Goal: Task Accomplishment & Management: Manage account settings

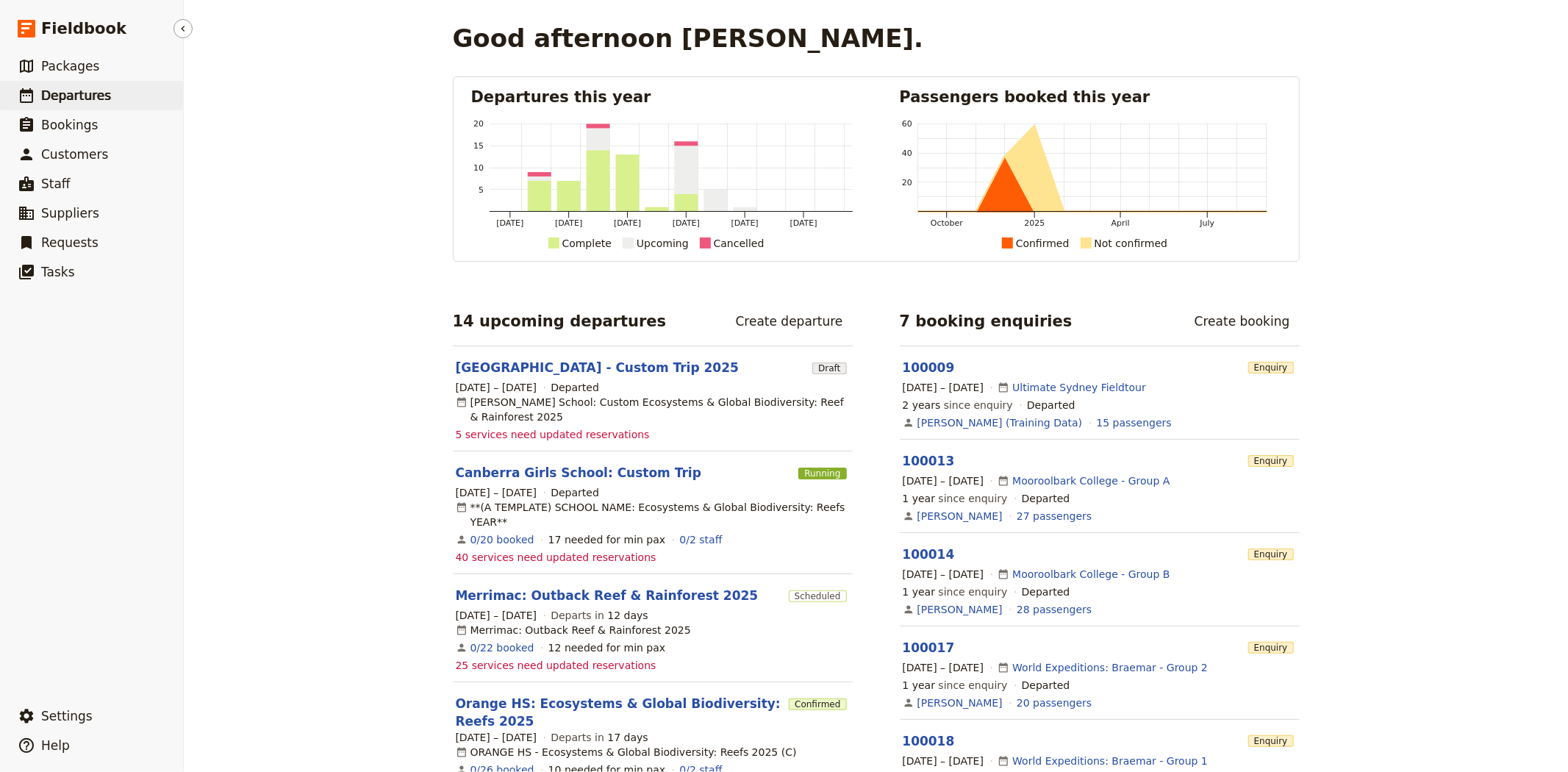
click at [85, 91] on span "Departures" at bounding box center [76, 95] width 70 height 15
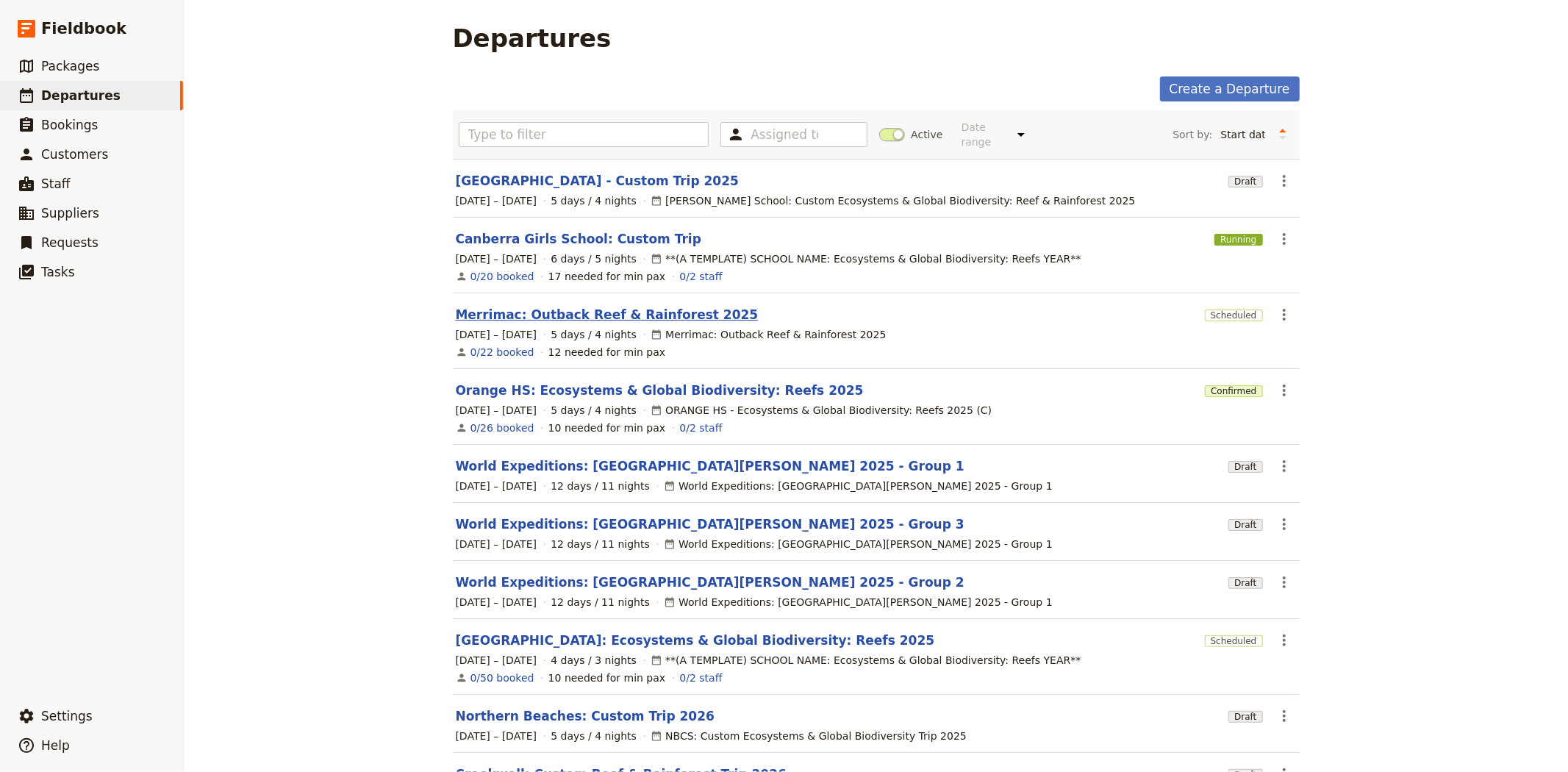
click at [503, 307] on link "Merrimac: Outback Reef & Rainforest 2025" at bounding box center [607, 314] width 303 height 17
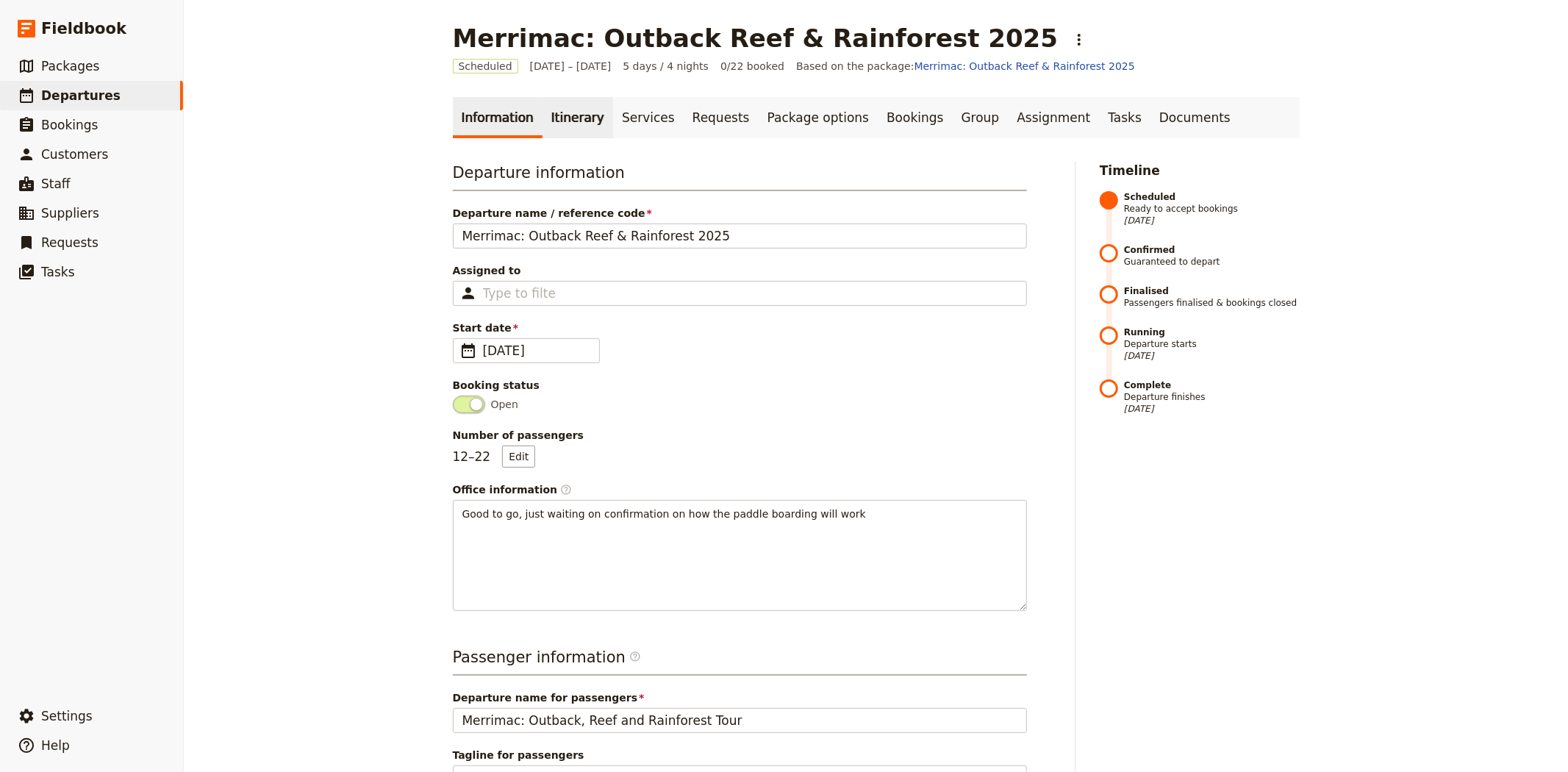
click at [546, 119] on link "Itinerary" at bounding box center [577, 117] width 71 height 41
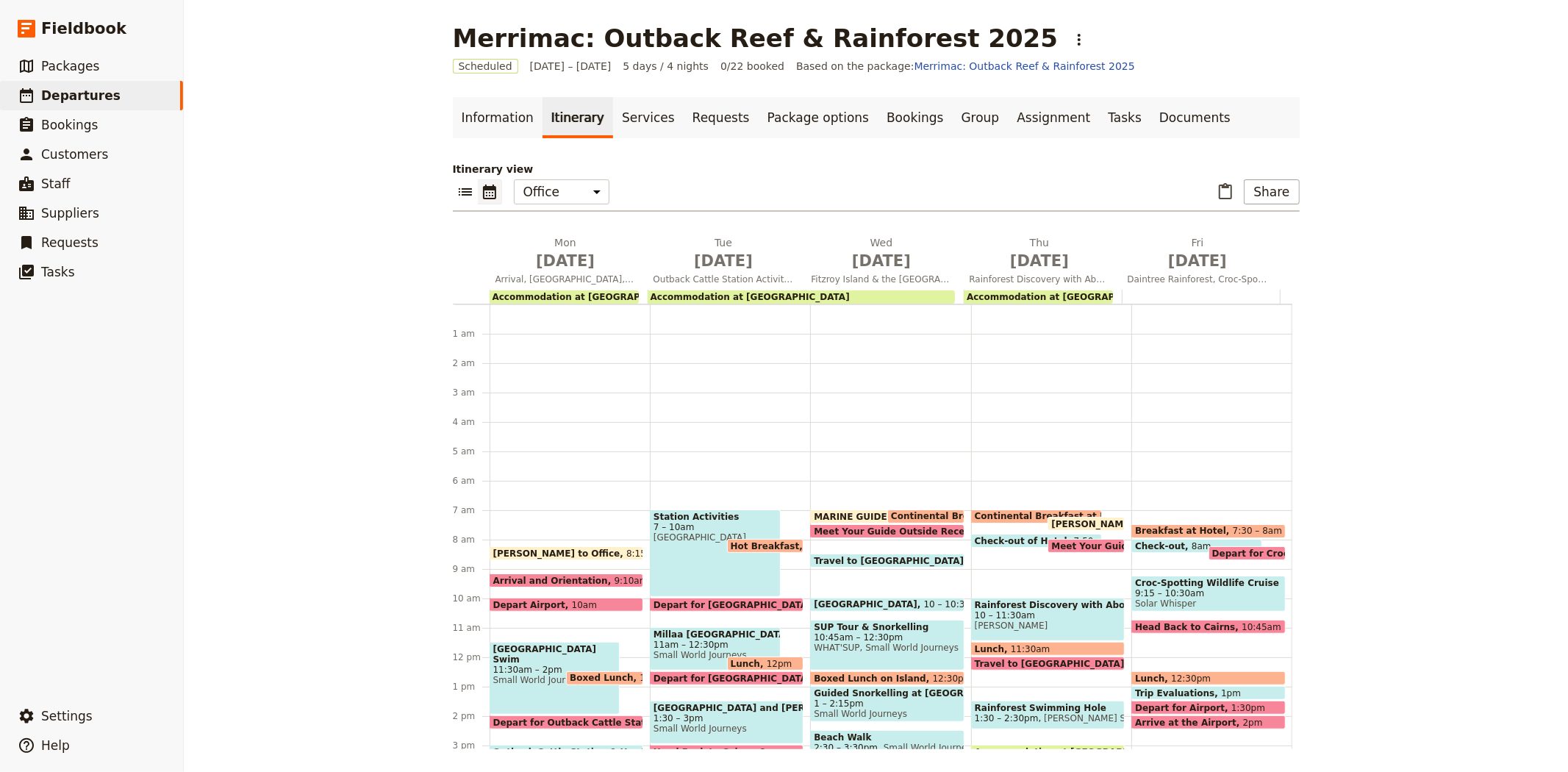
scroll to position [191, 0]
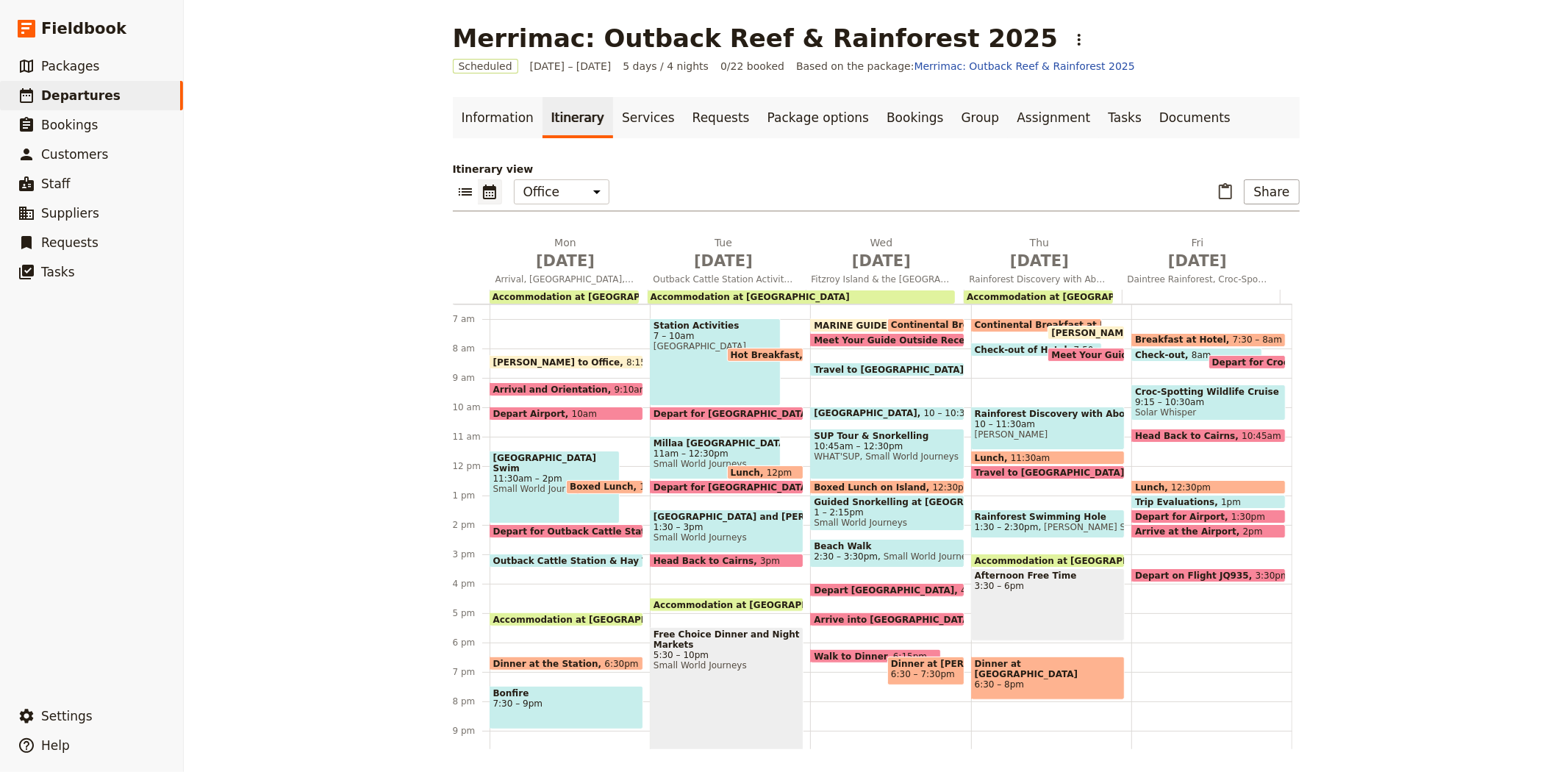
click at [850, 484] on span "Boxed Lunch on Island" at bounding box center [872, 486] width 118 height 9
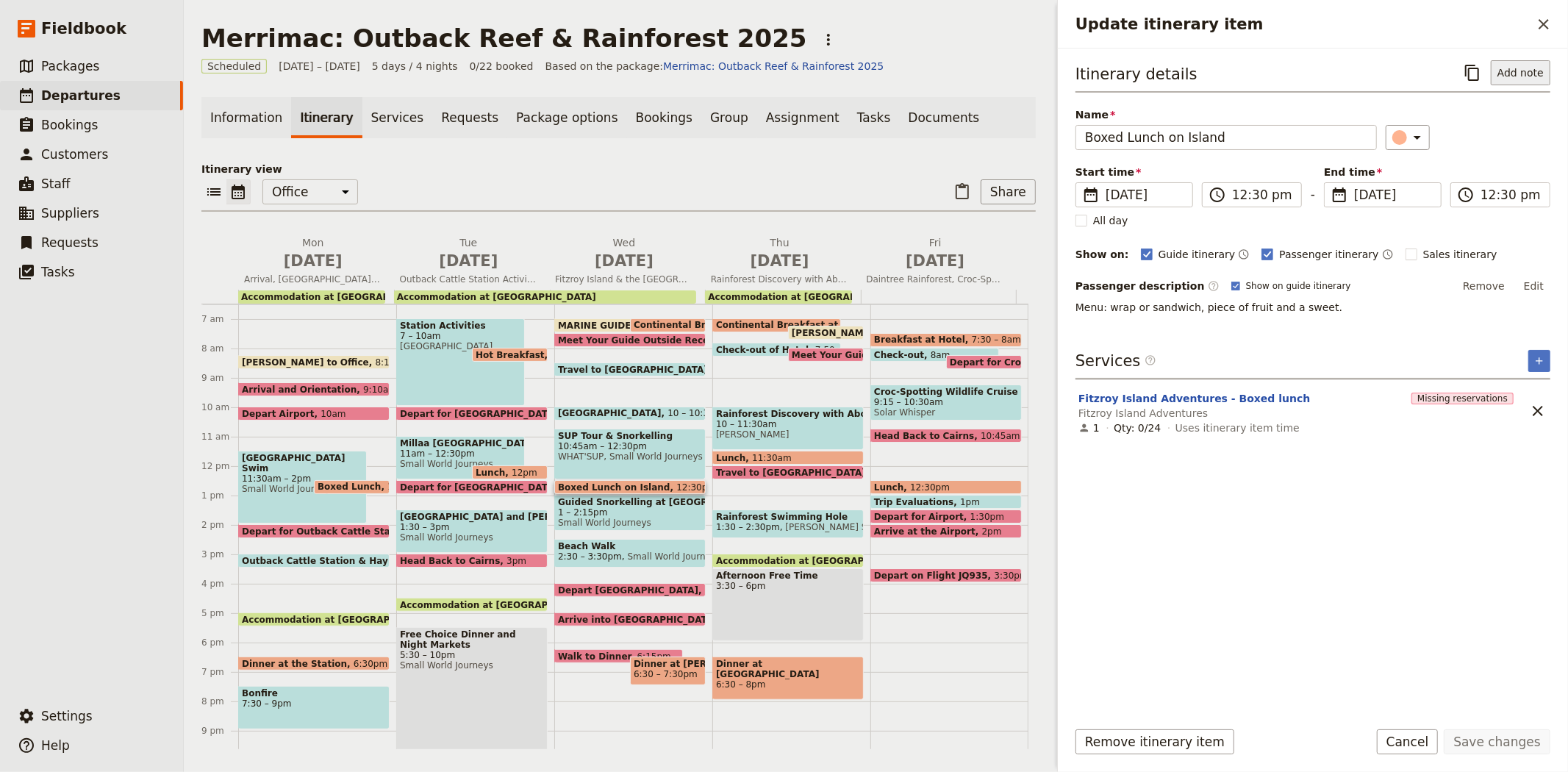
click at [1507, 61] on button "Add note" at bounding box center [1520, 72] width 60 height 25
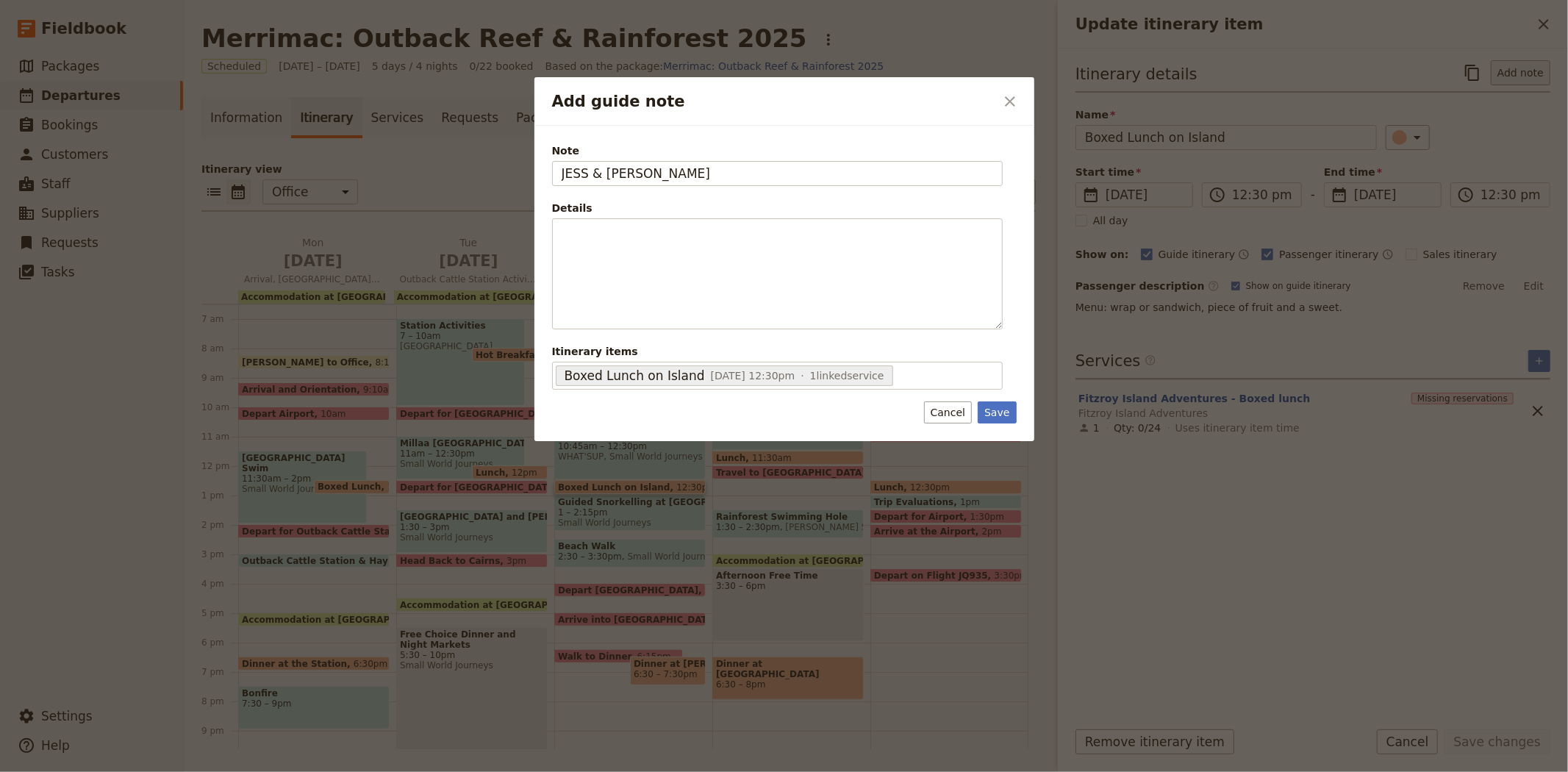
type input "JESS & STEVEN"
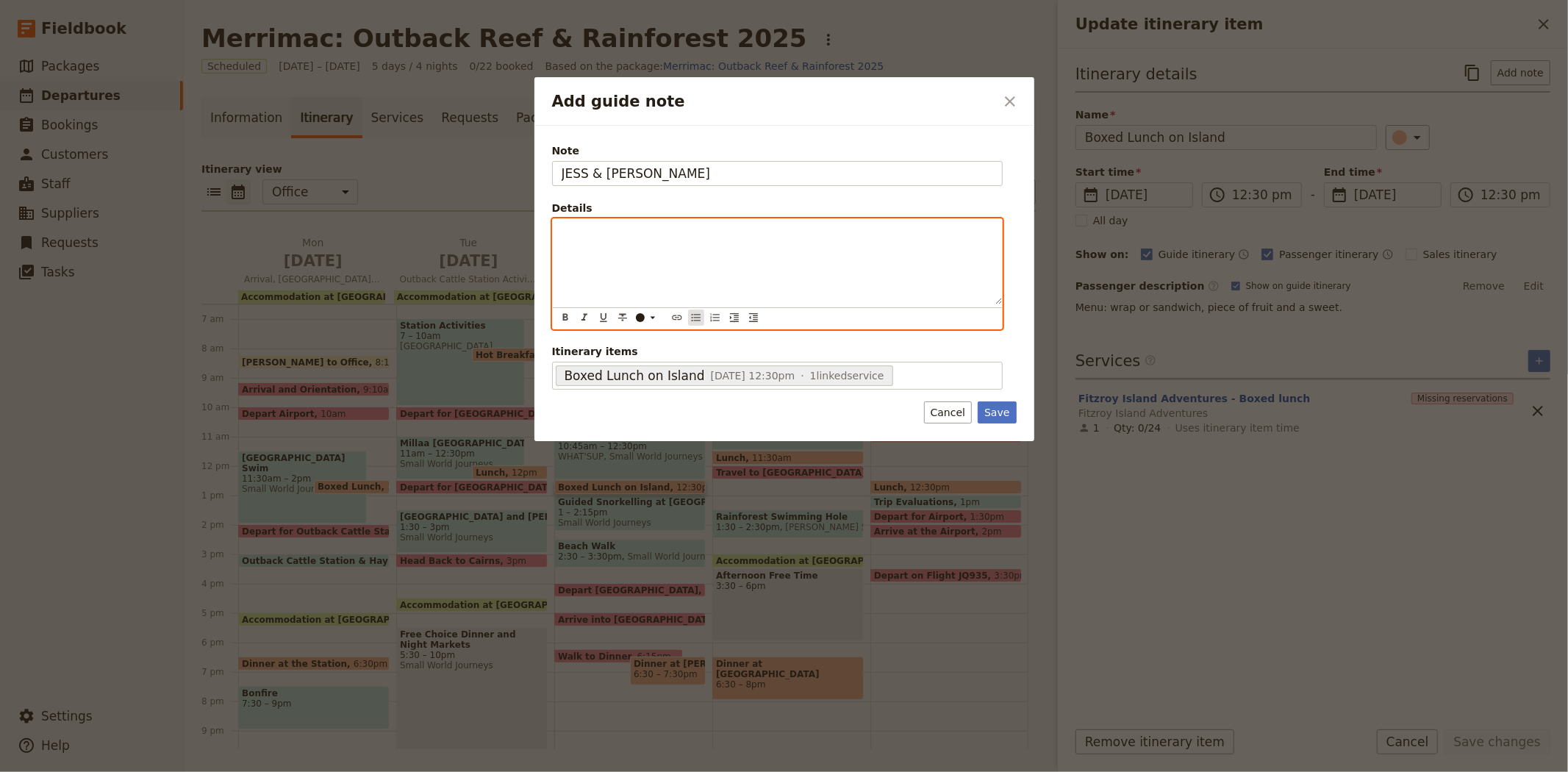
click at [692, 314] on icon "Bulleted list" at bounding box center [696, 317] width 12 height 12
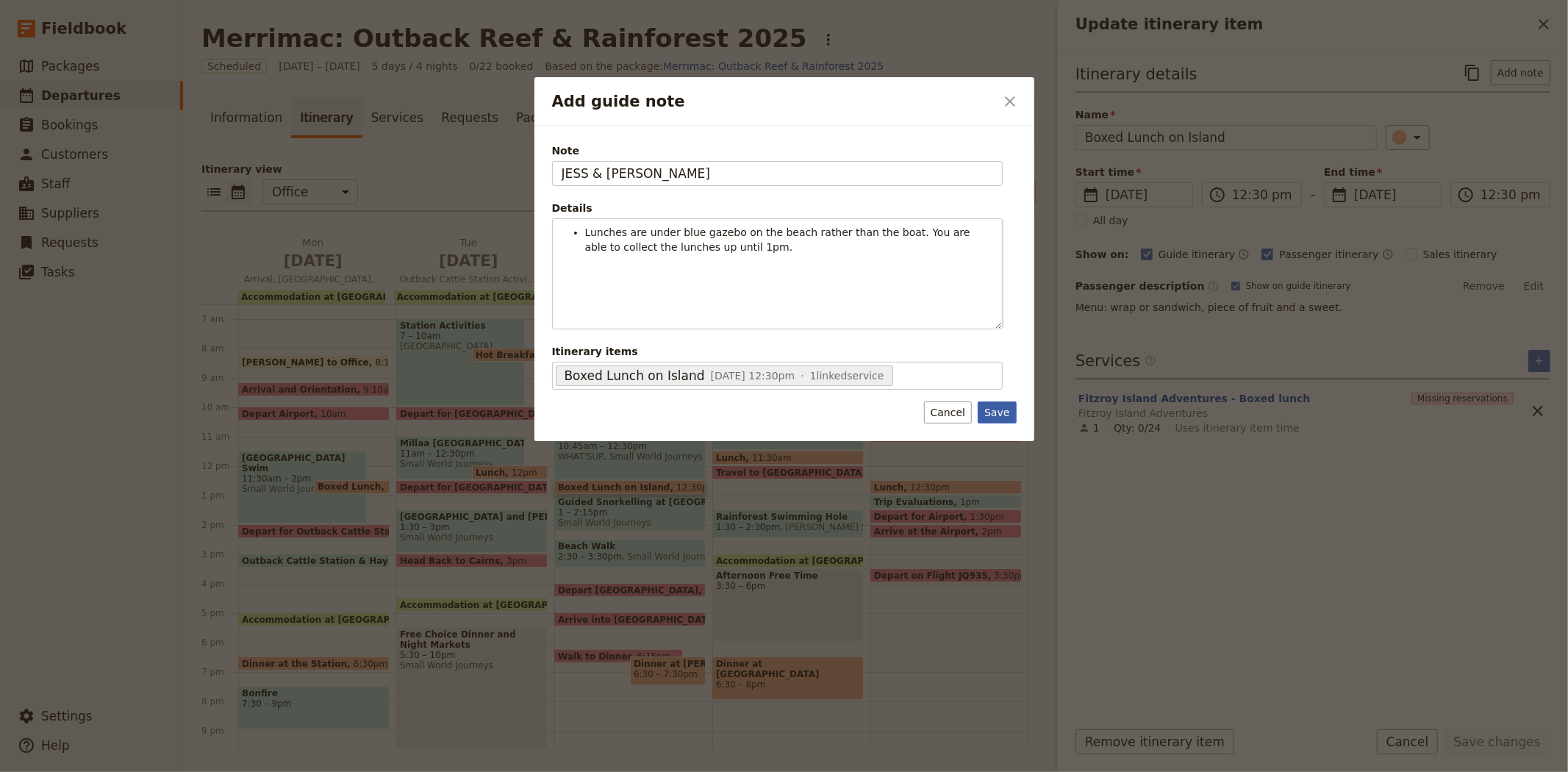
click at [995, 406] on button "Save" at bounding box center [996, 412] width 38 height 22
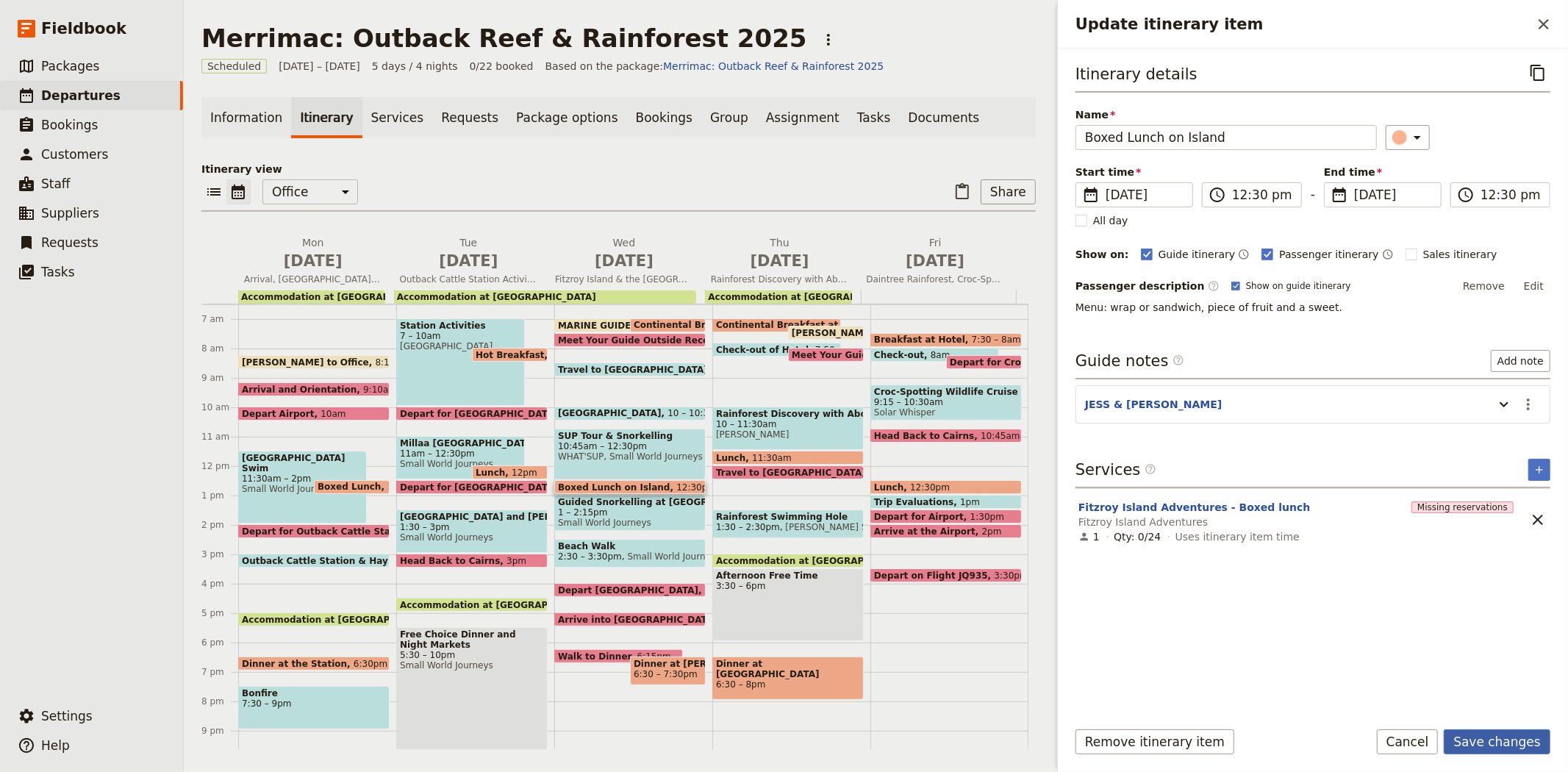
click at [1481, 745] on button "Save changes" at bounding box center [1497, 741] width 106 height 25
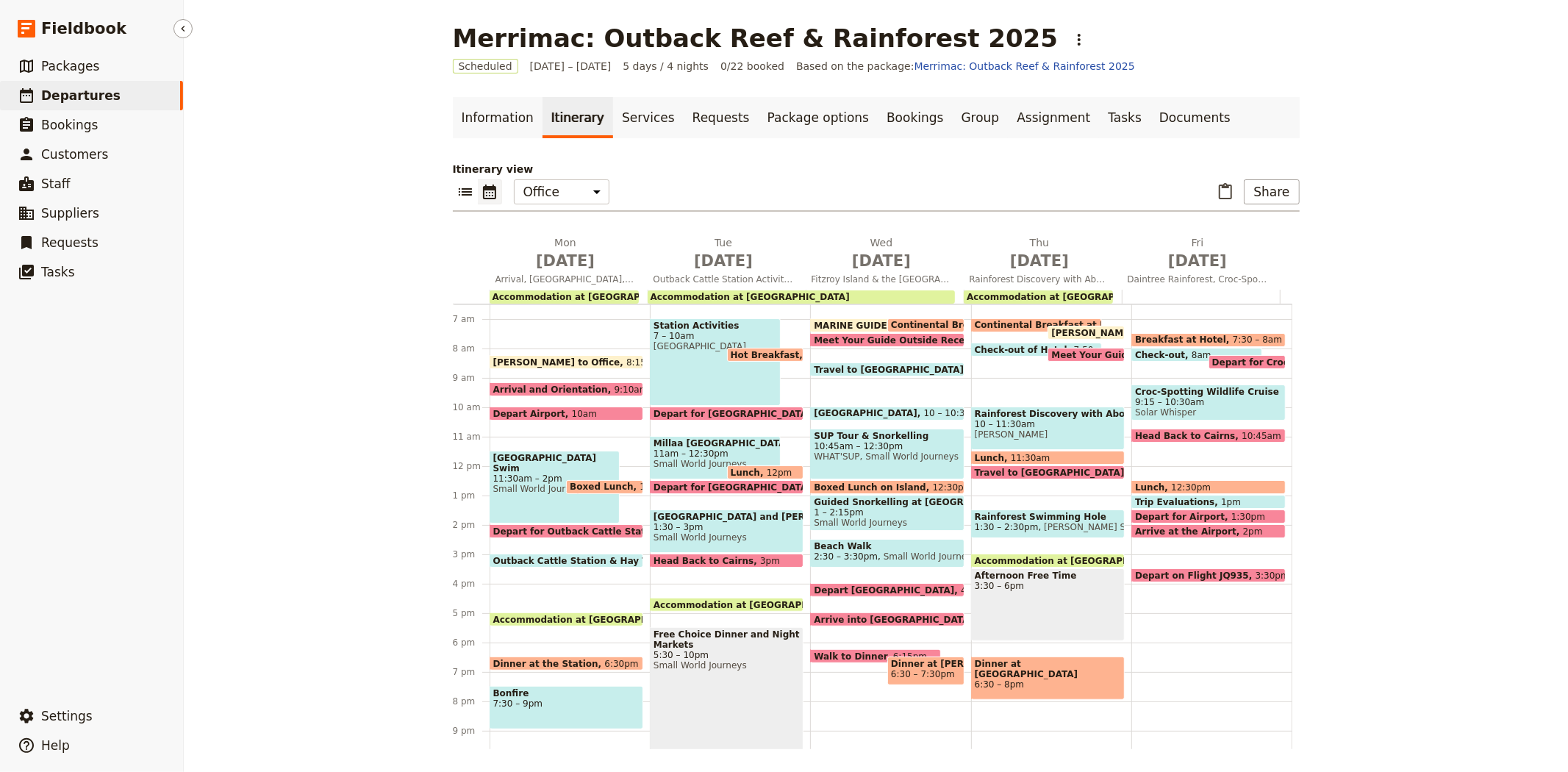
click at [60, 100] on span "Departures" at bounding box center [81, 95] width 80 height 15
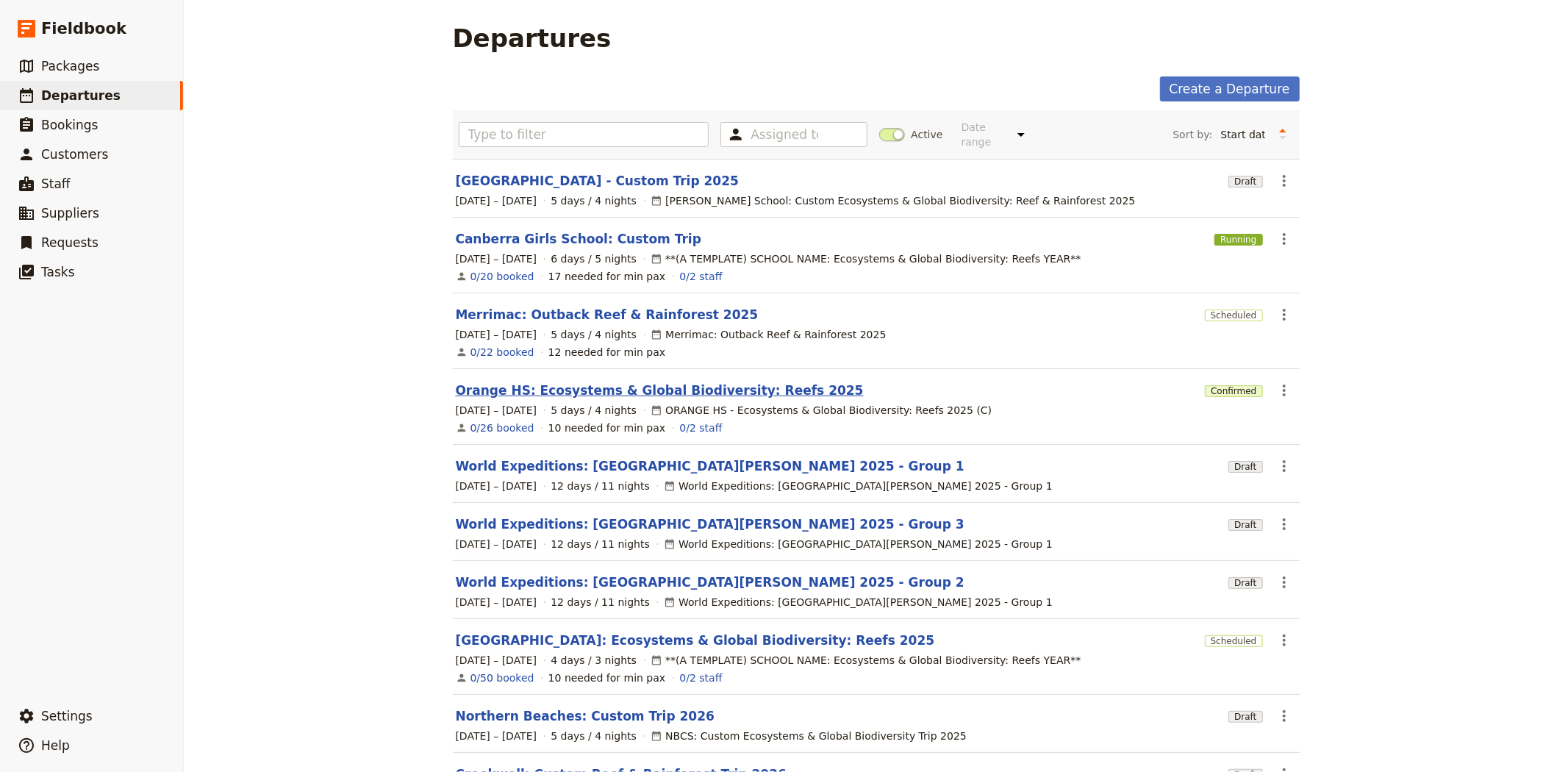
click at [579, 382] on link "Orange HS: Ecosystems & Global Biodiversity: Reefs 2025" at bounding box center [659, 390] width 408 height 17
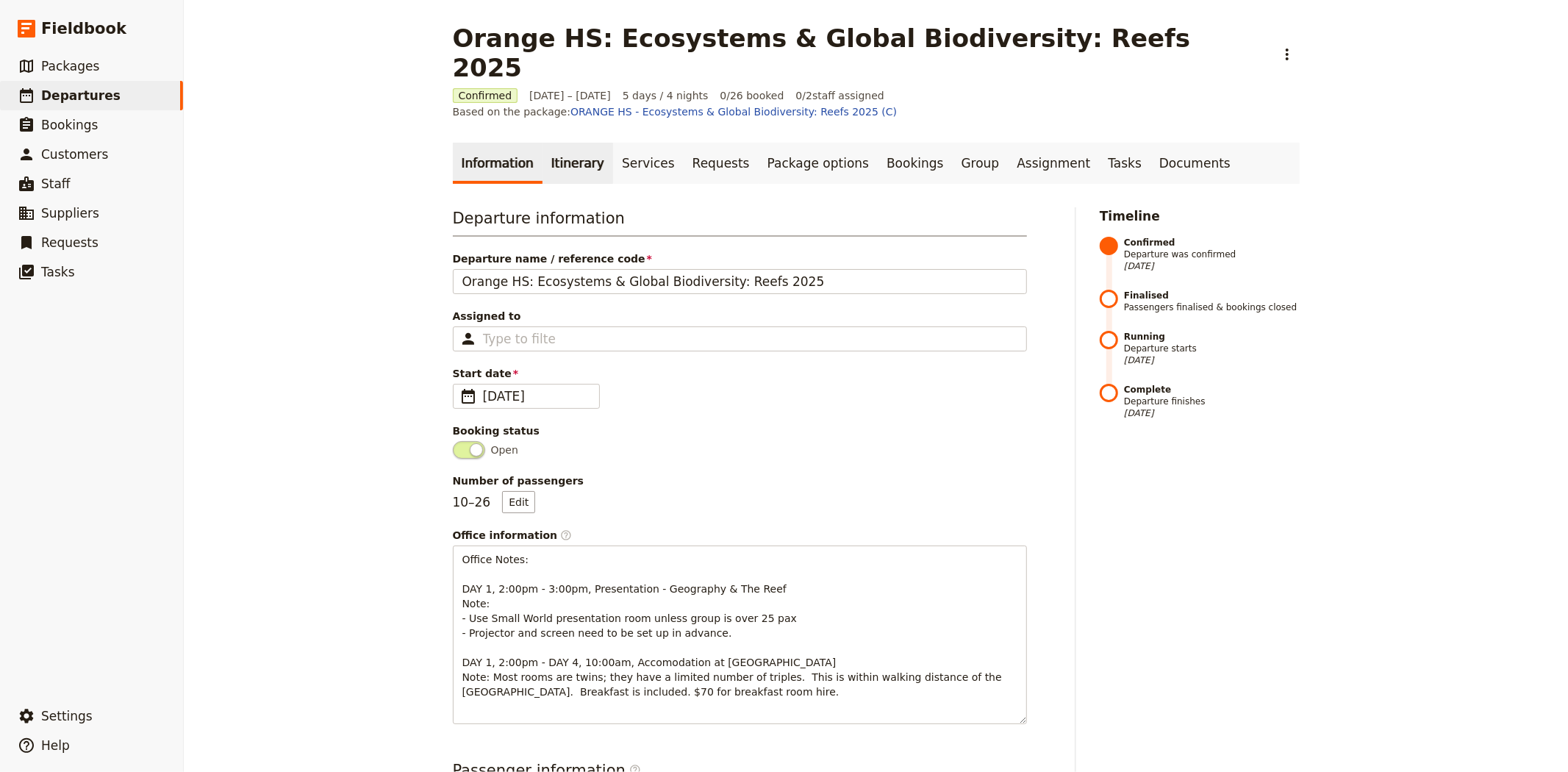
click at [570, 143] on link "Itinerary" at bounding box center [577, 163] width 71 height 41
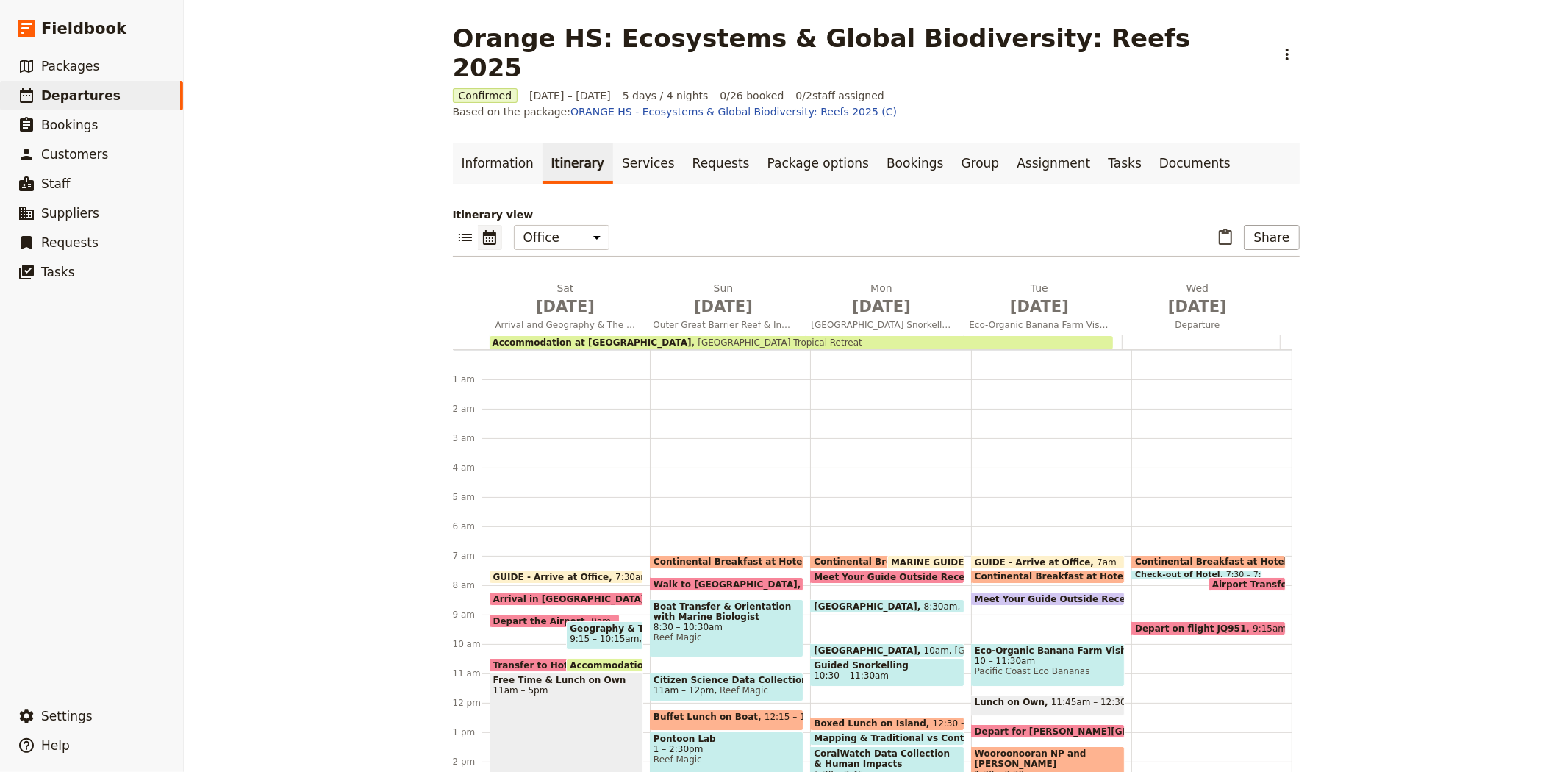
scroll to position [191, 0]
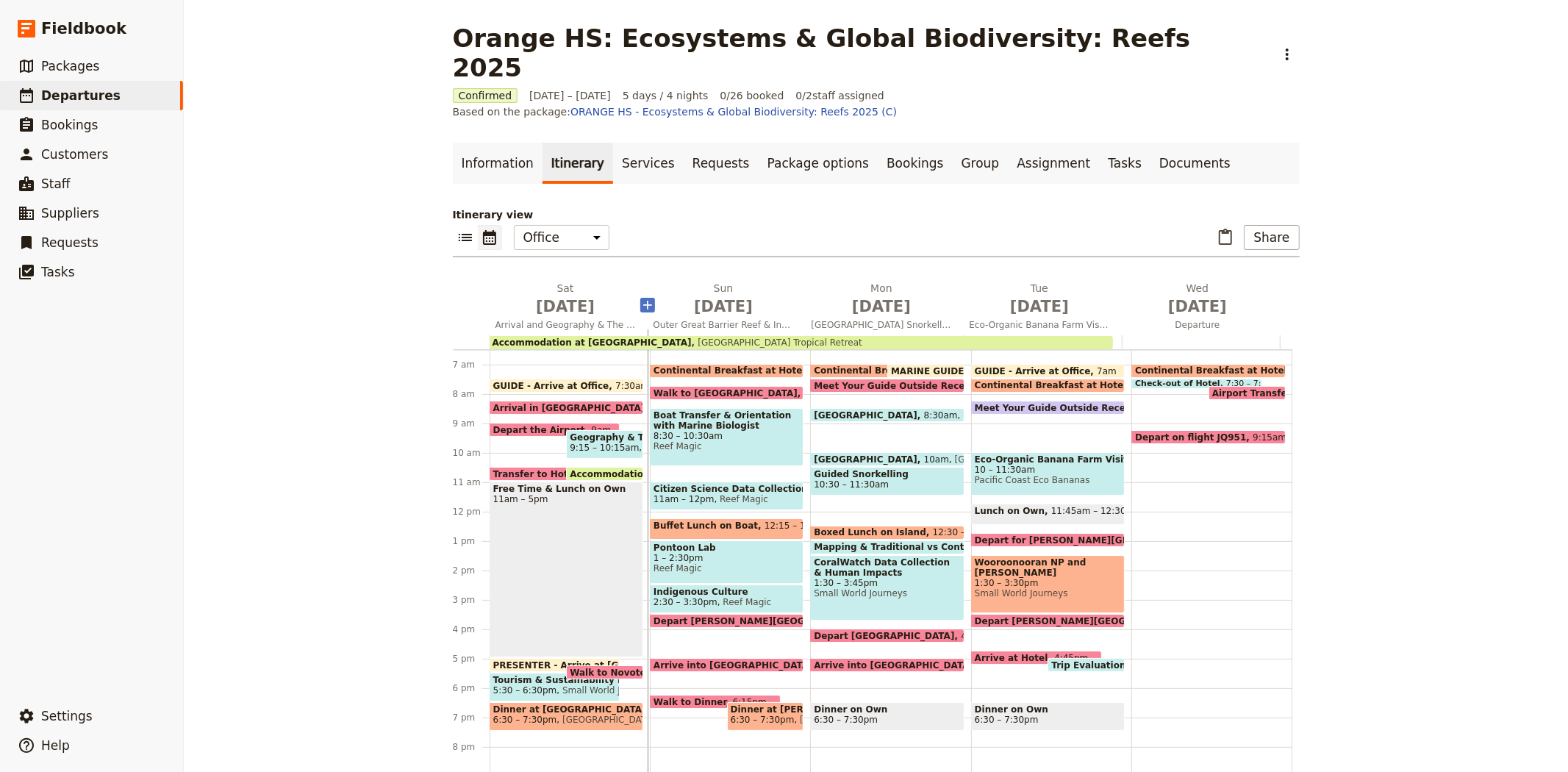
click at [643, 300] on icon "Add before day 2" at bounding box center [648, 305] width 9 height 9
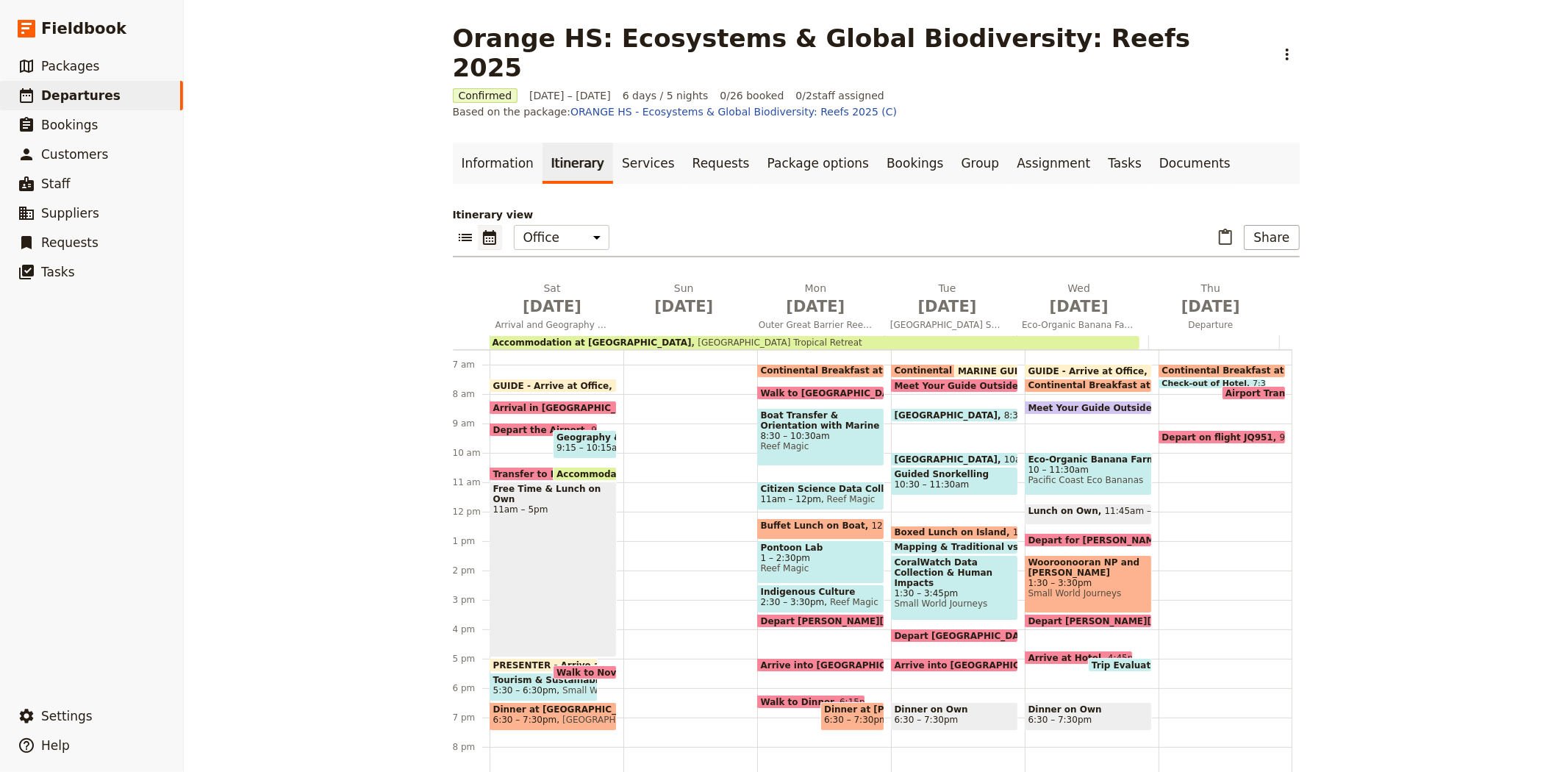
click at [929, 365] on span "Continental Breakfast at Hotel" at bounding box center [974, 370] width 158 height 10
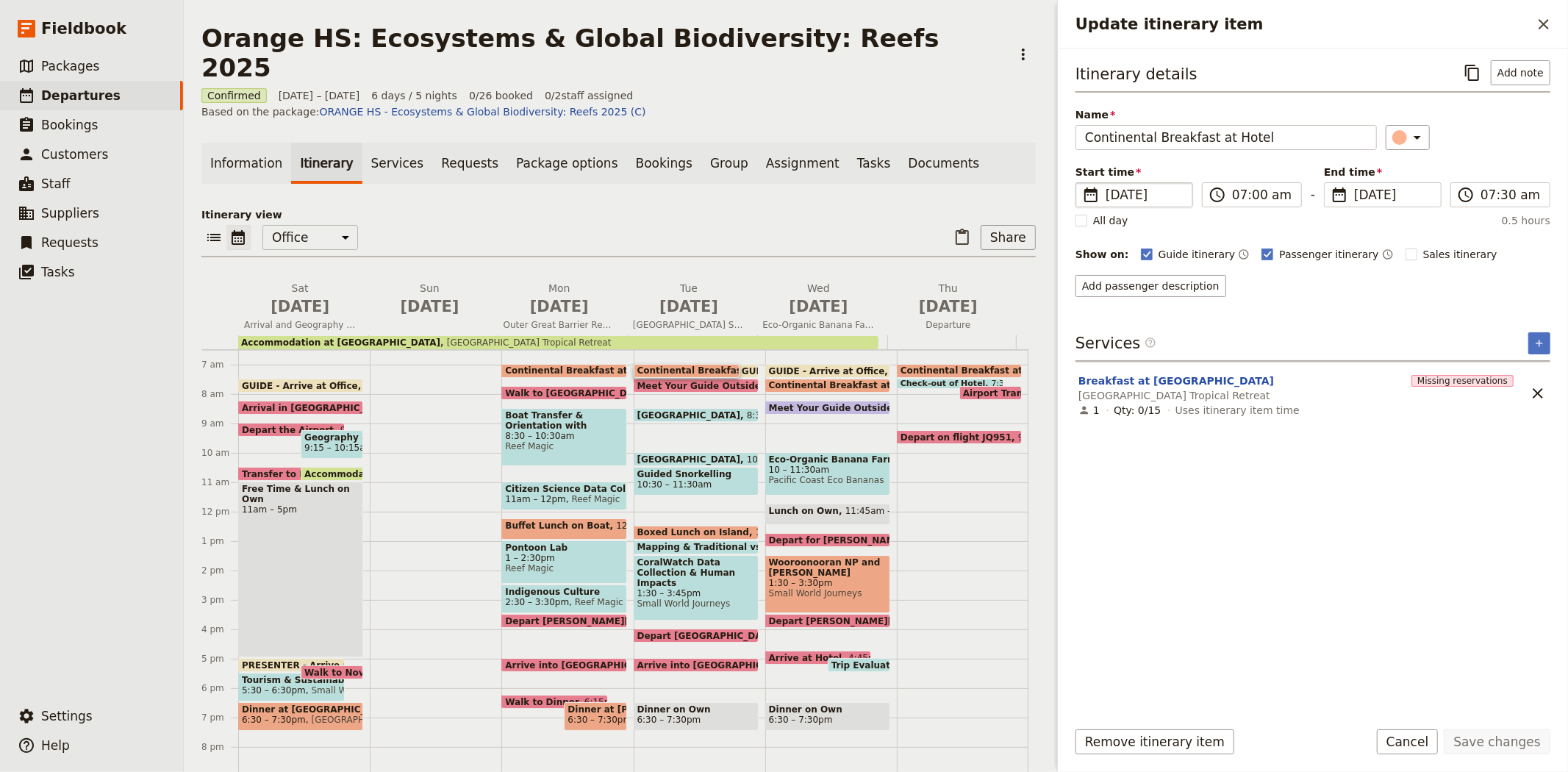
click at [1119, 195] on span "21 Oct 2025" at bounding box center [1144, 194] width 78 height 17
click at [1082, 183] on input "21/10/2025" at bounding box center [1082, 182] width 1 height 1
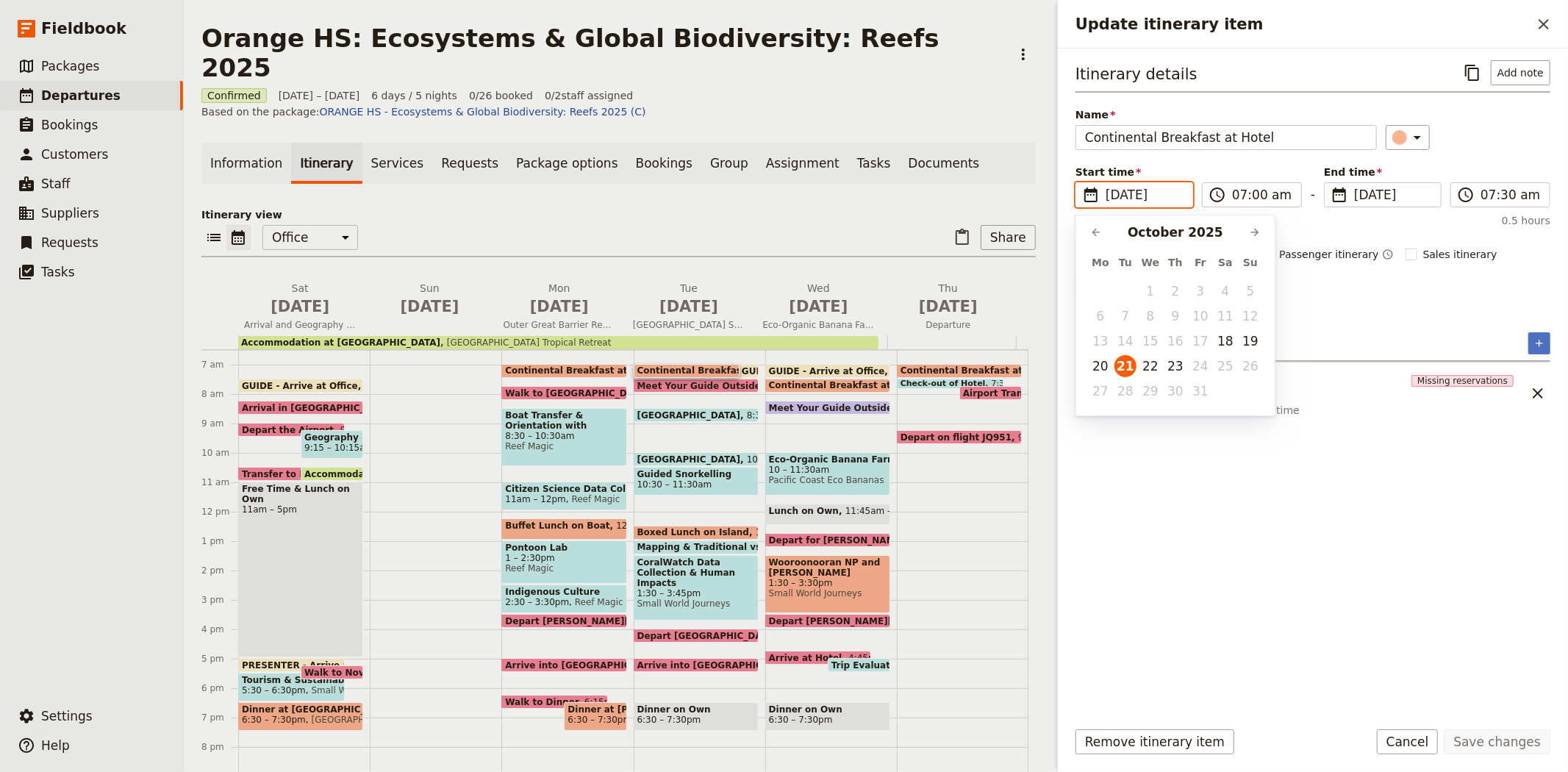
drag, startPoint x: 1254, startPoint y: 339, endPoint x: 1253, endPoint y: 350, distance: 11.0
click at [1254, 339] on button "19" at bounding box center [1250, 341] width 22 height 22
type input "19/10/2025"
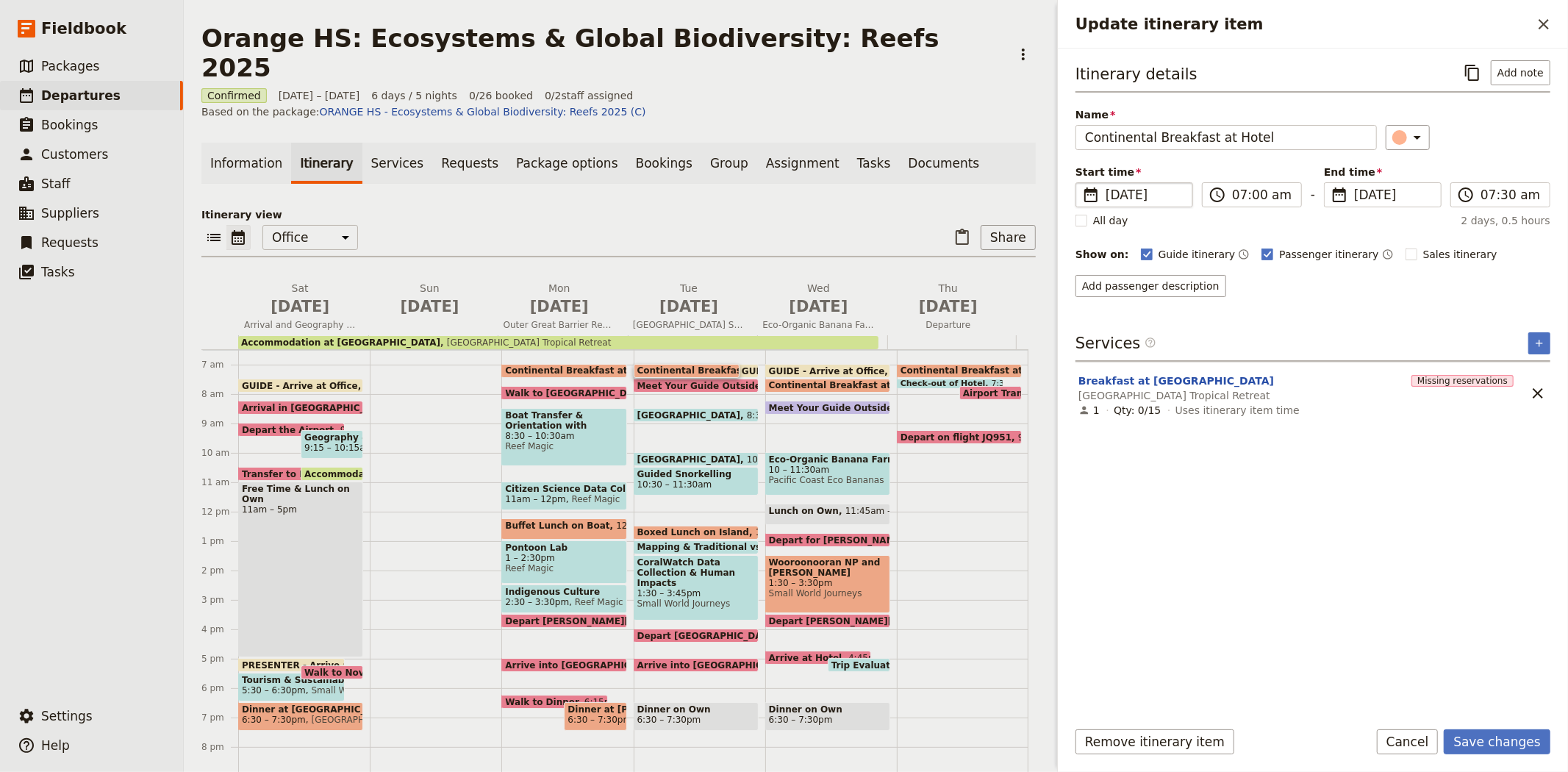
click at [1399, 559] on div "Itinerary details ​ Add note Name Continental Breakfast at Hotel ​ Start time ​…" at bounding box center [1312, 383] width 474 height 646
click at [1351, 195] on fieldset "​ 21 Oct 2025 21/10/2025" at bounding box center [1382, 194] width 117 height 25
click at [1331, 183] on input "21/10/2025" at bounding box center [1330, 182] width 1 height 1
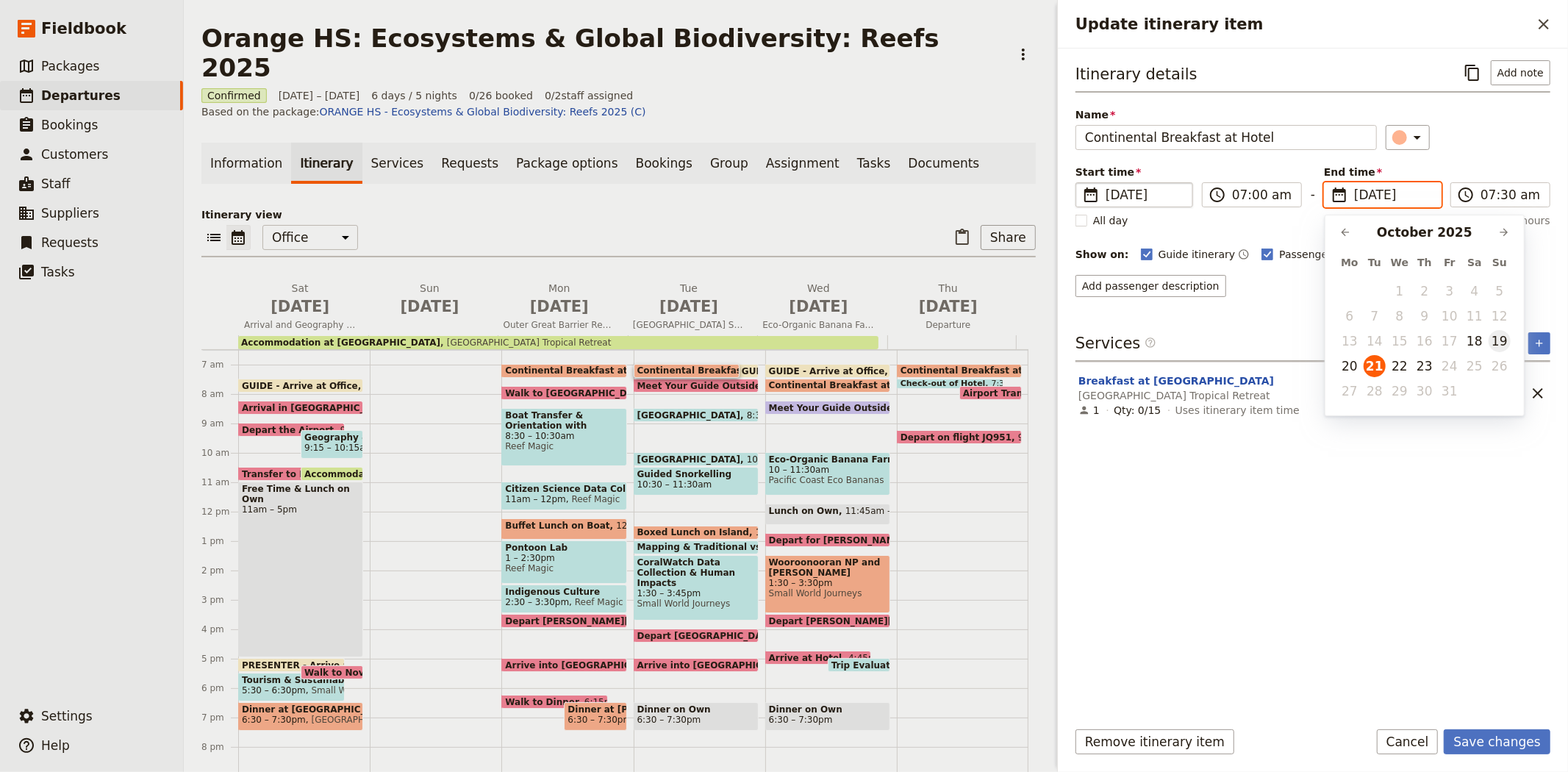
click at [1505, 342] on button "19" at bounding box center [1499, 341] width 22 height 22
type input "19/10/2025"
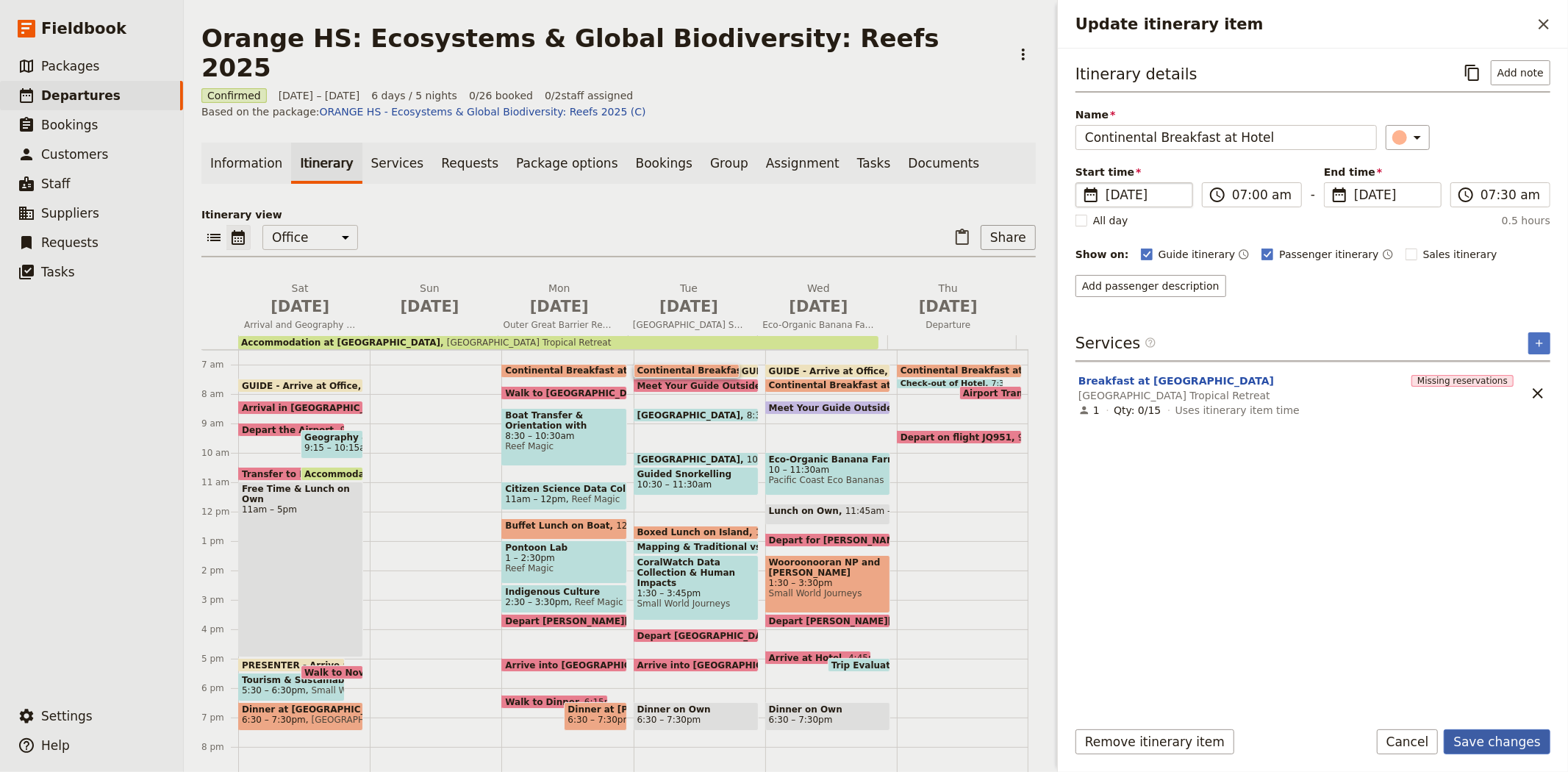
click at [1497, 741] on button "Save changes" at bounding box center [1497, 741] width 106 height 25
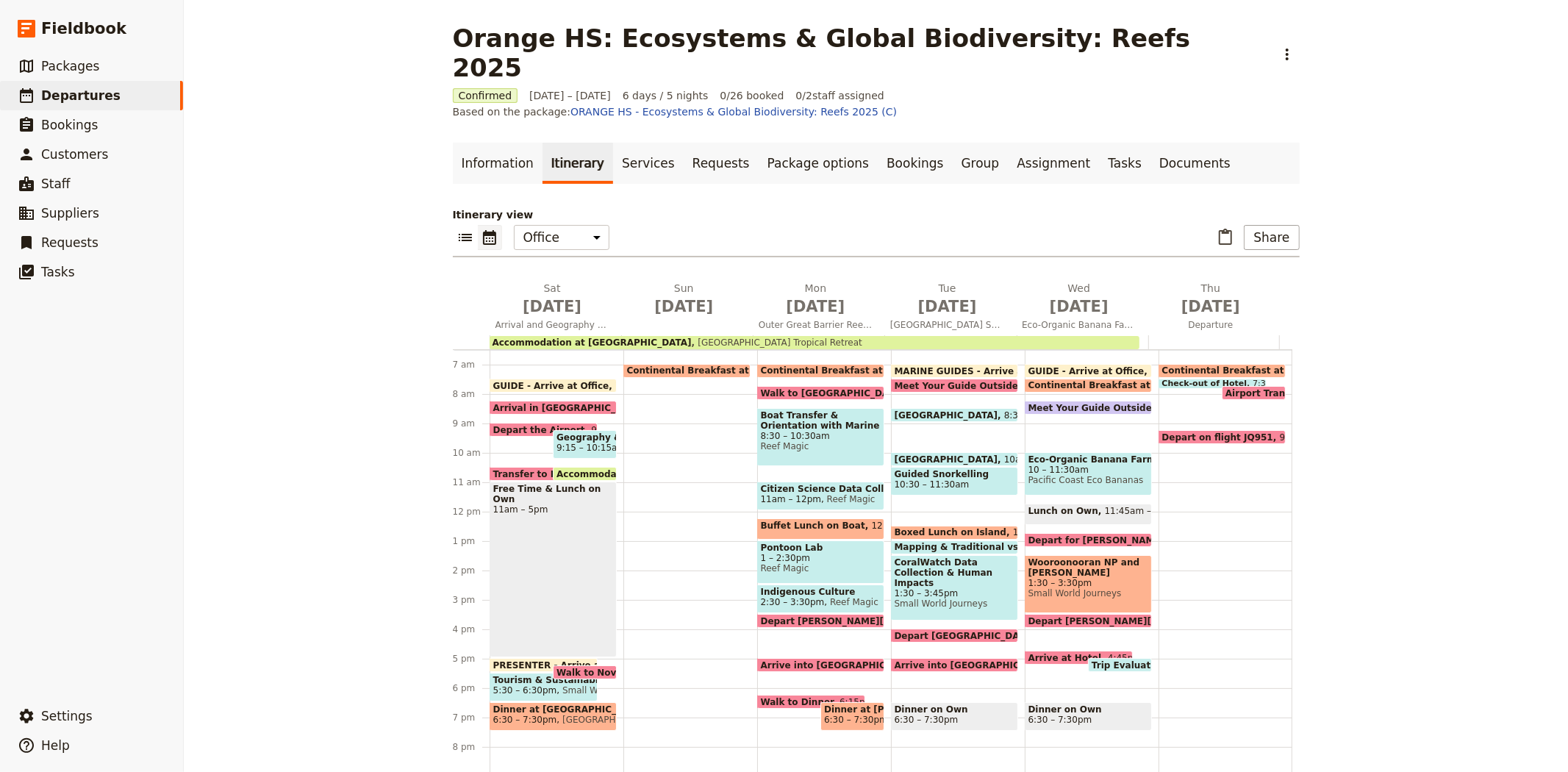
click at [916, 371] on span at bounding box center [954, 374] width 125 height 5
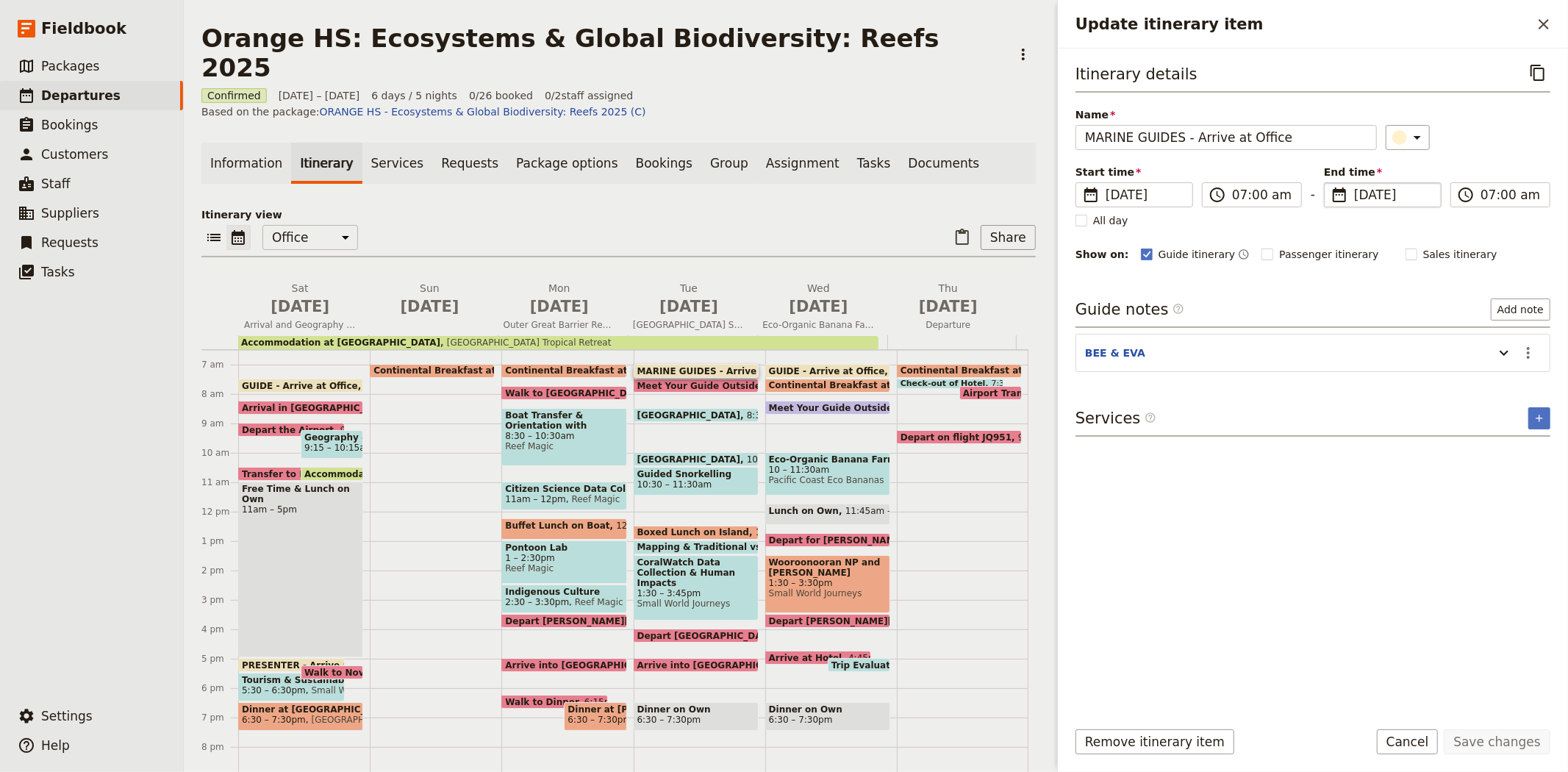
click at [1368, 196] on span "21 Oct 2025" at bounding box center [1392, 194] width 78 height 17
click at [1331, 183] on input "21/10/2025" at bounding box center [1330, 182] width 1 height 1
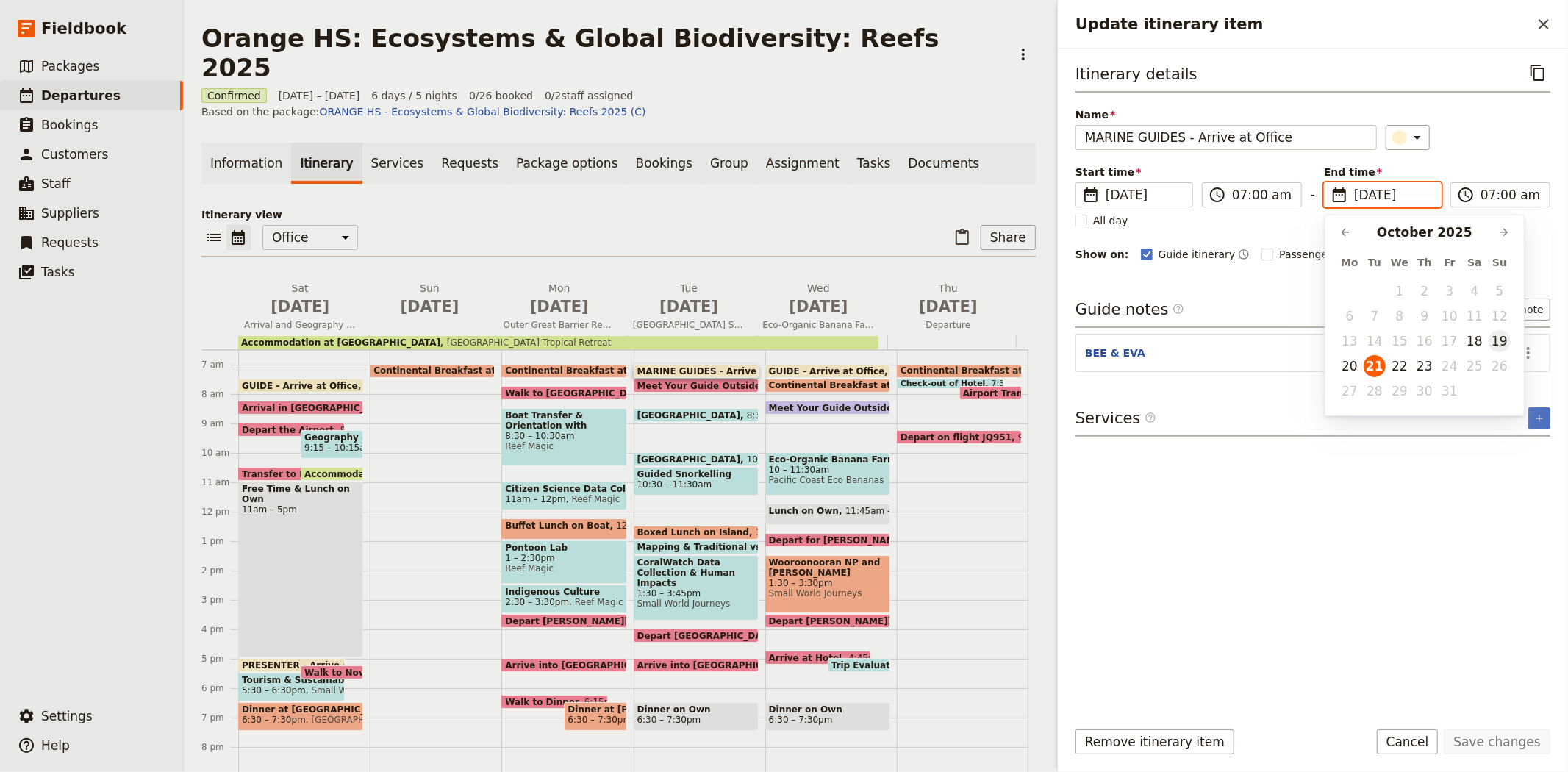
click at [1499, 346] on button "19" at bounding box center [1499, 341] width 22 height 22
type input "19/10/2025"
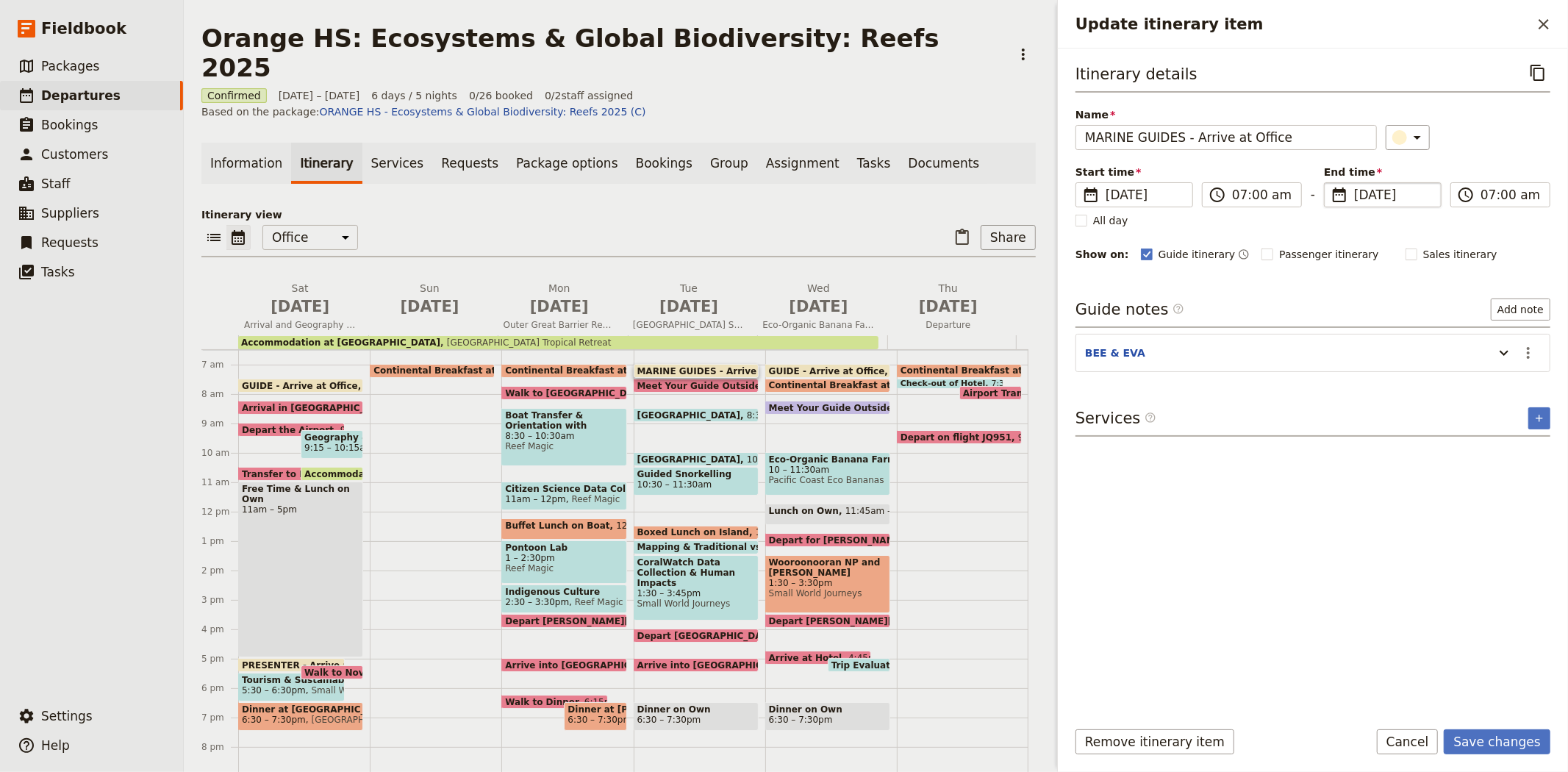
type input "19/10/2025"
click at [1417, 583] on div "Itinerary details ​ Name MARINE GUIDES - Arrive at Office ​ Start time ​ 21 Oct…" at bounding box center [1312, 383] width 474 height 646
click at [1493, 737] on button "Save changes" at bounding box center [1497, 741] width 106 height 25
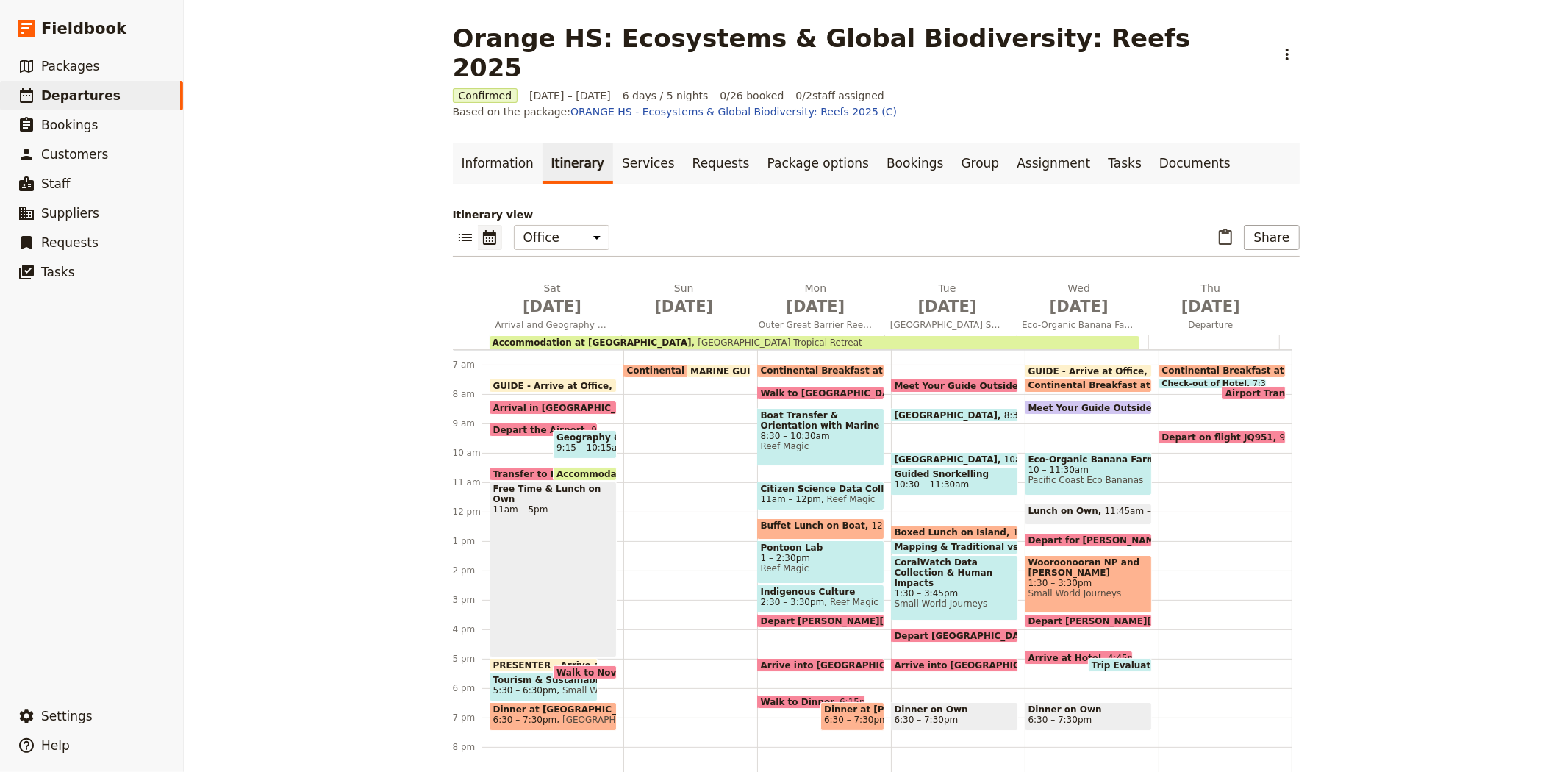
click at [914, 381] on span "Meet Your Guide Outside Reception & Depart" at bounding box center [1010, 386] width 232 height 9
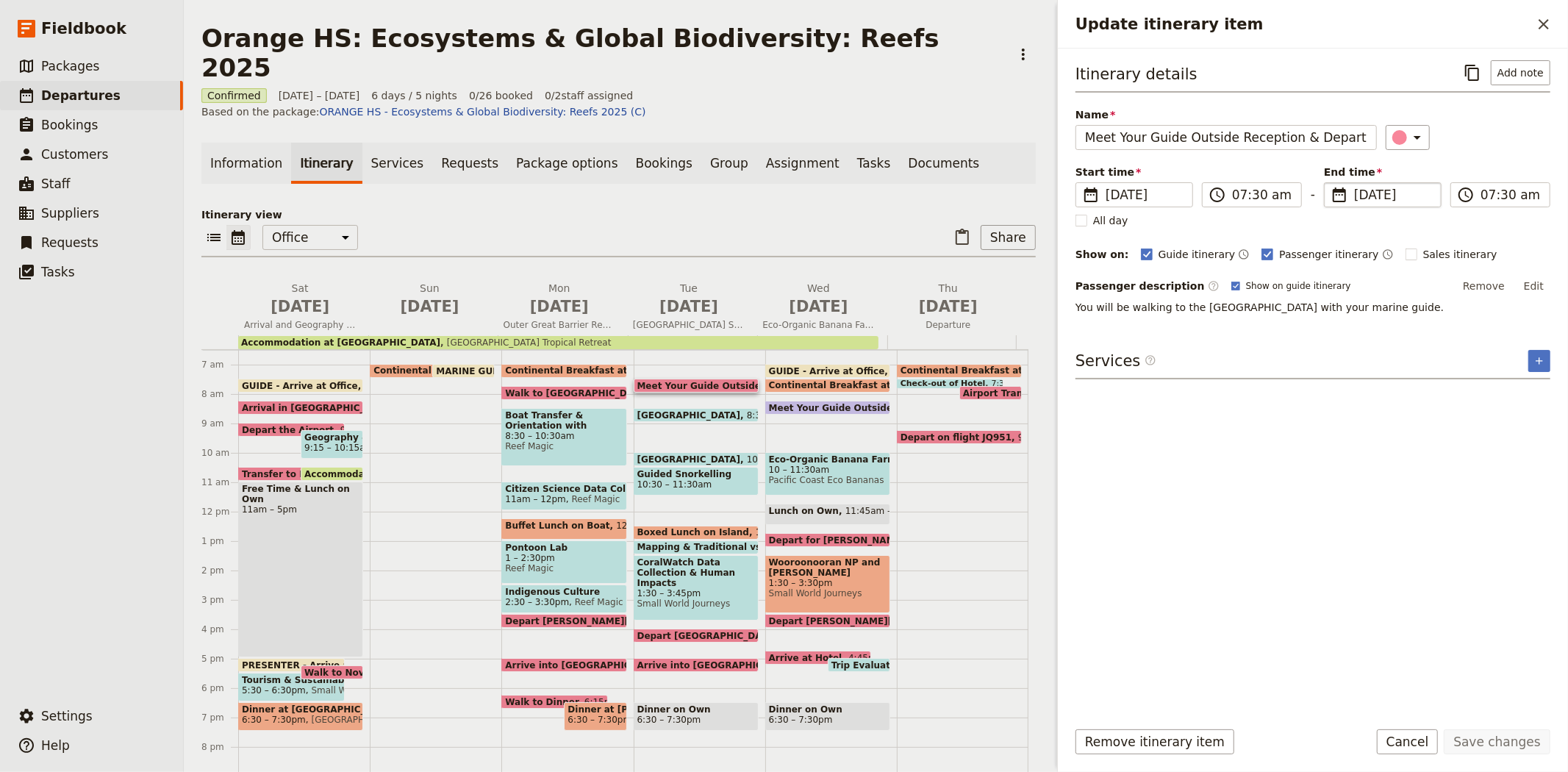
click at [1388, 194] on span "21 Oct 2025" at bounding box center [1392, 194] width 78 height 17
click at [1331, 183] on input "21/10/2025" at bounding box center [1330, 182] width 1 height 1
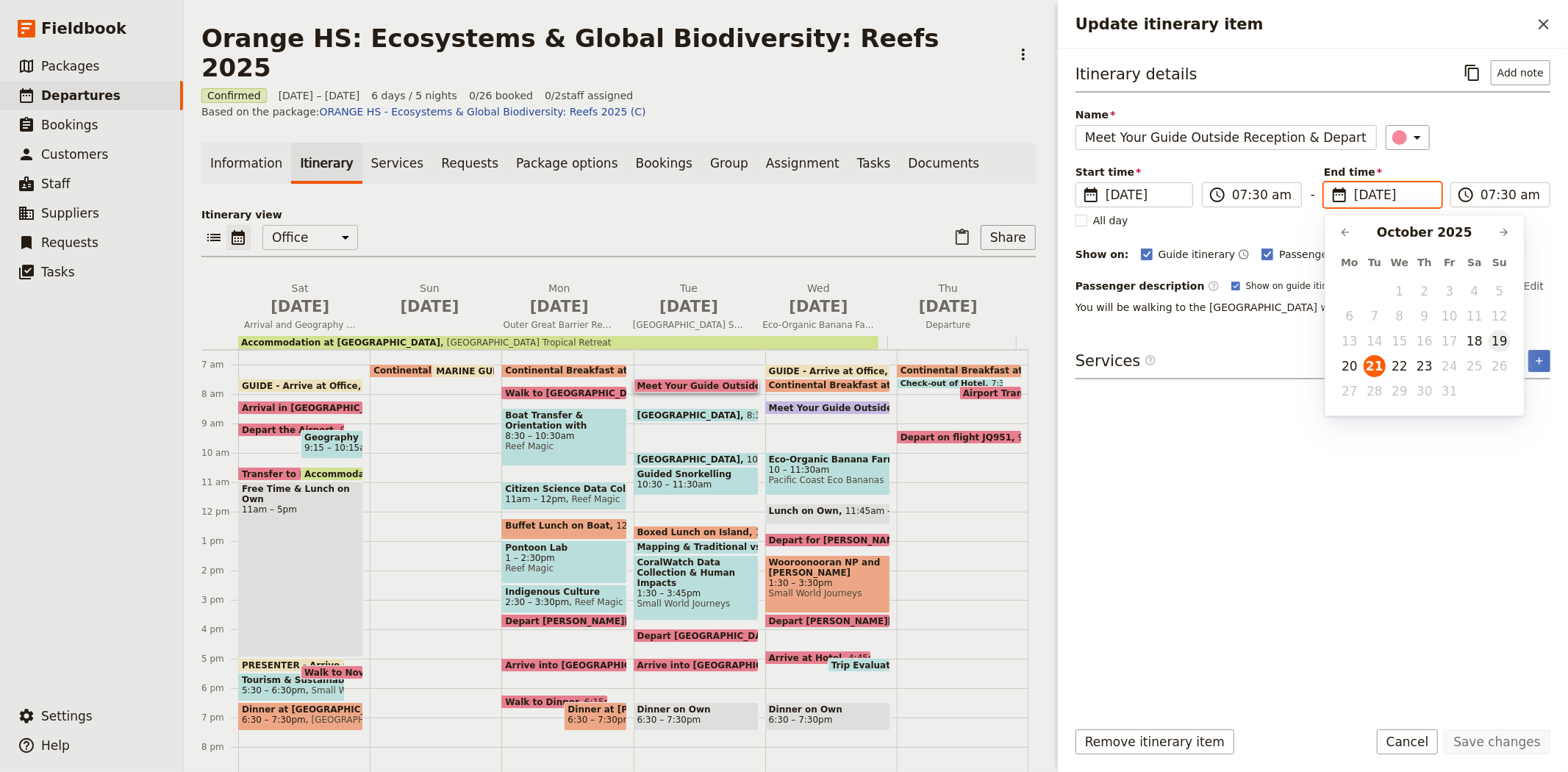
click at [1502, 334] on button "19" at bounding box center [1499, 341] width 22 height 22
type input "19/10/2025"
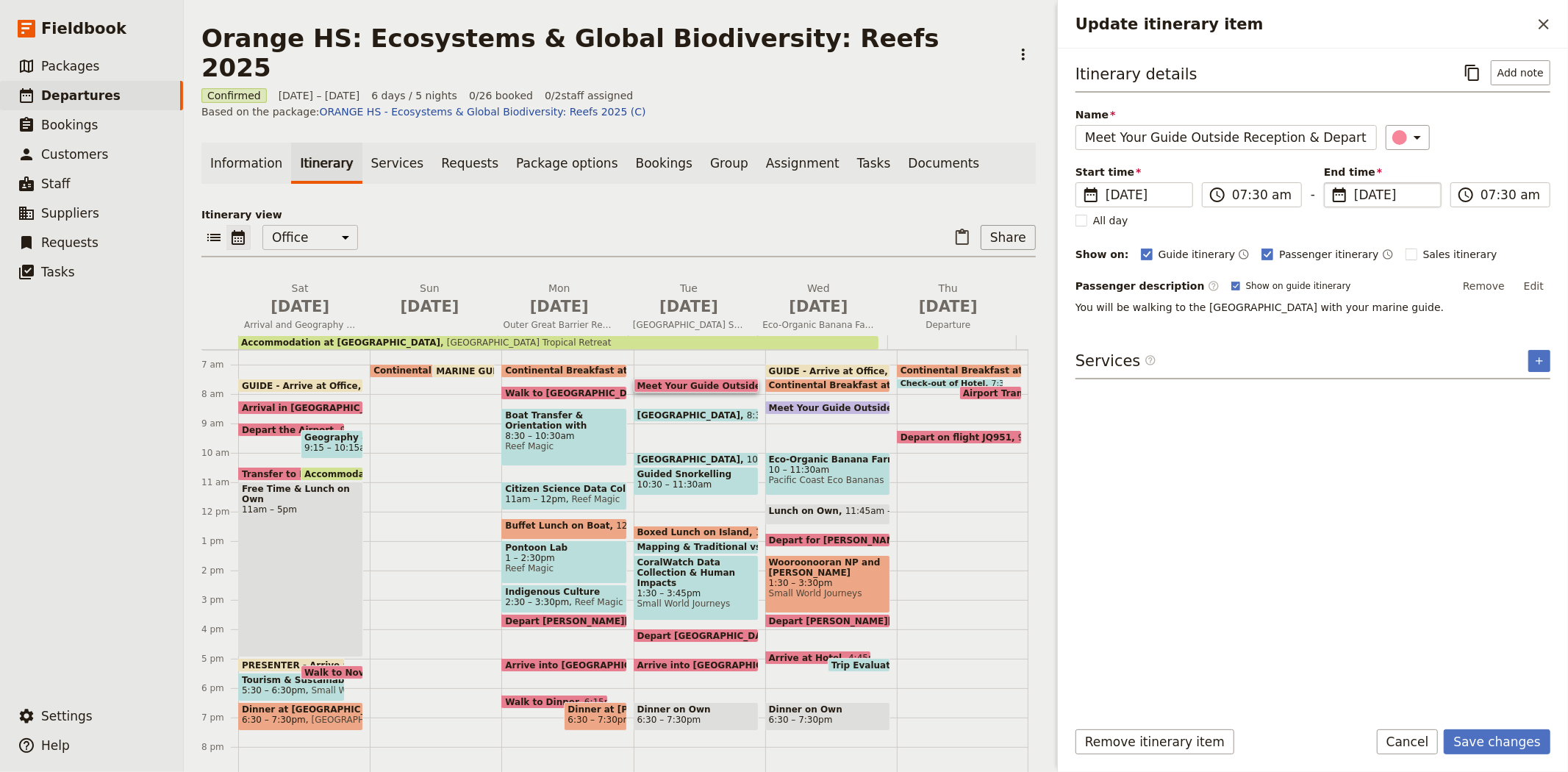
type input "19/10/2025"
click at [1456, 591] on div "Itinerary details ​ Add note Name Meet Your Guide Outside Reception & Depart ​ …" at bounding box center [1312, 383] width 474 height 646
drag, startPoint x: 1525, startPoint y: 746, endPoint x: 1432, endPoint y: 715, distance: 98.0
click at [1524, 746] on button "Save changes" at bounding box center [1497, 741] width 106 height 25
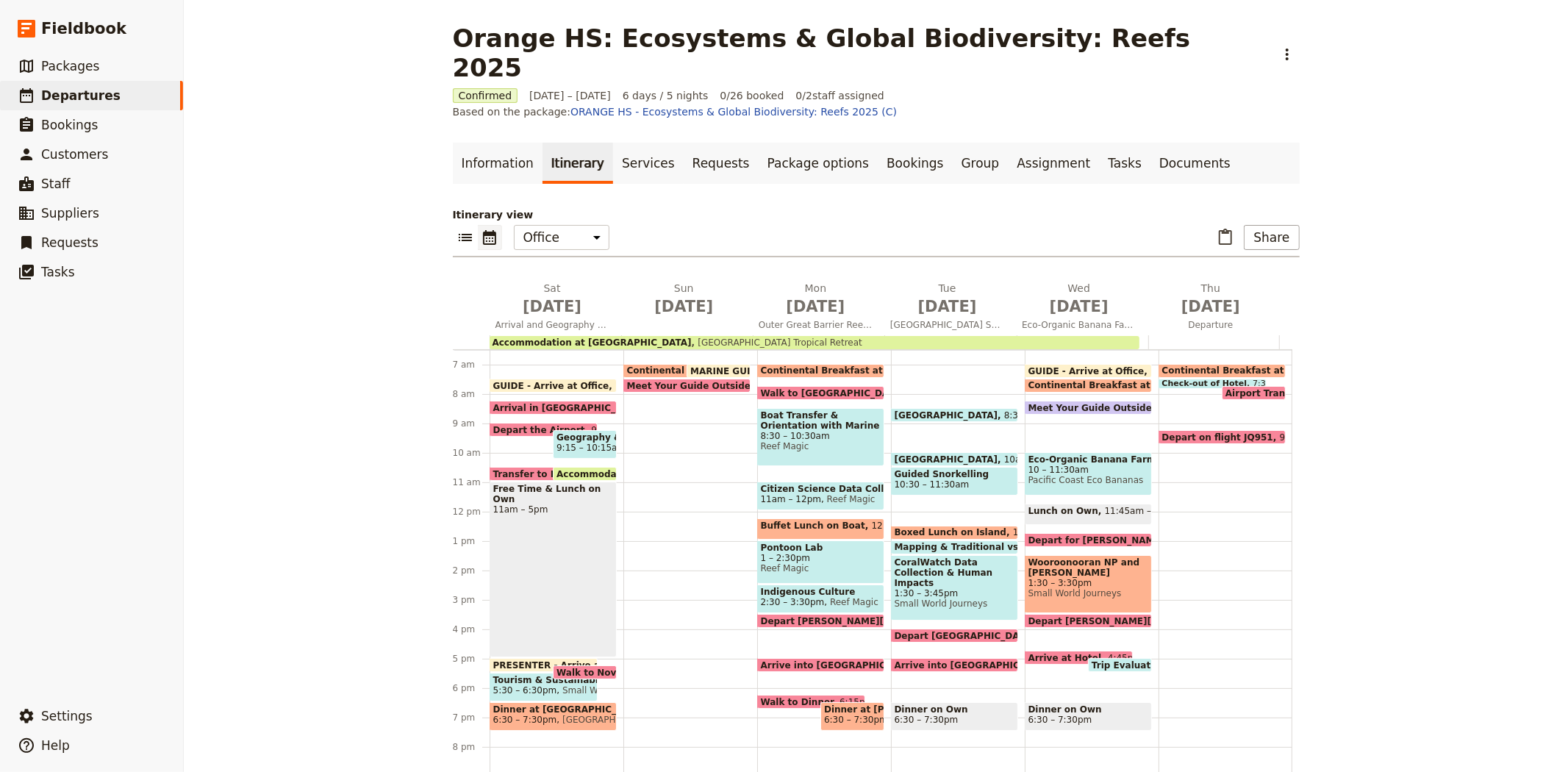
click at [1004, 410] on span "8:30am" at bounding box center [1020, 415] width 34 height 9
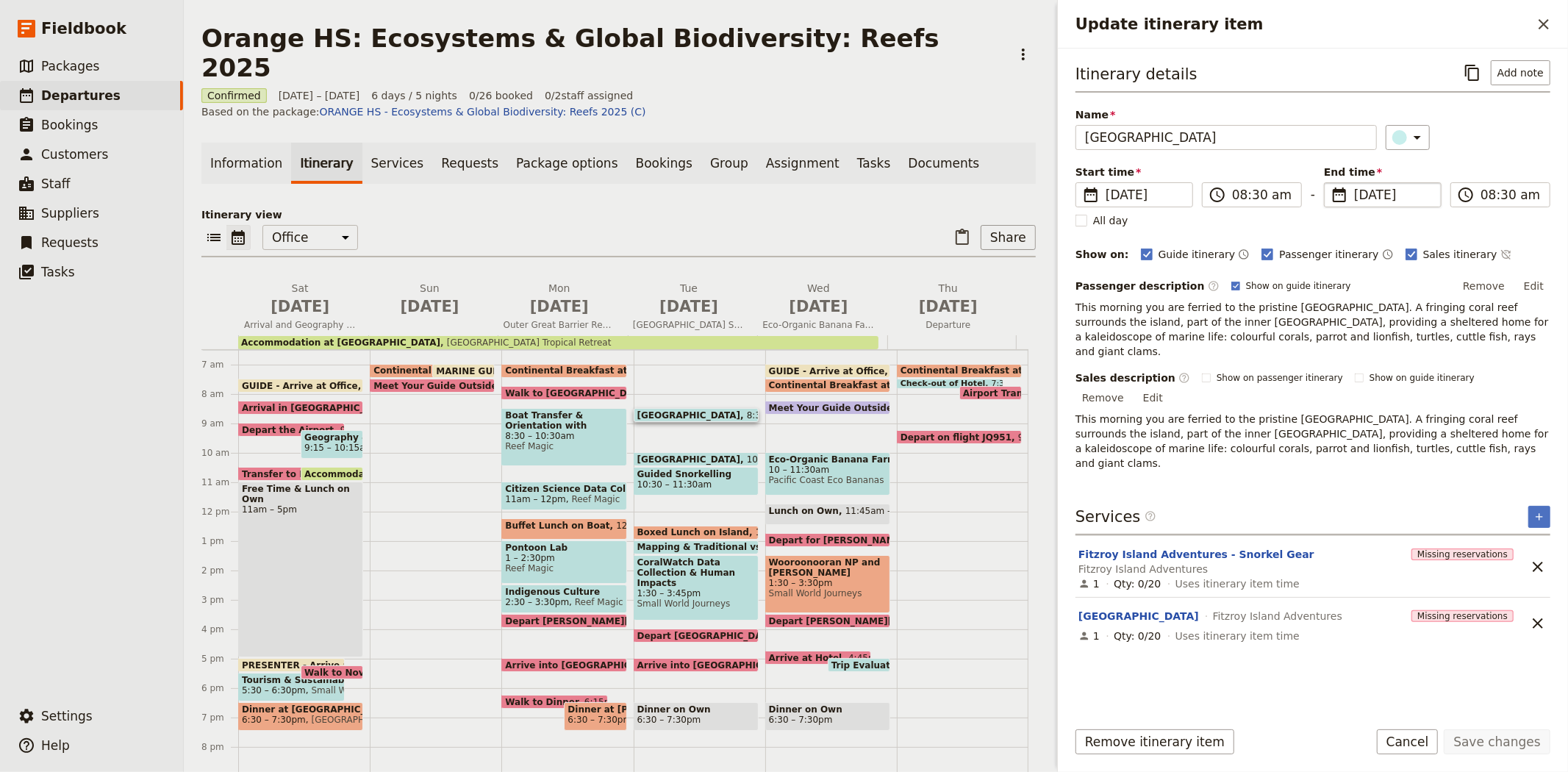
click at [1372, 194] on span "21 Oct 2025" at bounding box center [1392, 194] width 78 height 17
click at [1331, 183] on input "21/10/2025" at bounding box center [1330, 182] width 1 height 1
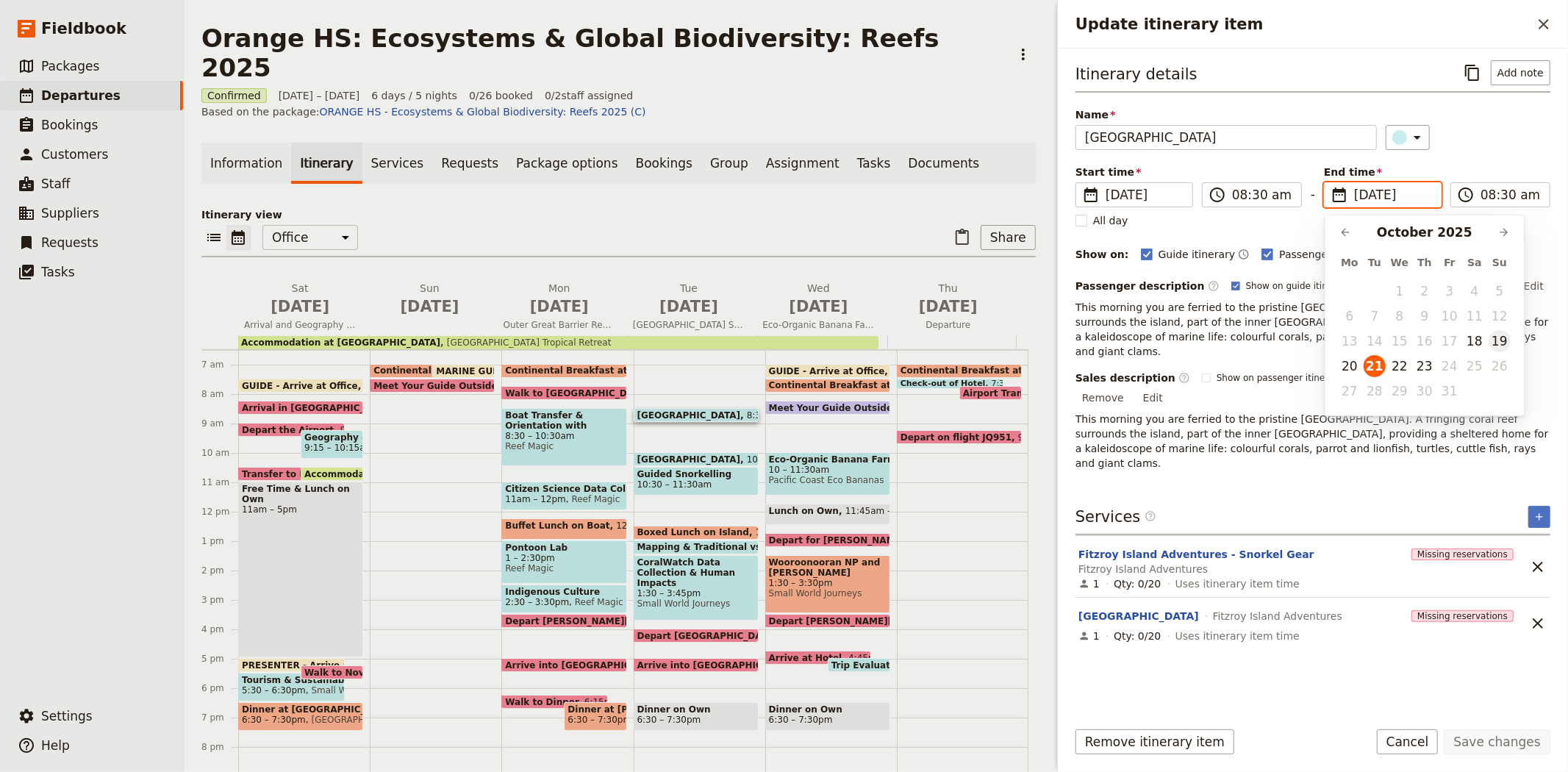
click at [1491, 342] on button "19" at bounding box center [1499, 341] width 22 height 22
type input "19/10/2025"
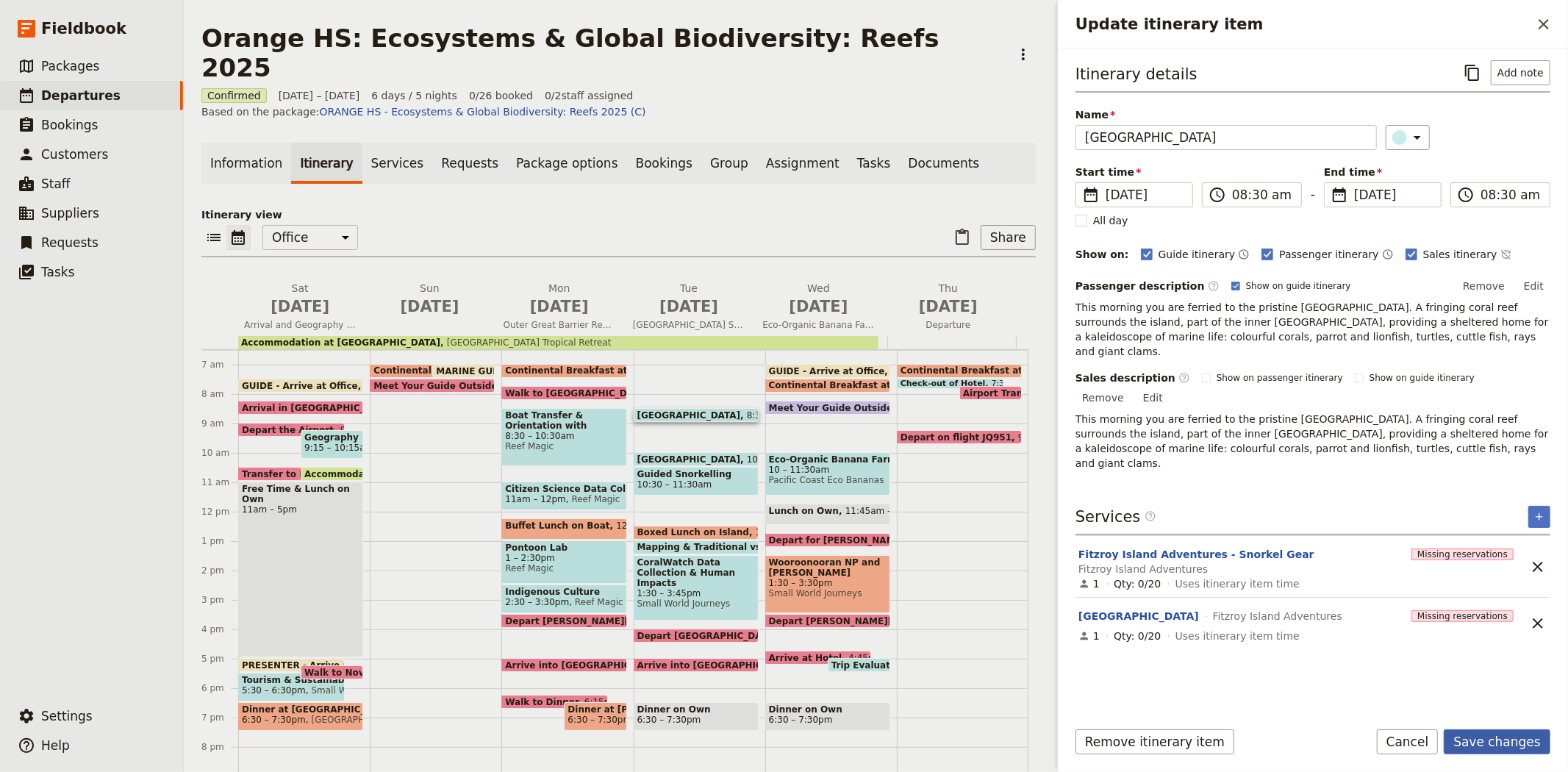
type input "19/10/2025"
click at [1504, 743] on button "Save changes" at bounding box center [1497, 741] width 106 height 25
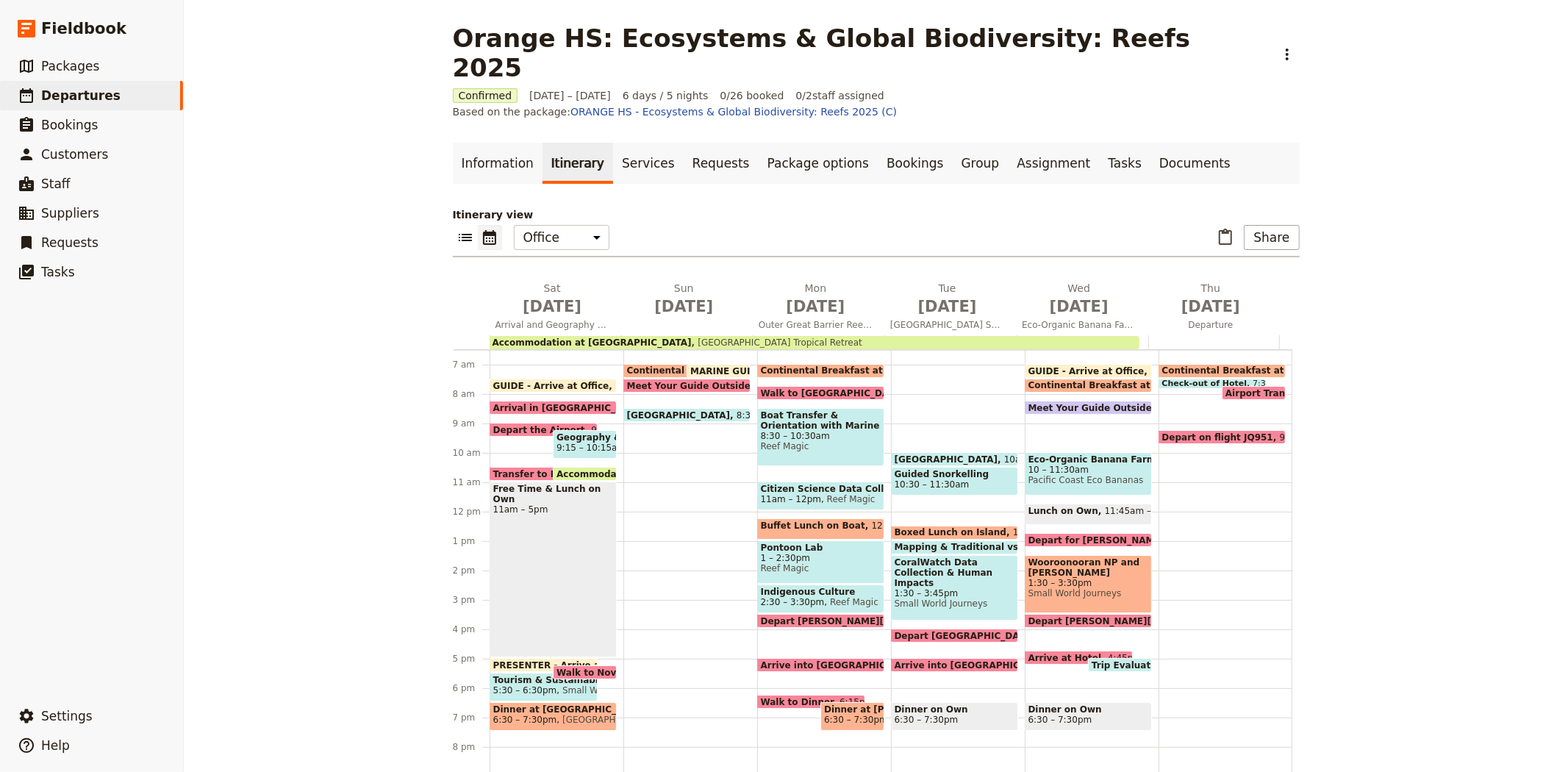
click at [938, 454] on span "[GEOGRAPHIC_DATA]" at bounding box center [950, 459] width 110 height 9
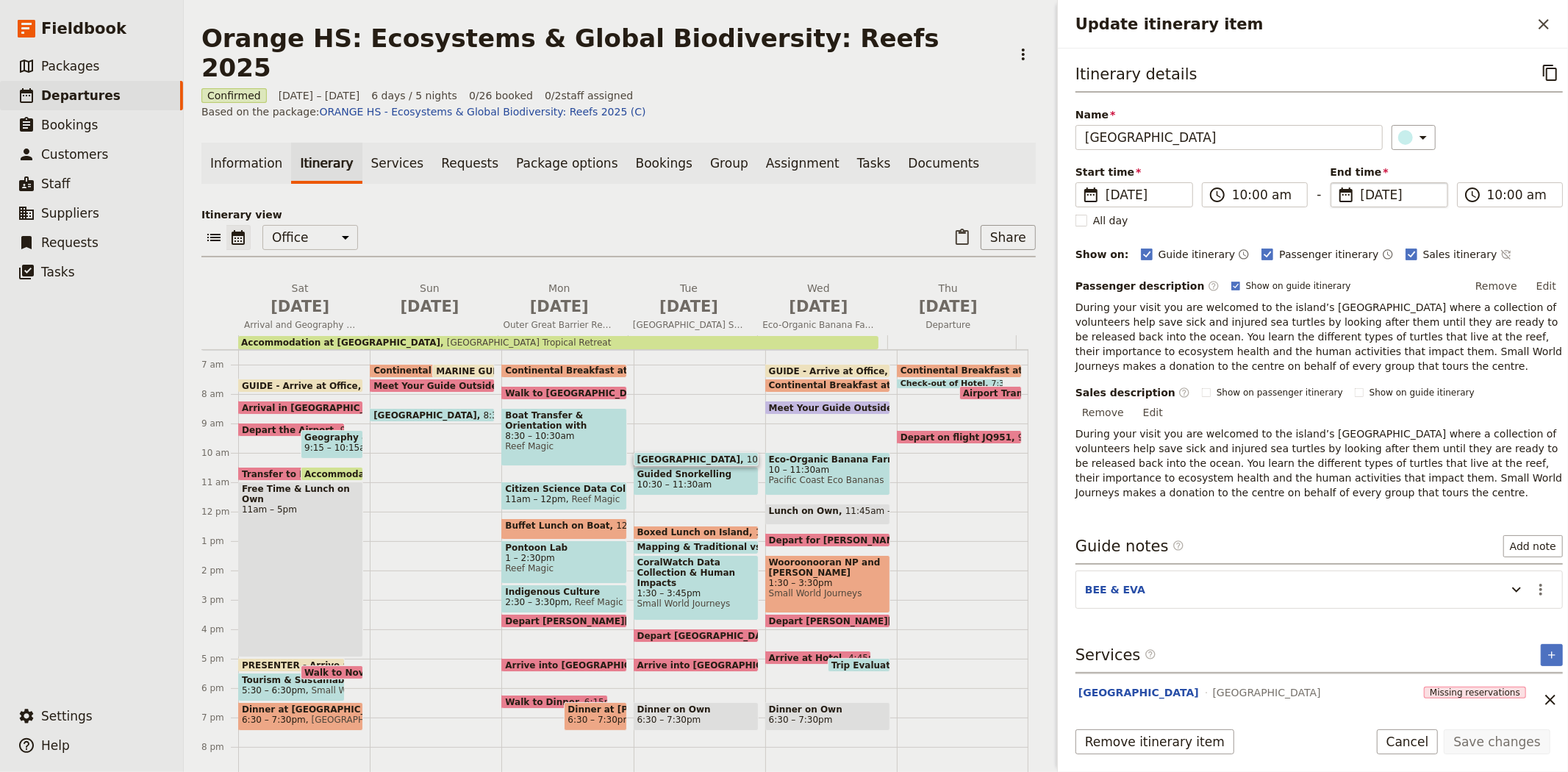
click at [1402, 197] on span "21 Oct 2025" at bounding box center [1399, 194] width 78 height 17
click at [1337, 183] on input "21/10/2025" at bounding box center [1336, 182] width 1 height 1
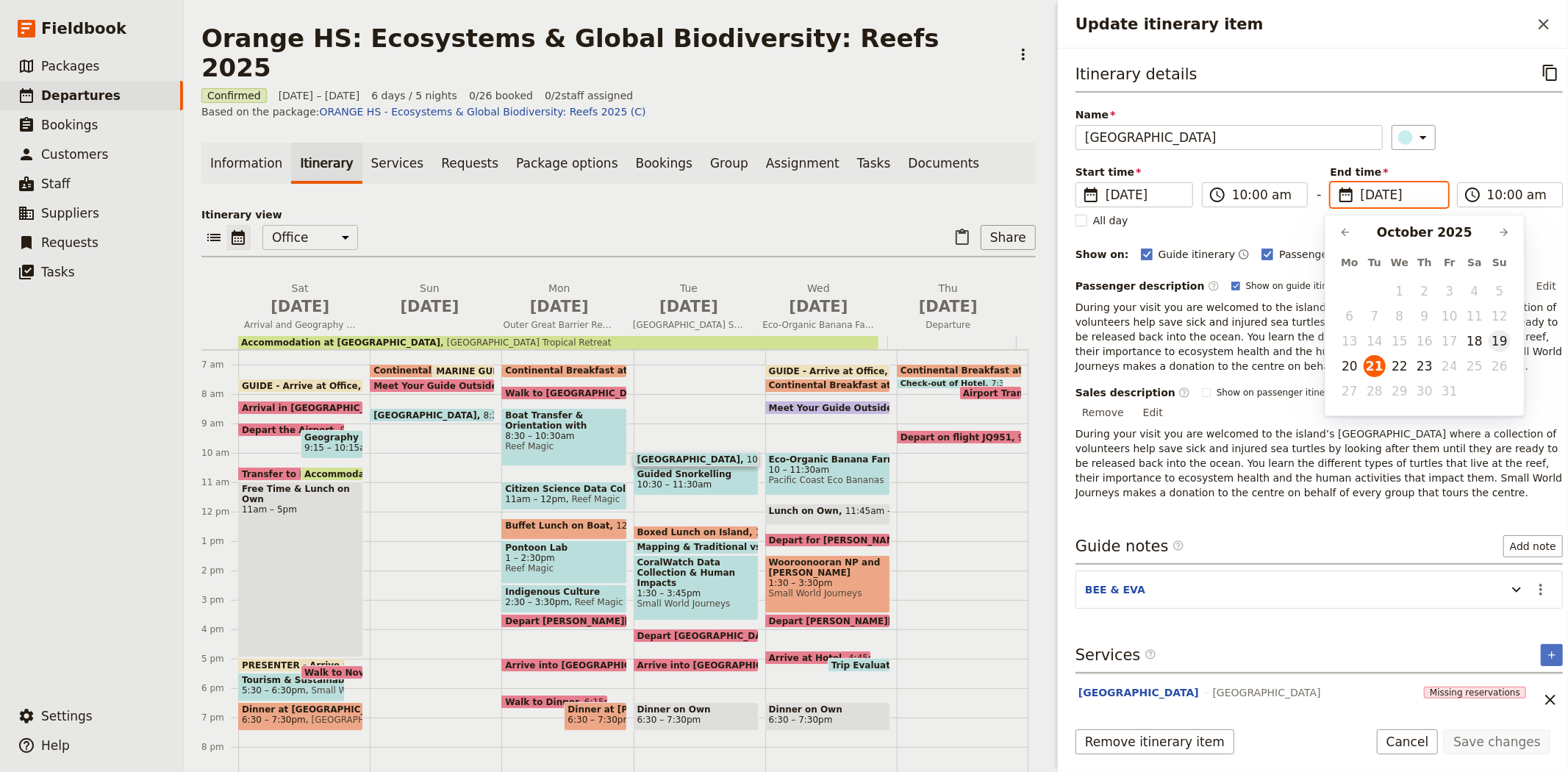
click at [1499, 345] on button "19" at bounding box center [1499, 341] width 22 height 22
type input "19/10/2025"
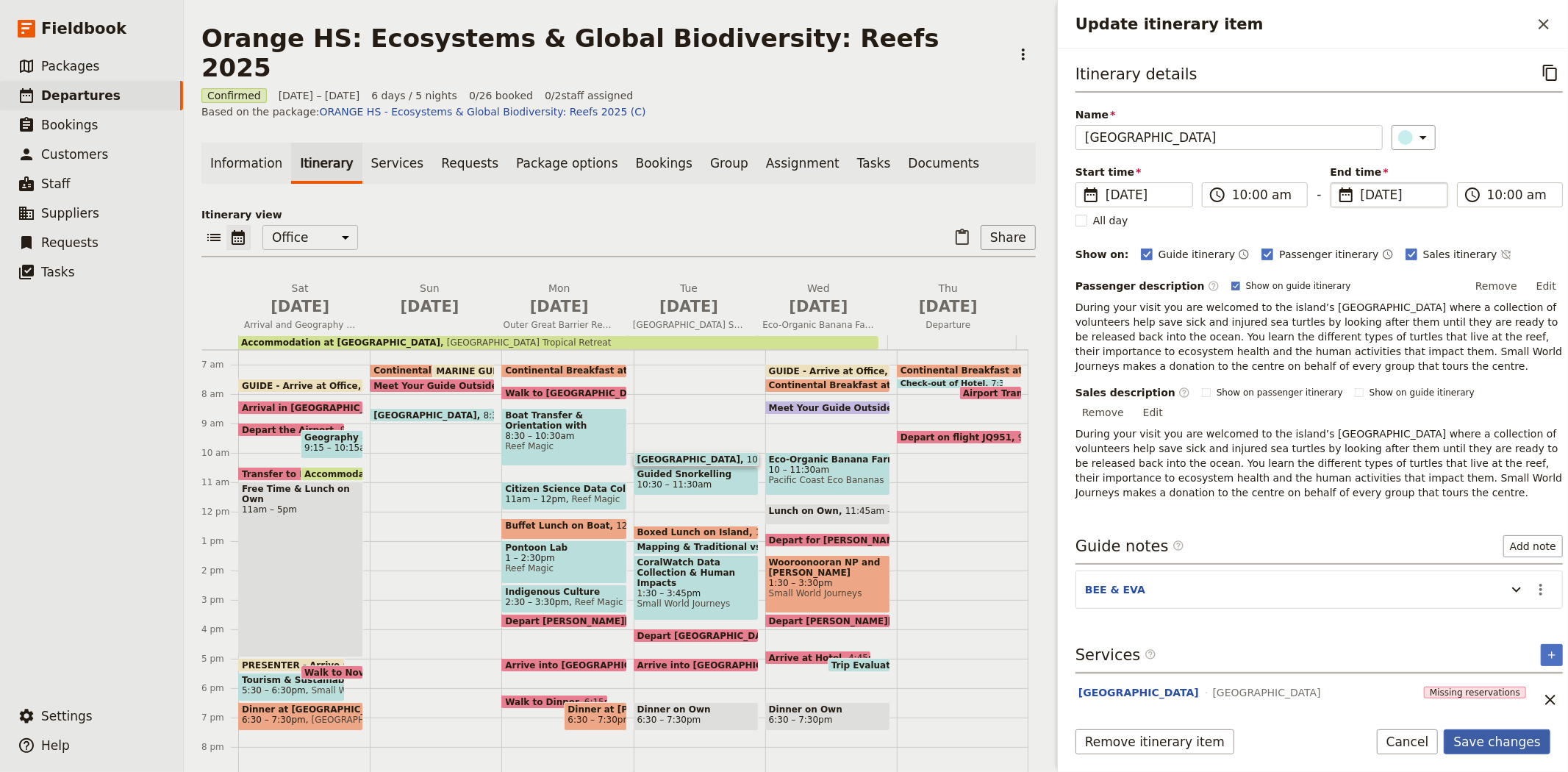
type input "19/10/2025"
click at [1516, 732] on button "Save changes" at bounding box center [1497, 741] width 106 height 25
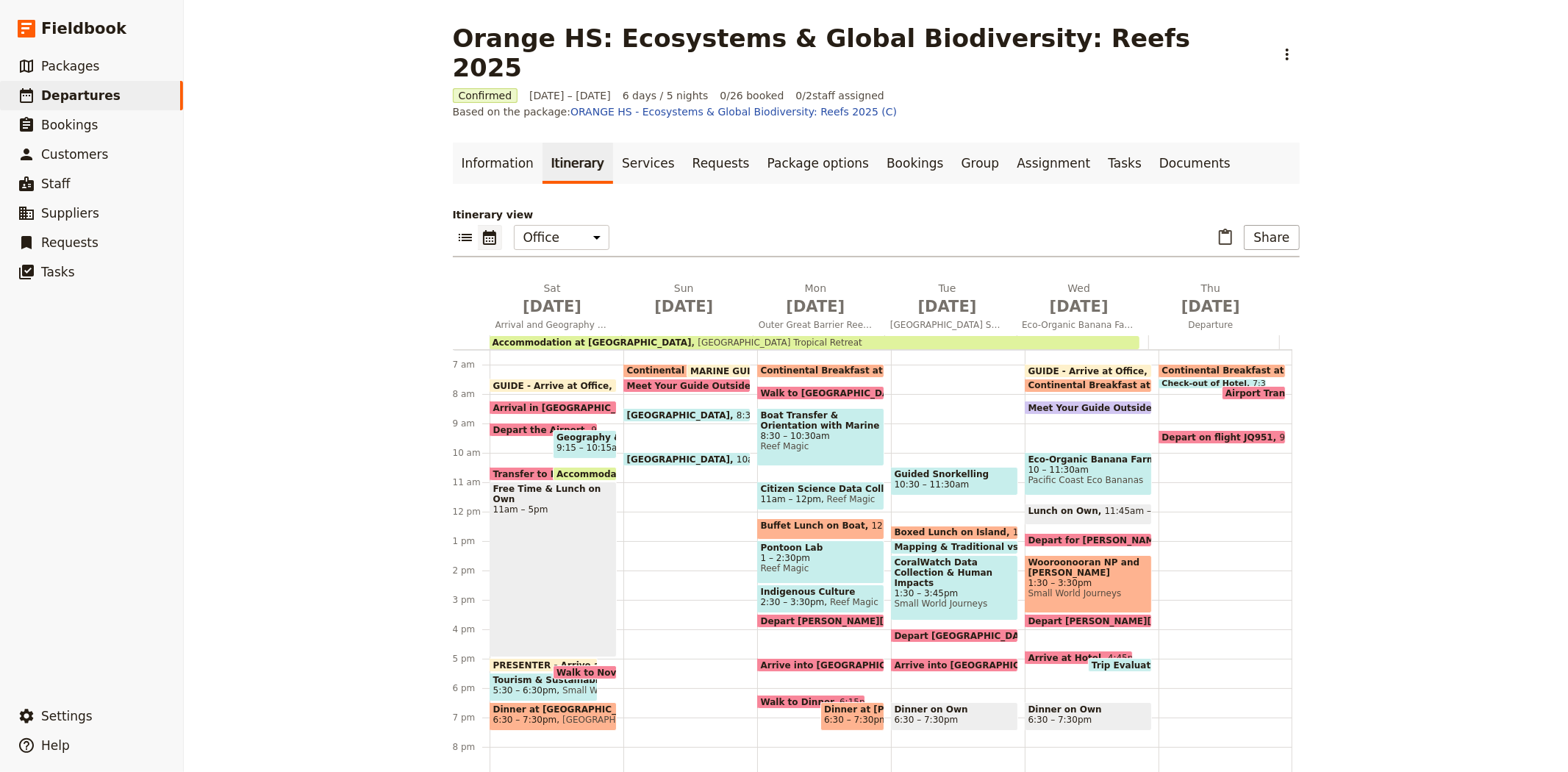
click at [920, 469] on span "Guided Snorkelling" at bounding box center [954, 473] width 120 height 10
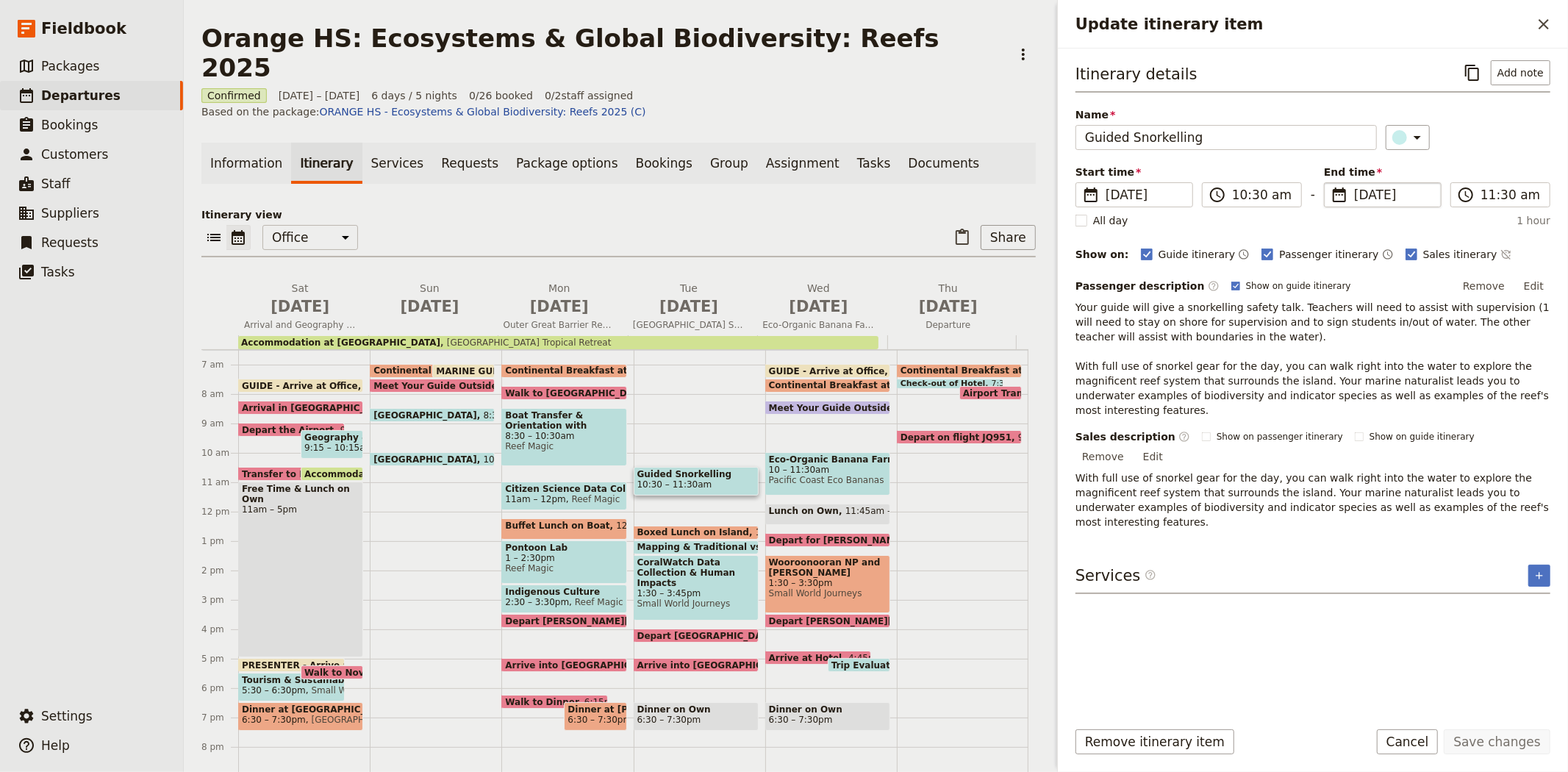
click at [1395, 200] on span "21 Oct 2025" at bounding box center [1392, 194] width 78 height 17
click at [1331, 183] on input "21/10/2025" at bounding box center [1330, 182] width 1 height 1
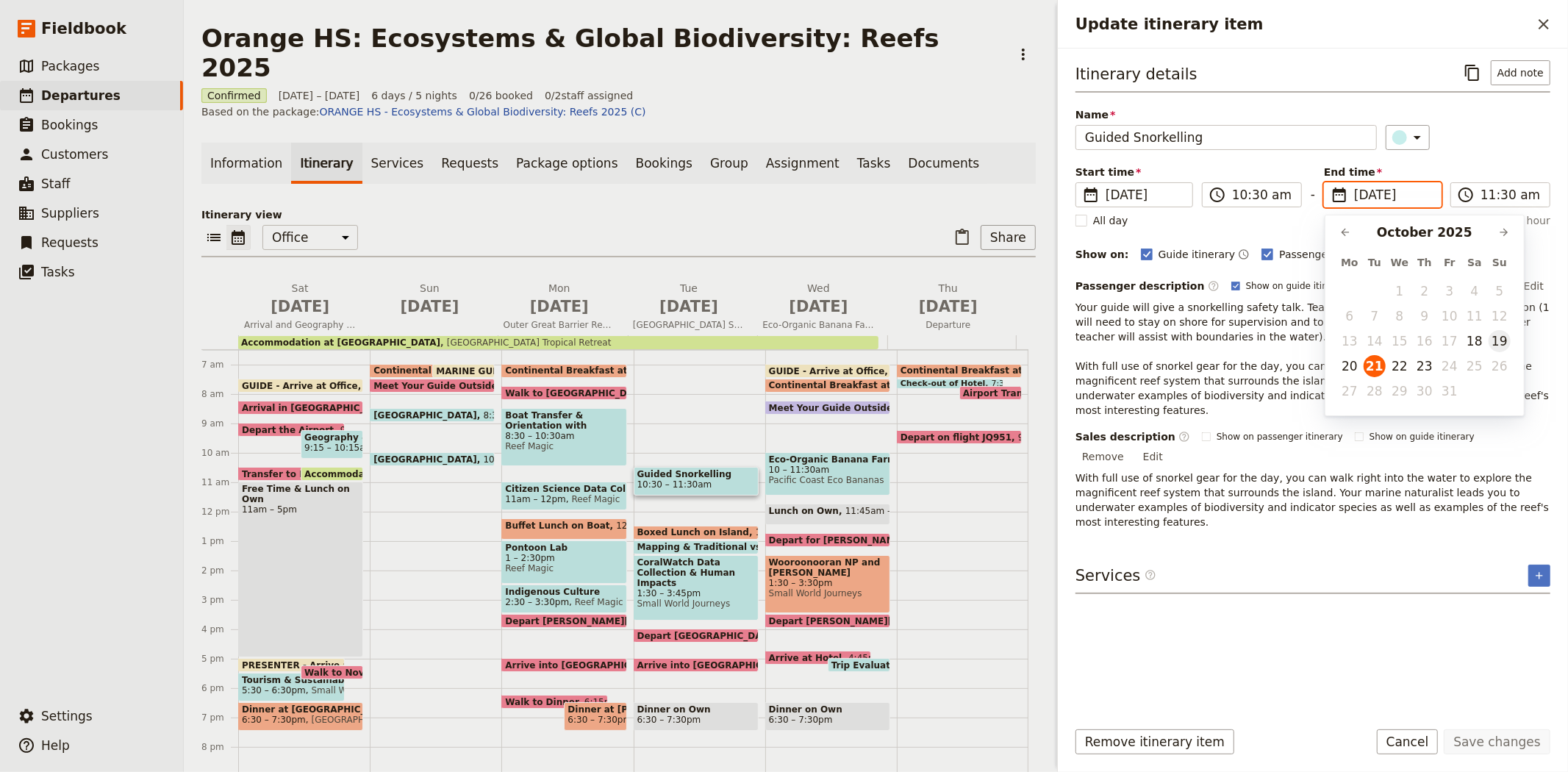
click at [1502, 341] on button "19" at bounding box center [1499, 341] width 22 height 22
type input "19/10/2025"
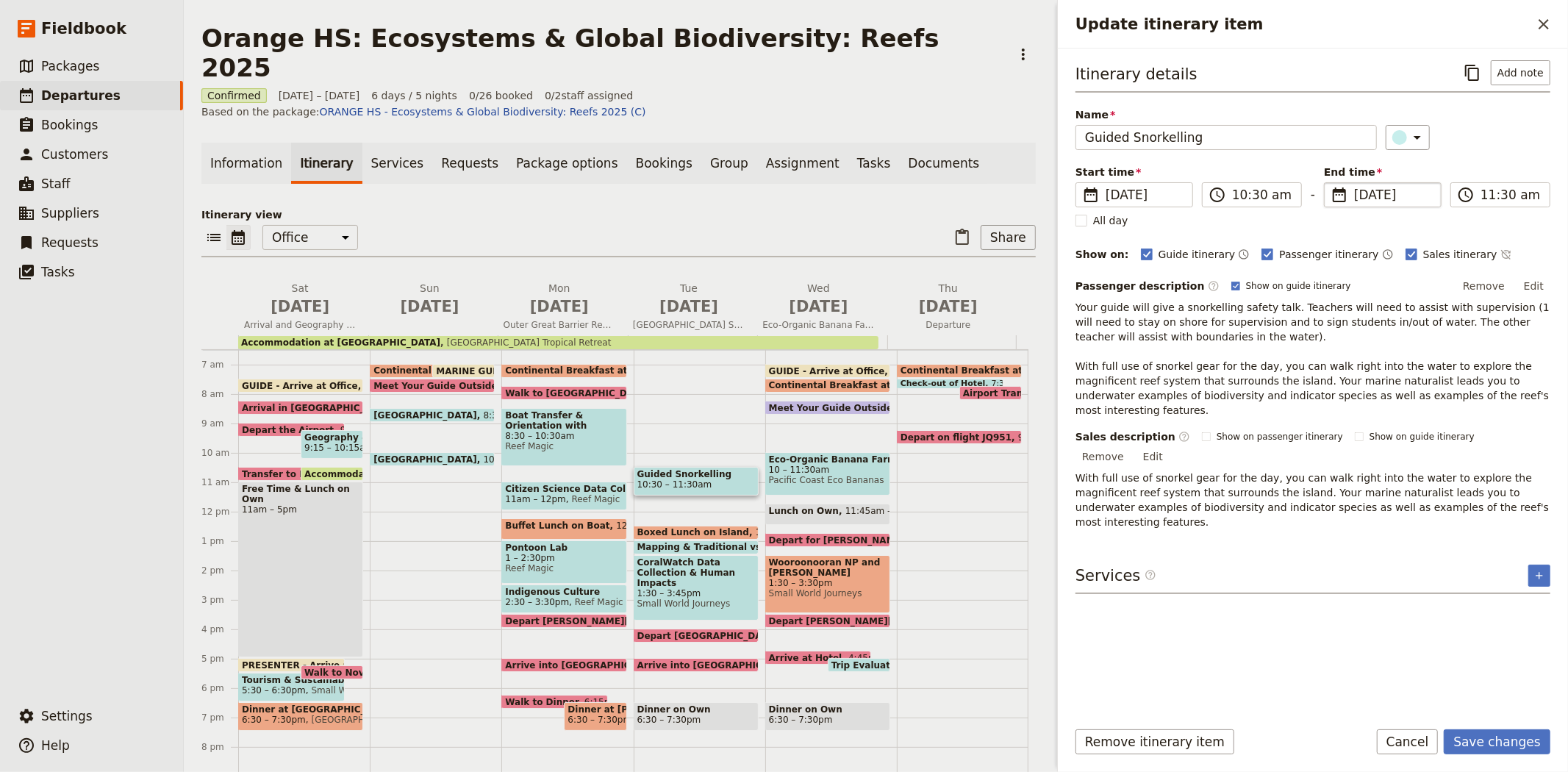
type input "19/10/2025"
click at [1365, 654] on div "Itinerary details ​ Add note Name Guided Snorkelling ​ Start time ​ 21 Oct 2025…" at bounding box center [1312, 383] width 474 height 646
click at [1541, 747] on button "Save changes" at bounding box center [1497, 741] width 106 height 25
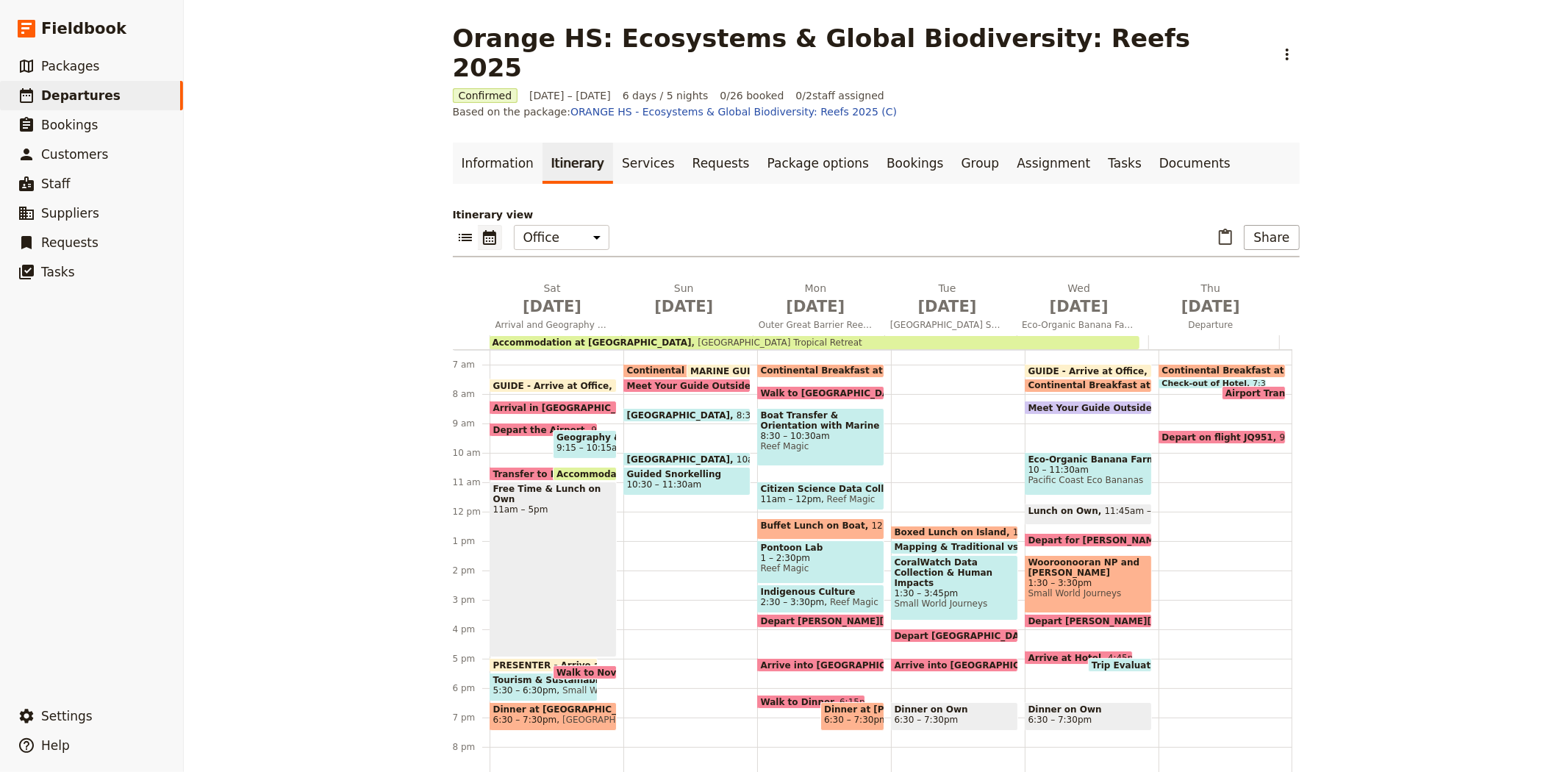
click at [944, 527] on span "Boxed Lunch on Island" at bounding box center [953, 531] width 118 height 10
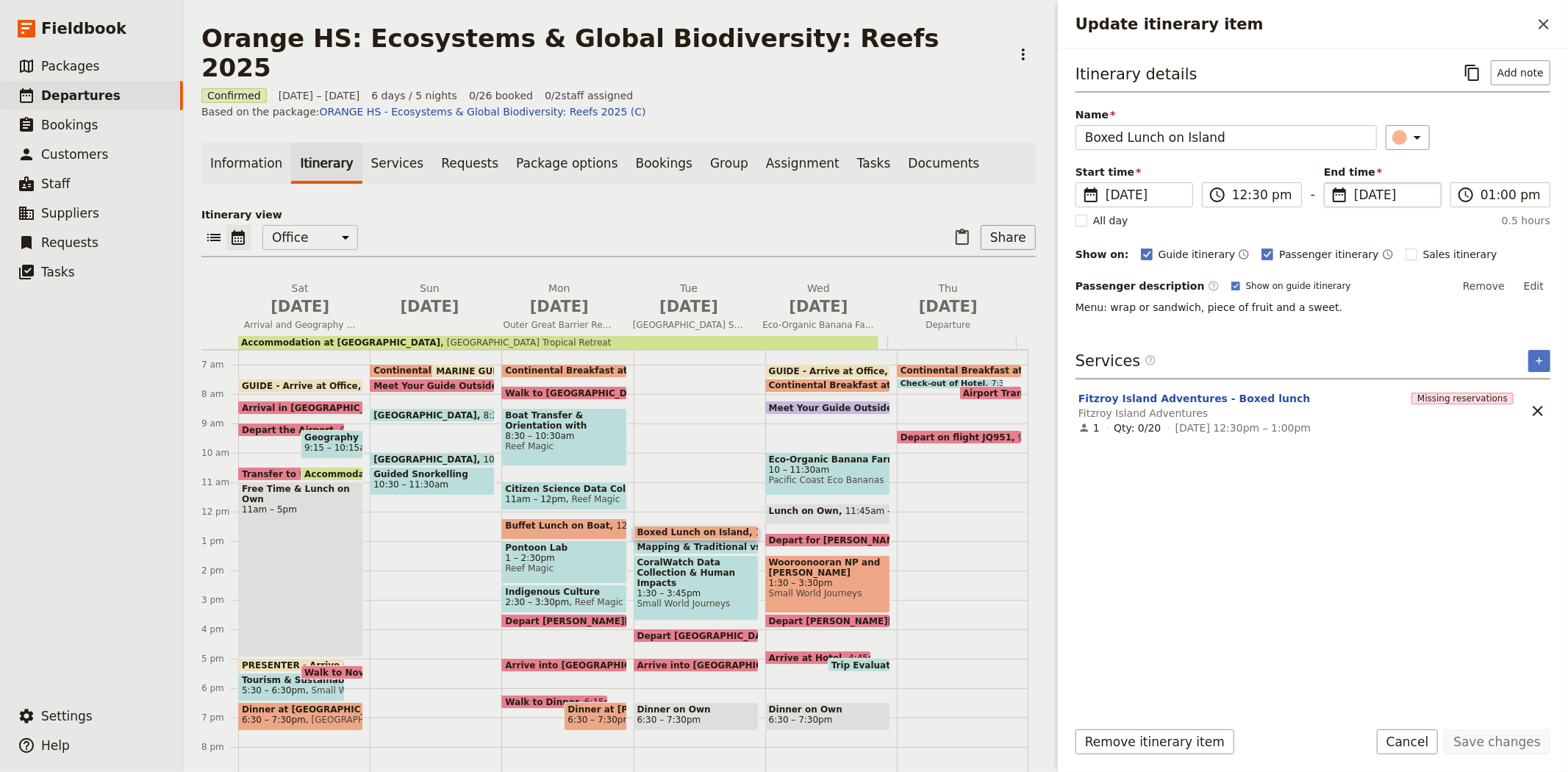
click at [1368, 197] on span "21 Oct 2025" at bounding box center [1392, 194] width 78 height 17
click at [1331, 183] on input "21/10/2025" at bounding box center [1330, 182] width 1 height 1
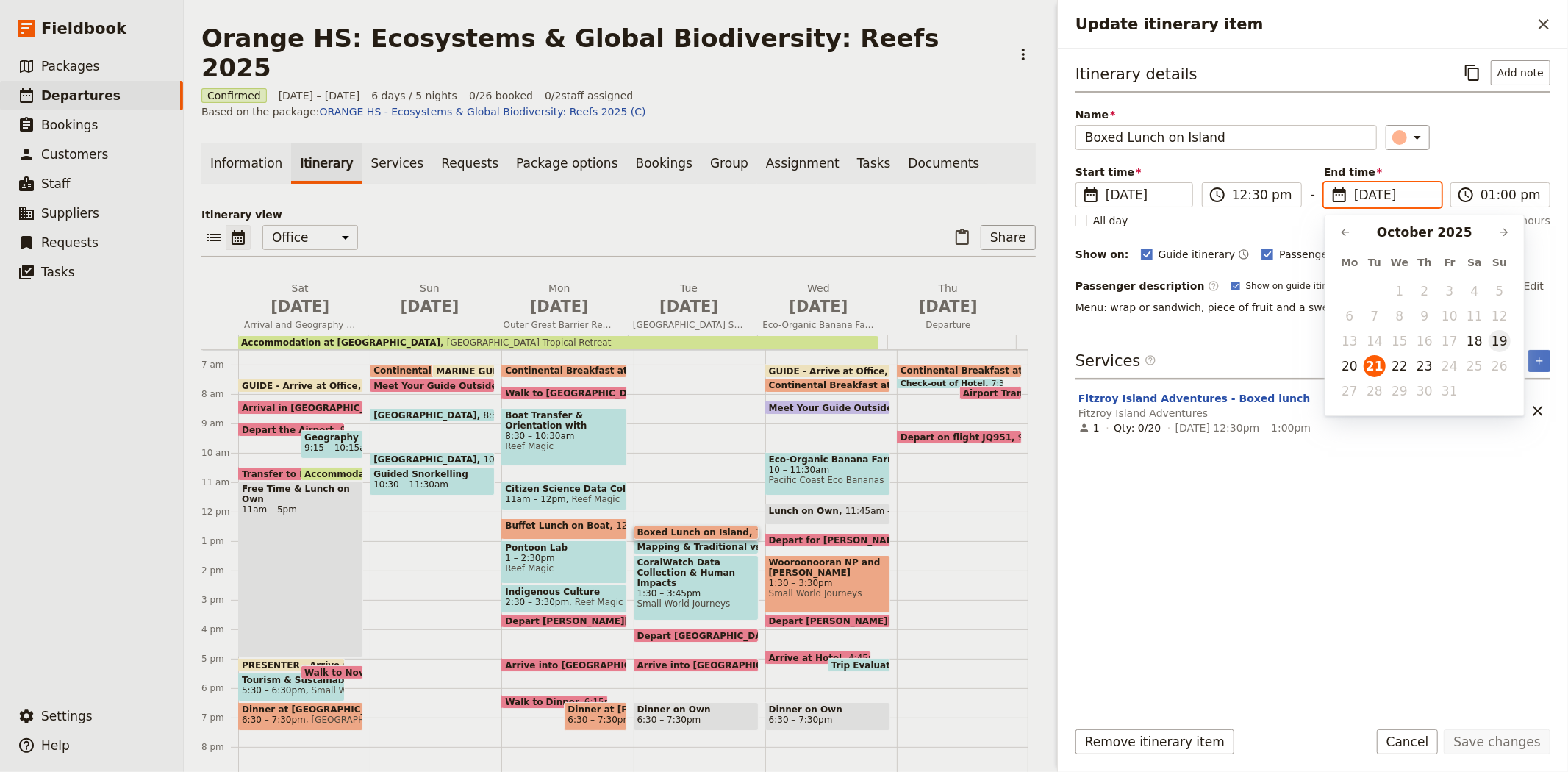
click at [1497, 340] on button "19" at bounding box center [1499, 341] width 22 height 22
type input "19/10/2025"
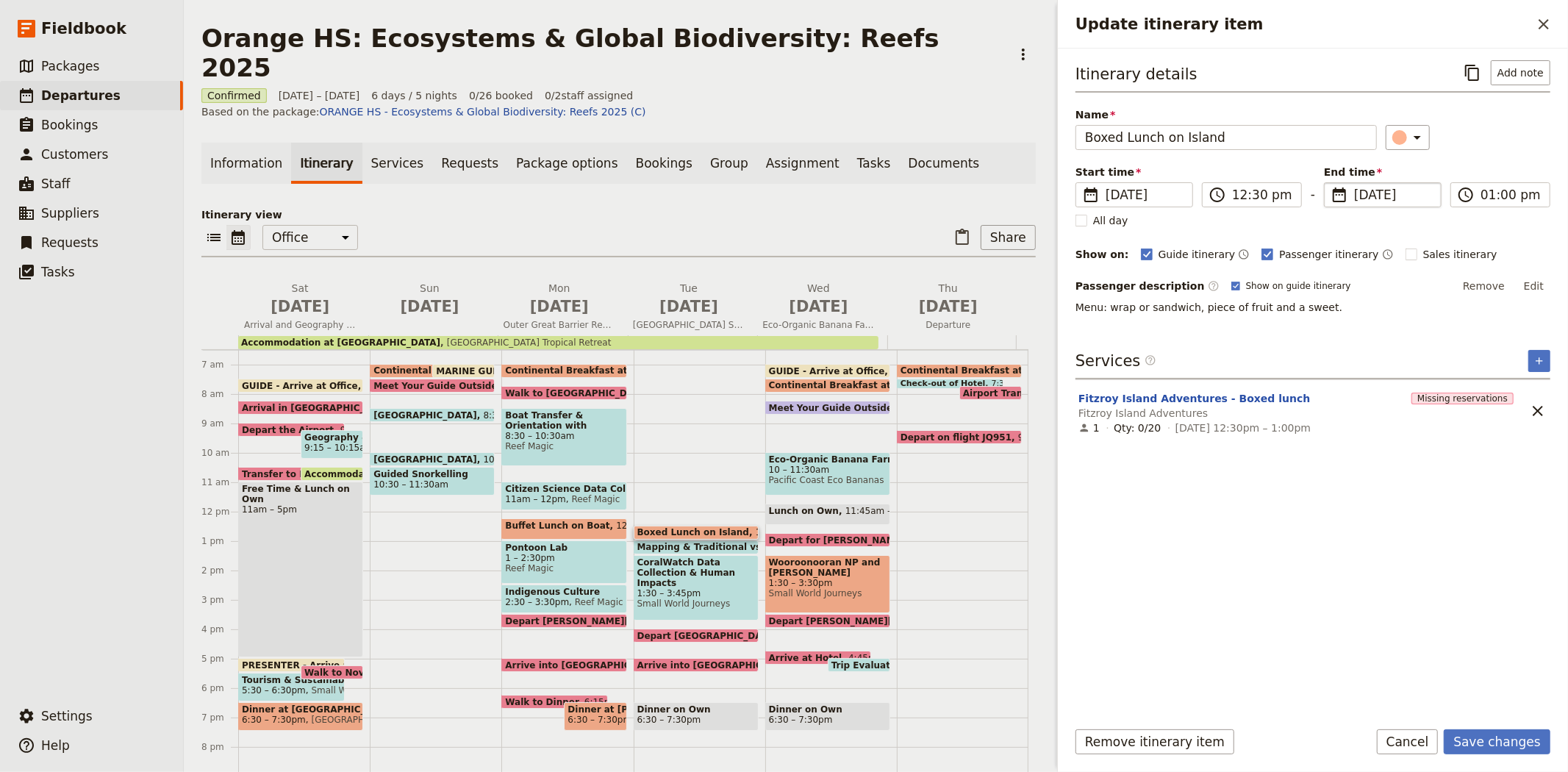
type input "19/10/2025"
click at [1302, 717] on form "Itinerary details ​ Add note Name Boxed Lunch on Island ​ Start time ​ 21 Oct 2…" at bounding box center [1312, 410] width 510 height 723
click at [1494, 734] on button "Save changes" at bounding box center [1497, 741] width 106 height 25
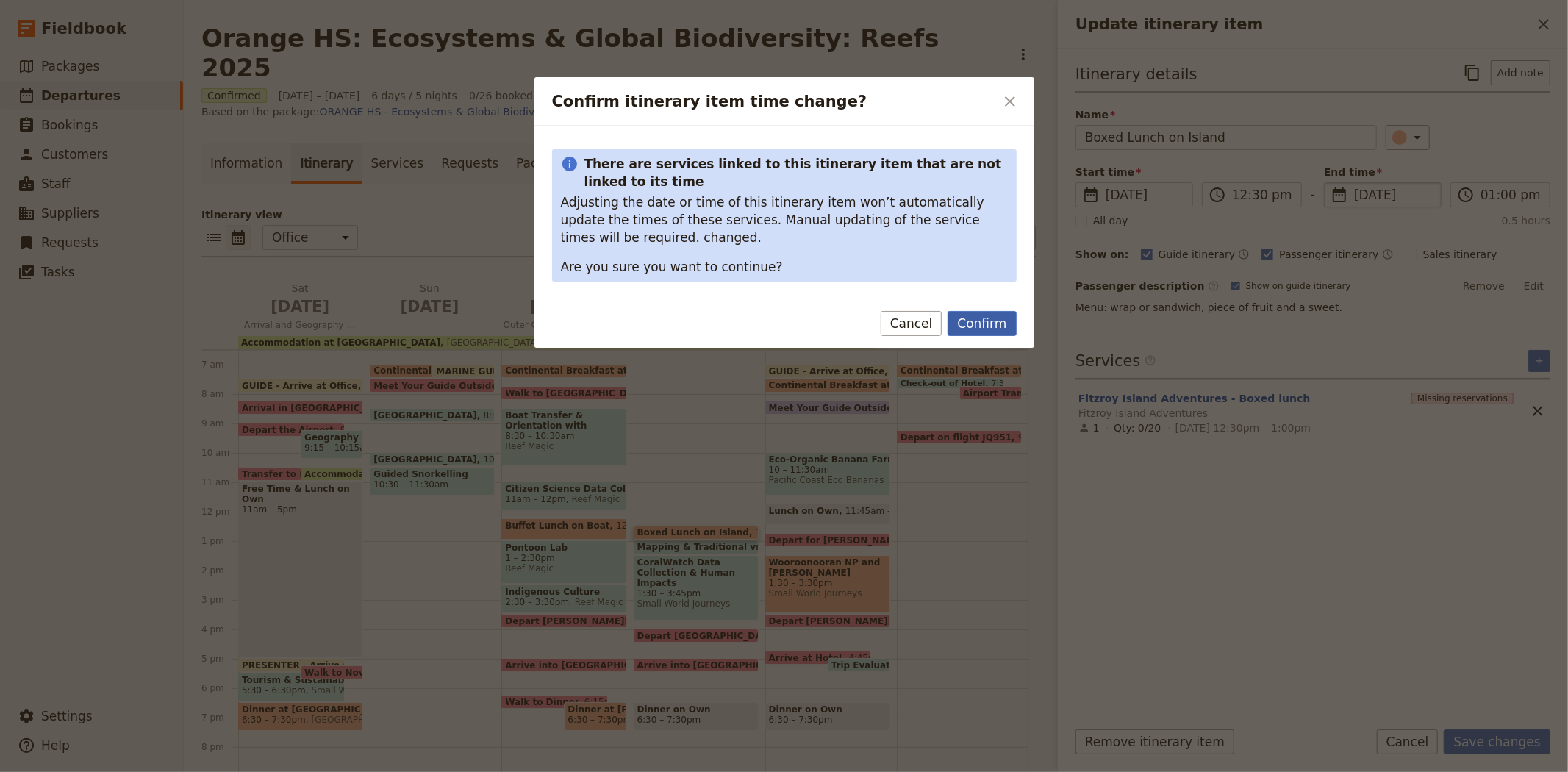
click at [982, 328] on button "Confirm" at bounding box center [982, 322] width 69 height 25
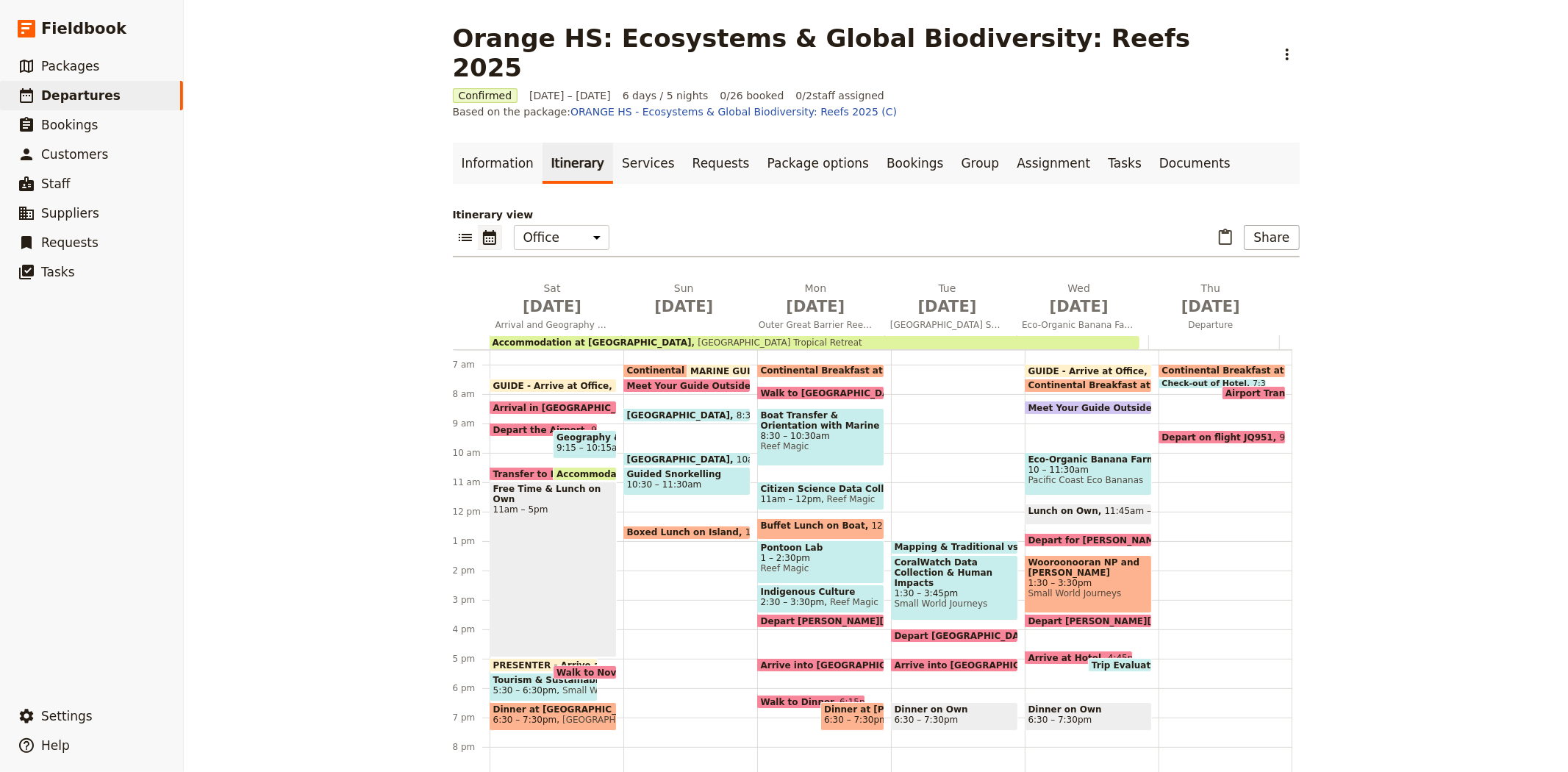
click at [939, 542] on span "Mapping & Traditional vs Contemporary Management Activity" at bounding box center [1051, 547] width 313 height 10
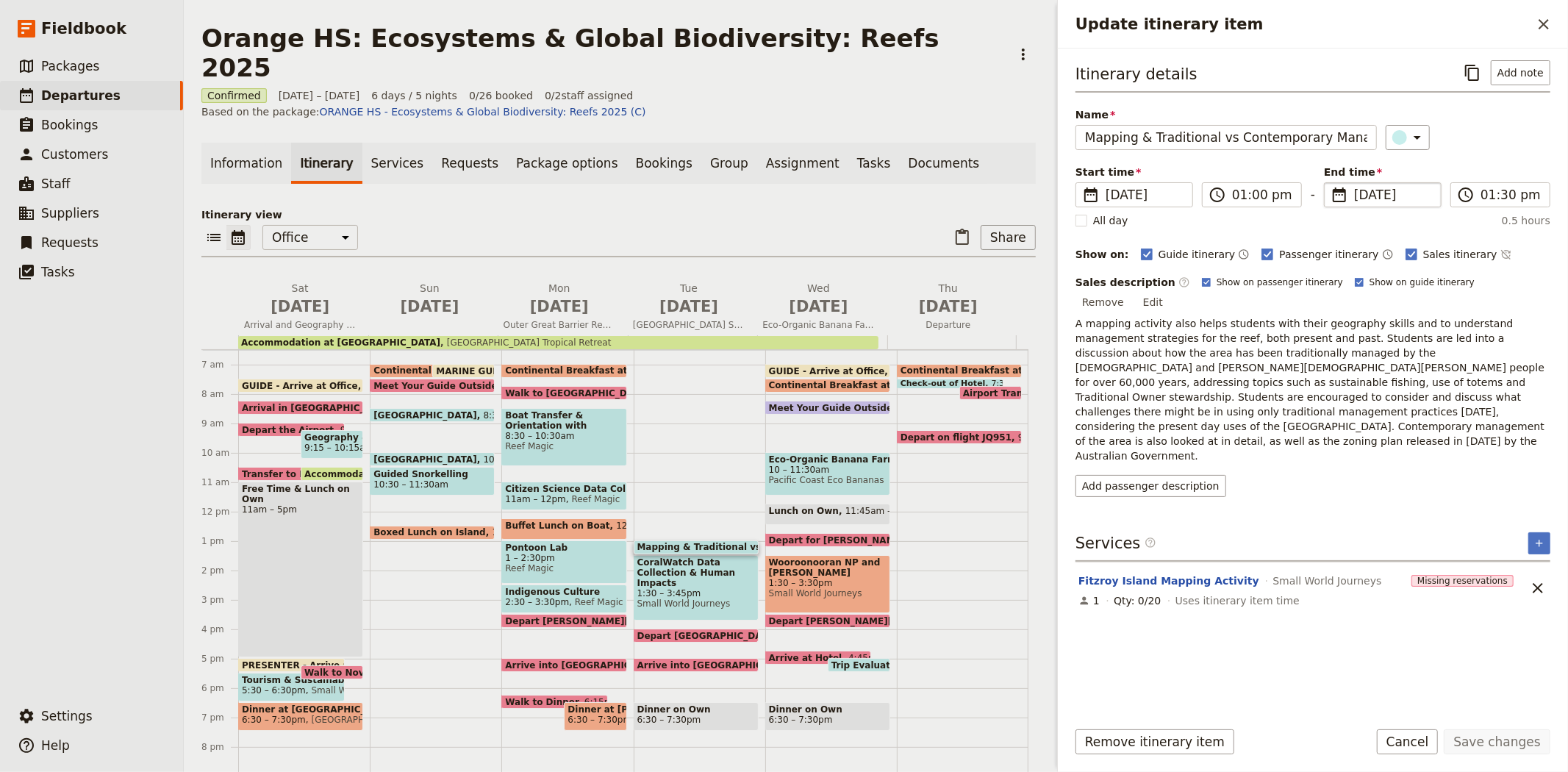
click at [1399, 196] on span "21 Oct 2025" at bounding box center [1392, 194] width 78 height 17
click at [1331, 183] on input "21/10/2025" at bounding box center [1330, 182] width 1 height 1
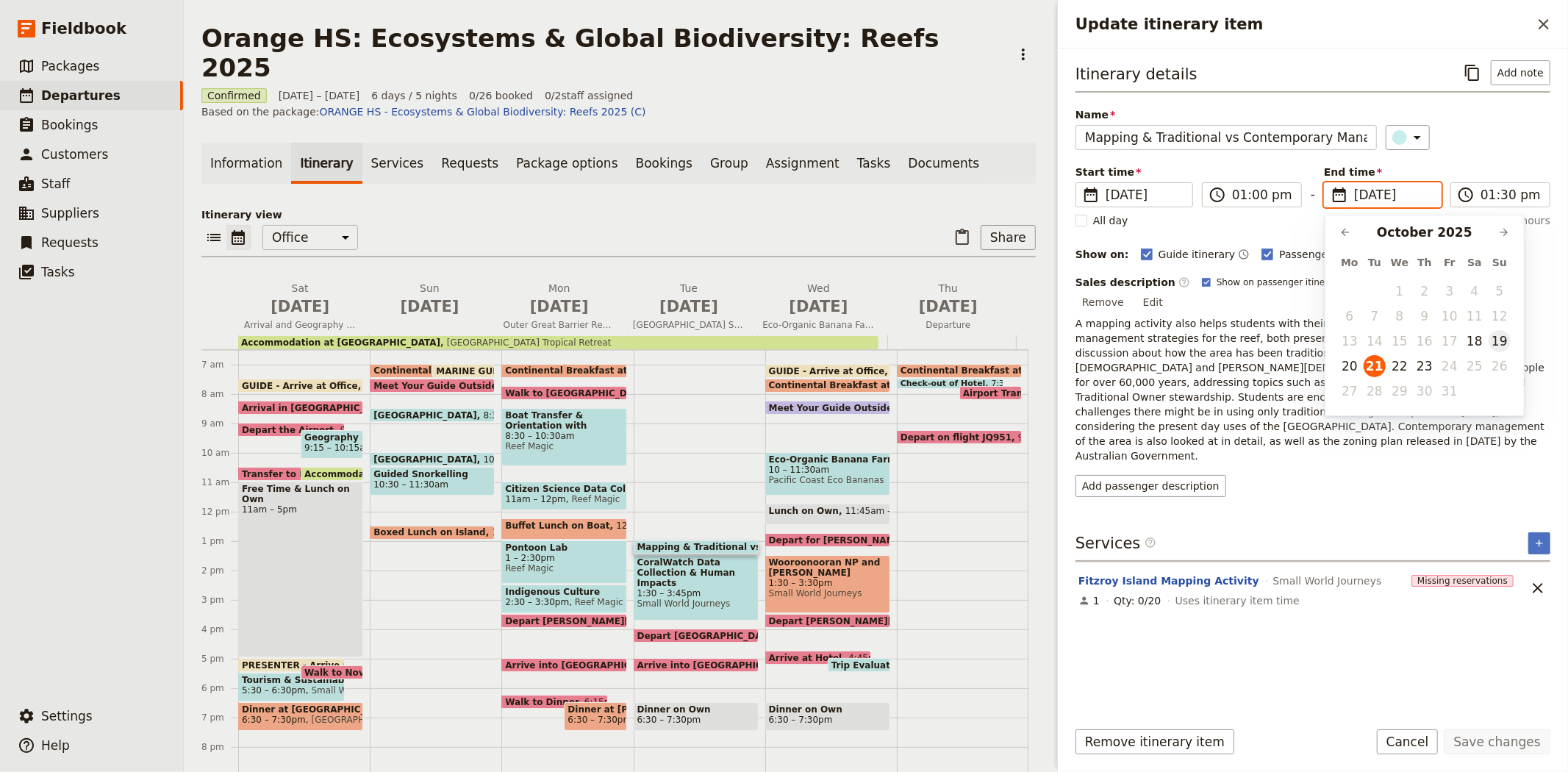
click at [1492, 343] on button "19" at bounding box center [1499, 341] width 22 height 22
type input "19/10/2025"
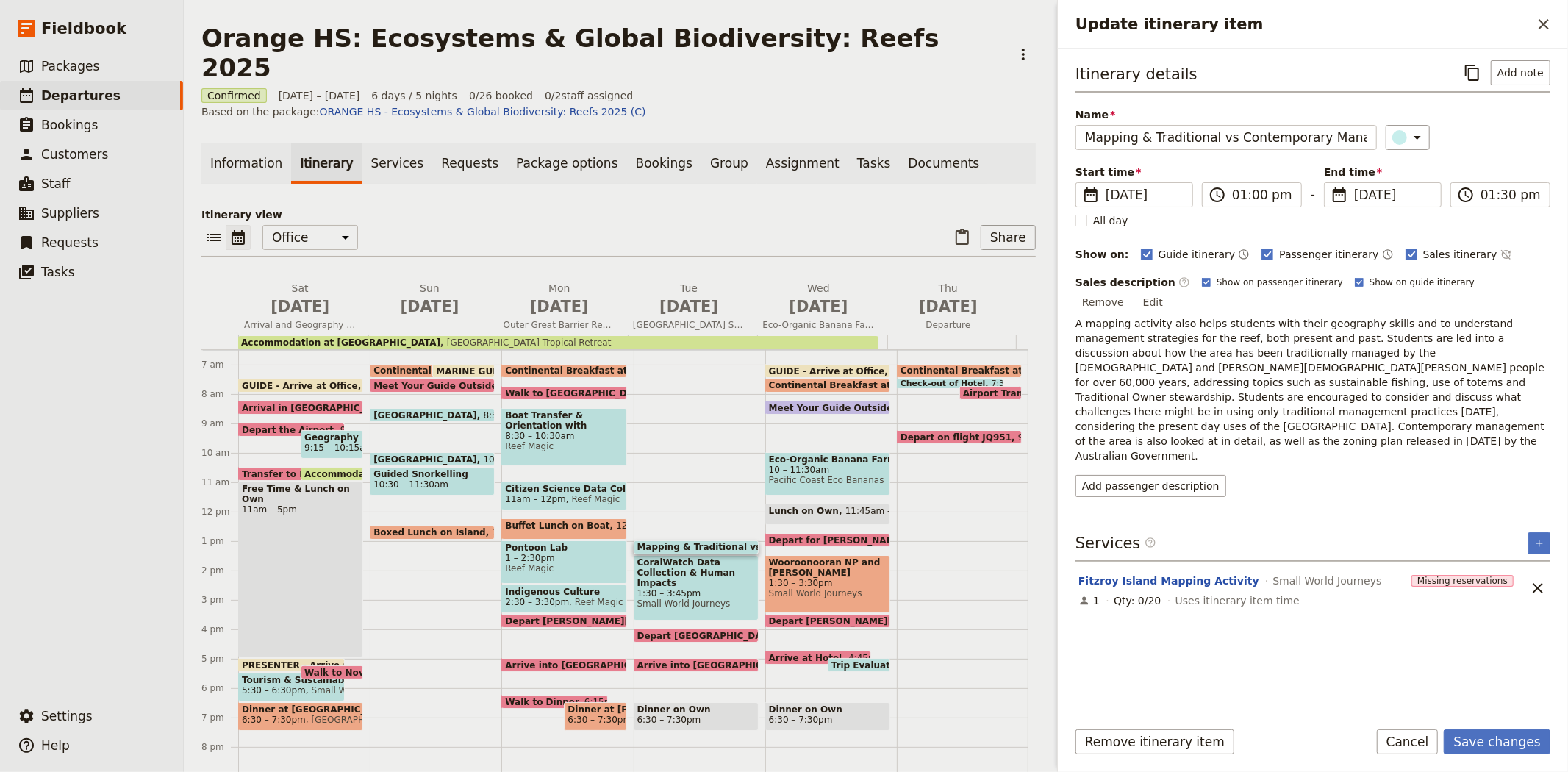
type input "19/10/2025"
click at [1368, 625] on div "Itinerary details ​ Add note Name Mapping & Traditional vs Contemporary Managem…" at bounding box center [1312, 383] width 474 height 646
click at [1488, 748] on button "Save changes" at bounding box center [1497, 741] width 106 height 25
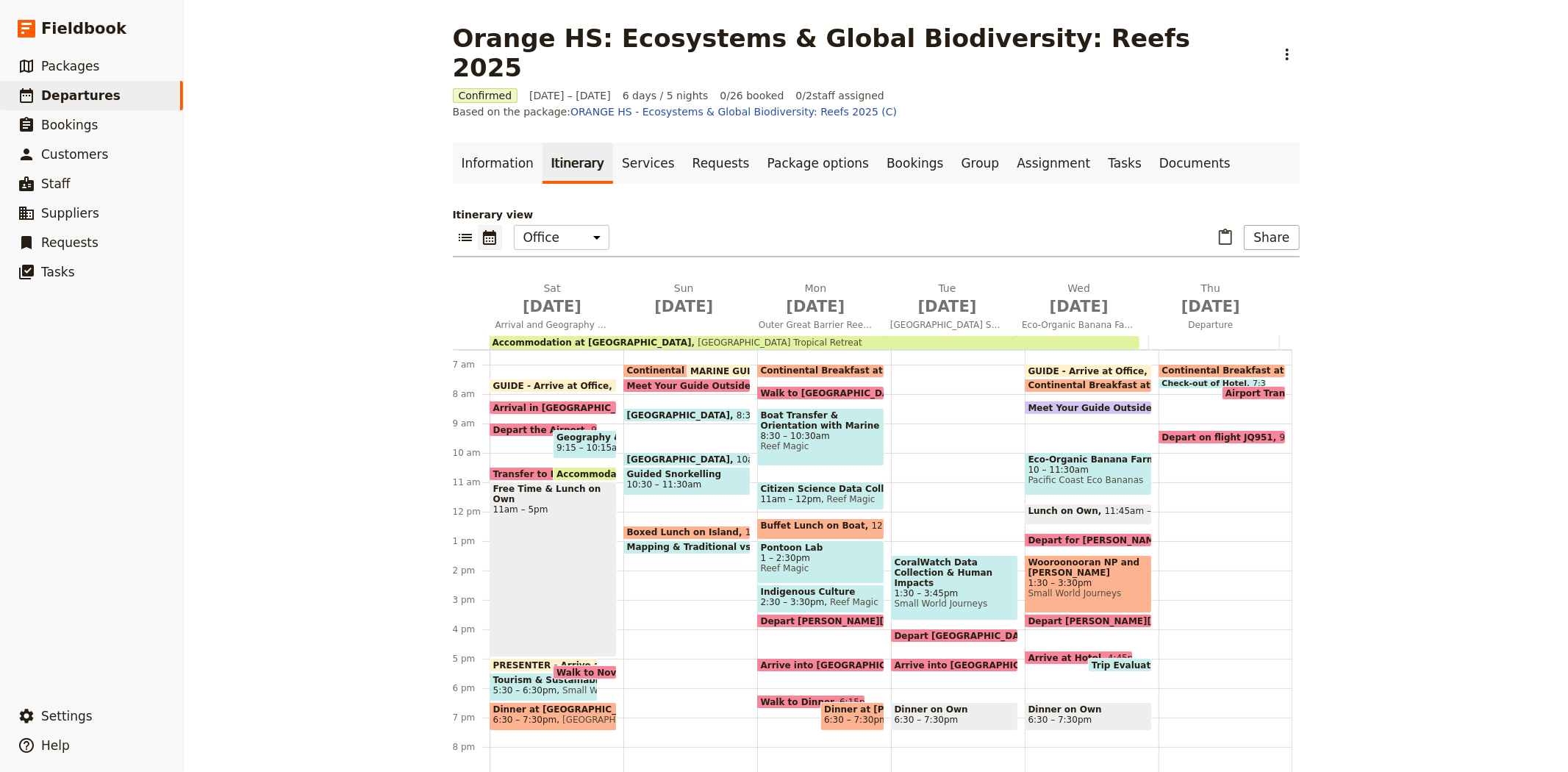
click at [942, 598] on span "Small World Journeys" at bounding box center [954, 603] width 120 height 10
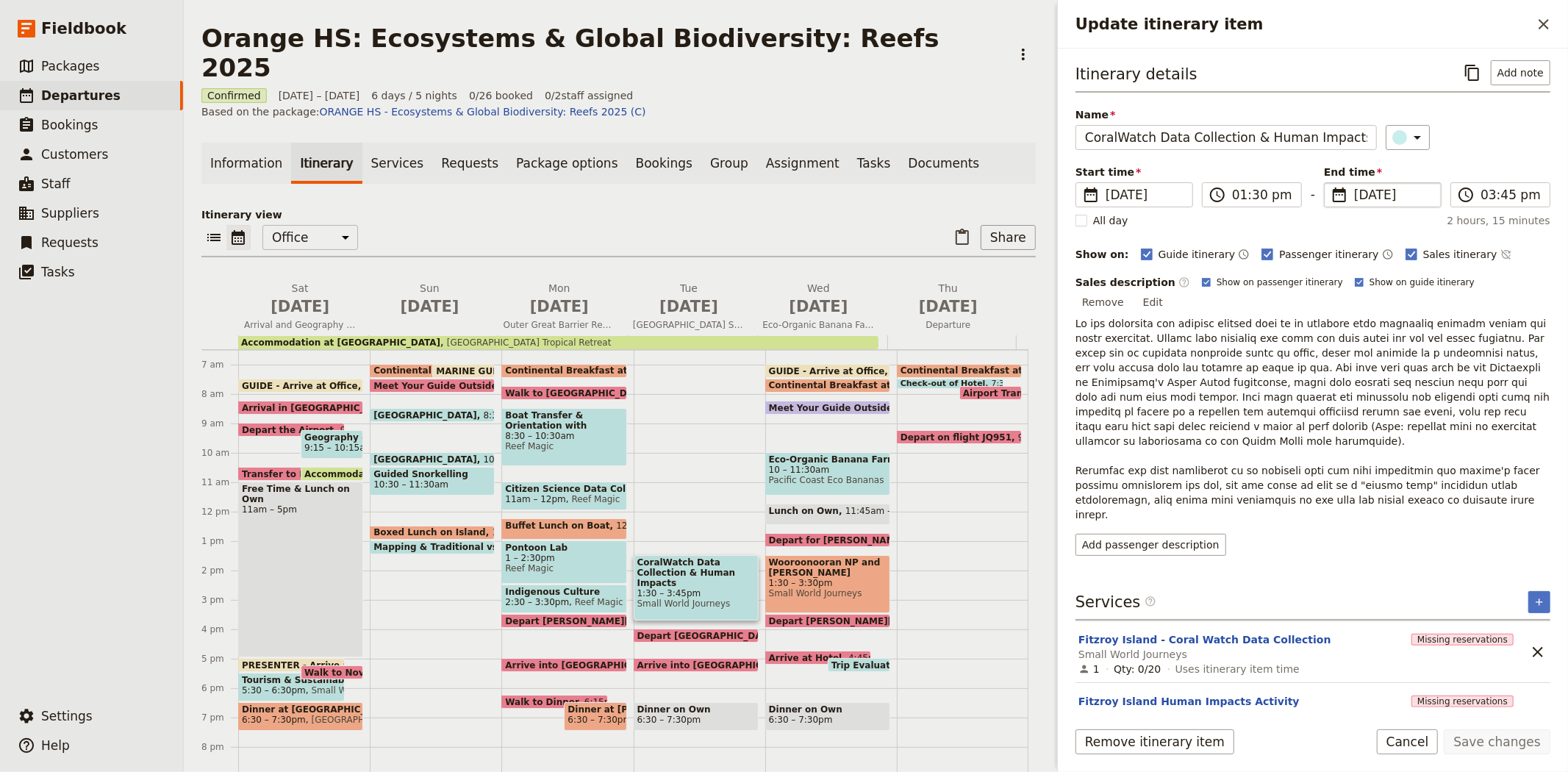
click at [1364, 189] on span "21 Oct 2025" at bounding box center [1392, 194] width 78 height 17
click at [1331, 183] on input "21/10/2025" at bounding box center [1330, 182] width 1 height 1
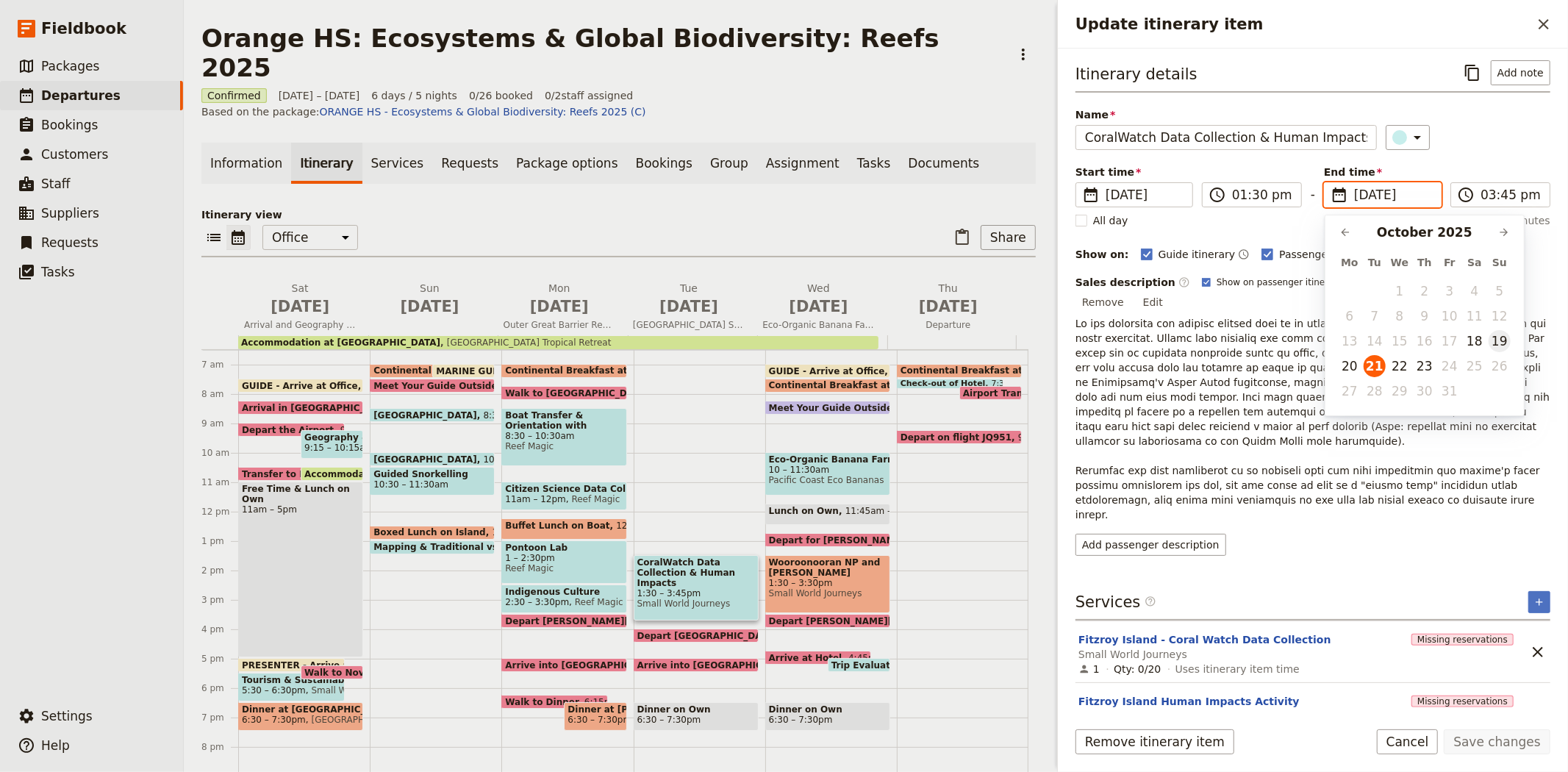
click at [1504, 338] on button "19" at bounding box center [1499, 341] width 22 height 22
type input "19/10/2025"
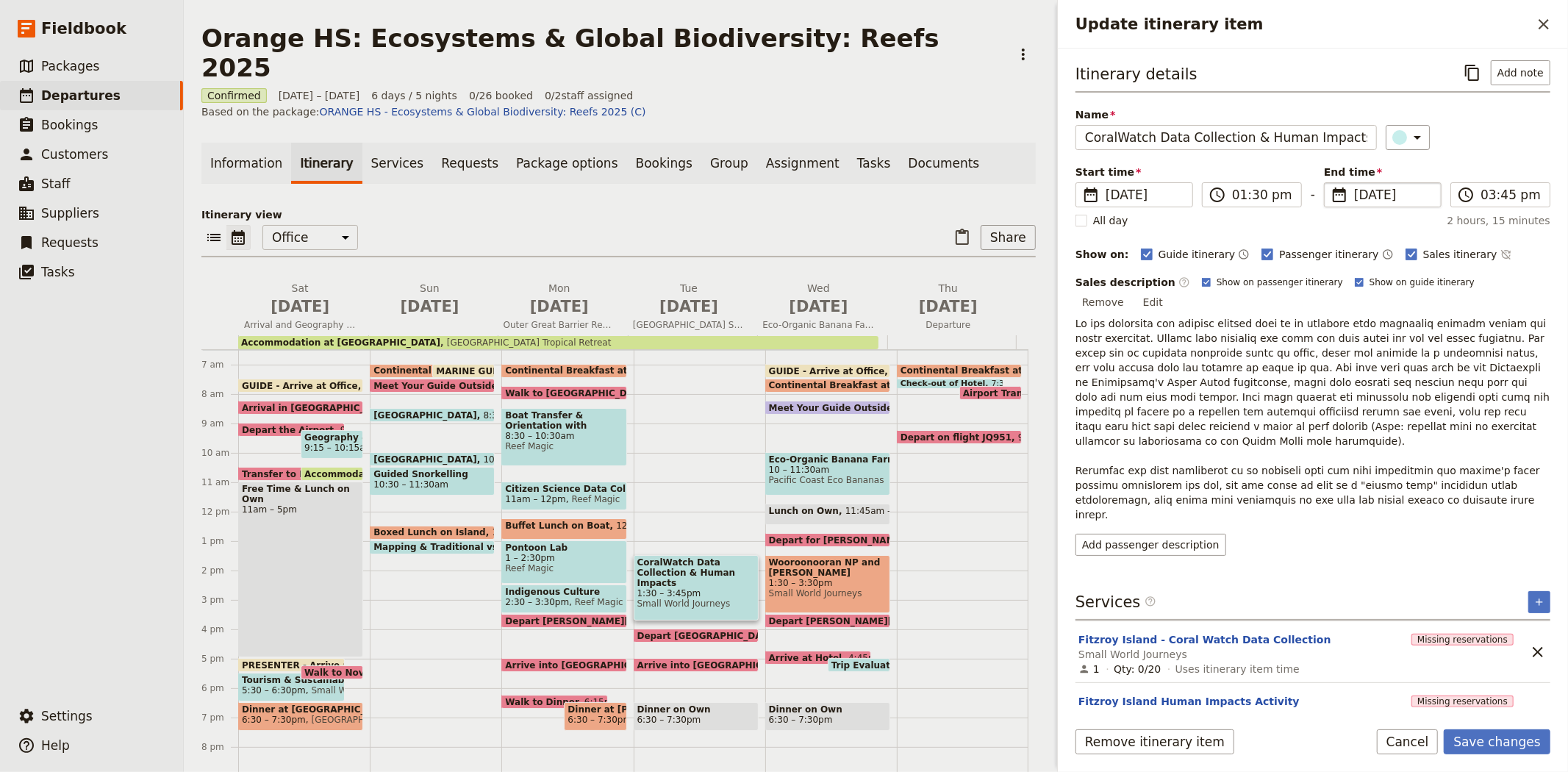
type input "19/10/2025"
click at [1361, 534] on div "Add passenger description" at bounding box center [1312, 545] width 474 height 22
click at [1511, 747] on button "Save changes" at bounding box center [1497, 741] width 106 height 25
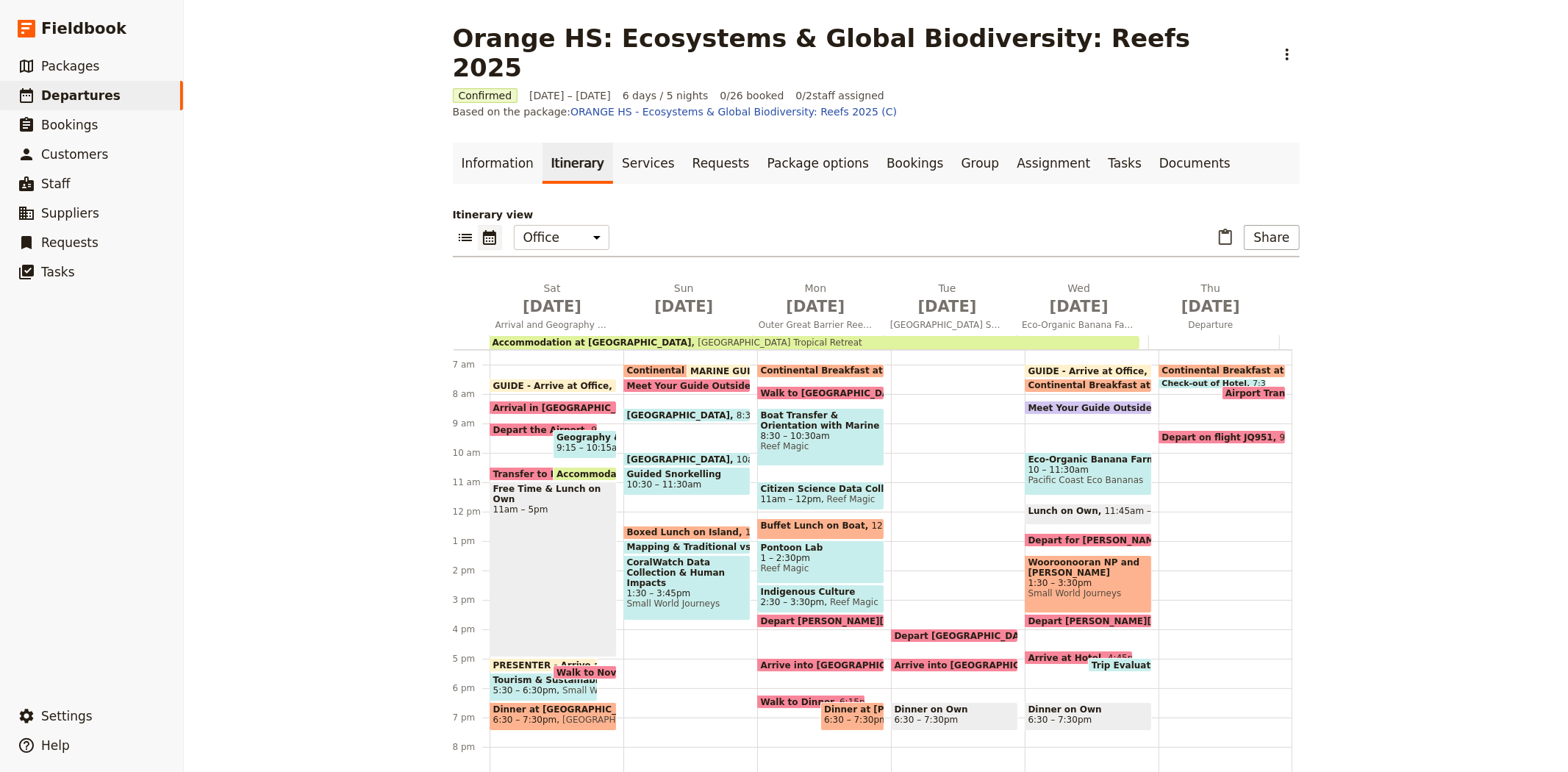
click at [1040, 631] on span "4pm" at bounding box center [1051, 636] width 20 height 9
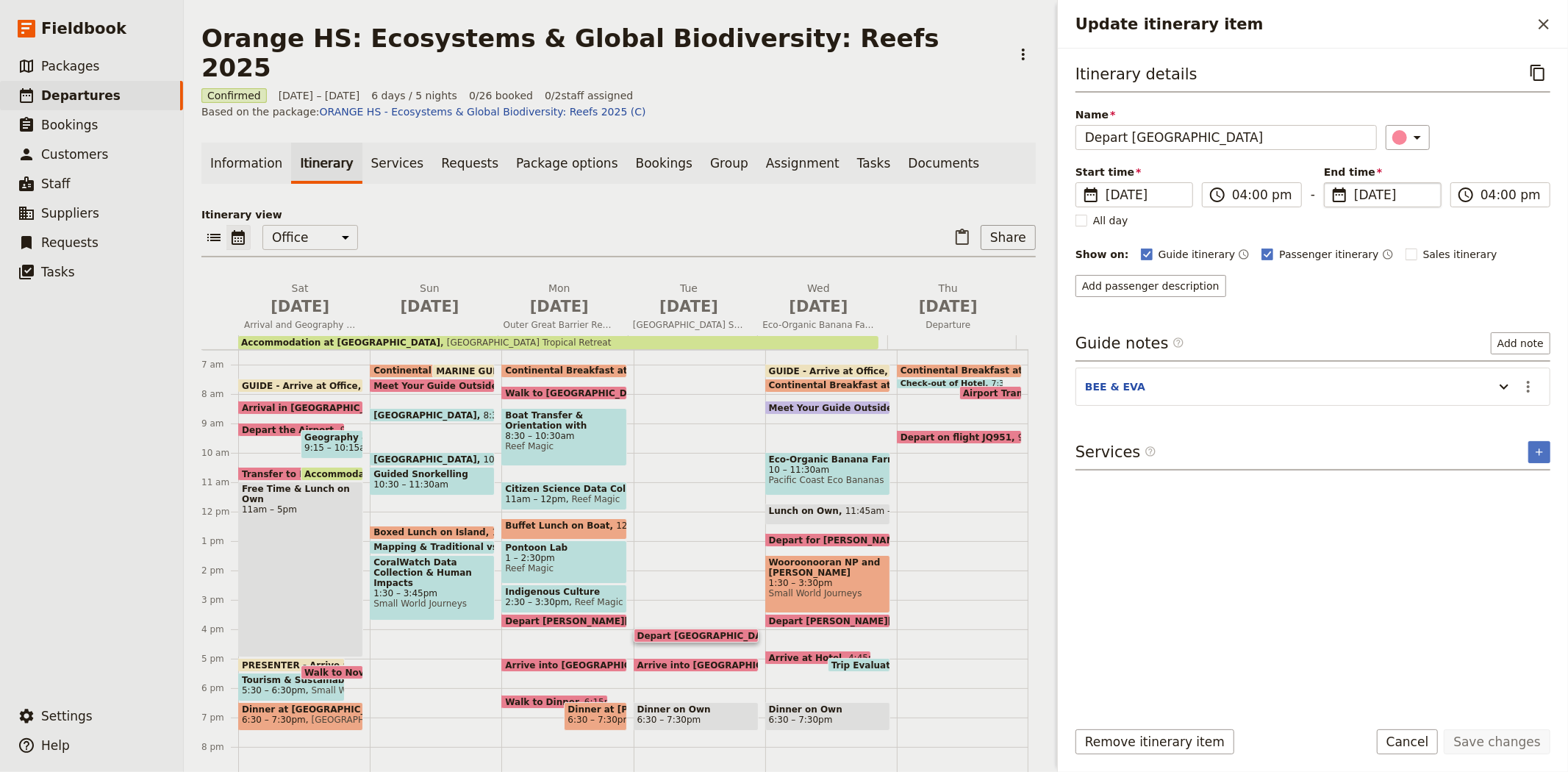
click at [1369, 200] on span "21 Oct 2025" at bounding box center [1392, 194] width 78 height 17
click at [1331, 183] on input "21/10/2025" at bounding box center [1330, 182] width 1 height 1
click at [1490, 341] on button "19" at bounding box center [1499, 341] width 22 height 22
type input "19/10/2025"
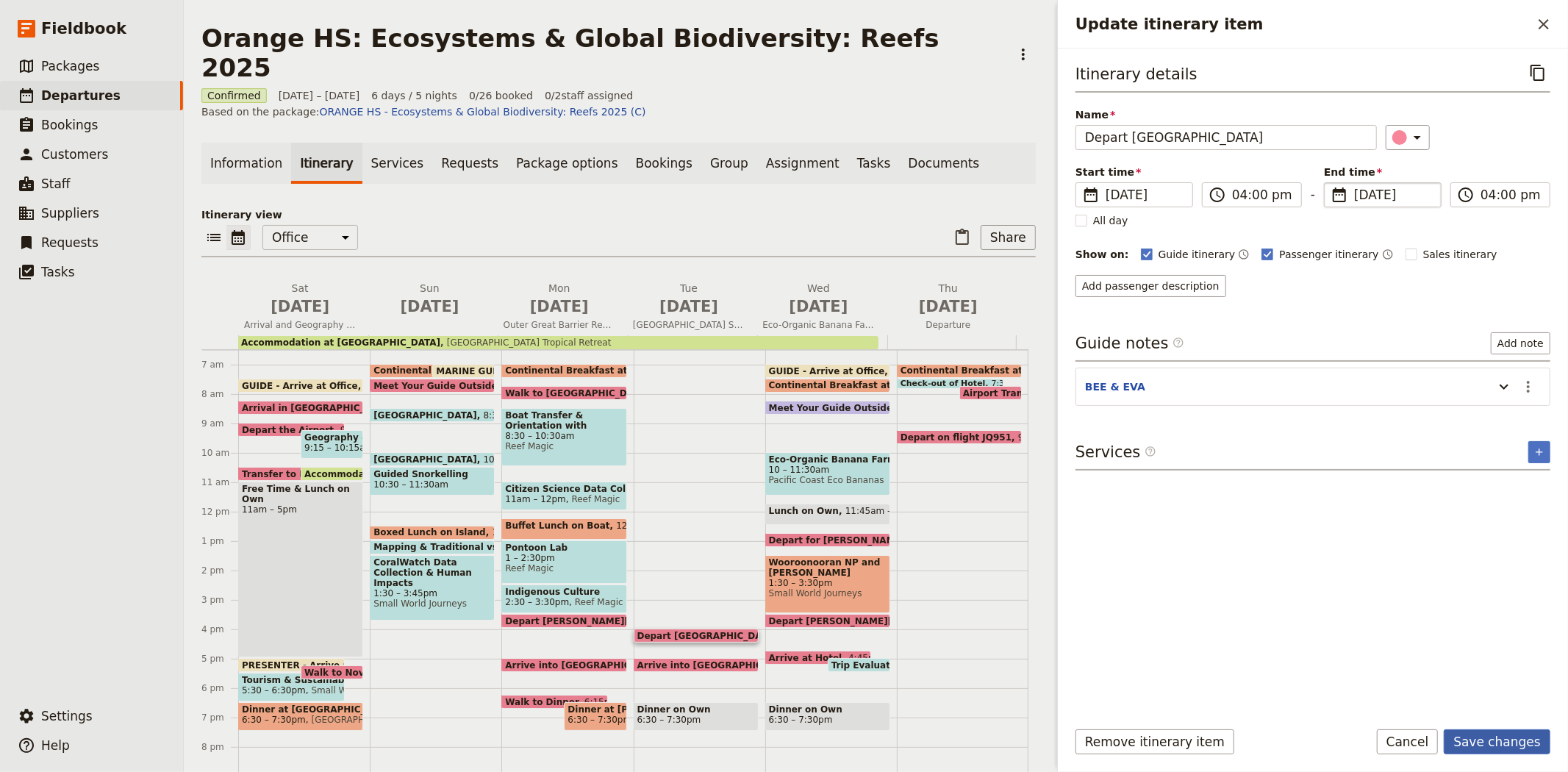
click at [1467, 738] on button "Save changes" at bounding box center [1497, 741] width 106 height 25
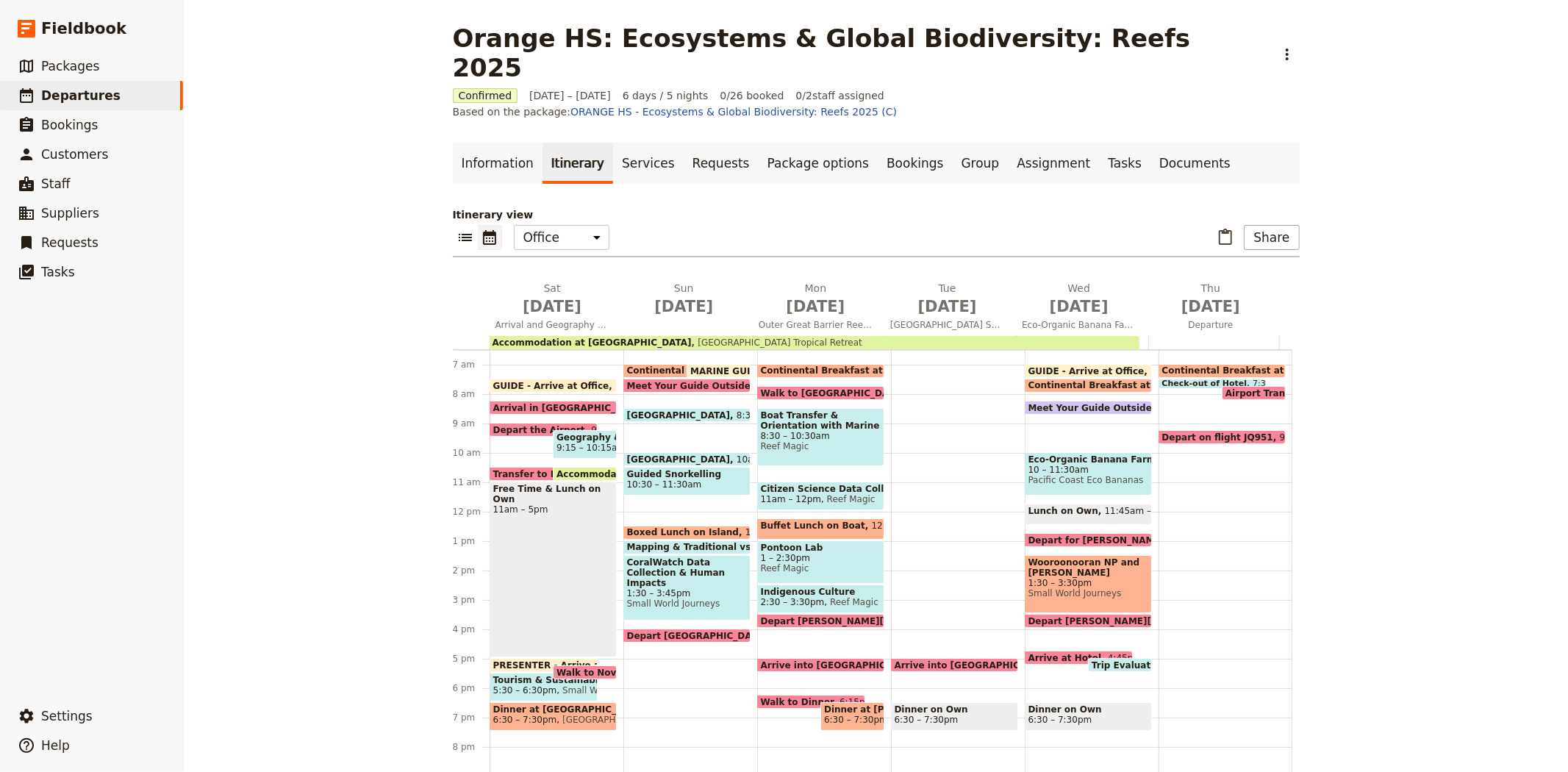
click at [929, 660] on span "Arrive into [GEOGRAPHIC_DATA]" at bounding box center [977, 665] width 166 height 9
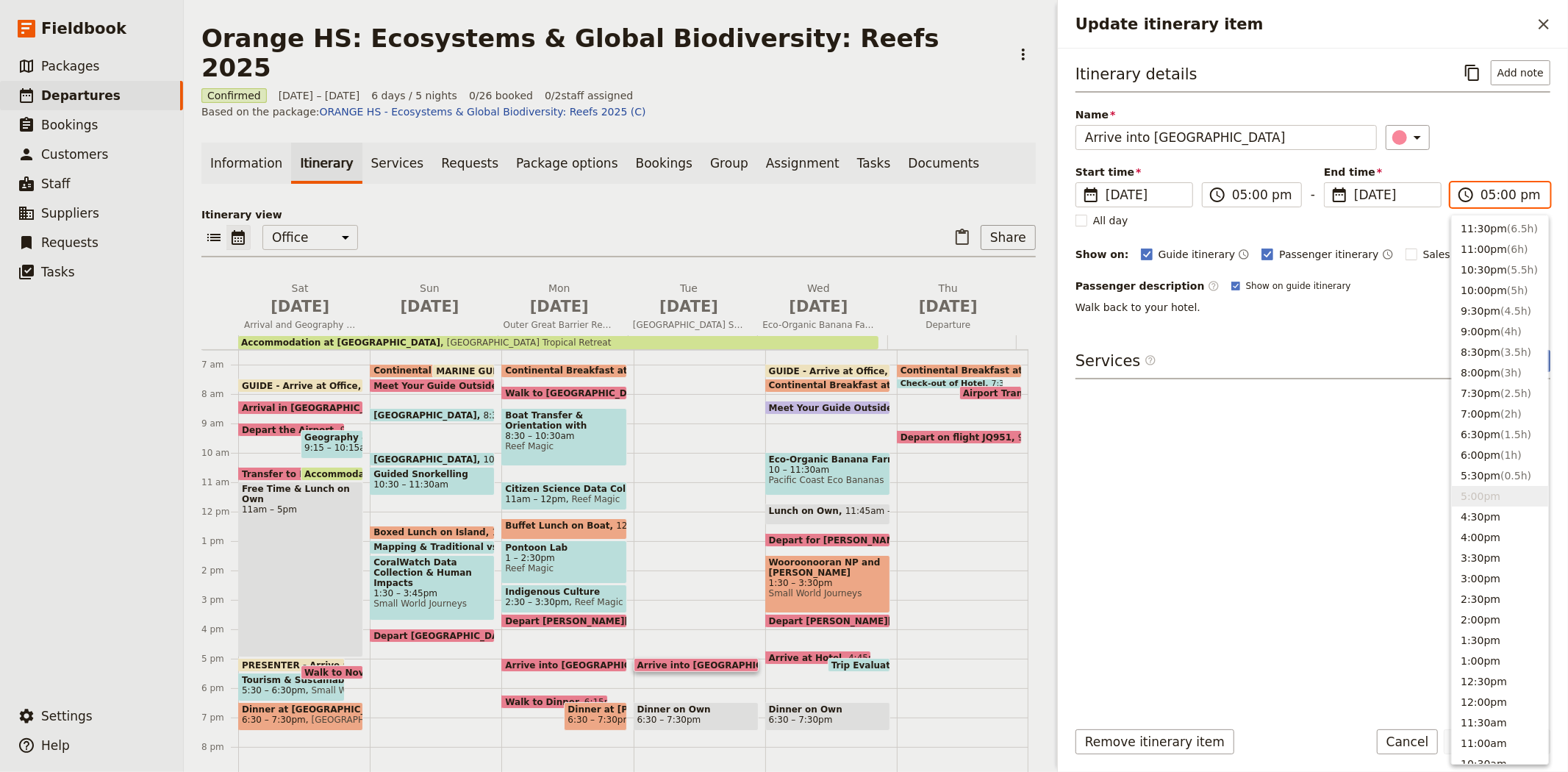
click at [1486, 200] on input "05:00 pm" at bounding box center [1510, 194] width 60 height 17
click at [1370, 206] on fieldset "​ 21 Oct 2025 21/10/2025" at bounding box center [1382, 194] width 117 height 25
click at [1331, 183] on input "21/10/2025" at bounding box center [1330, 182] width 1 height 1
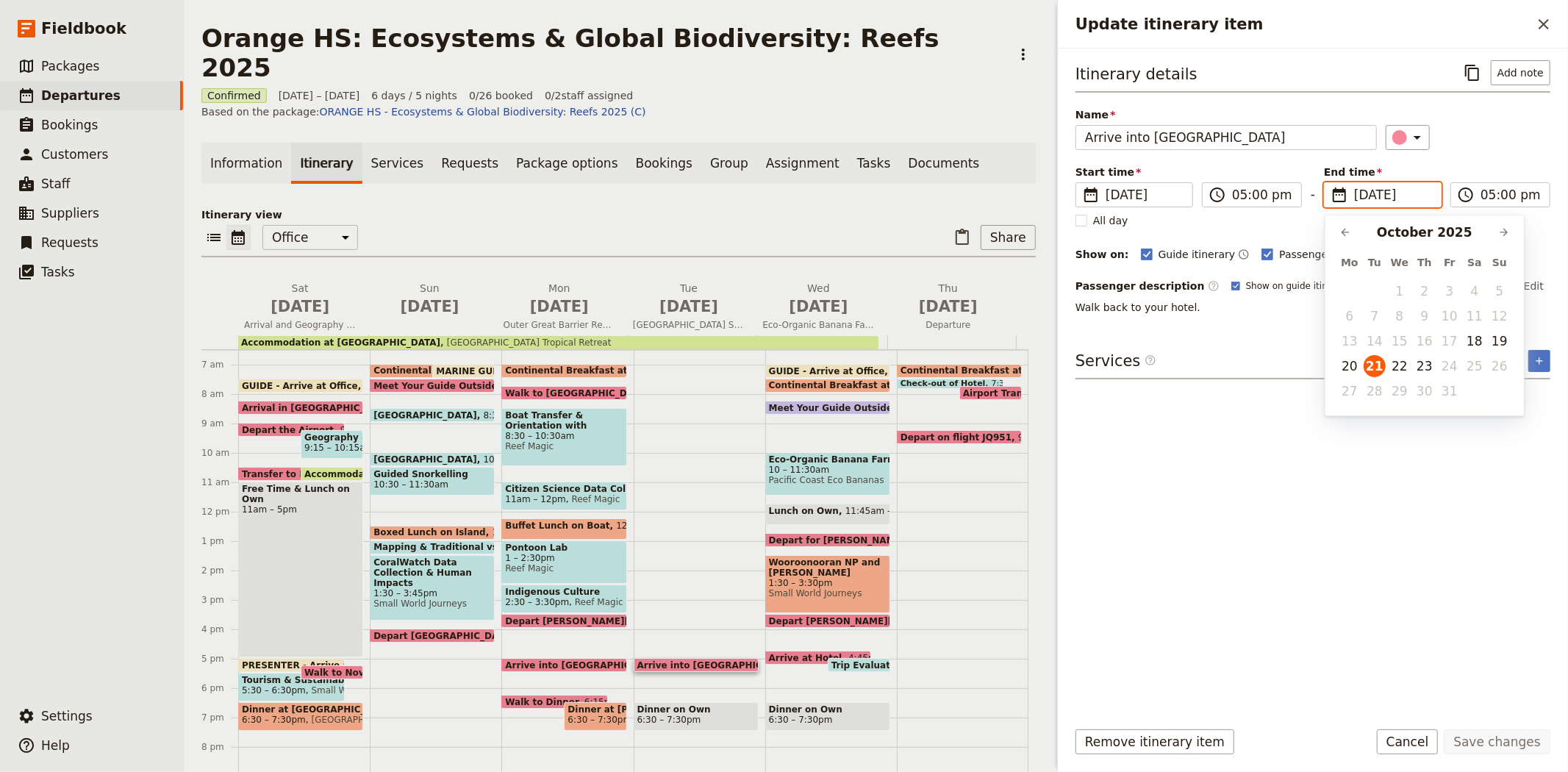
click at [1487, 339] on td "19" at bounding box center [1499, 341] width 25 height 25
click at [1495, 341] on button "19" at bounding box center [1499, 341] width 22 height 22
type input "19/10/2025"
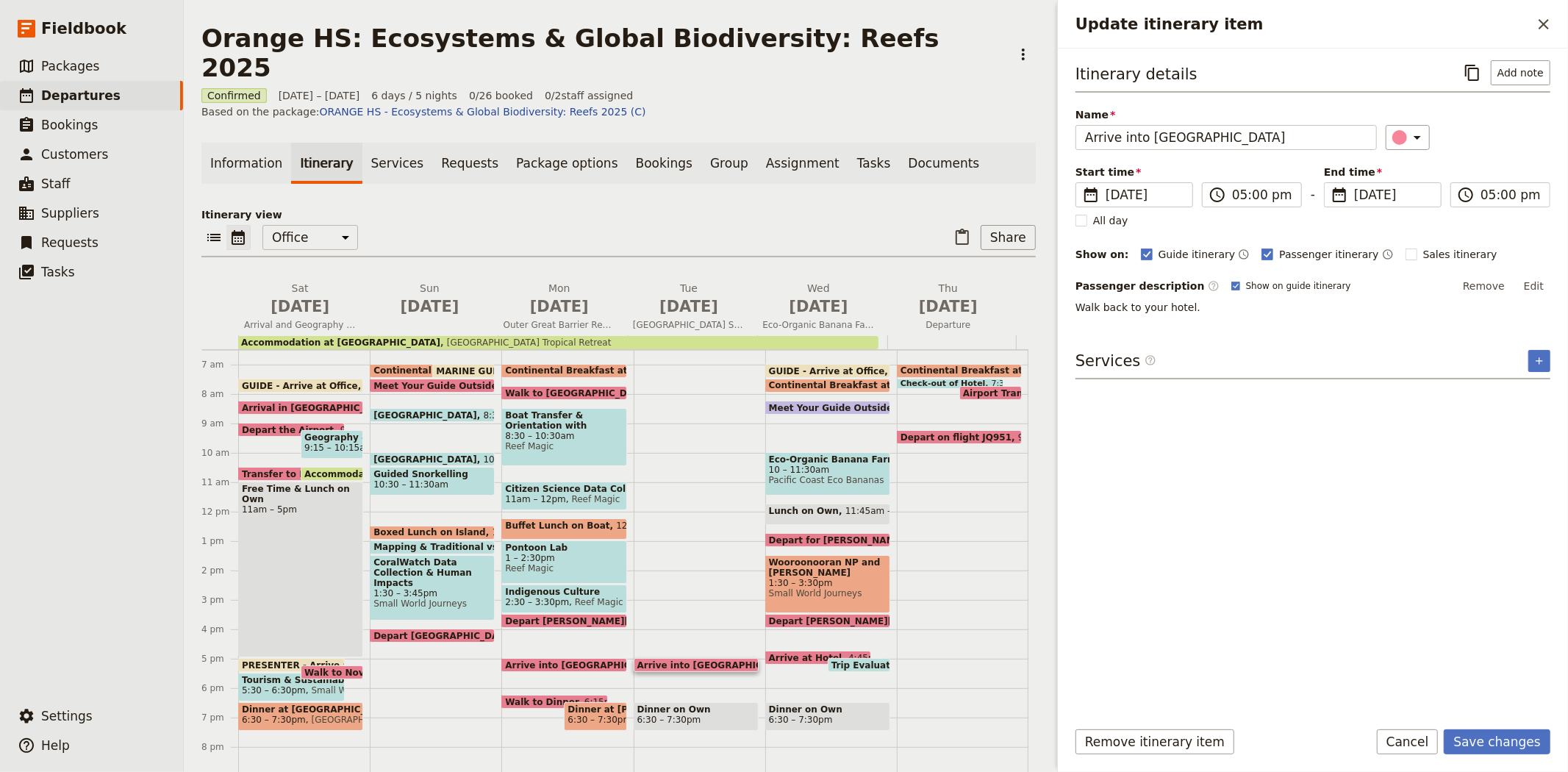
type input "19/10/2025"
click at [1310, 526] on div "Itinerary details ​ Add note Name Arrive into Cairns ​ Start time ​ 21 Oct 2025…" at bounding box center [1312, 383] width 474 height 646
click at [1487, 746] on button "Save changes" at bounding box center [1497, 741] width 106 height 25
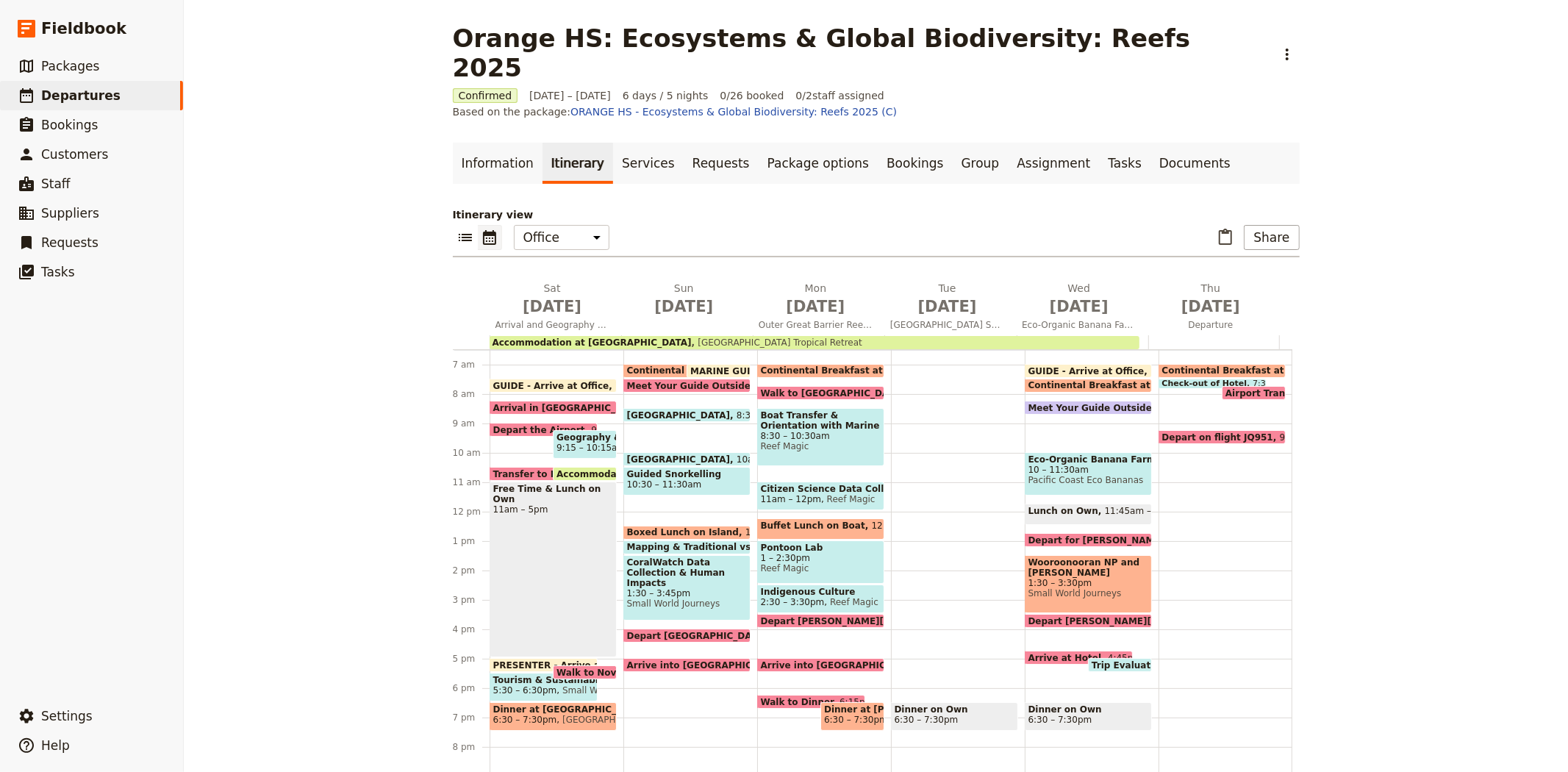
click at [791, 694] on div "Walk to Dinner 6:15pm" at bounding box center [811, 701] width 108 height 14
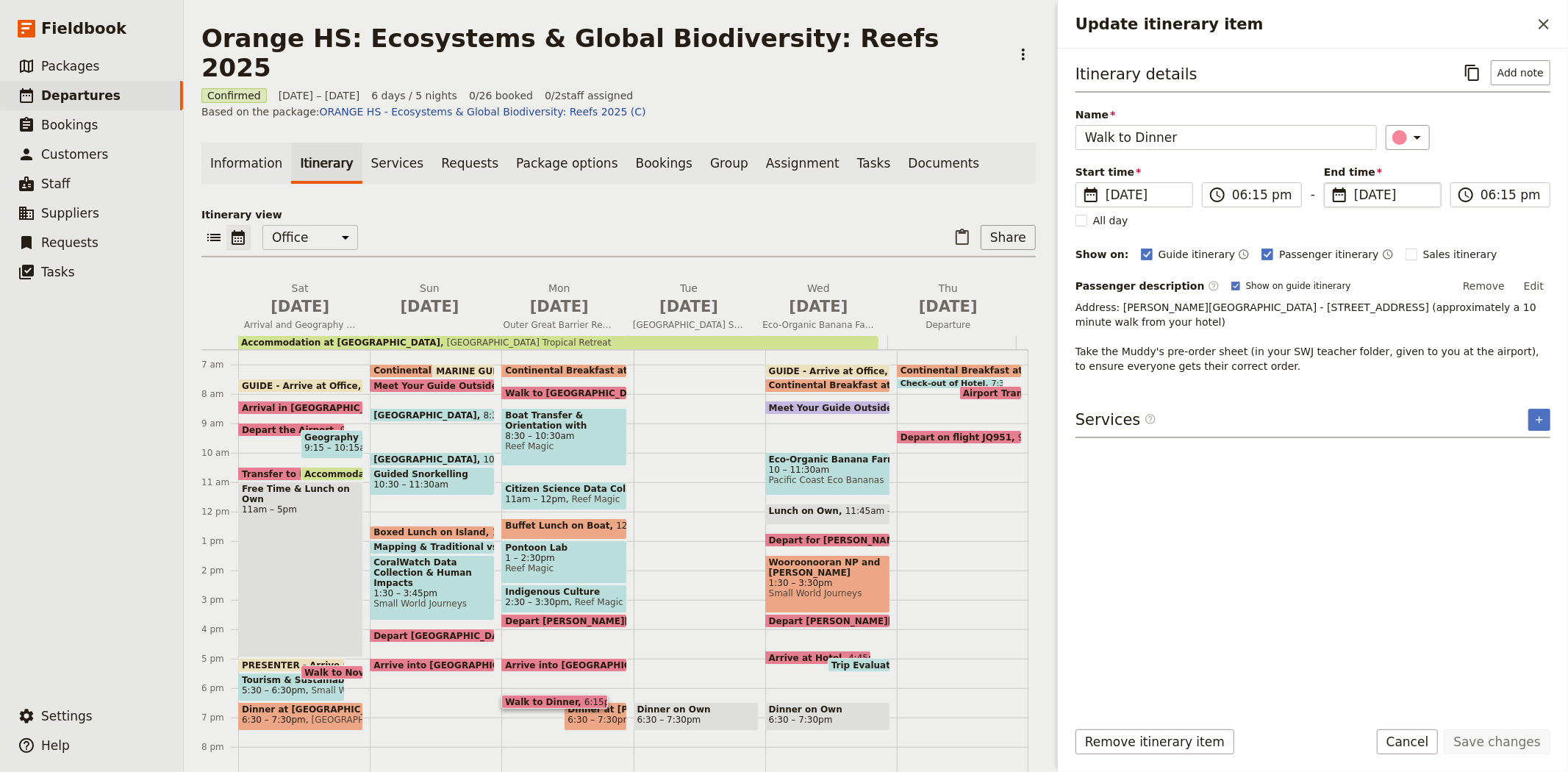
click at [1387, 191] on span "20 Oct 2025" at bounding box center [1392, 194] width 78 height 17
click at [1331, 183] on input "20/10/2025" at bounding box center [1330, 182] width 1 height 1
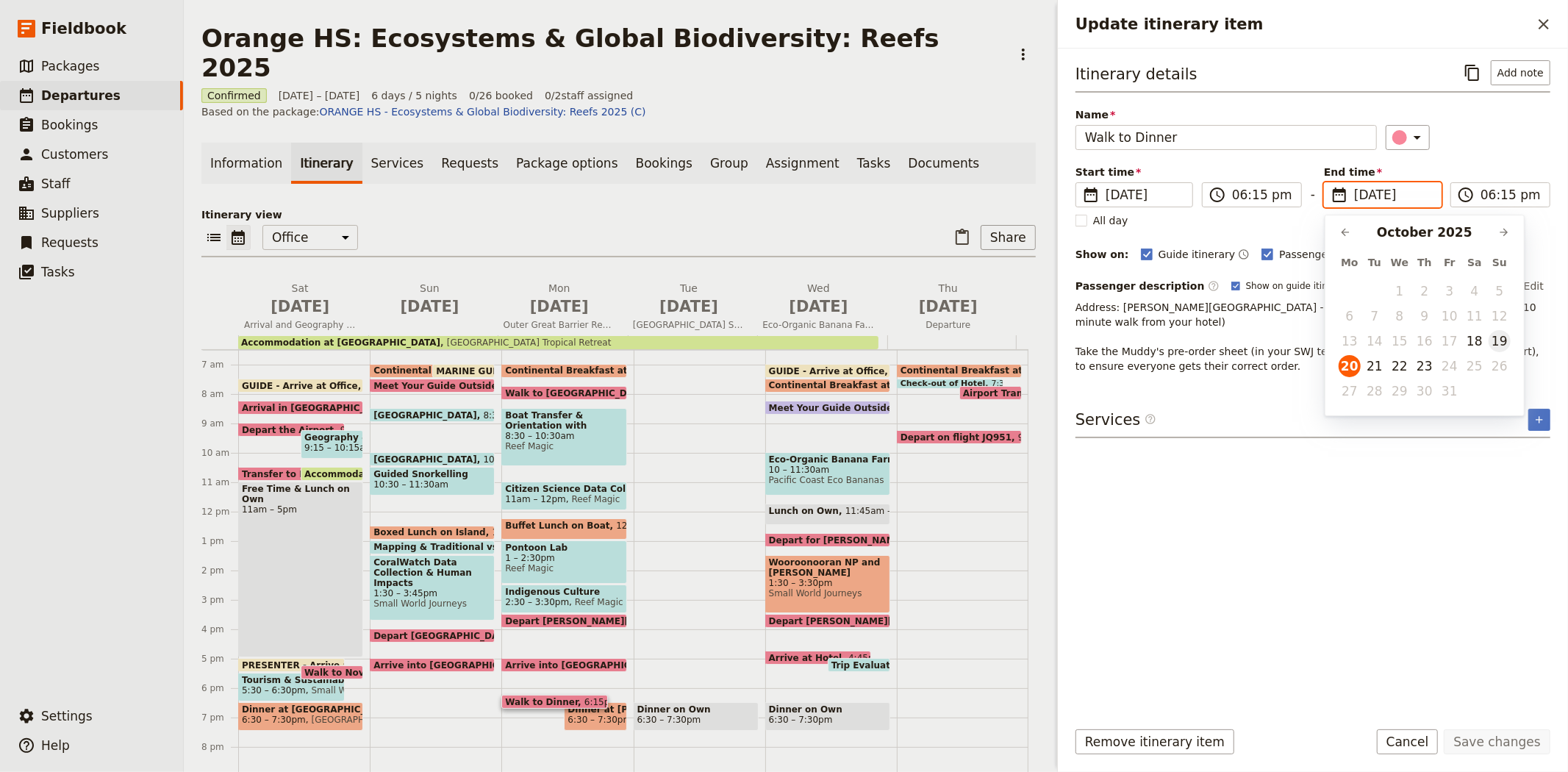
click at [1497, 341] on button "19" at bounding box center [1499, 341] width 22 height 22
type input "19/10/2025"
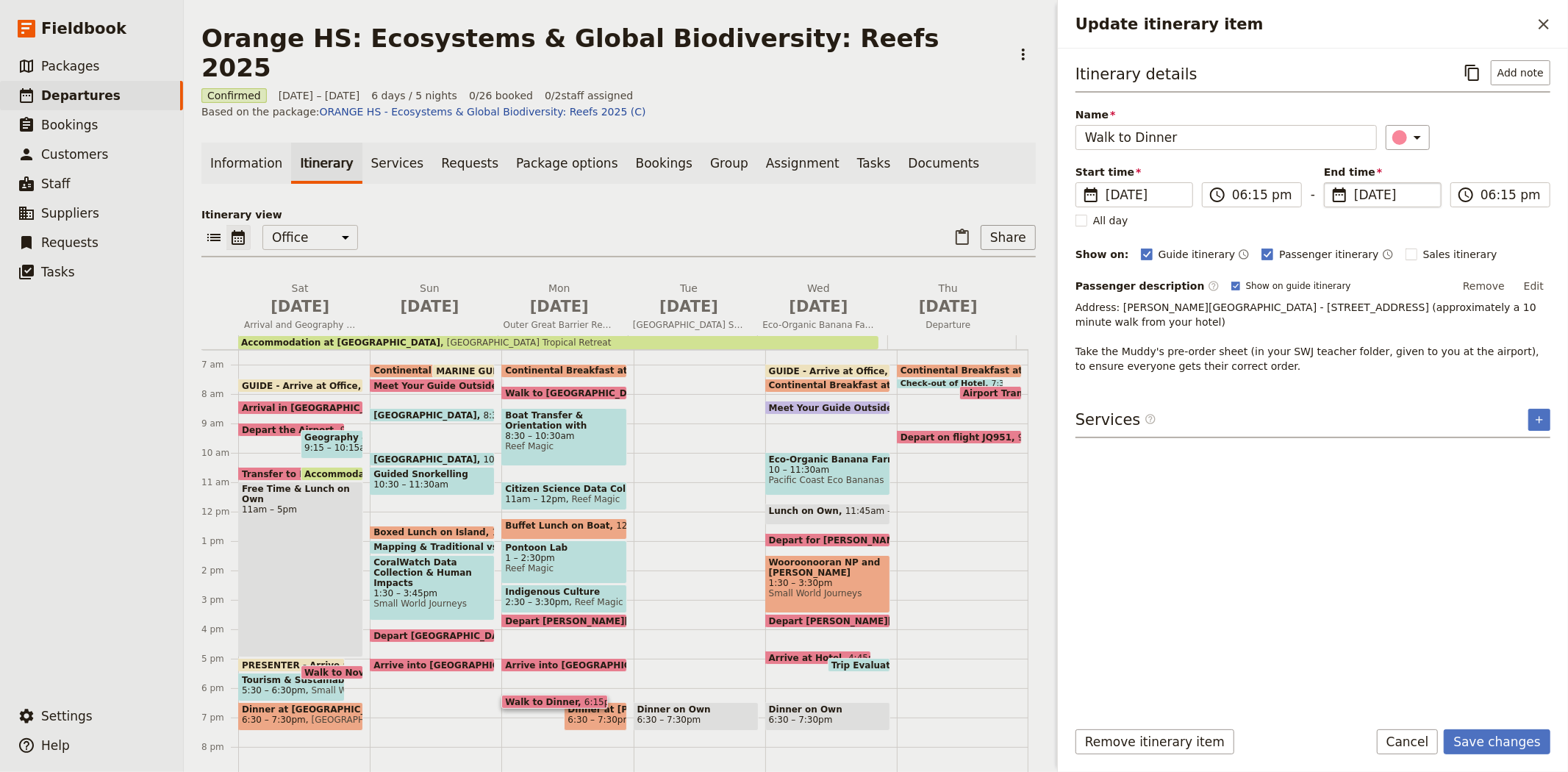
type input "19/10/2025"
click at [1355, 553] on div "Itinerary details ​ Add note Name Walk to Dinner ​ Start time ​ 20 Oct 2025 19/…" at bounding box center [1312, 383] width 474 height 646
click at [1510, 738] on button "Save changes" at bounding box center [1497, 741] width 106 height 25
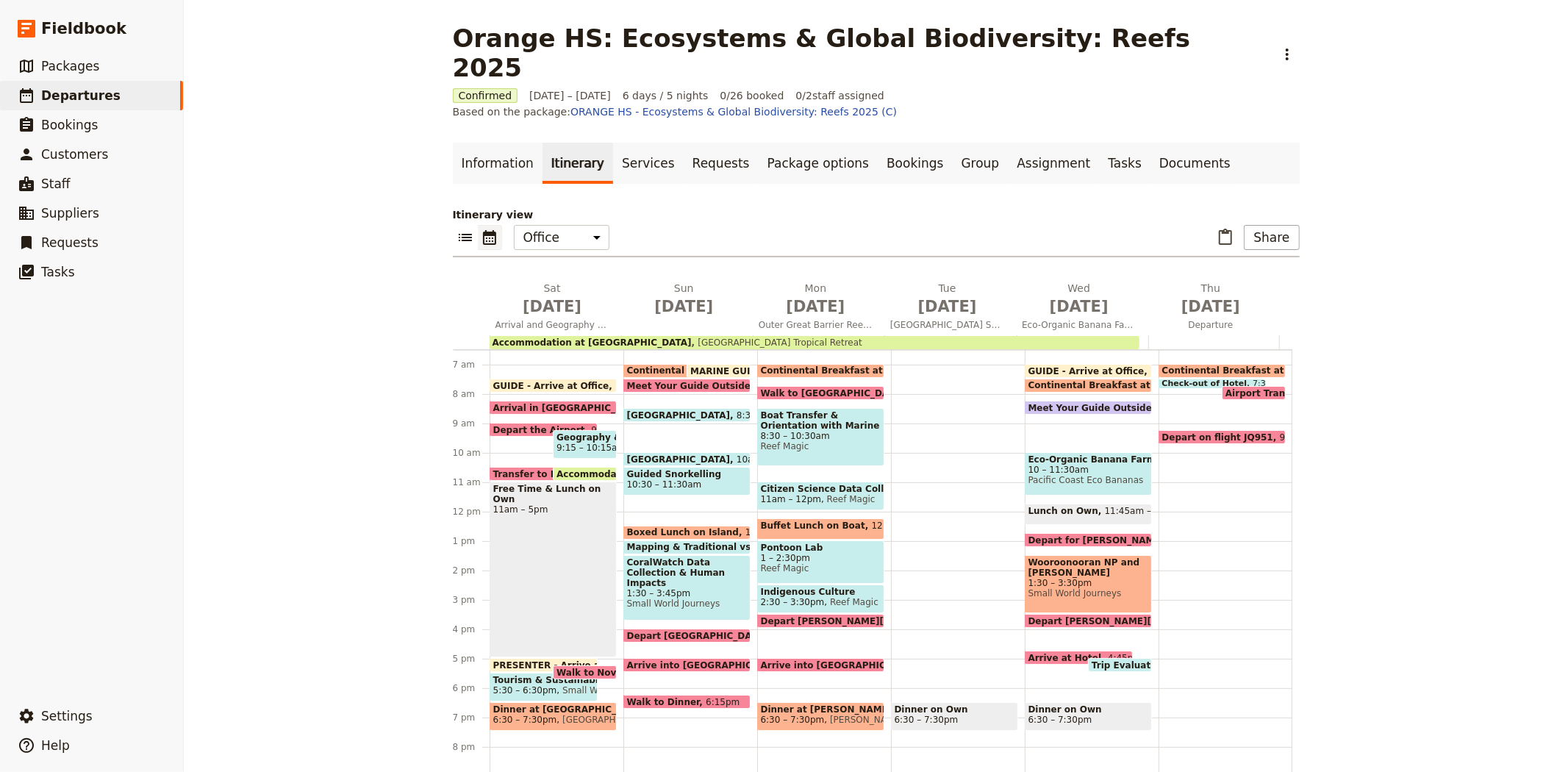
click at [844, 714] on span "[PERSON_NAME]'s Cafe" at bounding box center [878, 719] width 109 height 10
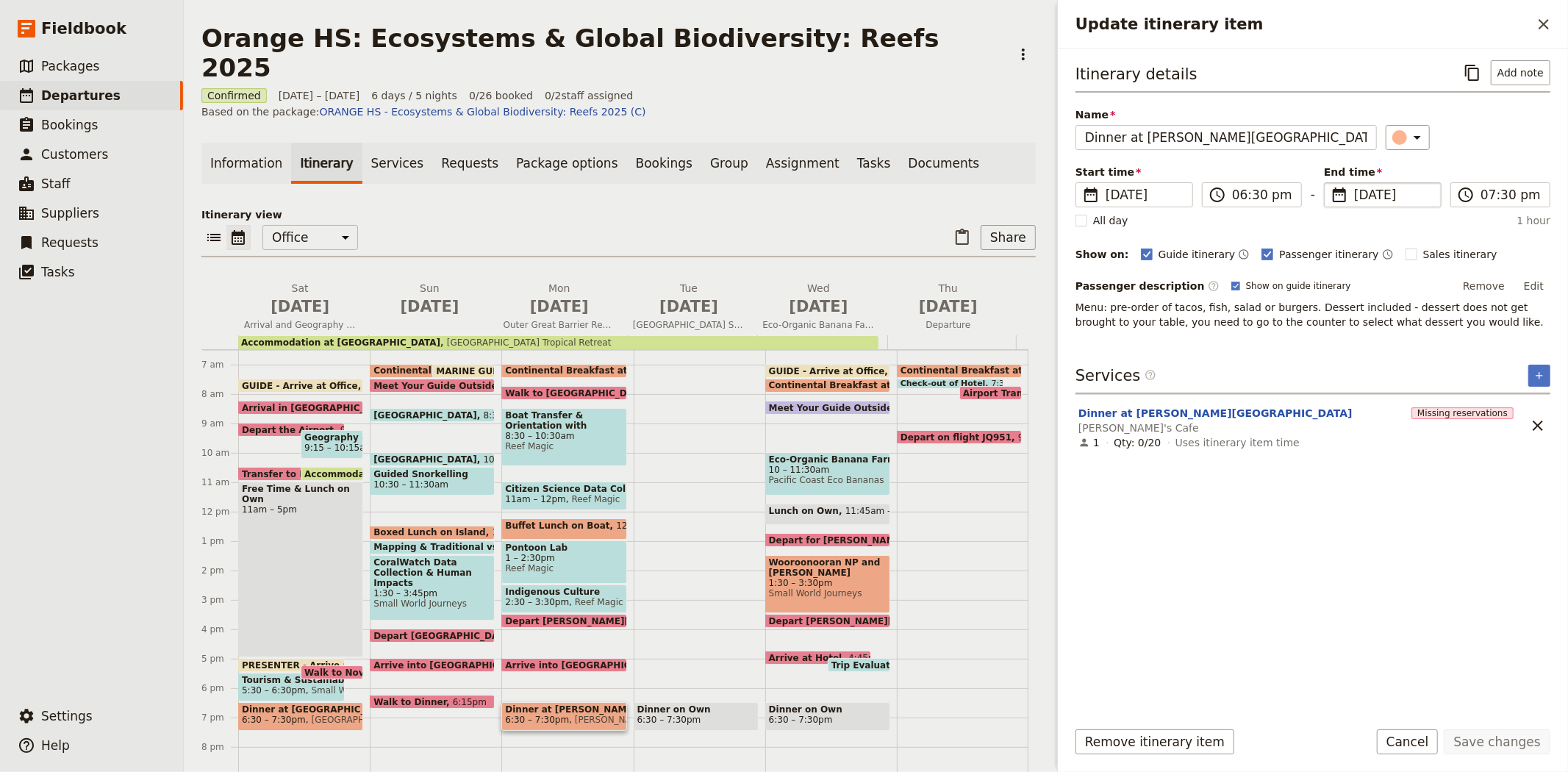
click at [1368, 197] on span "20 Oct 2025" at bounding box center [1392, 194] width 78 height 17
click at [1331, 183] on input "20/10/2025" at bounding box center [1330, 182] width 1 height 1
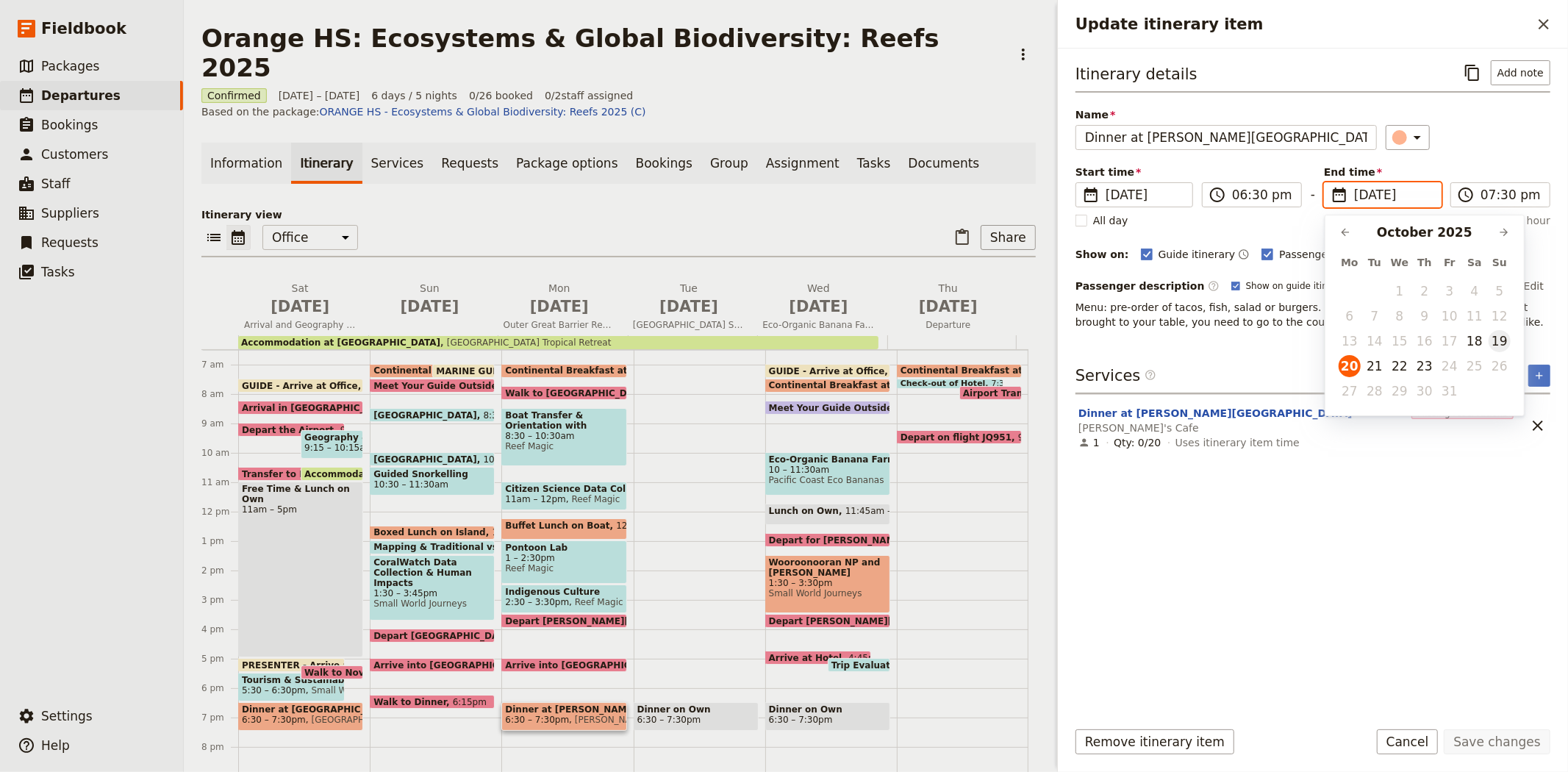
click at [1499, 333] on button "19" at bounding box center [1499, 341] width 22 height 22
type input "19/10/2025"
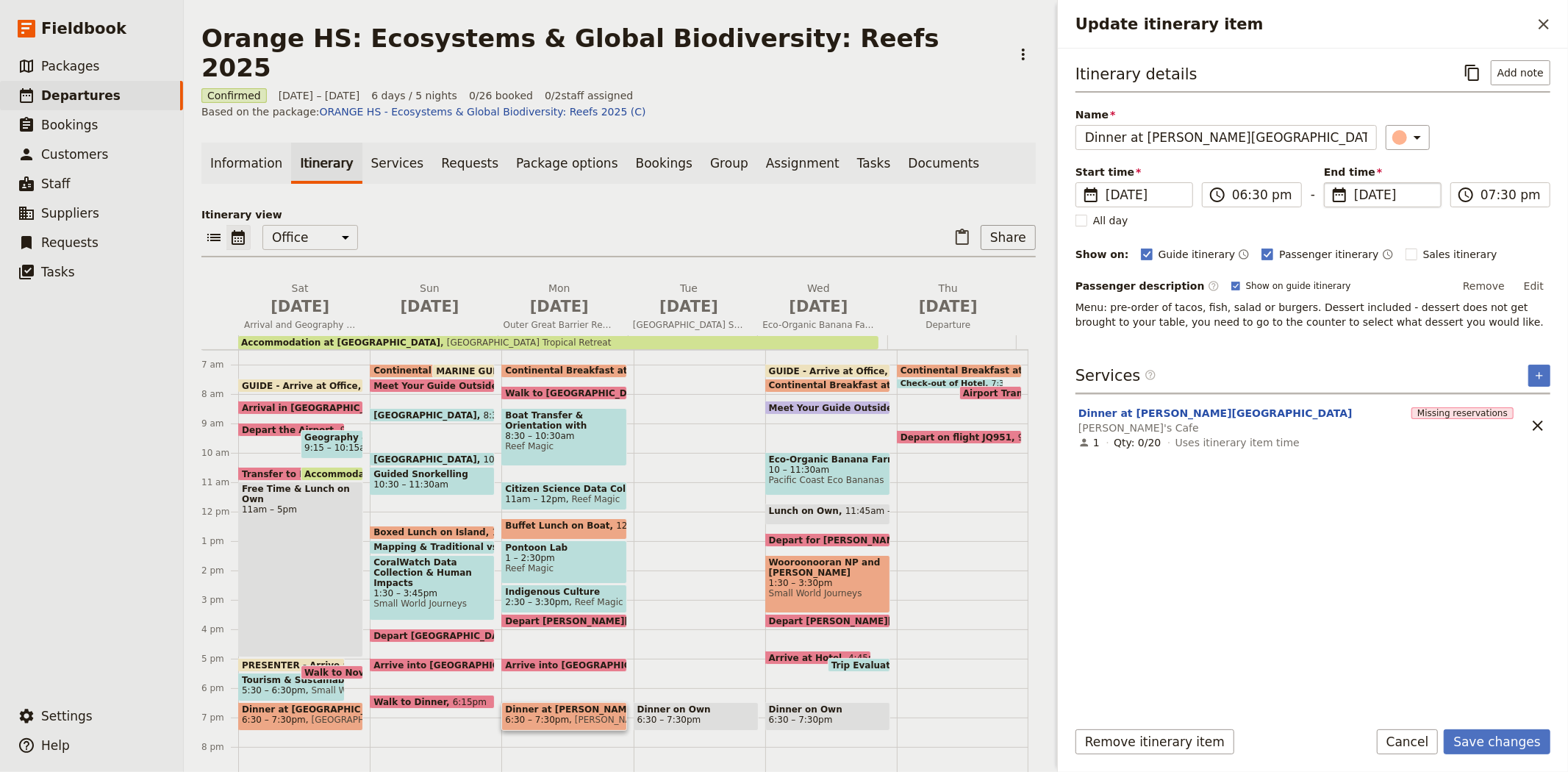
type input "19/10/2025"
click at [1198, 627] on div "Itinerary details ​ Add note Name Dinner at Muddy's Cafe ​ Start time ​ 19 Oct …" at bounding box center [1312, 383] width 474 height 646
click at [1489, 745] on button "Save changes" at bounding box center [1497, 741] width 106 height 25
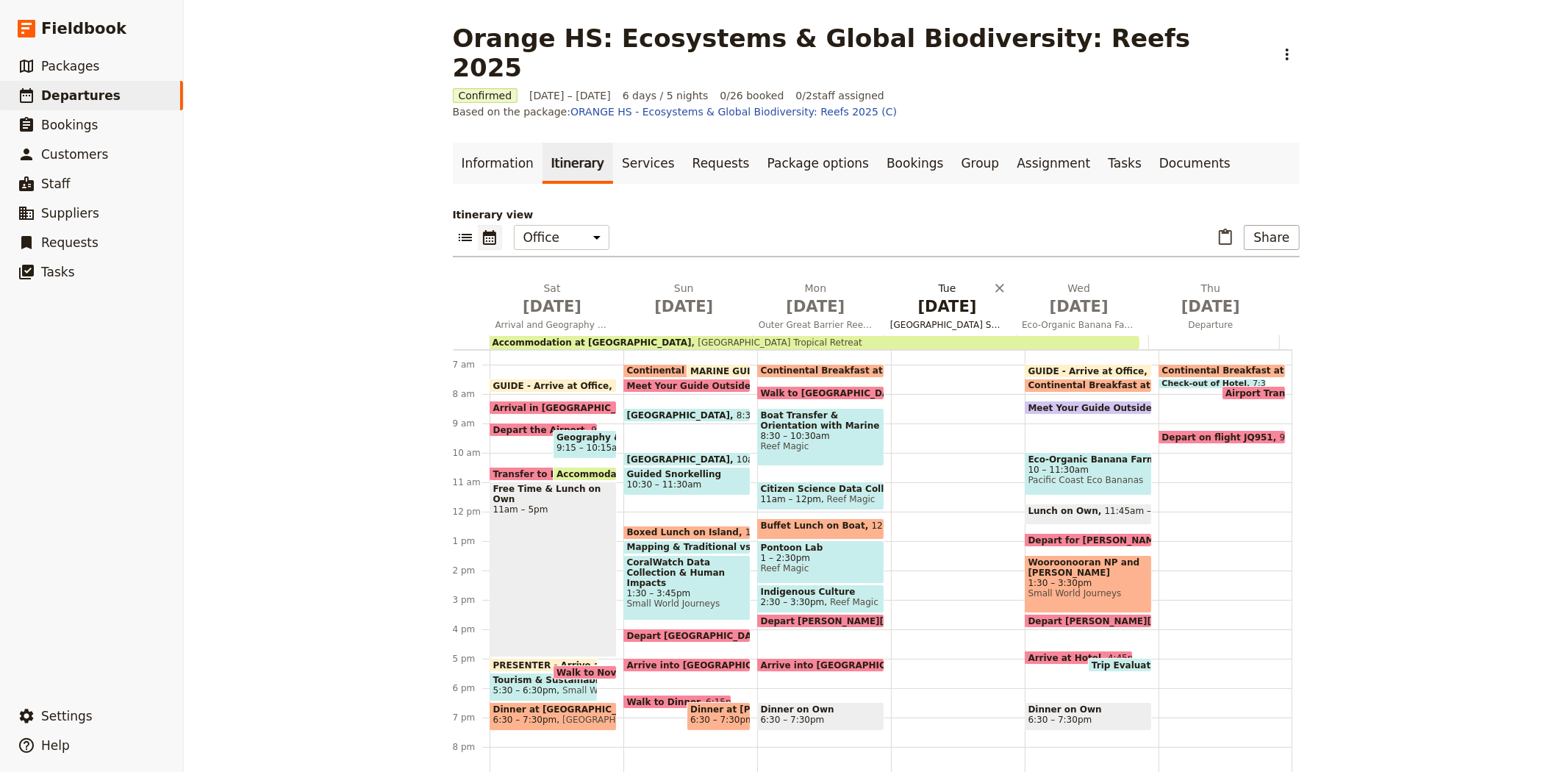
click at [920, 296] on span "Oct 21" at bounding box center [947, 307] width 114 height 22
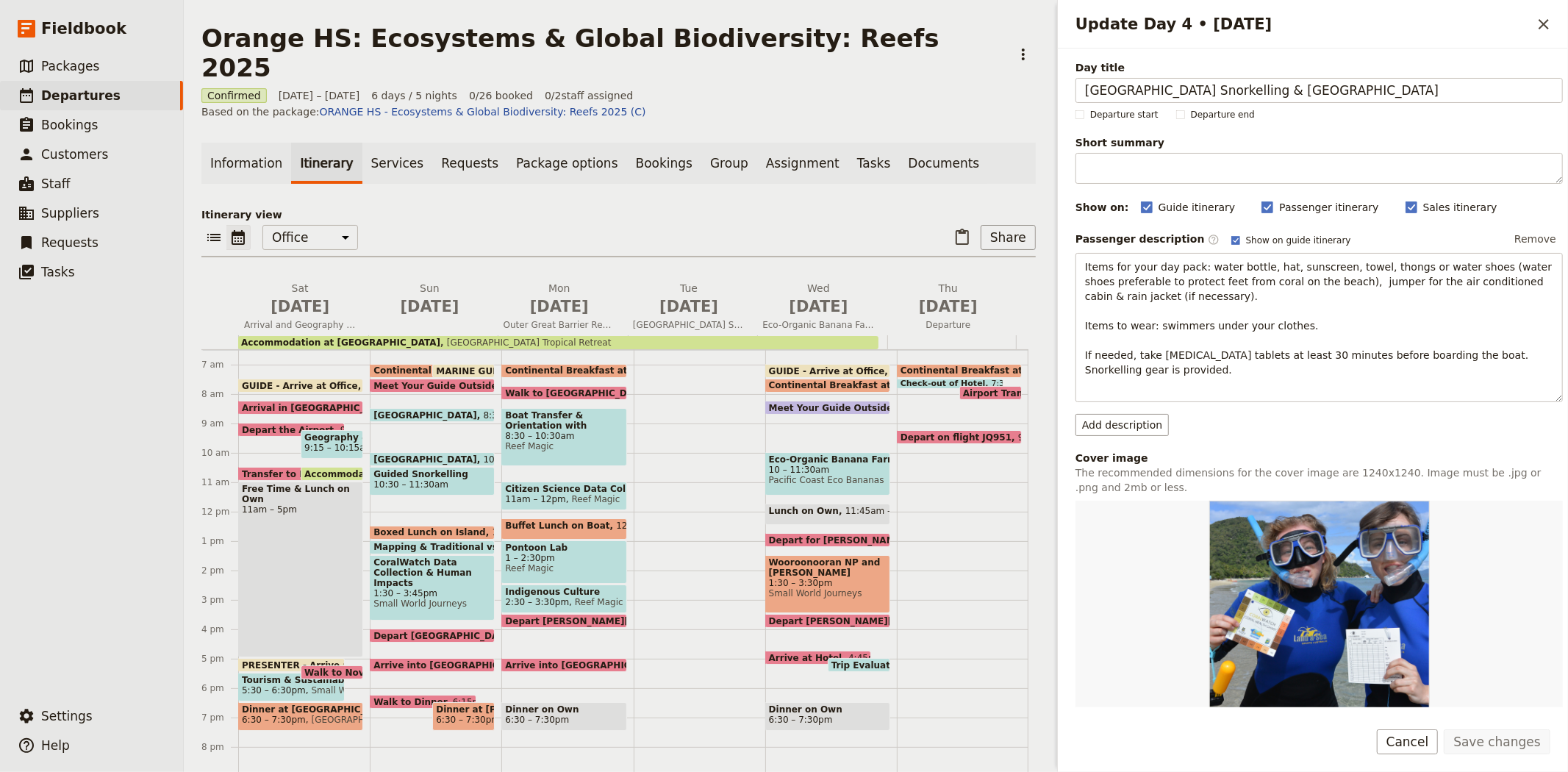
drag, startPoint x: 1406, startPoint y: 89, endPoint x: 1042, endPoint y: 109, distance: 364.5
click at [1042, 109] on div "Orange HS: Ecosystems & Global Biodiversity: Reefs 2025 ​ Confirmed 18 – 23 Oct…" at bounding box center [876, 386] width 1384 height 772
click at [432, 296] on span "Oct 19" at bounding box center [430, 307] width 112 height 22
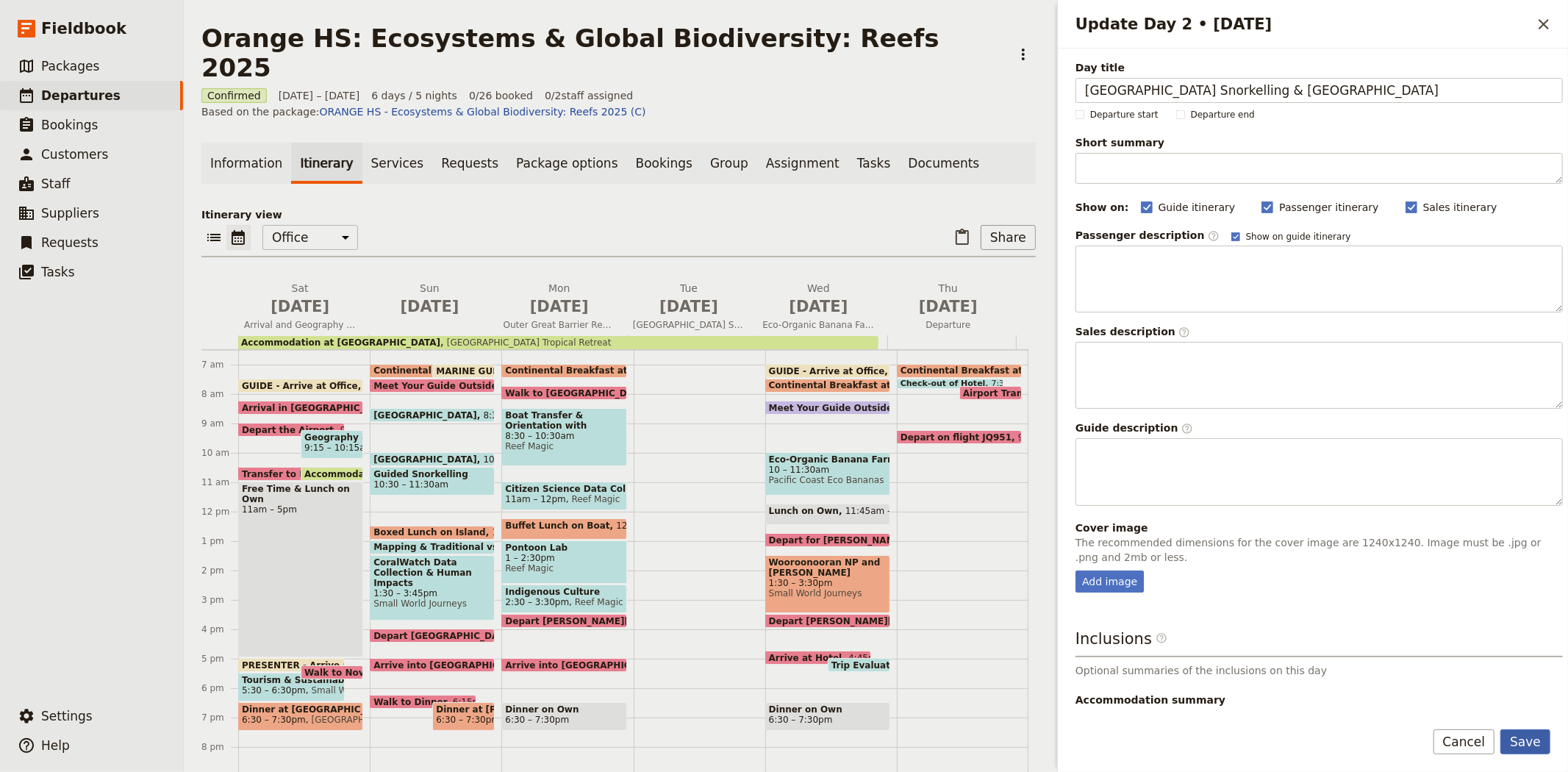
type input "Fitzroy Island Snorkelling & Turtle Rehabilitation Centre"
click at [1530, 746] on button "Save" at bounding box center [1525, 741] width 50 height 25
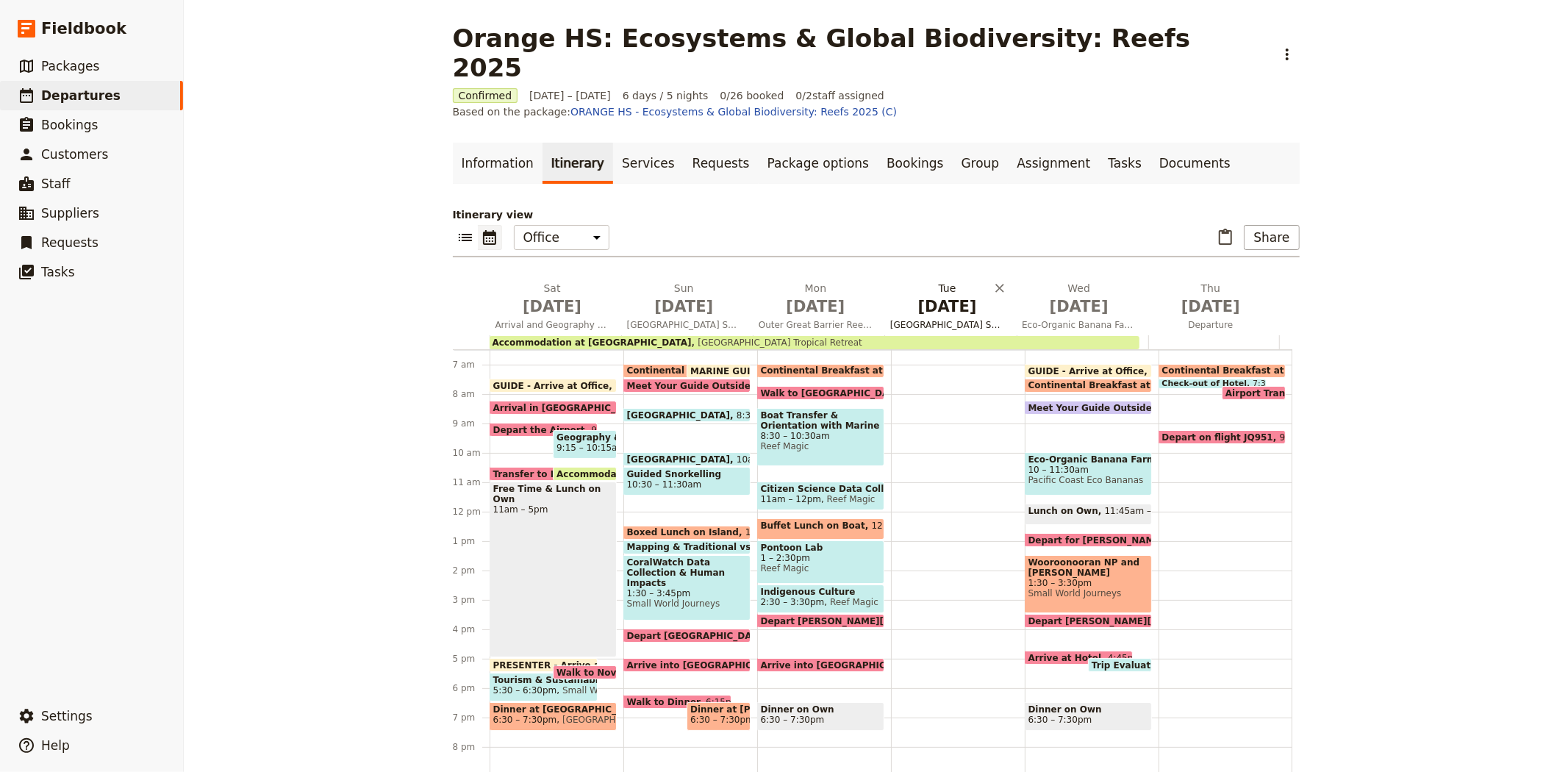
click at [897, 296] on span "Oct 21" at bounding box center [947, 307] width 114 height 22
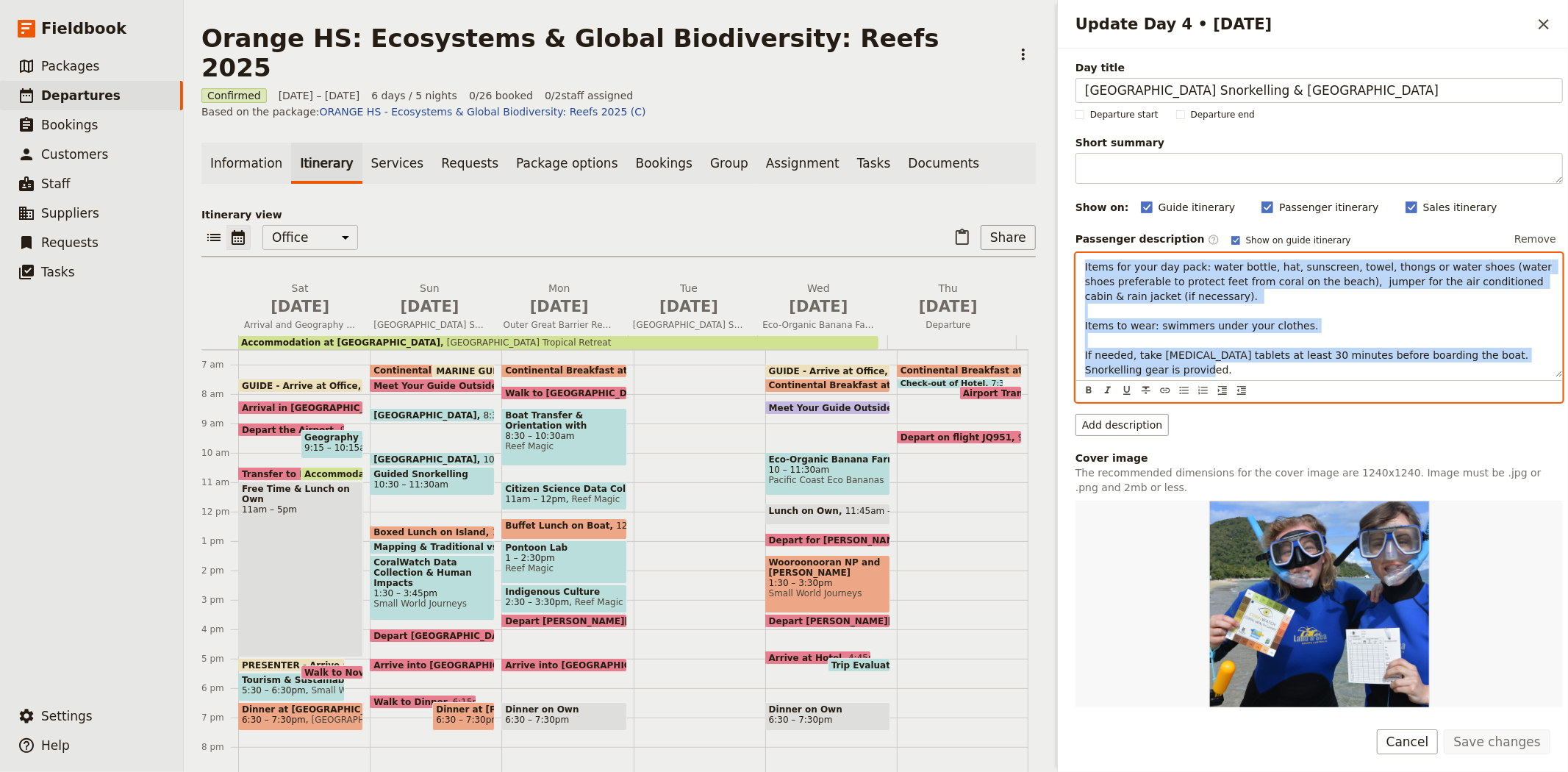
drag, startPoint x: 1216, startPoint y: 375, endPoint x: 1048, endPoint y: 255, distance: 206.5
click at [1048, 255] on div "Orange HS: Ecosystems & Global Biodiversity: Reefs 2025 ​ Confirmed 18 – 23 Oct…" at bounding box center [876, 386] width 1384 height 772
copy span "Items for your day pack: water bottle, hat, sunscreen, towel, thongs or water s…"
click at [434, 296] on span "Oct 19" at bounding box center [430, 307] width 112 height 22
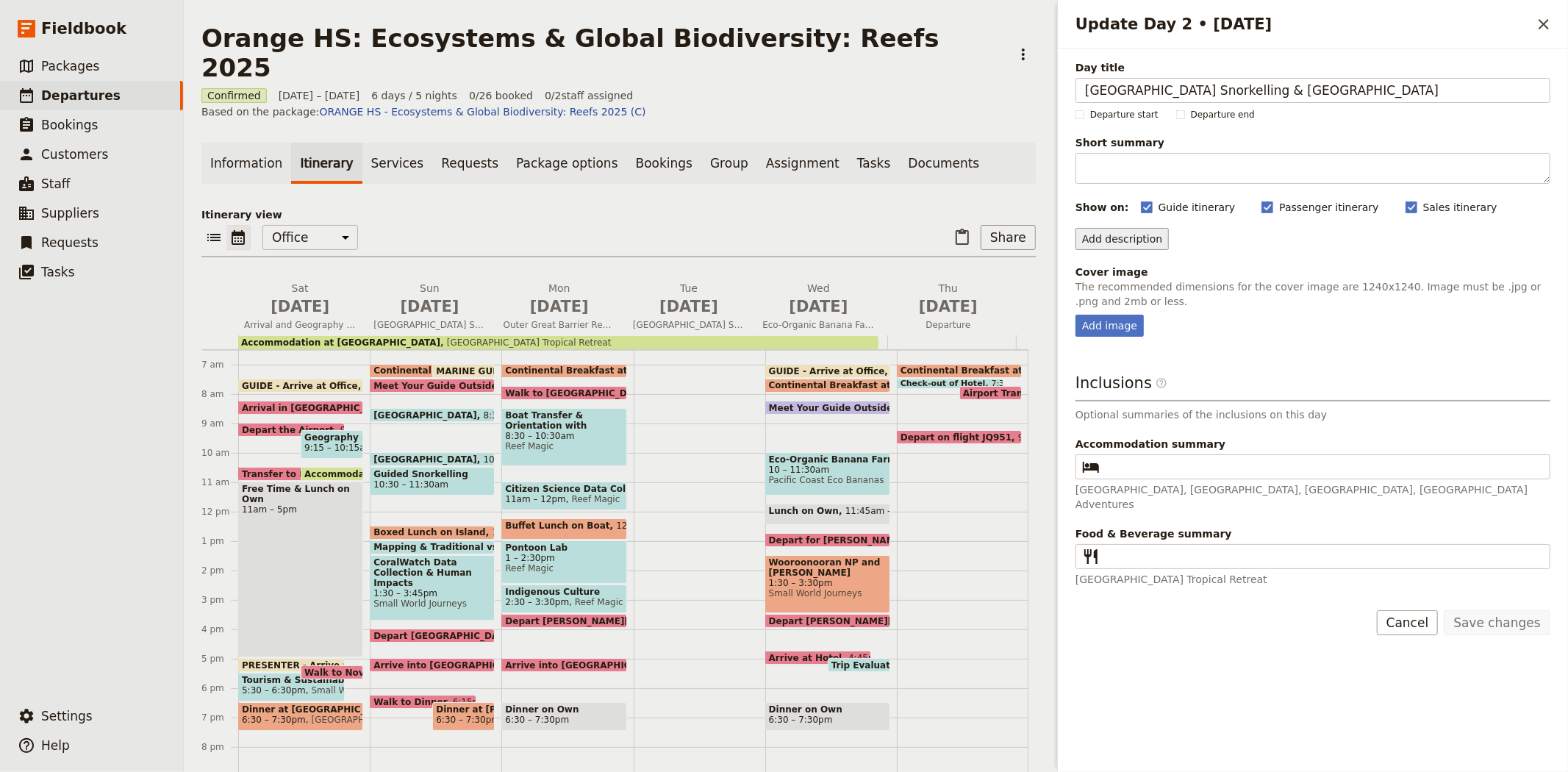
click at [1123, 236] on button "Add description" at bounding box center [1122, 239] width 93 height 22
click at [1141, 275] on span "Passenger description" at bounding box center [1142, 270] width 114 height 15
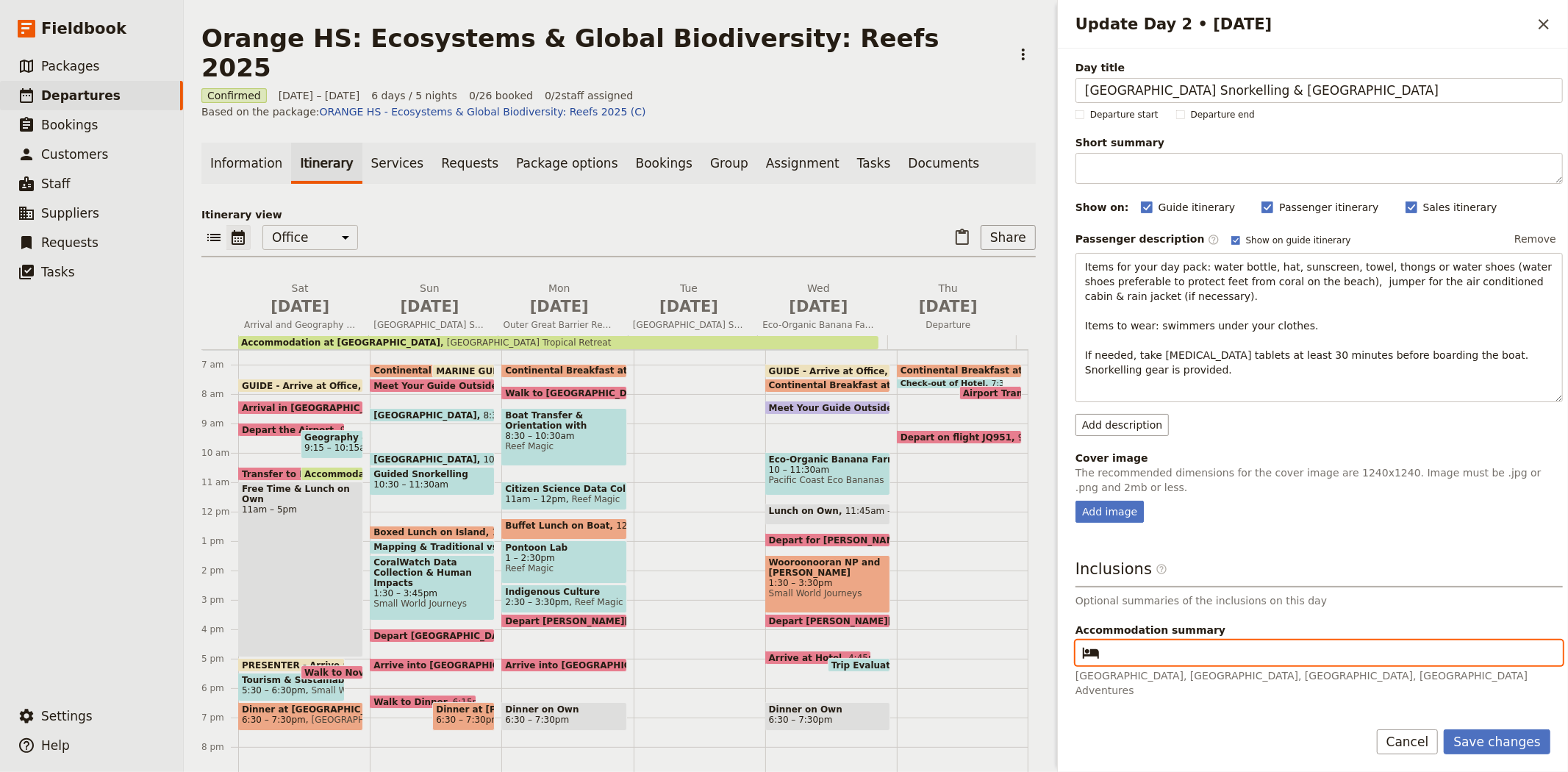
click at [1145, 660] on input "Accommodation summary ​" at bounding box center [1329, 652] width 448 height 17
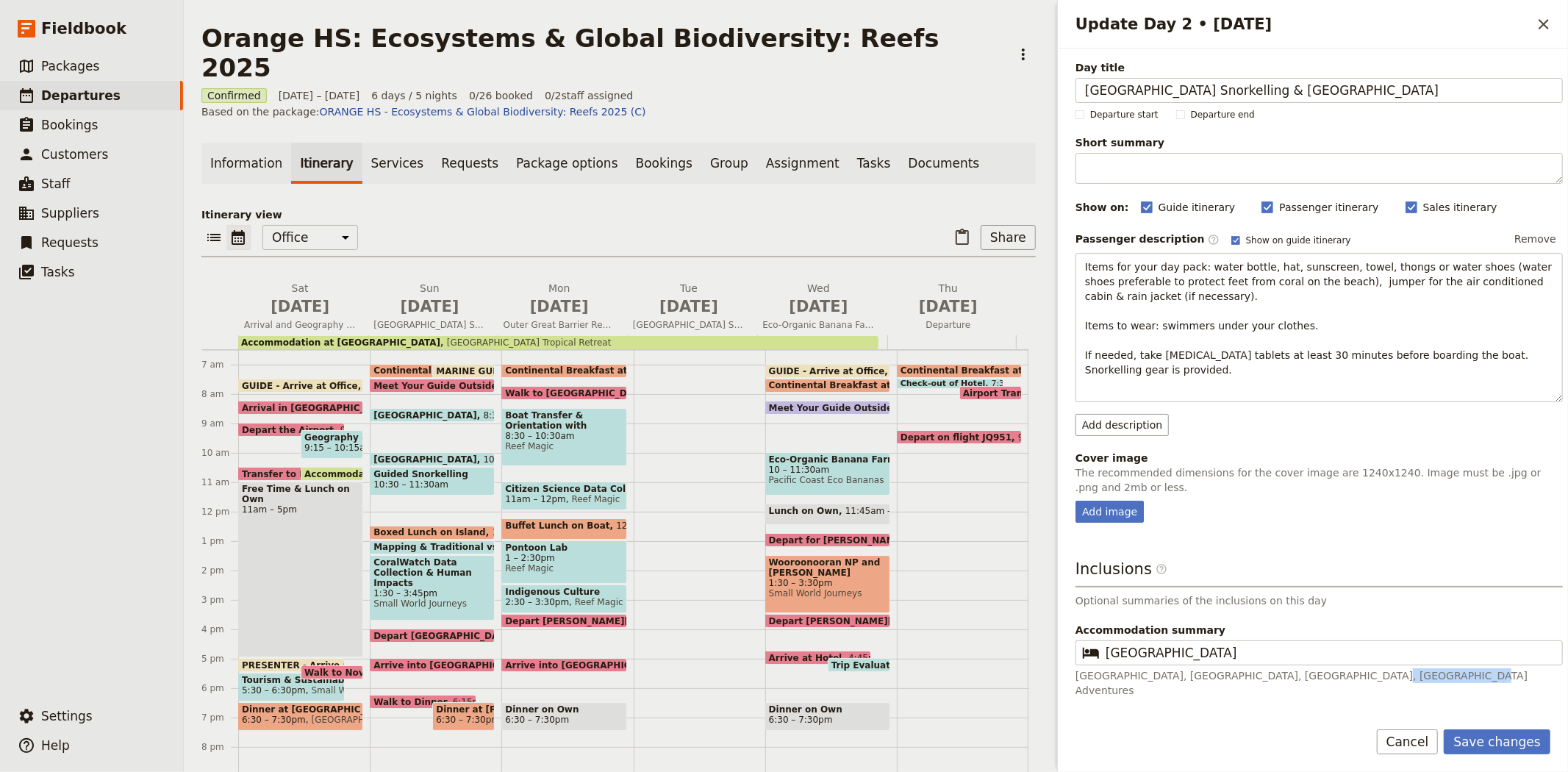
drag, startPoint x: 1320, startPoint y: 673, endPoint x: 1388, endPoint y: 678, distance: 68.2
click at [1388, 678] on p "Heritage Hotel Cairns, Hides Hotel Cairns, Bay Village Tropical Retreat, Fitzro…" at bounding box center [1319, 683] width 487 height 29
copy p "Tropical Retreat"
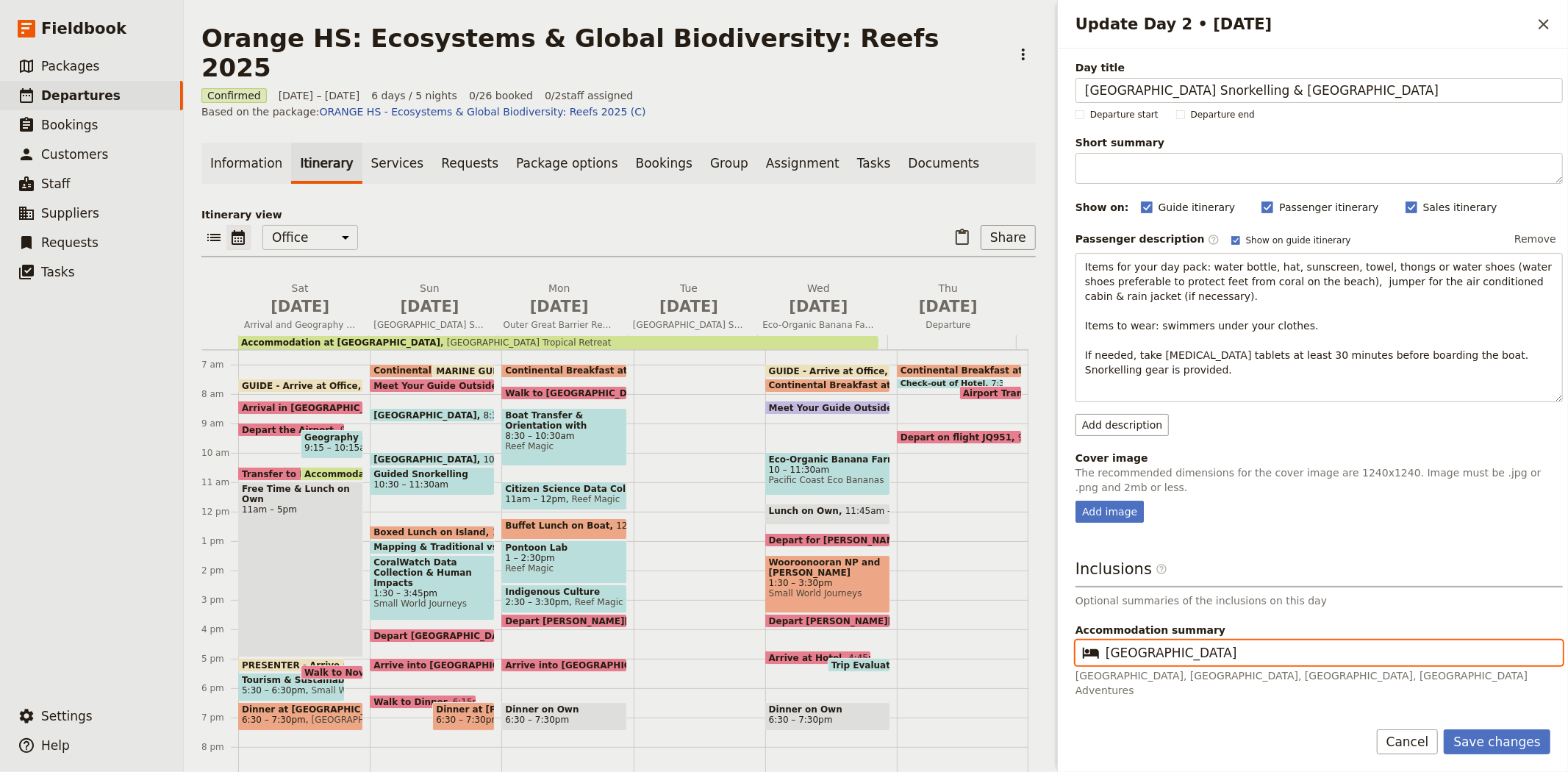
click at [1242, 652] on input "Bay Village" at bounding box center [1329, 652] width 448 height 17
paste input "Tropical Retreat"
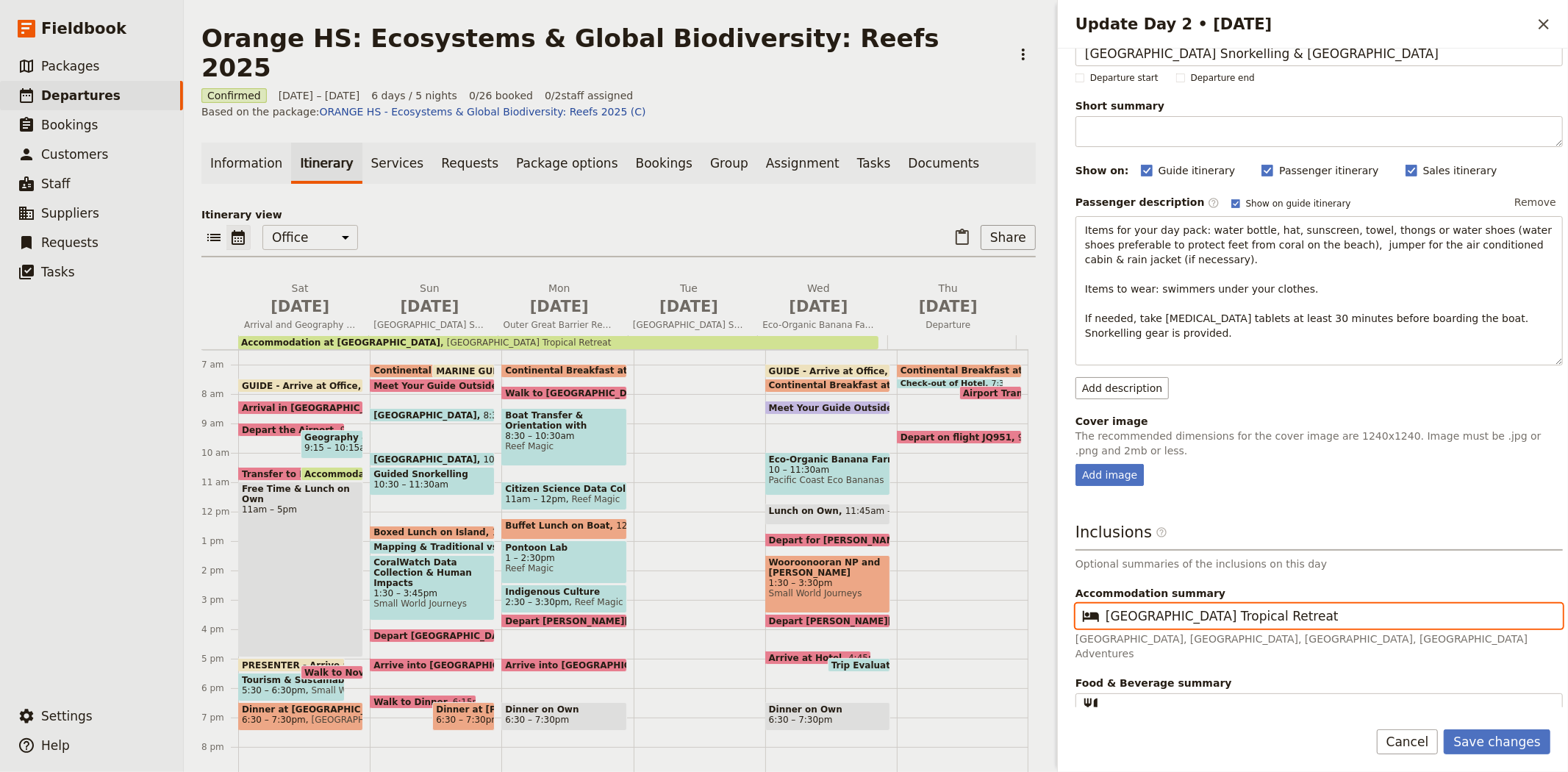
scroll to position [53, 0]
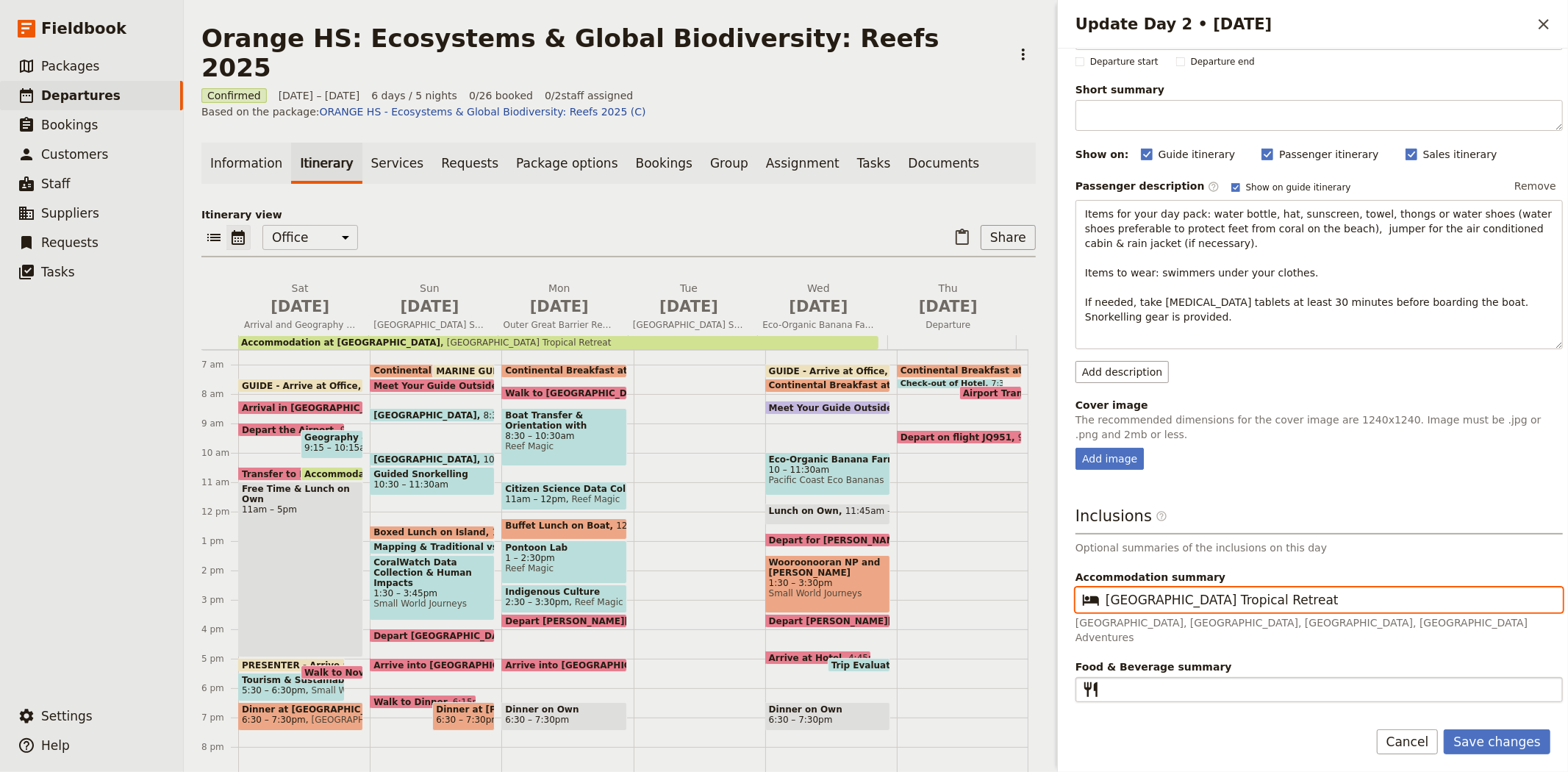
type input "Bay Village Tropical Retreat"
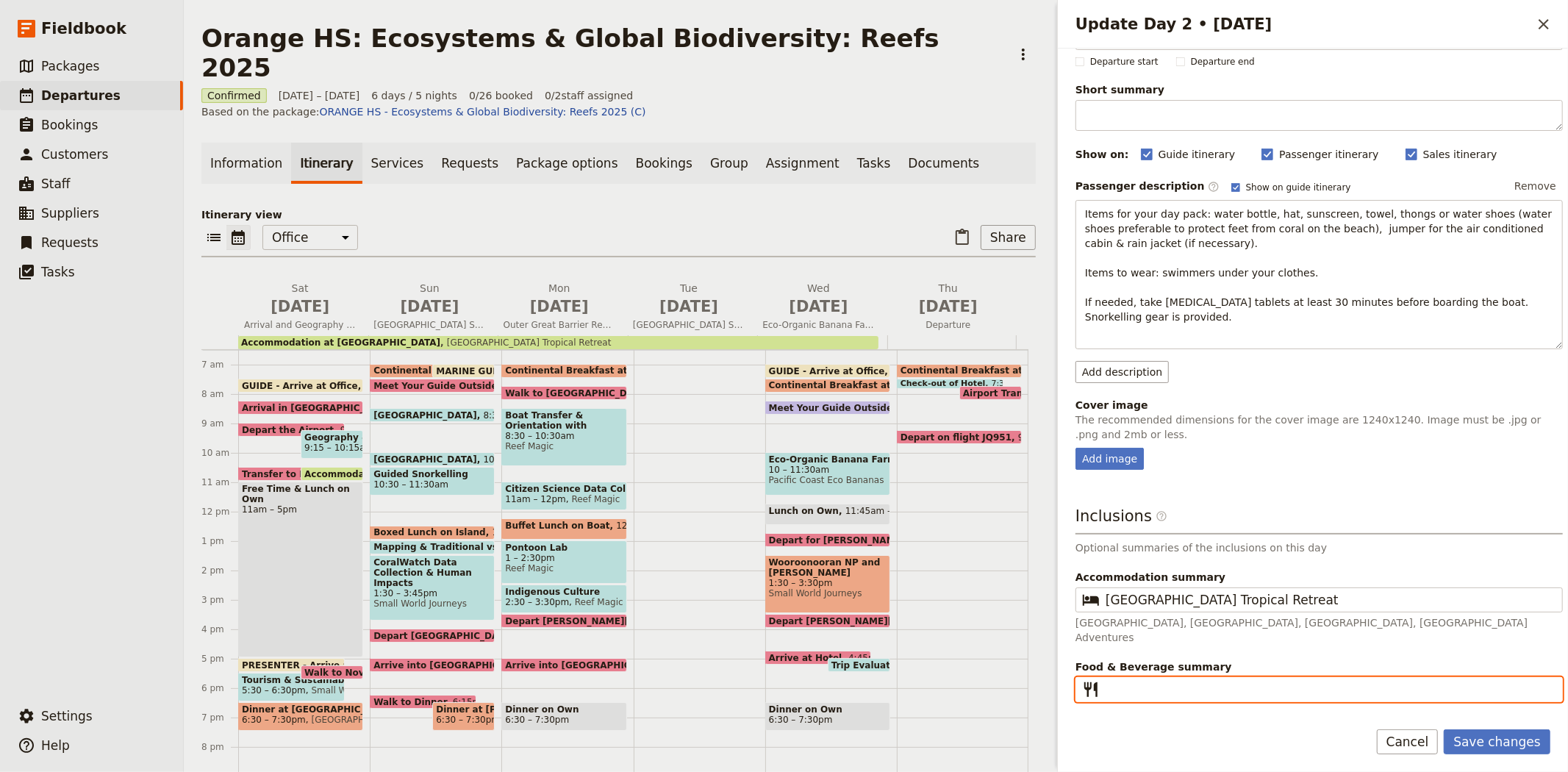
click at [1145, 680] on input "Food & Beverage summary ​" at bounding box center [1329, 689] width 448 height 17
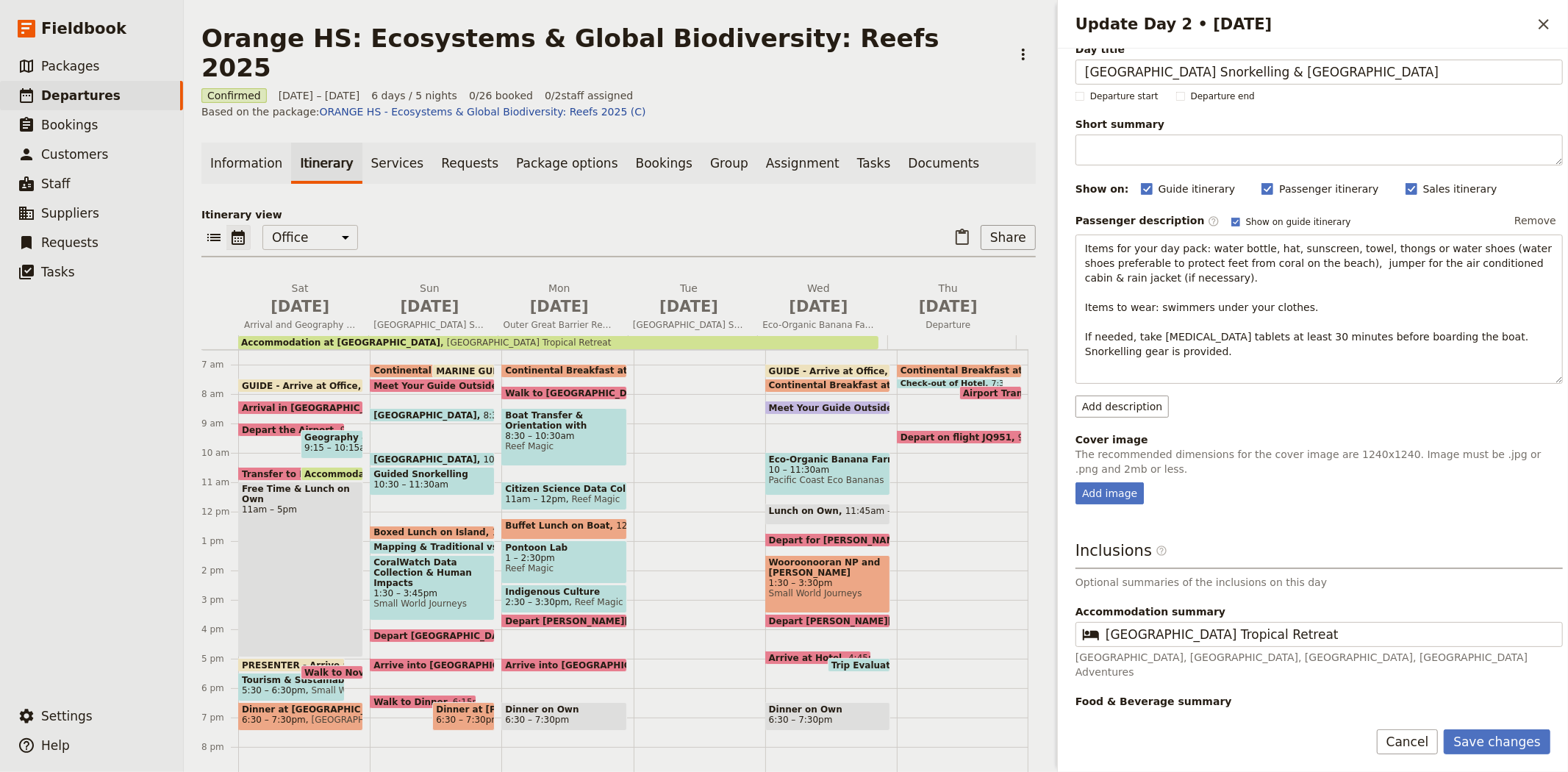
scroll to position [0, 0]
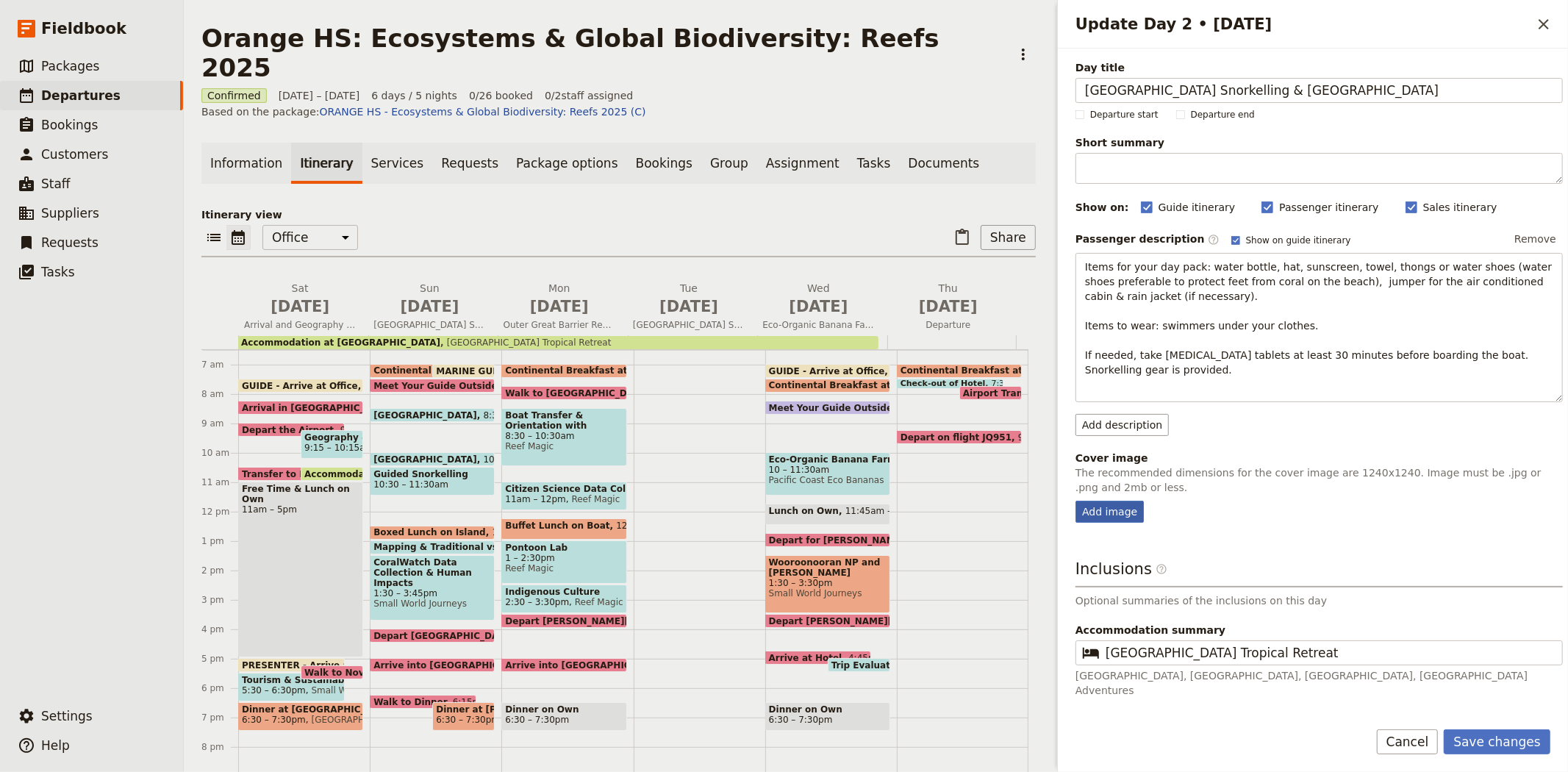
type input "Breakfast, Lunch, Dinner"
click at [1116, 510] on div "Add image" at bounding box center [1109, 512] width 69 height 22
click at [1075, 501] on input "Add image" at bounding box center [1074, 500] width 1 height 1
type input "C:\fakepath\CoralWatch Fieldbook.JPG"
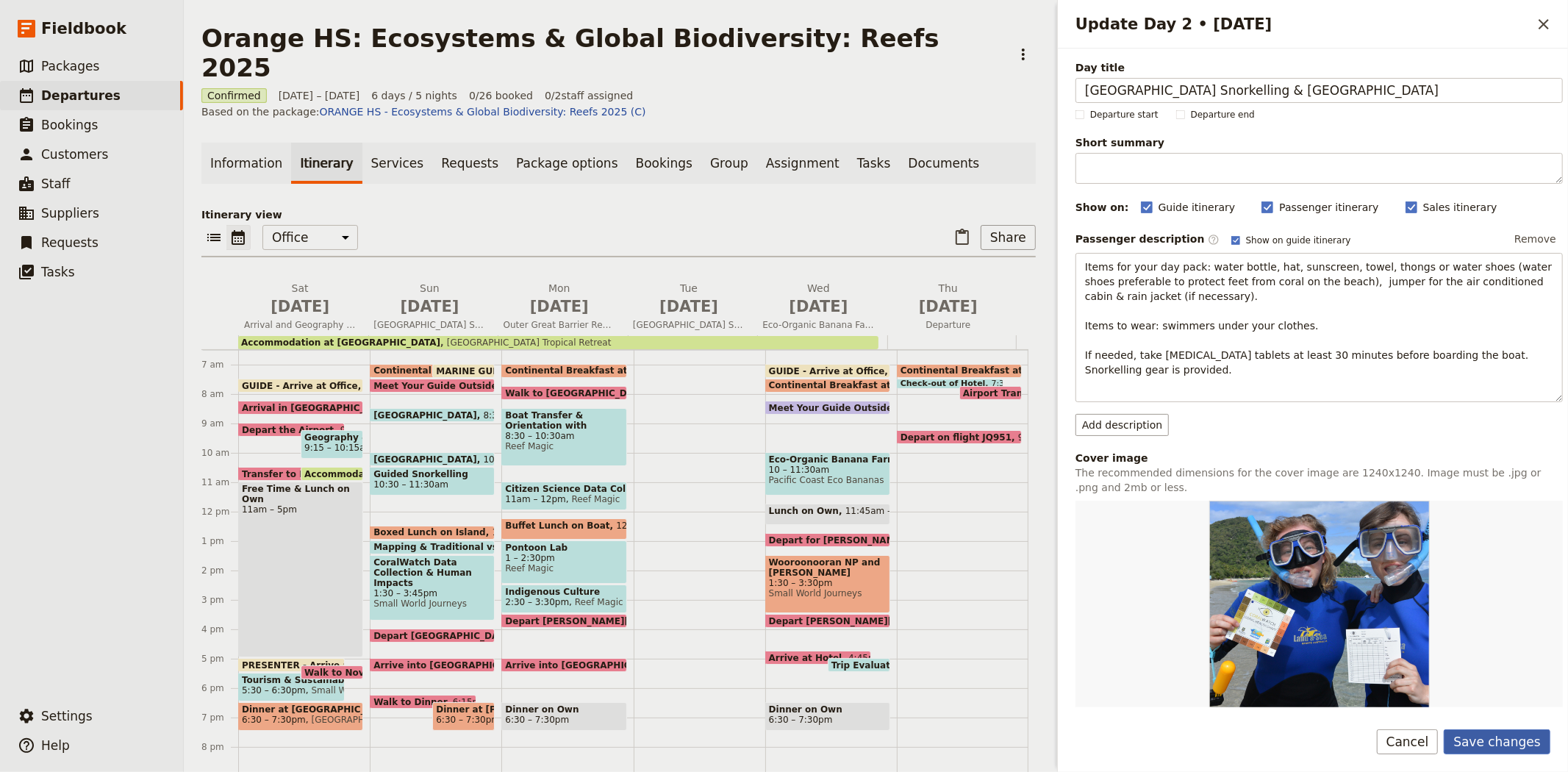
click at [1466, 737] on button "Save changes" at bounding box center [1497, 741] width 106 height 25
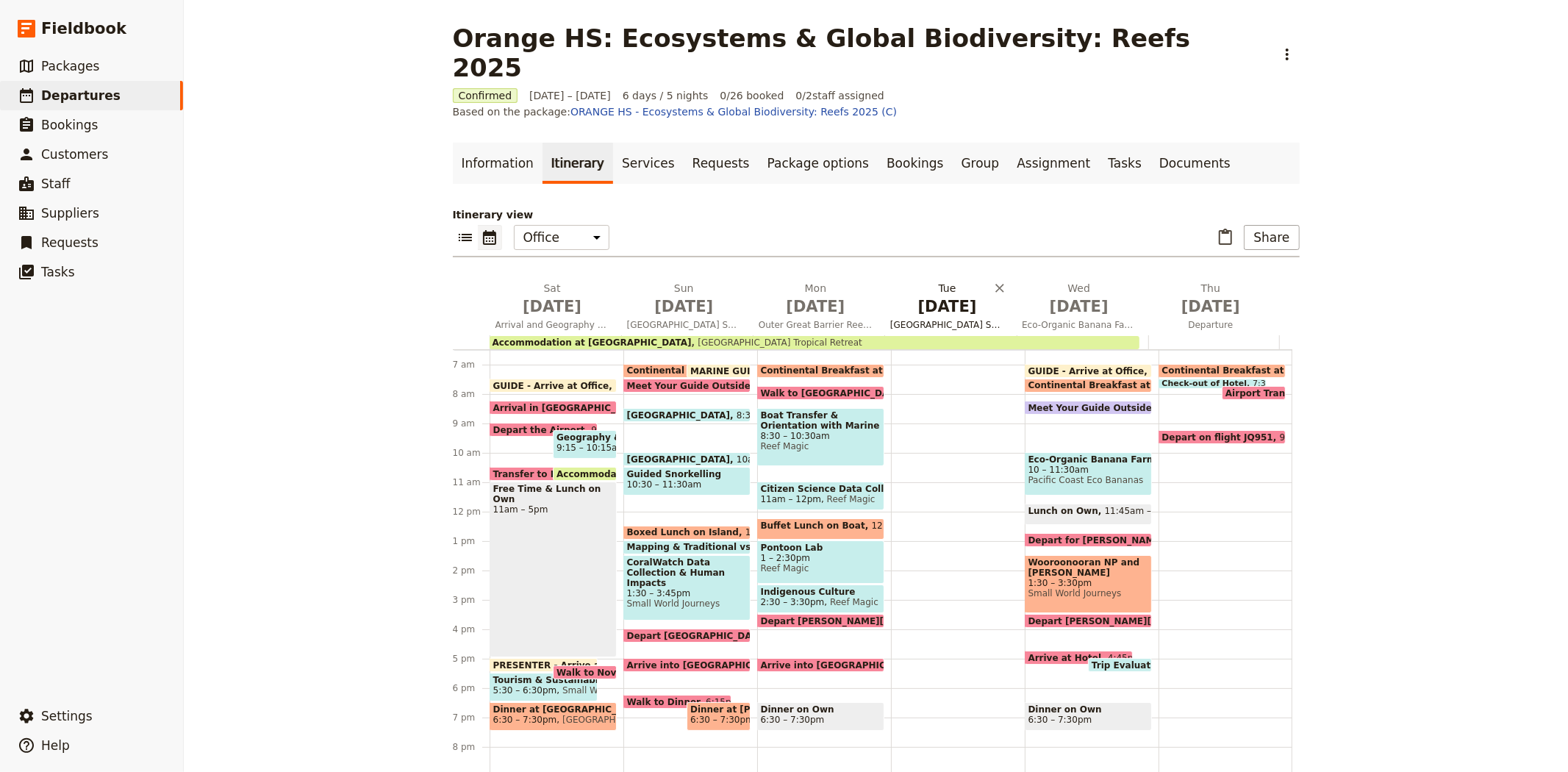
click at [930, 296] on span "Oct 21" at bounding box center [947, 307] width 114 height 22
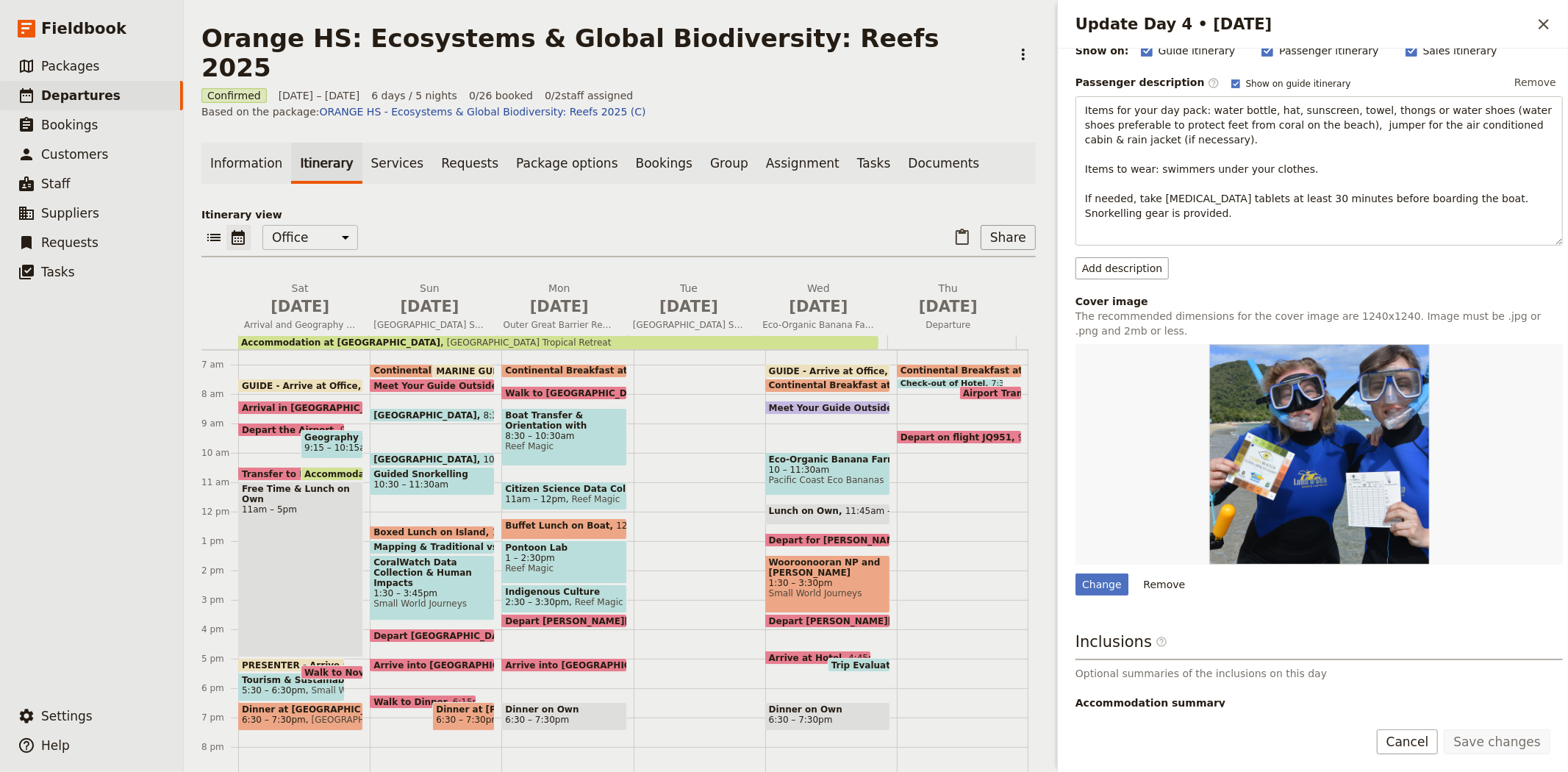
scroll to position [281, 0]
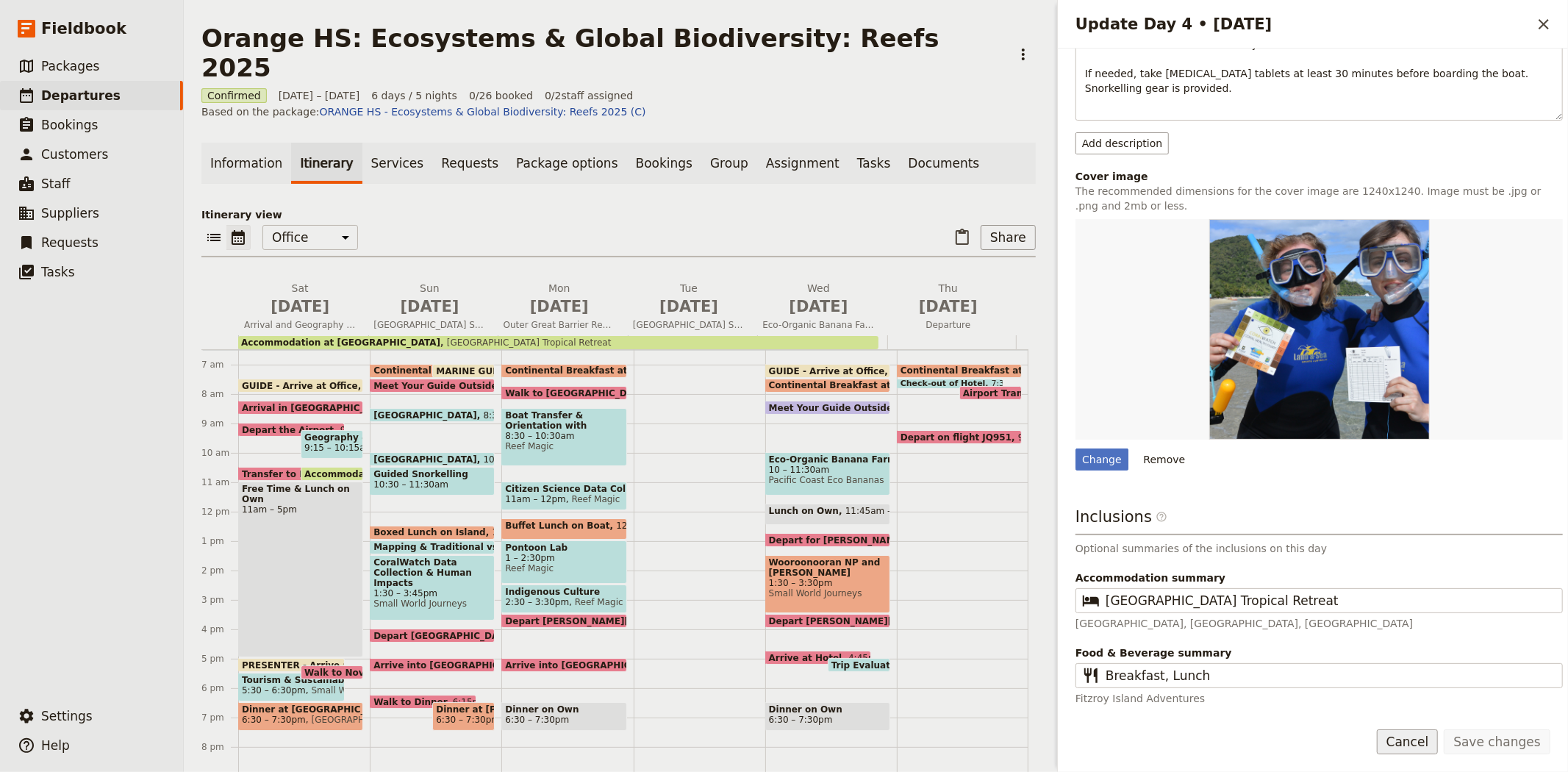
click at [1428, 743] on button "Cancel" at bounding box center [1407, 741] width 61 height 25
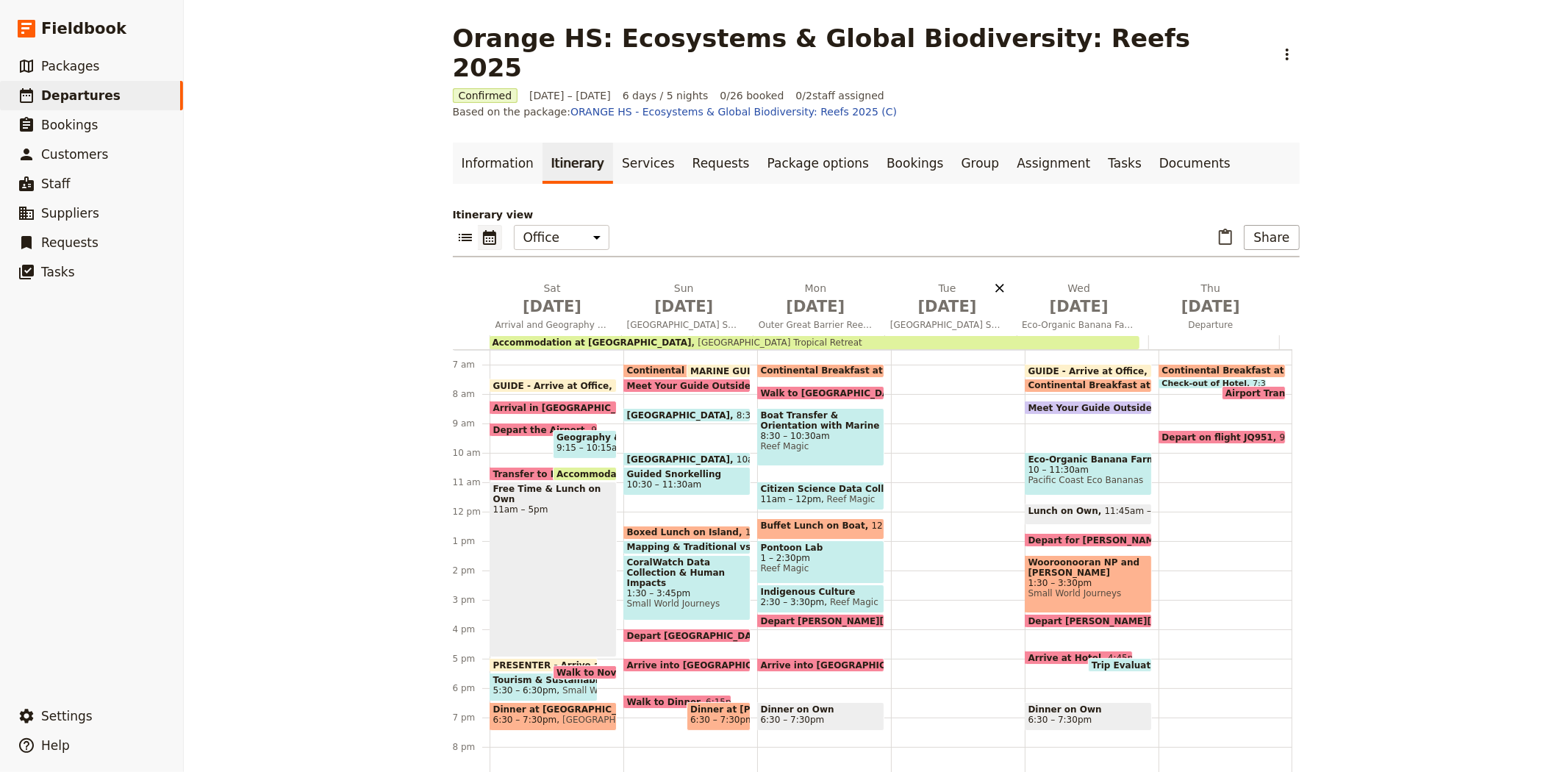
click at [996, 284] on icon "Delete Tue Oct 21" at bounding box center [1000, 288] width 9 height 9
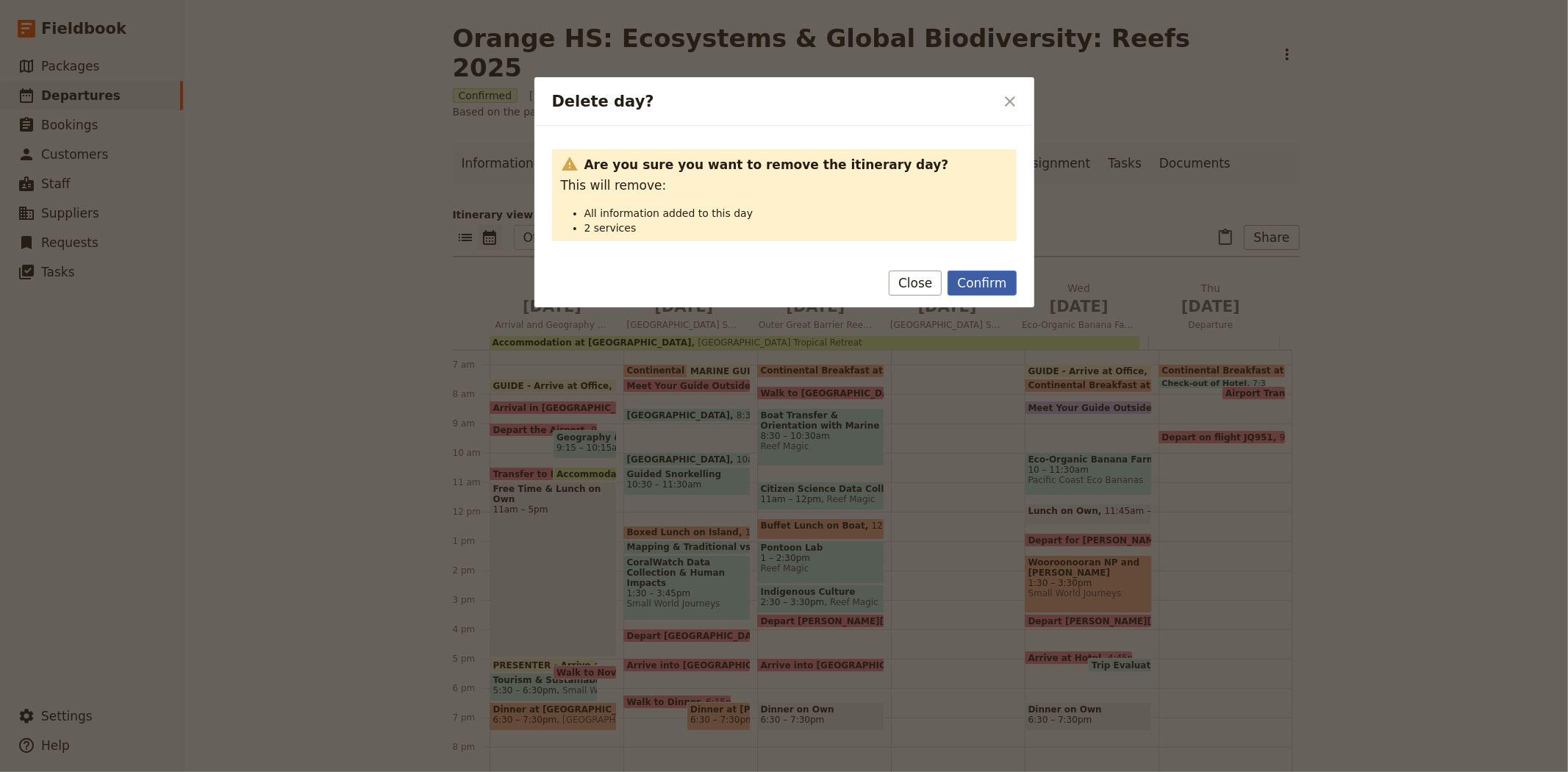
click at [971, 282] on button "Confirm" at bounding box center [982, 282] width 69 height 25
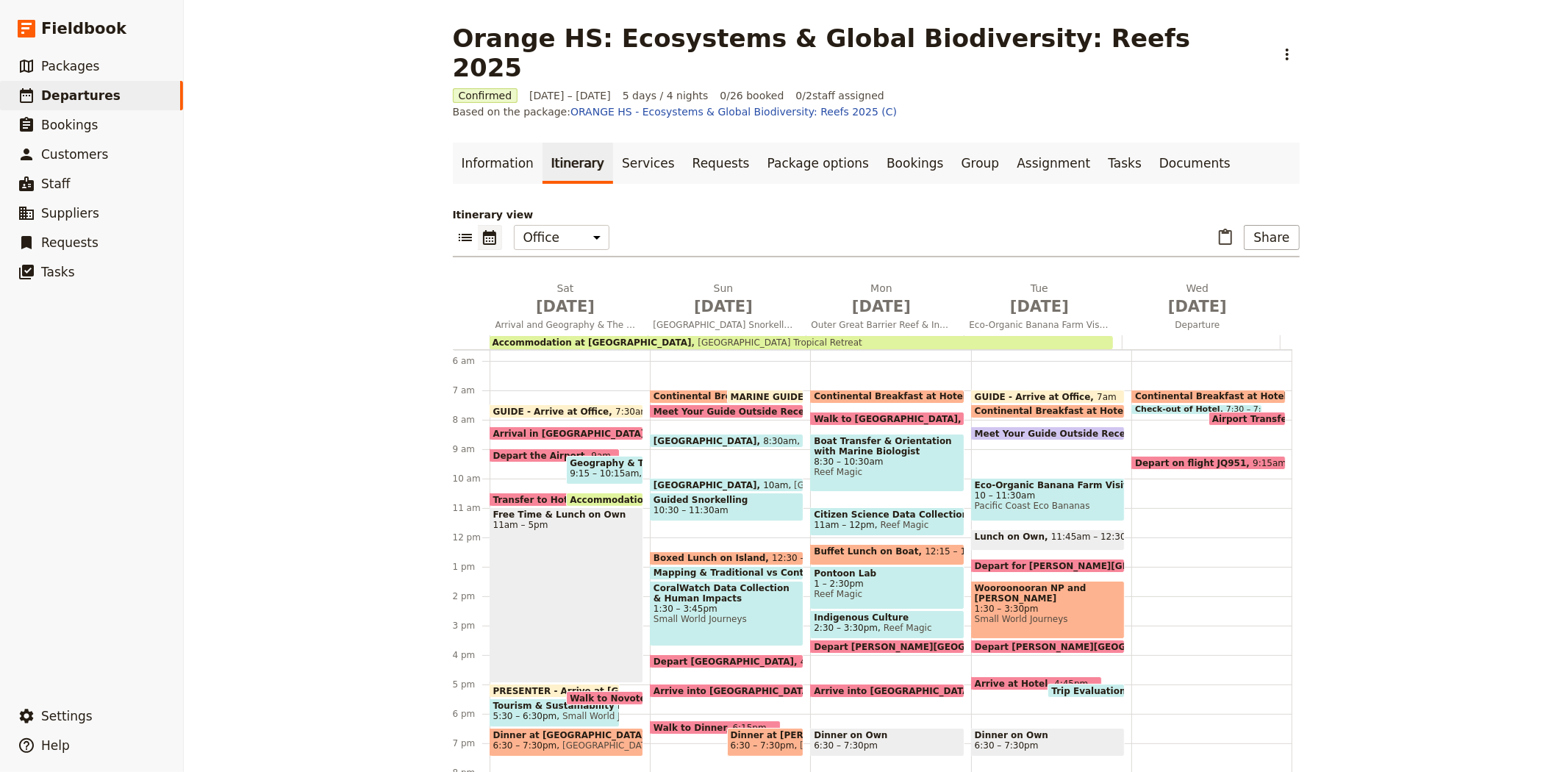
scroll to position [191, 0]
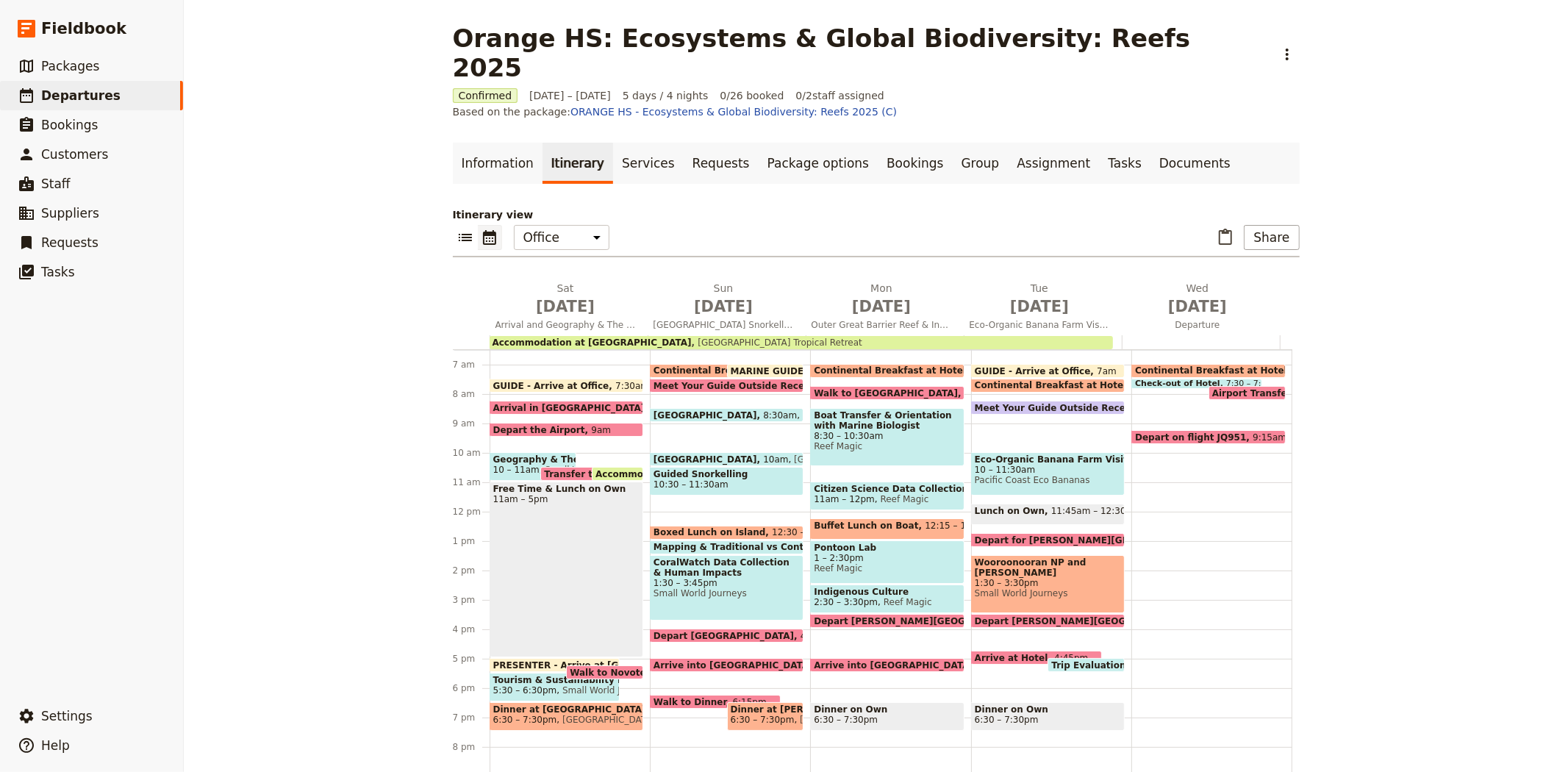
click at [527, 381] on span "GUIDE - Arrive at Office" at bounding box center [555, 386] width 123 height 9
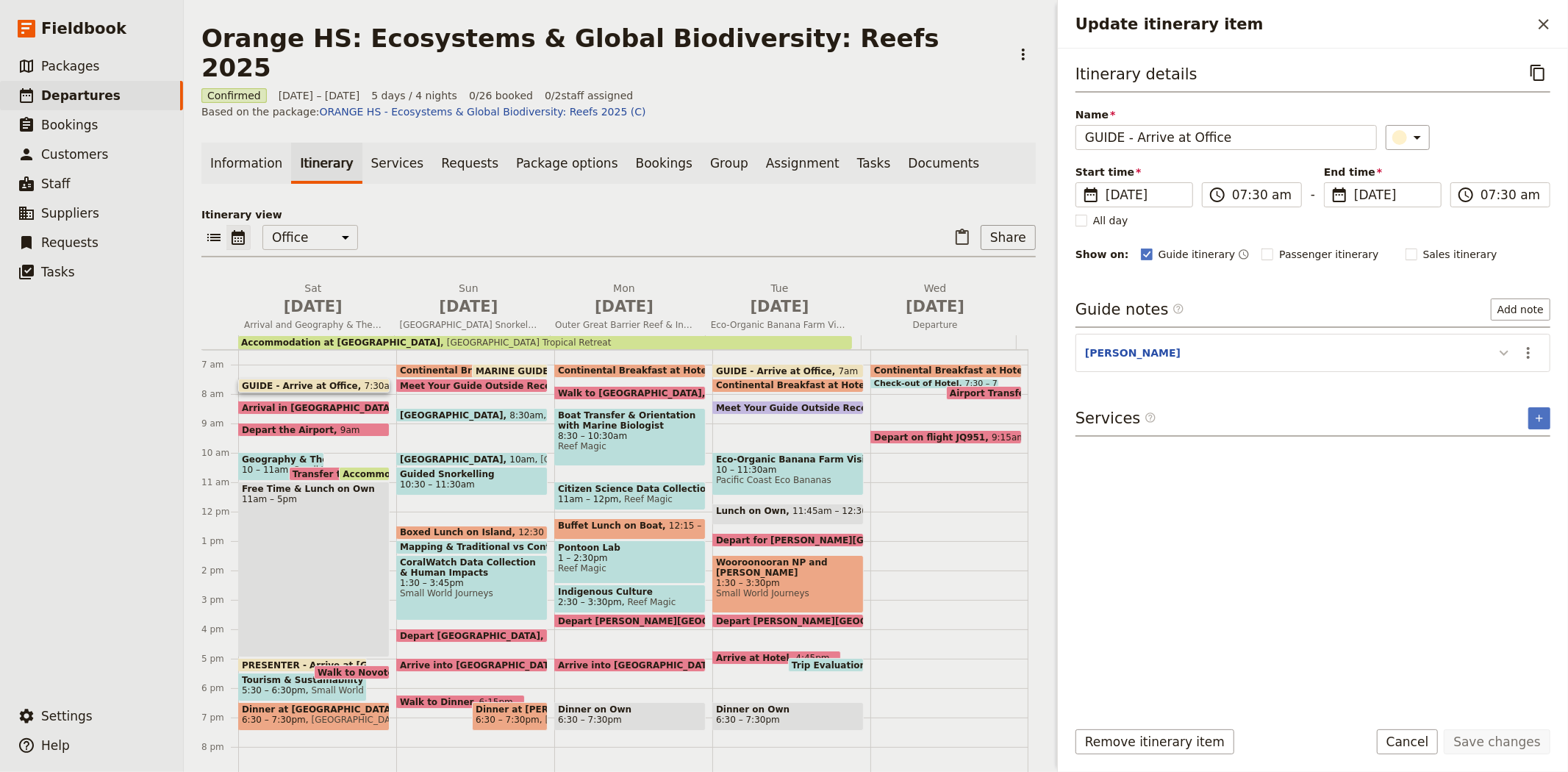
click at [1493, 348] on button "Update itinerary item" at bounding box center [1504, 353] width 24 height 24
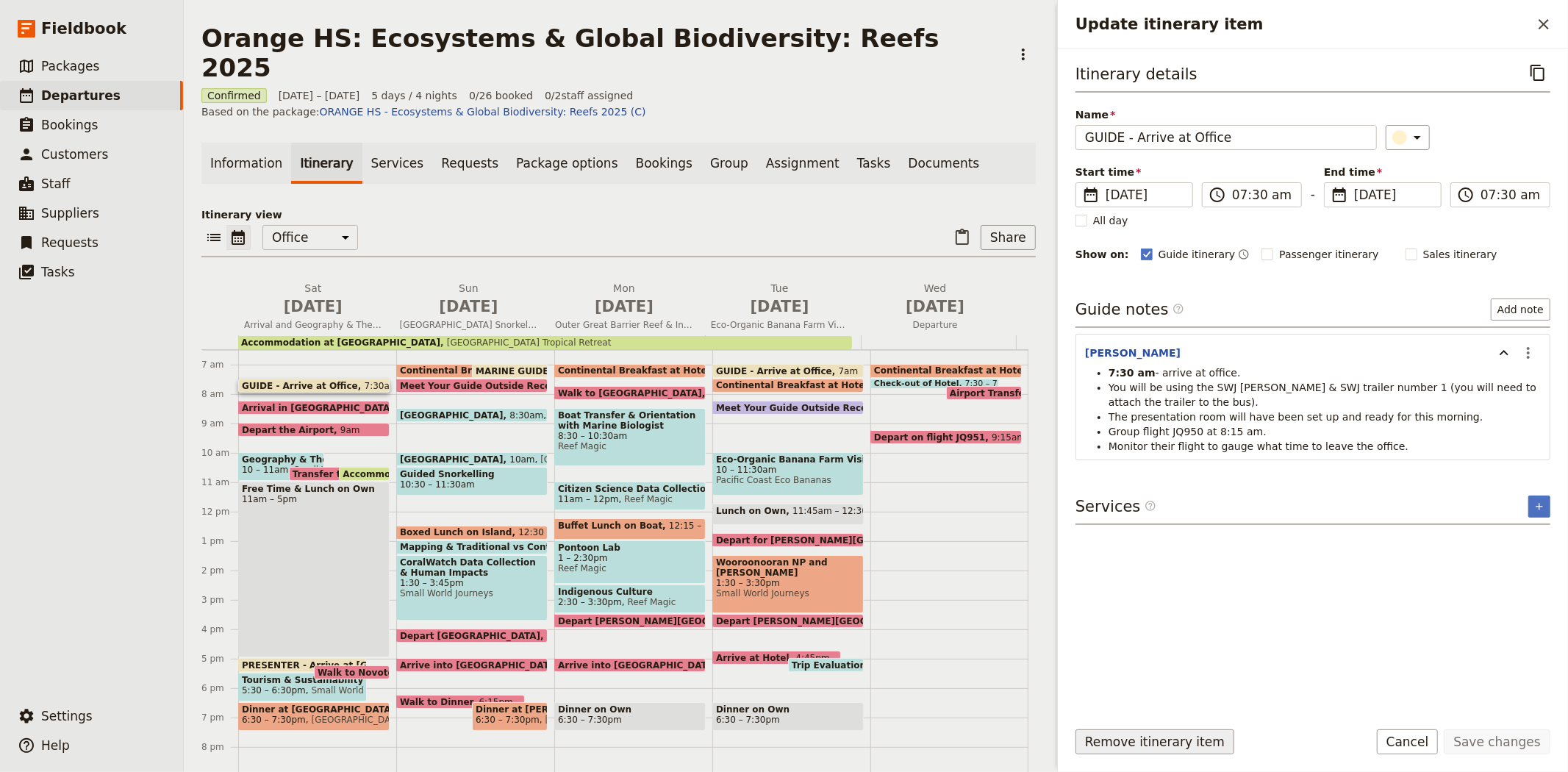
click at [1130, 735] on button "Remove itinerary item" at bounding box center [1154, 741] width 158 height 25
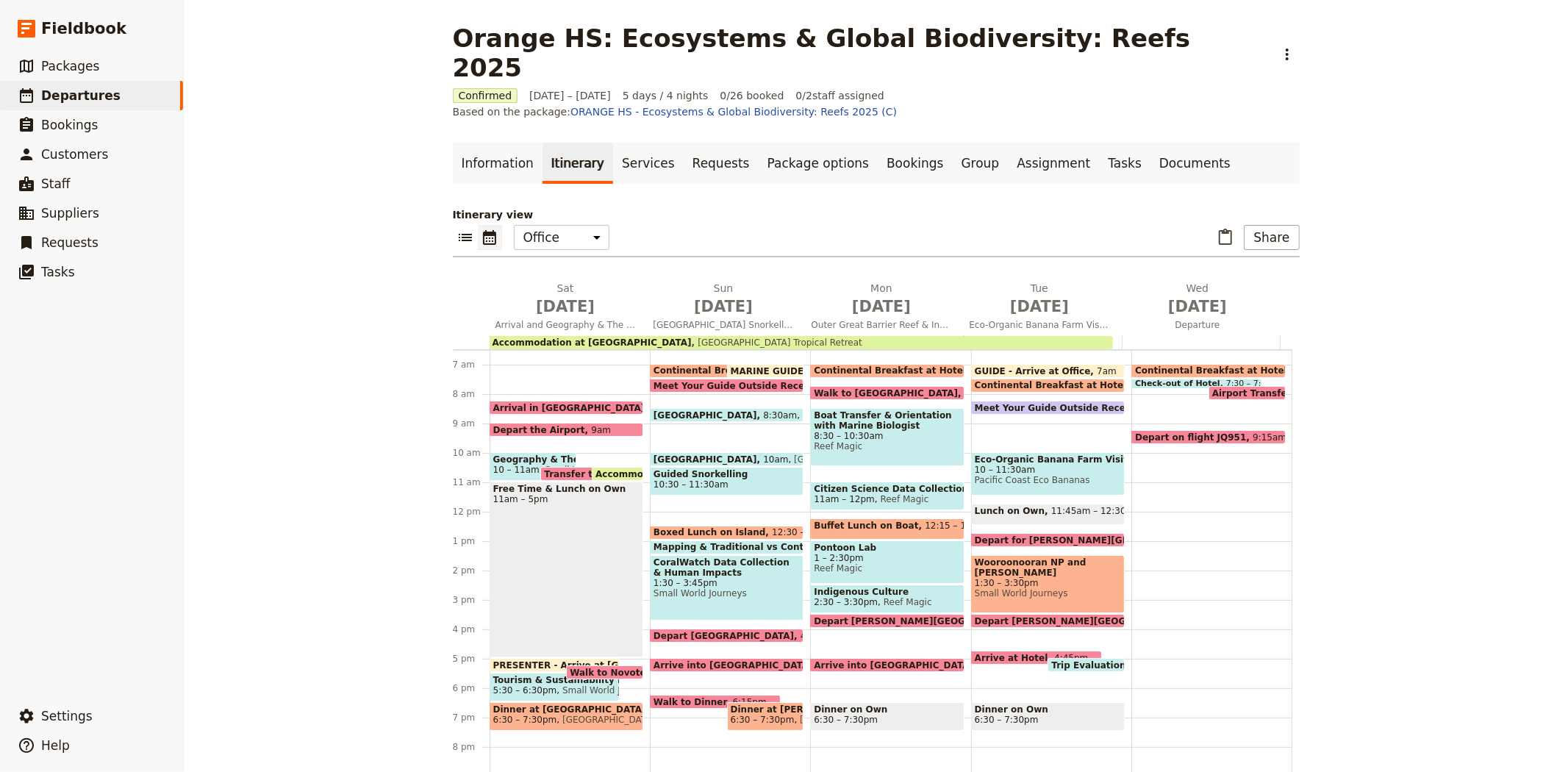
click at [505, 403] on span "Arrival in Cairns" at bounding box center [572, 408] width 158 height 9
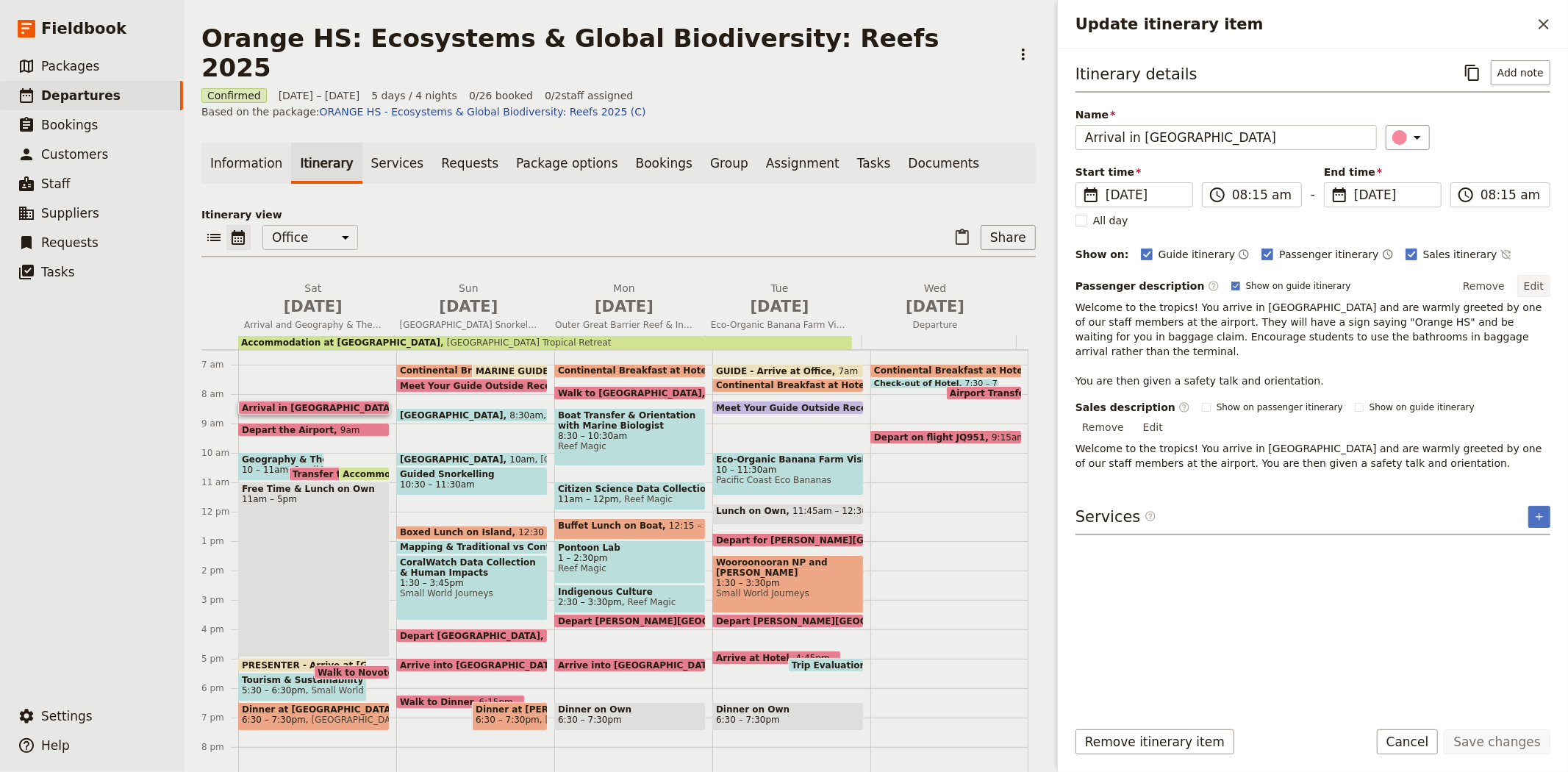
click at [1538, 277] on button "Edit" at bounding box center [1534, 286] width 33 height 22
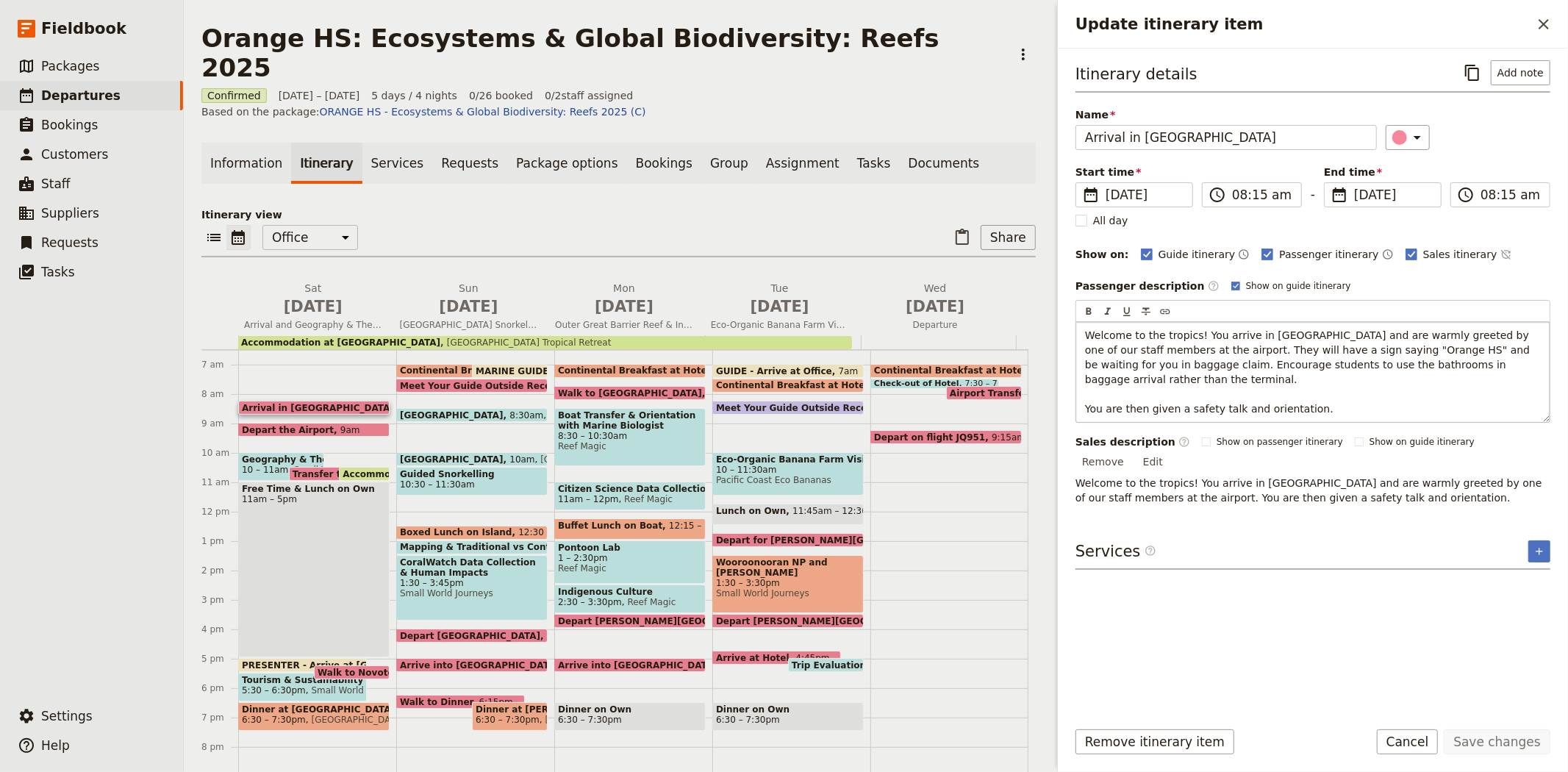
click at [1490, 371] on p "Welcome to the tropics! You arrive in Cairns and are warmly greeted by one of o…" at bounding box center [1313, 372] width 456 height 88
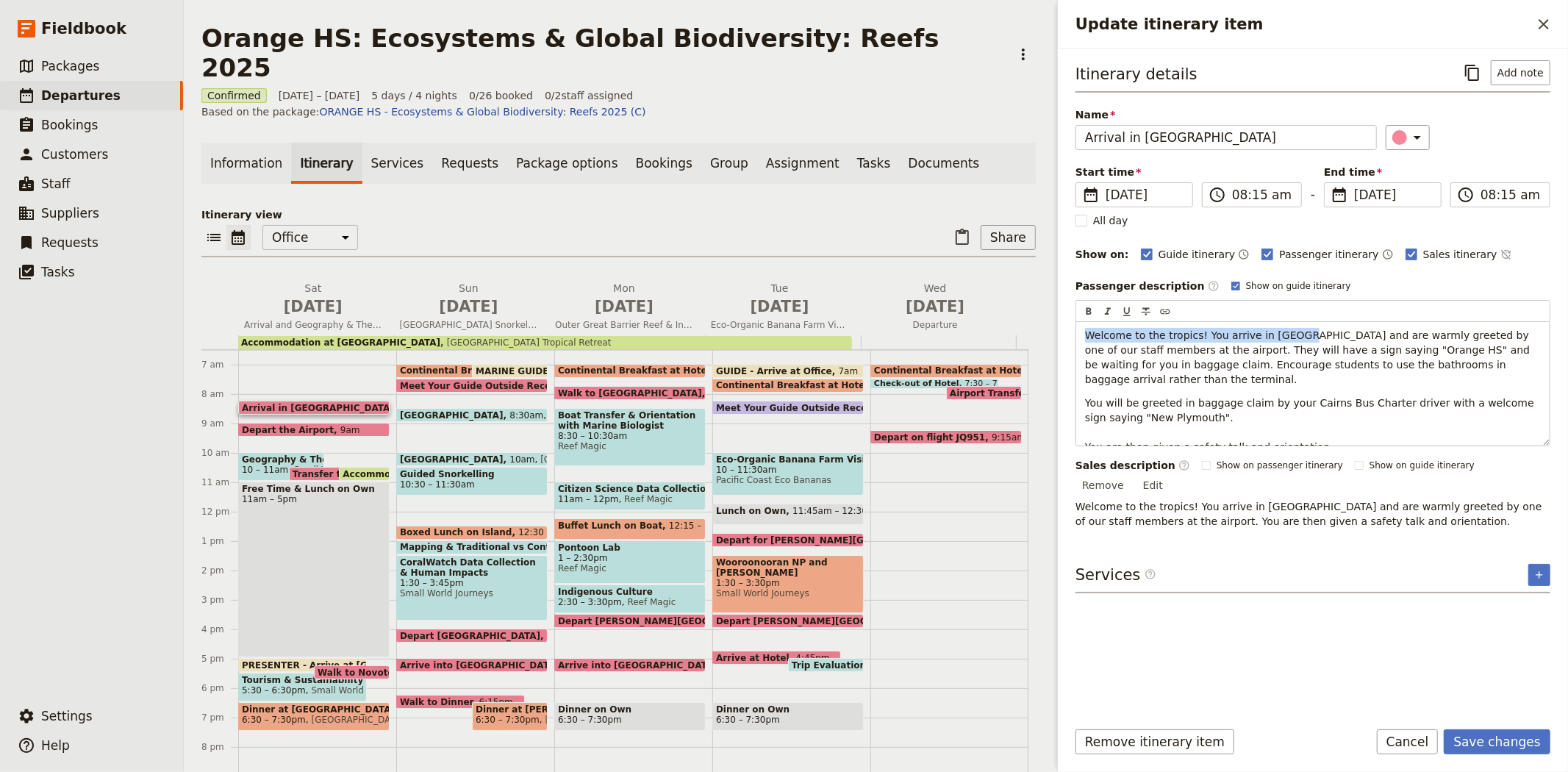
drag, startPoint x: 1283, startPoint y: 334, endPoint x: 1068, endPoint y: 335, distance: 215.0
click at [1068, 335] on div "Itinerary details ​ Add note Name Arrival in Cairns ​ Start time ​ 18 Oct 2025 …" at bounding box center [1312, 377] width 510 height 658
click at [1395, 338] on span "Welcome to the tropics! You arrive in Cairns and are warmly greeted by one of o…" at bounding box center [1310, 357] width 449 height 56
drag, startPoint x: 1395, startPoint y: 333, endPoint x: 1066, endPoint y: 340, distance: 329.1
click at [1066, 340] on div "Itinerary details ​ Add note Name Arrival in Cairns ​ Start time ​ 18 Oct 2025 …" at bounding box center [1312, 377] width 510 height 658
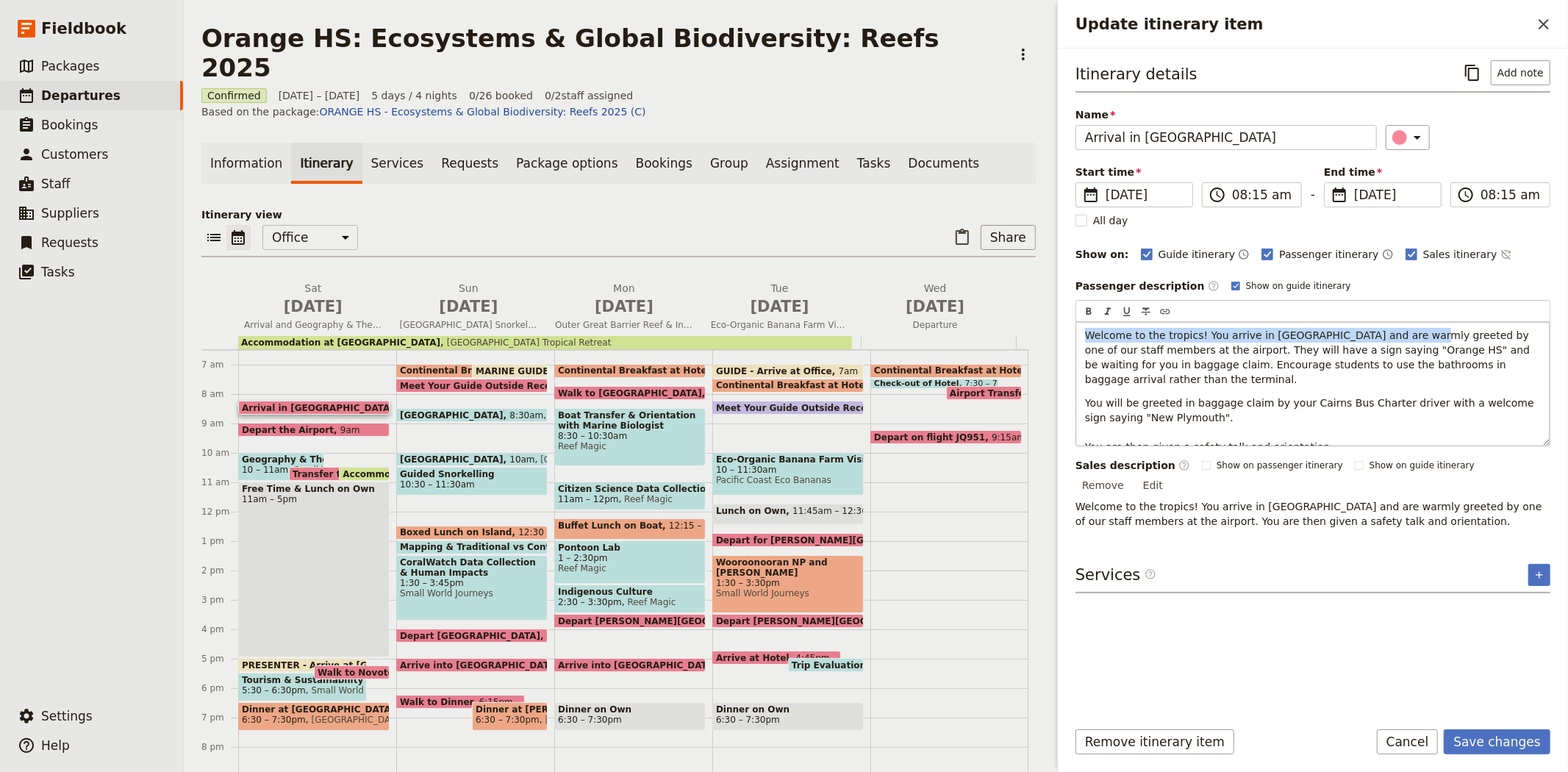
copy span "Welcome to the tropics! You arrive in Cairns and are warmly greeted"
drag, startPoint x: 1171, startPoint y: 388, endPoint x: 1084, endPoint y: 390, distance: 87.0
click at [1085, 397] on span "You will be greeted in baggage claim by your Cairns Bus Charter driver with a w…" at bounding box center [1312, 424] width 452 height 56
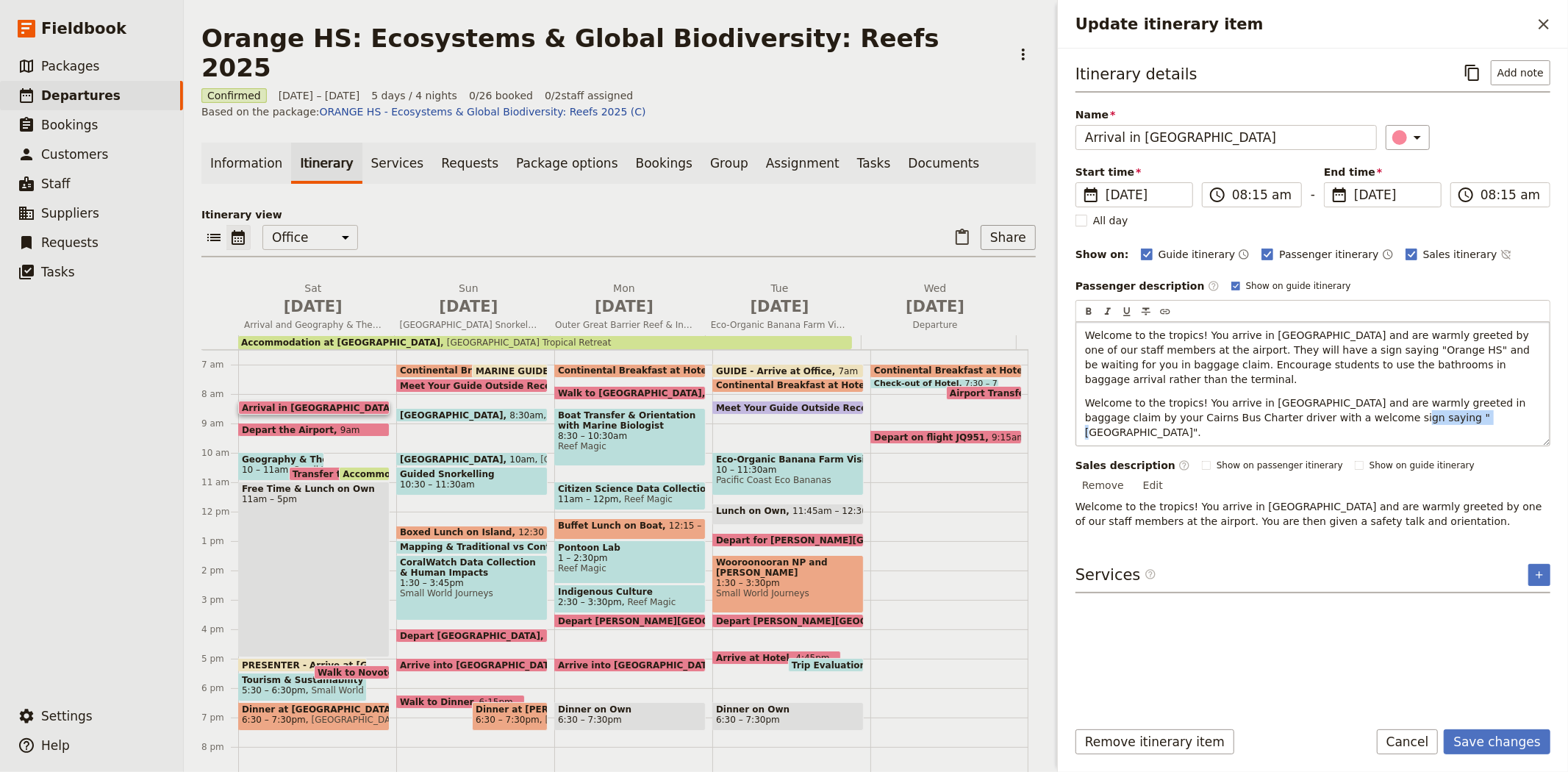
drag, startPoint x: 1331, startPoint y: 402, endPoint x: 1395, endPoint y: 402, distance: 64.0
click at [1395, 402] on span "Welcome to the tropics! You arrive in Cairns and are warmly greeted in baggage …" at bounding box center [1307, 431] width 444 height 71
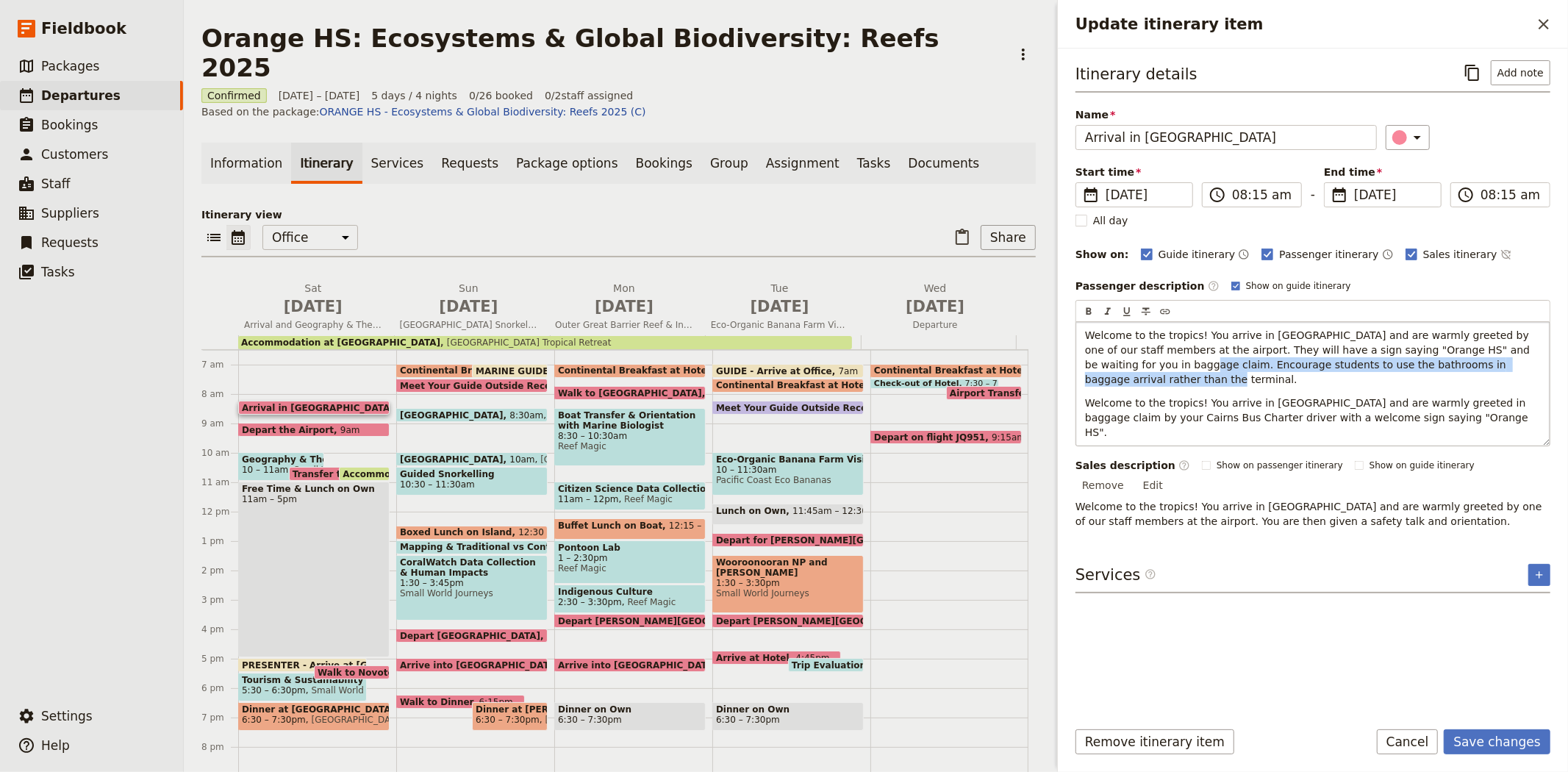
drag, startPoint x: 1111, startPoint y: 366, endPoint x: 1481, endPoint y: 360, distance: 370.0
click at [1481, 360] on p "Welcome to the tropics! You arrive in Cairns and are warmly greeted by one of o…" at bounding box center [1313, 357] width 456 height 59
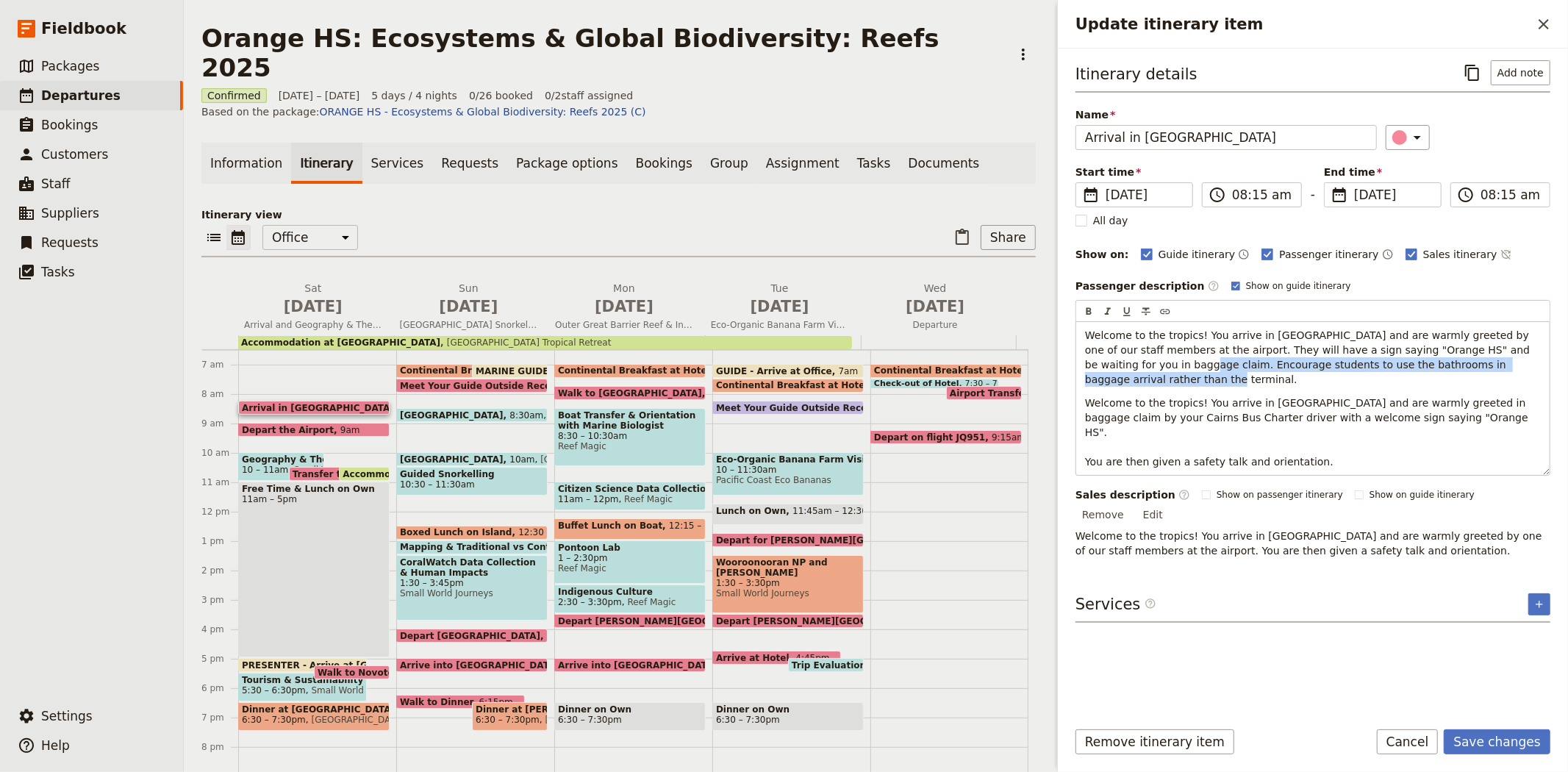
copy span "Encourage students to use the bathrooms in baggage arrival rather than the term…"
click at [1419, 408] on p "Welcome to the tropics! You arrive in Cairns and are warmly greeted in baggage …" at bounding box center [1313, 432] width 456 height 73
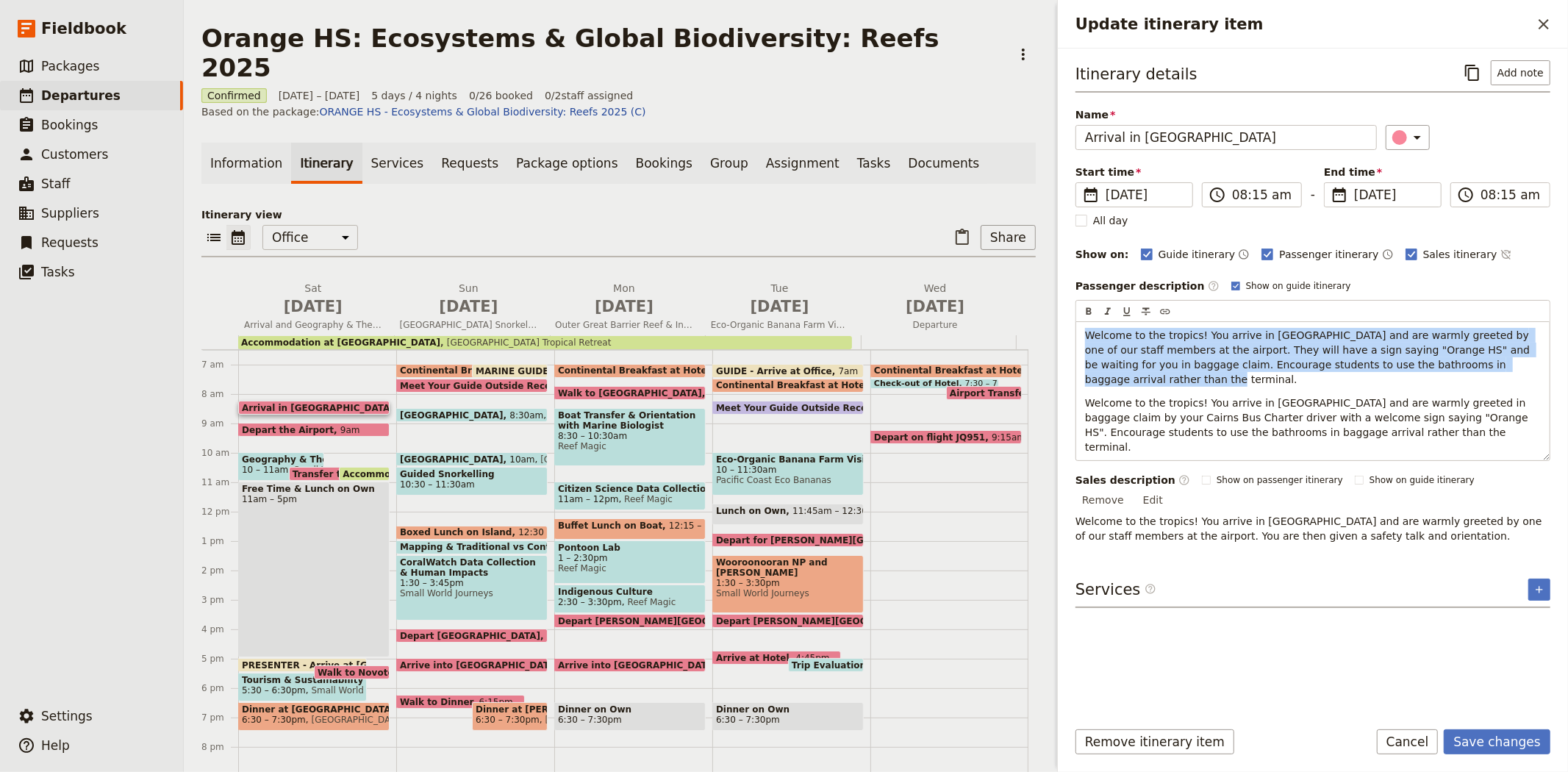
drag, startPoint x: 1487, startPoint y: 364, endPoint x: 1048, endPoint y: 335, distance: 440.0
click at [1048, 335] on div "Orange HS: Ecosystems & Global Biodiversity: Reefs 2025 ​ Confirmed 18 – 22 Oct…" at bounding box center [876, 386] width 1384 height 772
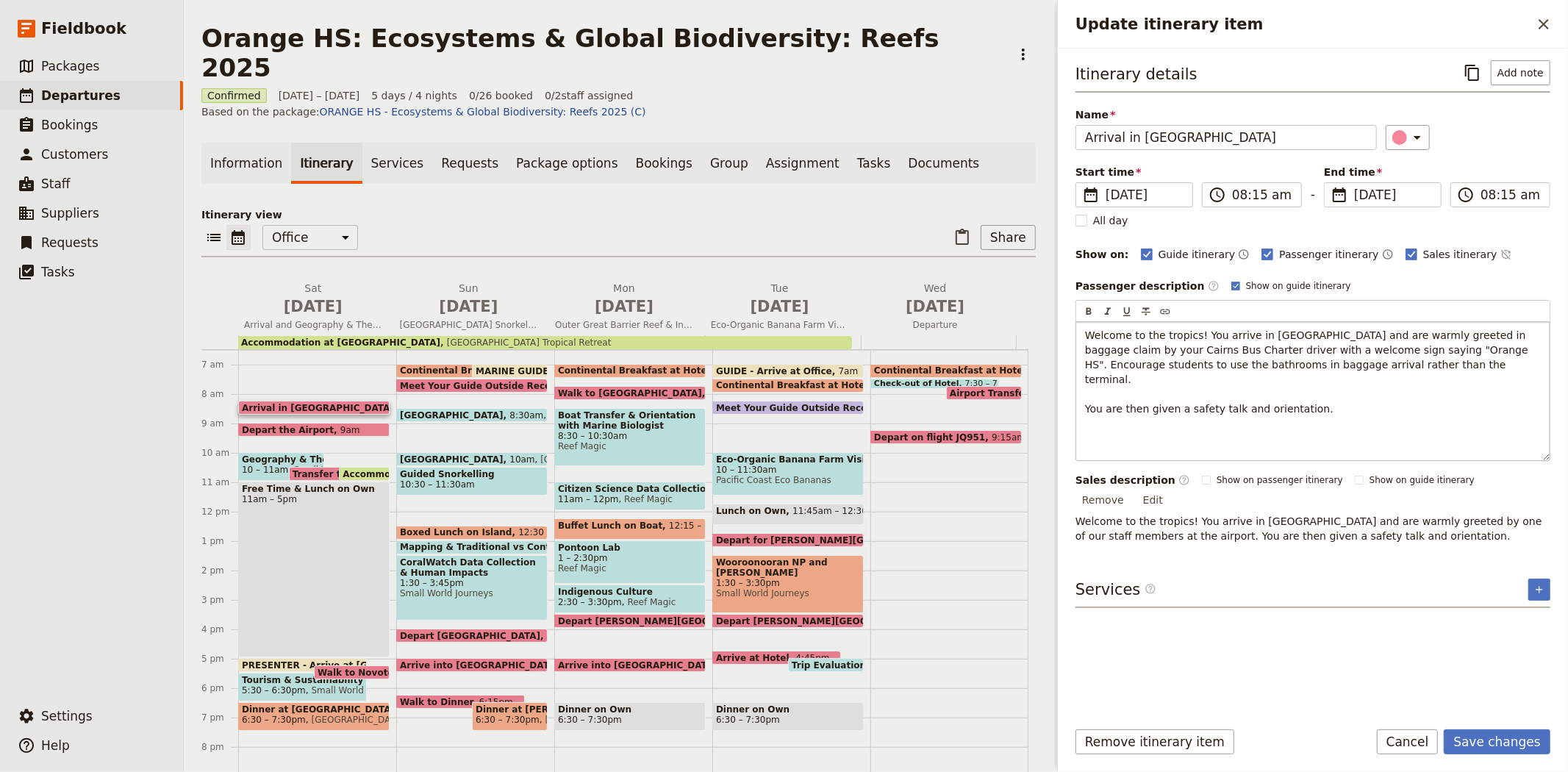
click at [1112, 429] on div "Welcome to the tropics! You arrive in Cairns and are warmly greeted in baggage …" at bounding box center [1312, 391] width 474 height 138
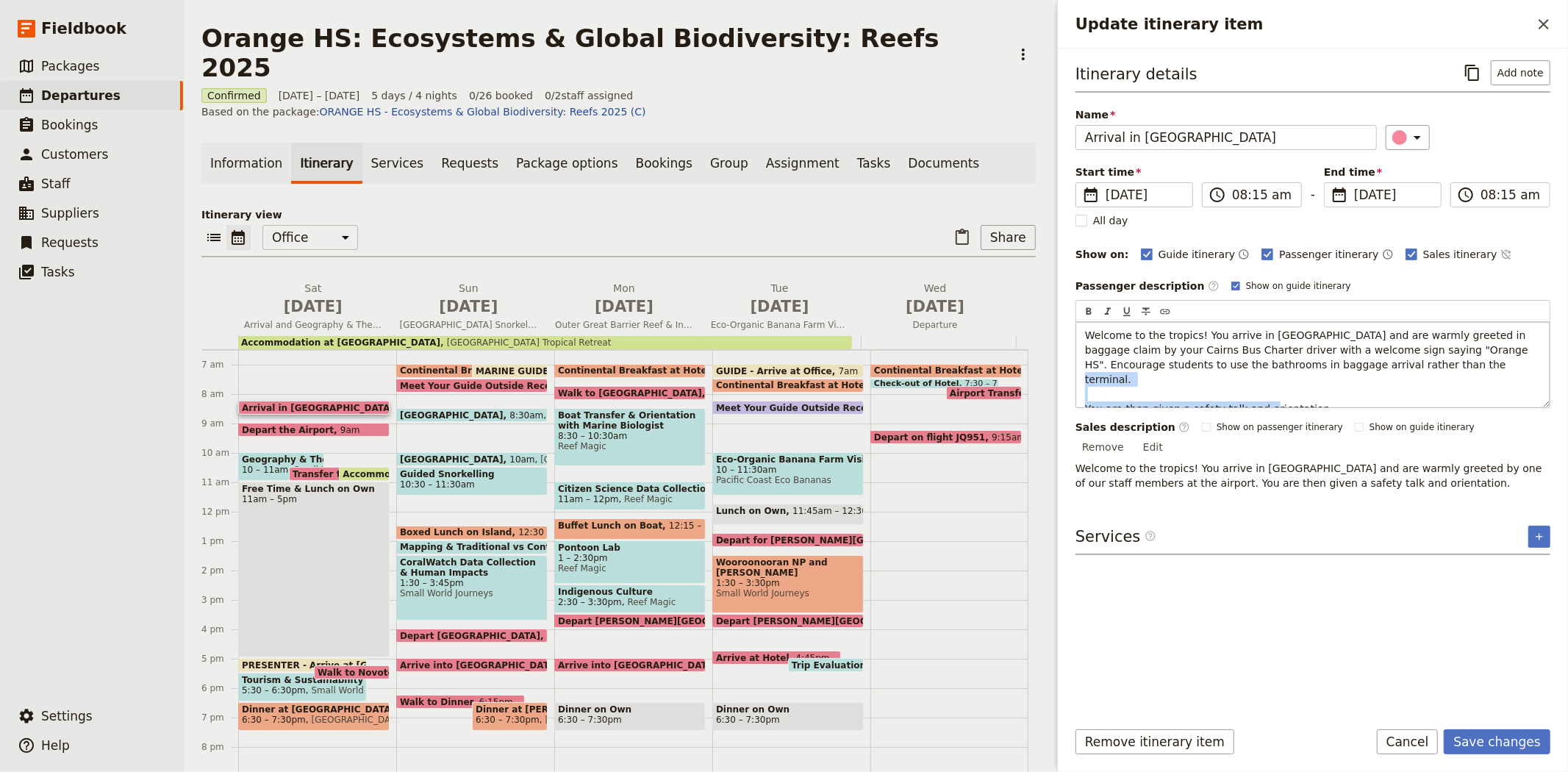
drag, startPoint x: 1304, startPoint y: 389, endPoint x: 1078, endPoint y: 384, distance: 226.1
click at [1078, 384] on div "Welcome to the tropics! You arrive in Cairns and are warmly greeted in baggage …" at bounding box center [1312, 364] width 474 height 85
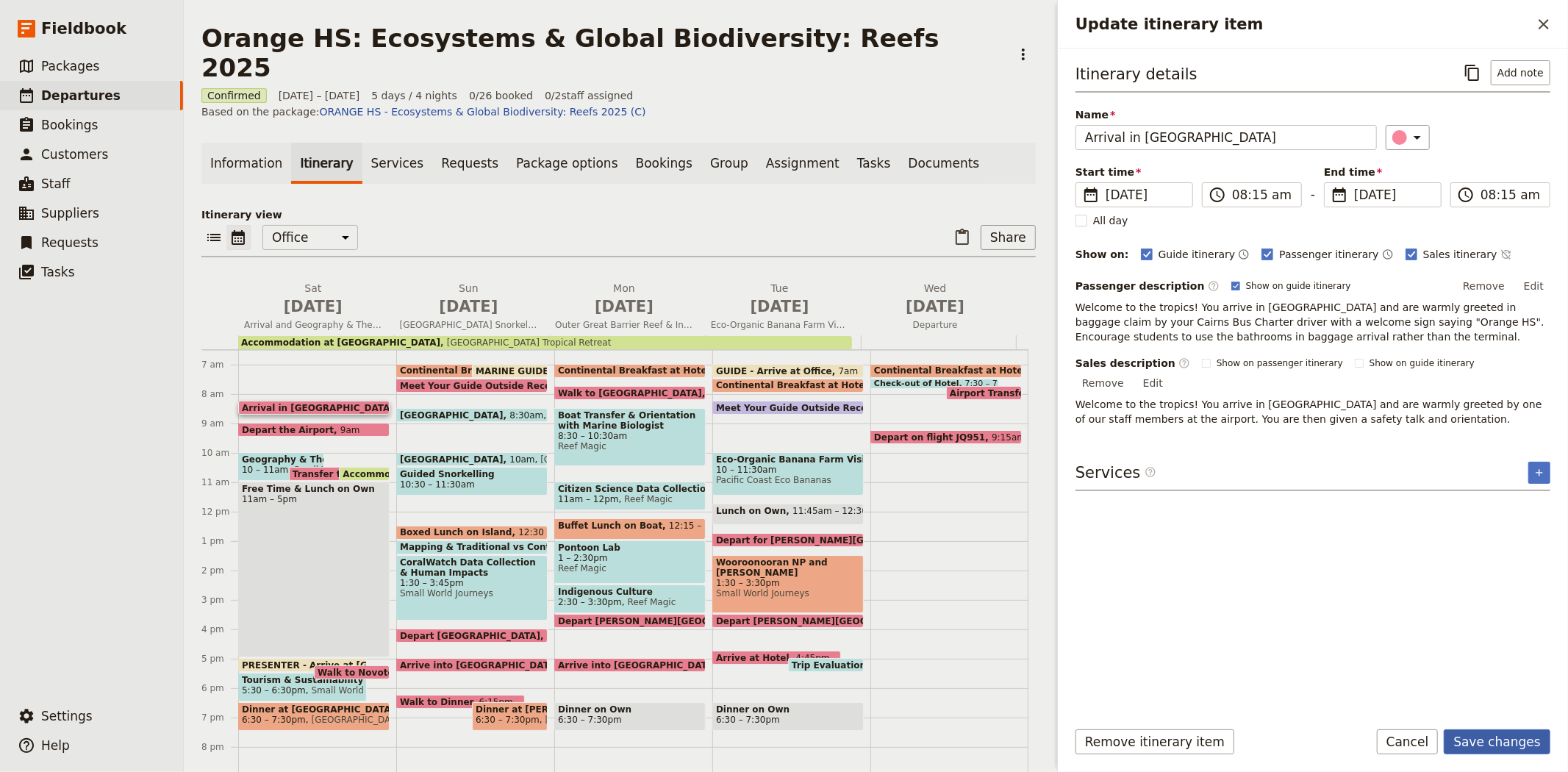
click at [1511, 746] on button "Save changes" at bounding box center [1497, 741] width 106 height 25
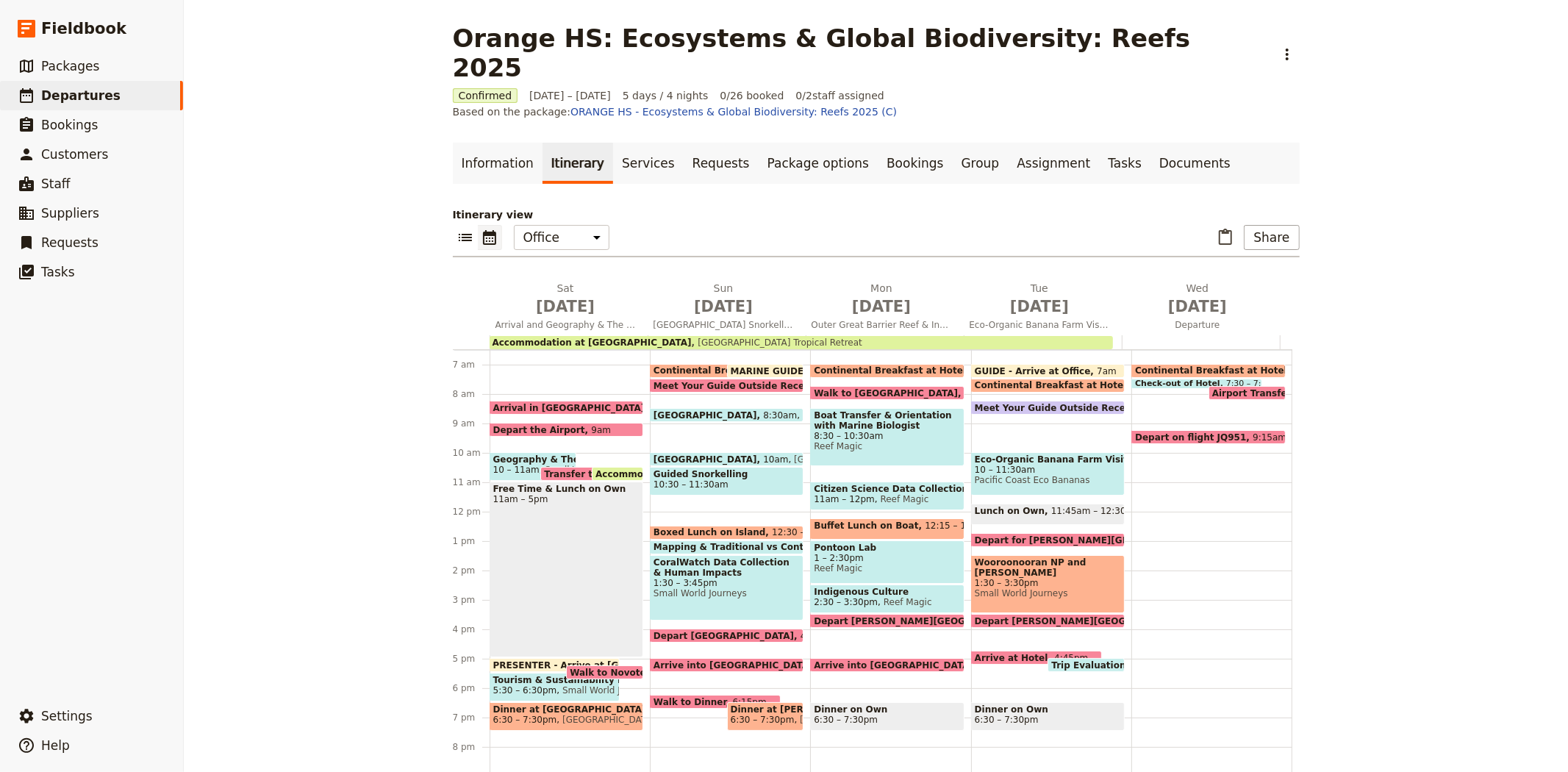
click at [599, 422] on div "Depart the Airport 9am" at bounding box center [567, 429] width 154 height 14
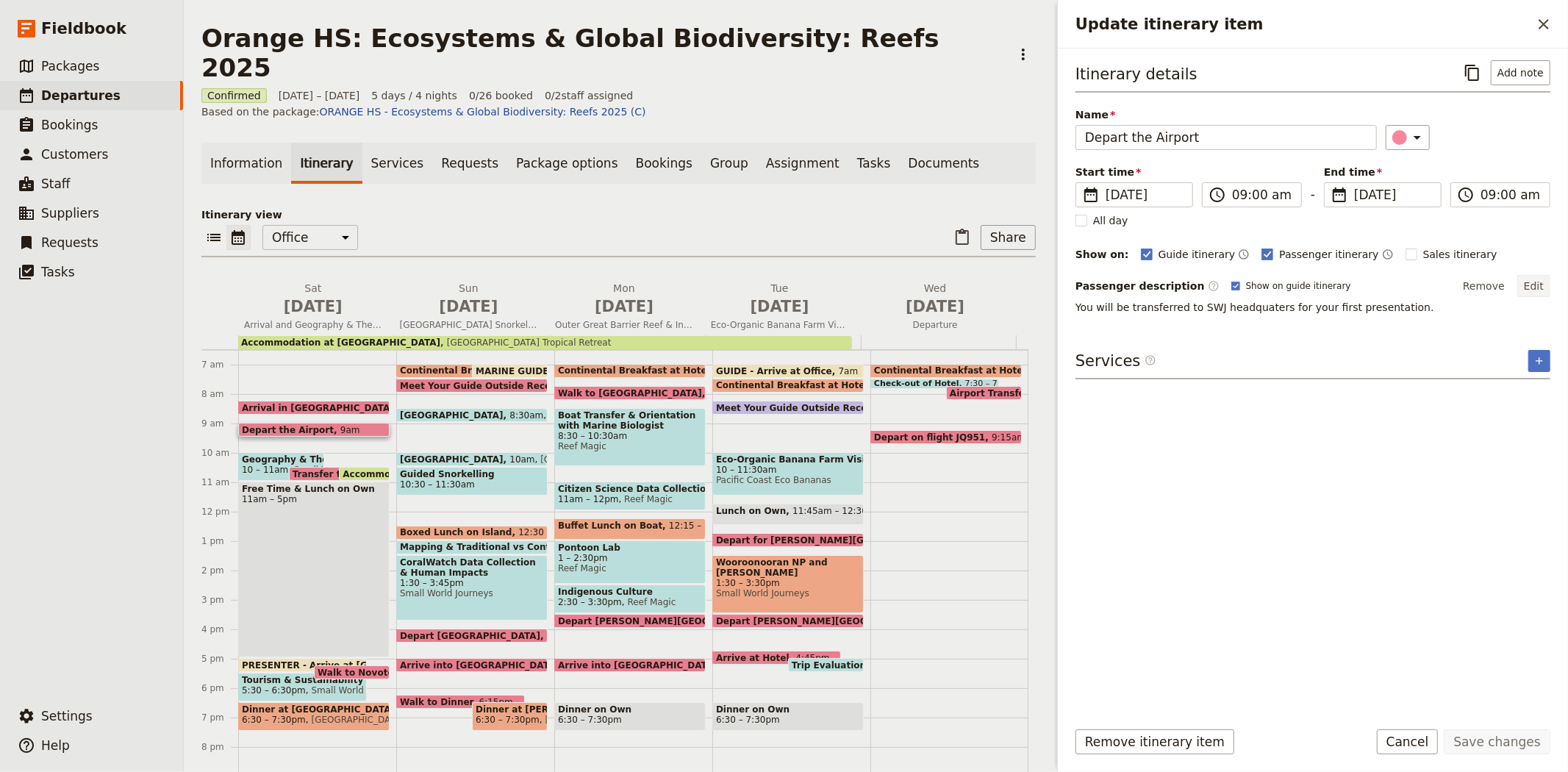
click at [1530, 287] on button "Edit" at bounding box center [1534, 286] width 33 height 22
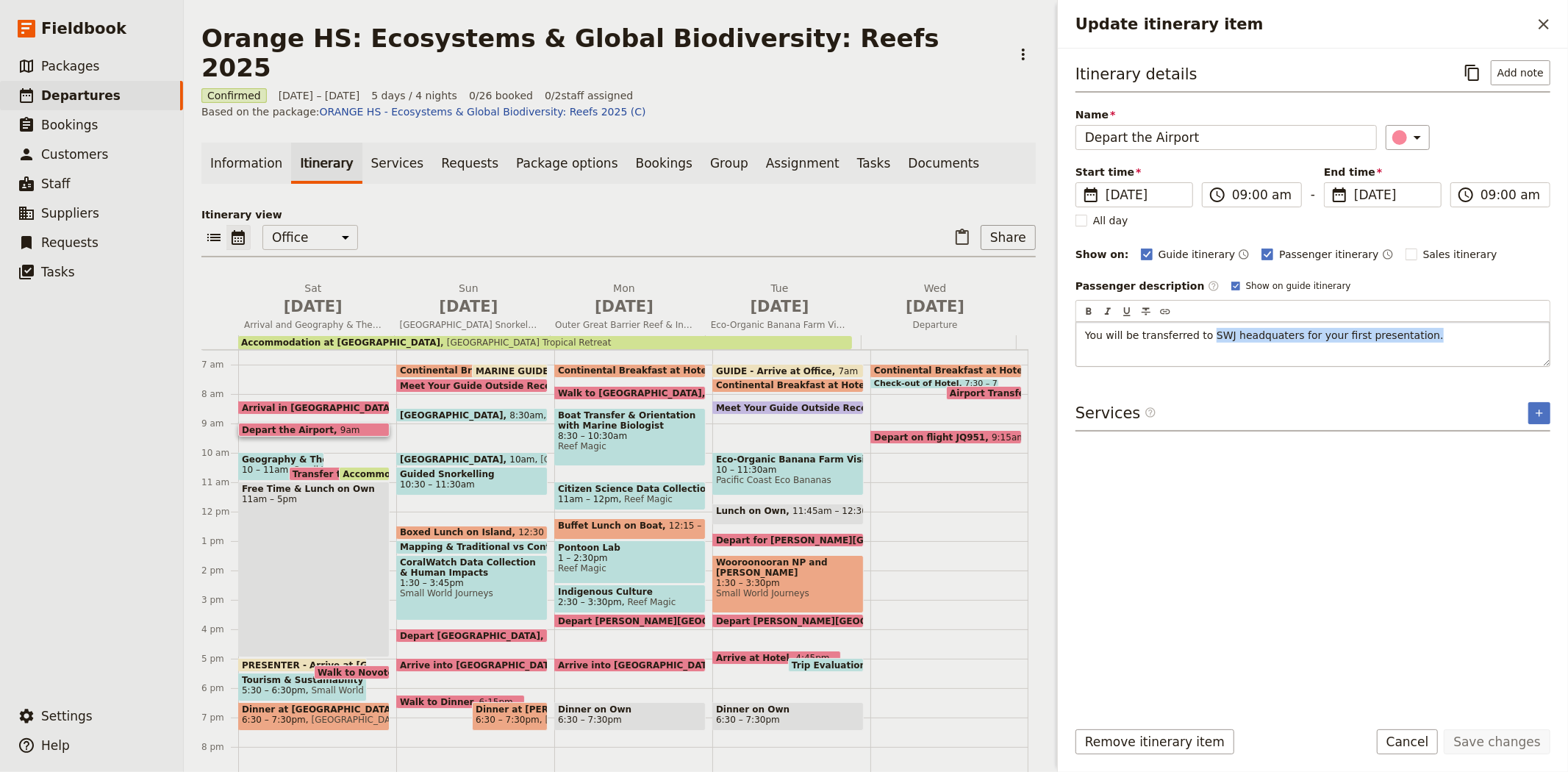
drag, startPoint x: 1203, startPoint y: 334, endPoint x: 1434, endPoint y: 337, distance: 231.0
click at [1434, 337] on p "You will be transferred to SWJ headquaters for your first presentation." at bounding box center [1313, 335] width 456 height 15
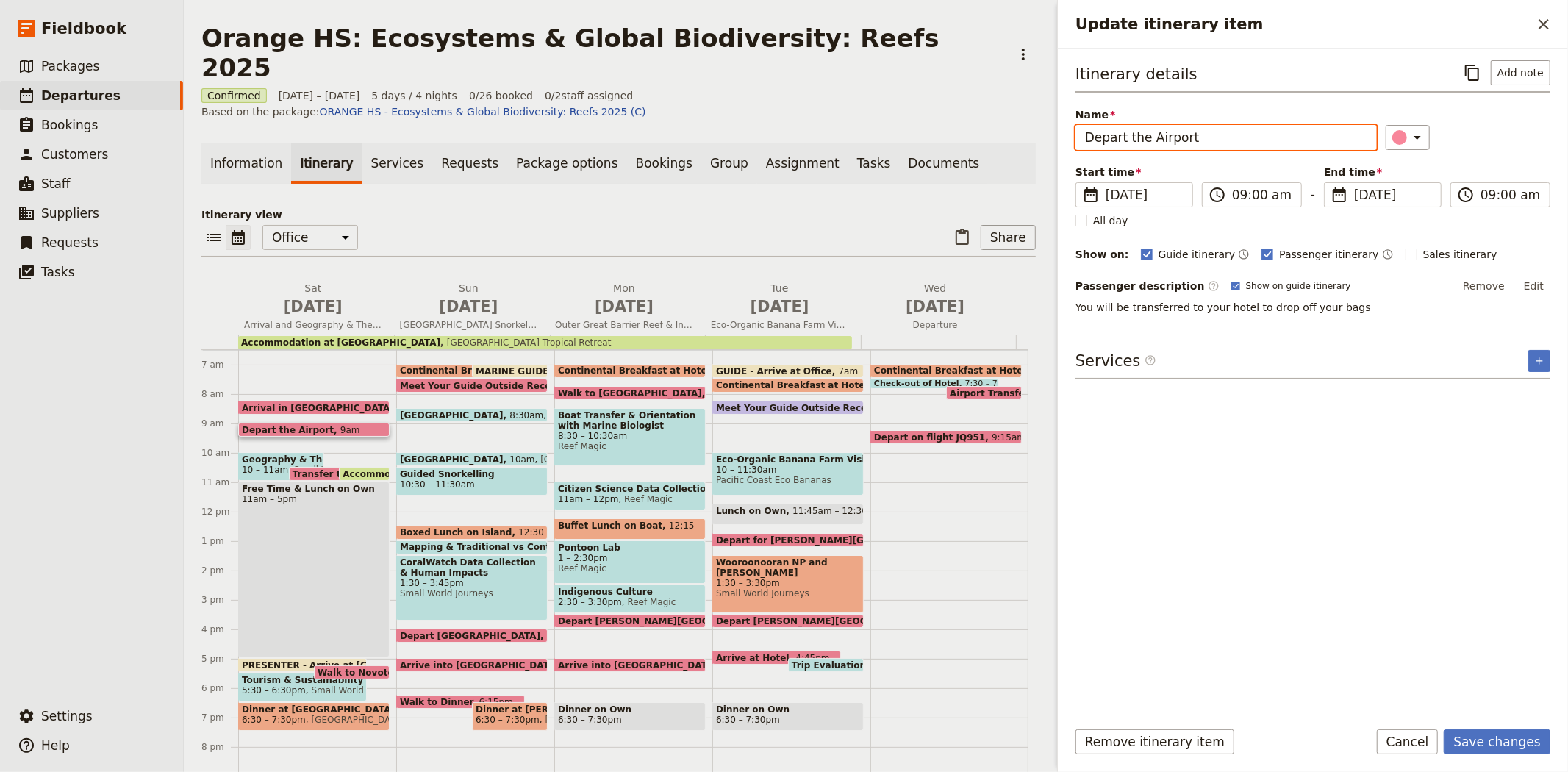
drag, startPoint x: 1213, startPoint y: 136, endPoint x: 954, endPoint y: 127, distance: 259.2
click at [954, 127] on div "Orange HS: Ecosystems & Global Biodiversity: Reefs 2025 ​ Confirmed 18 – 22 Oct…" at bounding box center [876, 386] width 1384 height 772
type input "Transfer to Hotel"
click at [1506, 288] on button "Remove" at bounding box center [1484, 286] width 55 height 22
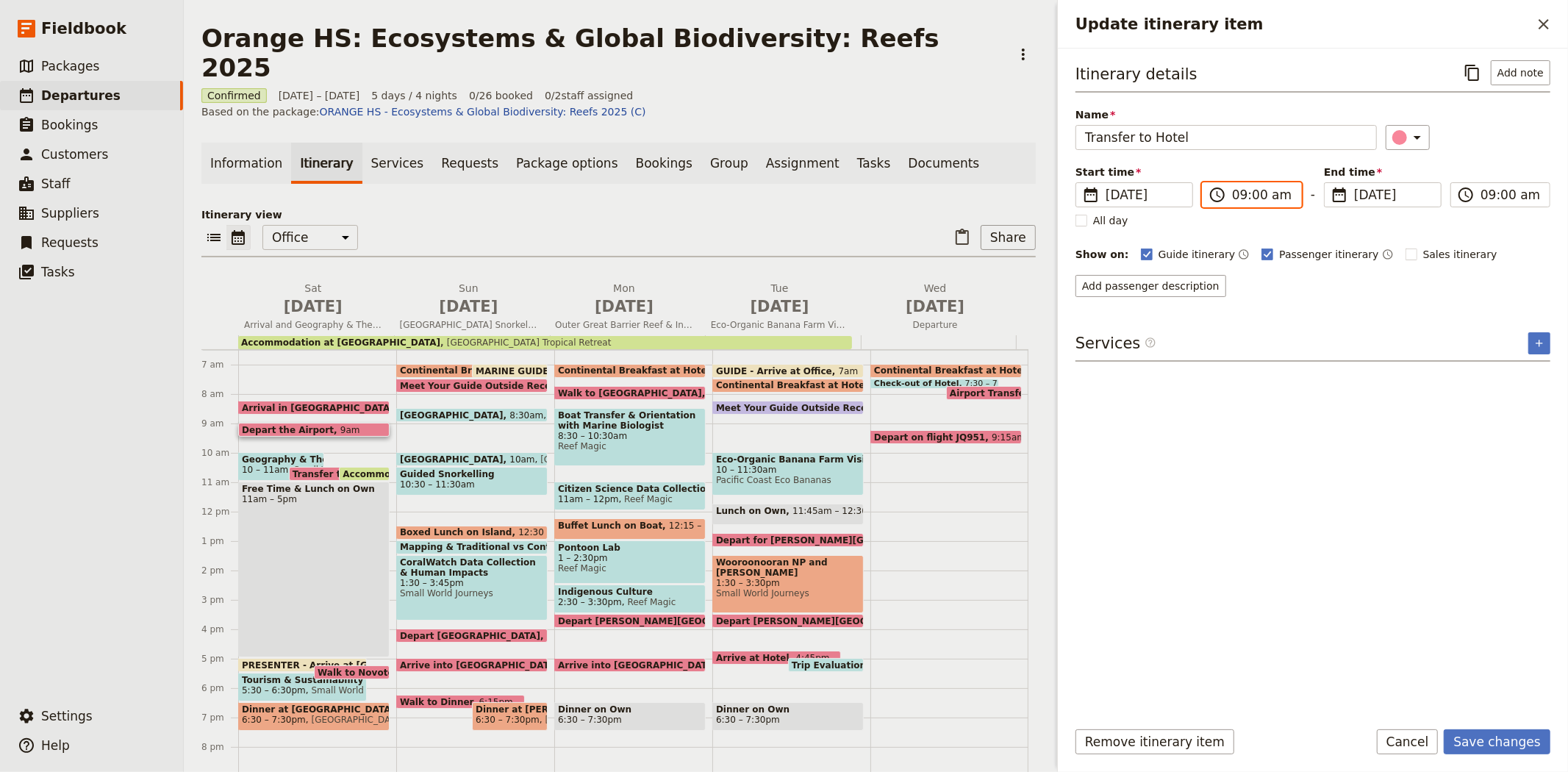
click at [1248, 191] on input "09:00 am" at bounding box center [1262, 194] width 60 height 17
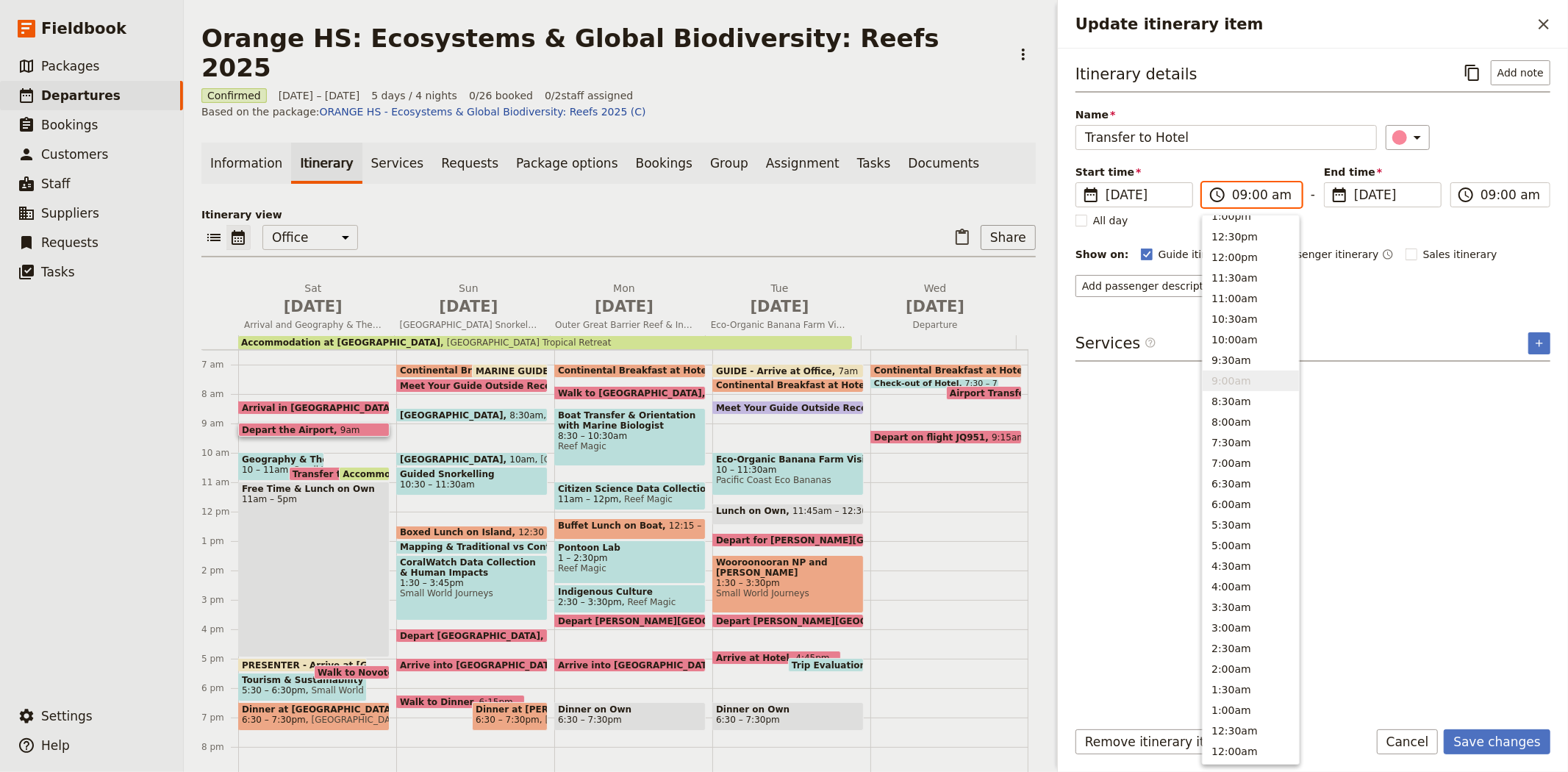
scroll to position [436, 0]
click at [1258, 412] on button "8:30am" at bounding box center [1250, 410] width 96 height 20
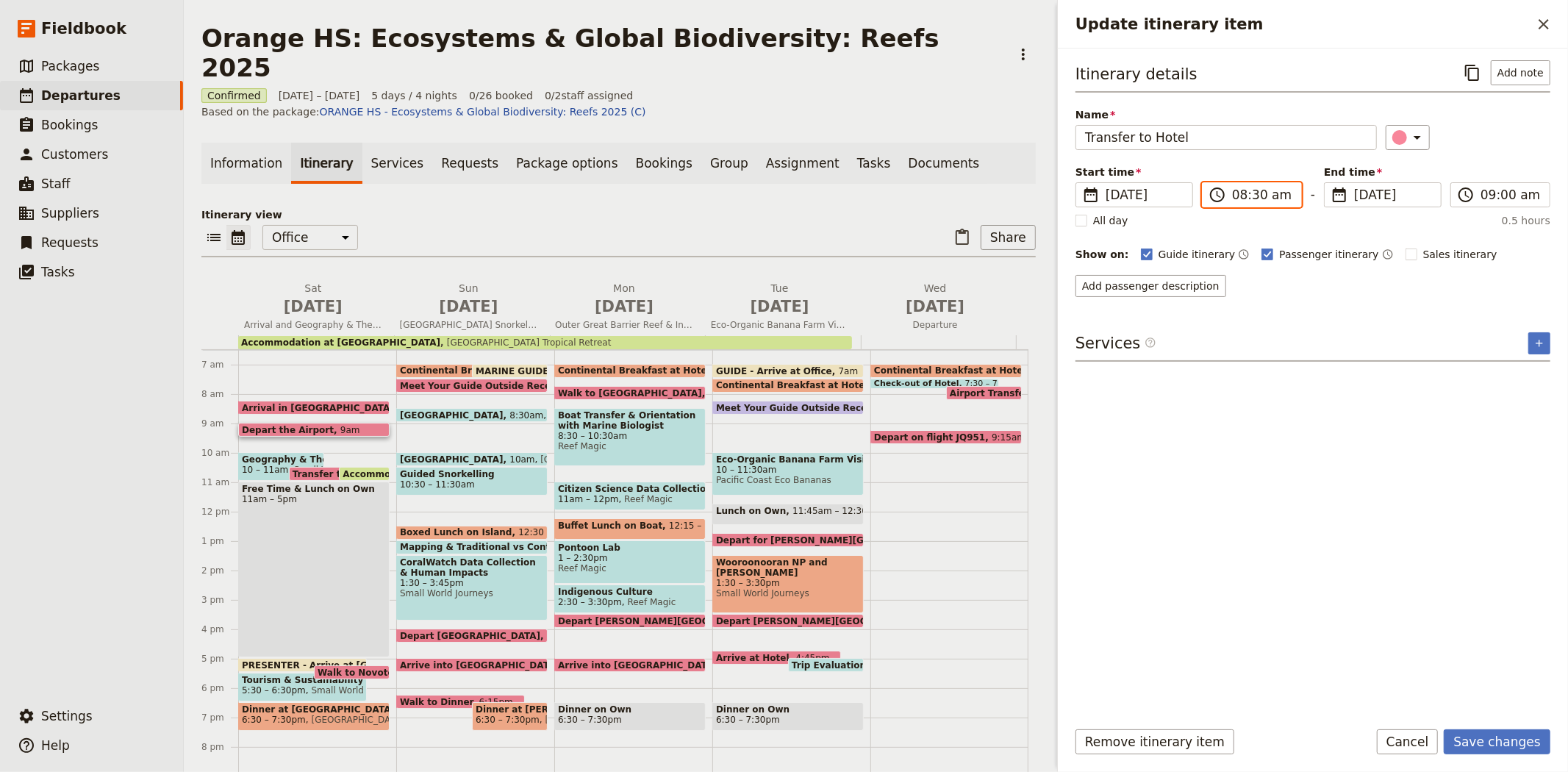
click at [1252, 188] on input "08:30 am" at bounding box center [1262, 194] width 60 height 17
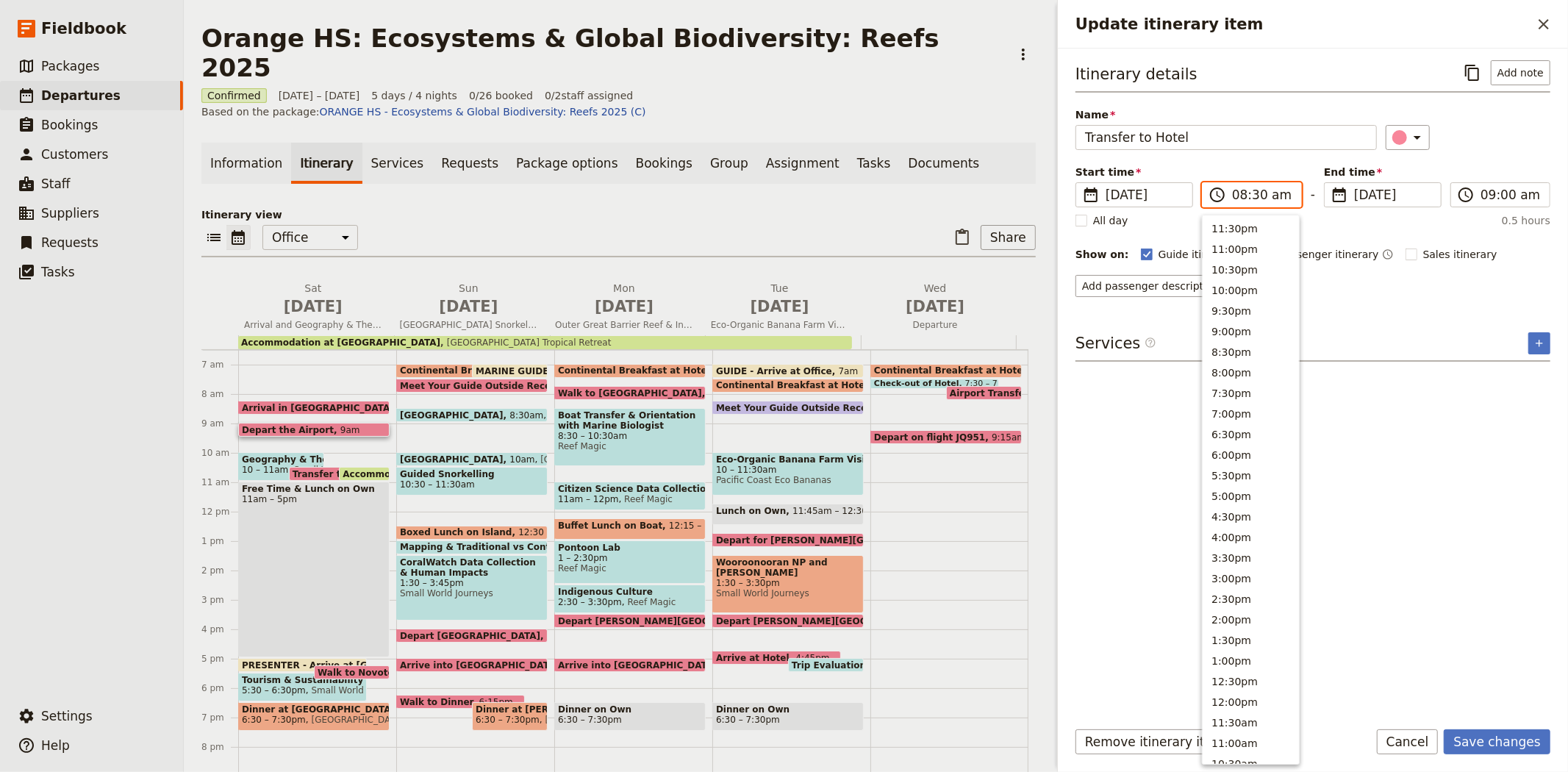
click at [1252, 188] on input "08:30 am" at bounding box center [1262, 194] width 60 height 17
type input "08:45 am"
click at [1513, 125] on div "​" at bounding box center [1468, 136] width 166 height 25
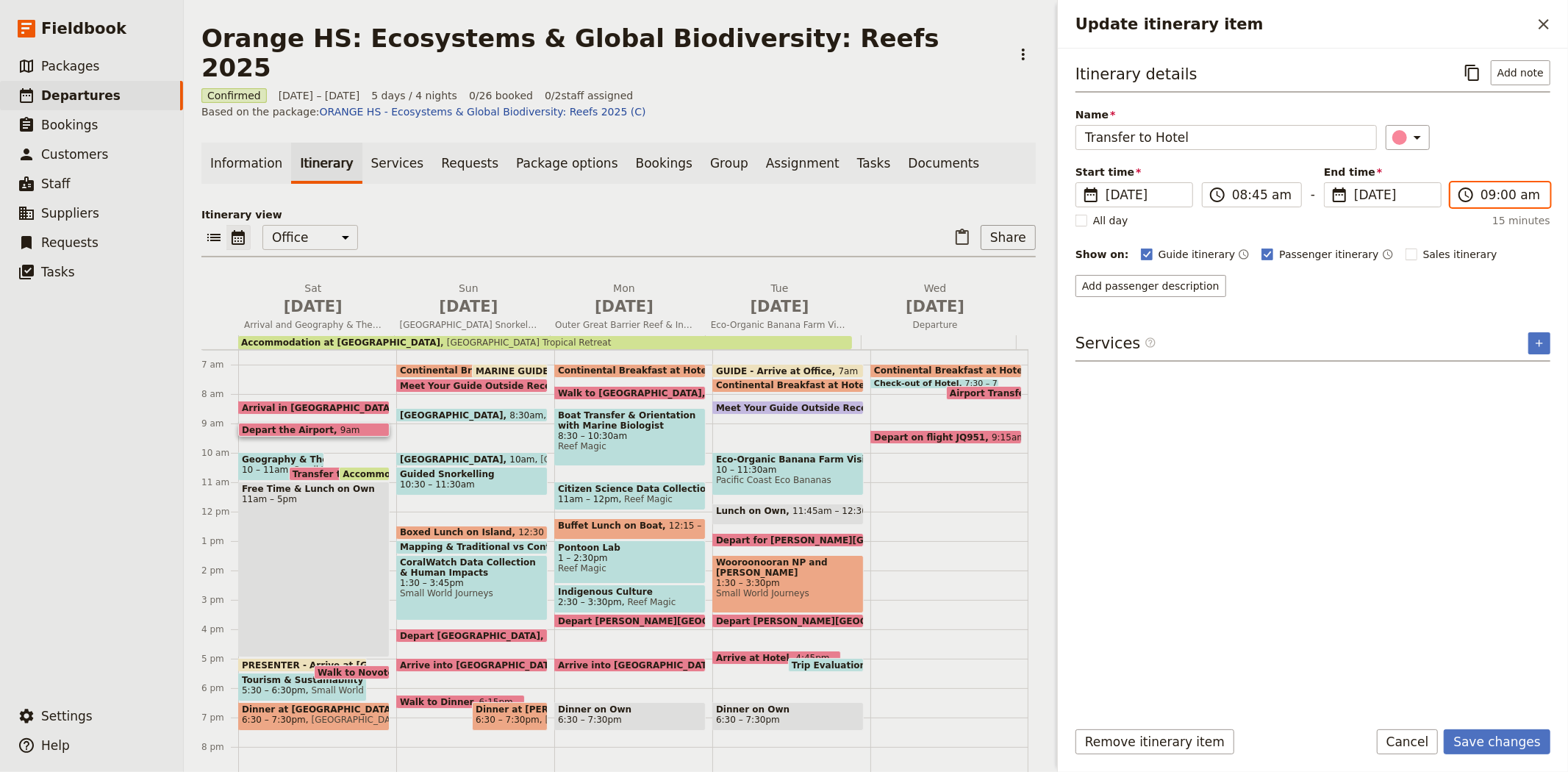
click at [1492, 190] on input "09:00 am" at bounding box center [1510, 194] width 60 height 17
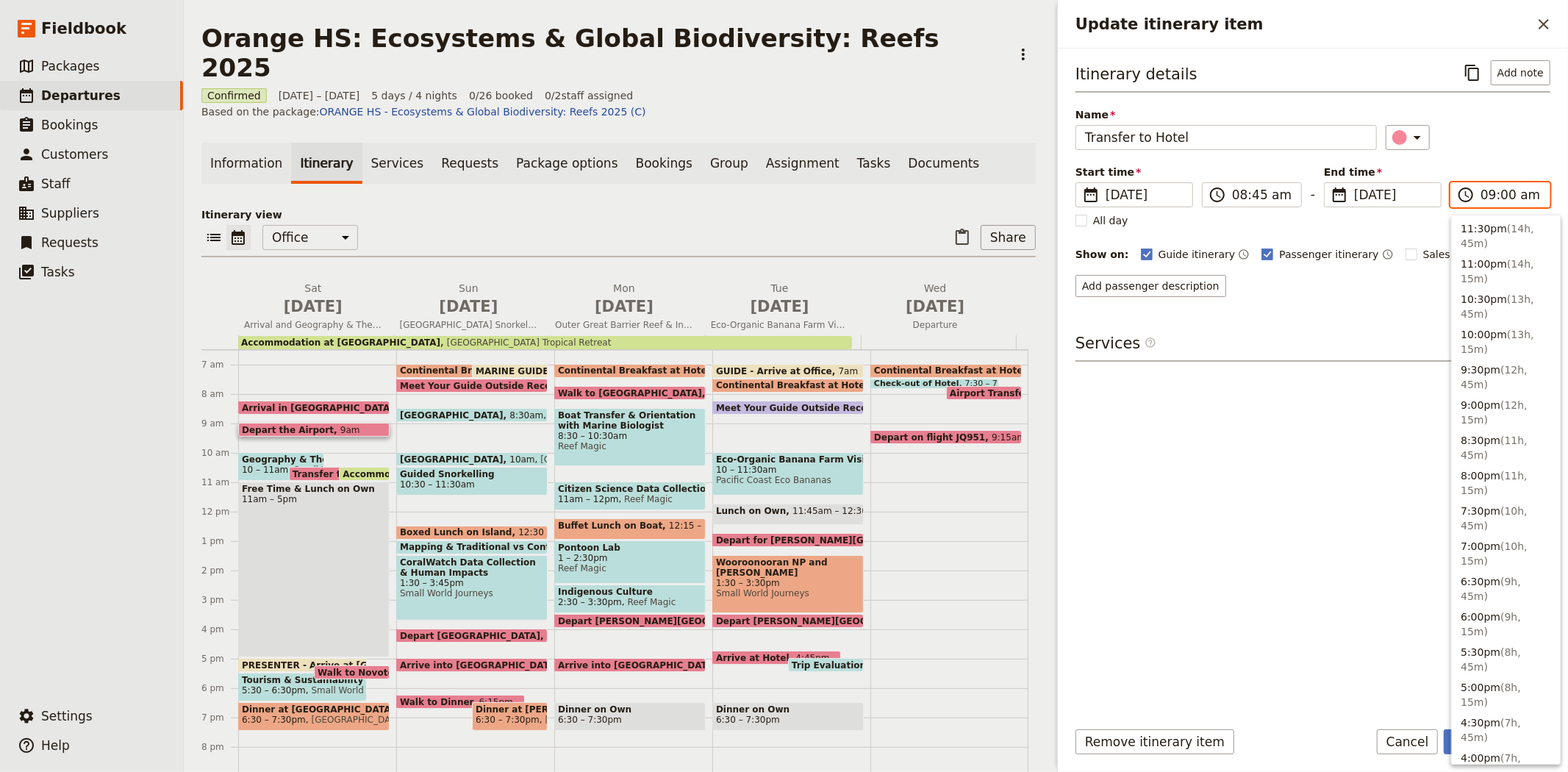
scroll to position [680, 0]
type input "08:45 am"
click at [1470, 138] on div "​" at bounding box center [1468, 136] width 166 height 25
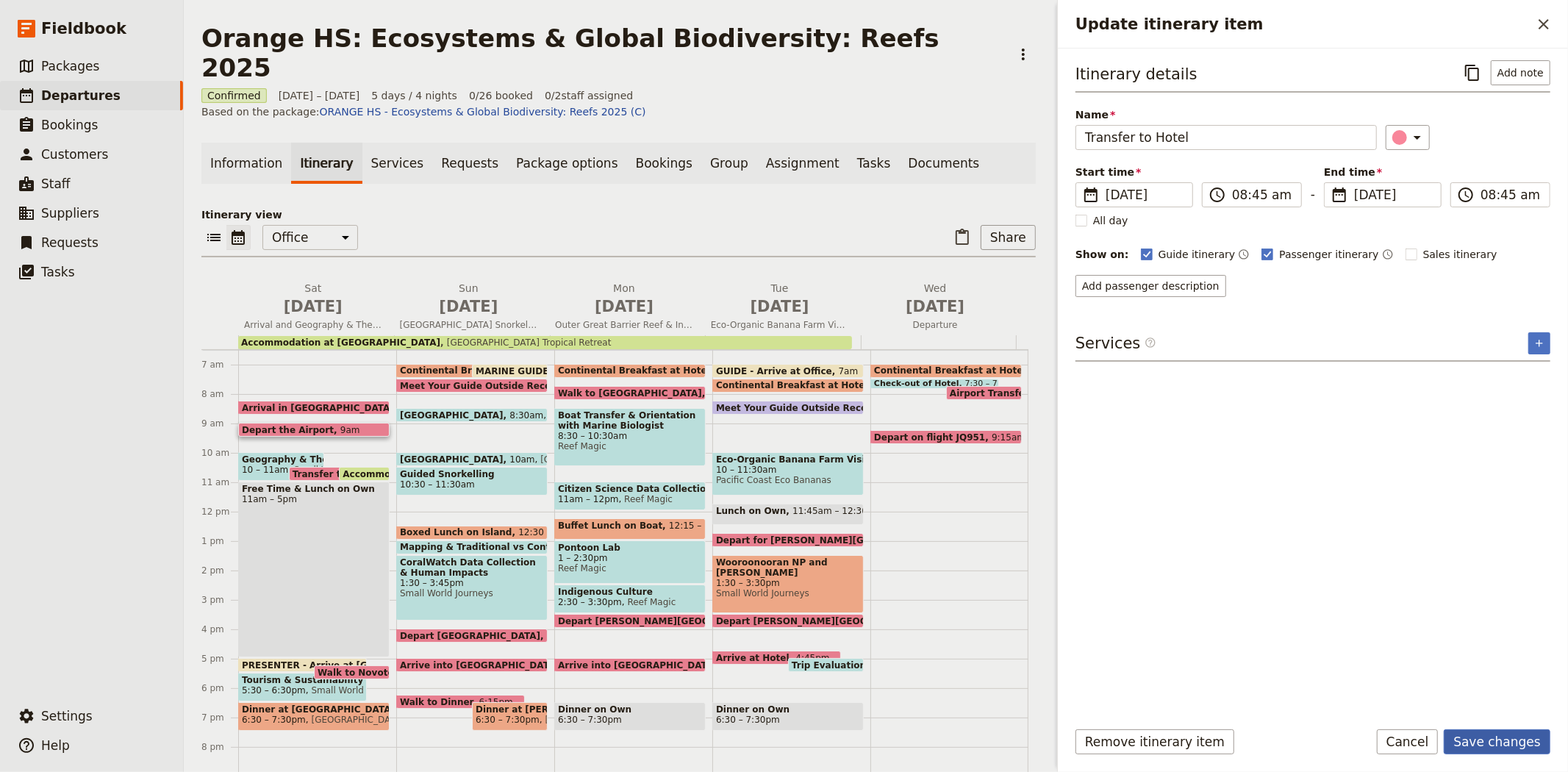
click at [1504, 741] on button "Save changes" at bounding box center [1497, 741] width 106 height 25
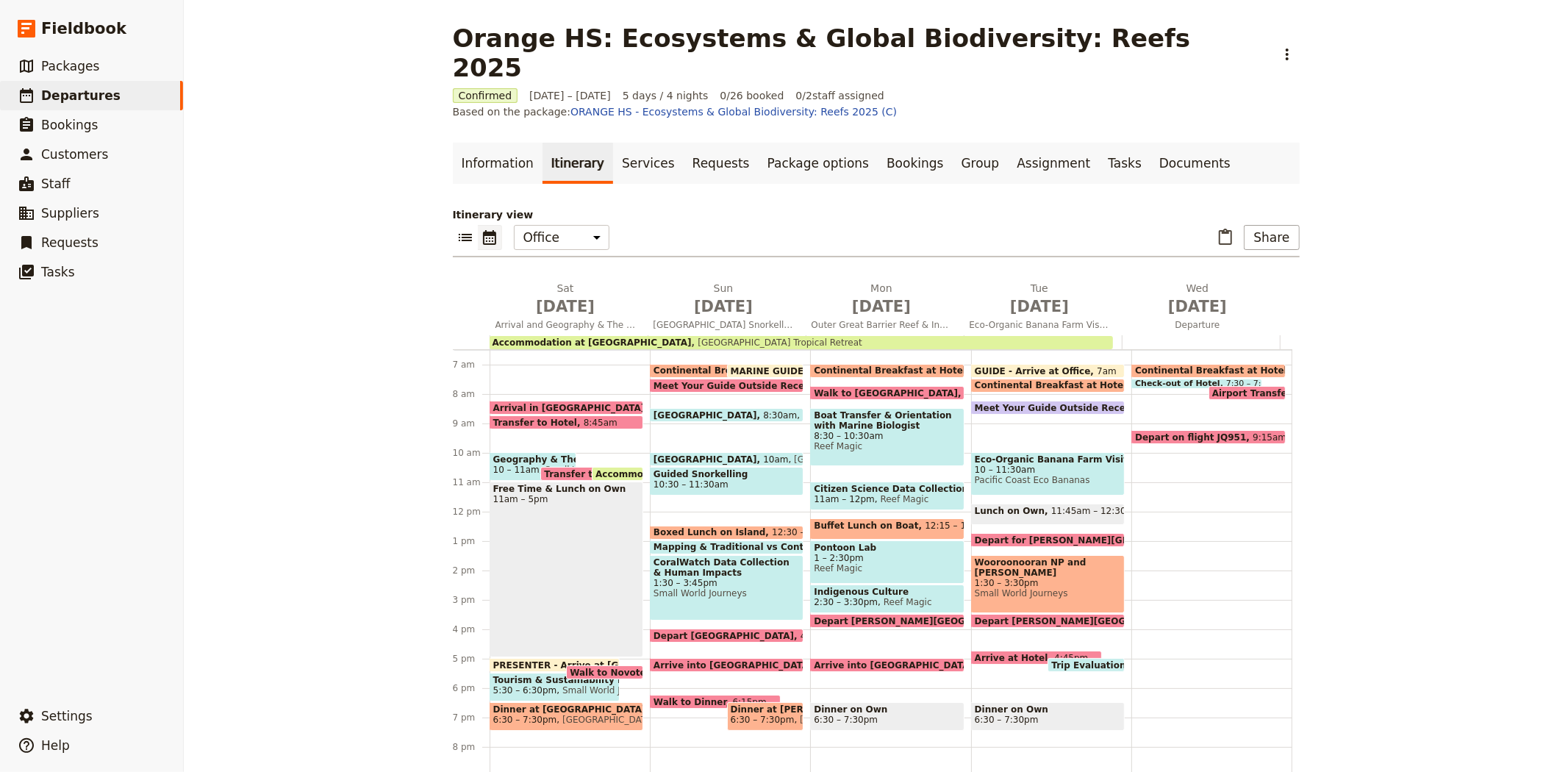
click at [607, 469] on span "Accommodation at Bay Village Troical Retreat" at bounding box center [751, 473] width 312 height 9
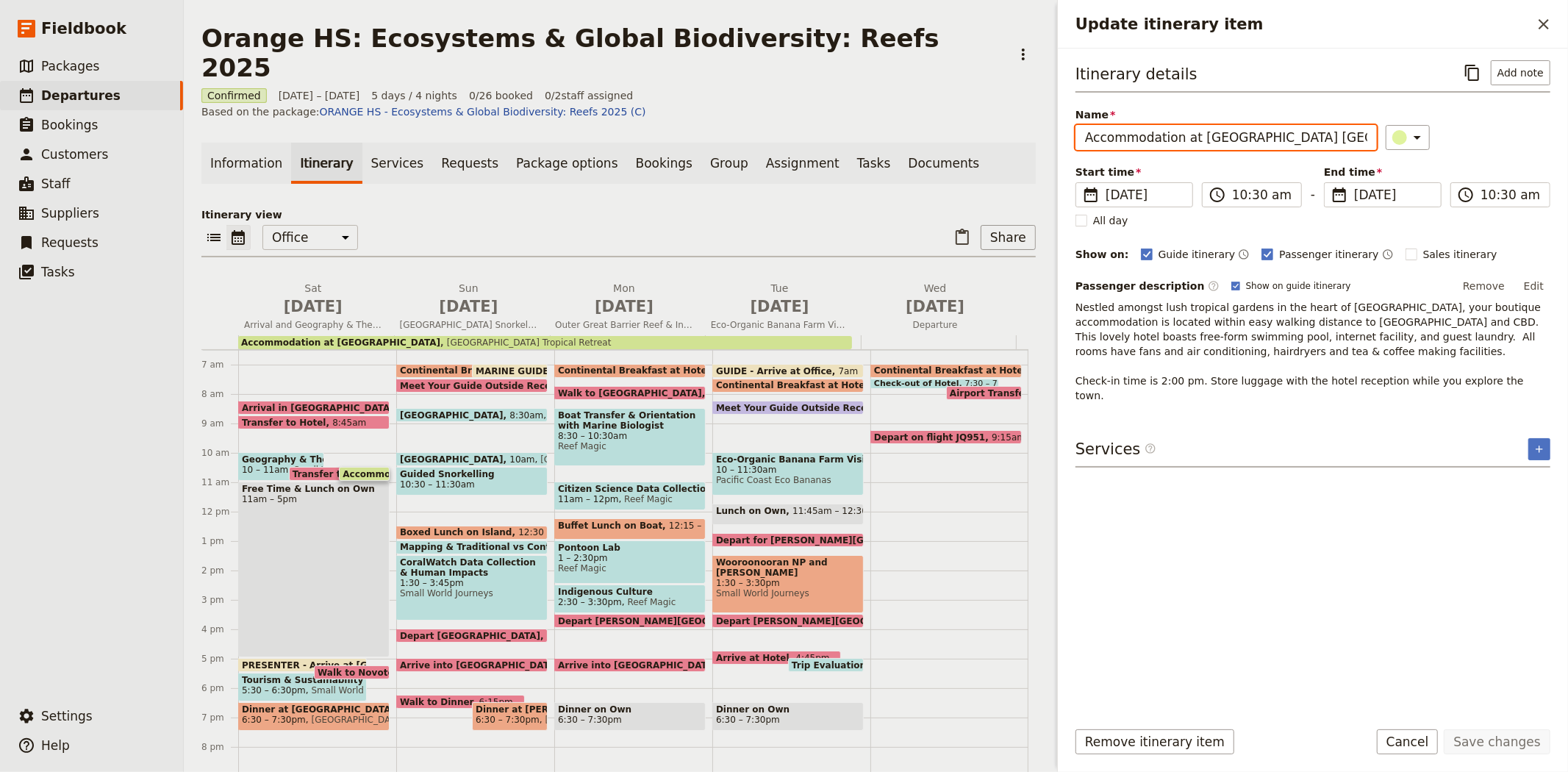
drag, startPoint x: 1349, startPoint y: 140, endPoint x: 1195, endPoint y: 128, distance: 154.5
click at [1195, 128] on input "Accommodation at Bay Village Troical Retreat" at bounding box center [1225, 136] width 301 height 25
click at [1530, 288] on button "Edit" at bounding box center [1534, 286] width 33 height 22
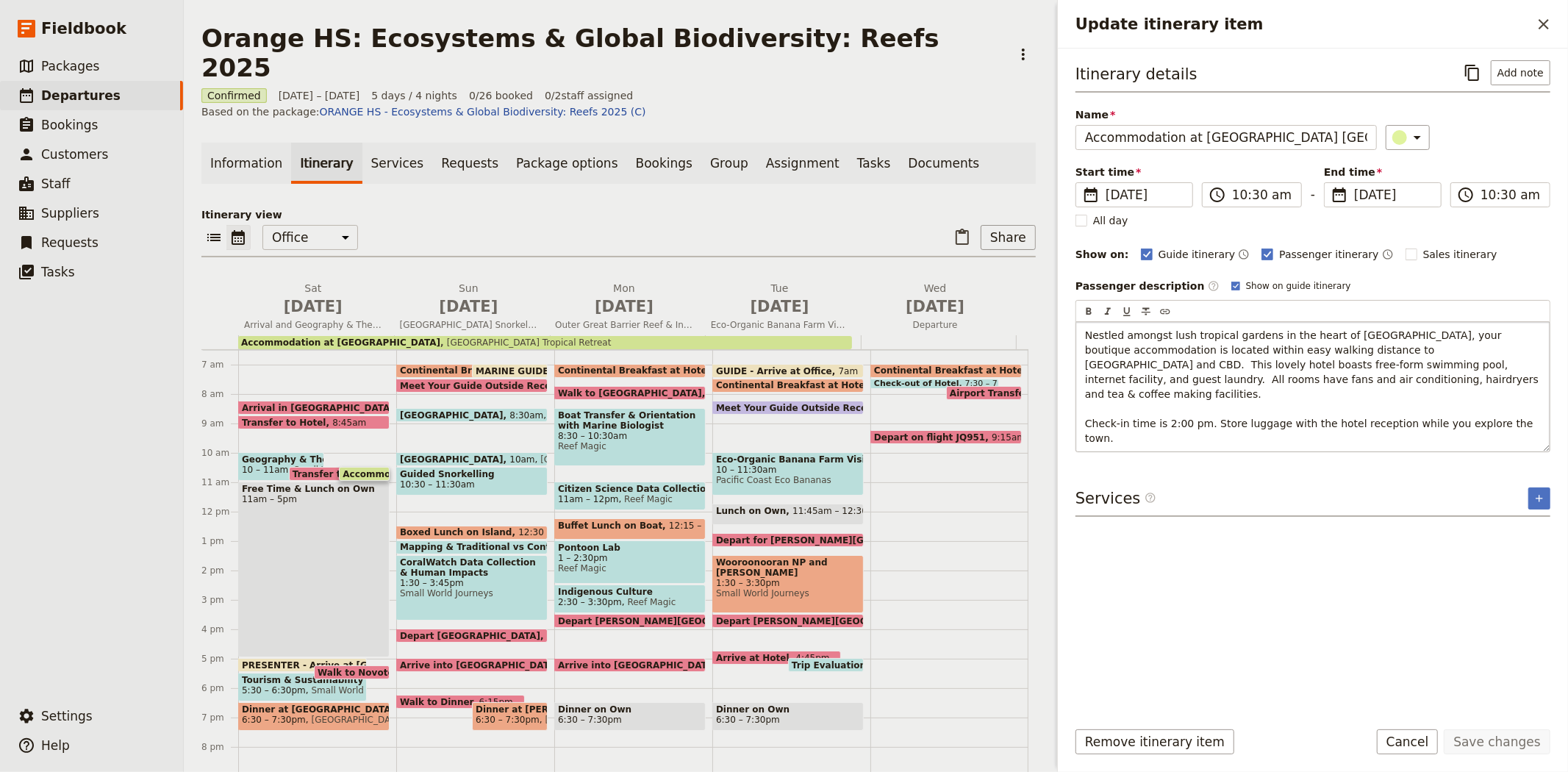
click at [1345, 366] on span "Nestled amongst lush tropical gardens in the heart of Cairns, your boutique acc…" at bounding box center [1313, 386] width 457 height 114
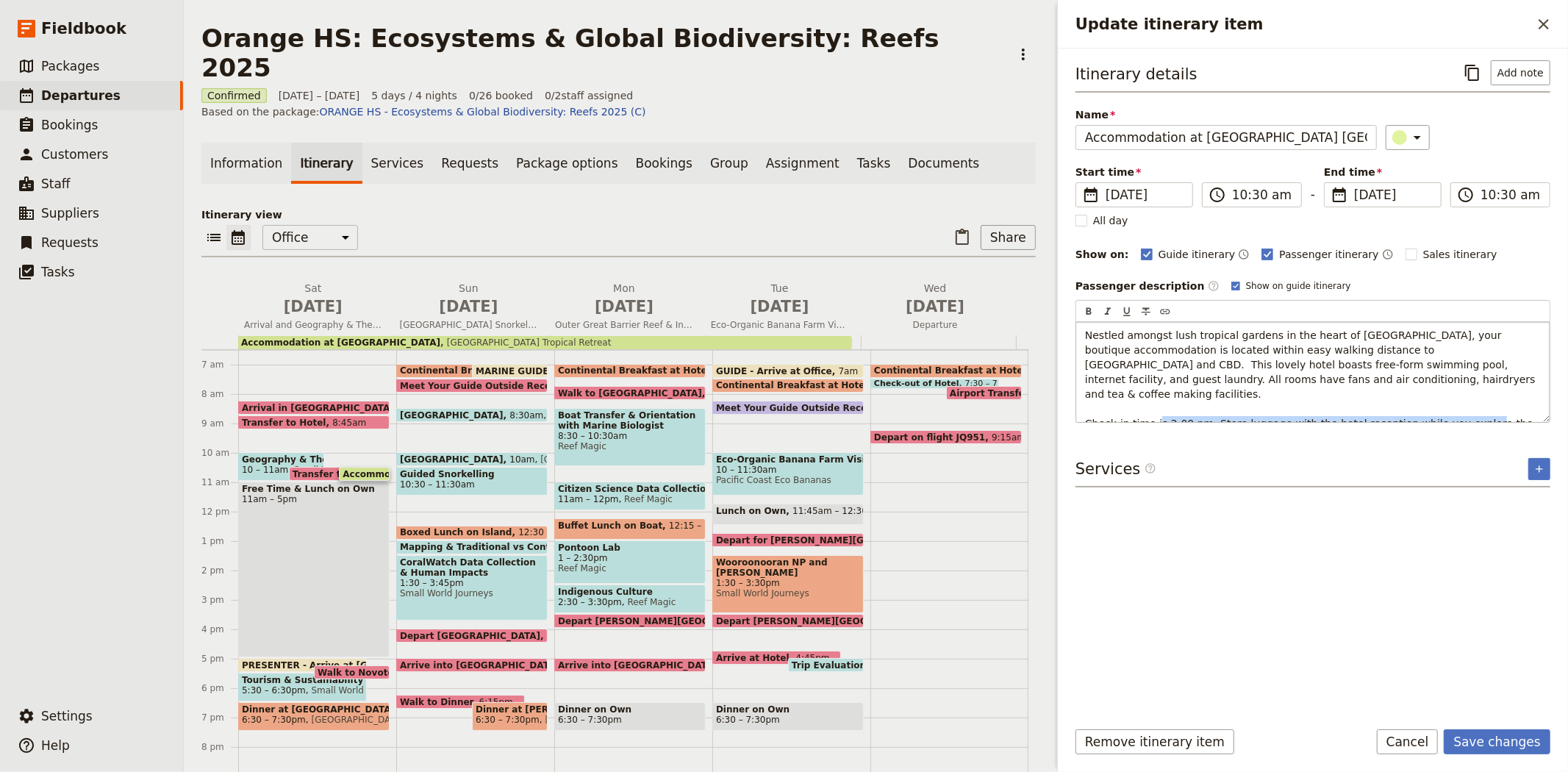
drag, startPoint x: 1203, startPoint y: 409, endPoint x: 1517, endPoint y: 410, distance: 314.0
click at [1517, 410] on p "Nestled amongst lush tropical gardens in the heart of Cairns, your boutique acc…" at bounding box center [1313, 386] width 456 height 117
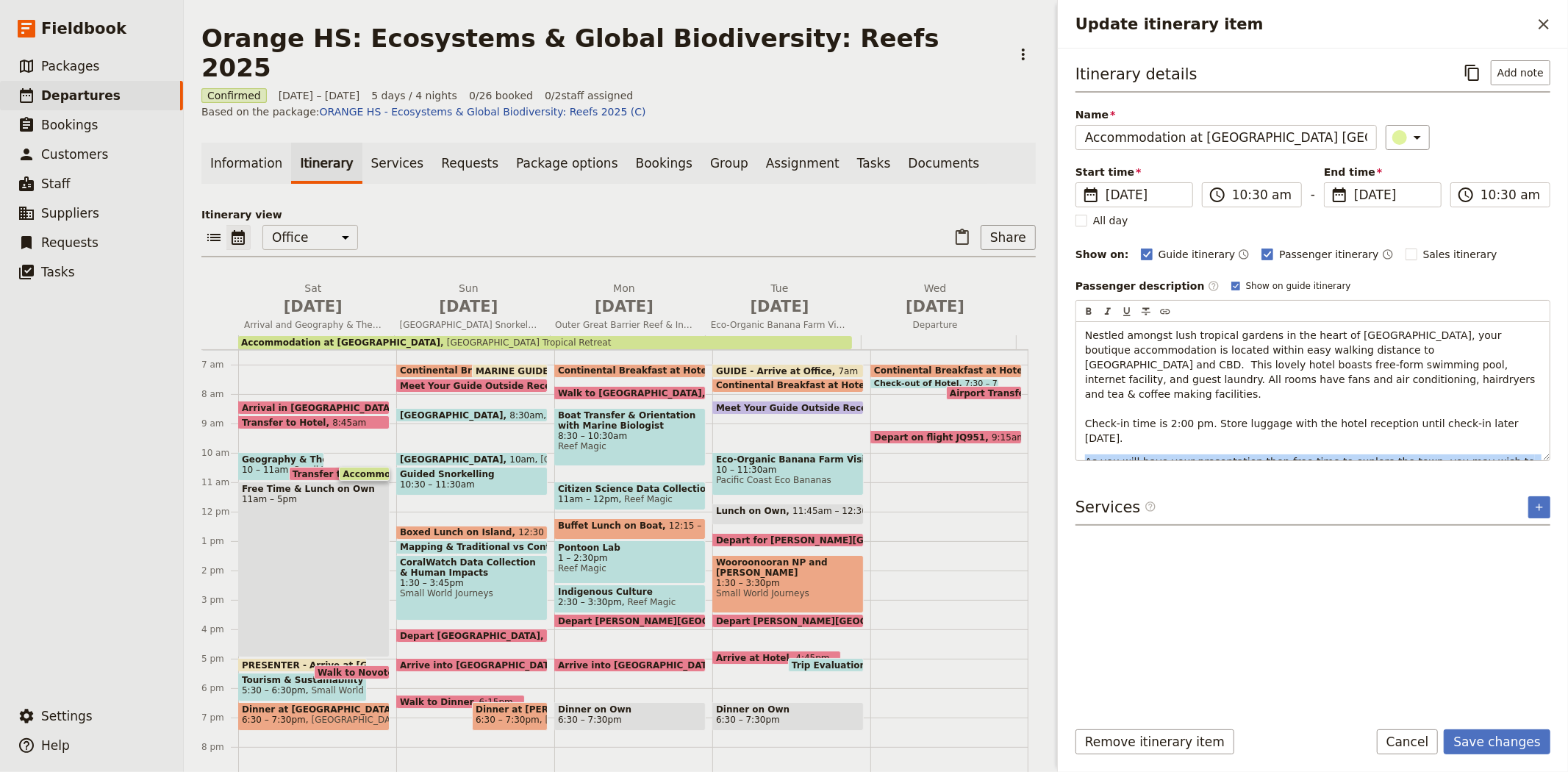
drag, startPoint x: 1468, startPoint y: 441, endPoint x: 1074, endPoint y: 435, distance: 394.0
click at [1074, 435] on div "Itinerary details ​ Add note Name Accommodation at Bay Village Troical Retreat …" at bounding box center [1312, 377] width 510 height 658
copy span "As you will have your presentation then free time to explore the town, you may …"
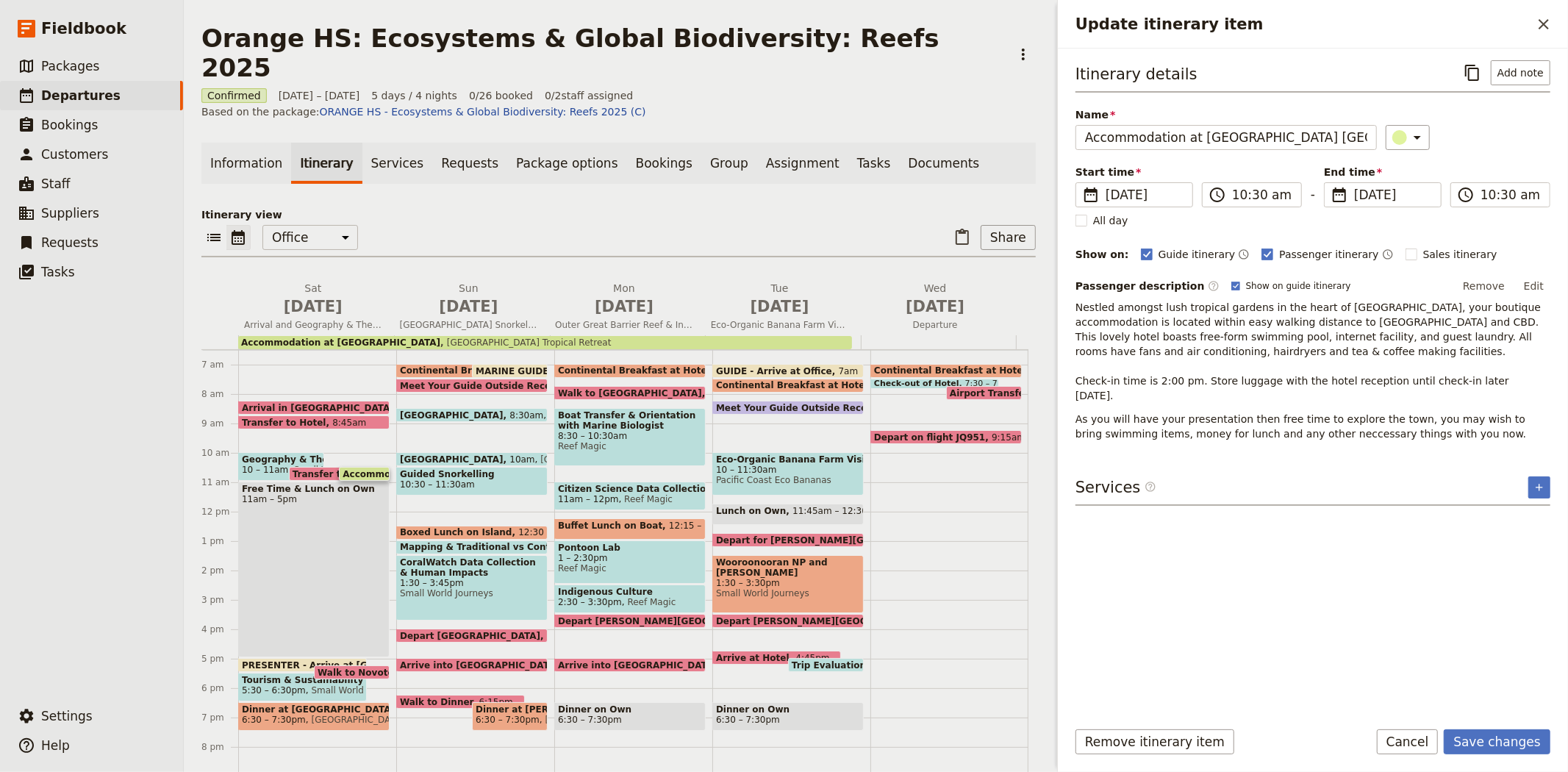
click at [1541, 294] on button "Edit" at bounding box center [1534, 286] width 33 height 22
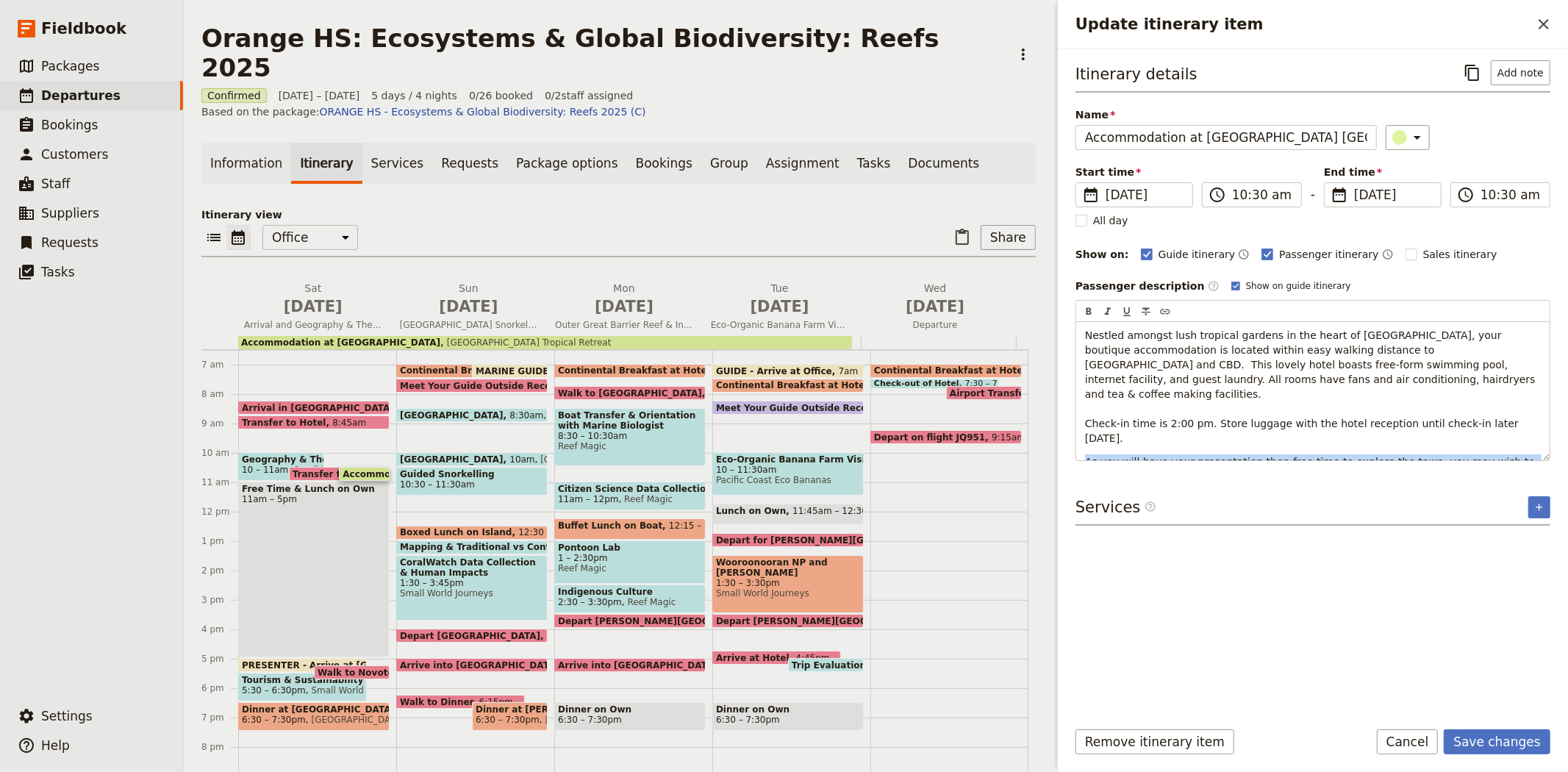
drag, startPoint x: 1475, startPoint y: 451, endPoint x: 1073, endPoint y: 432, distance: 402.4
click at [1073, 432] on div "Itinerary details ​ Add note Name Accommodation at Bay Village Troical Retreat …" at bounding box center [1312, 377] width 510 height 658
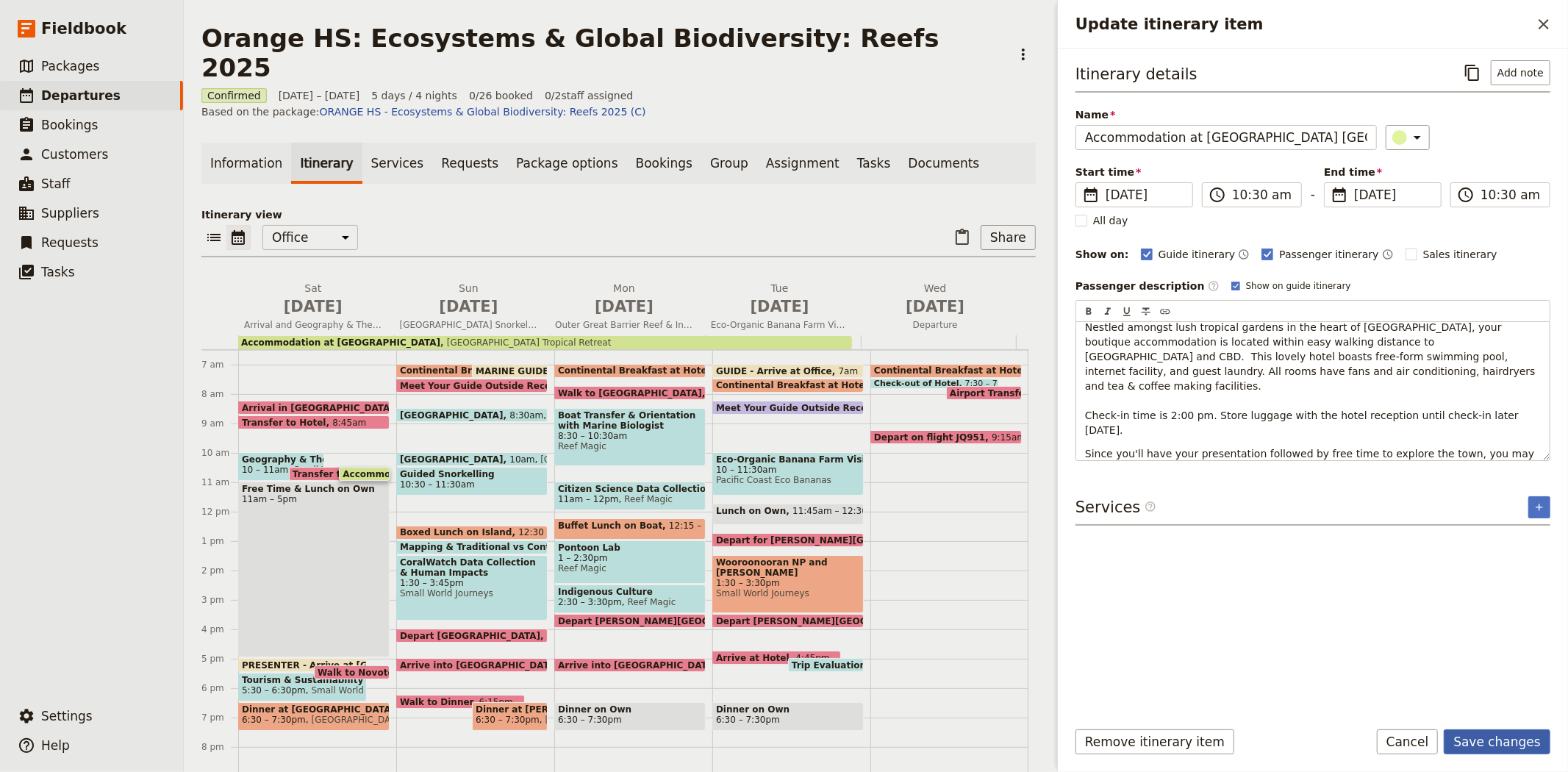
click at [1508, 744] on button "Save changes" at bounding box center [1497, 741] width 106 height 25
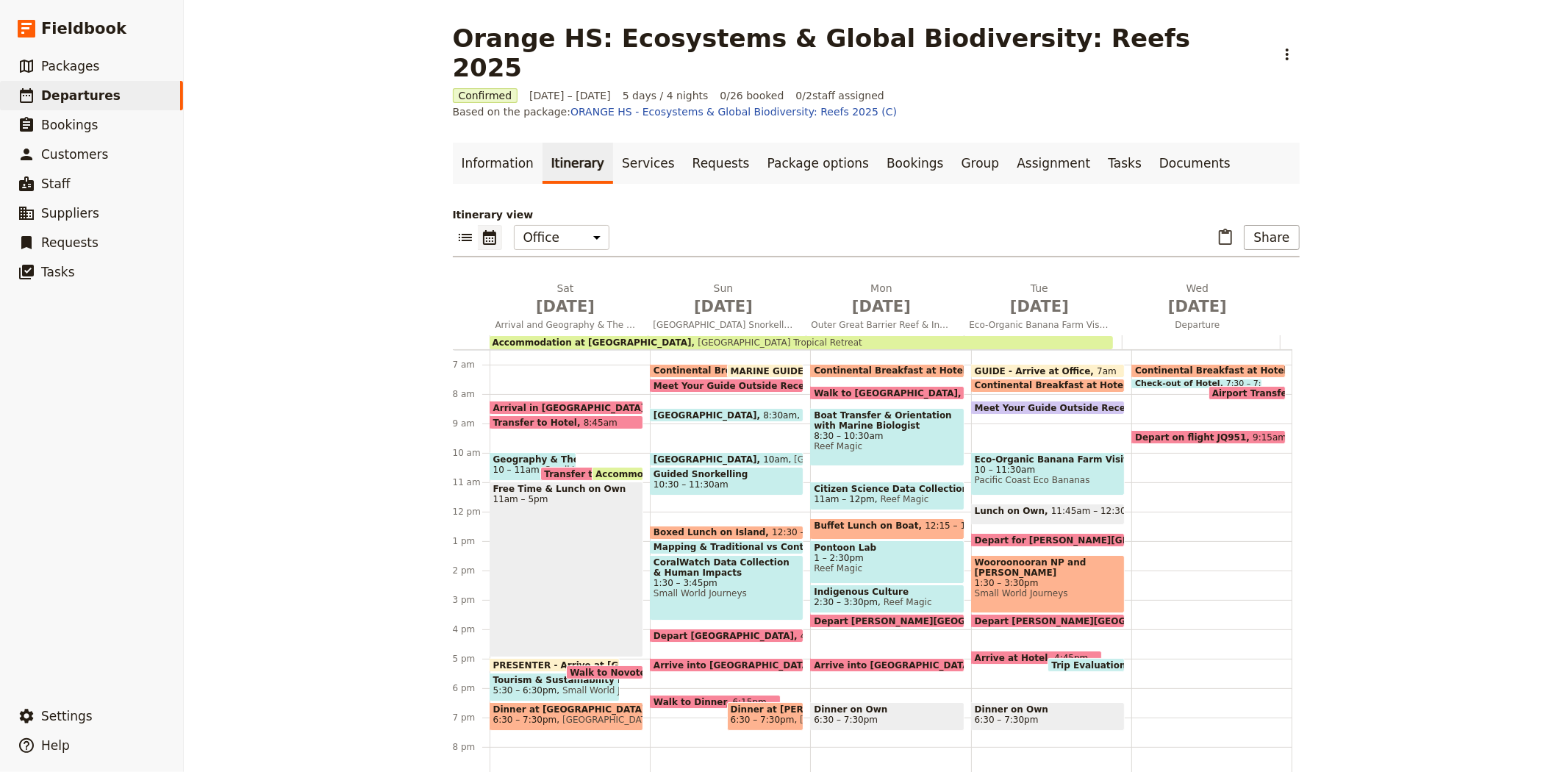
click at [556, 469] on span "Transfer to Hotel" at bounding box center [589, 473] width 91 height 9
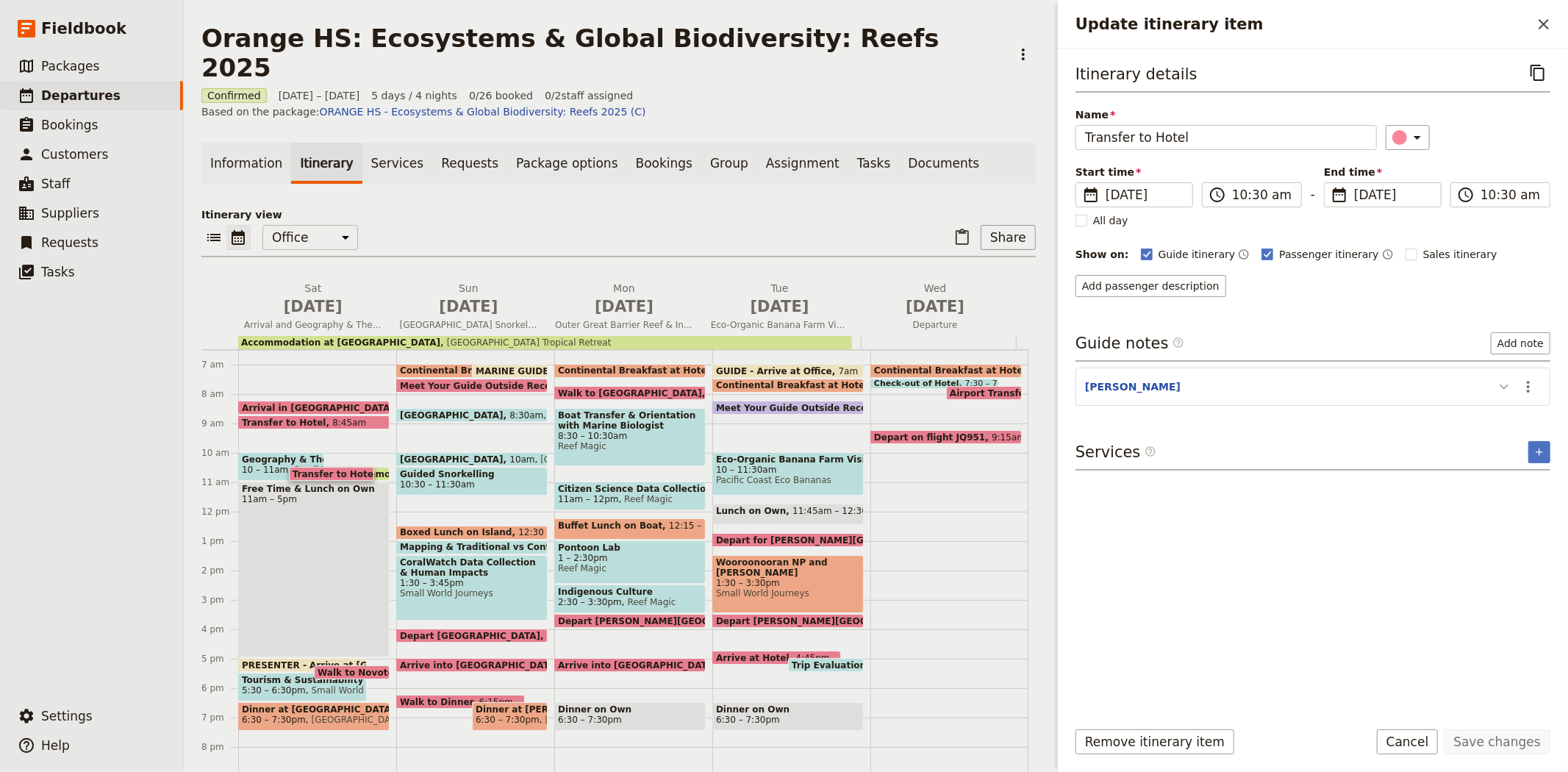
click at [1510, 385] on icon "Update itinerary item" at bounding box center [1503, 386] width 17 height 17
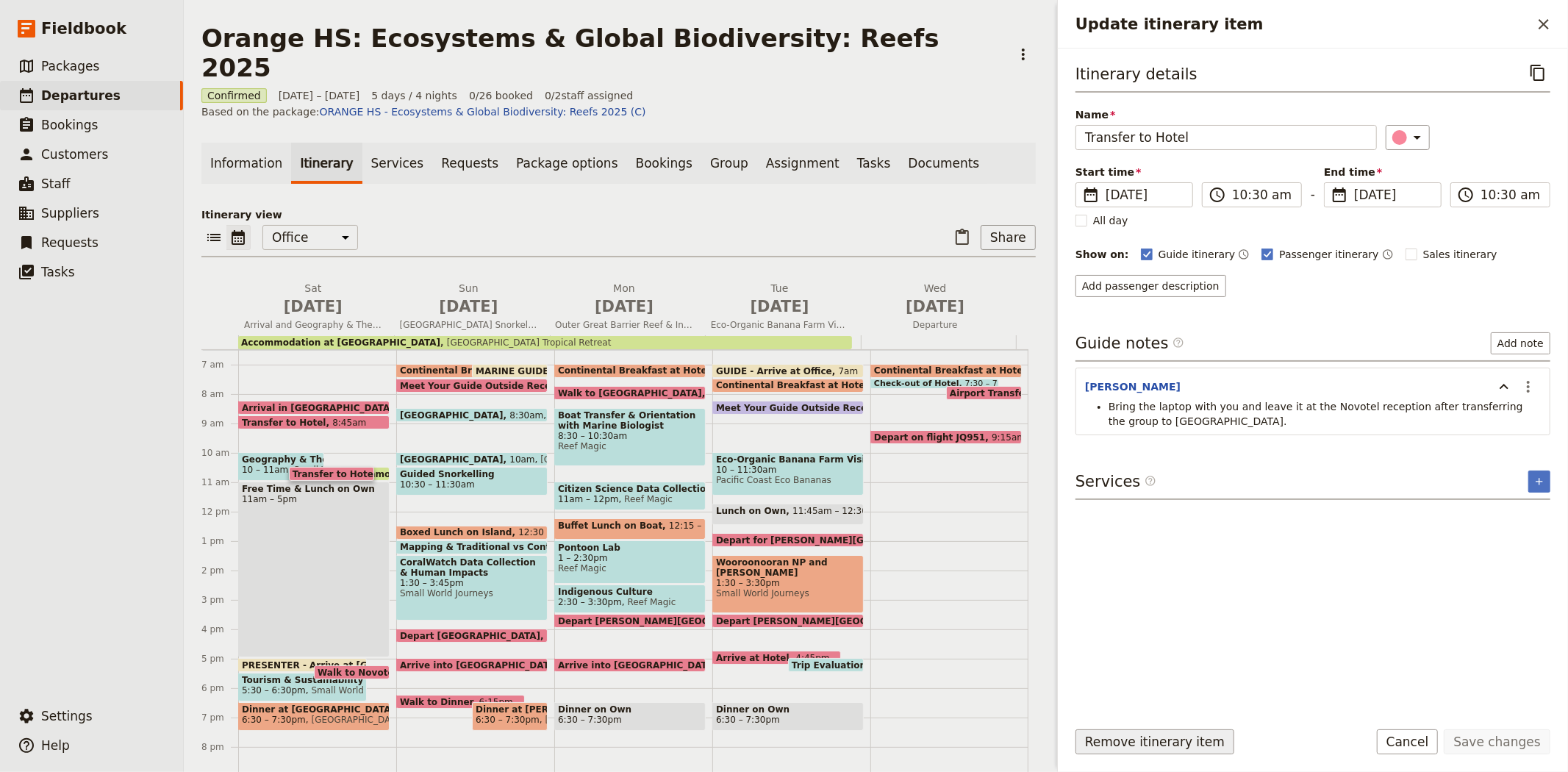
click at [1140, 743] on button "Remove itinerary item" at bounding box center [1154, 741] width 158 height 25
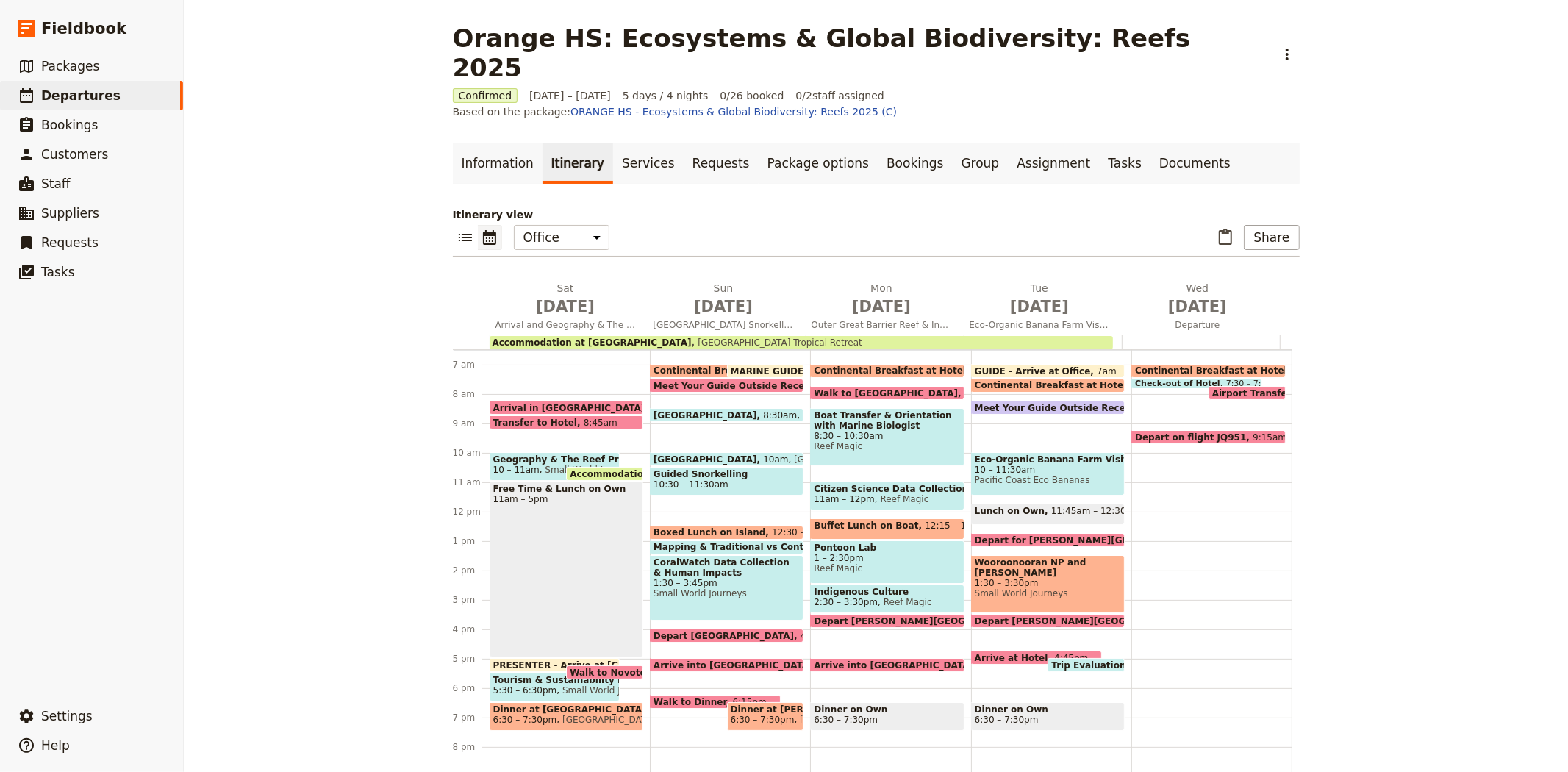
click at [591, 469] on span "Accommodation at Bay Village Troical Retreat" at bounding box center [725, 473] width 312 height 9
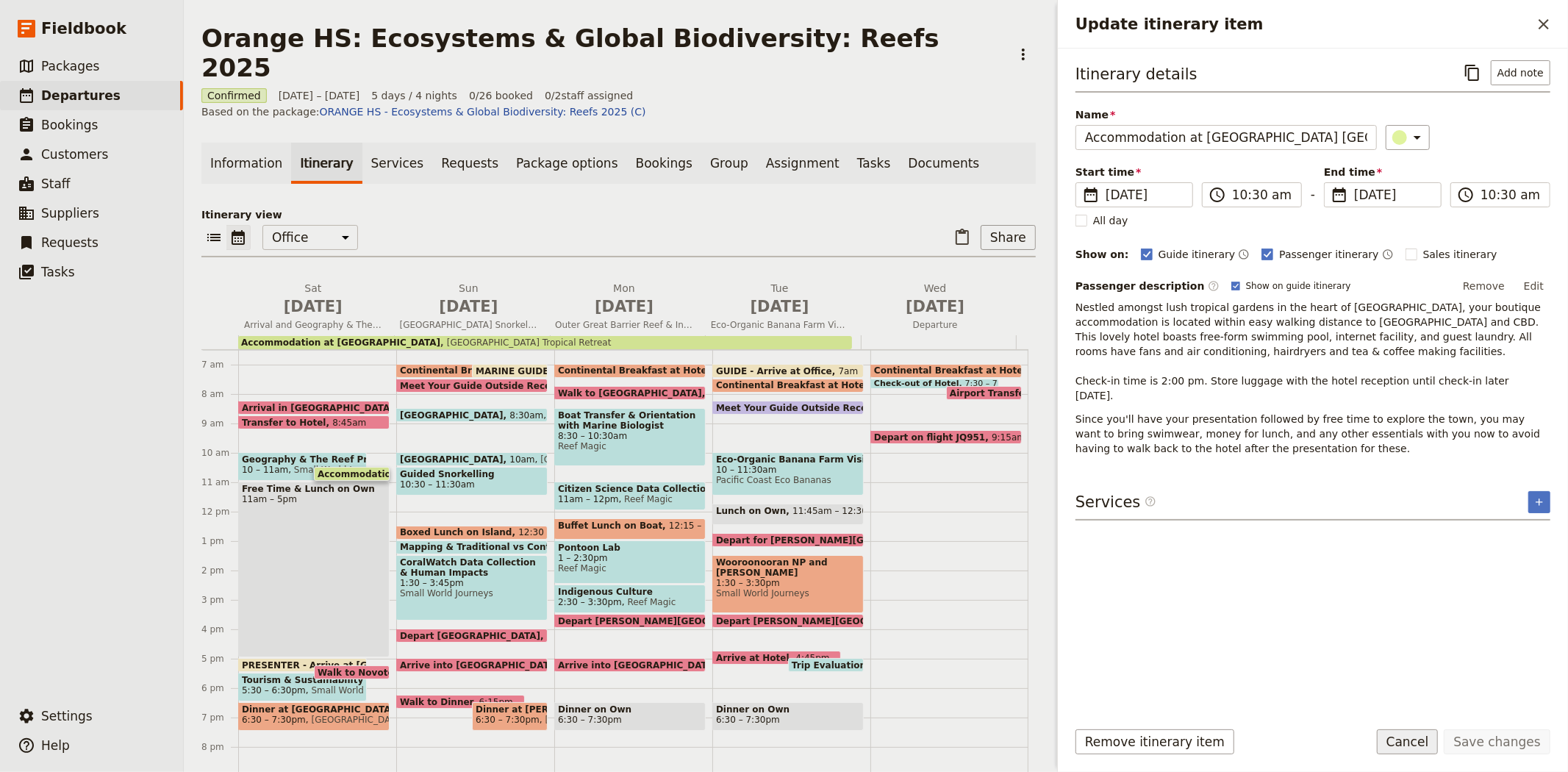
click at [1413, 746] on button "Cancel" at bounding box center [1407, 741] width 61 height 25
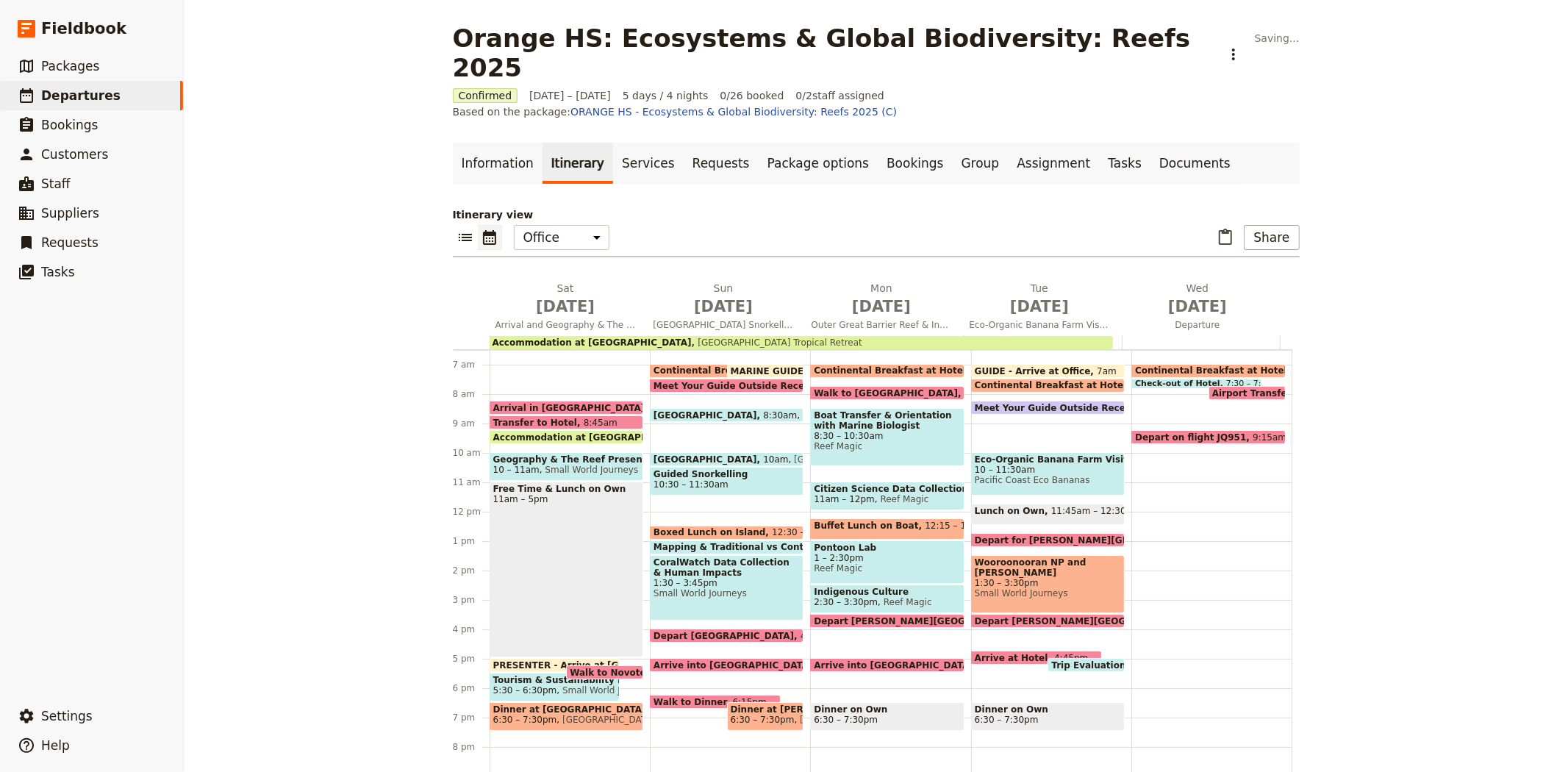
click at [601, 432] on span "Accommodation at Bay Village Troical Retreat" at bounding box center [649, 437] width 312 height 9
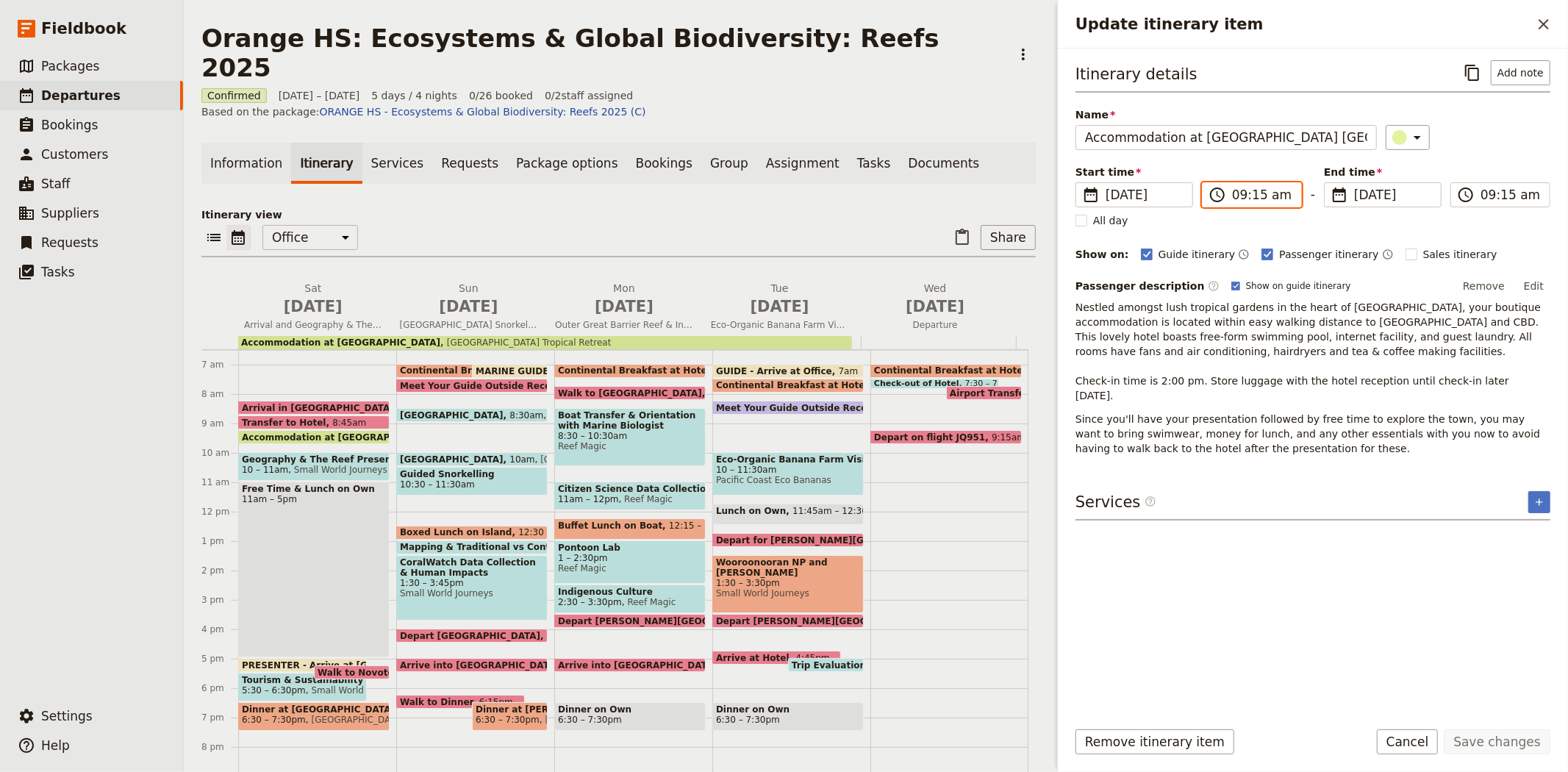
click at [1267, 190] on input "09:15 am" at bounding box center [1262, 194] width 60 height 17
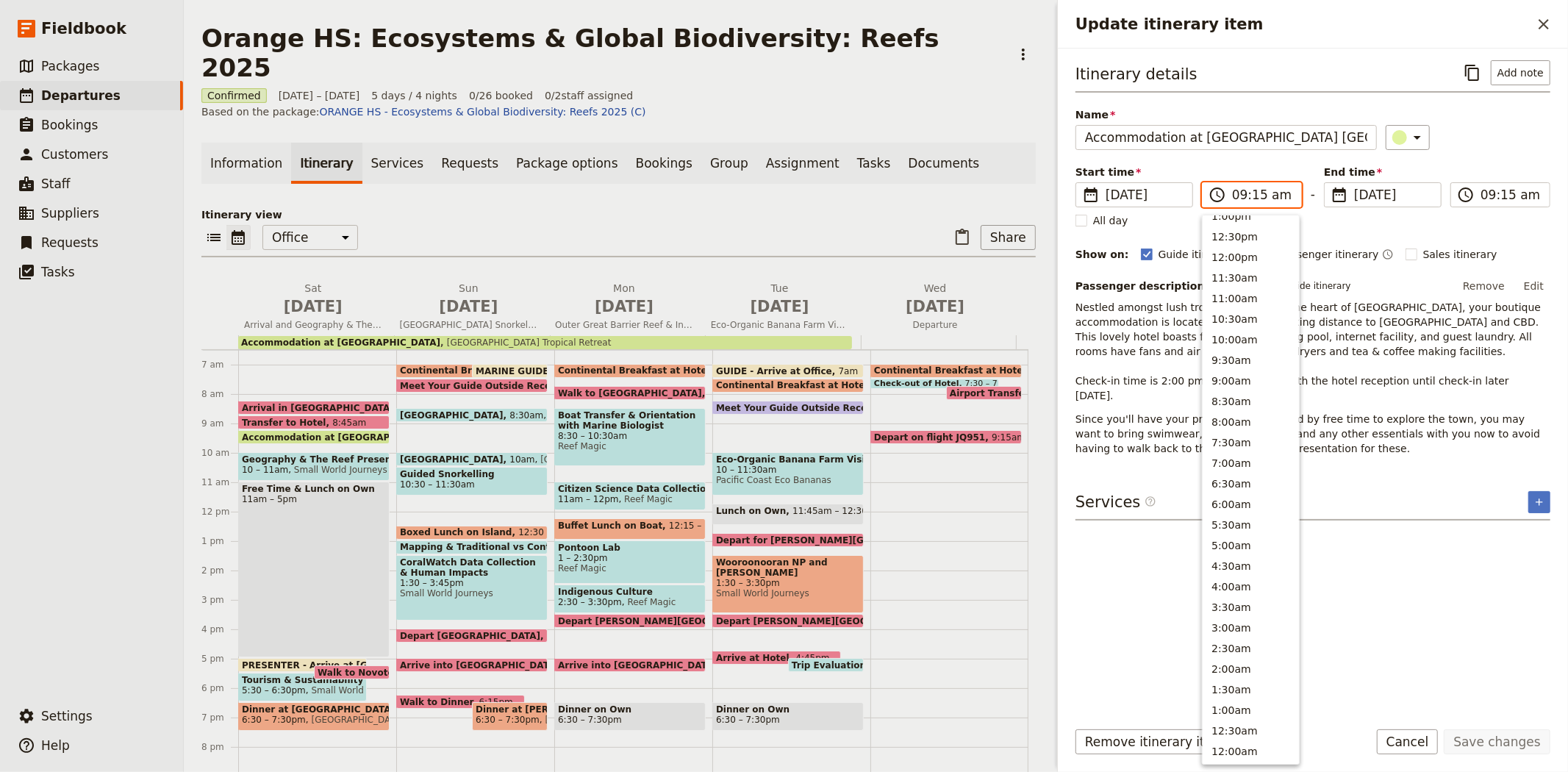
scroll to position [436, 0]
click at [1241, 383] on button "9:00am" at bounding box center [1250, 389] width 96 height 20
type input "09:00 am"
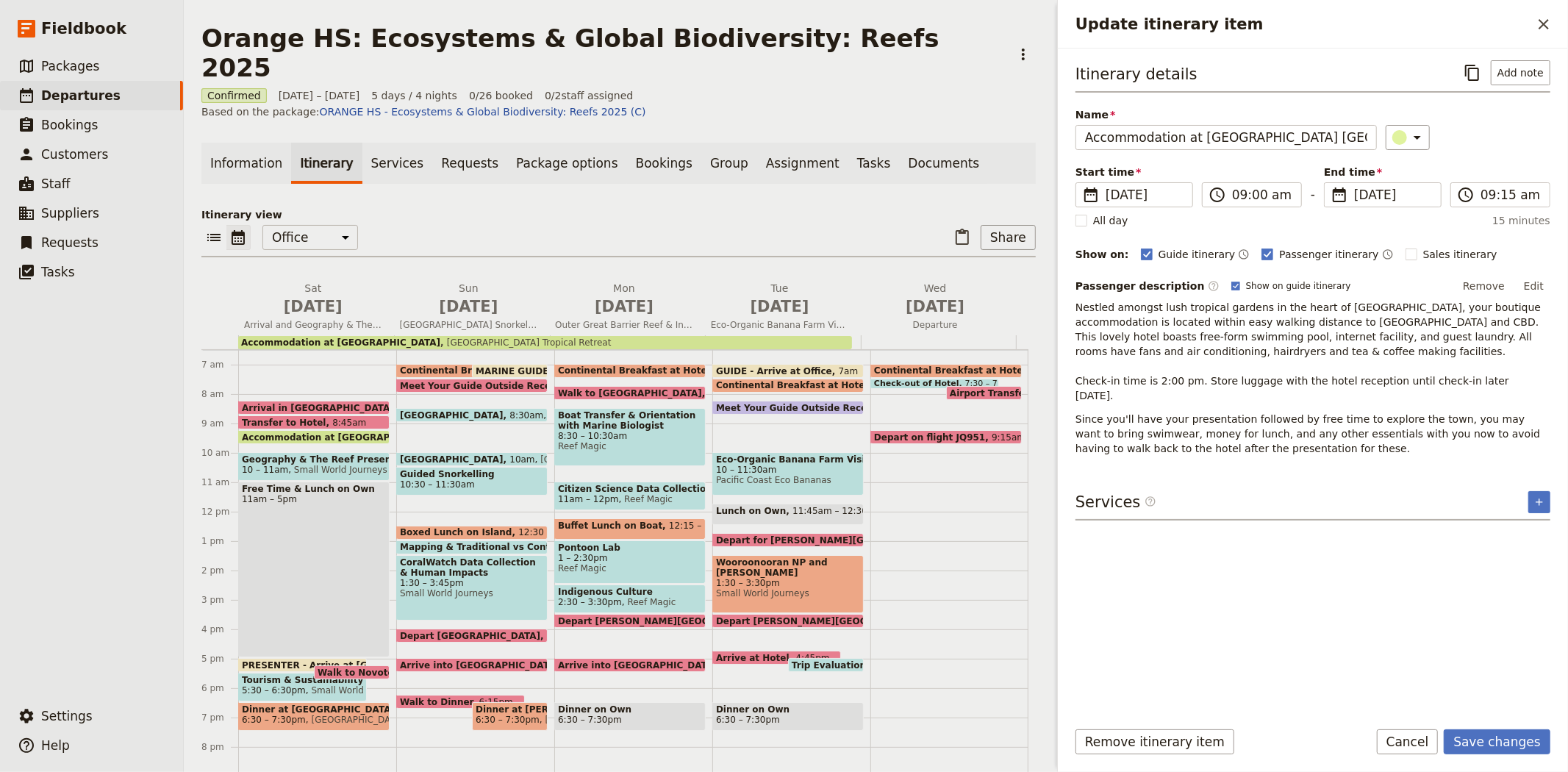
click at [1488, 134] on div "​" at bounding box center [1468, 136] width 166 height 25
click at [1505, 201] on input "09:15 am" at bounding box center [1510, 194] width 60 height 17
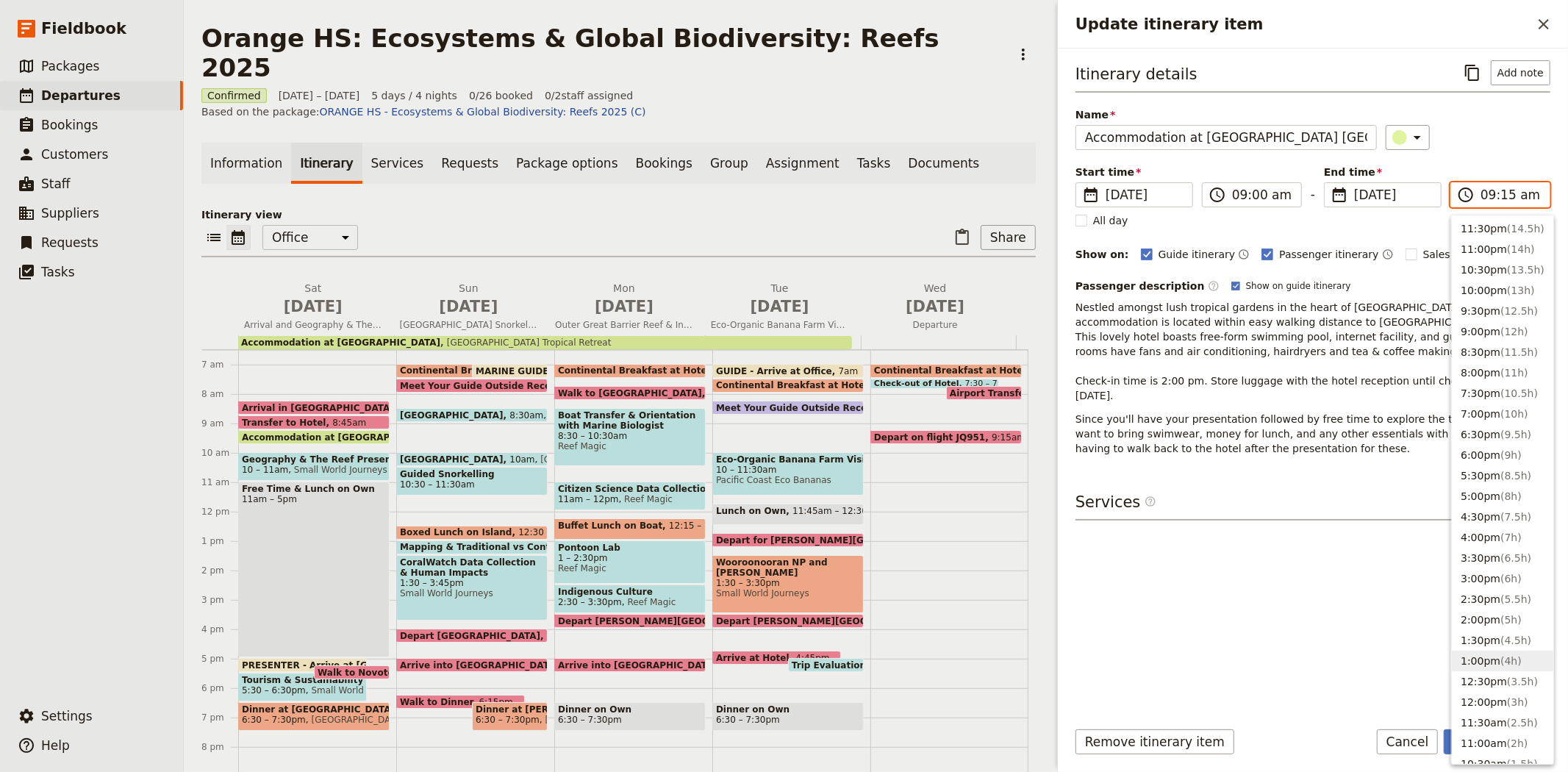
scroll to position [435, 0]
click at [1489, 392] on button "9:00am" at bounding box center [1502, 390] width 102 height 20
type input "09:00 am"
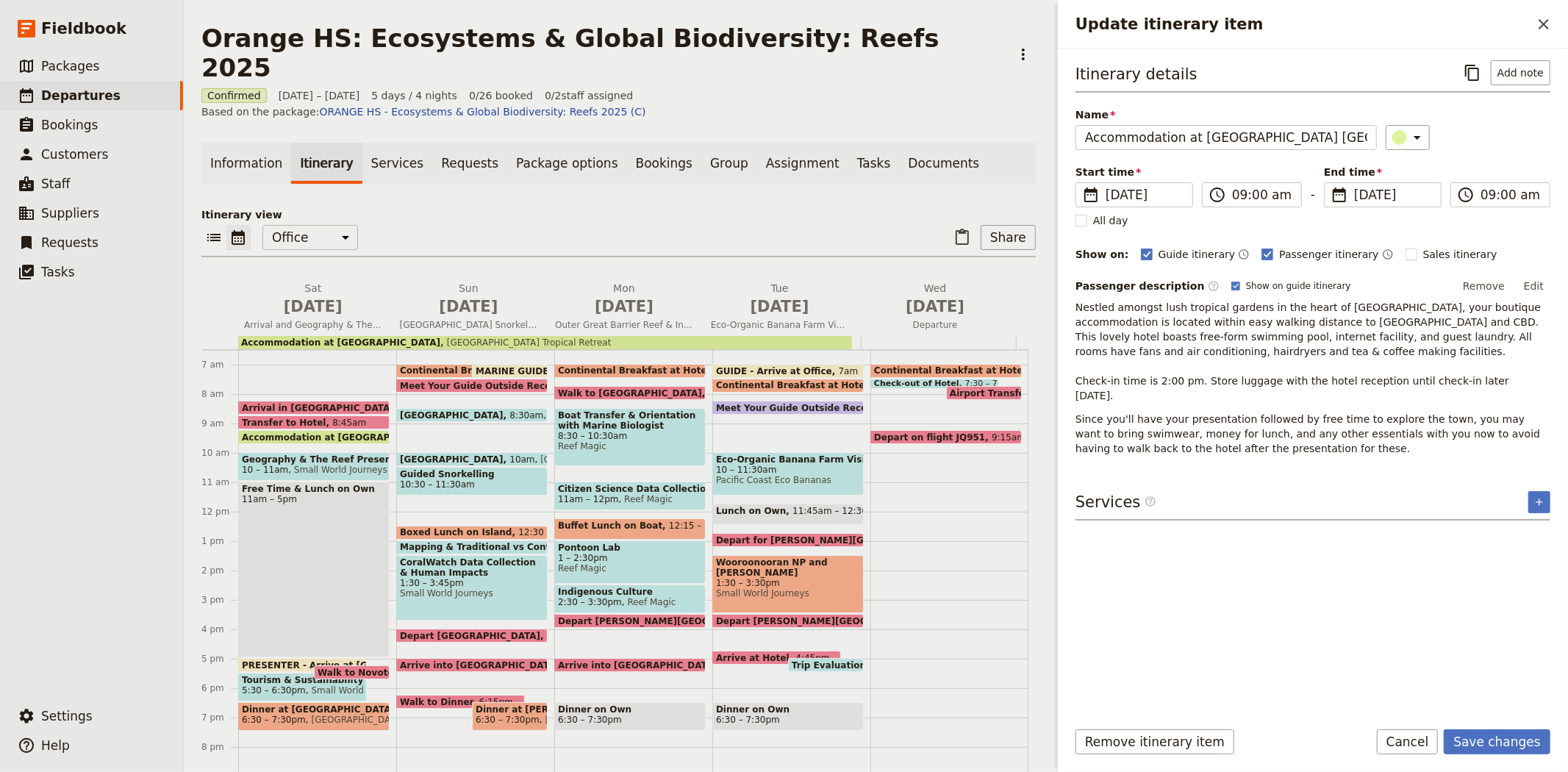
click at [1469, 155] on div "Itinerary details ​ Add note Name Accommodation at Bay Village Troical Retreat …" at bounding box center [1312, 258] width 474 height 396
click at [1469, 737] on button "Save changes" at bounding box center [1497, 741] width 106 height 25
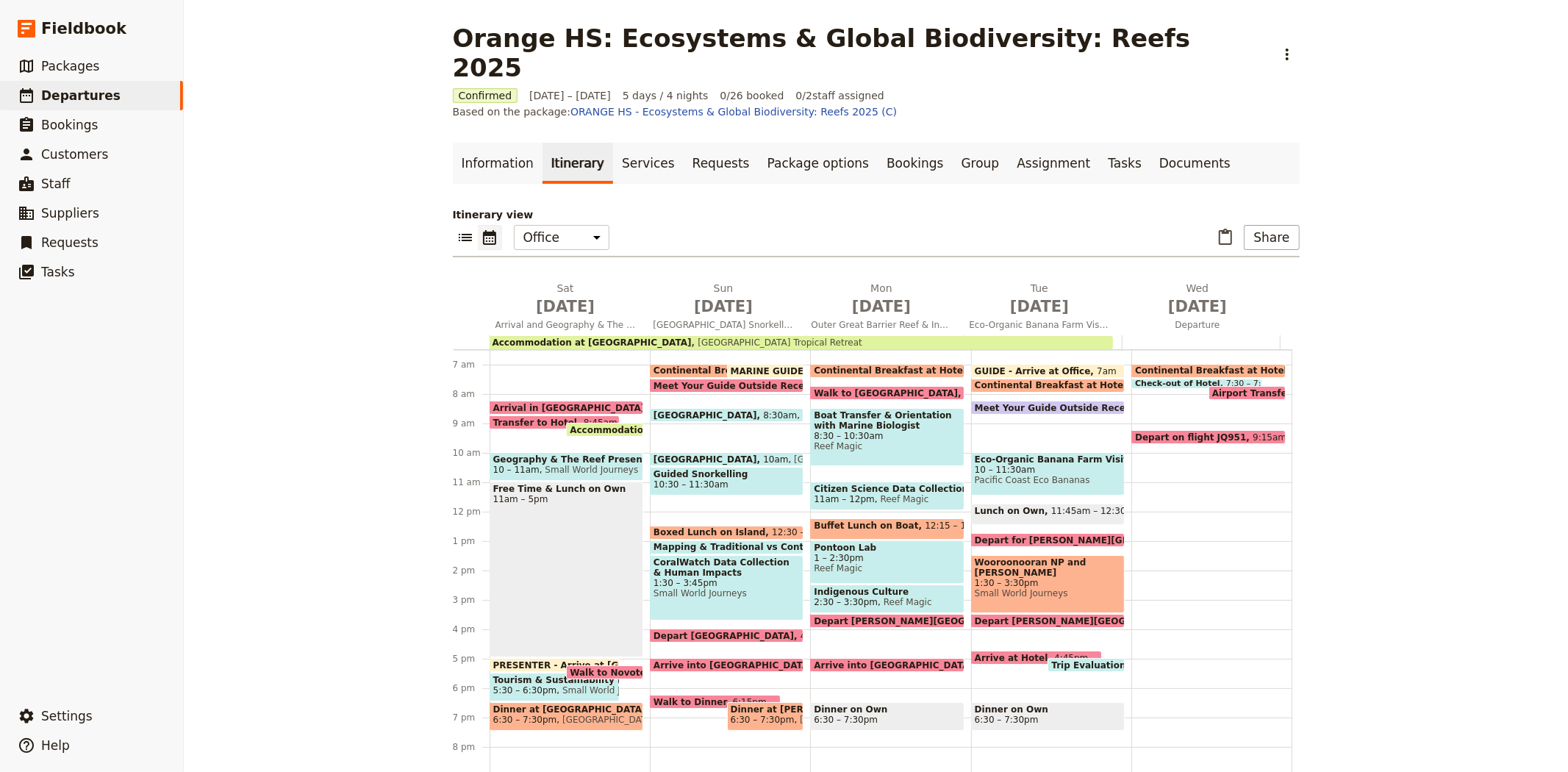
click at [530, 401] on div "Arrival in Cairns 8:15am Transfer to Hotel 8:45am Accommodation at Bay Village …" at bounding box center [570, 511] width 160 height 705
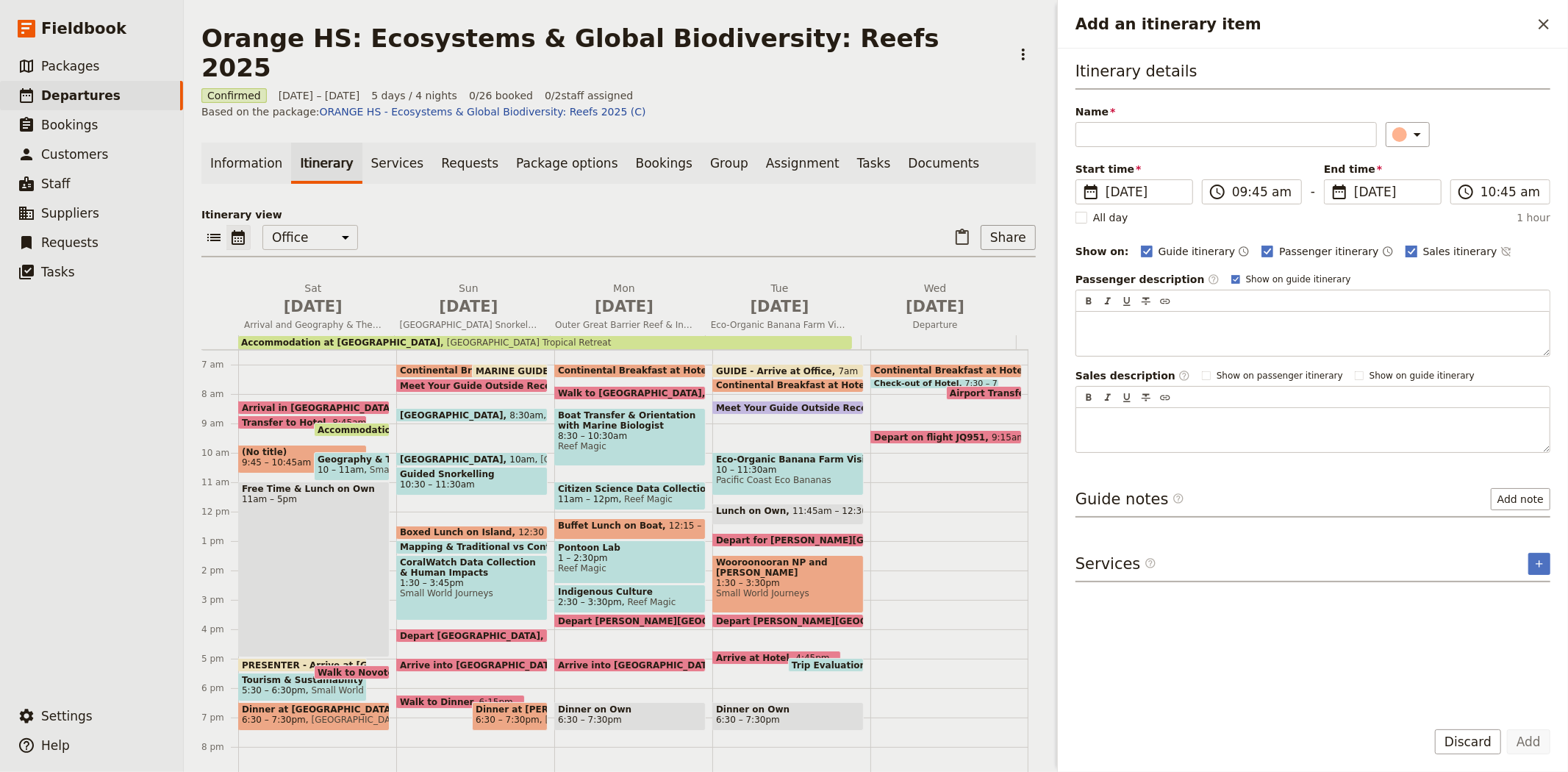
click at [1423, 251] on span "Sales itinerary" at bounding box center [1460, 251] width 74 height 15
click at [1405, 244] on input "Sales itinerary" at bounding box center [1405, 244] width 1 height 1
checkbox input "false"
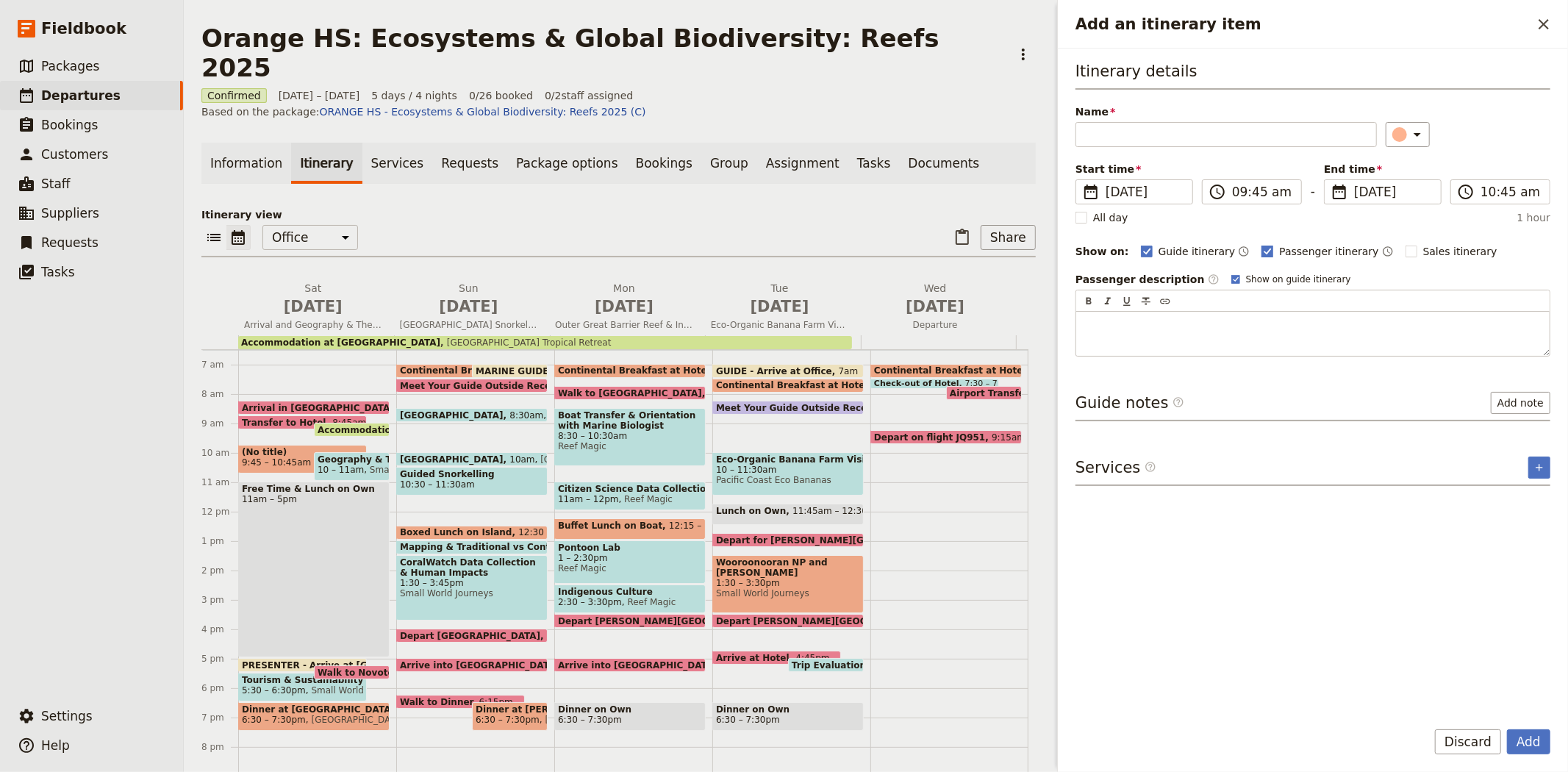
click at [1285, 247] on span "Passenger itinerary" at bounding box center [1329, 251] width 99 height 15
click at [1261, 244] on input "Passenger itinerary" at bounding box center [1260, 244] width 1 height 1
checkbox input "false"
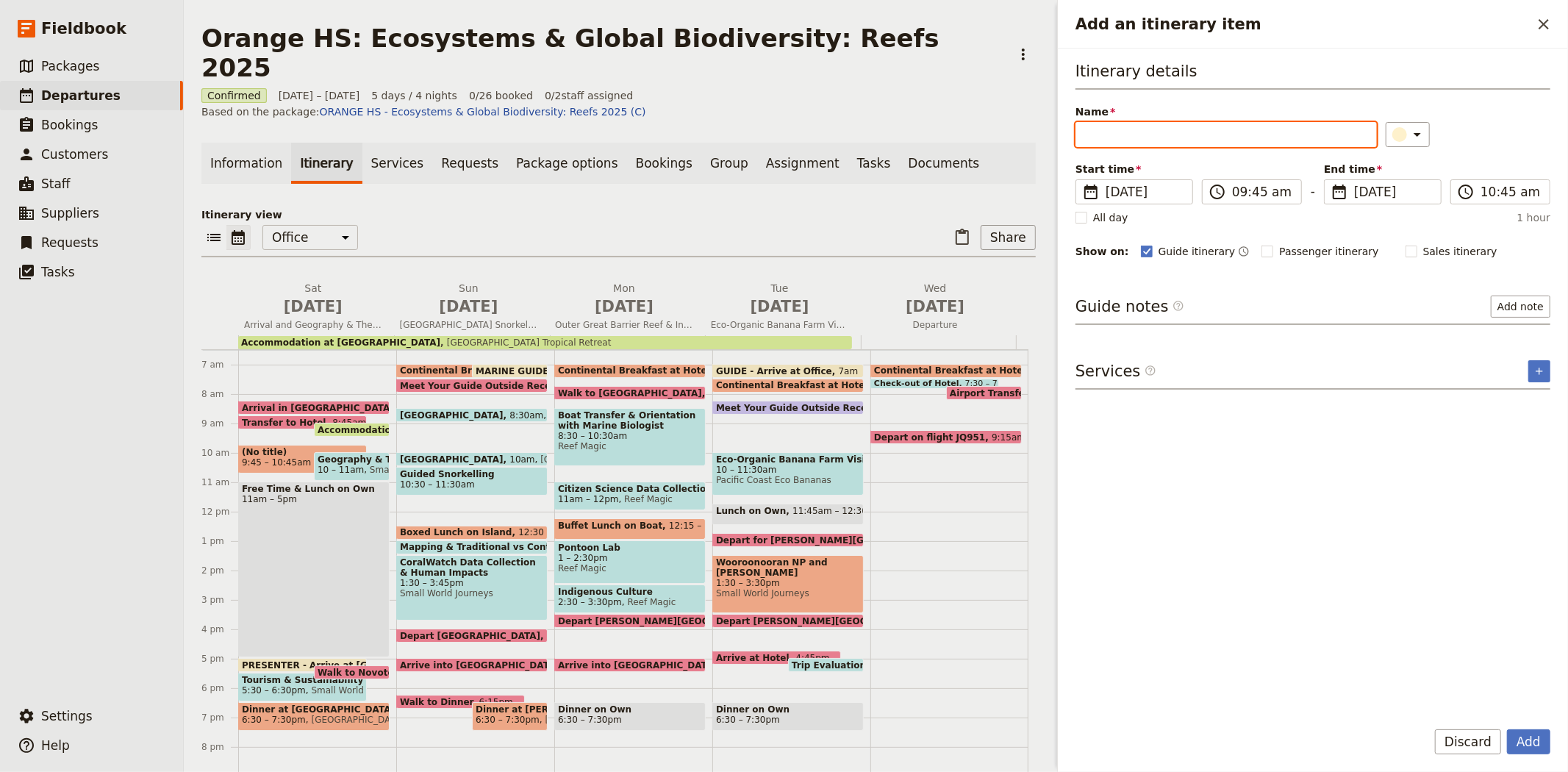
click at [1123, 122] on input "Name" at bounding box center [1225, 134] width 301 height 25
type input "LAURIE - Arrive at Cairns Museum"
click at [1505, 302] on button "Add note" at bounding box center [1520, 307] width 60 height 22
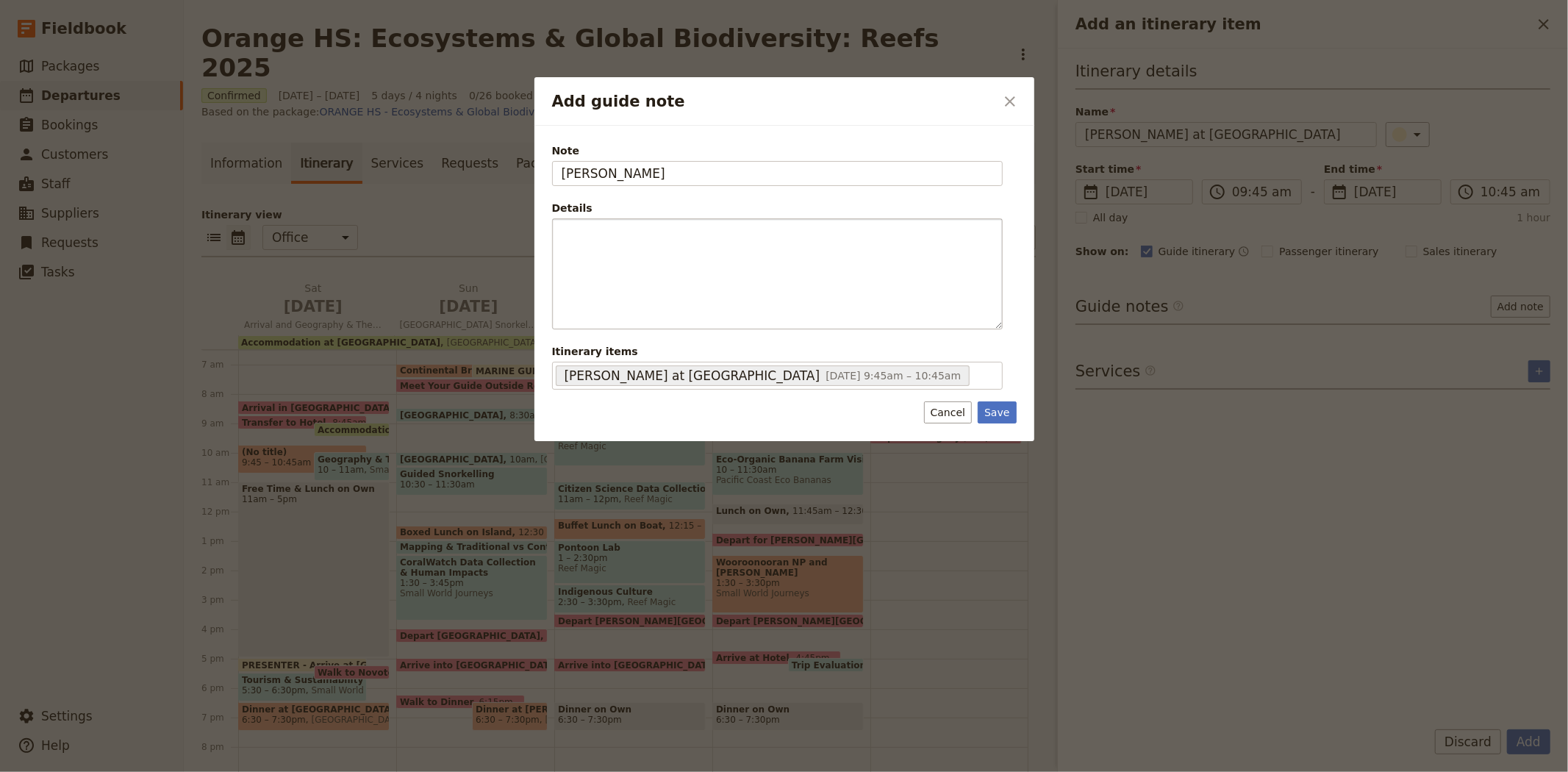
type input "LAURIE"
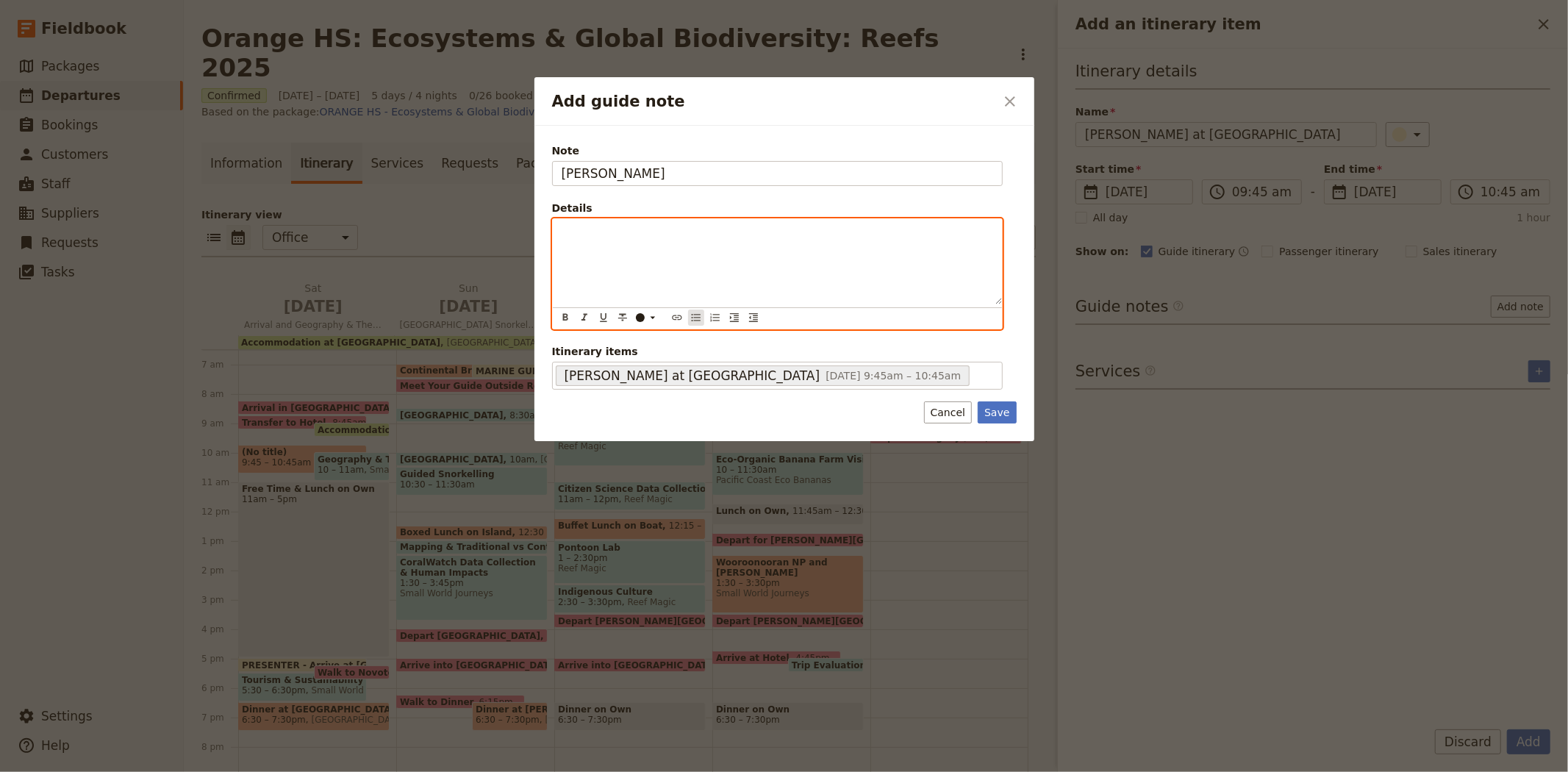
click at [694, 319] on icon "Bulleted list" at bounding box center [696, 317] width 12 height 12
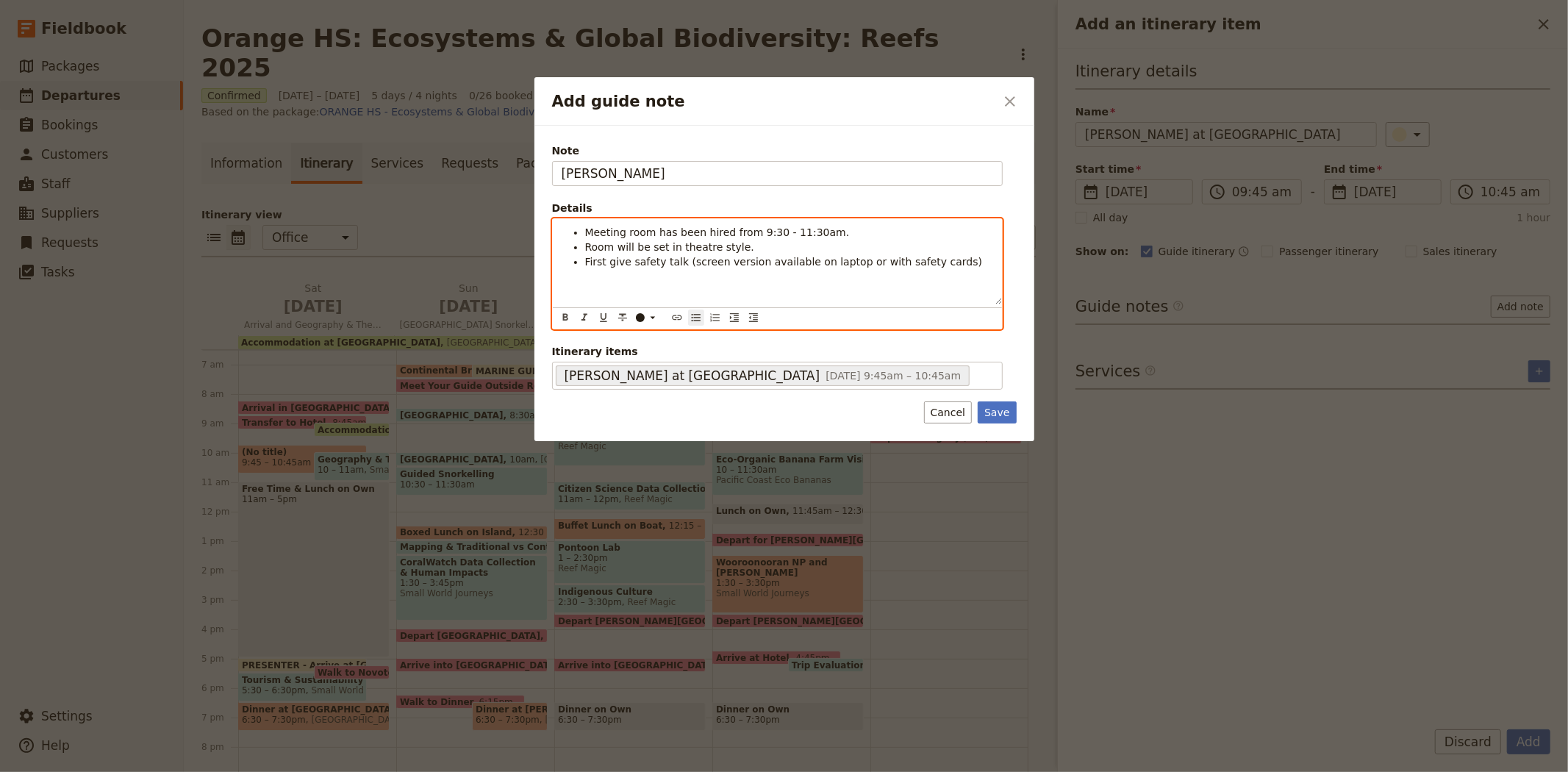
click at [585, 230] on span "Meeting room has been hired from 9:30 - 11:30am." at bounding box center [717, 232] width 265 height 12
click at [585, 233] on span "Take equipment with you to the meeting room" at bounding box center [704, 232] width 239 height 12
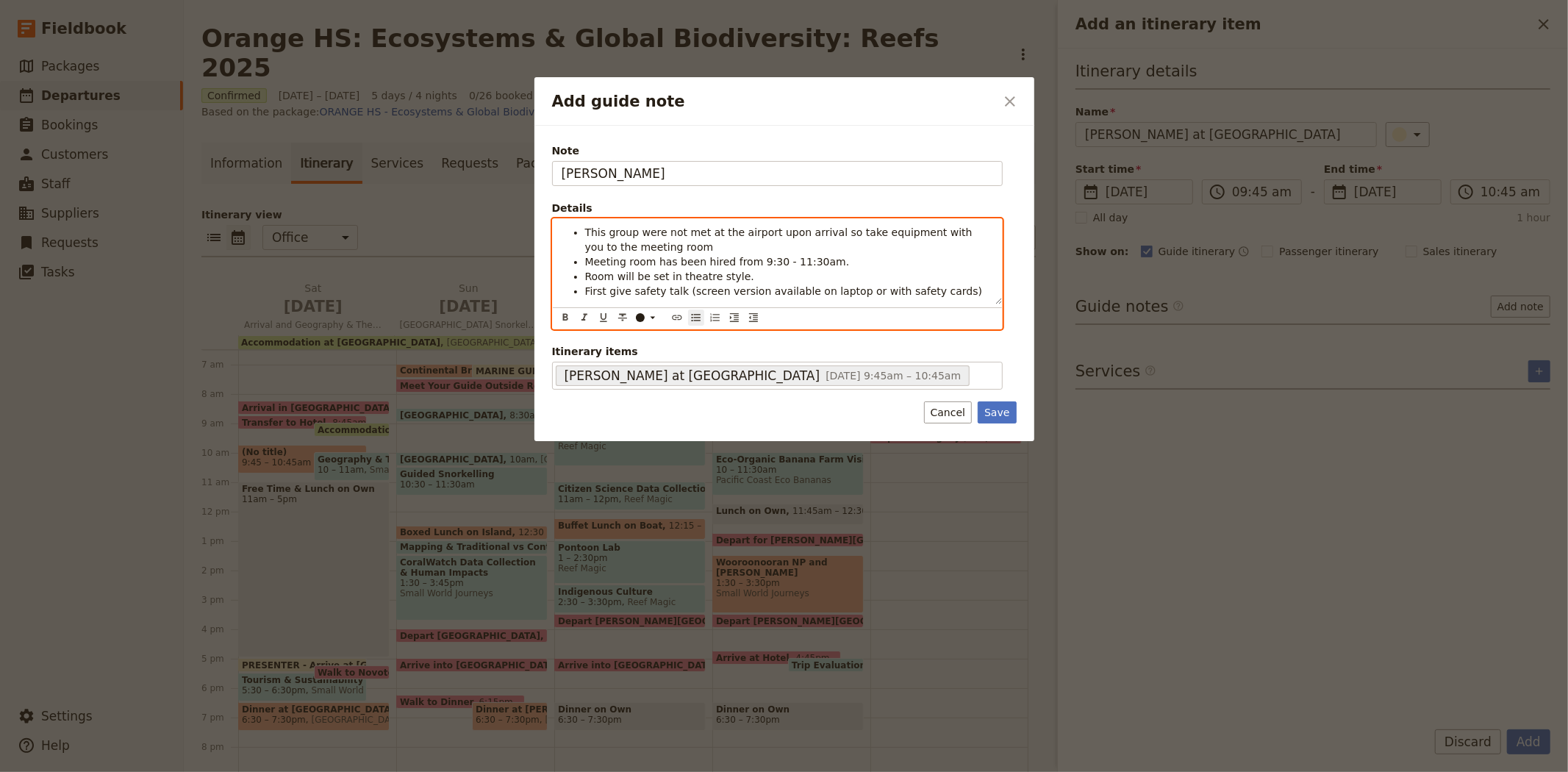
click at [665, 247] on li "This group were not met at the airport upon arrival so take equipment with you …" at bounding box center [789, 240] width 408 height 29
click at [659, 246] on span "This group were not met at the airport upon arrival so take equipment with you …" at bounding box center [780, 239] width 391 height 27
click at [811, 247] on span "This group were not met at the airport upon arrival so take equipment with you …" at bounding box center [780, 239] width 391 height 27
drag, startPoint x: 885, startPoint y: 250, endPoint x: 963, endPoint y: 251, distance: 78.0
click at [963, 251] on li "This group were not met at the airport upon arrival so take equipment with you …" at bounding box center [789, 247] width 408 height 44
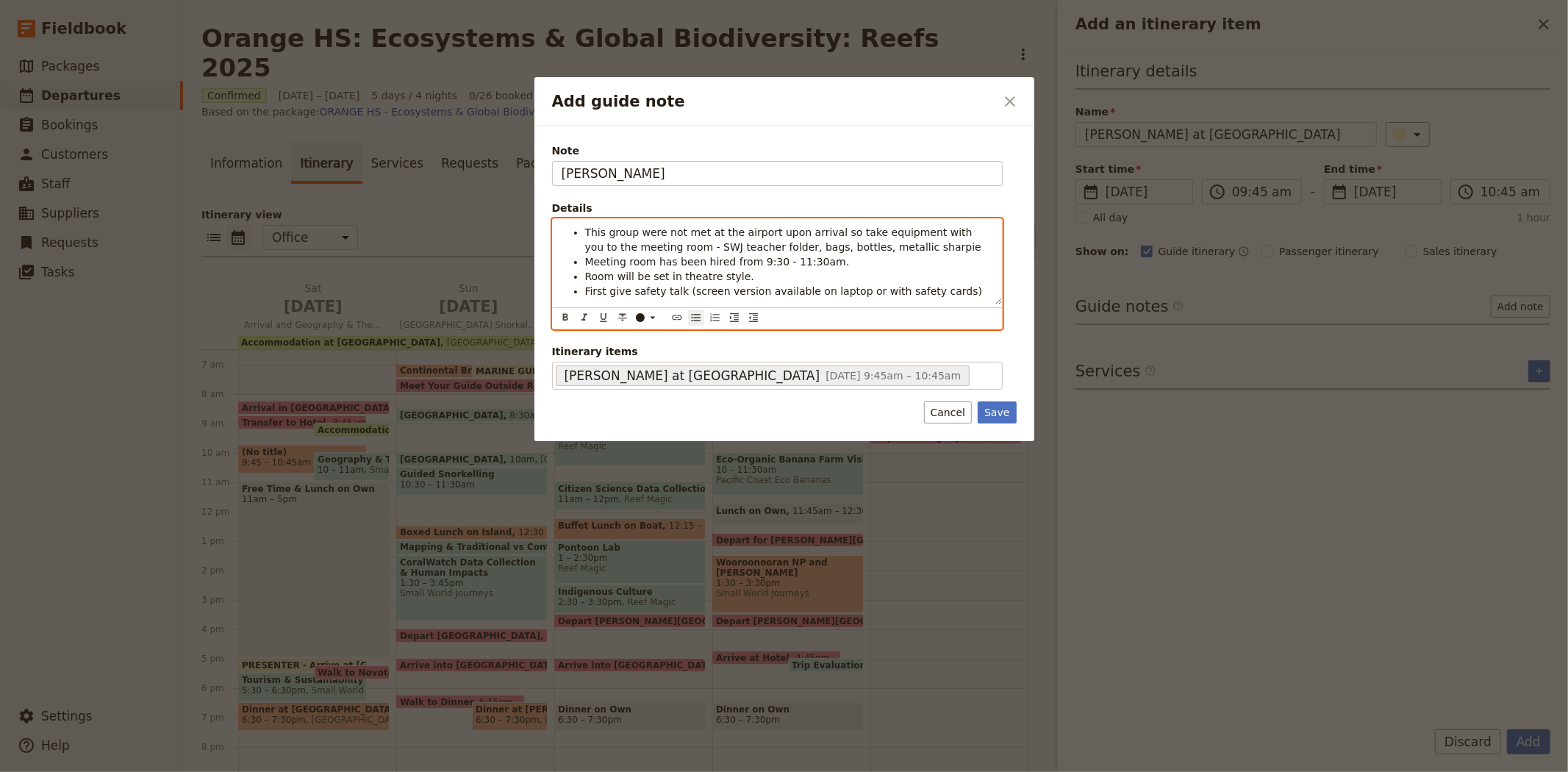
click at [813, 248] on span "This group were not met at the airport upon arrival so take equipment with you …" at bounding box center [783, 239] width 397 height 27
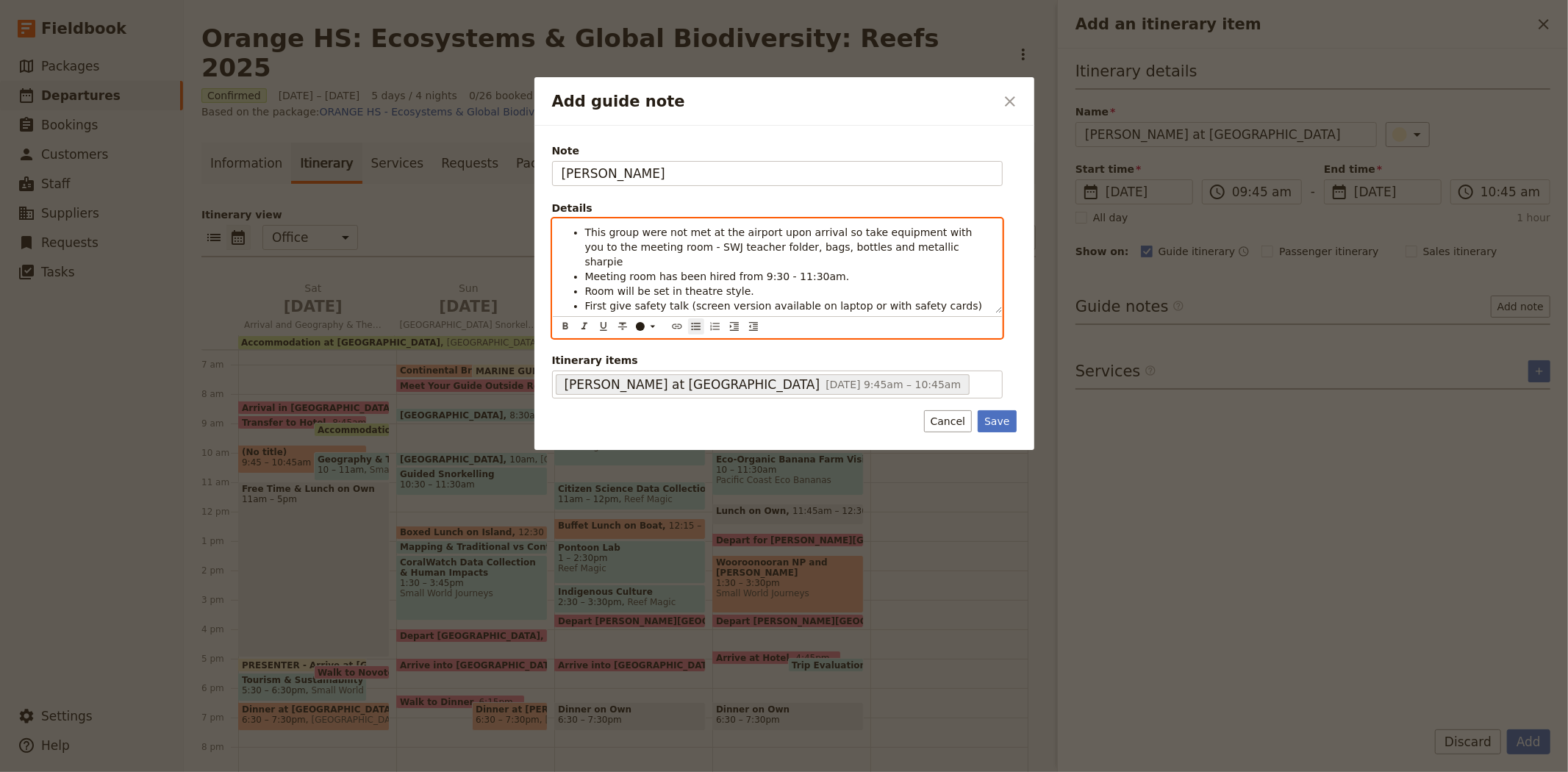
click at [903, 246] on li "This group were not met at the airport upon arrival so take equipment with you …" at bounding box center [789, 247] width 408 height 44
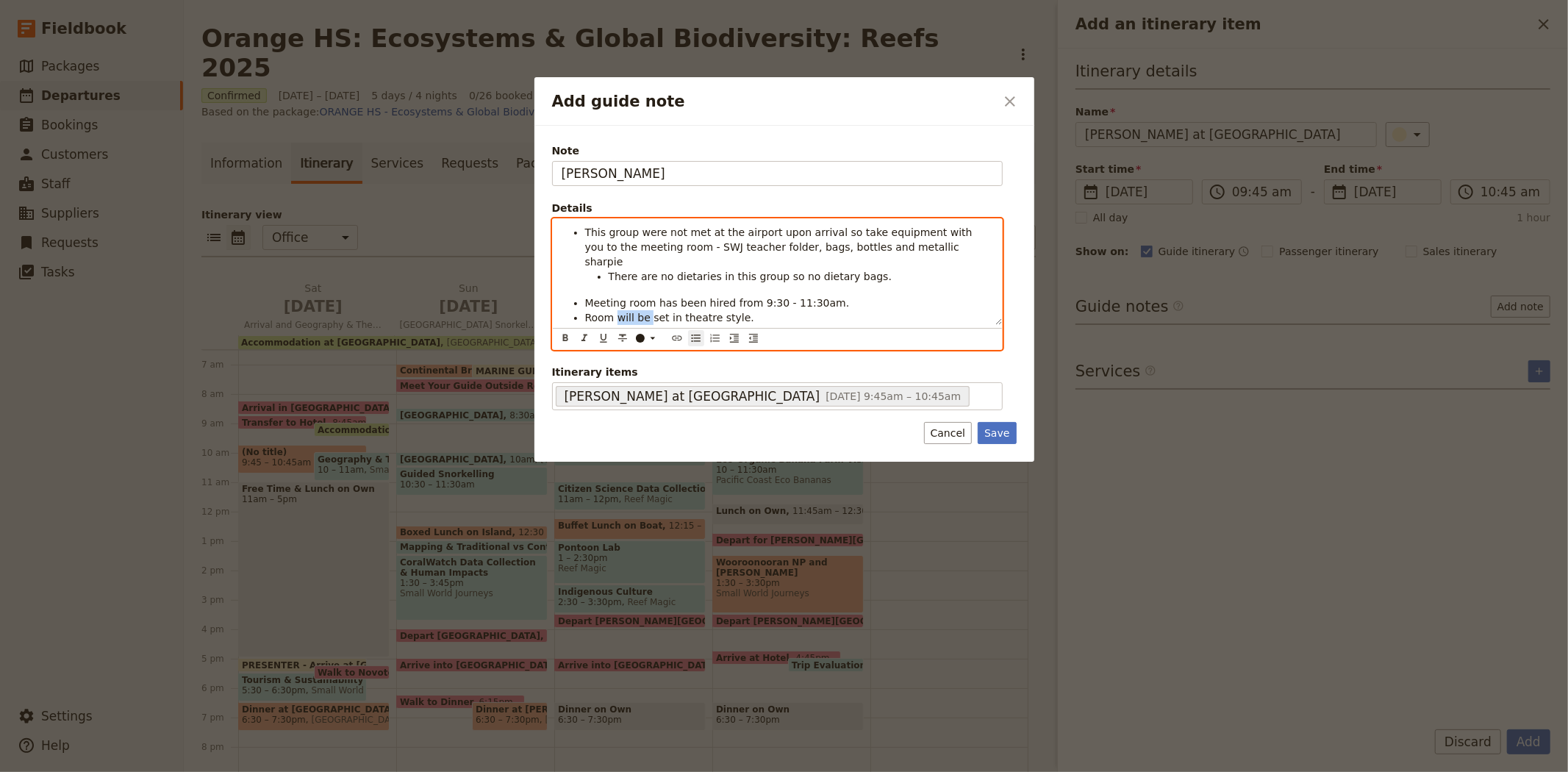
drag, startPoint x: 614, startPoint y: 303, endPoint x: 645, endPoint y: 299, distance: 31.3
click at [645, 311] on span "Room will be set in theatre style." at bounding box center [670, 317] width 169 height 12
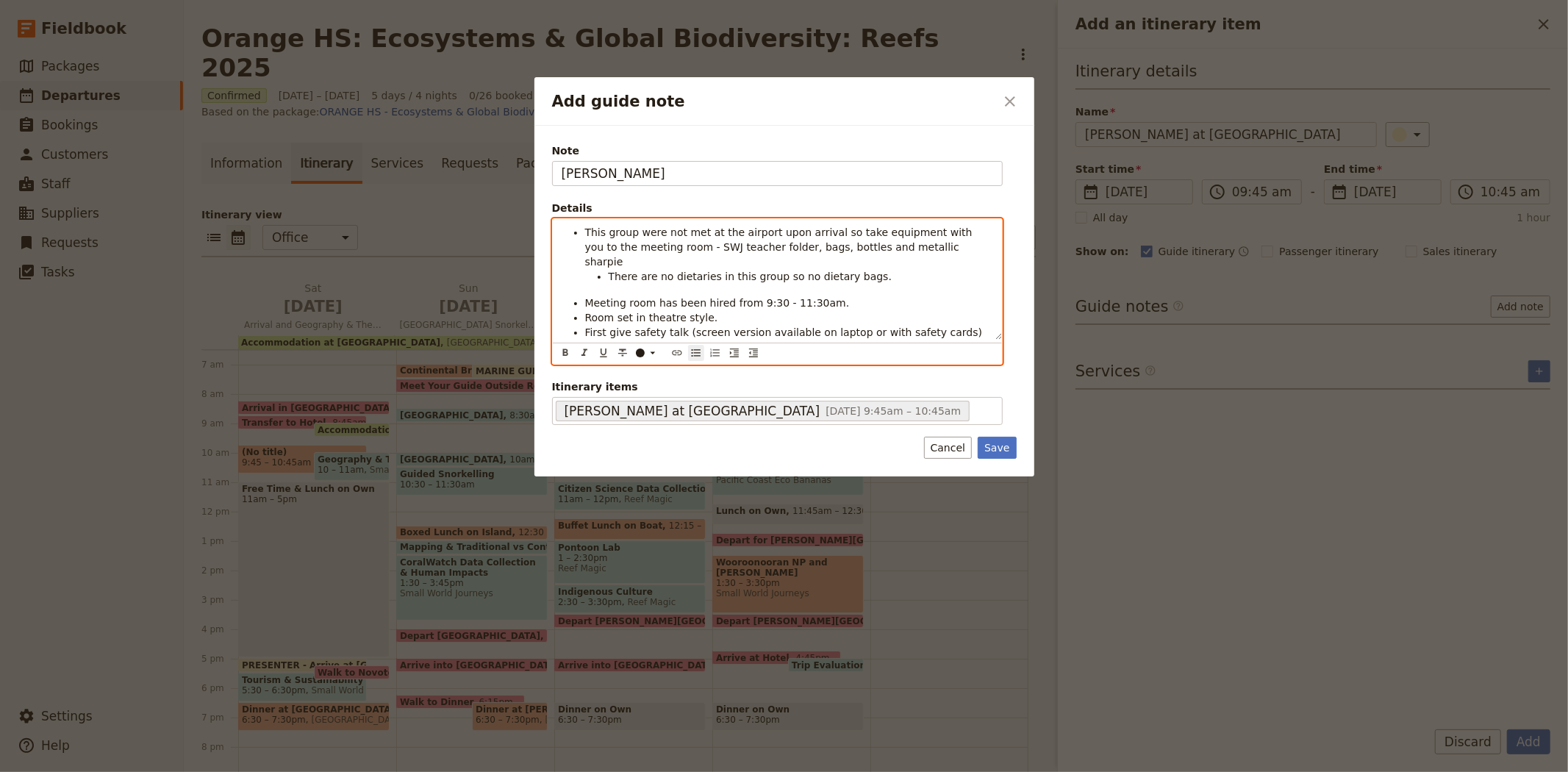
click at [946, 325] on li "First give safety talk (screen version available on laptop or with safety cards)" at bounding box center [789, 332] width 408 height 15
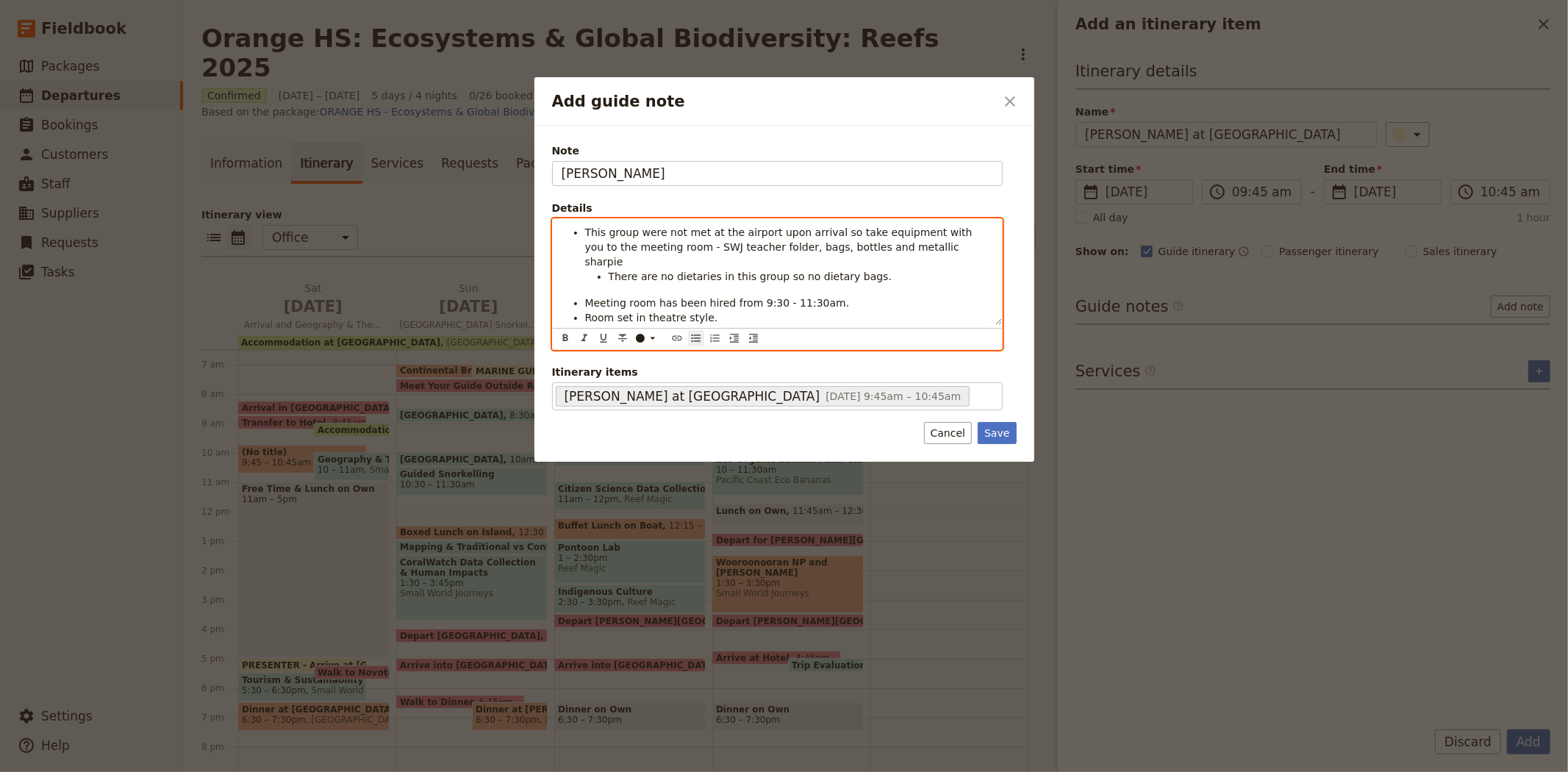
drag, startPoint x: 935, startPoint y: 319, endPoint x: 571, endPoint y: 318, distance: 364.0
click at [585, 325] on li "First give safety talk (screen version available on laptop or with safety cards)" at bounding box center [789, 332] width 408 height 15
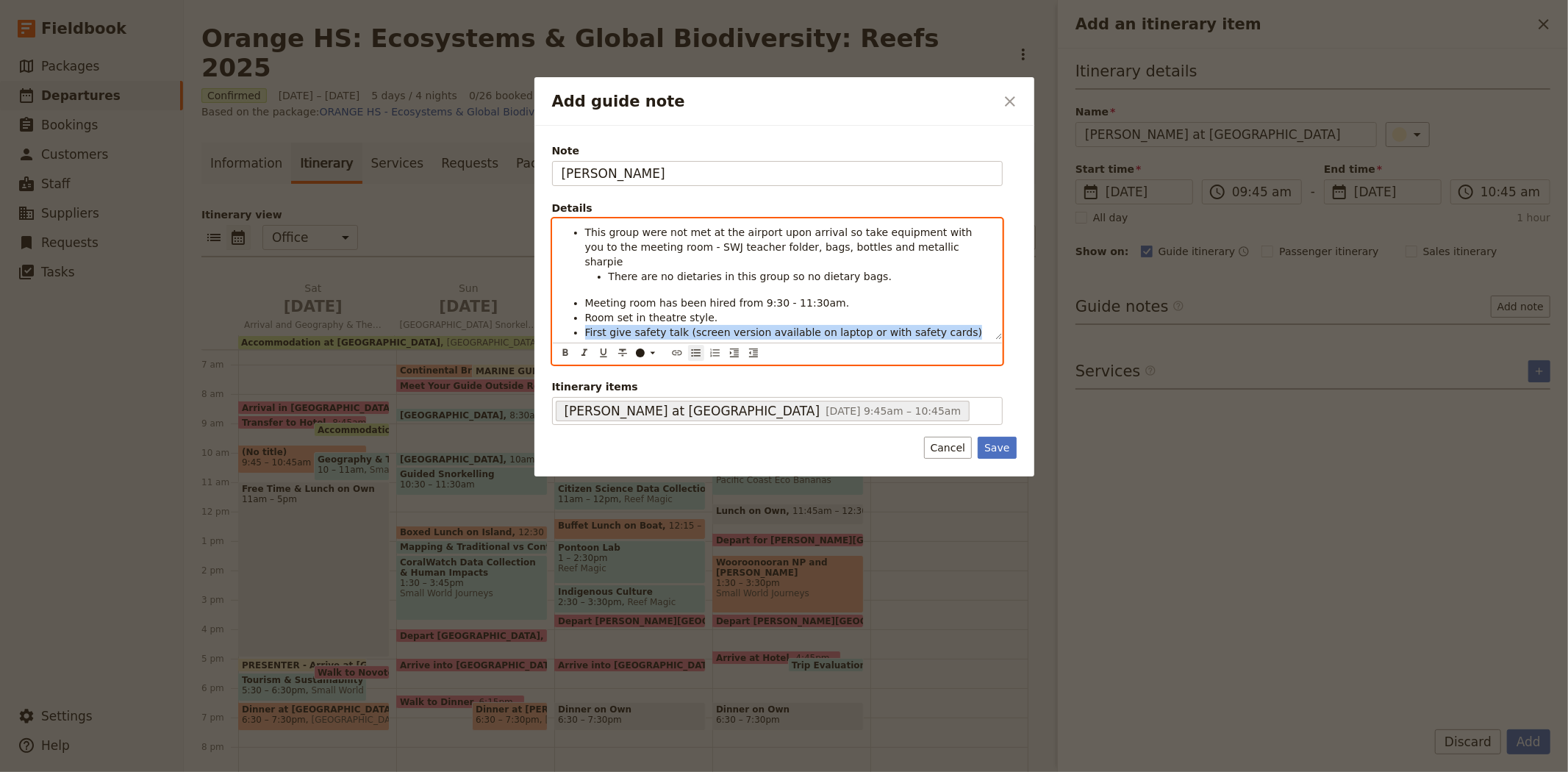
copy span "First give safety talk (screen version available on laptop or with safety cards)"
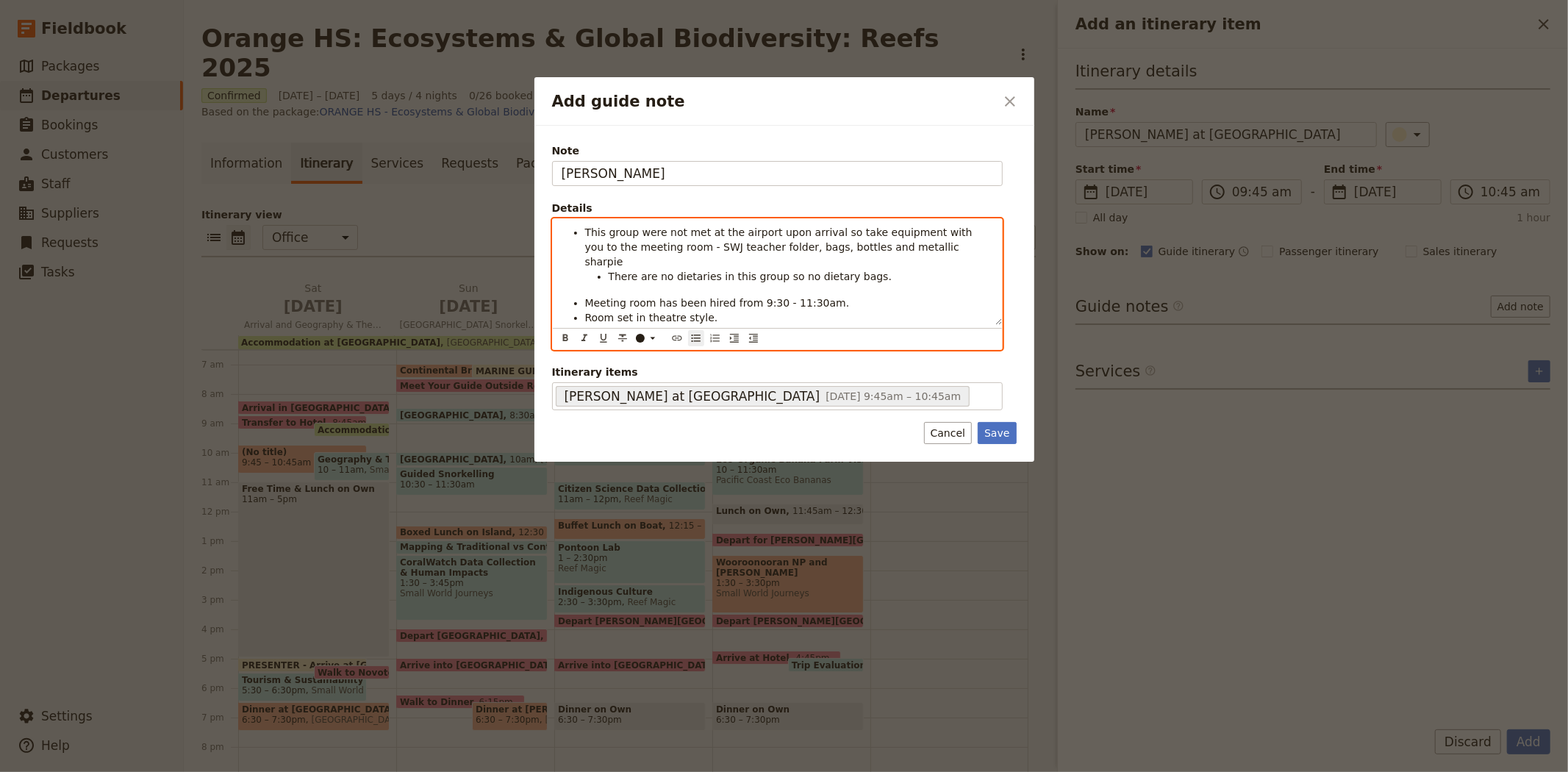
click at [583, 277] on ul "This group were not met at the airport upon arrival so take equipment with you …" at bounding box center [777, 275] width 431 height 100
click at [708, 310] on li "Room set in theatre style." at bounding box center [789, 318] width 408 height 15
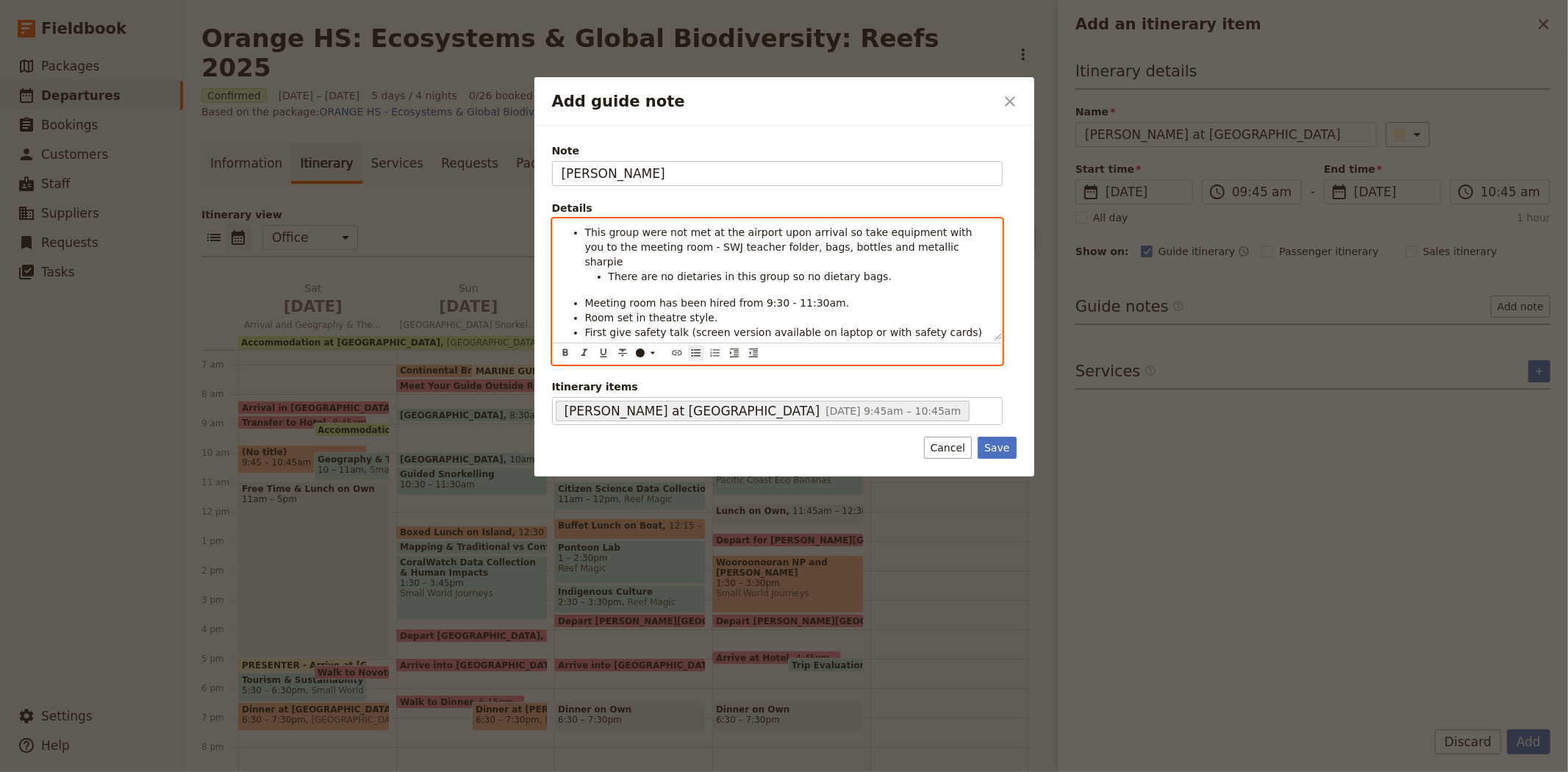
click at [595, 326] on span "First give safety talk (screen version available on laptop or with safety cards)" at bounding box center [784, 332] width 397 height 12
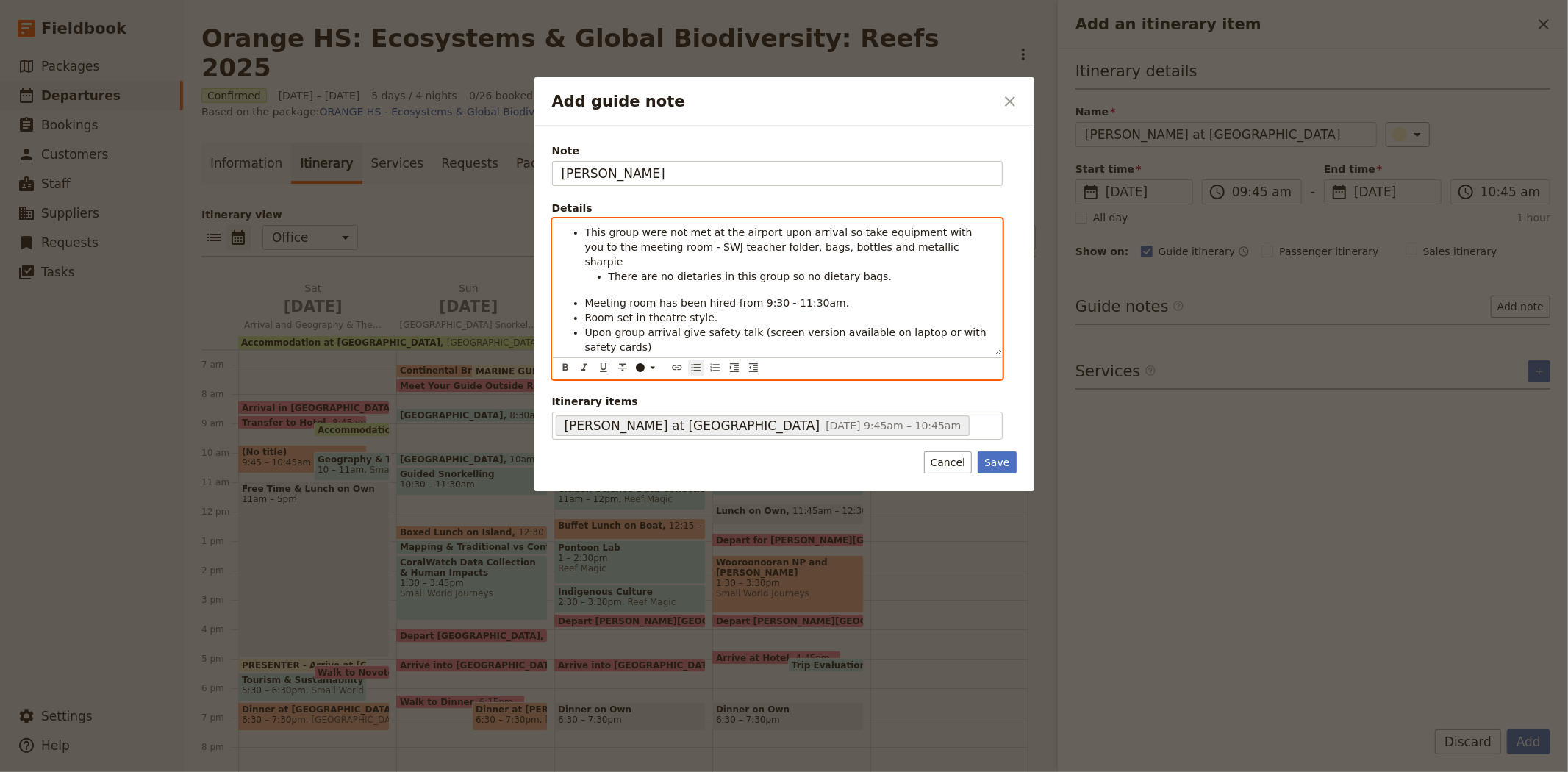
click at [661, 337] on li "Upon group arrival give safety talk (screen version available on laptop or with…" at bounding box center [789, 340] width 408 height 29
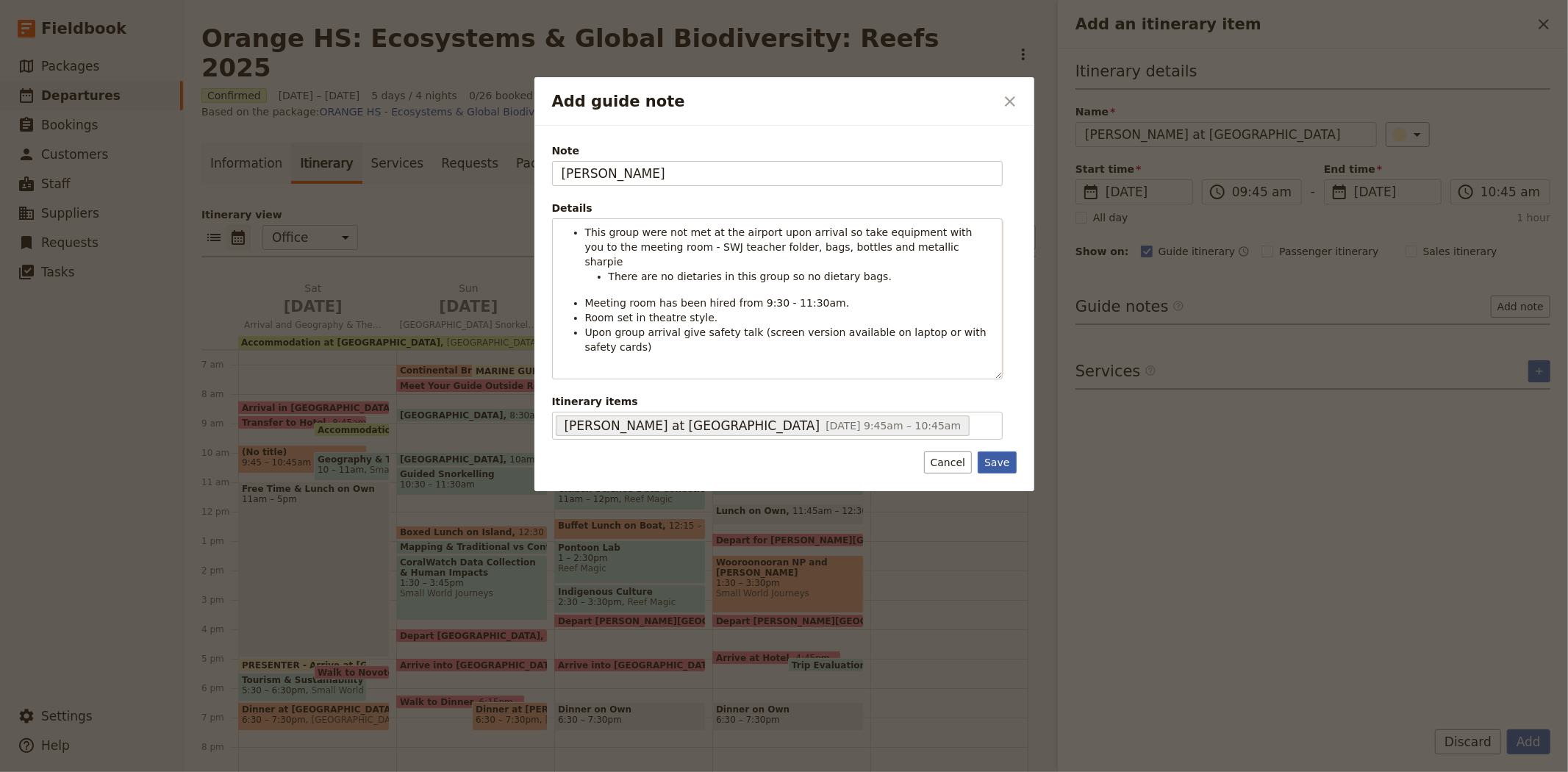
click at [1001, 456] on button "Save" at bounding box center [996, 462] width 38 height 22
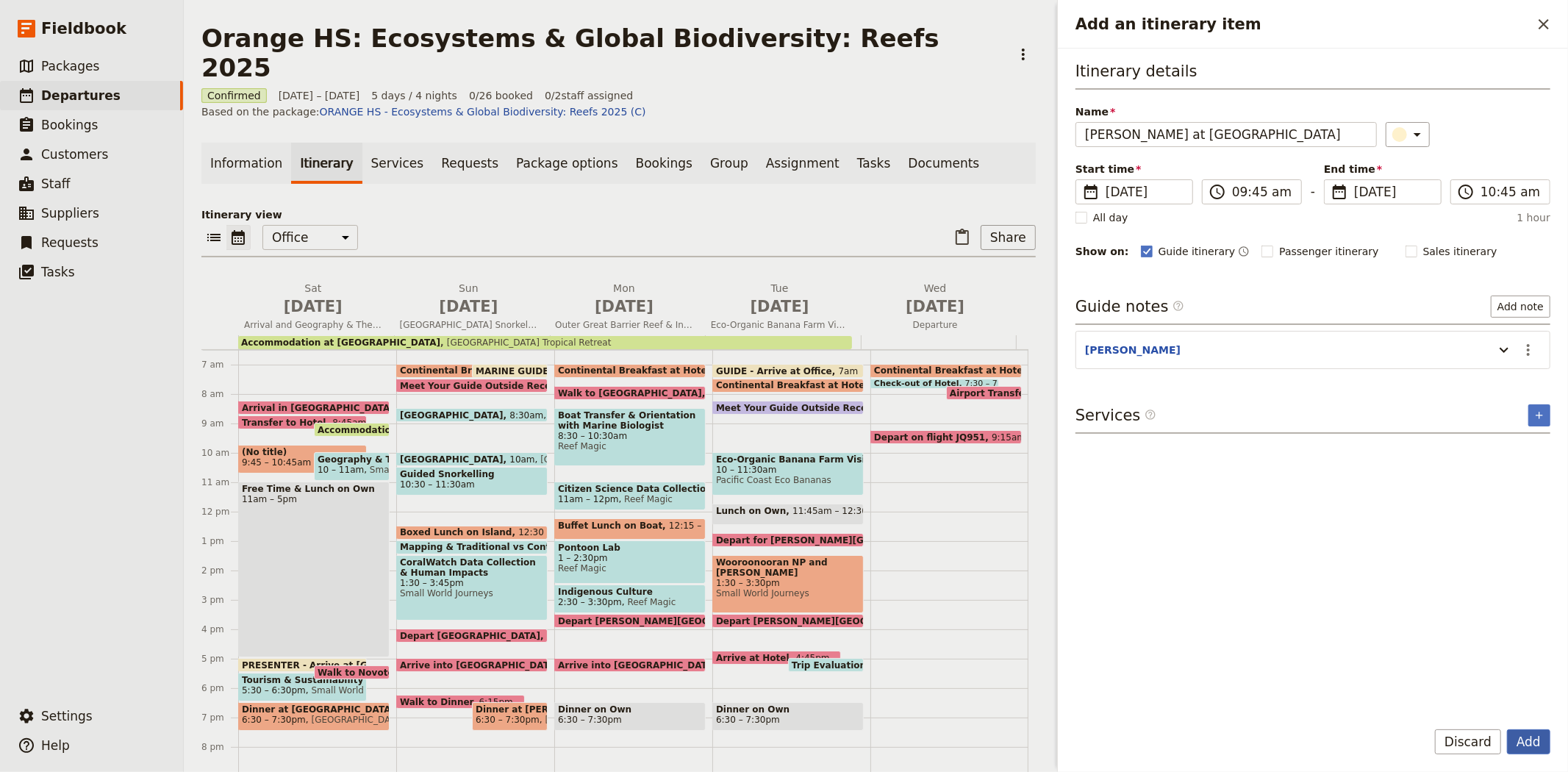
click at [1515, 740] on button "Add" at bounding box center [1528, 741] width 43 height 25
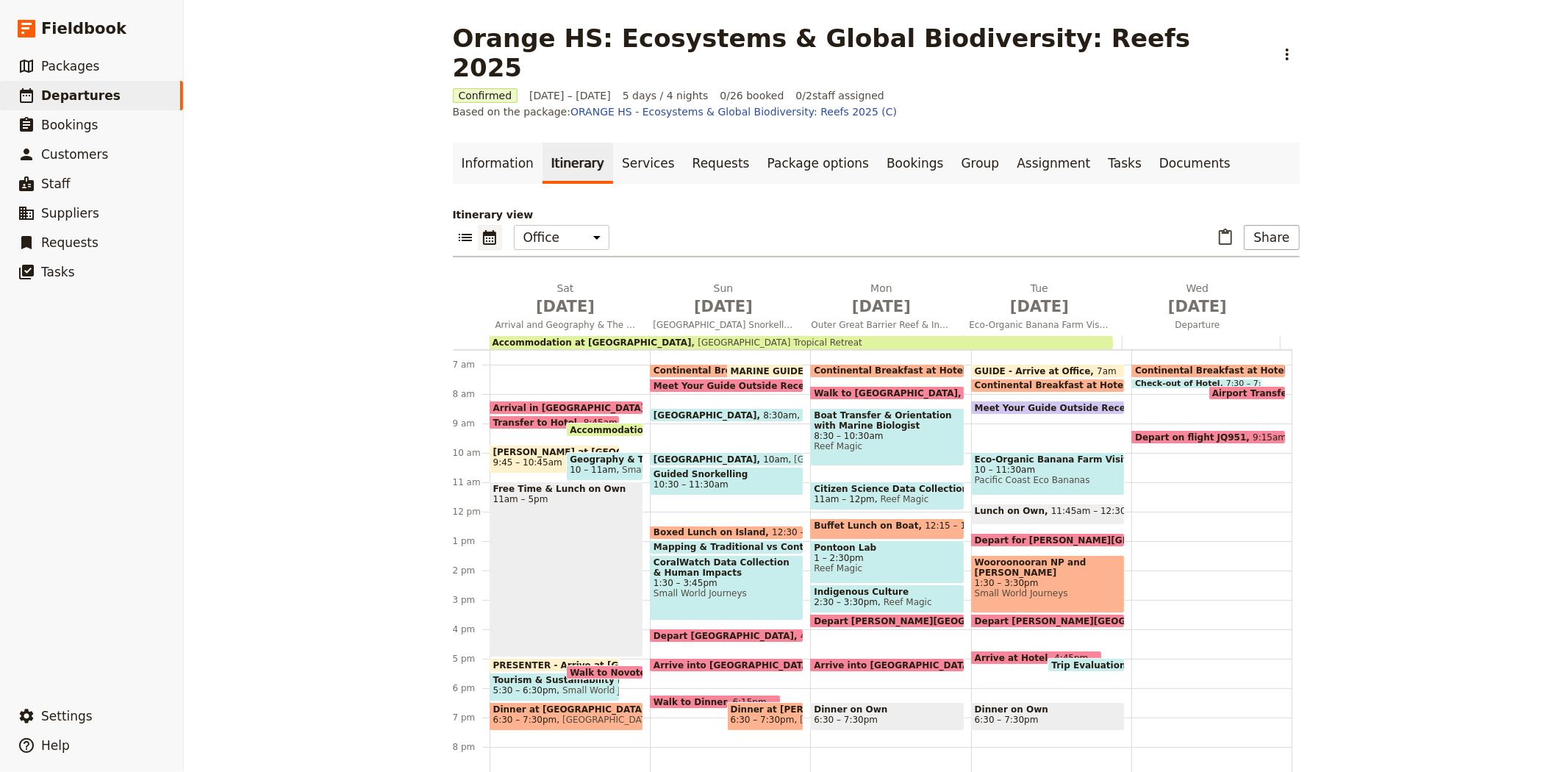
click at [522, 457] on span "9:45 – 10:45am" at bounding box center [528, 462] width 69 height 10
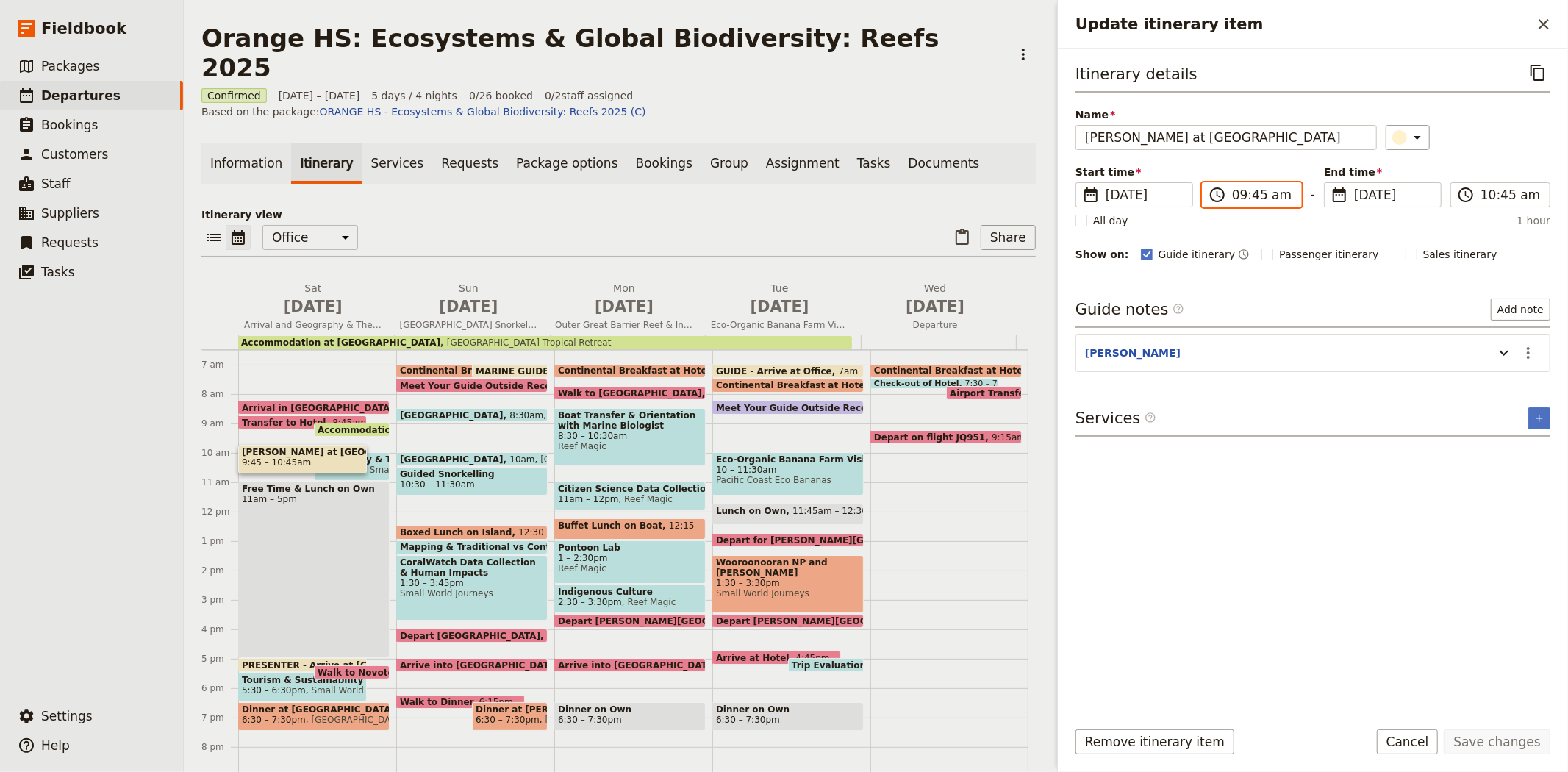
click at [1257, 196] on input "09:45 am" at bounding box center [1262, 194] width 60 height 17
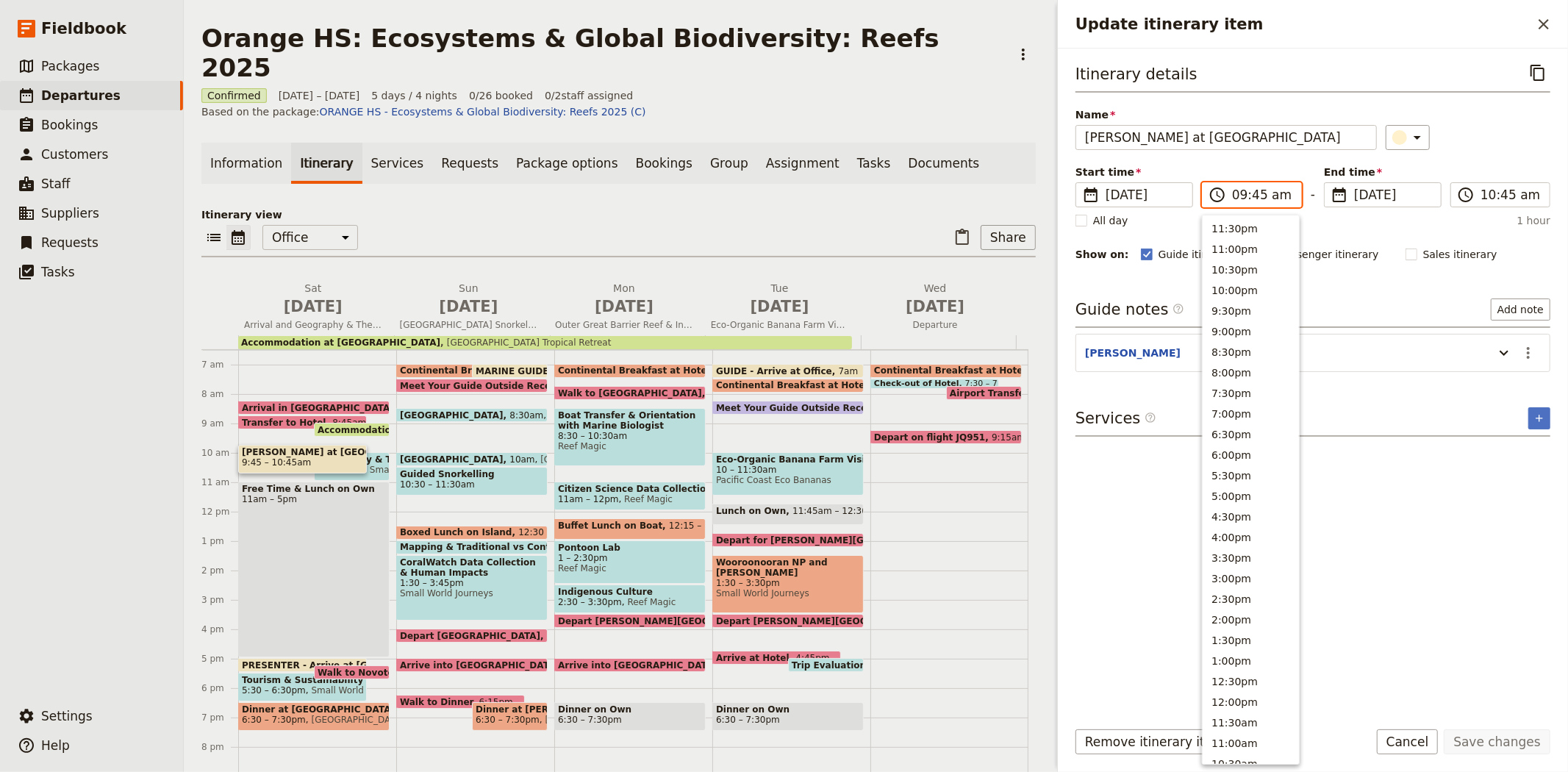
scroll to position [445, 0]
click at [1246, 360] on button "9:30am" at bounding box center [1250, 360] width 96 height 20
type input "09:30 am"
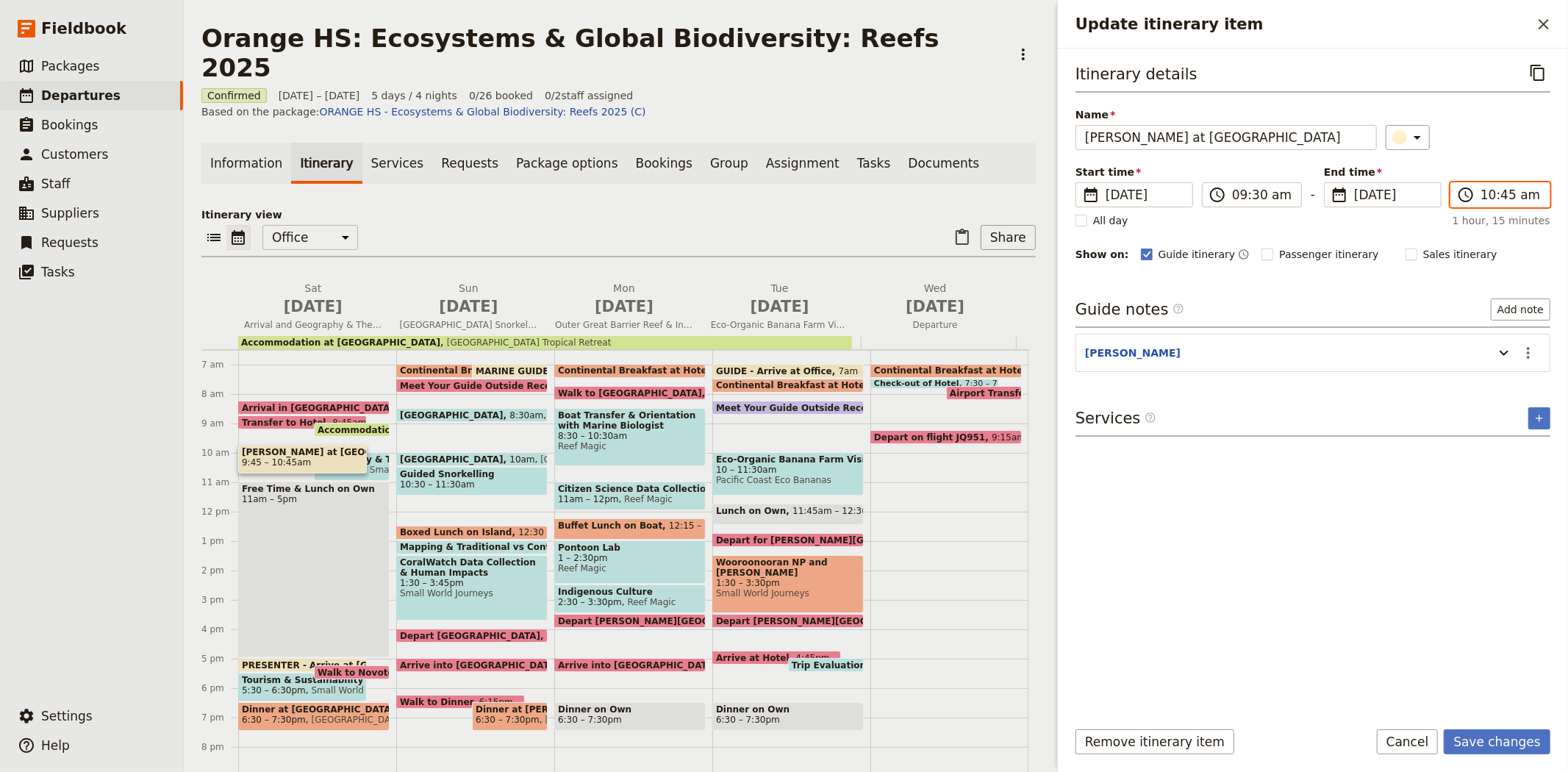
click at [1502, 191] on input "10:45 am" at bounding box center [1510, 194] width 60 height 17
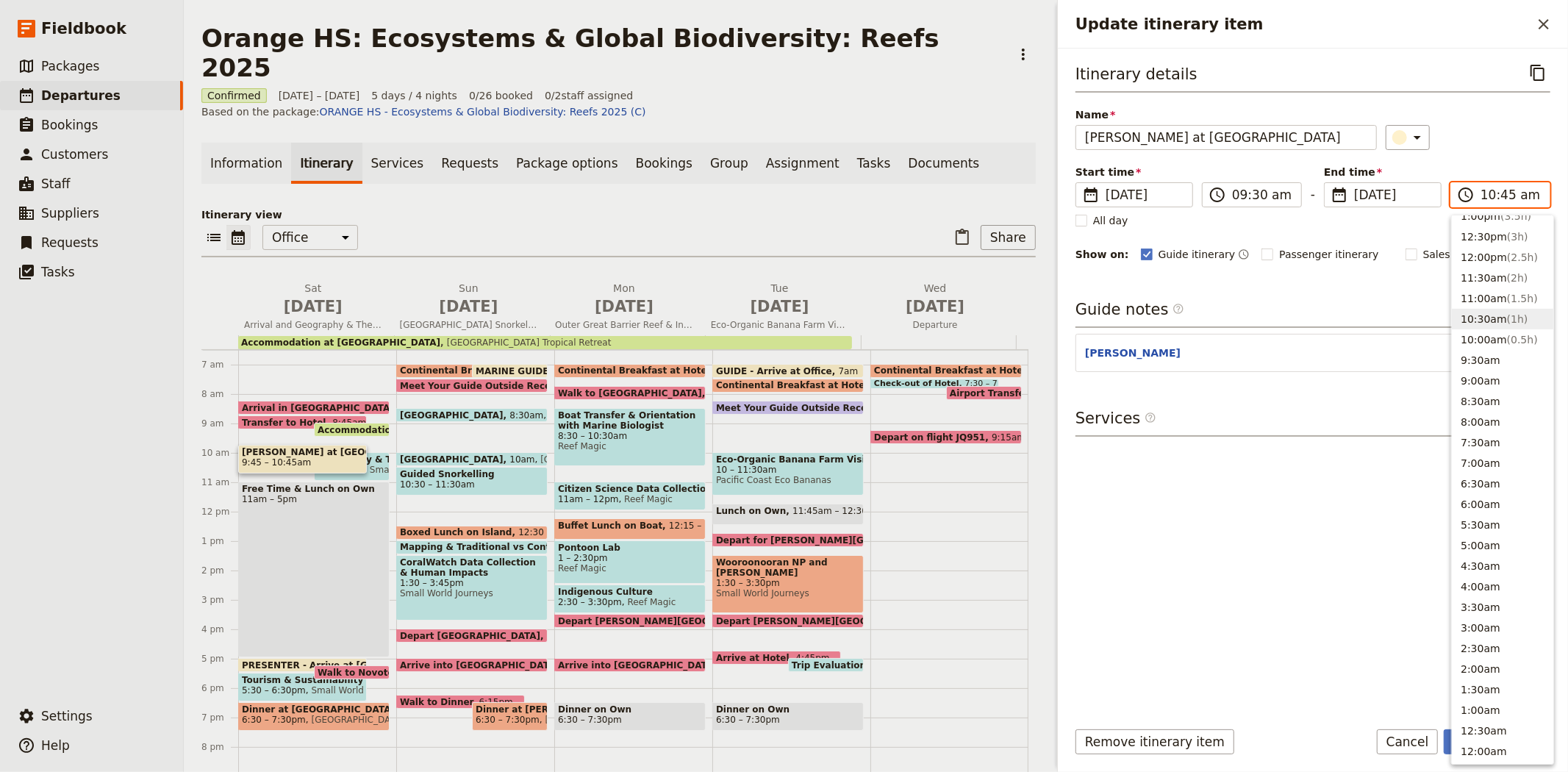
scroll to position [436, 0]
click at [1517, 369] on button "9:30am" at bounding box center [1502, 369] width 102 height 20
type input "09:30 am"
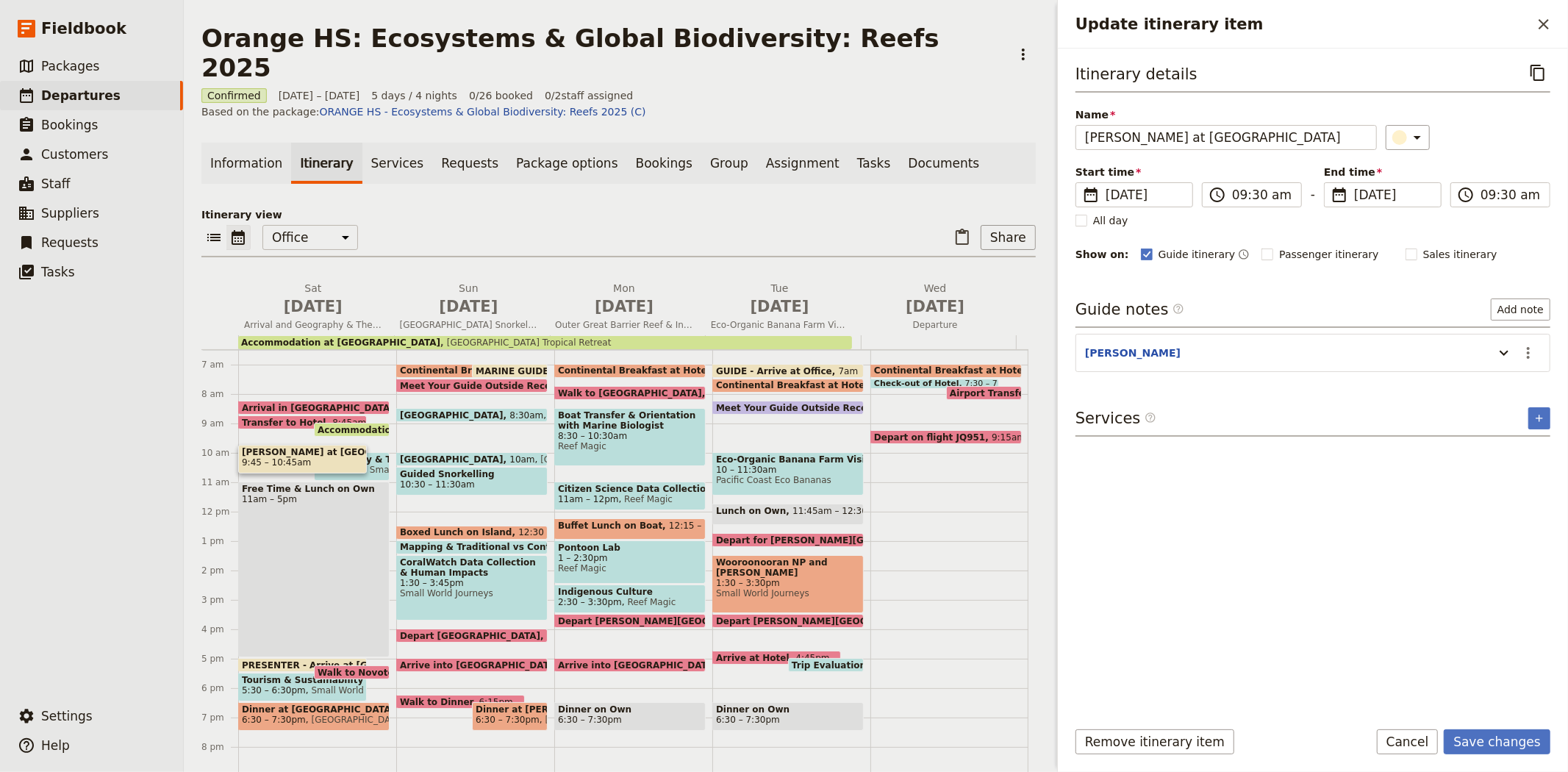
click at [1461, 148] on div "​" at bounding box center [1468, 136] width 166 height 25
click at [1503, 351] on icon "Update itinerary item" at bounding box center [1503, 353] width 17 height 17
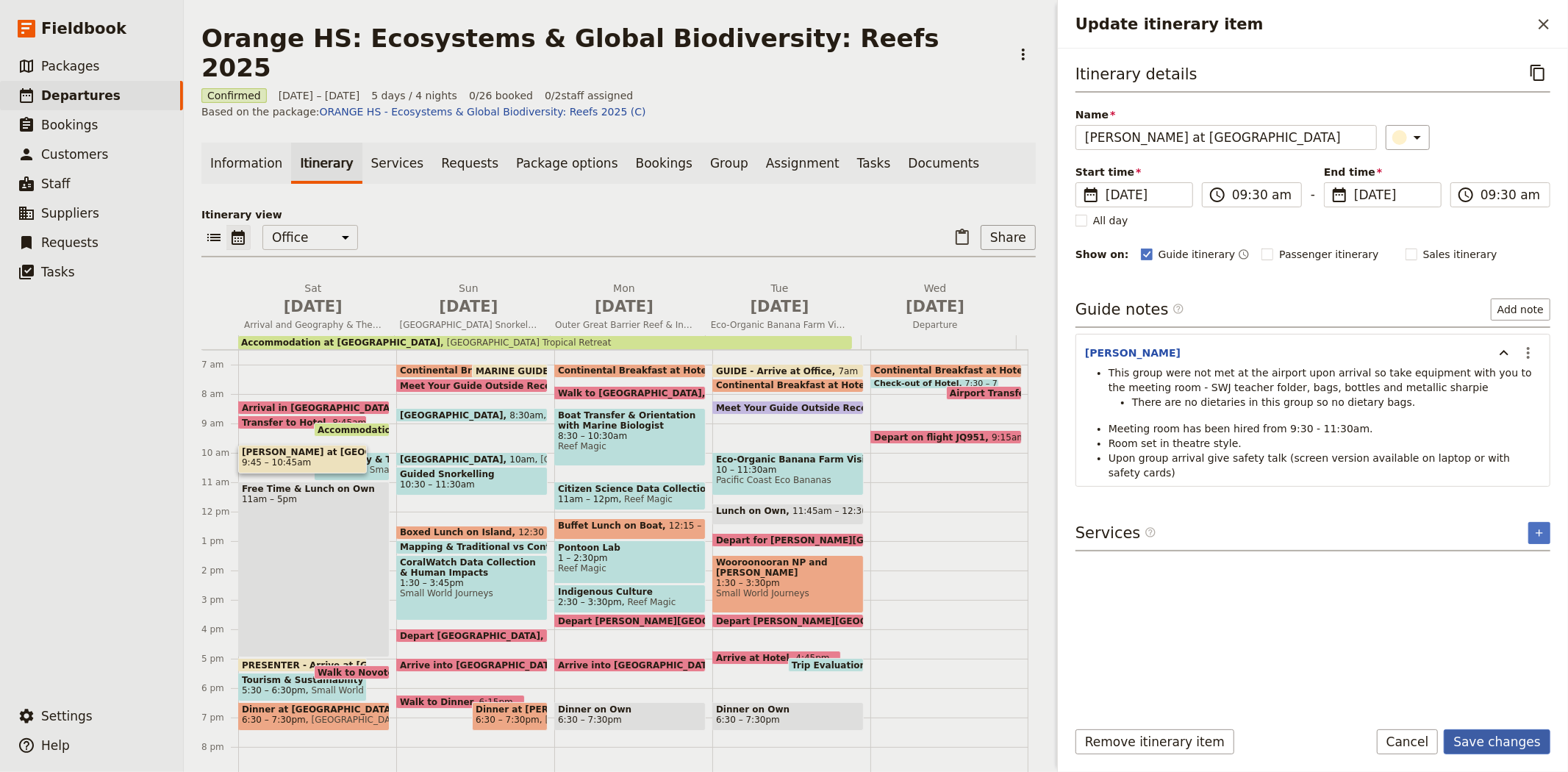
click at [1497, 738] on button "Save changes" at bounding box center [1497, 741] width 106 height 25
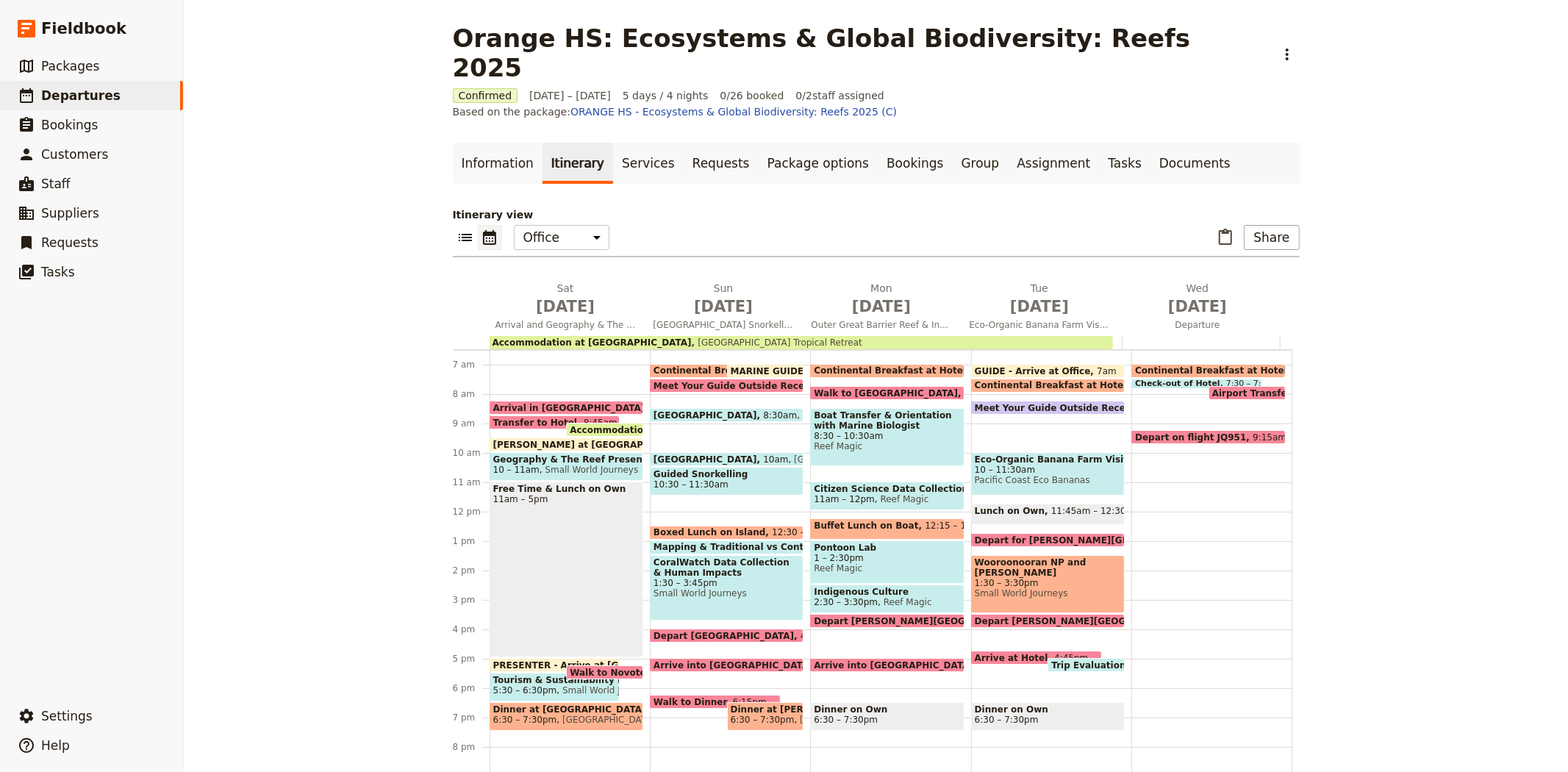
click at [637, 404] on div "Arrival in Cairns 8:15am Transfer to Hotel 8:45am Accommodation at Bay Village …" at bounding box center [570, 511] width 160 height 705
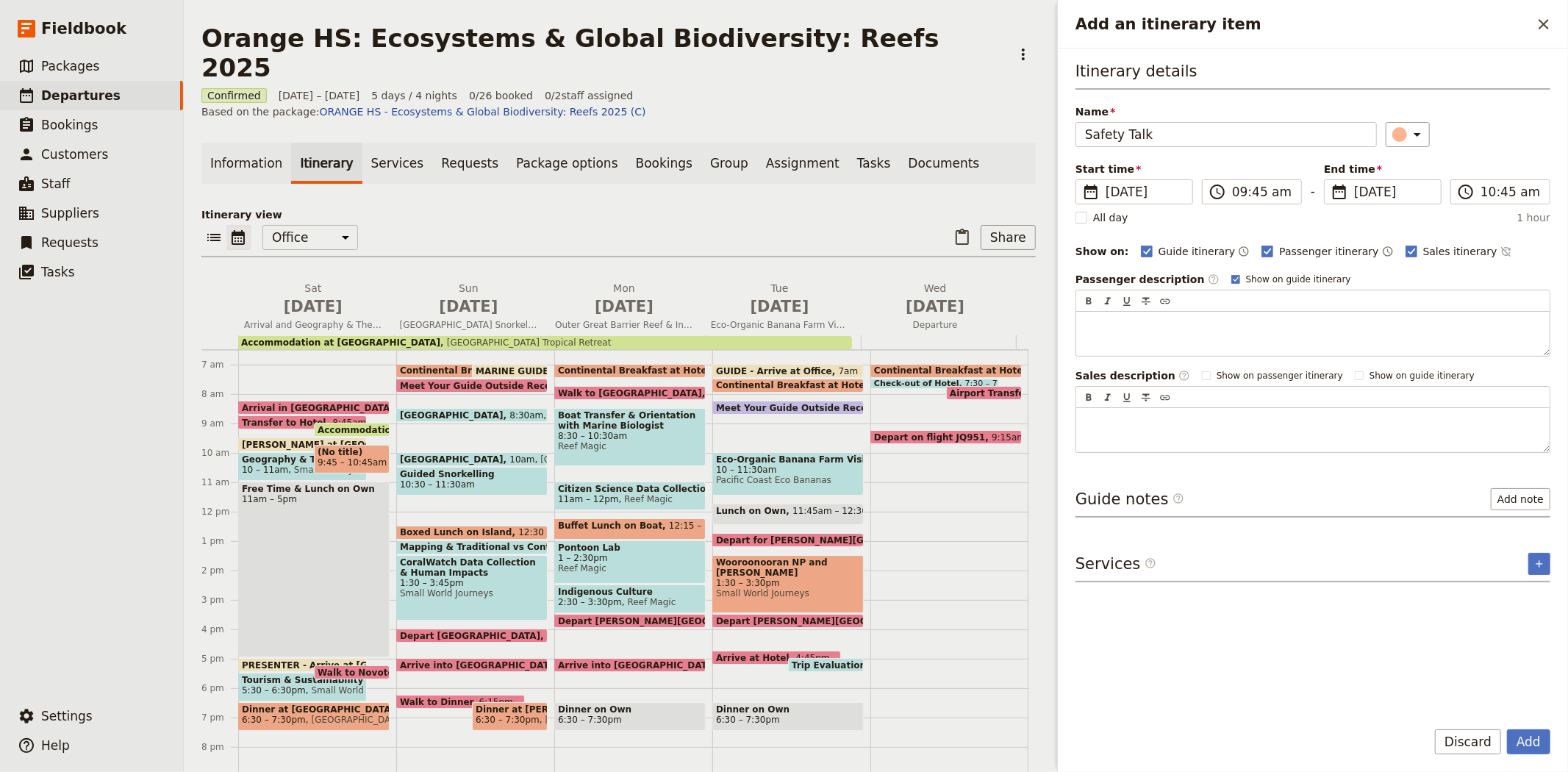
type input "Safety Talk"
click at [1423, 251] on span "Sales itinerary" at bounding box center [1460, 251] width 74 height 15
click at [1406, 244] on input "Sales itinerary" at bounding box center [1405, 244] width 1 height 1
checkbox input "false"
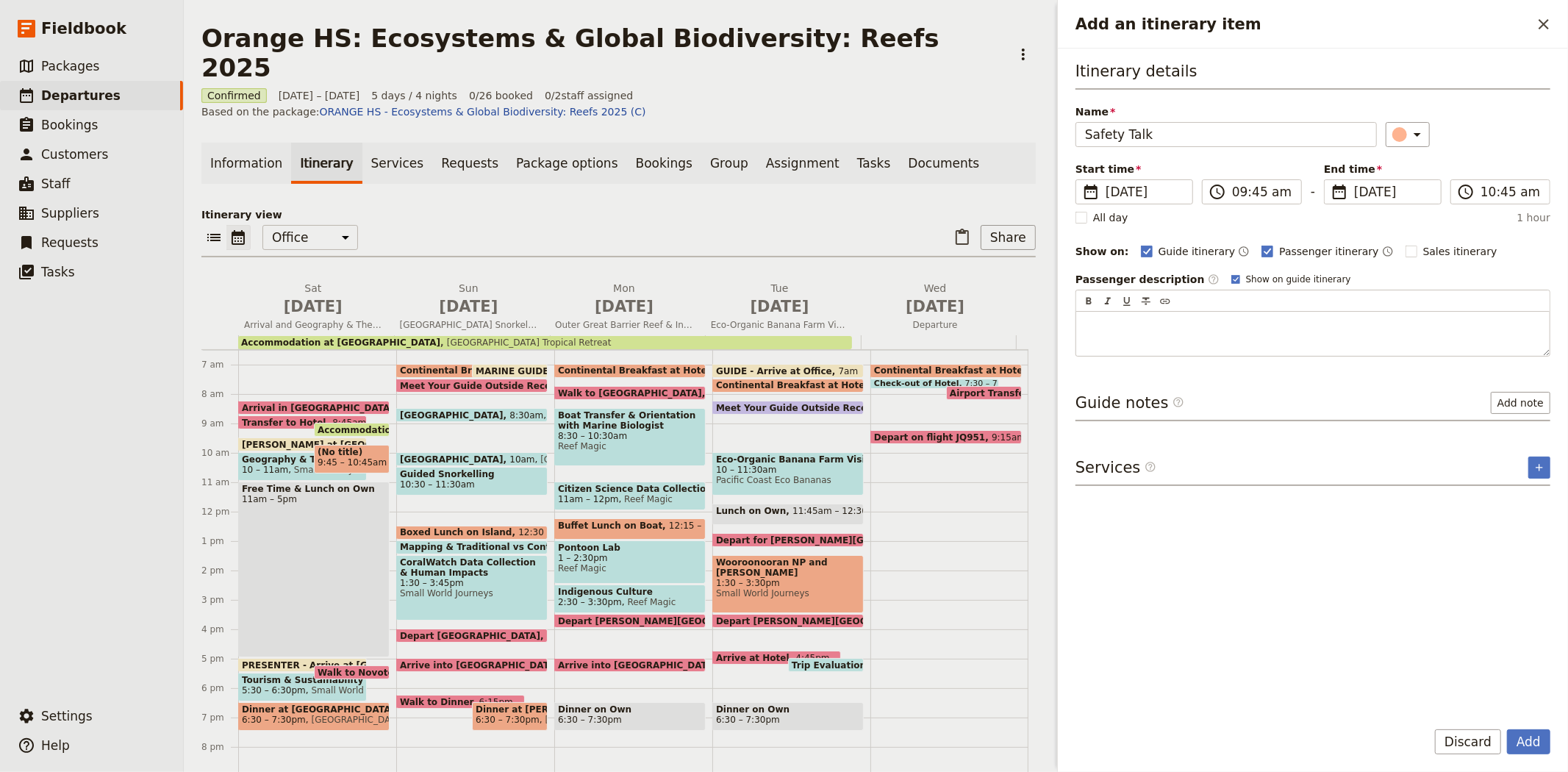
click at [1402, 148] on div "Itinerary details Name Safety Talk ​ Start time ​ 18 Oct 2025 18/10/2025 2025-1…" at bounding box center [1312, 208] width 474 height 296
click at [1409, 142] on icon "Add an itinerary item" at bounding box center [1417, 134] width 17 height 17
click at [1399, 190] on div "button" at bounding box center [1407, 182] width 15 height 15
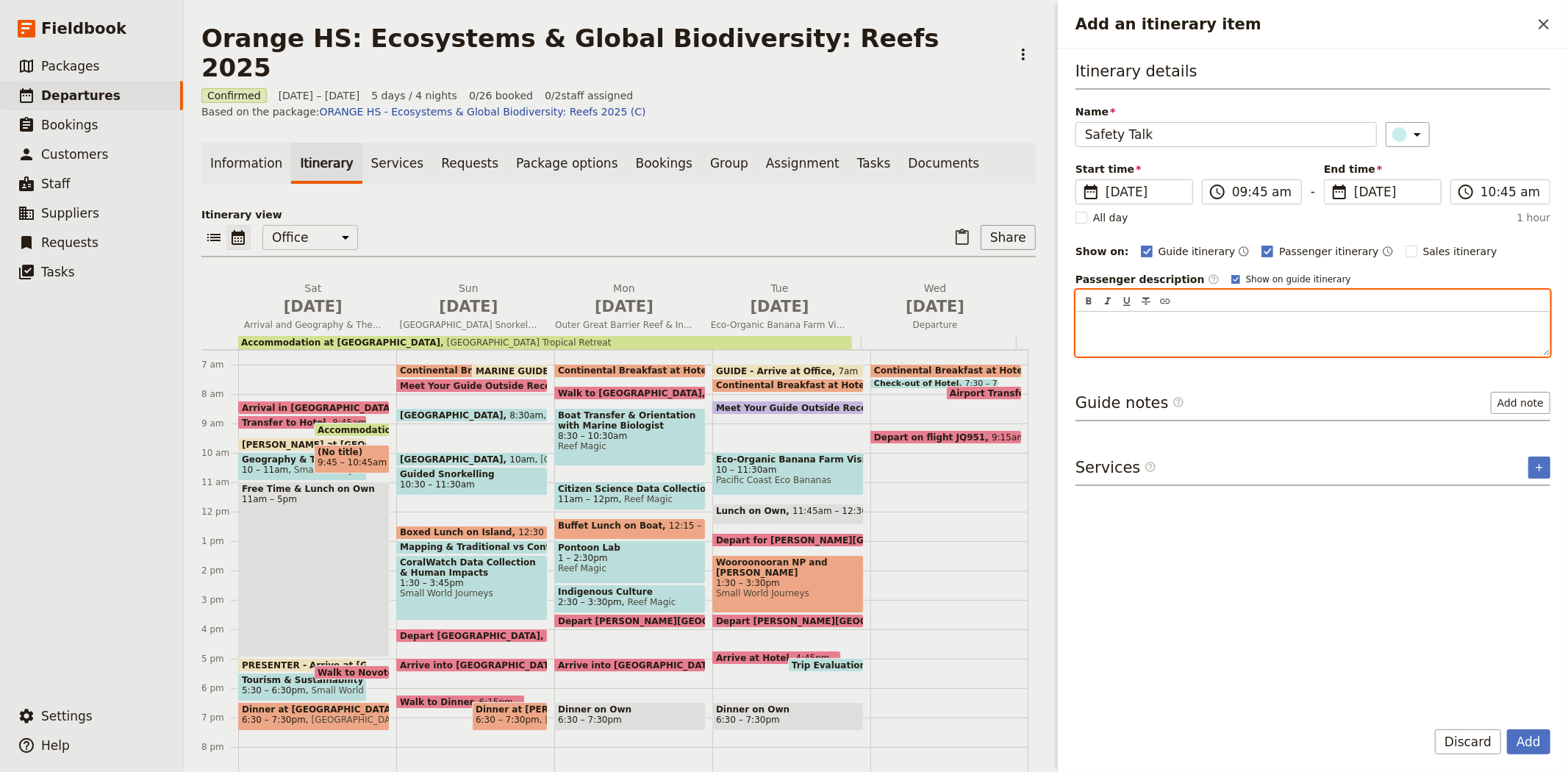
click at [1214, 319] on p "Add an itinerary item" at bounding box center [1313, 325] width 456 height 15
drag, startPoint x: 1503, startPoint y: 327, endPoint x: 1067, endPoint y: 329, distance: 436.0
click at [1067, 329] on div "Itinerary details Name Safety Talk ​ Start time ​ 18 Oct 2025 18/10/2025 2025-1…" at bounding box center [1312, 377] width 510 height 658
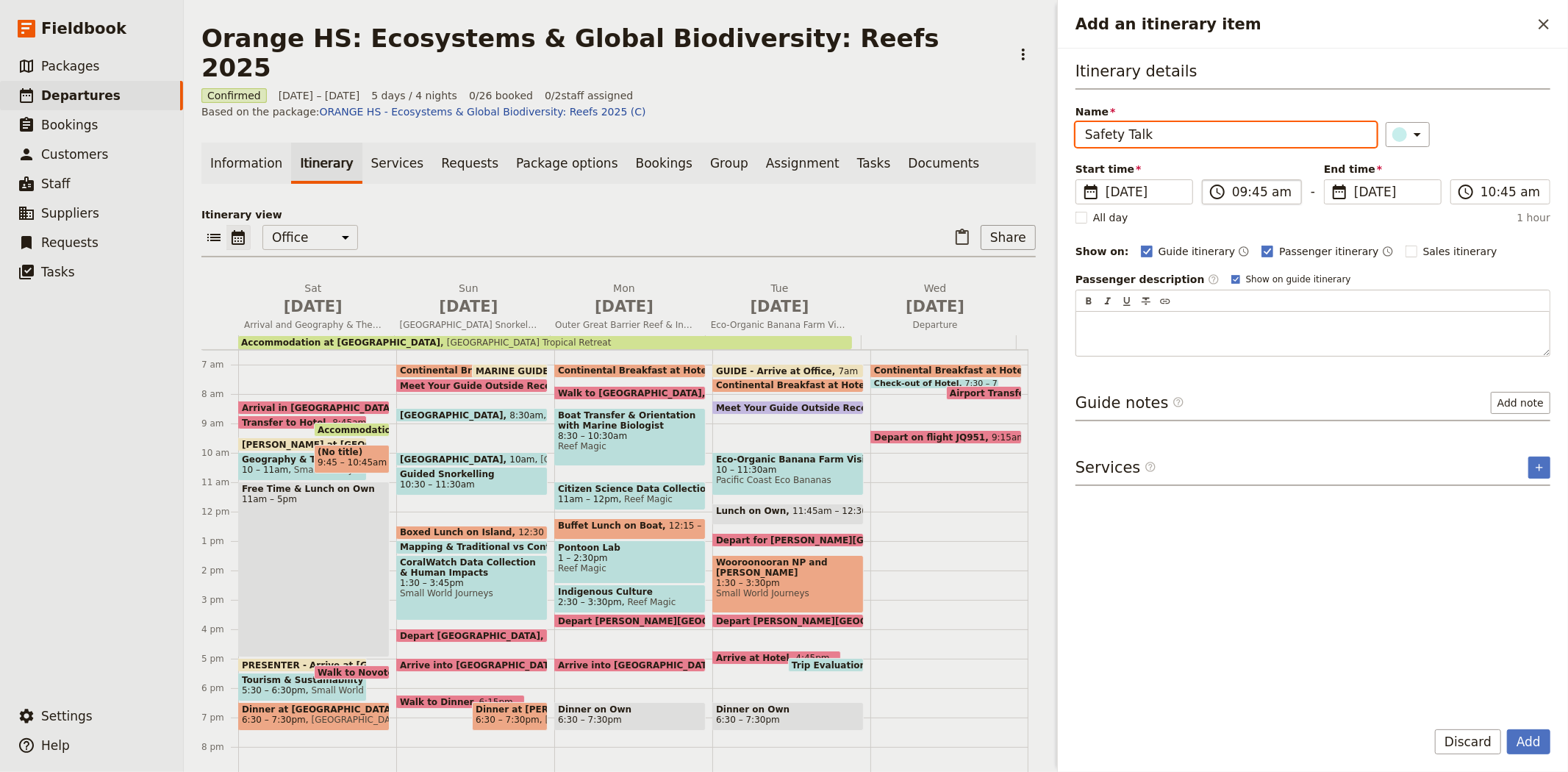
click at [1235, 192] on input "09:45 am" at bounding box center [1262, 191] width 60 height 17
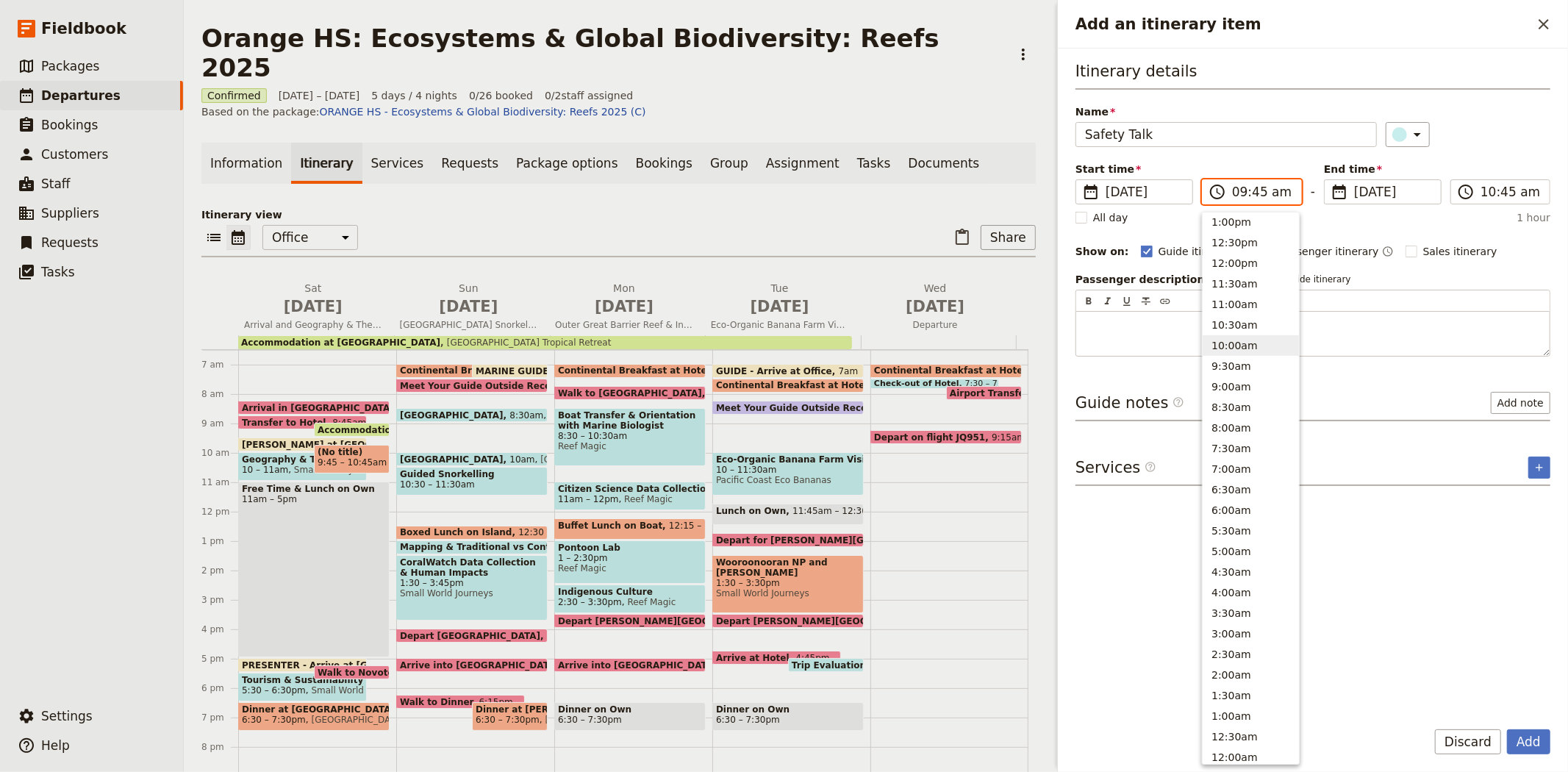
click at [1243, 340] on button "10:00am" at bounding box center [1250, 345] width 96 height 20
type input "10:00 am"
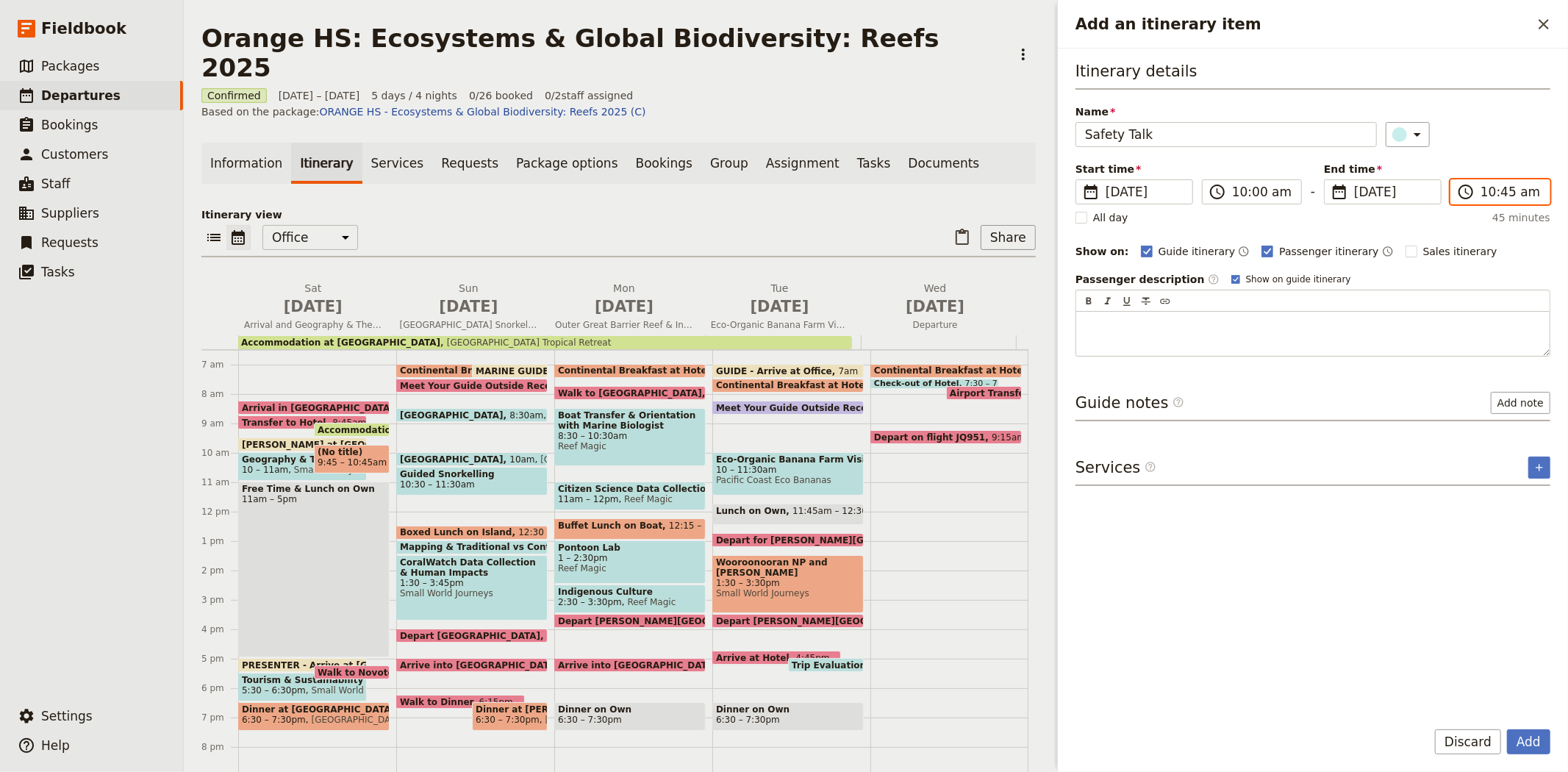
click at [1501, 190] on input "10:45 am" at bounding box center [1510, 191] width 60 height 17
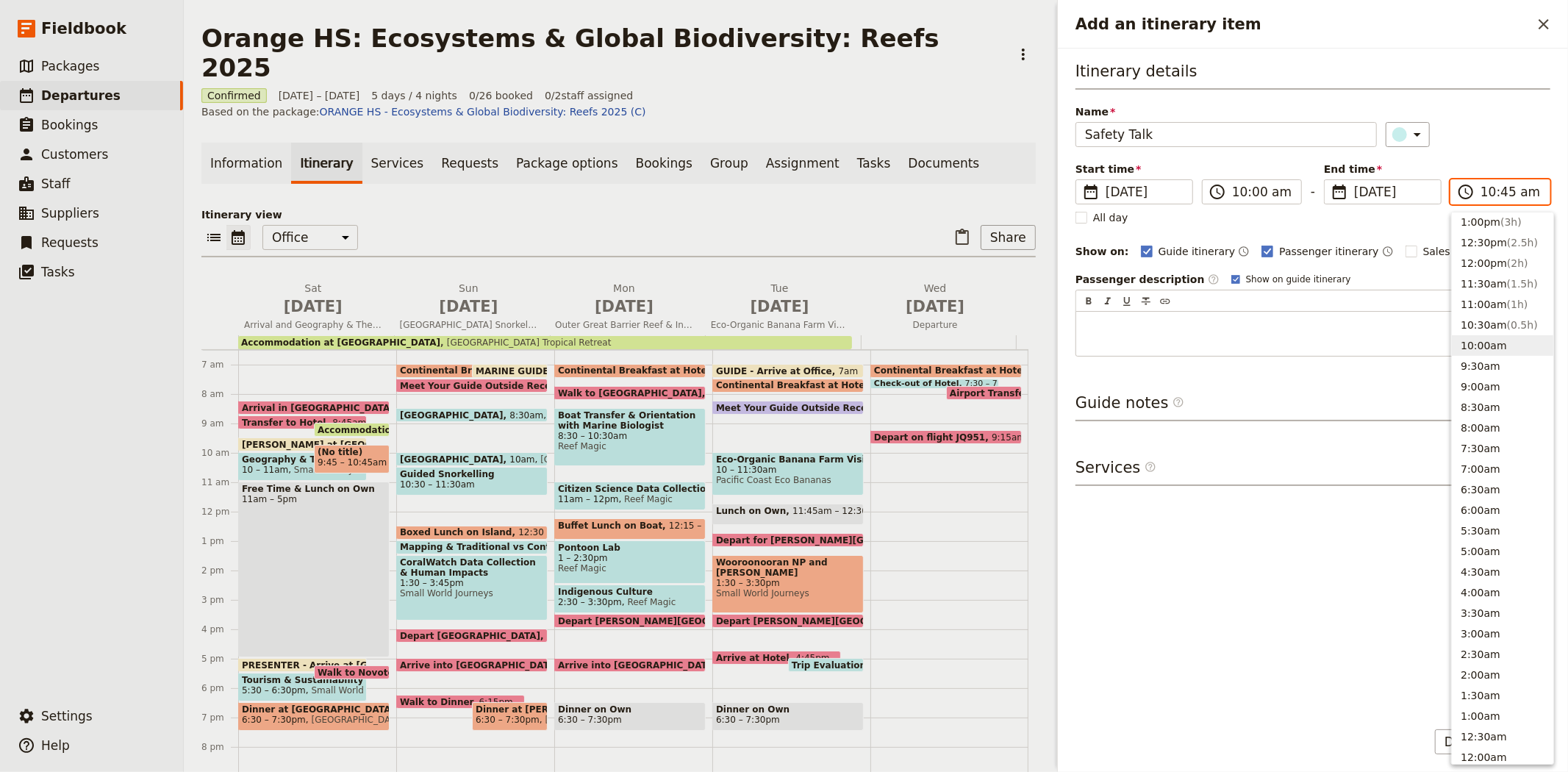
click at [1501, 348] on button "10:00am" at bounding box center [1502, 345] width 102 height 20
type input "10:00 am"
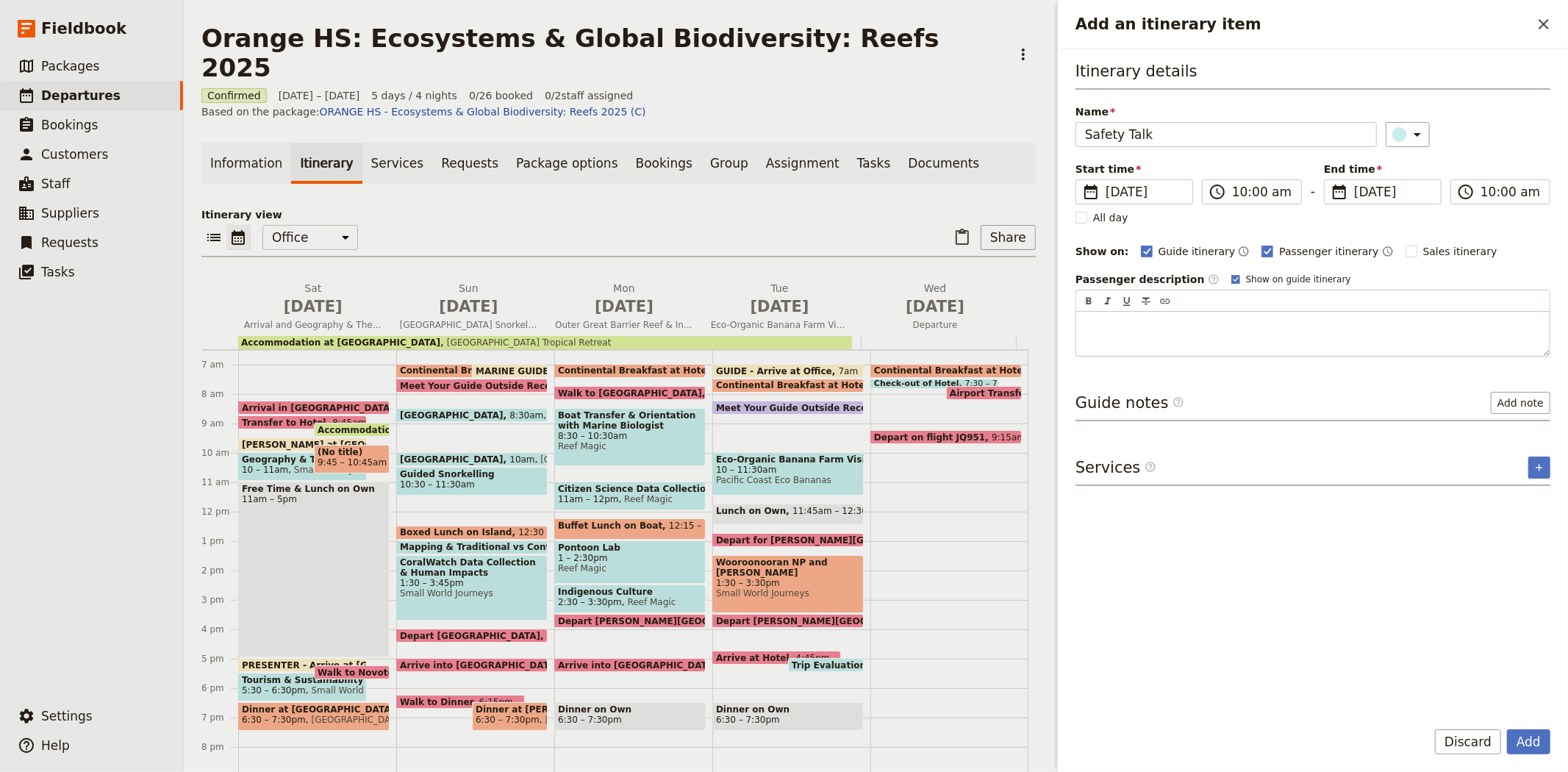
click at [1467, 112] on div "Name Safety Talk ​" at bounding box center [1312, 125] width 474 height 43
click at [1530, 745] on button "Add" at bounding box center [1528, 741] width 43 height 25
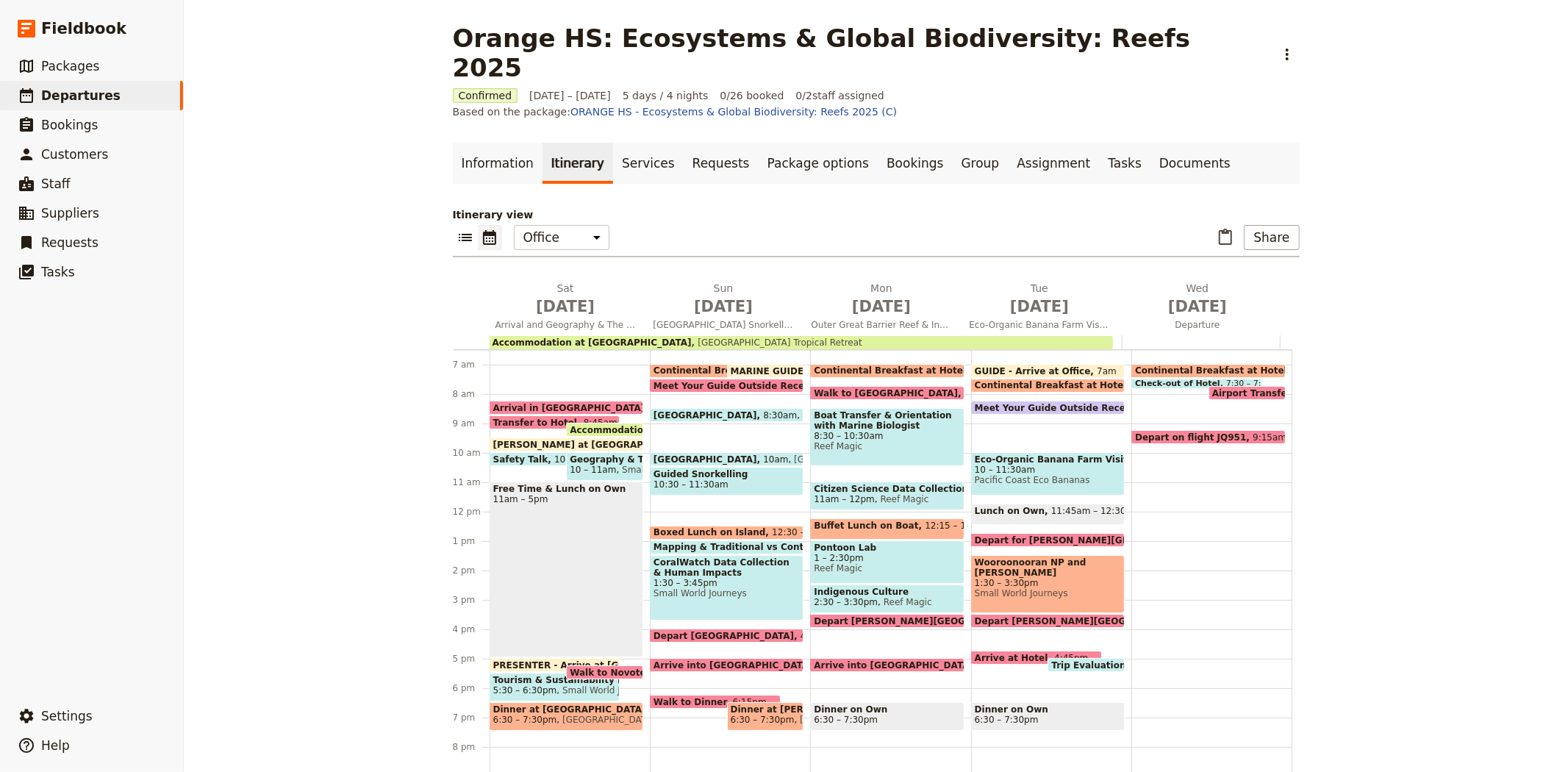
click at [584, 464] on span "10 – 11am" at bounding box center [593, 469] width 47 height 10
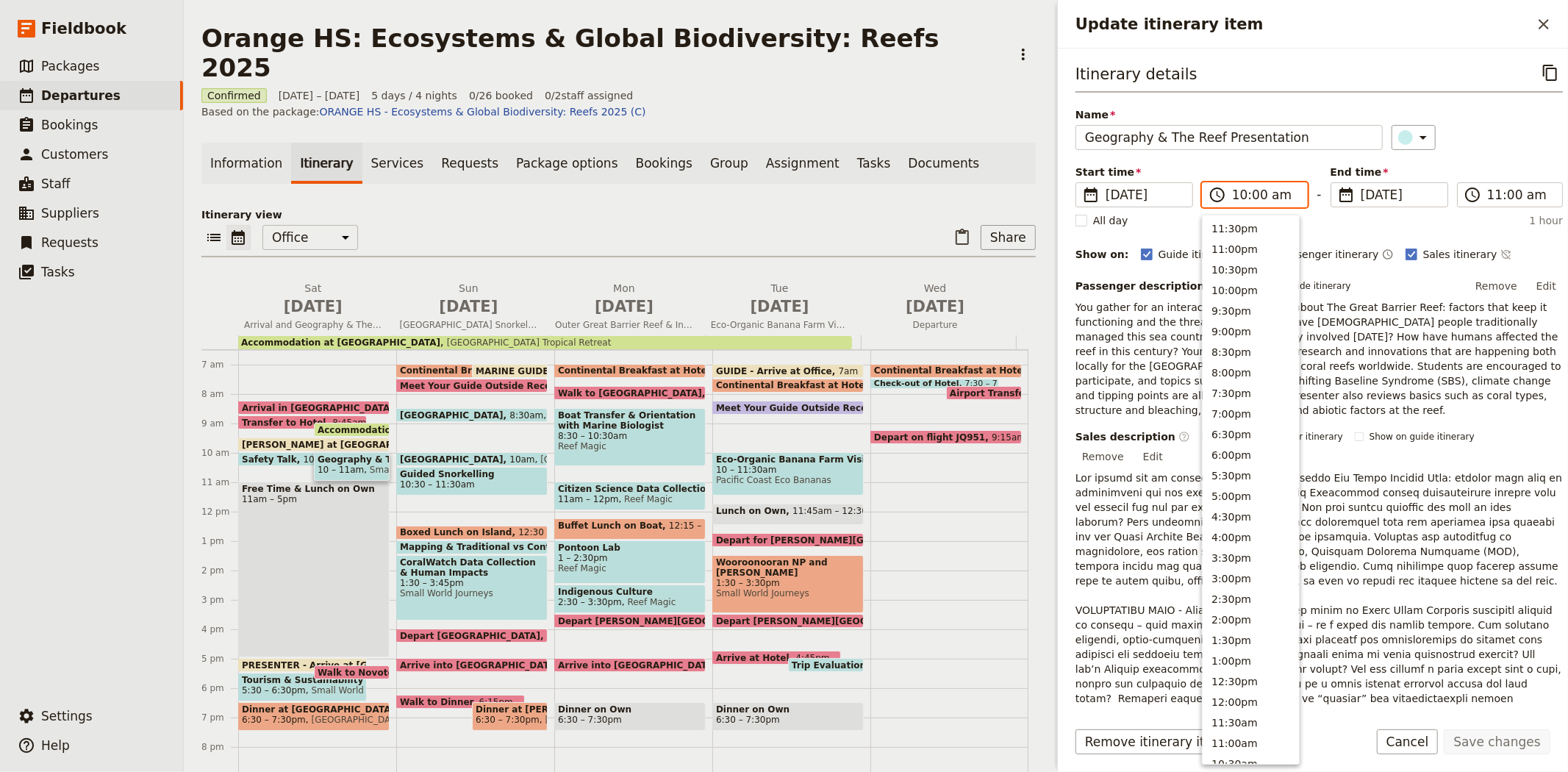
click at [1249, 200] on input "10:00 am" at bounding box center [1265, 194] width 66 height 17
click at [1260, 193] on input "10:00 am" at bounding box center [1265, 194] width 66 height 17
click at [1258, 193] on input "10:00 am" at bounding box center [1265, 194] width 66 height 17
type input "10:15 am"
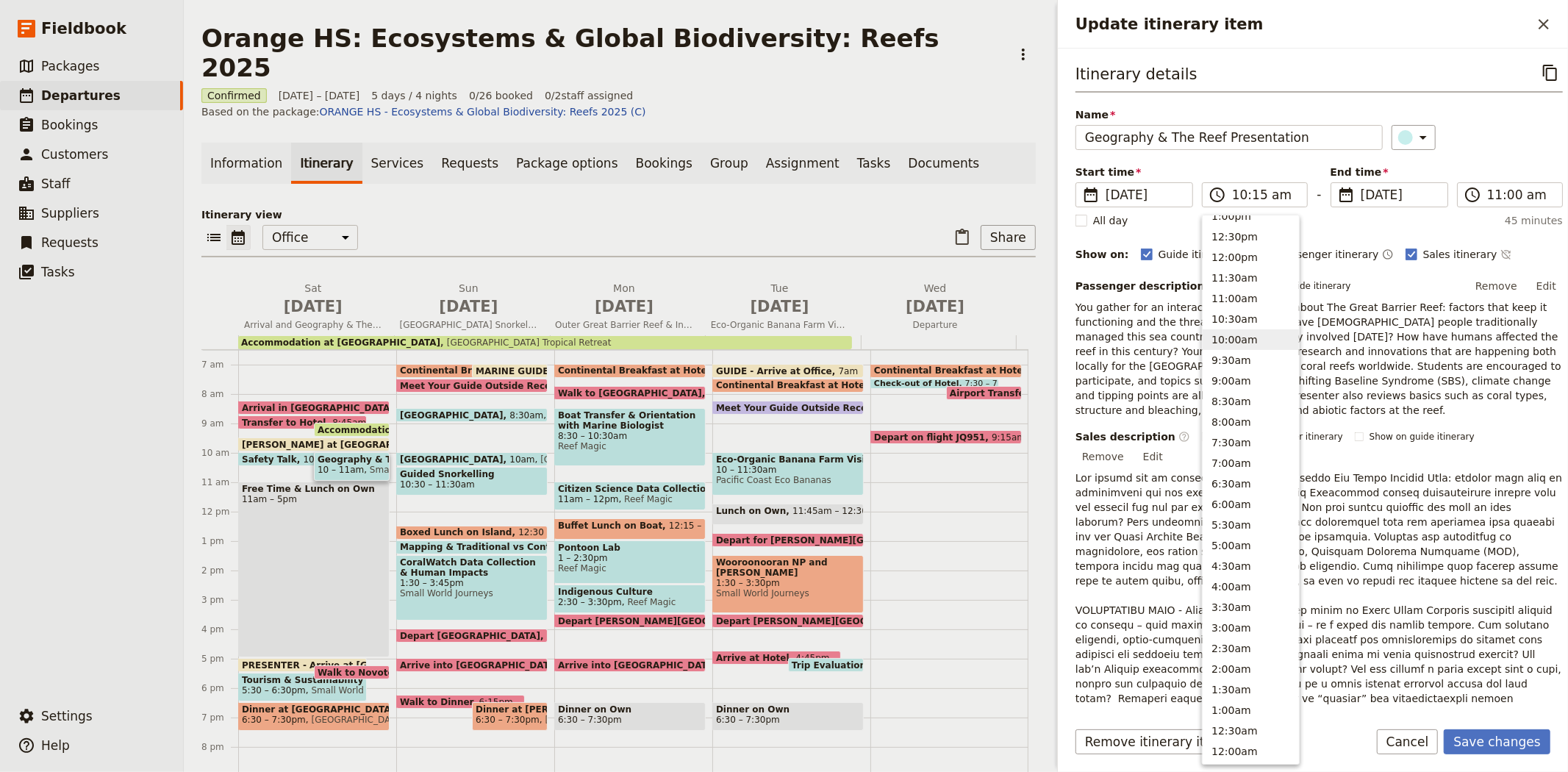
click at [1480, 147] on div "​" at bounding box center [1476, 136] width 171 height 25
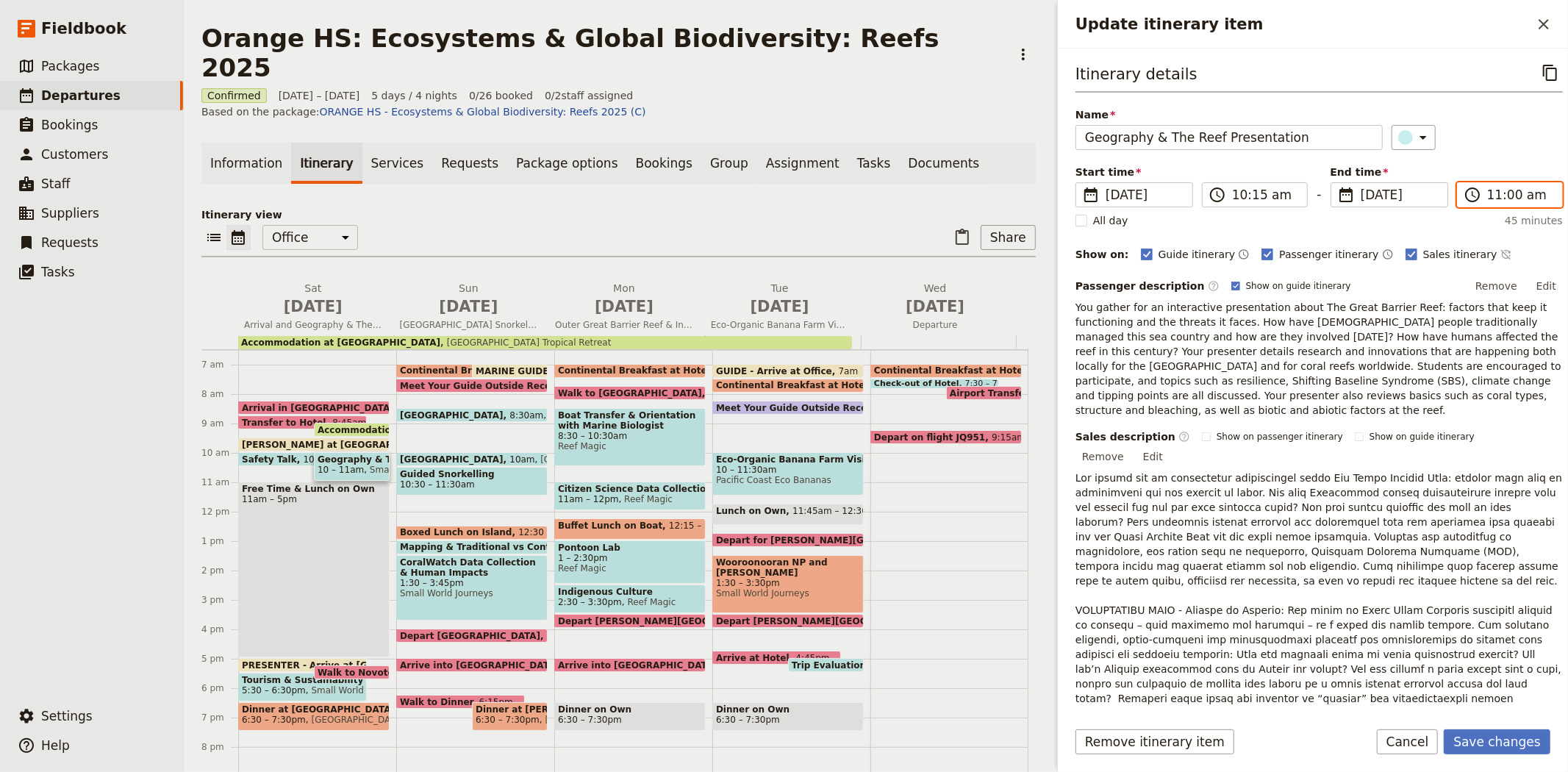
click at [1504, 191] on input "11:00 am" at bounding box center [1520, 194] width 66 height 17
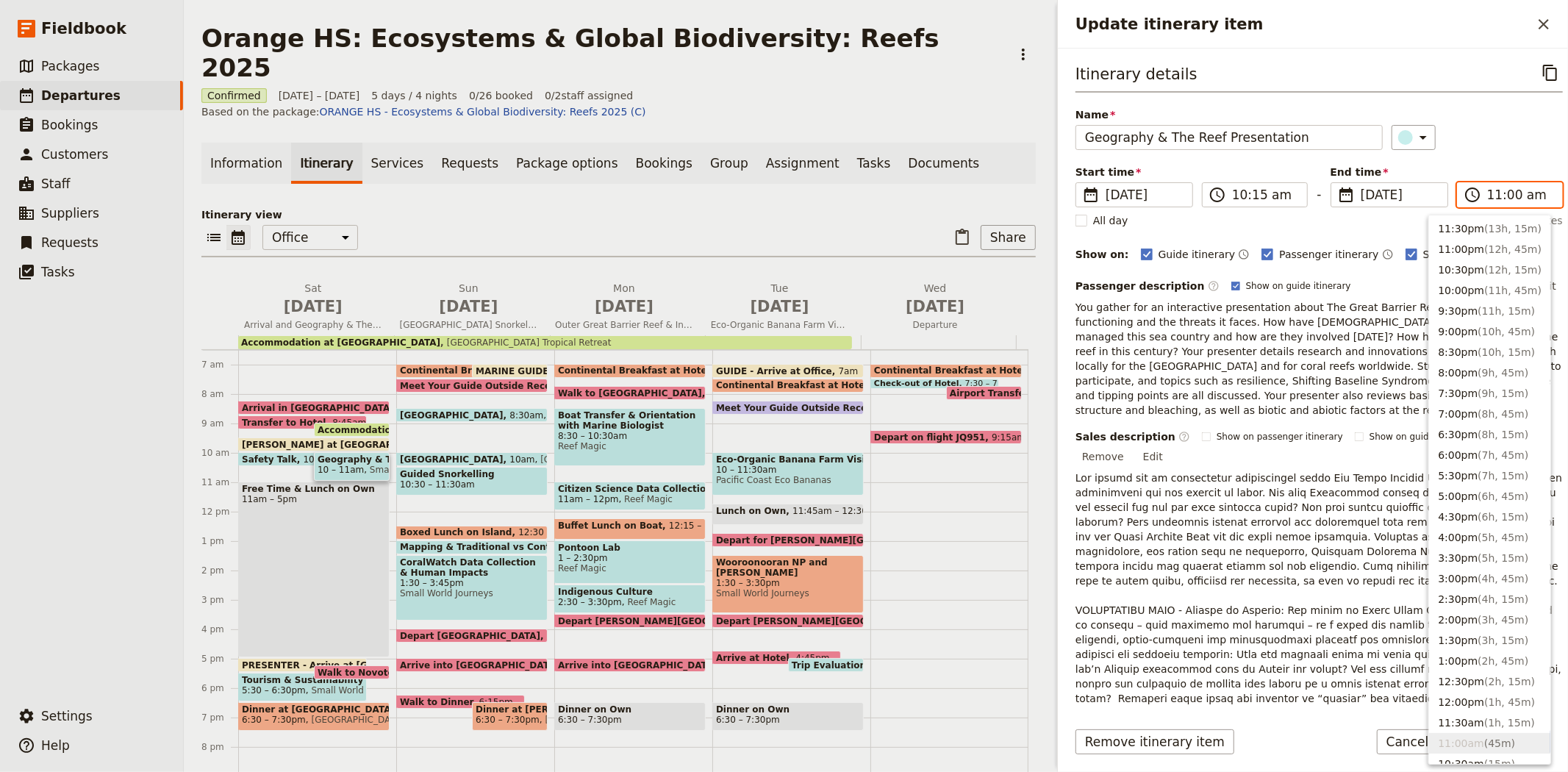
click at [1507, 195] on input "11:00 am" at bounding box center [1520, 194] width 66 height 17
type input "11:15 am"
click at [1457, 135] on div "​" at bounding box center [1476, 136] width 171 height 25
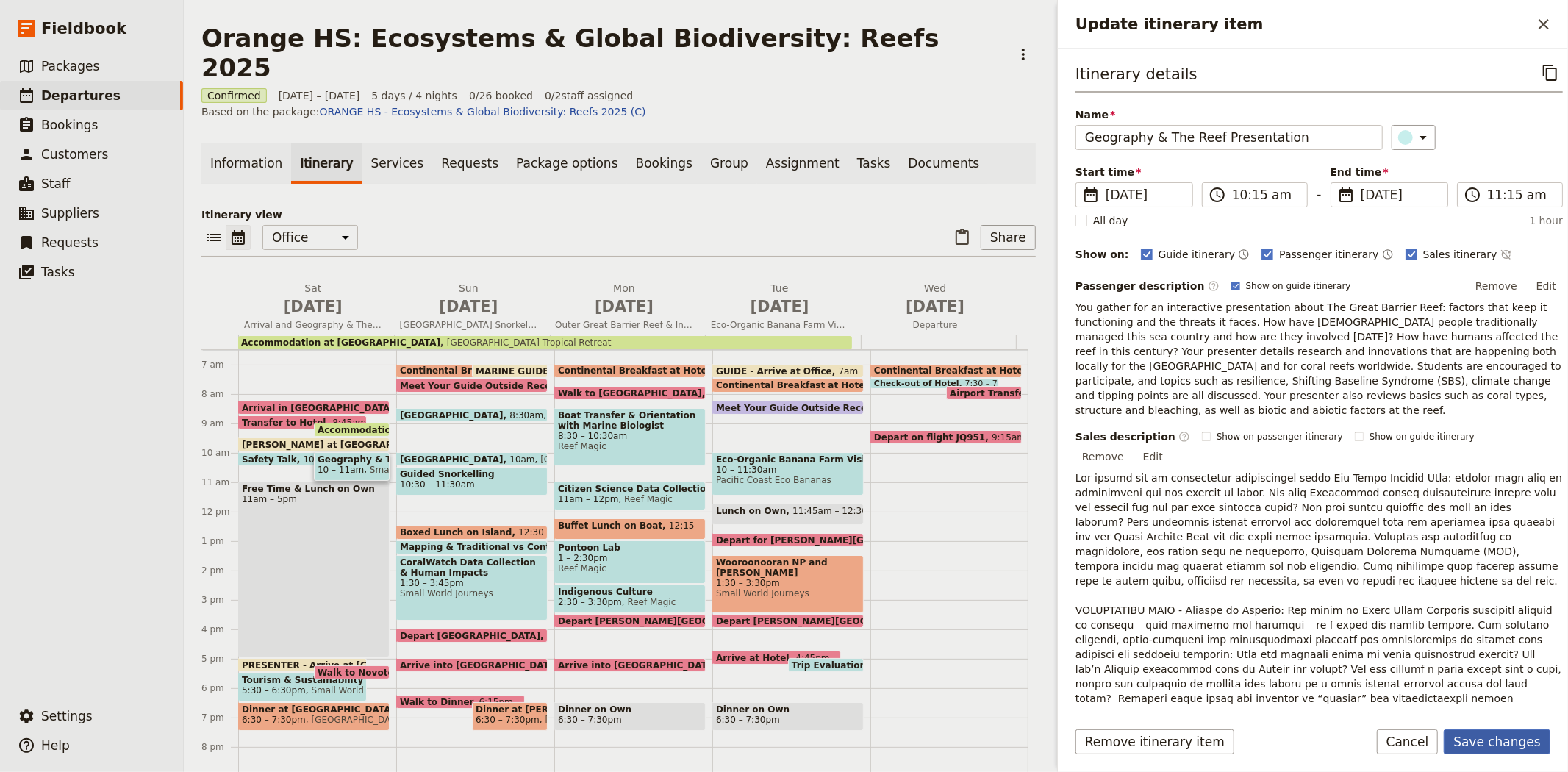
click at [1498, 739] on button "Save changes" at bounding box center [1497, 741] width 106 height 25
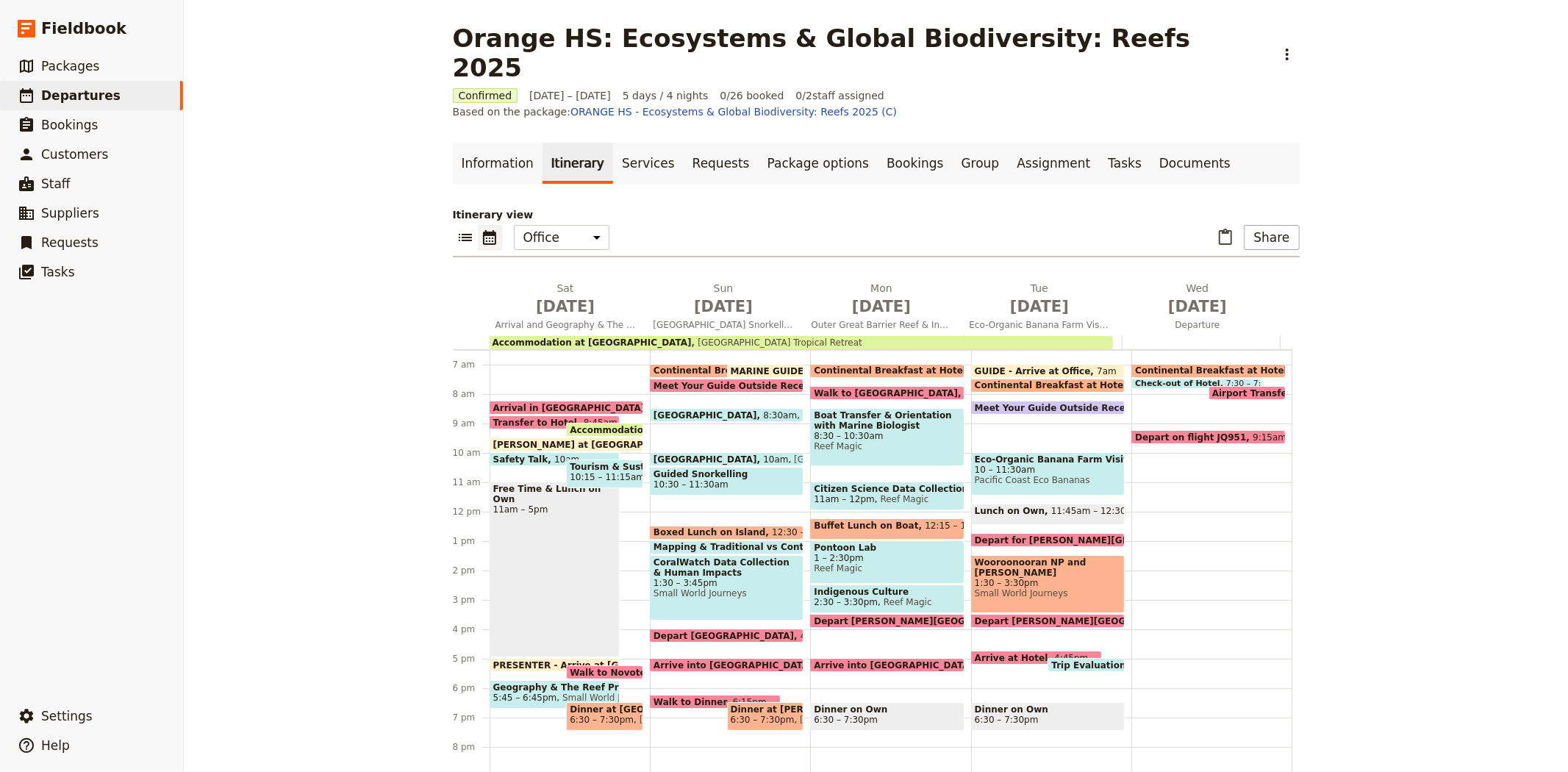
click at [613, 472] on span "10:15 – 11:15am" at bounding box center [607, 476] width 75 height 10
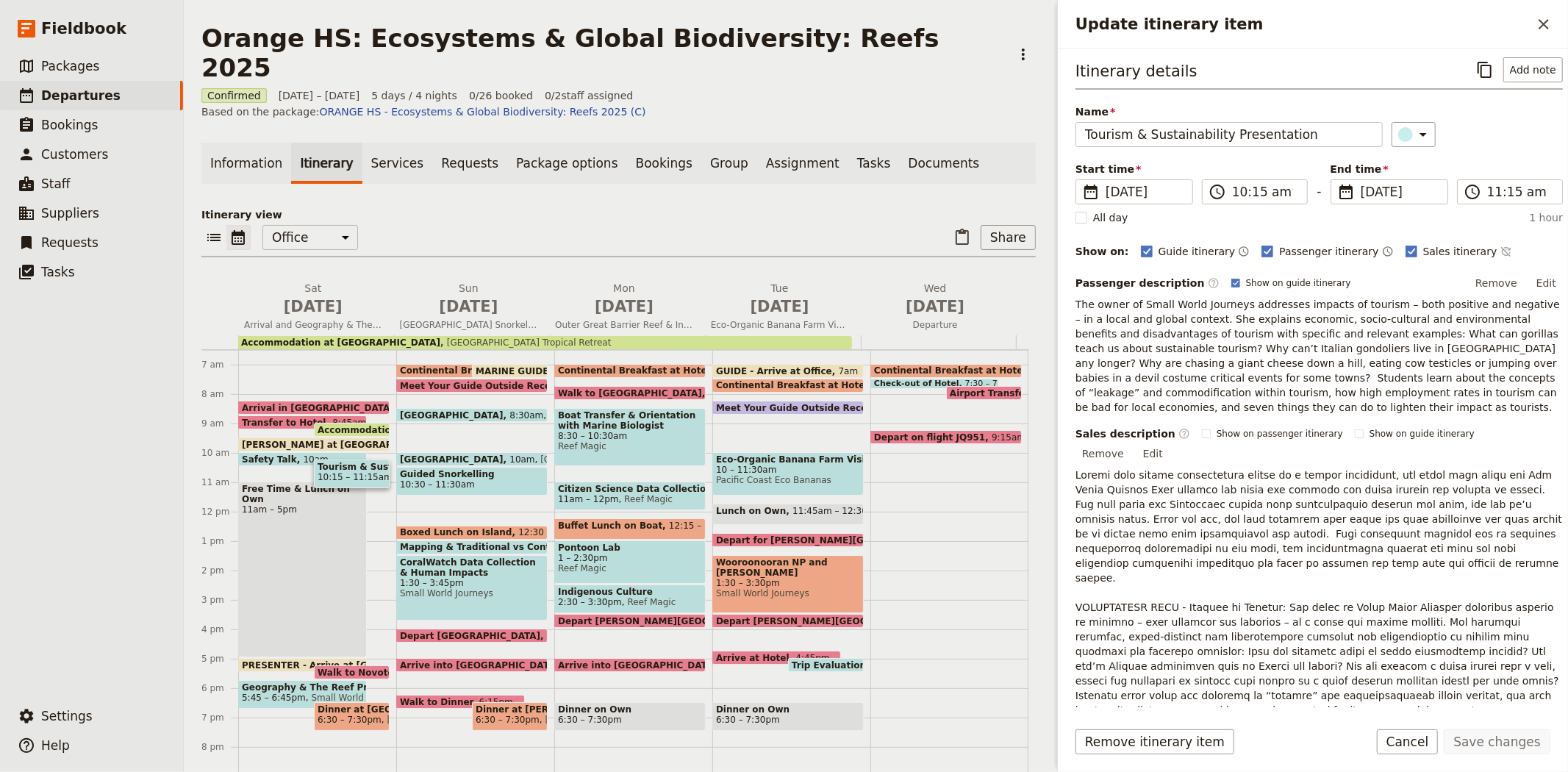
scroll to position [0, 0]
click at [1541, 33] on button "​" at bounding box center [1543, 24] width 25 height 25
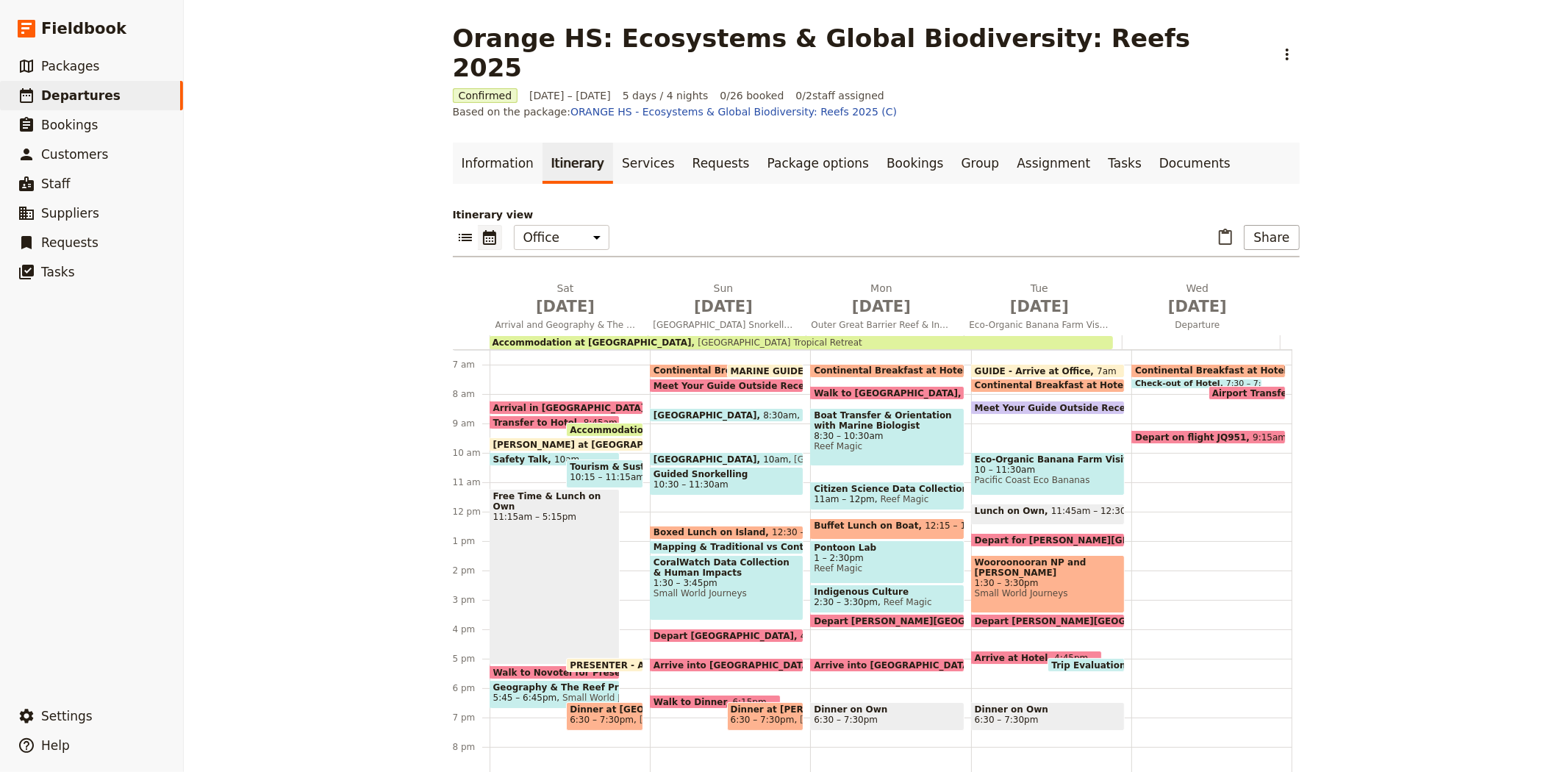
click at [376, 494] on div "Orange HS: Ecosystems & Global Biodiversity: Reefs 2025 ​ Confirmed 18 – 22 Oct…" at bounding box center [876, 386] width 1384 height 772
click at [624, 472] on span "10:15 – 11:15am" at bounding box center [607, 476] width 75 height 10
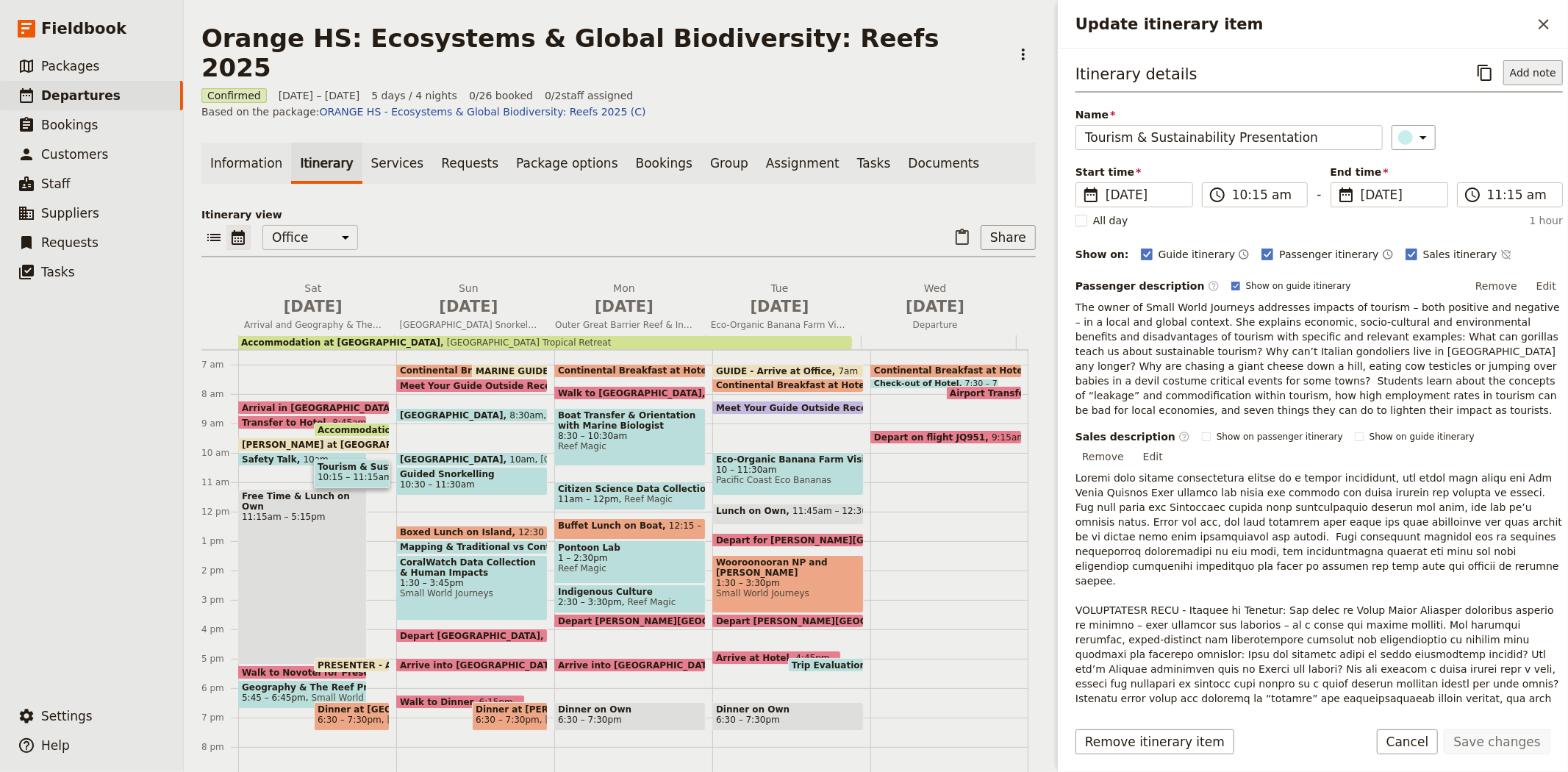
click at [1514, 76] on button "Add note" at bounding box center [1532, 72] width 60 height 25
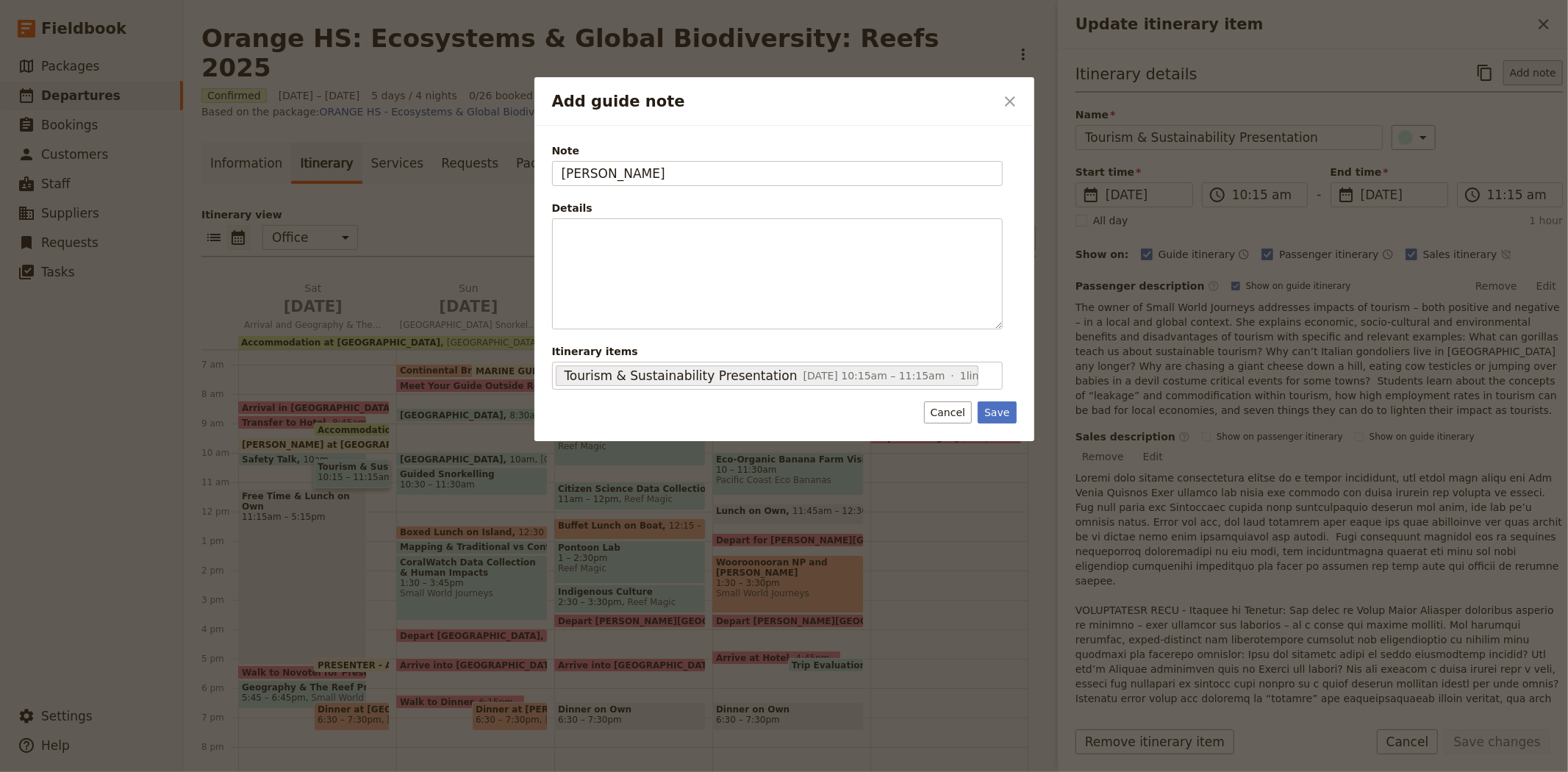
type input "LAURIE"
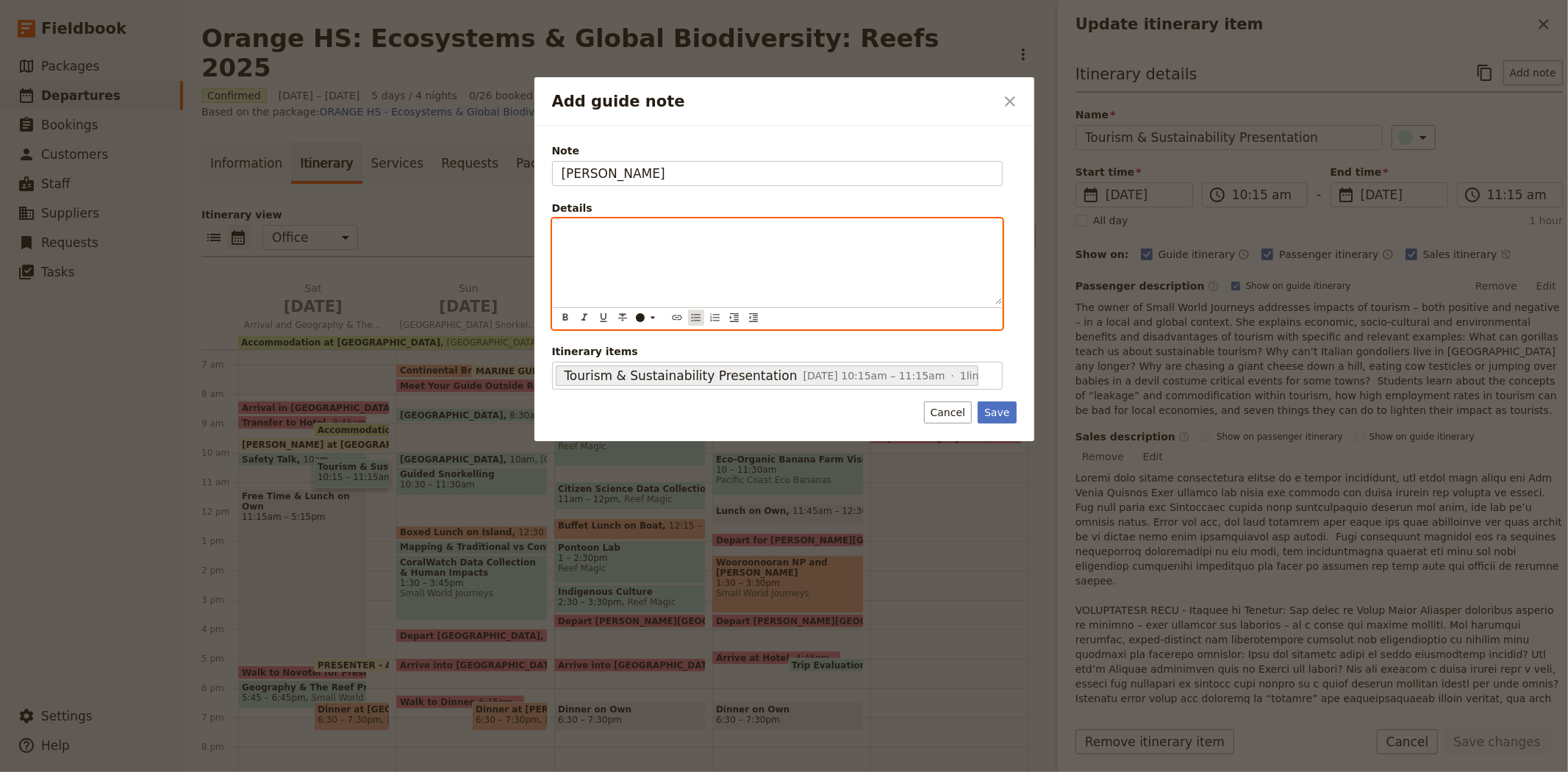
click at [696, 319] on icon "Bulleted list" at bounding box center [696, 317] width 12 height 12
click at [731, 230] on span "Once you have packed away TAKE LAPTOP TO NOVOTEL RECEPTION." at bounding box center [763, 232] width 355 height 12
click at [730, 230] on span "Once you have packed away TAKE LAPTOP TO NOVOTEL RECEPTION." at bounding box center [763, 232] width 355 height 12
click at [908, 231] on li "Once you have packed away drop LAPTOP TO NOVOTEL RECEPTION." at bounding box center [789, 233] width 408 height 15
drag, startPoint x: 911, startPoint y: 230, endPoint x: 740, endPoint y: 233, distance: 171.0
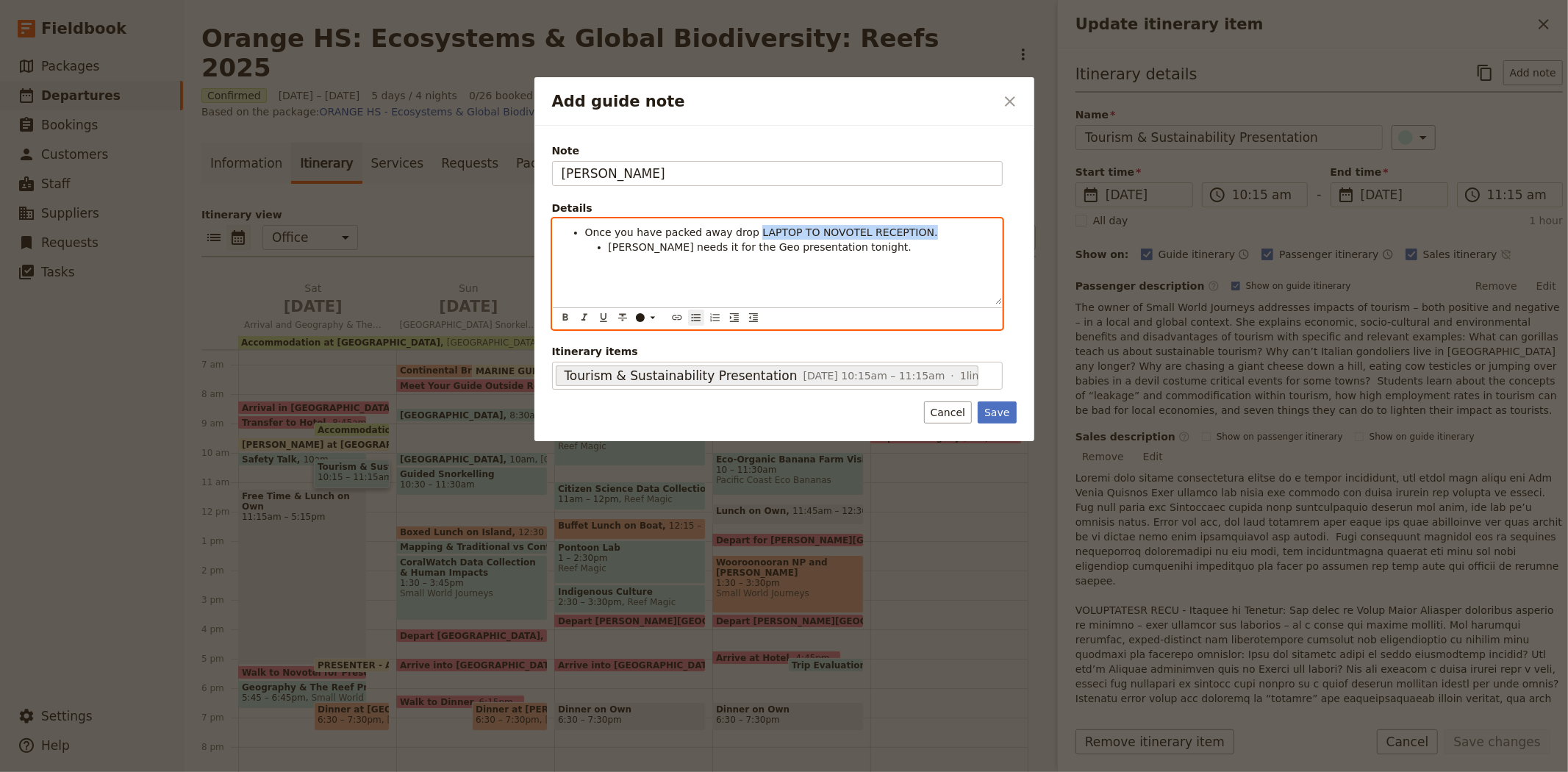
click at [740, 233] on li "Once you have packed away drop LAPTOP TO NOVOTEL RECEPTION." at bounding box center [789, 233] width 408 height 15
click at [651, 319] on icon "Add guide note" at bounding box center [652, 317] width 12 height 12
click at [639, 358] on div "button" at bounding box center [641, 353] width 9 height 9
click at [569, 318] on icon "Format bold" at bounding box center [565, 317] width 12 height 12
click at [699, 269] on div "Once you have packed away drop LAPTOP TO NOVOTEL RECEPTION. Azri needs it for t…" at bounding box center [778, 261] width 449 height 85
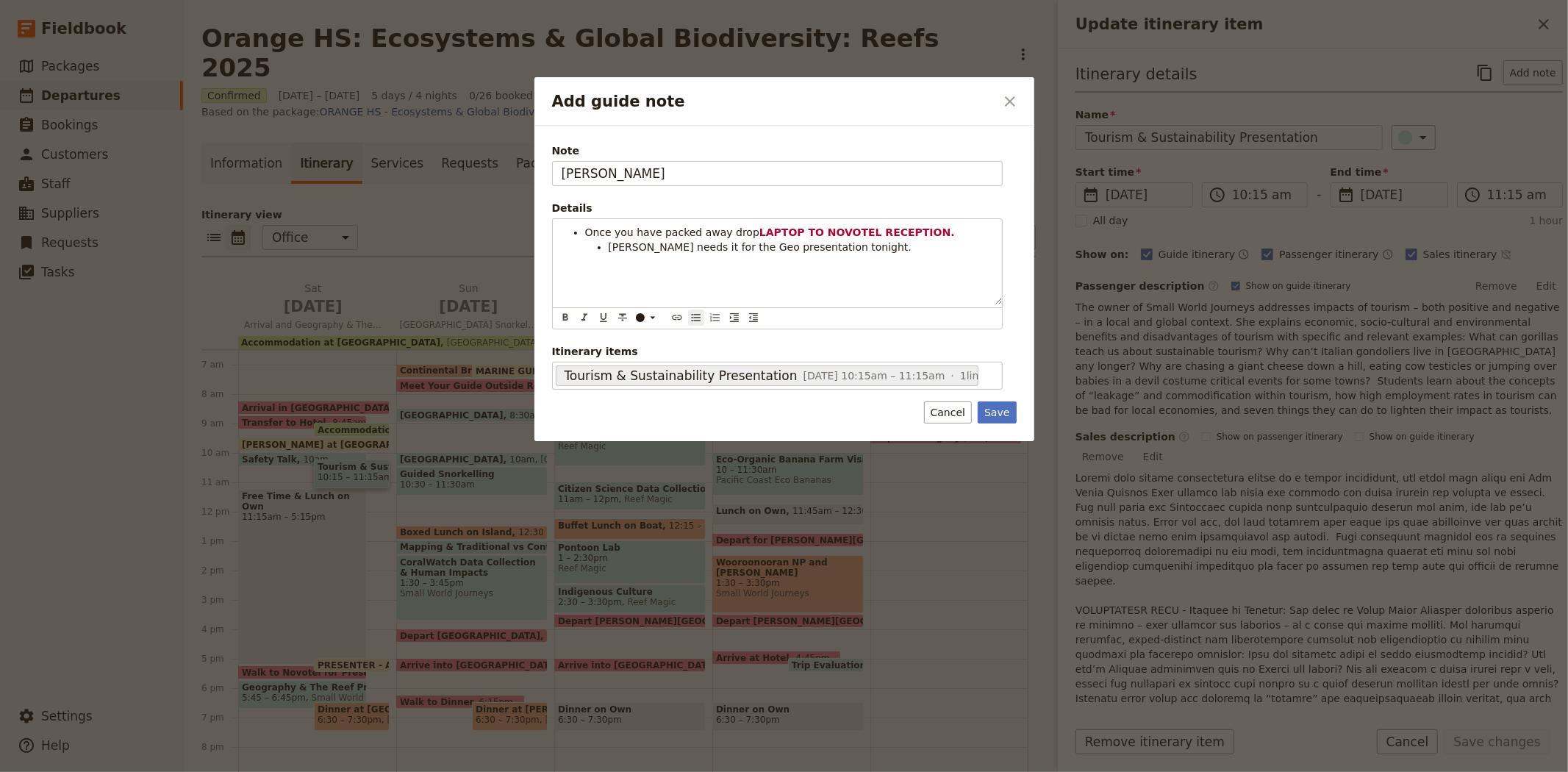
click at [1018, 409] on div "Note LAURIE Details Once you have packed away drop LAPTOP TO NOVOTEL RECEPTION.…" at bounding box center [784, 283] width 500 height 315
click at [996, 411] on button "Save" at bounding box center [996, 412] width 38 height 22
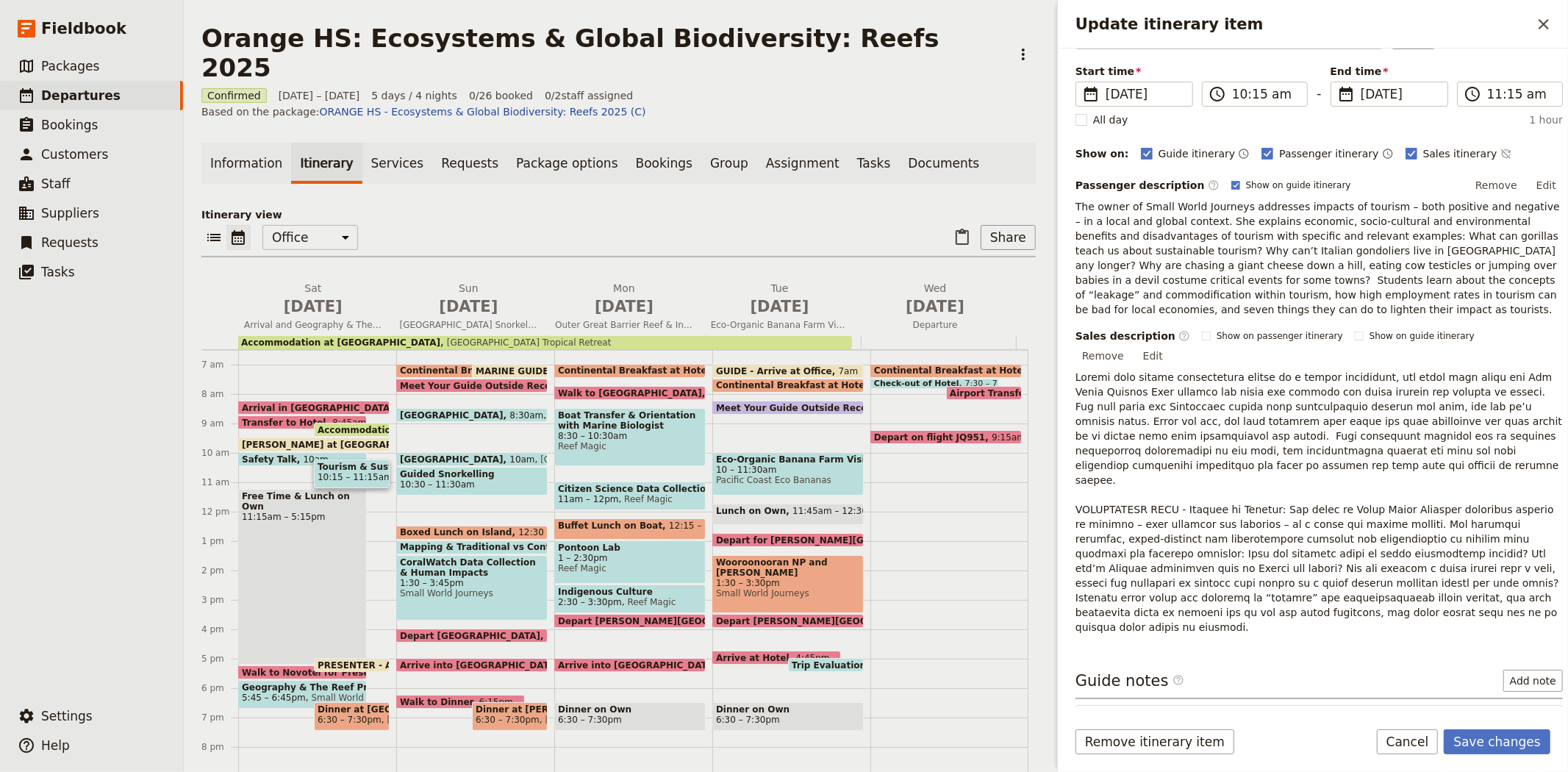
scroll to position [207, 0]
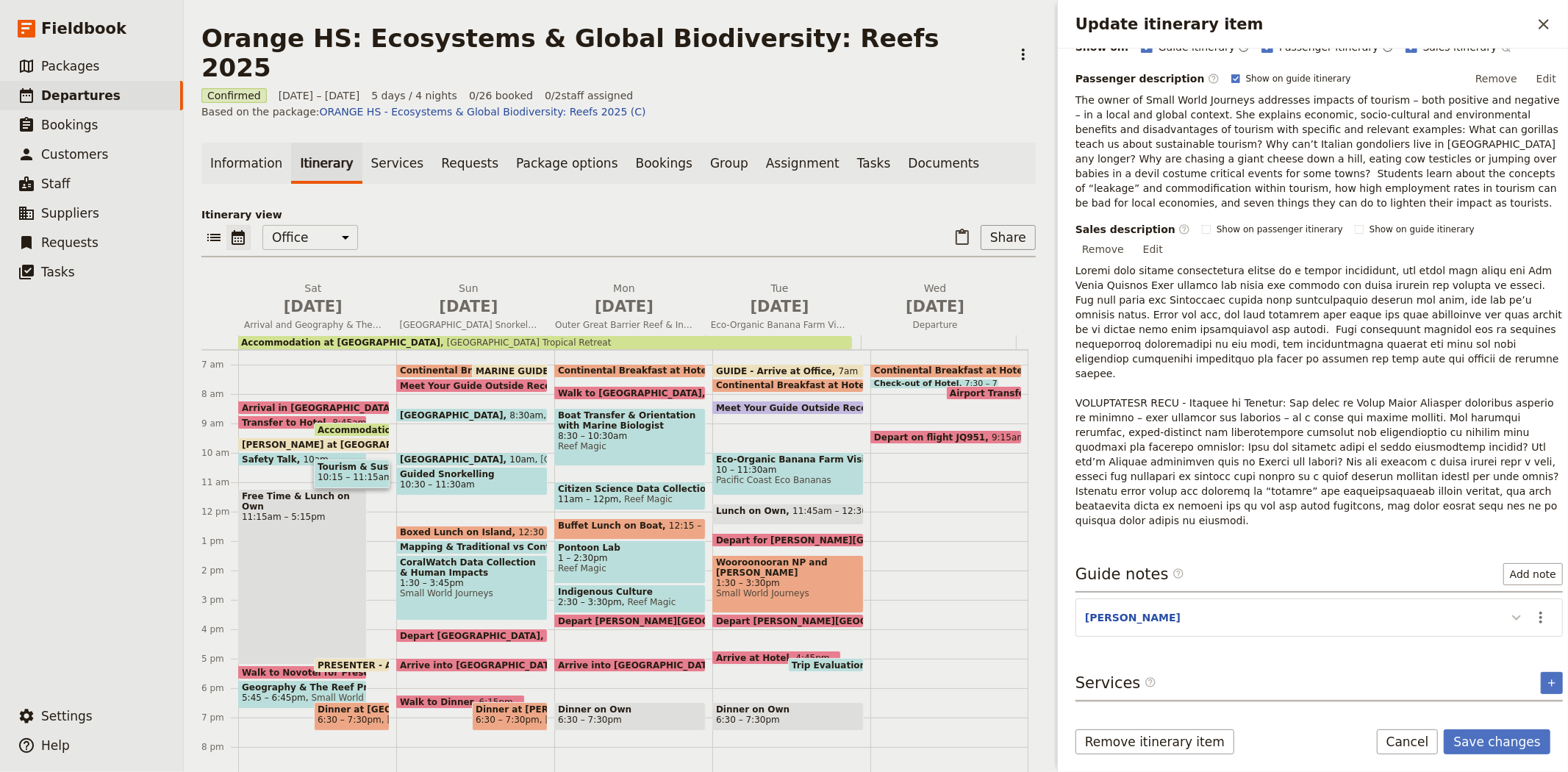
click at [1508, 609] on icon "Update itinerary item" at bounding box center [1516, 617] width 17 height 17
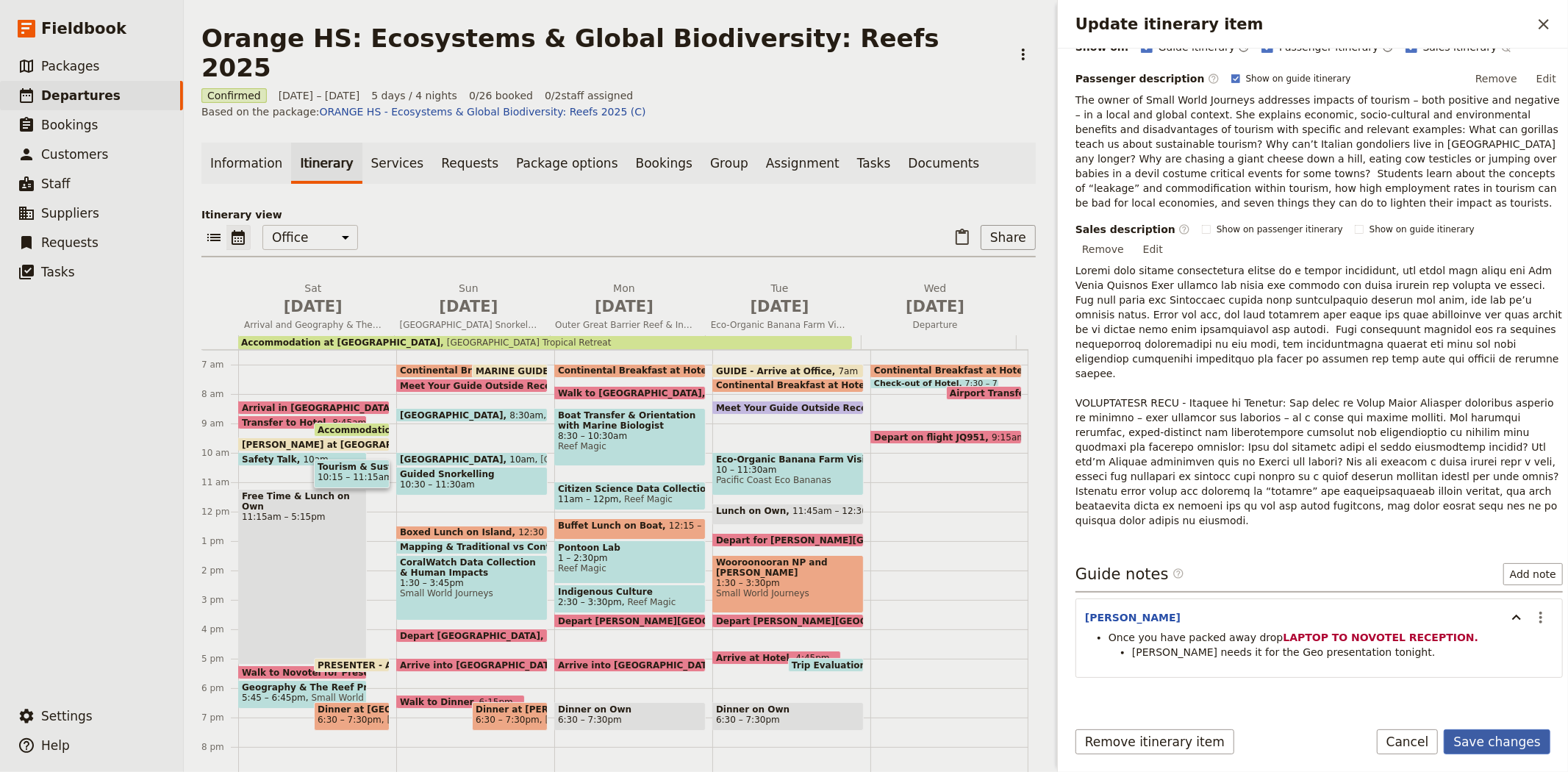
click at [1497, 736] on button "Save changes" at bounding box center [1497, 741] width 106 height 25
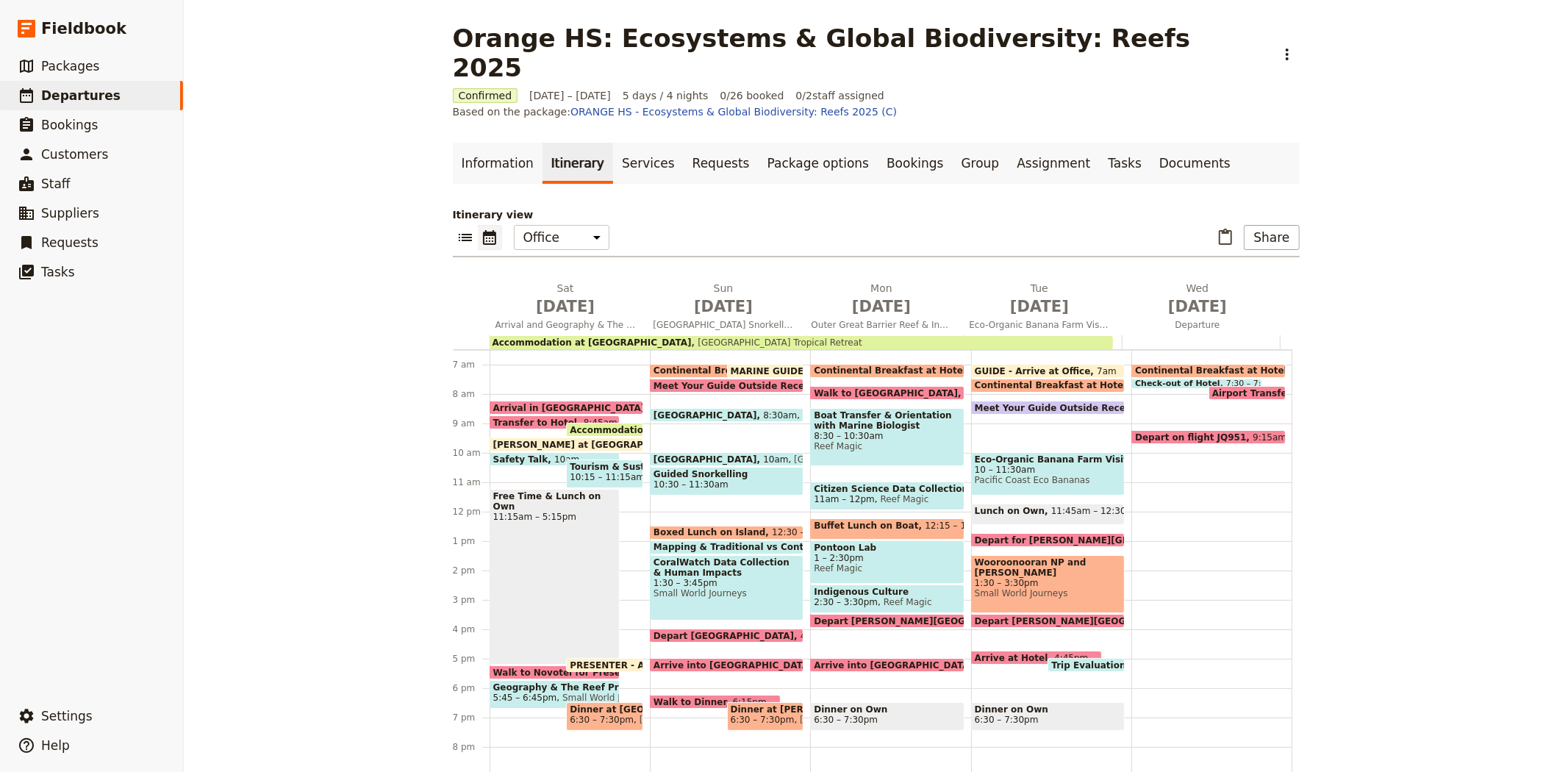
click at [511, 497] on div "Free Time & Lunch on Own 11:15am – 5:15pm" at bounding box center [555, 577] width 131 height 176
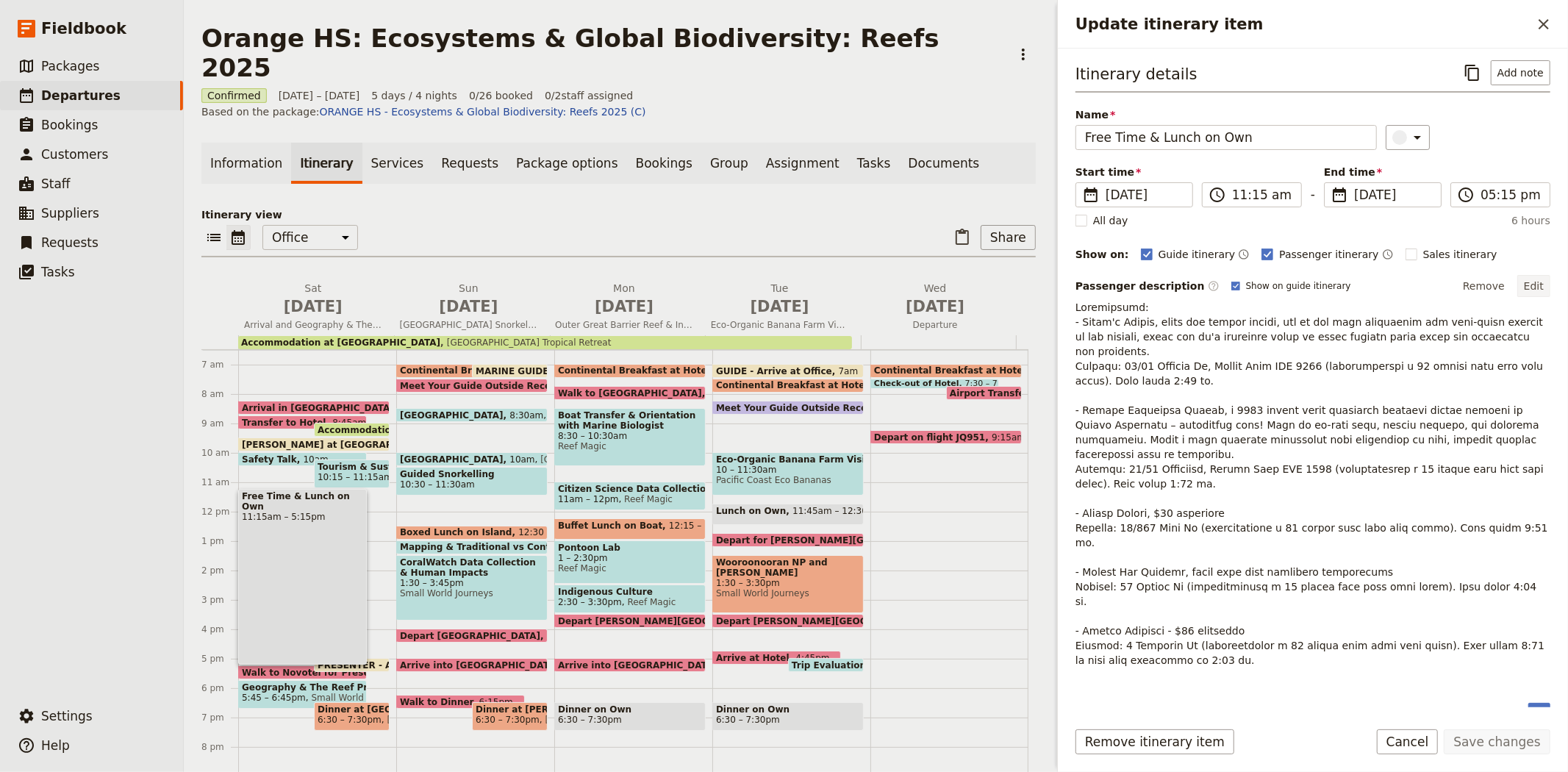
click at [1539, 284] on button "Edit" at bounding box center [1534, 286] width 33 height 22
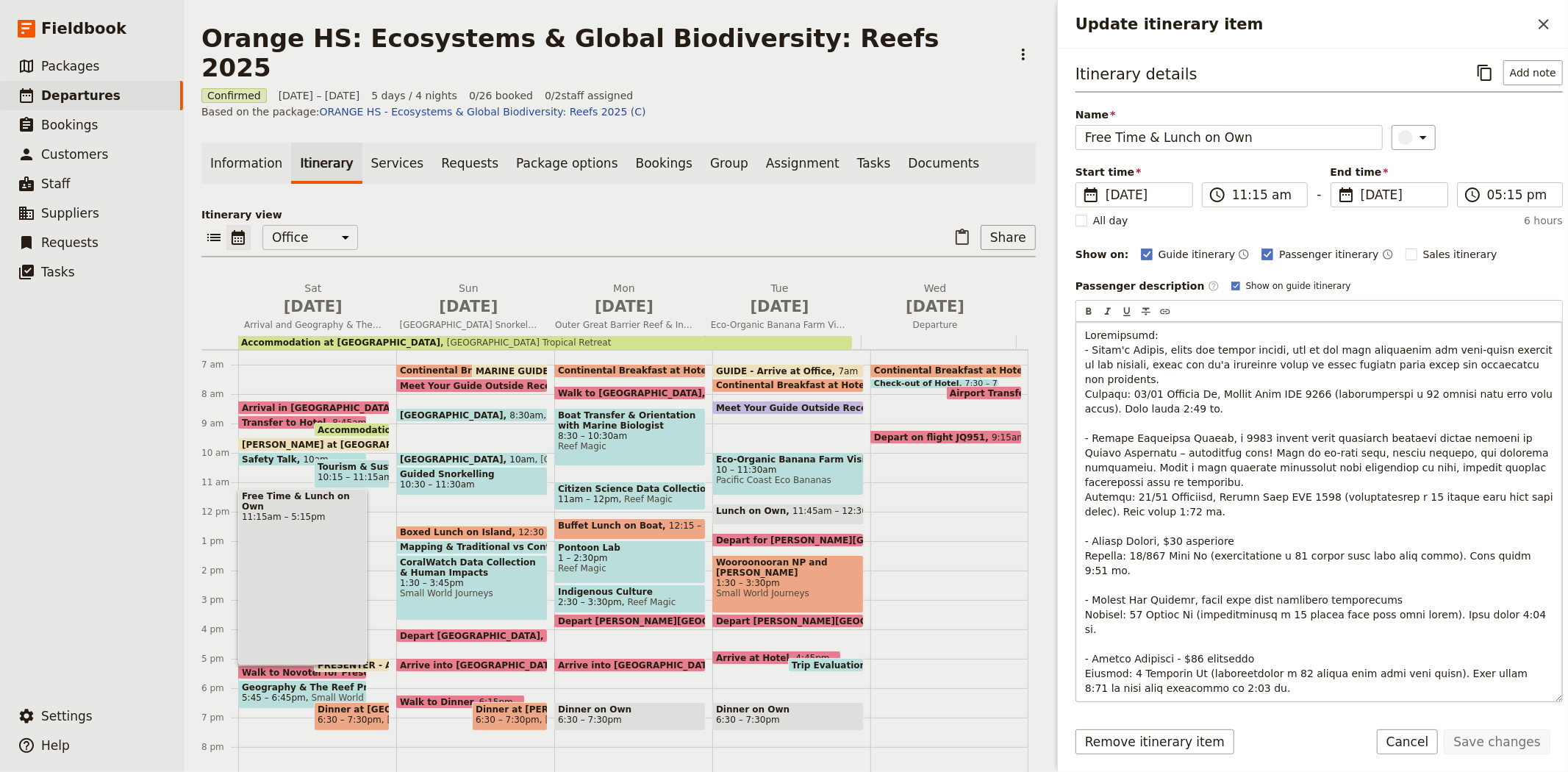
click at [1532, 368] on p "Update itinerary item" at bounding box center [1319, 511] width 468 height 367
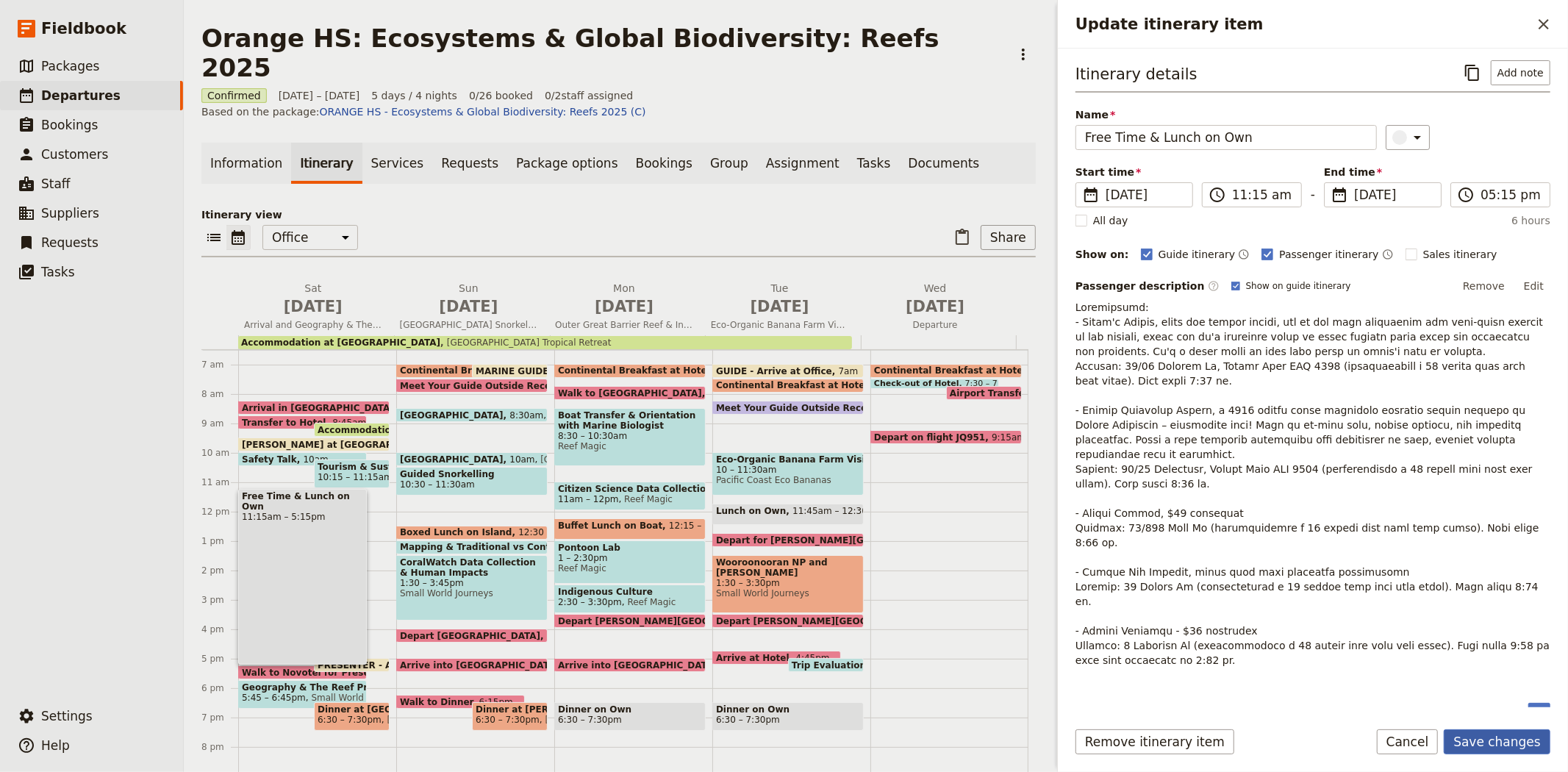
click at [1491, 746] on button "Save changes" at bounding box center [1497, 741] width 106 height 25
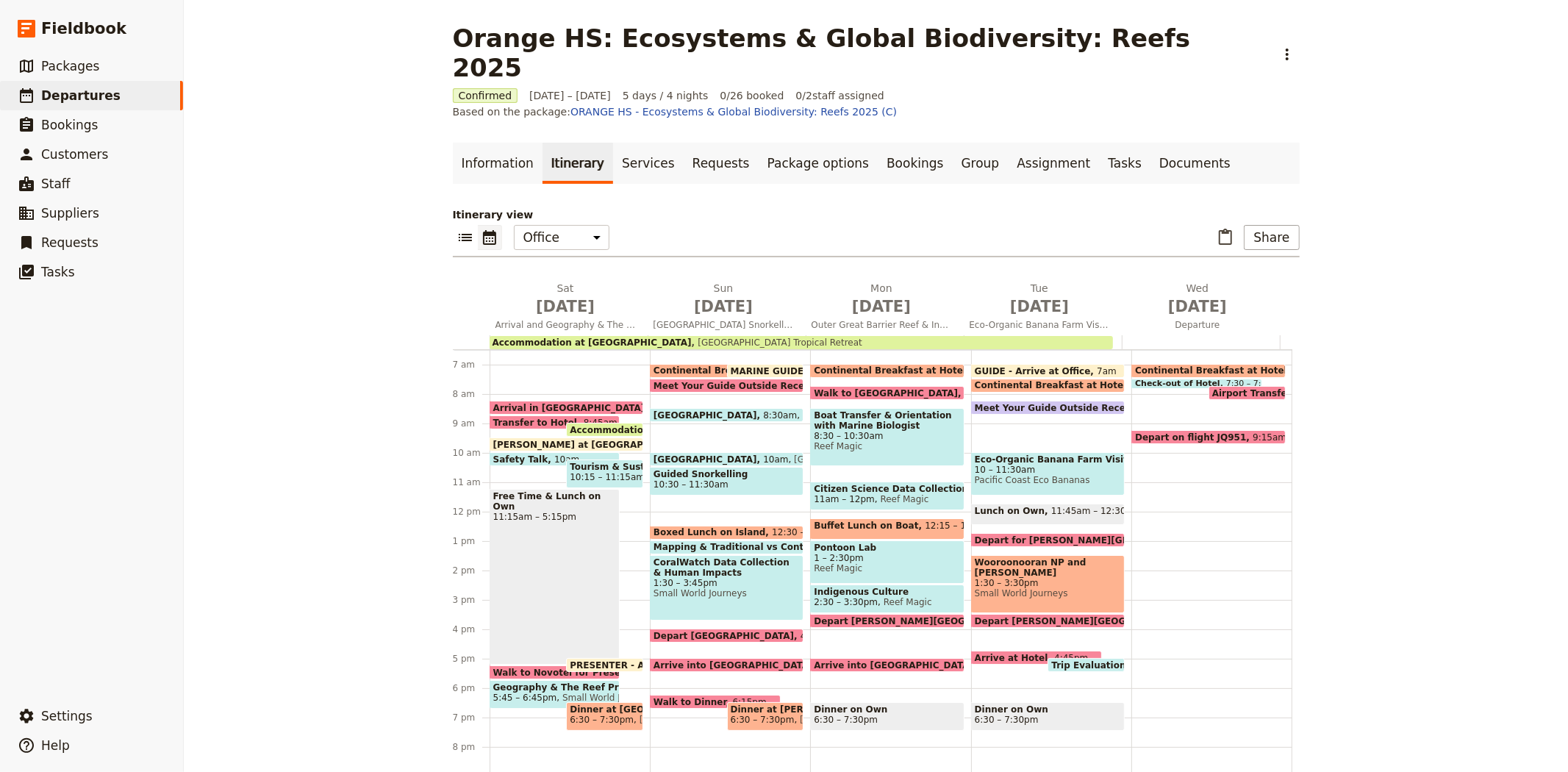
click at [509, 512] on div "Free Time & Lunch on Own 11:15am – 5:15pm" at bounding box center [555, 577] width 131 height 176
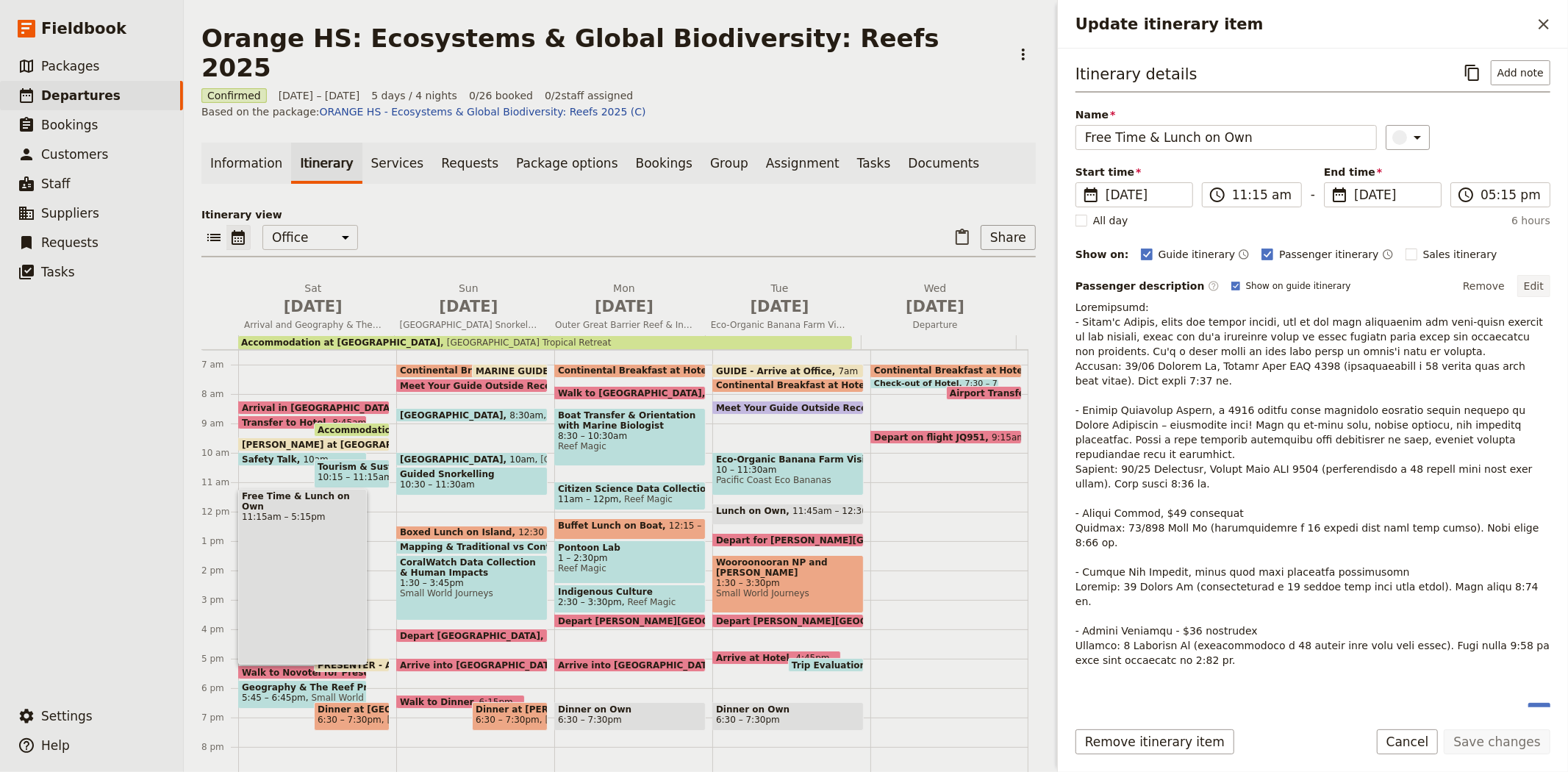
click at [1541, 285] on button "Edit" at bounding box center [1534, 286] width 33 height 22
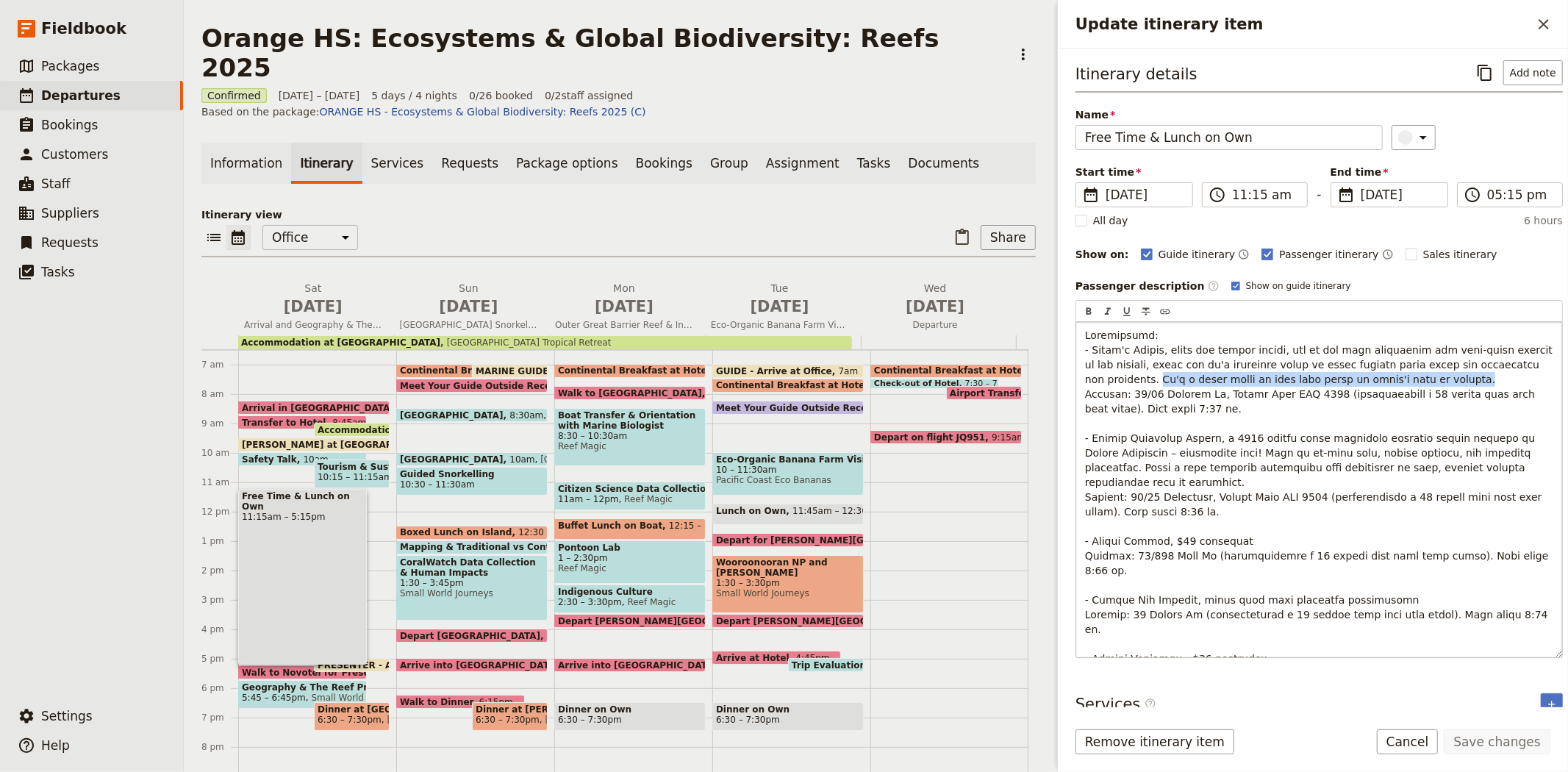
drag, startPoint x: 1348, startPoint y: 378, endPoint x: 1524, endPoint y: 363, distance: 176.6
click at [1524, 363] on p "Update itinerary item" at bounding box center [1319, 511] width 468 height 367
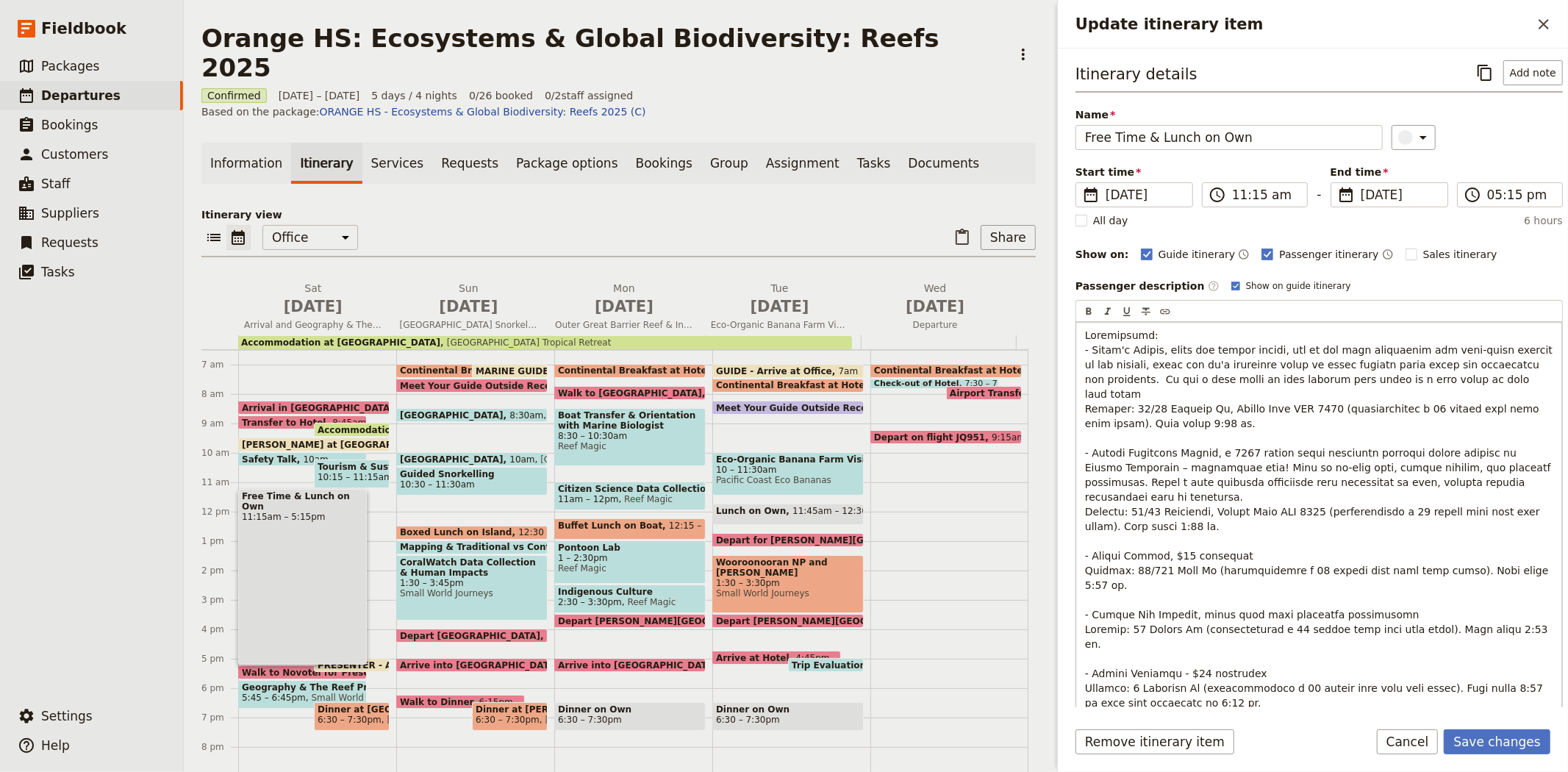
click at [1391, 381] on span "Update itinerary item" at bounding box center [1321, 519] width 471 height 379
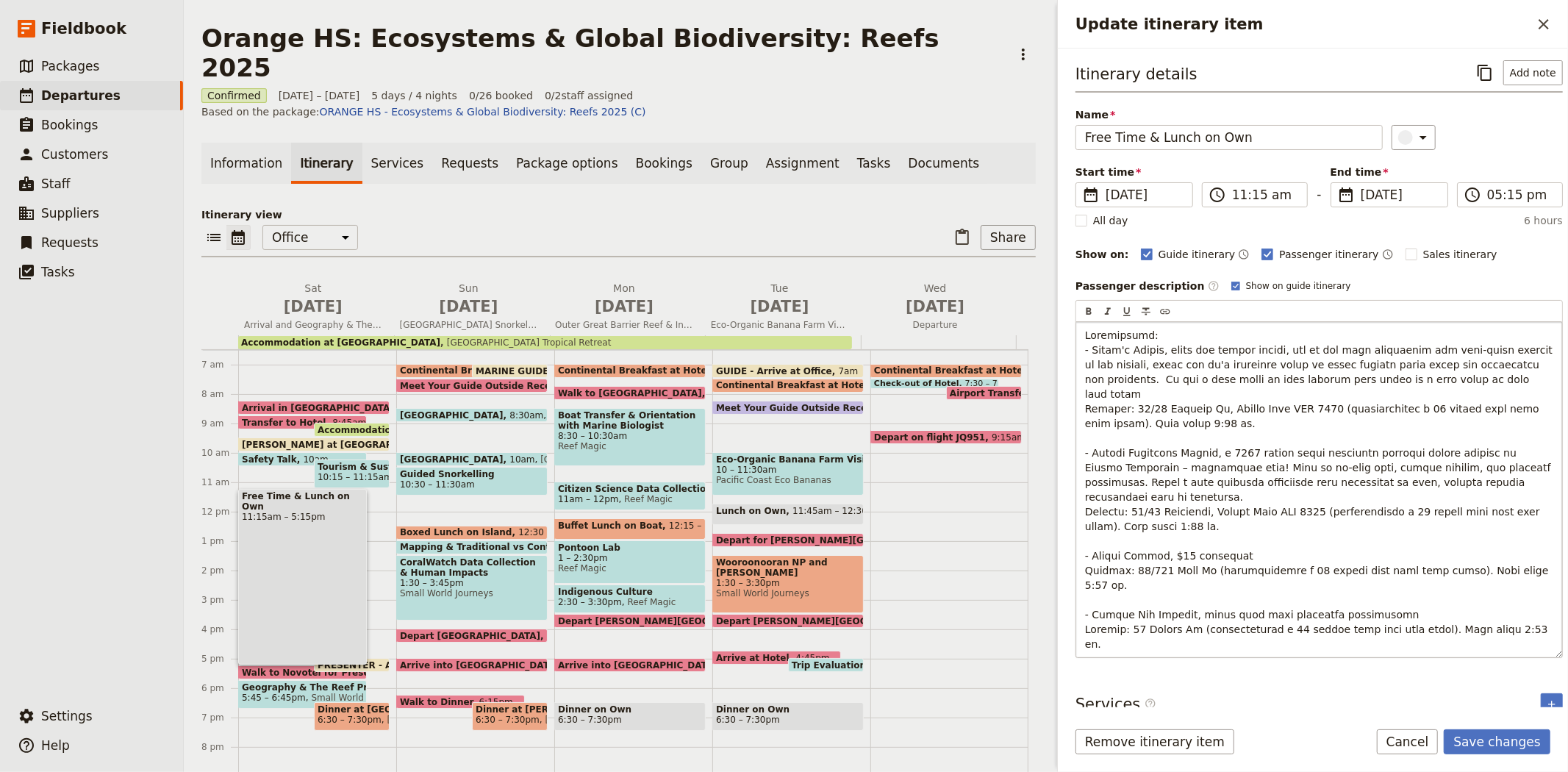
click at [1439, 381] on span "Update itinerary item" at bounding box center [1321, 519] width 471 height 379
drag, startPoint x: 1257, startPoint y: 397, endPoint x: 1305, endPoint y: 395, distance: 48.0
click at [1305, 395] on span "Update itinerary item" at bounding box center [1321, 519] width 471 height 379
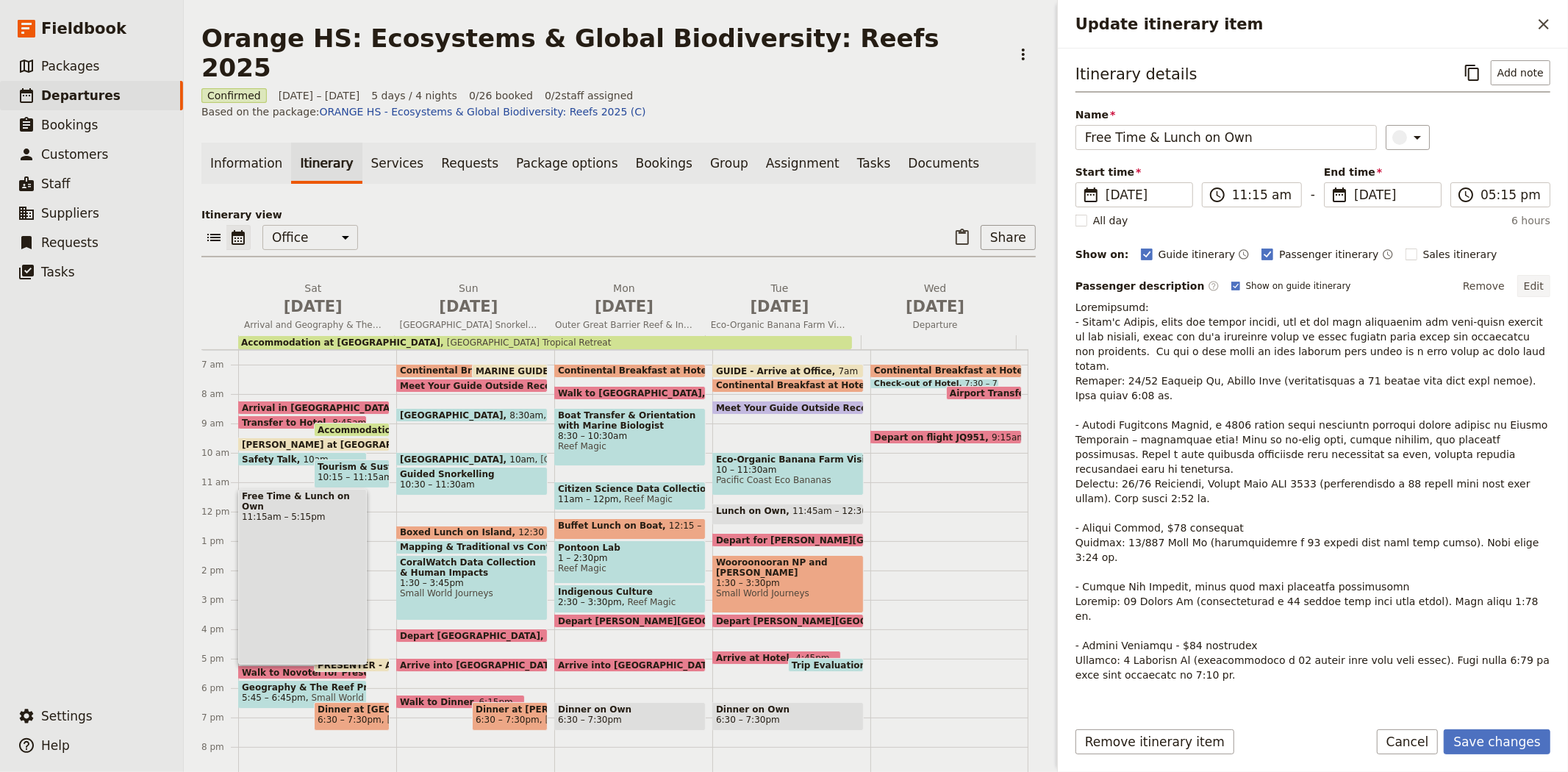
click at [1538, 283] on button "Edit" at bounding box center [1534, 286] width 33 height 22
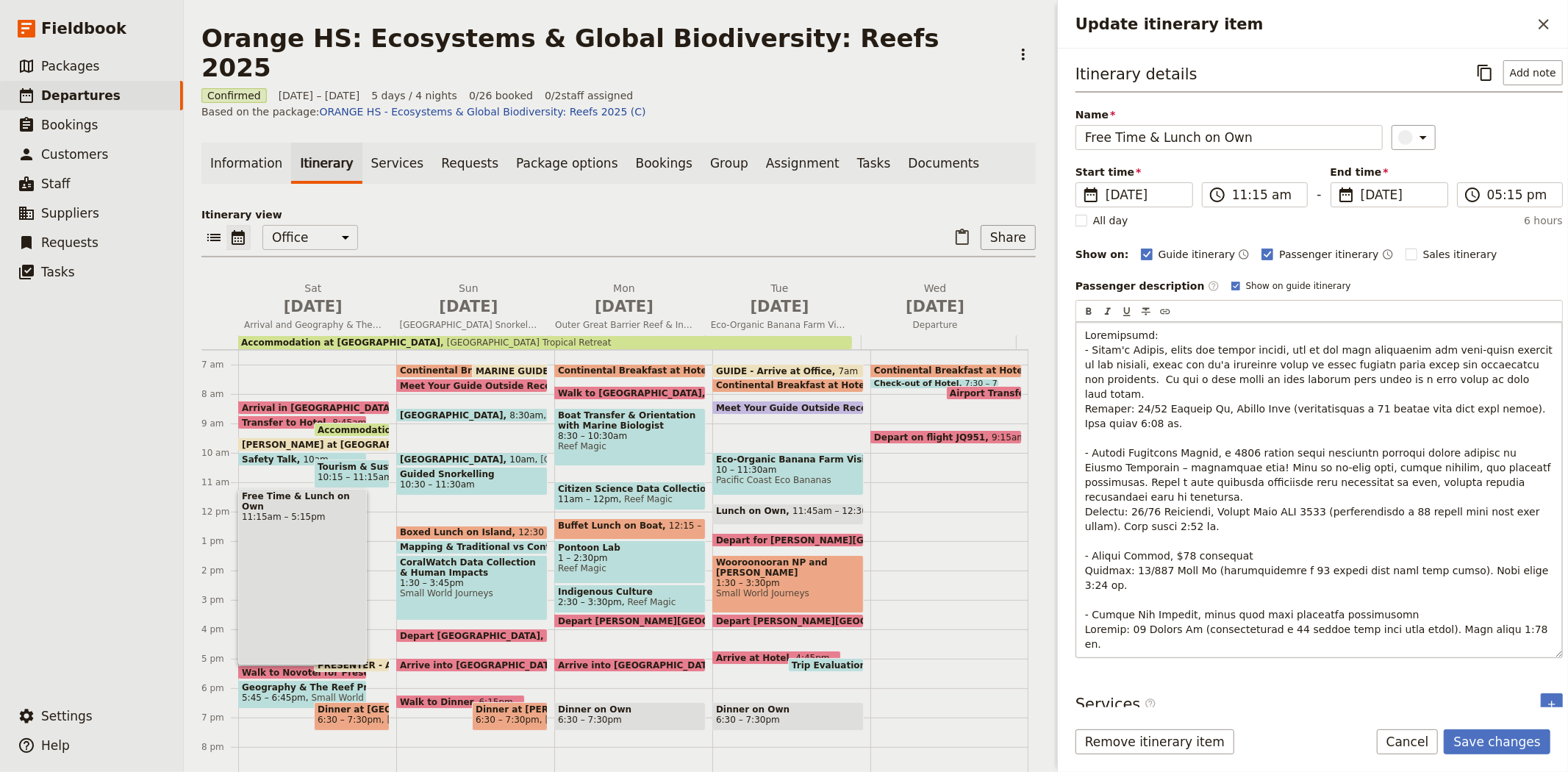
click at [1341, 393] on span "Update itinerary item" at bounding box center [1321, 519] width 471 height 379
drag, startPoint x: 1426, startPoint y: 395, endPoint x: 1473, endPoint y: 397, distance: 47.0
click at [1473, 397] on span "Update itinerary item" at bounding box center [1321, 519] width 471 height 379
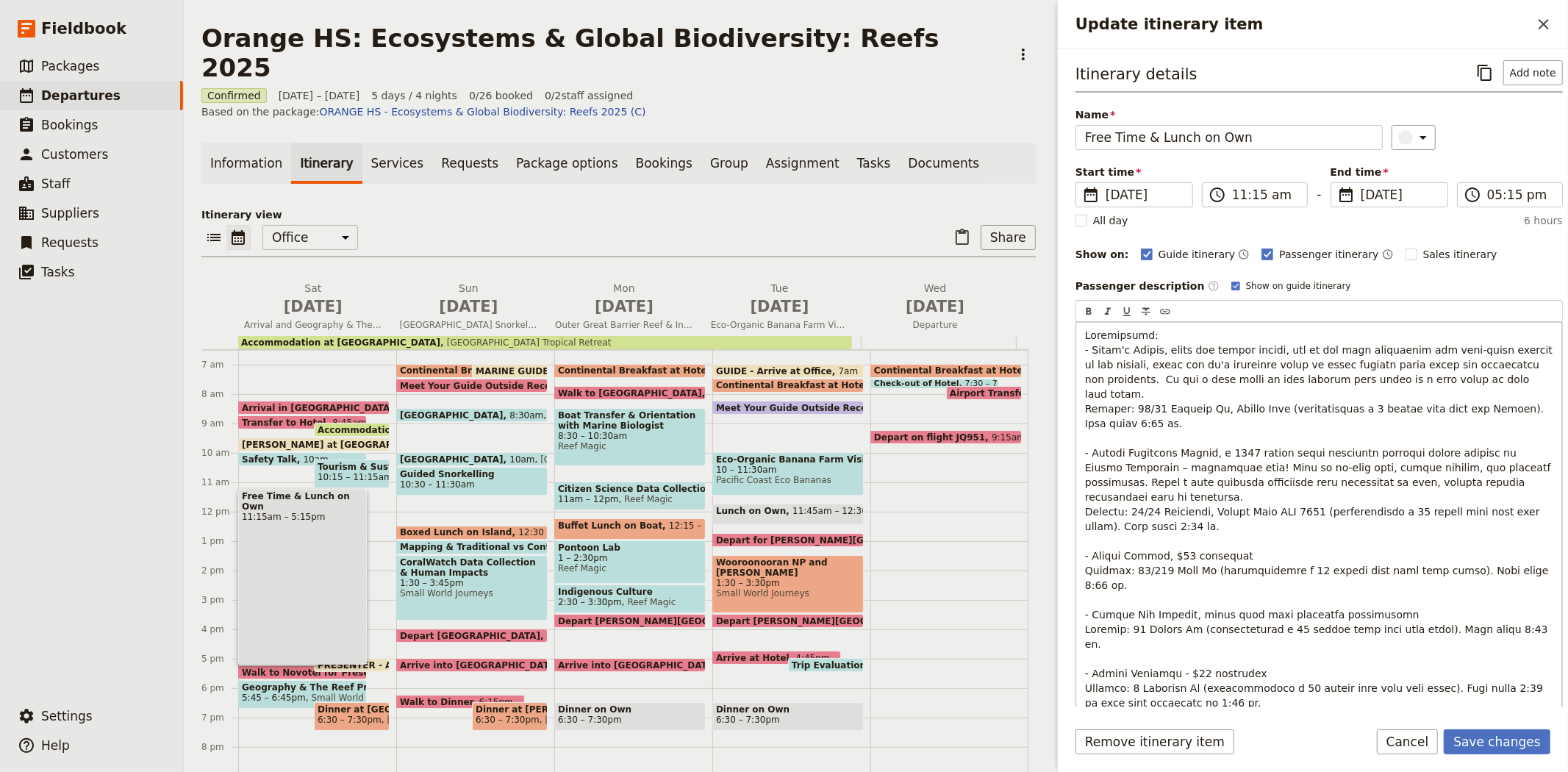
click at [1171, 408] on p "Update itinerary item" at bounding box center [1319, 518] width 468 height 382
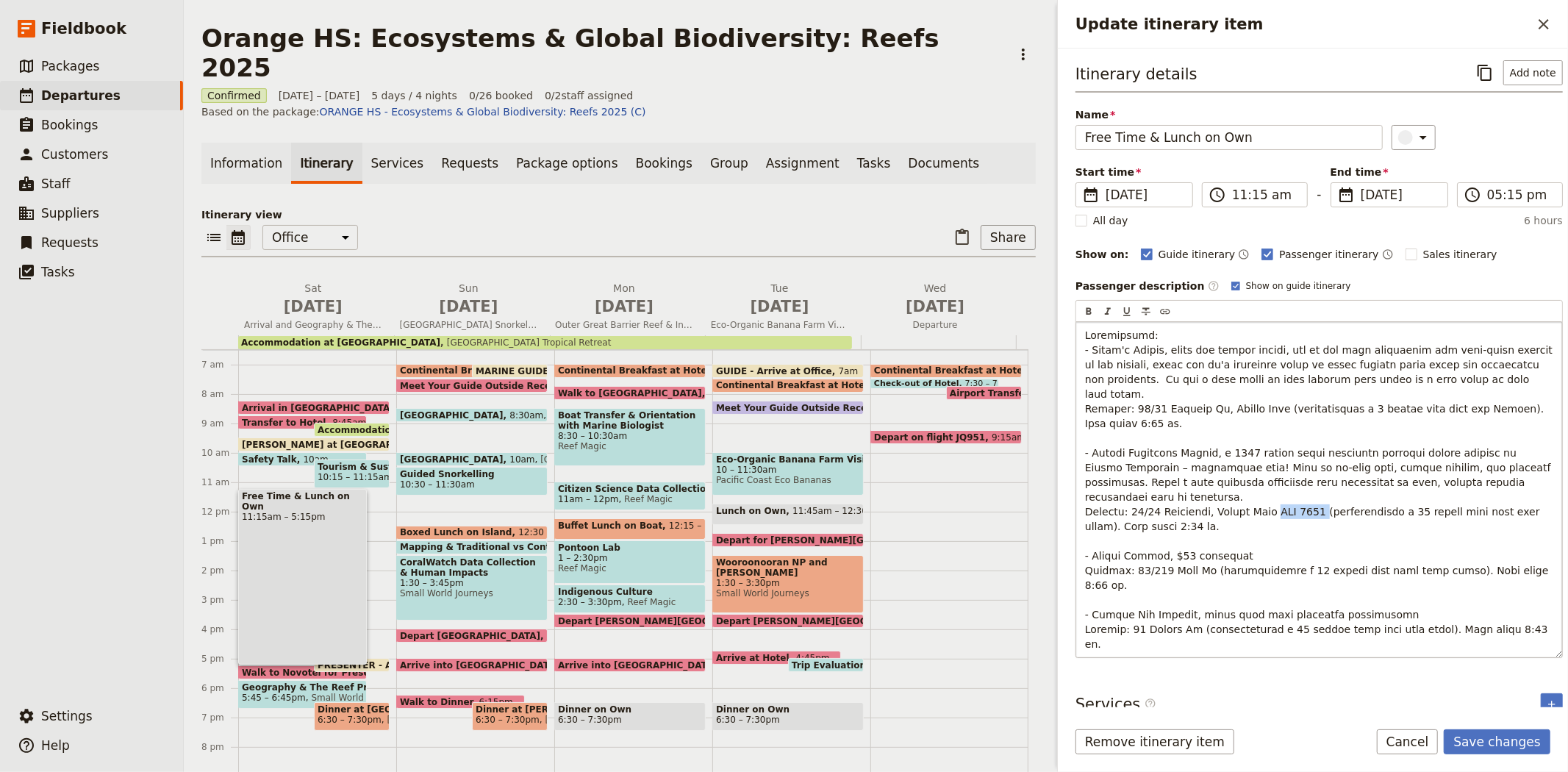
drag, startPoint x: 1257, startPoint y: 483, endPoint x: 1305, endPoint y: 482, distance: 48.0
click at [1305, 482] on span "Update itinerary item" at bounding box center [1321, 519] width 471 height 379
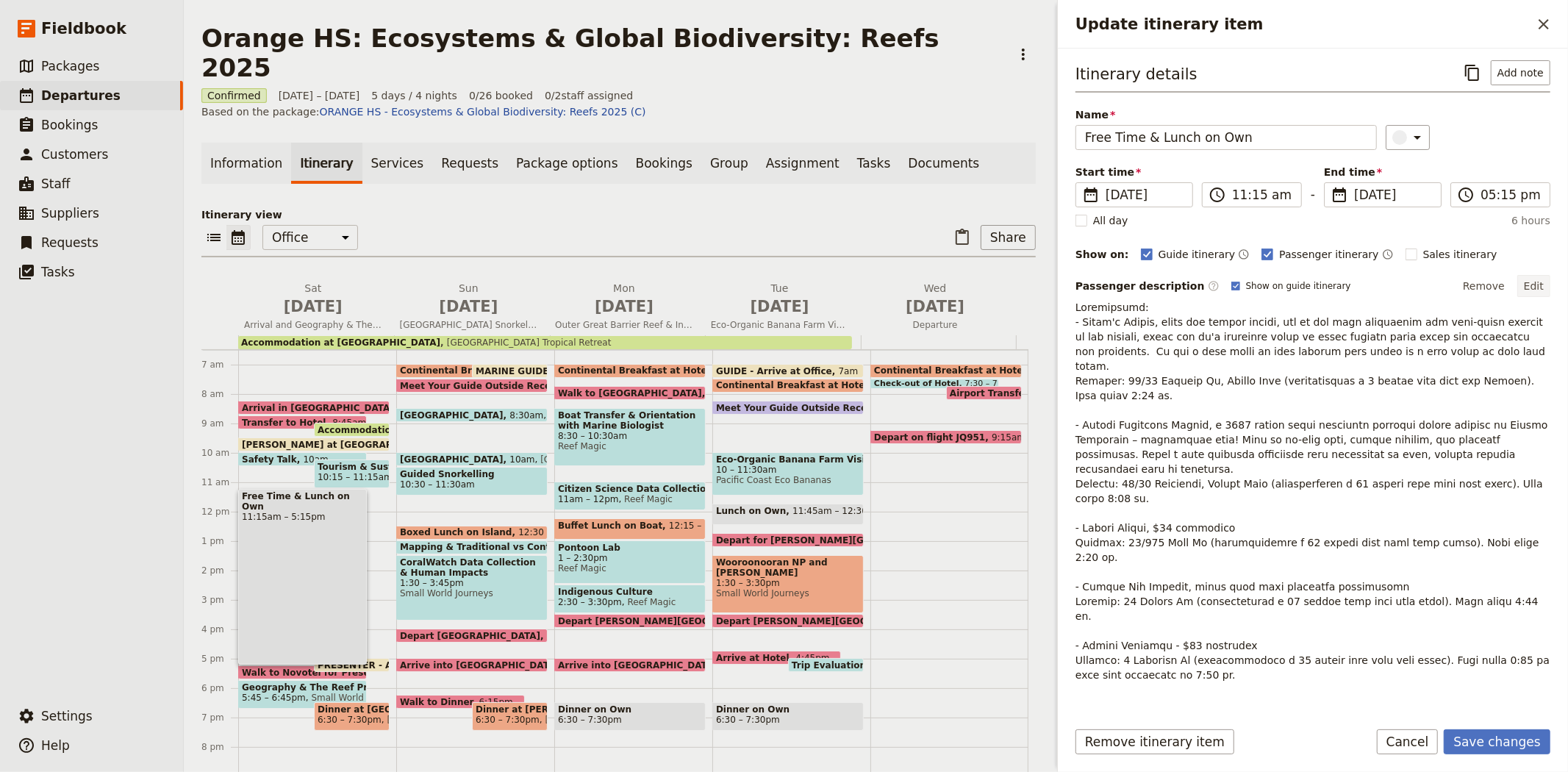
click at [1533, 285] on button "Edit" at bounding box center [1534, 286] width 33 height 22
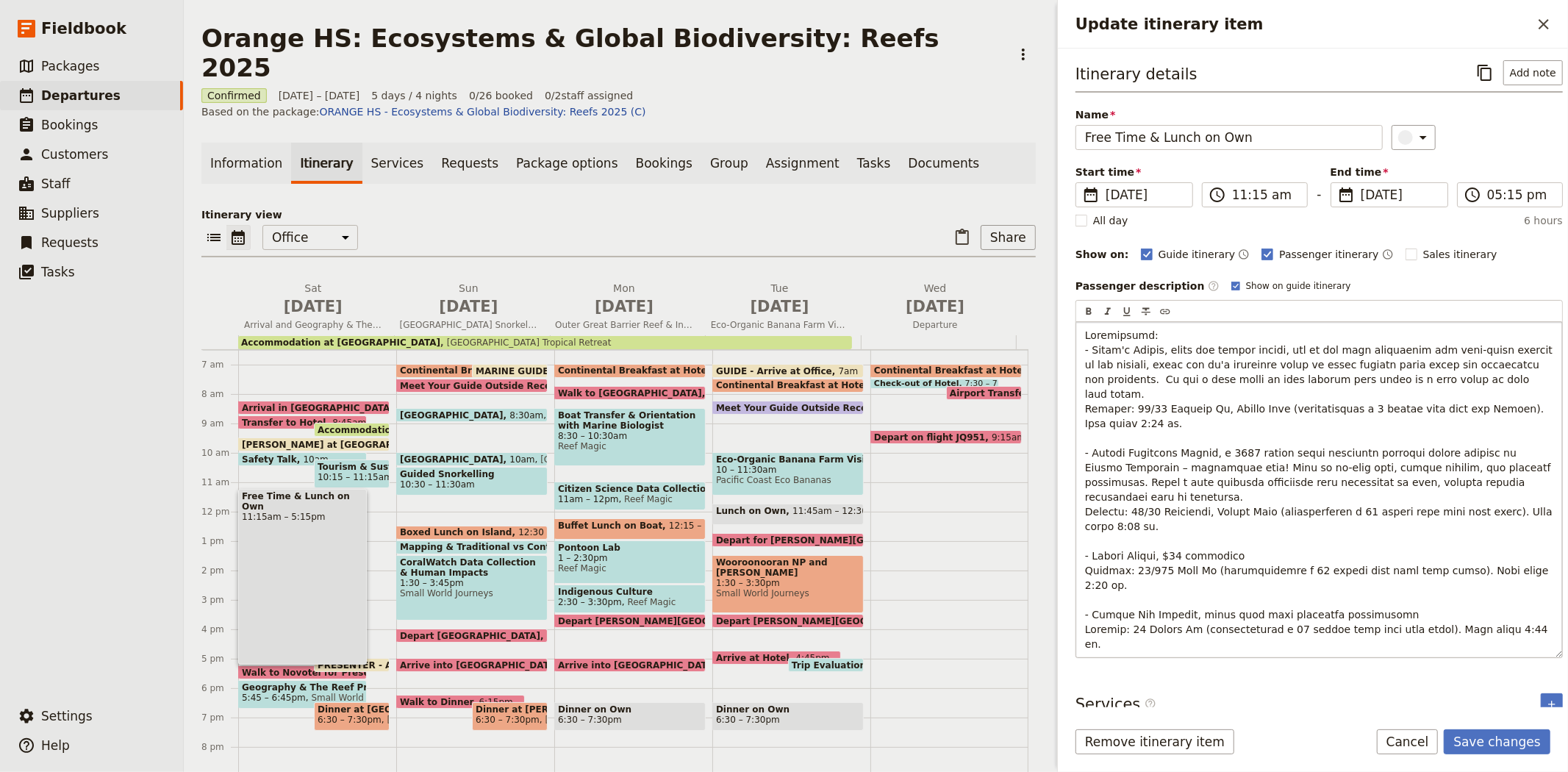
click at [1334, 482] on span "Update itinerary item" at bounding box center [1321, 519] width 471 height 379
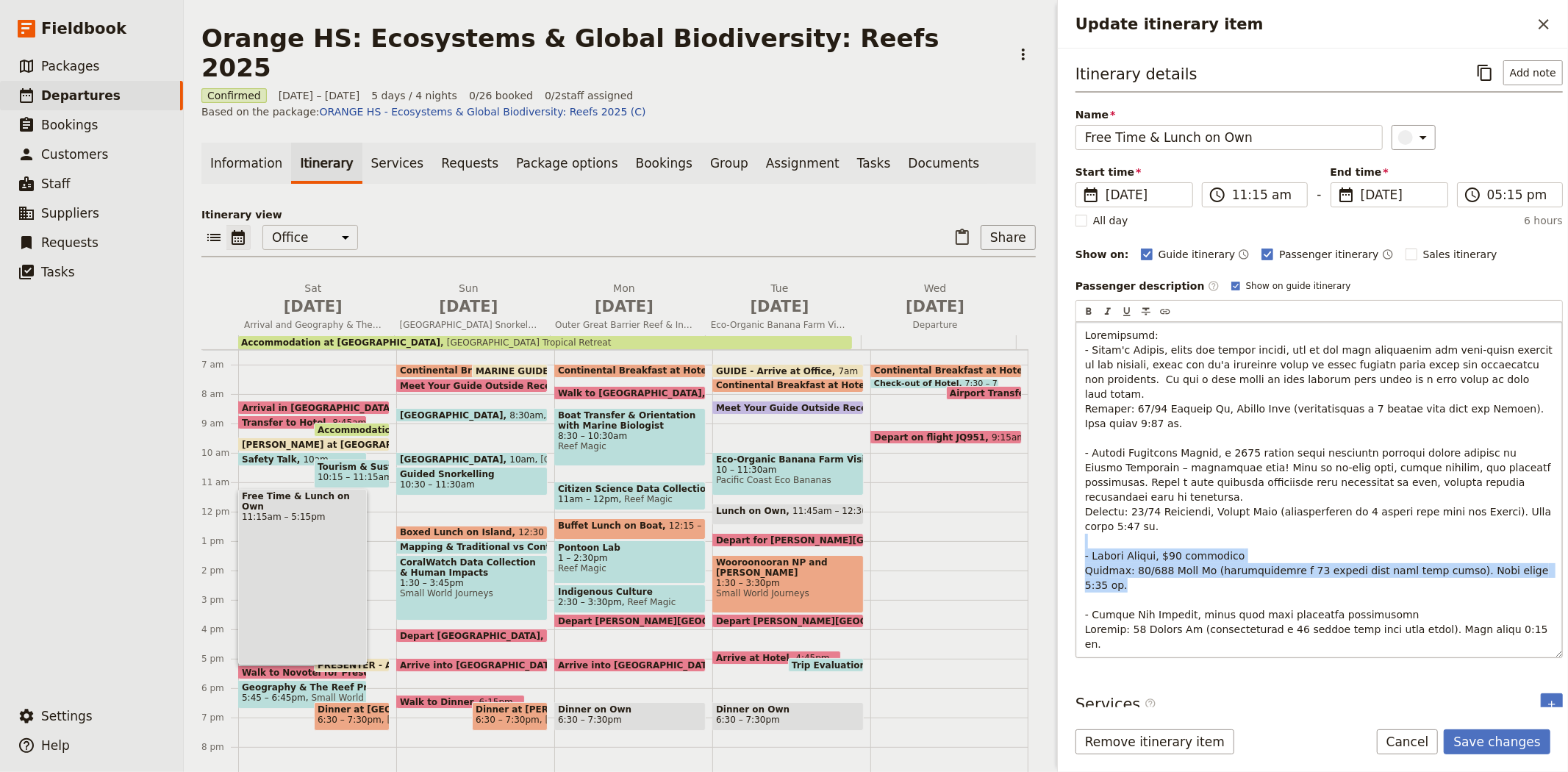
drag, startPoint x: 1527, startPoint y: 540, endPoint x: 1083, endPoint y: 517, distance: 444.6
click at [1083, 517] on div "Update itinerary item" at bounding box center [1319, 490] width 486 height 335
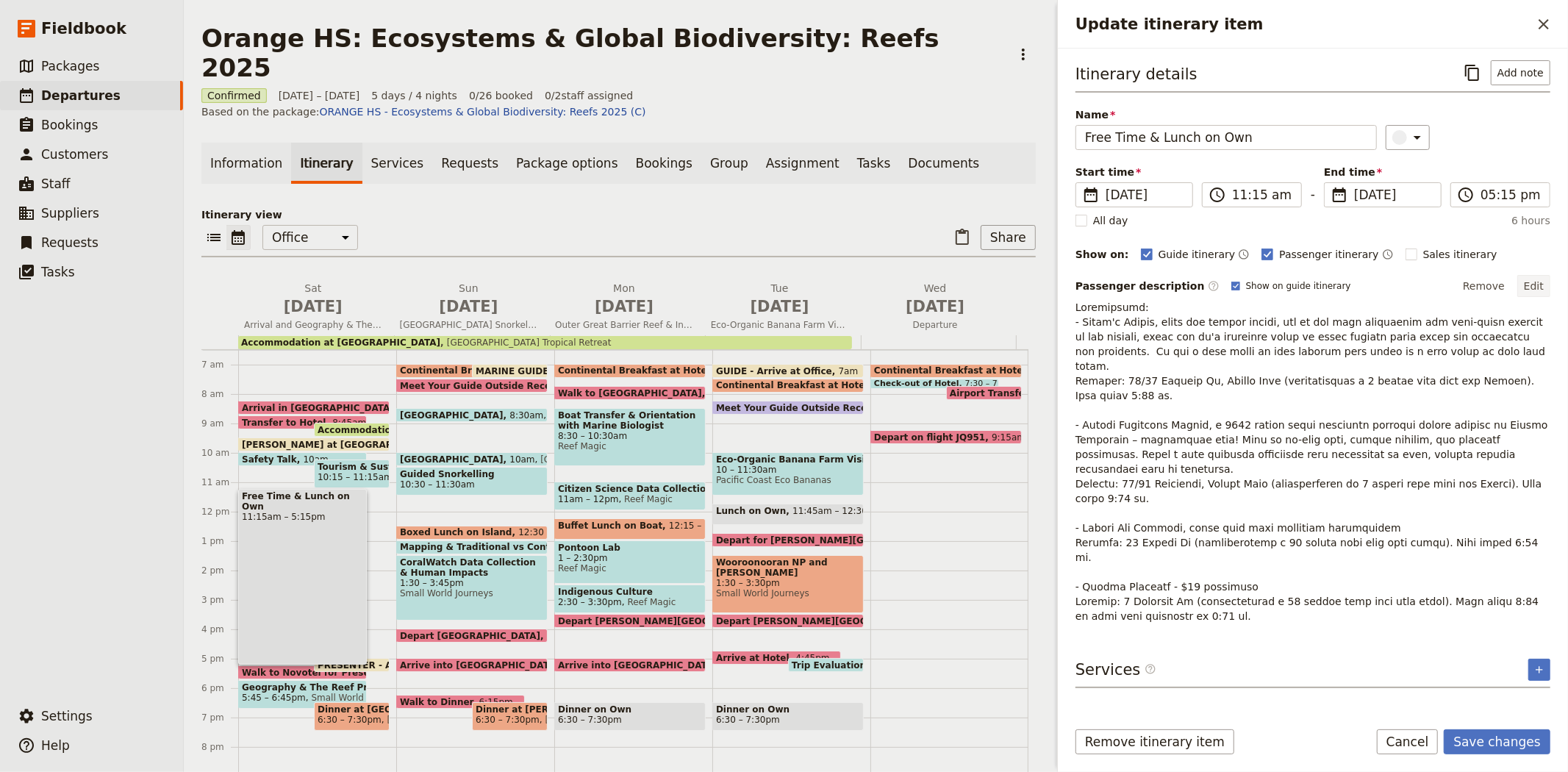
click at [1541, 288] on button "Edit" at bounding box center [1534, 286] width 33 height 22
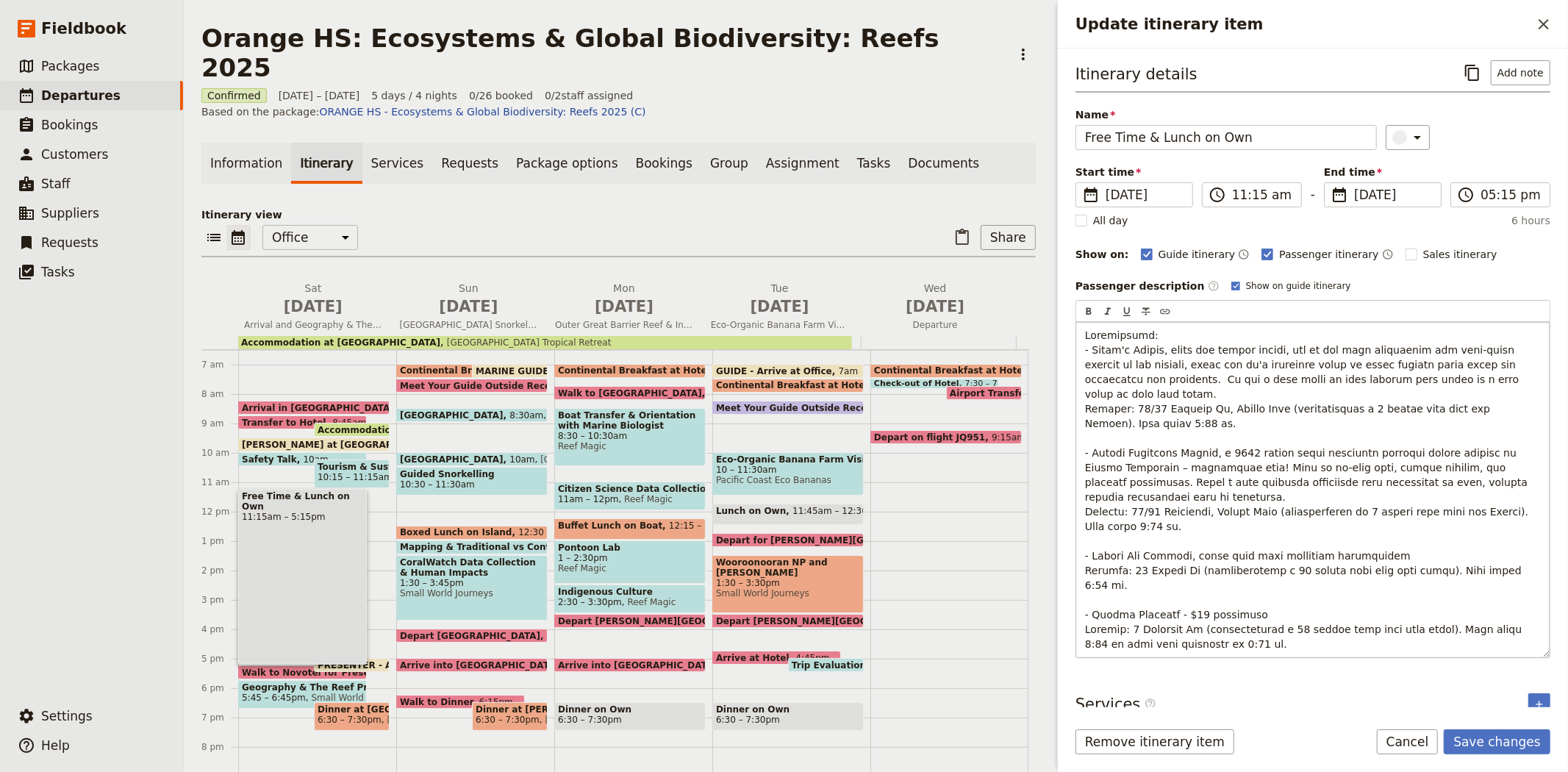
click at [1270, 541] on span "Update itinerary item" at bounding box center [1309, 490] width 447 height 321
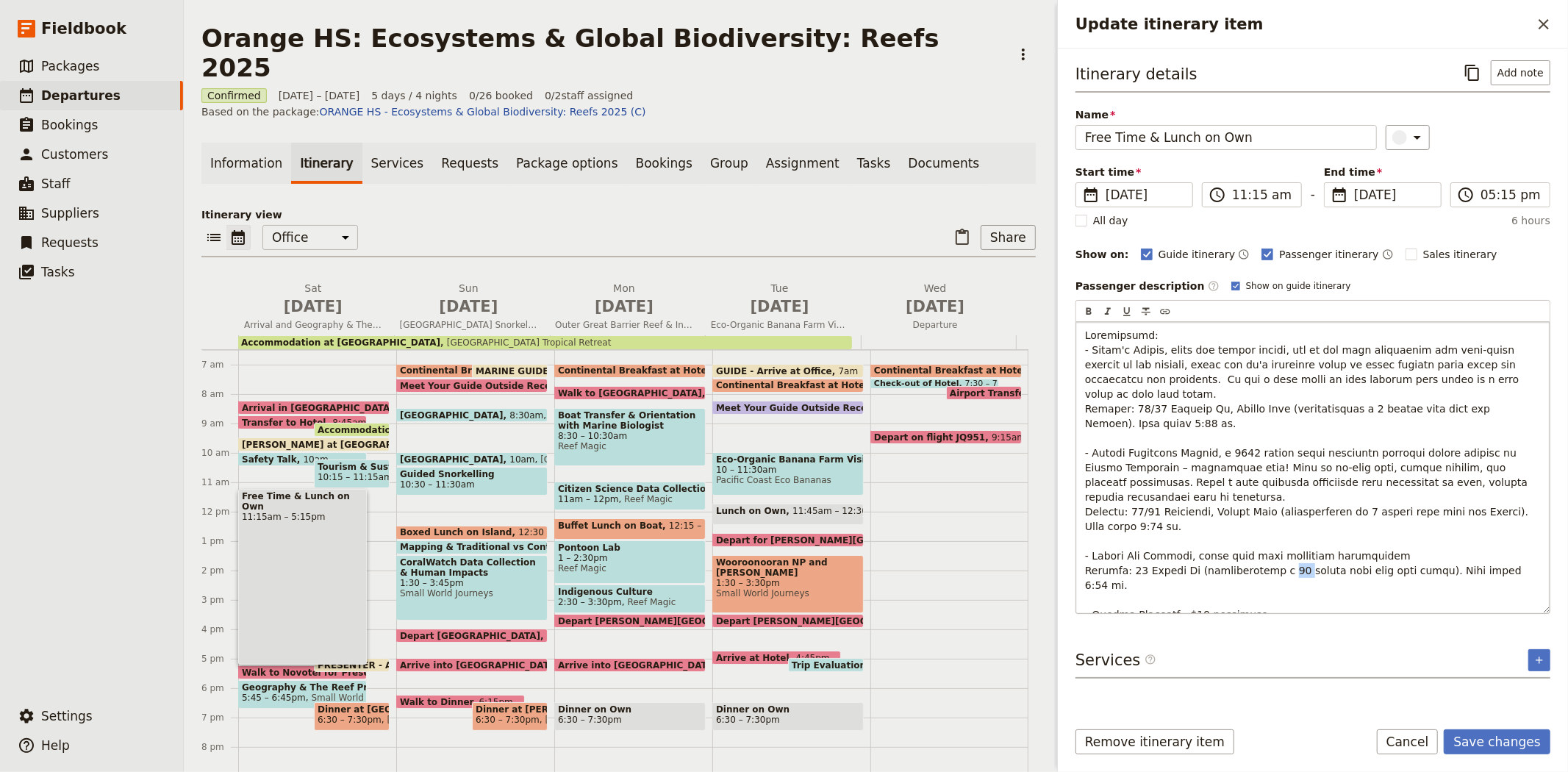
click at [1270, 541] on span "Update itinerary item" at bounding box center [1309, 490] width 447 height 321
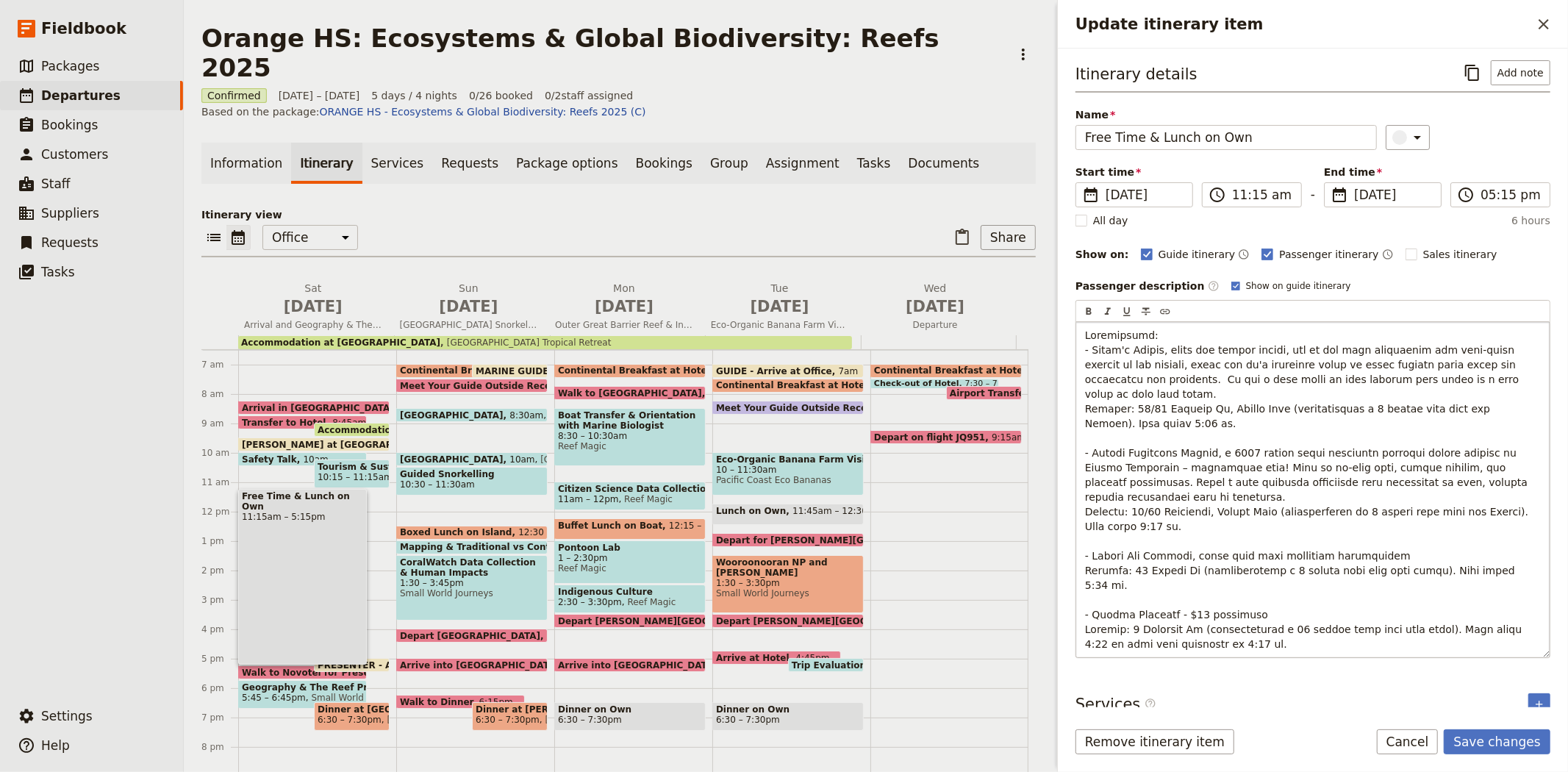
click at [1344, 486] on span "Update itinerary item" at bounding box center [1309, 490] width 447 height 321
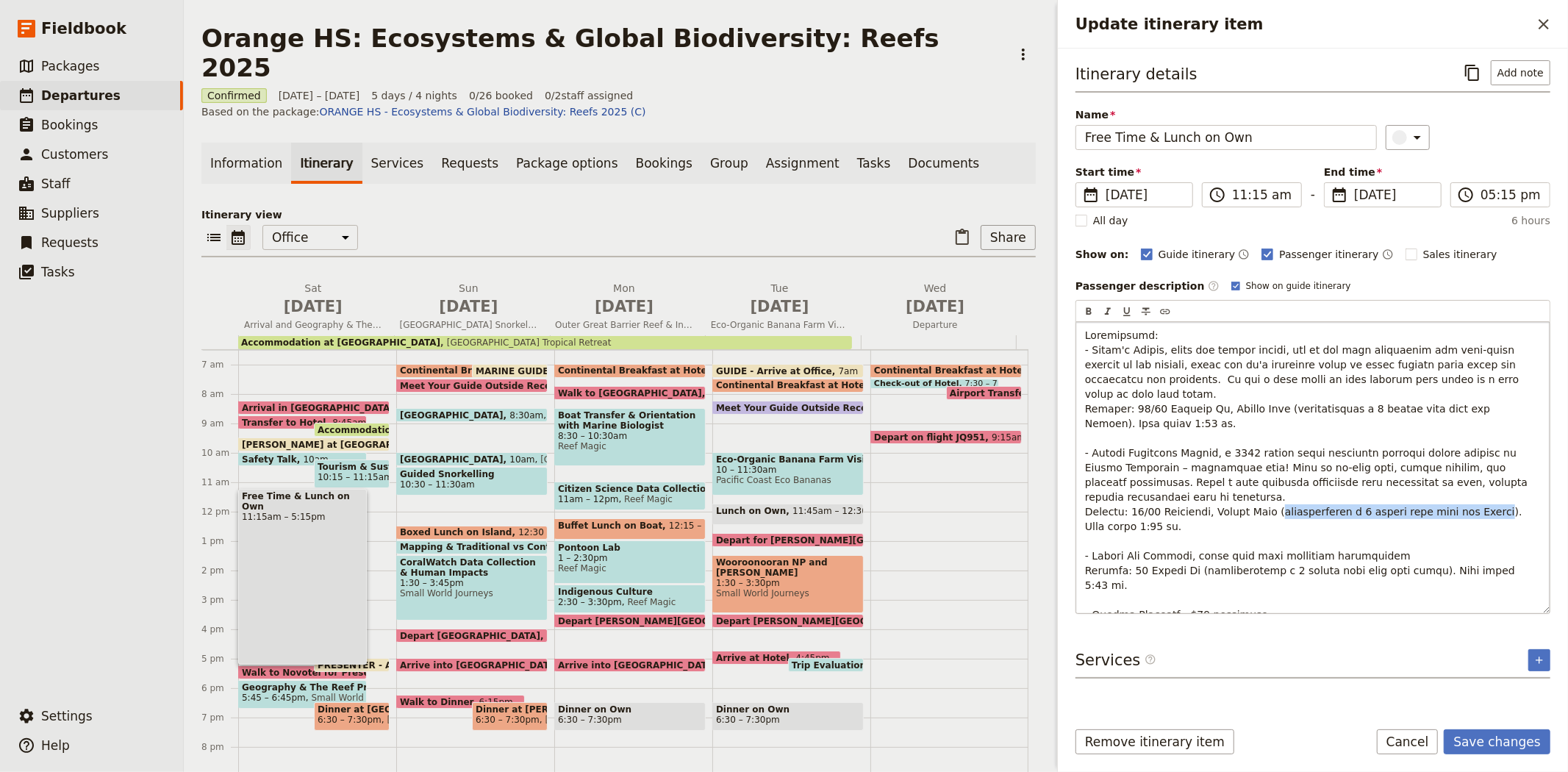
drag, startPoint x: 1260, startPoint y: 482, endPoint x: 1484, endPoint y: 482, distance: 224.0
click at [1484, 482] on span "Update itinerary item" at bounding box center [1308, 490] width 446 height 321
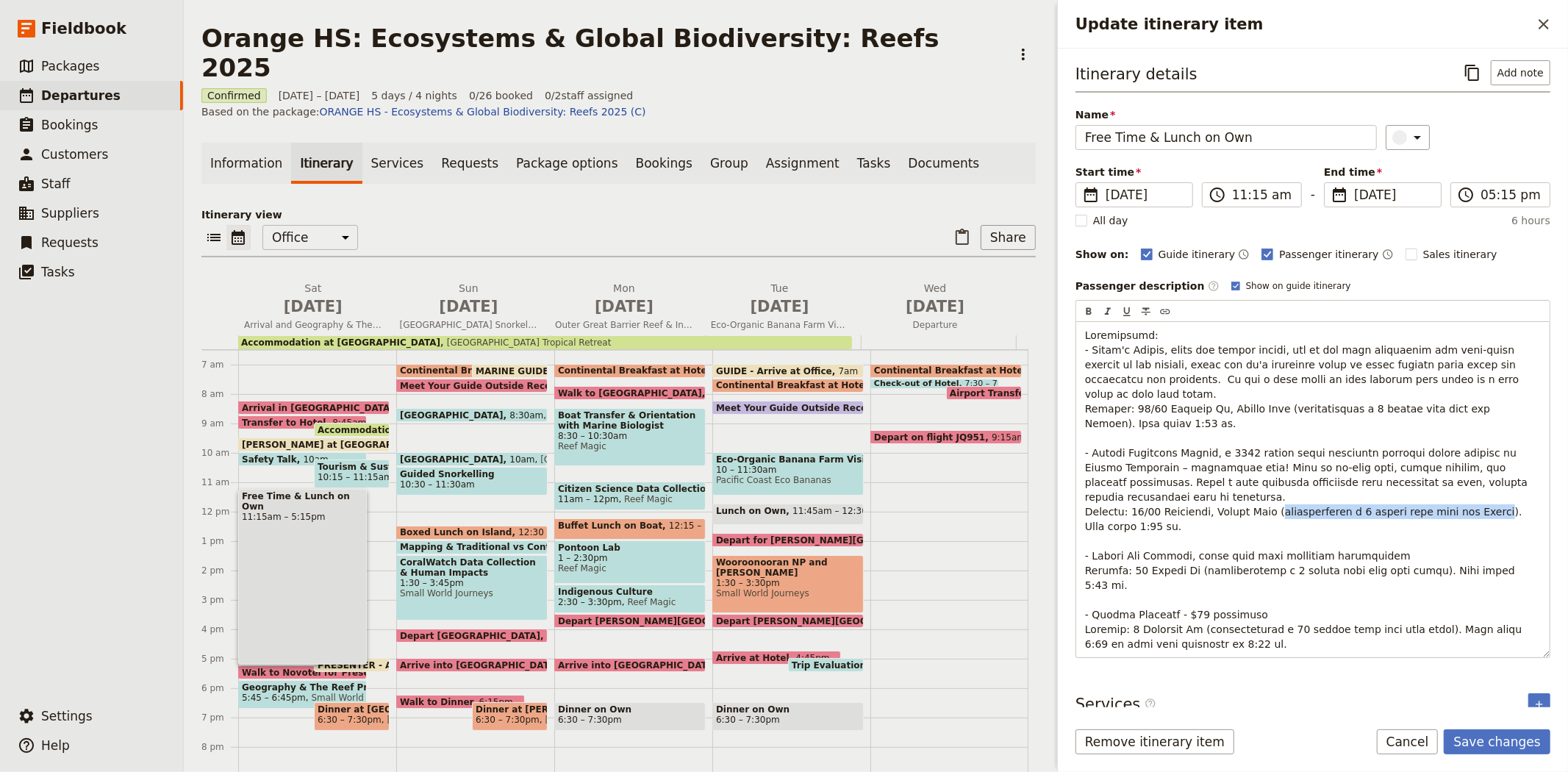
copy span "approximately a 7 minute walk from the Museum"
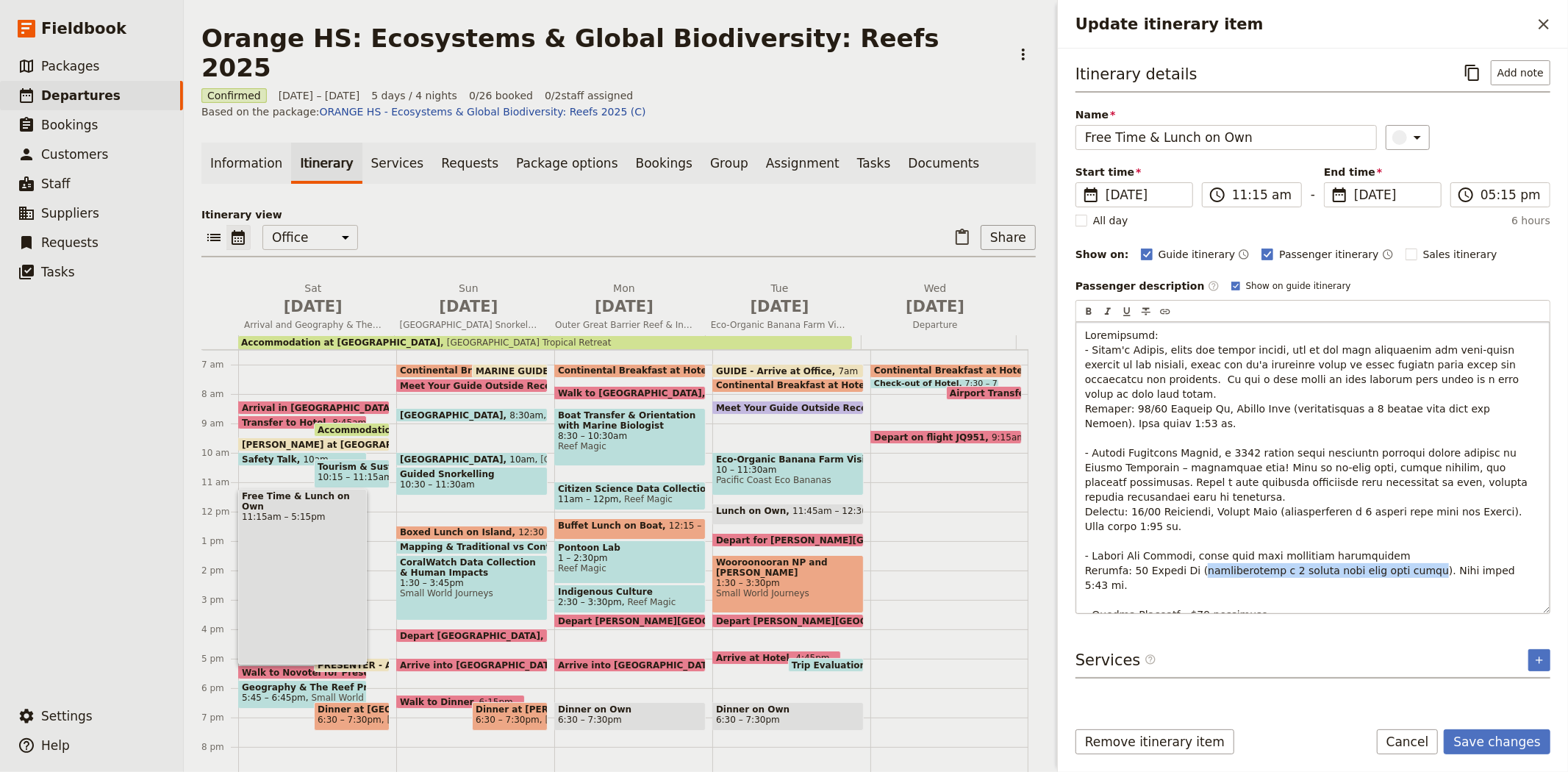
drag, startPoint x: 1192, startPoint y: 539, endPoint x: 1404, endPoint y: 538, distance: 212.0
click at [1404, 538] on span "Update itinerary item" at bounding box center [1308, 490] width 446 height 321
drag, startPoint x: 1192, startPoint y: 588, endPoint x: 1410, endPoint y: 583, distance: 218.1
click at [1410, 583] on span "Update itinerary item" at bounding box center [1308, 490] width 446 height 321
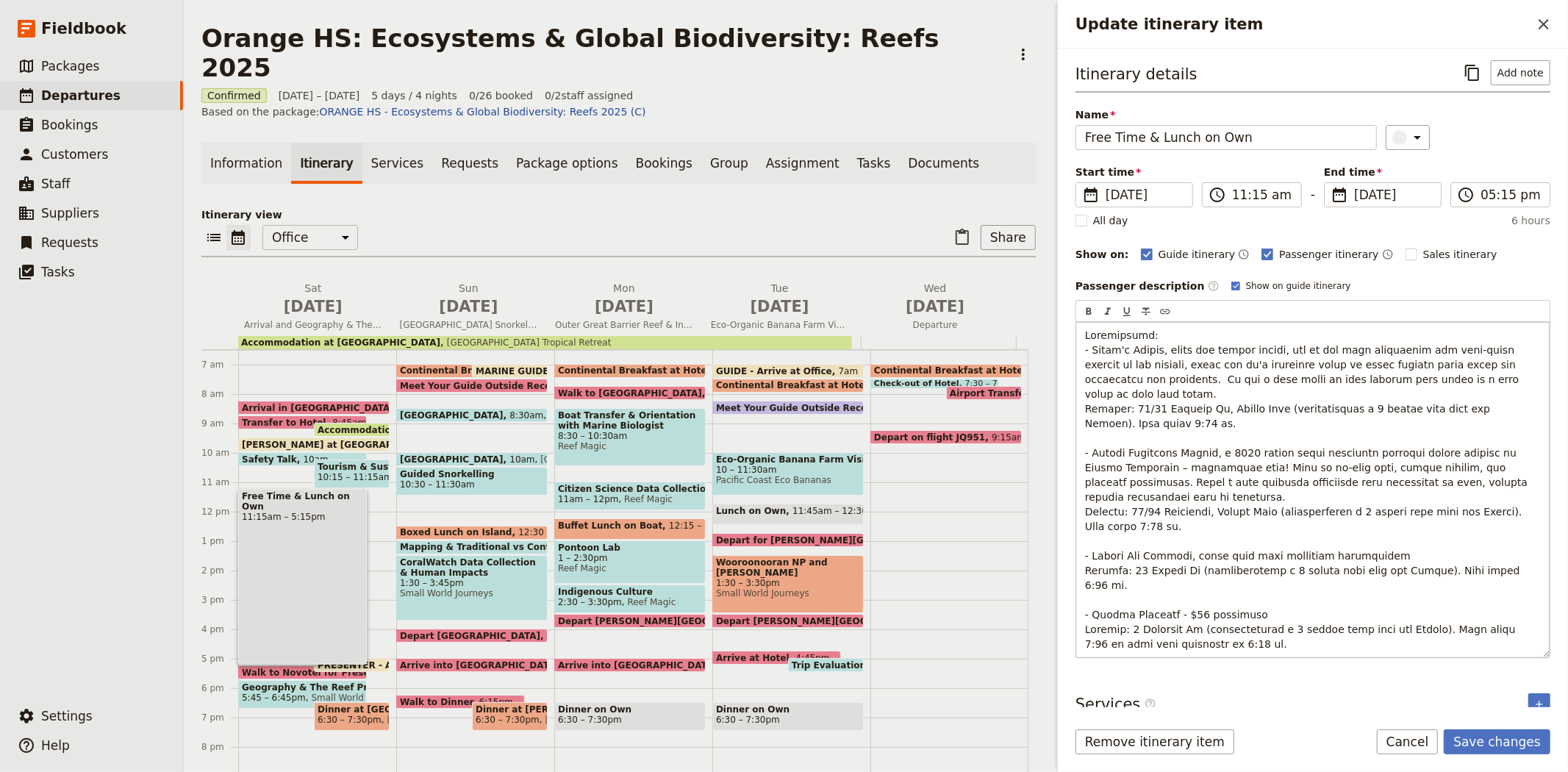
click at [1268, 541] on span "Update itinerary item" at bounding box center [1308, 490] width 446 height 321
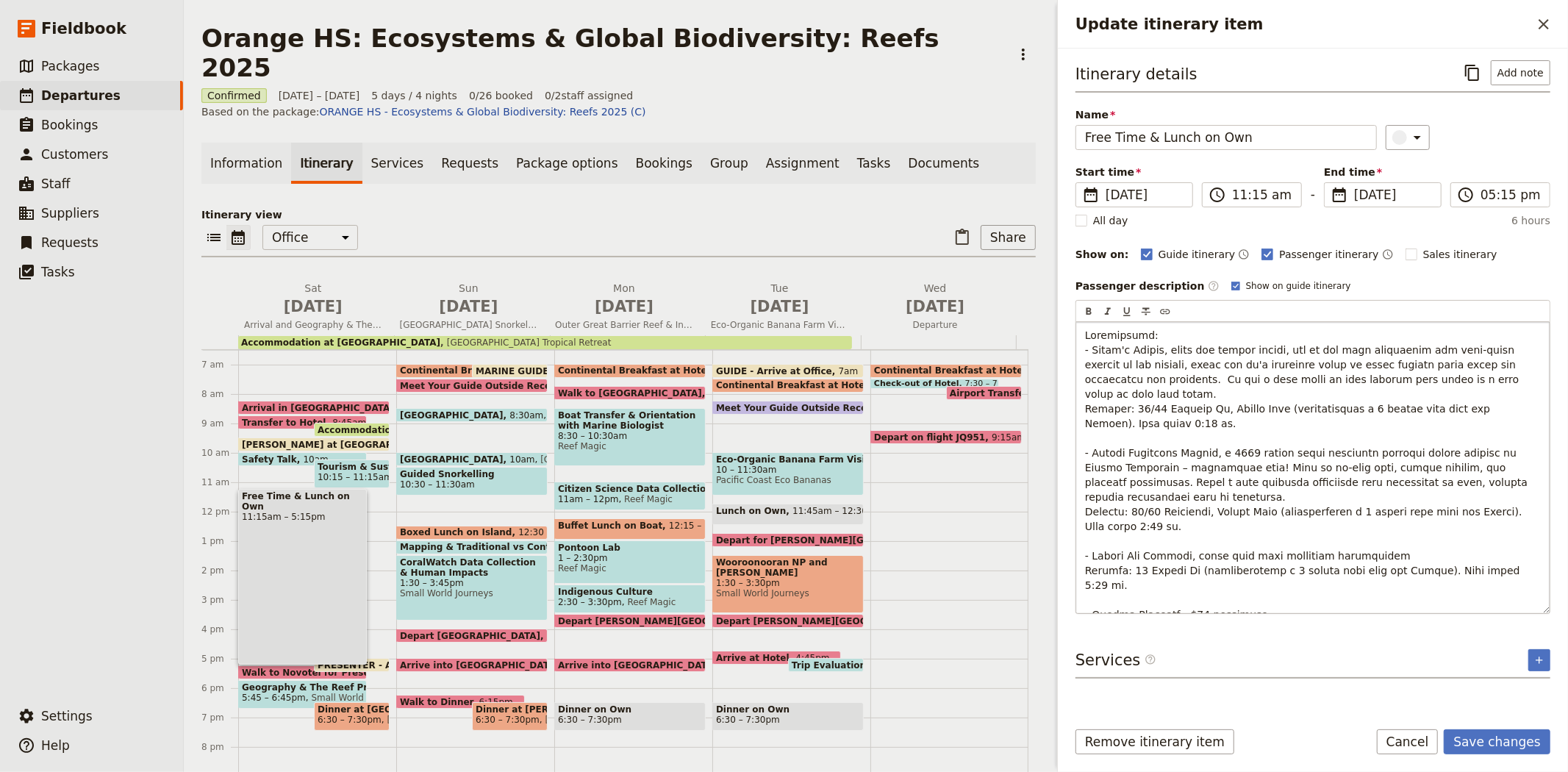
click at [1269, 584] on span "Update itinerary item" at bounding box center [1308, 490] width 446 height 321
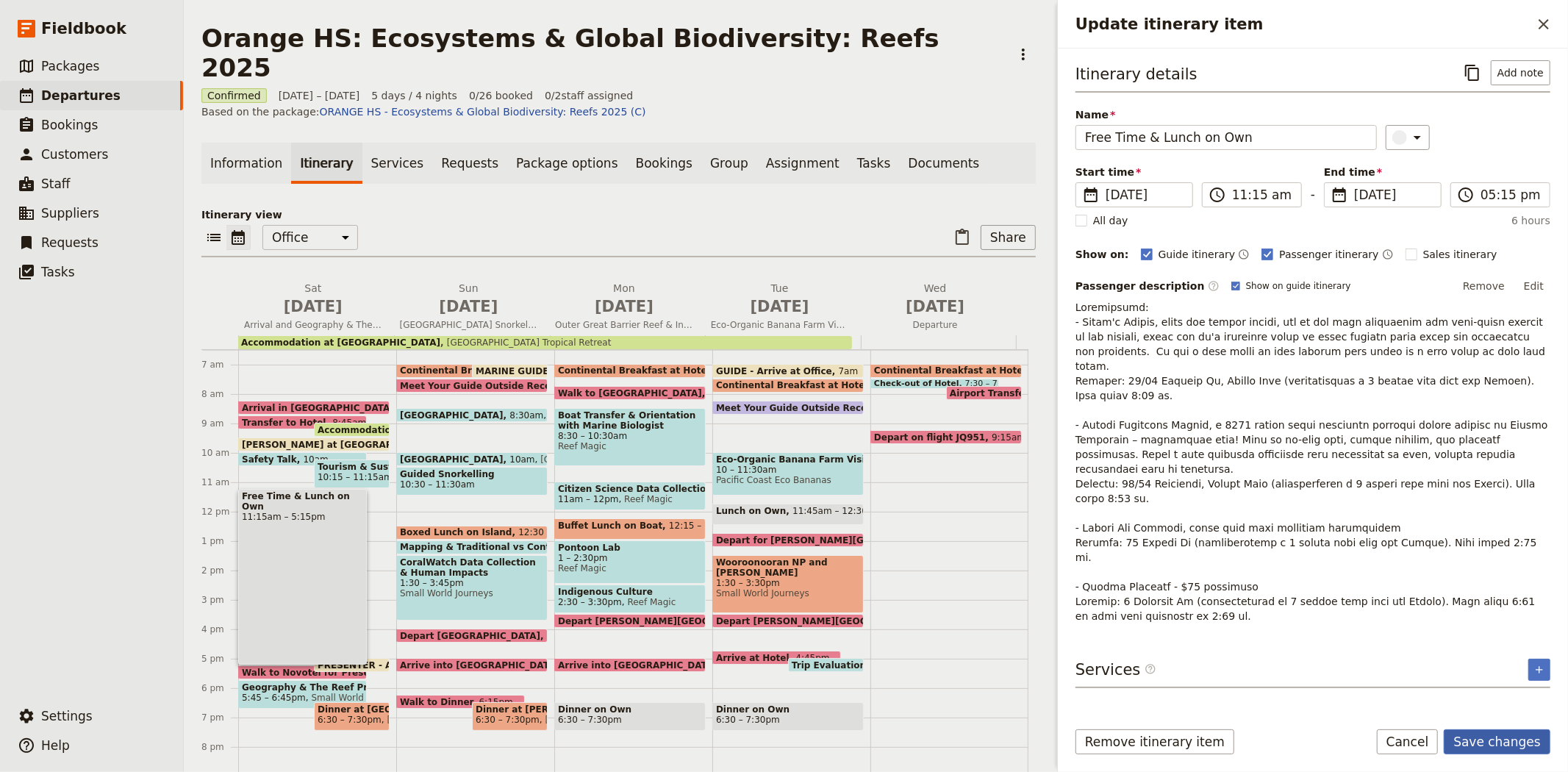
click at [1502, 750] on button "Save changes" at bounding box center [1497, 741] width 106 height 25
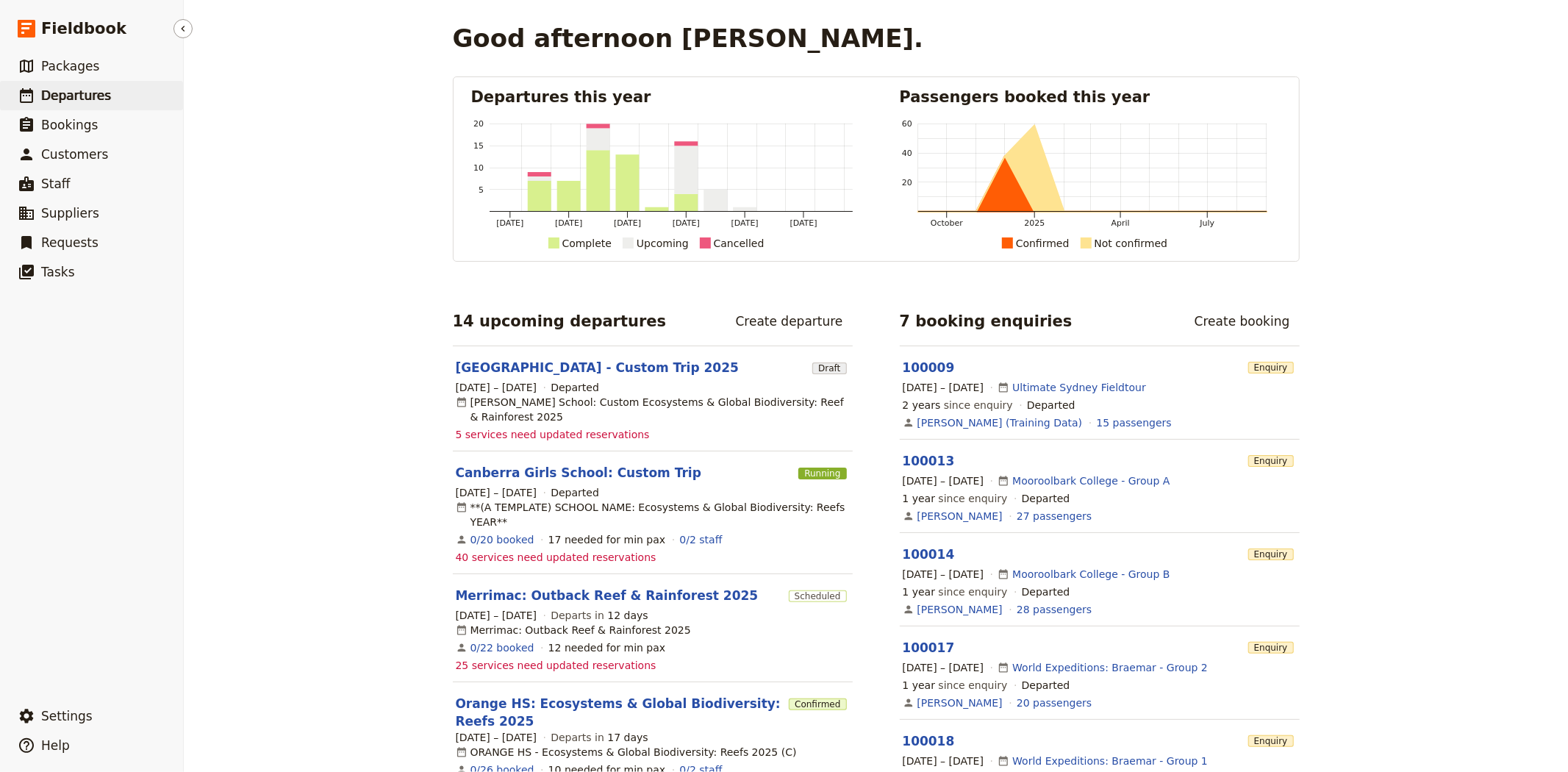
click at [90, 89] on span "Departures" at bounding box center [76, 95] width 70 height 15
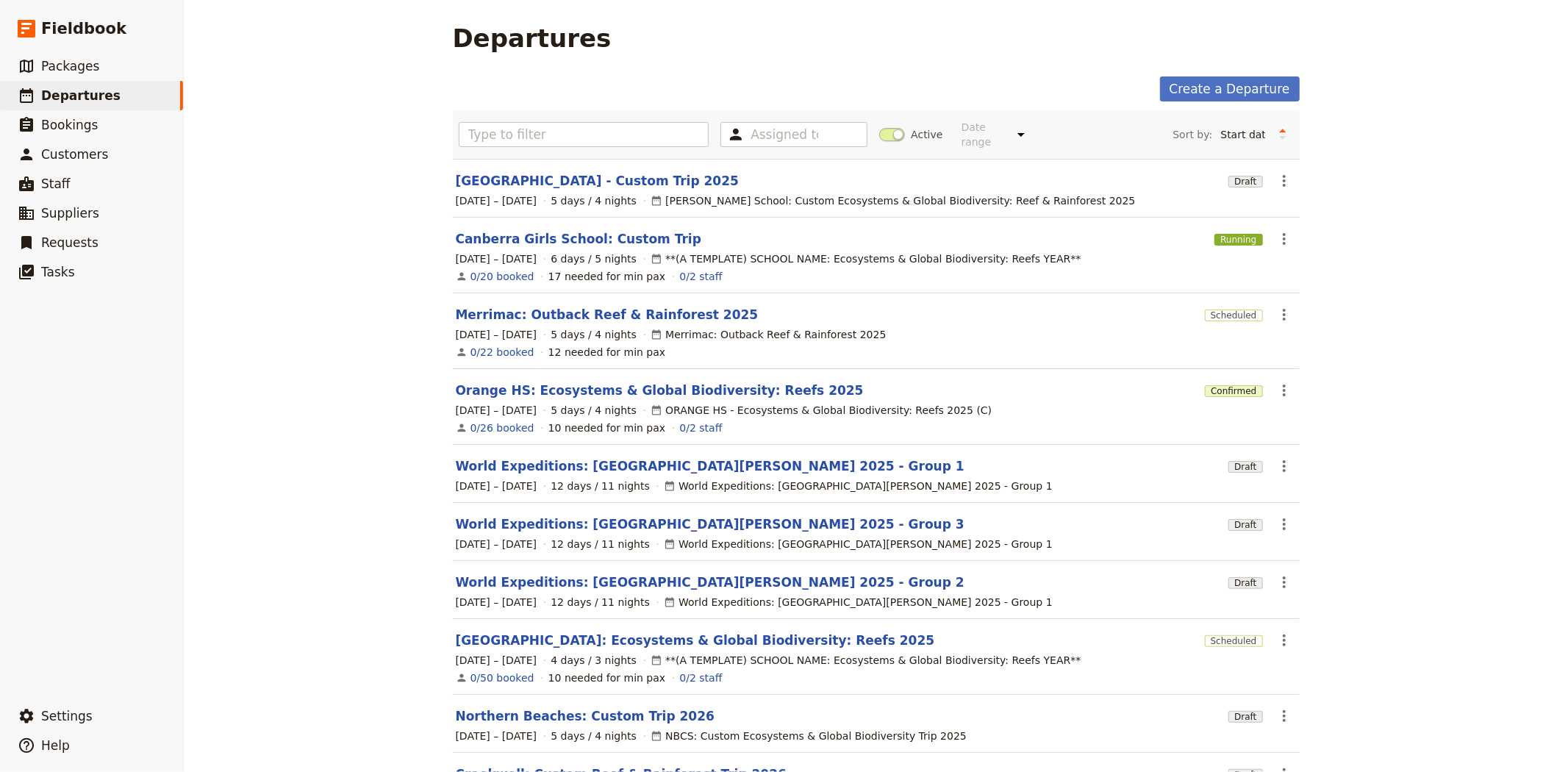
click at [879, 129] on span at bounding box center [892, 135] width 26 height 13
click at [879, 127] on input "Active" at bounding box center [879, 127] width 0 height 0
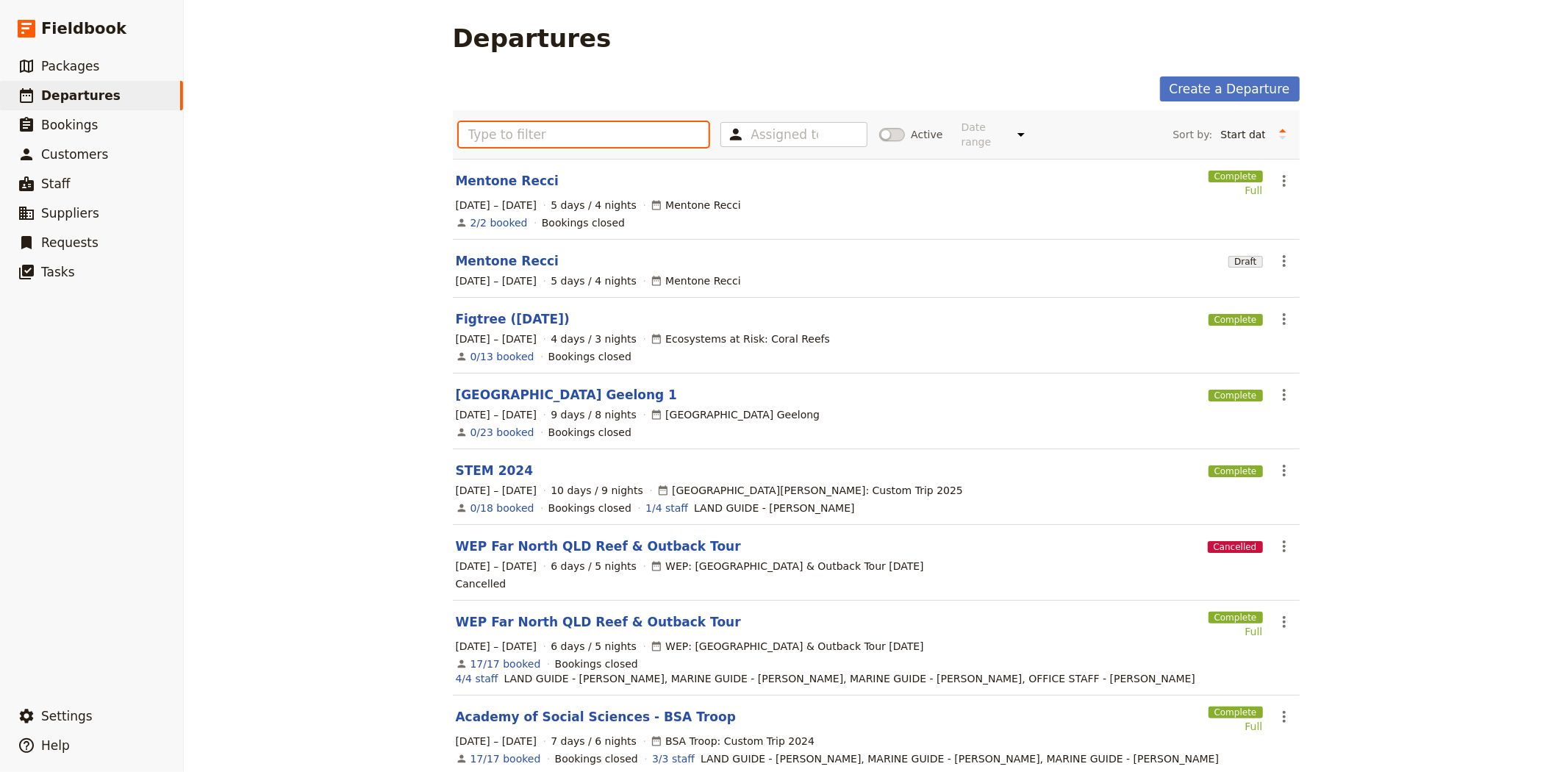
click at [639, 122] on input "text" at bounding box center [584, 134] width 251 height 25
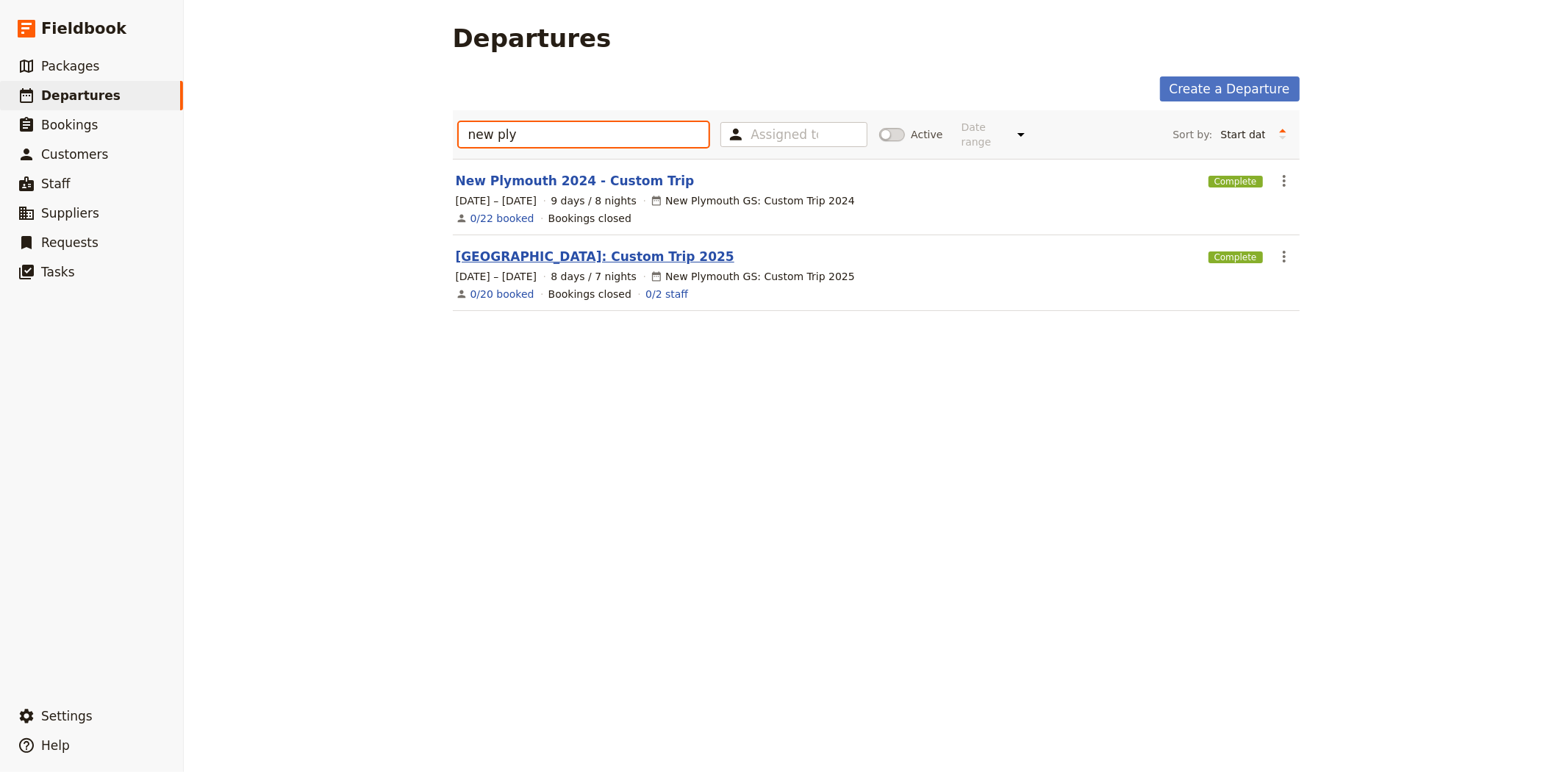
type input "new ply"
click at [537, 251] on link "New Plymouth: Custom Trip 2025" at bounding box center [595, 256] width 278 height 17
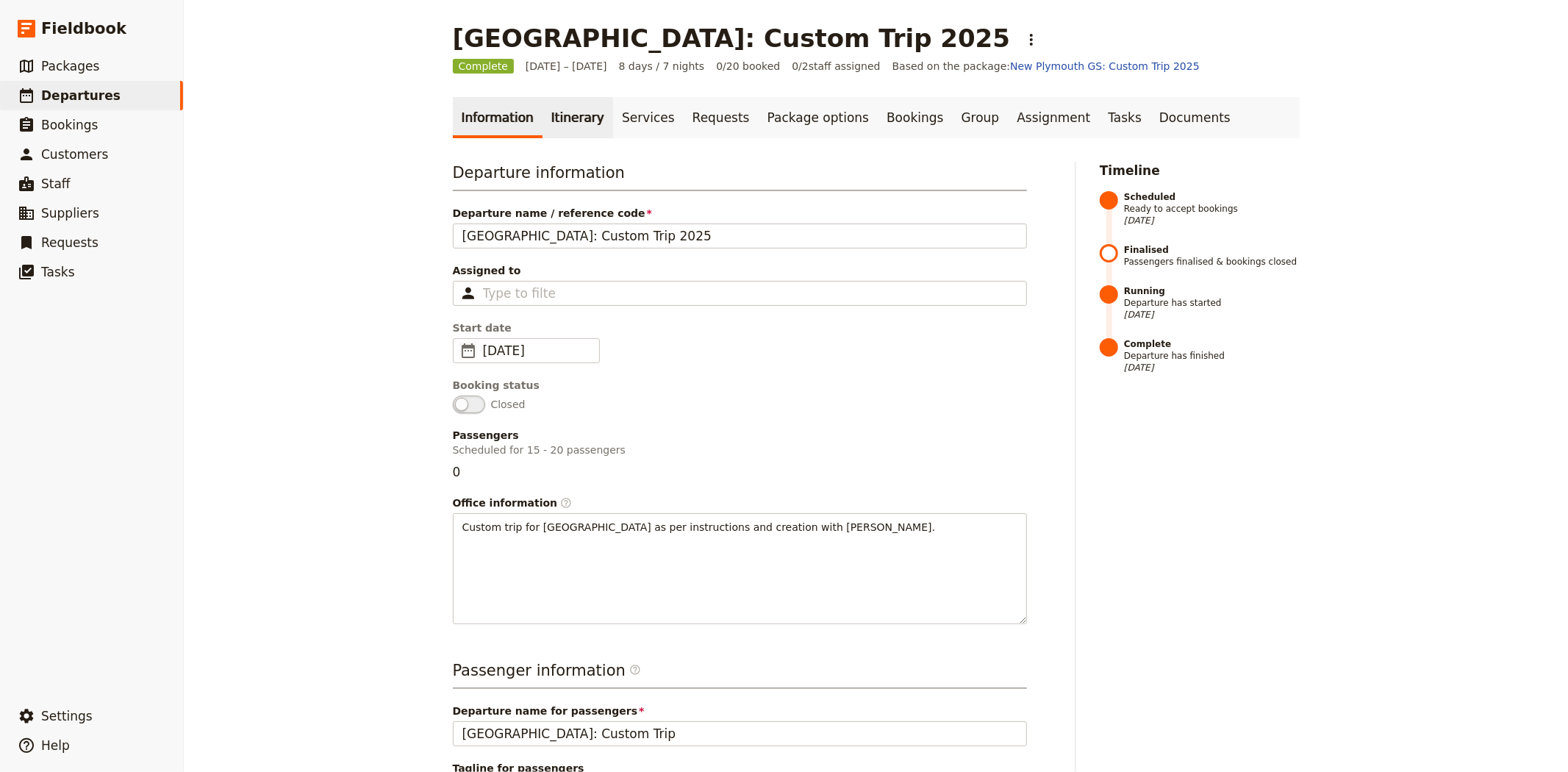
click at [551, 99] on link "Itinerary" at bounding box center [577, 117] width 71 height 41
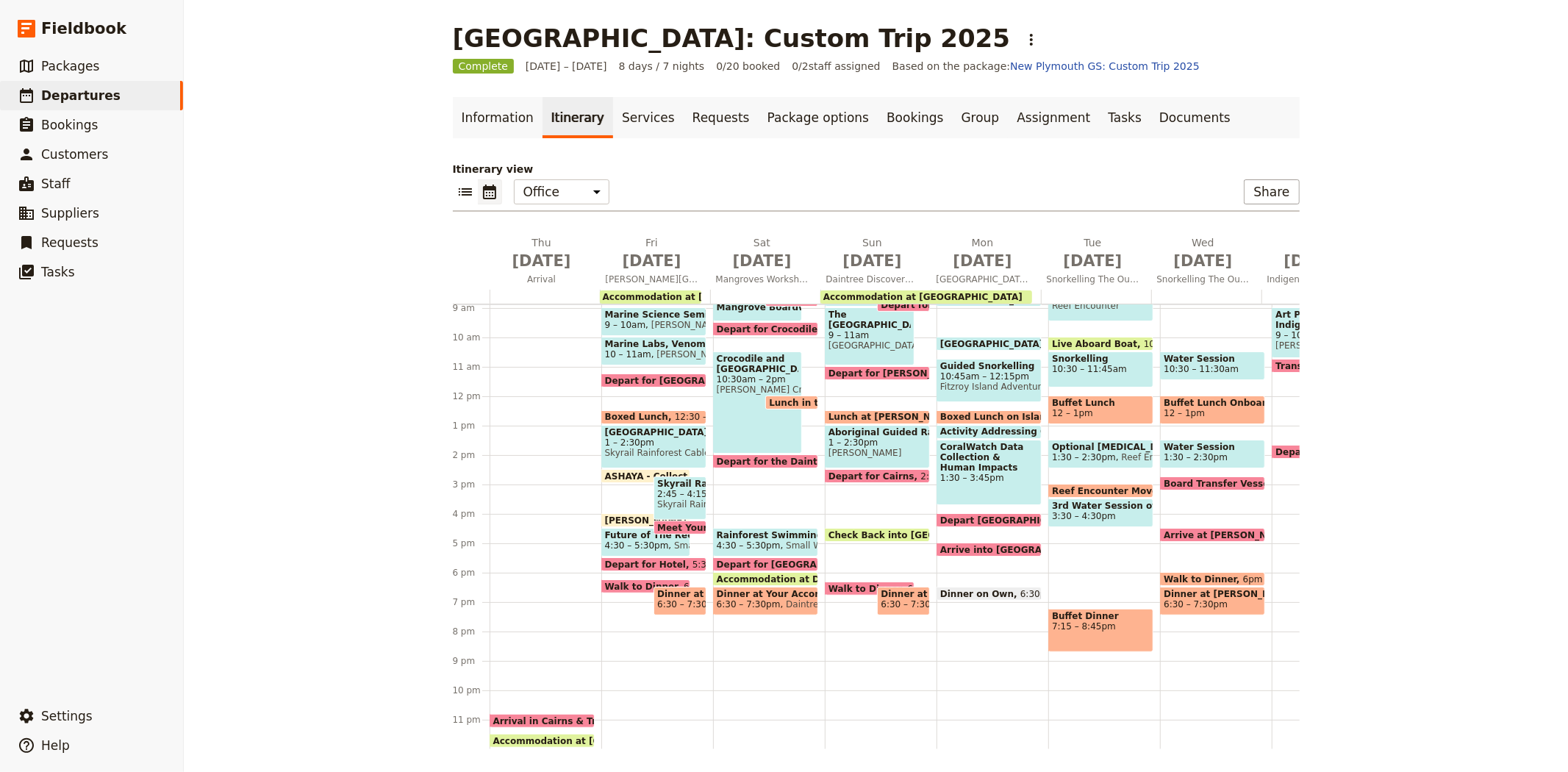
scroll to position [273, 0]
click at [550, 716] on span "Arrival in Cairns & Transfer to Hotel" at bounding box center [585, 721] width 184 height 9
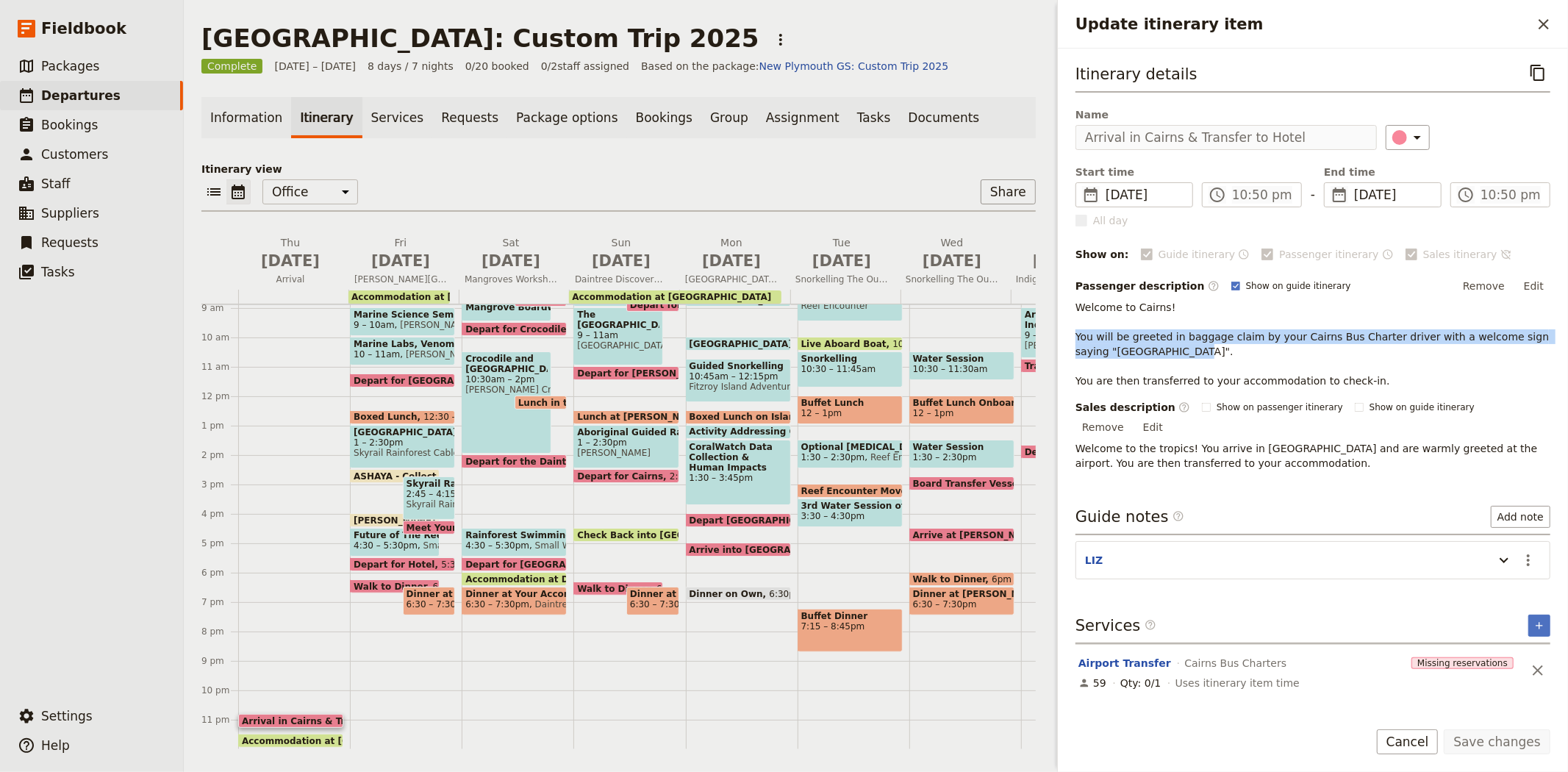
drag, startPoint x: 1074, startPoint y: 335, endPoint x: 1158, endPoint y: 350, distance: 85.3
click at [1158, 350] on div "Itinerary details ​ Name Arrival in Cairns & Transfer to Hotel ​ Start time ​ 2…" at bounding box center [1312, 377] width 510 height 658
copy span "You will be greeted in baggage claim by your Cairns Bus Charter driver with a w…"
click at [115, 93] on link "​ Departures" at bounding box center [92, 95] width 183 height 29
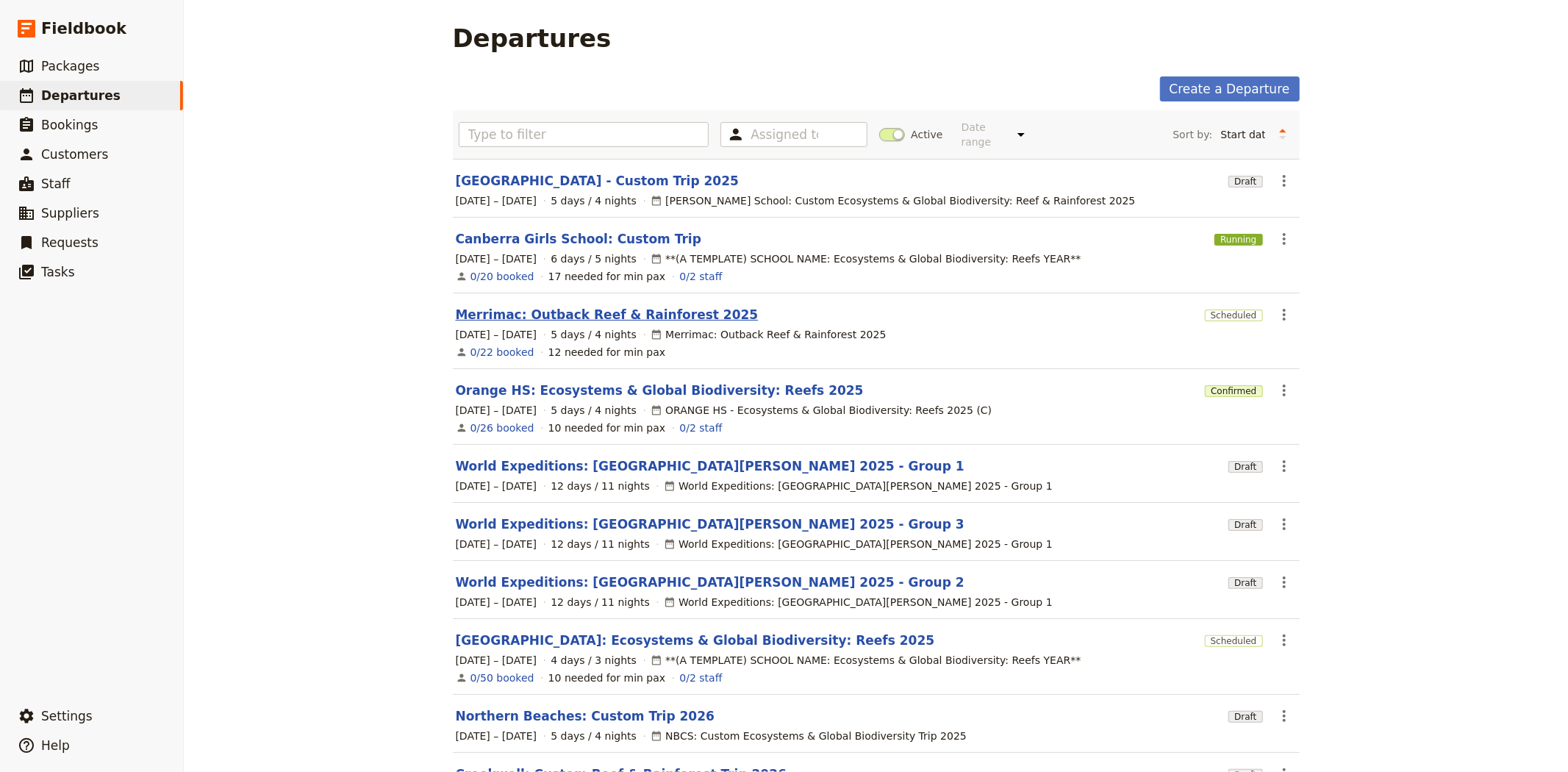
click at [535, 306] on link "Merrimac: Outback Reef & Rainforest 2025" at bounding box center [607, 314] width 303 height 17
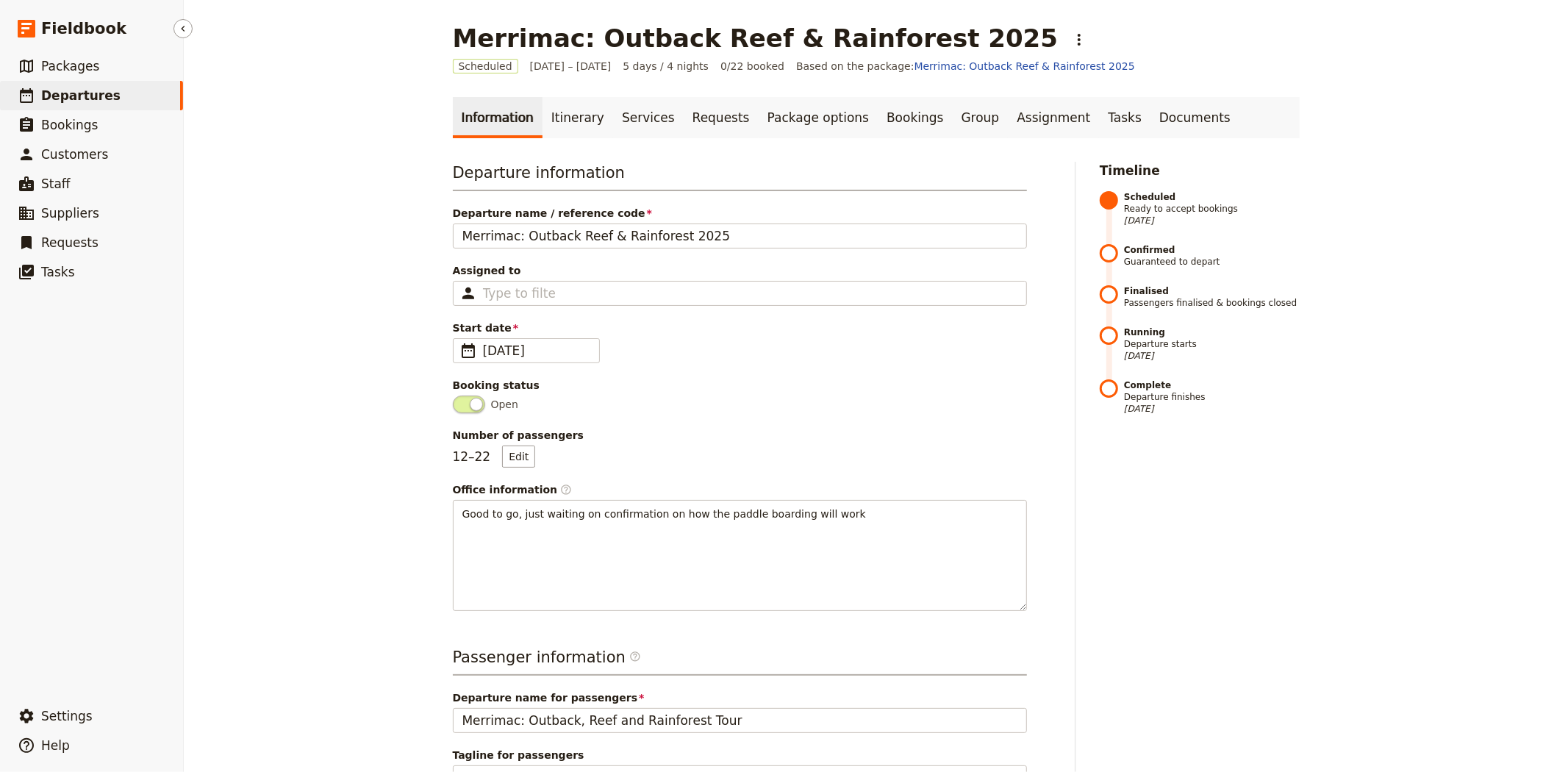
click at [105, 99] on link "​ Departures" at bounding box center [92, 95] width 183 height 29
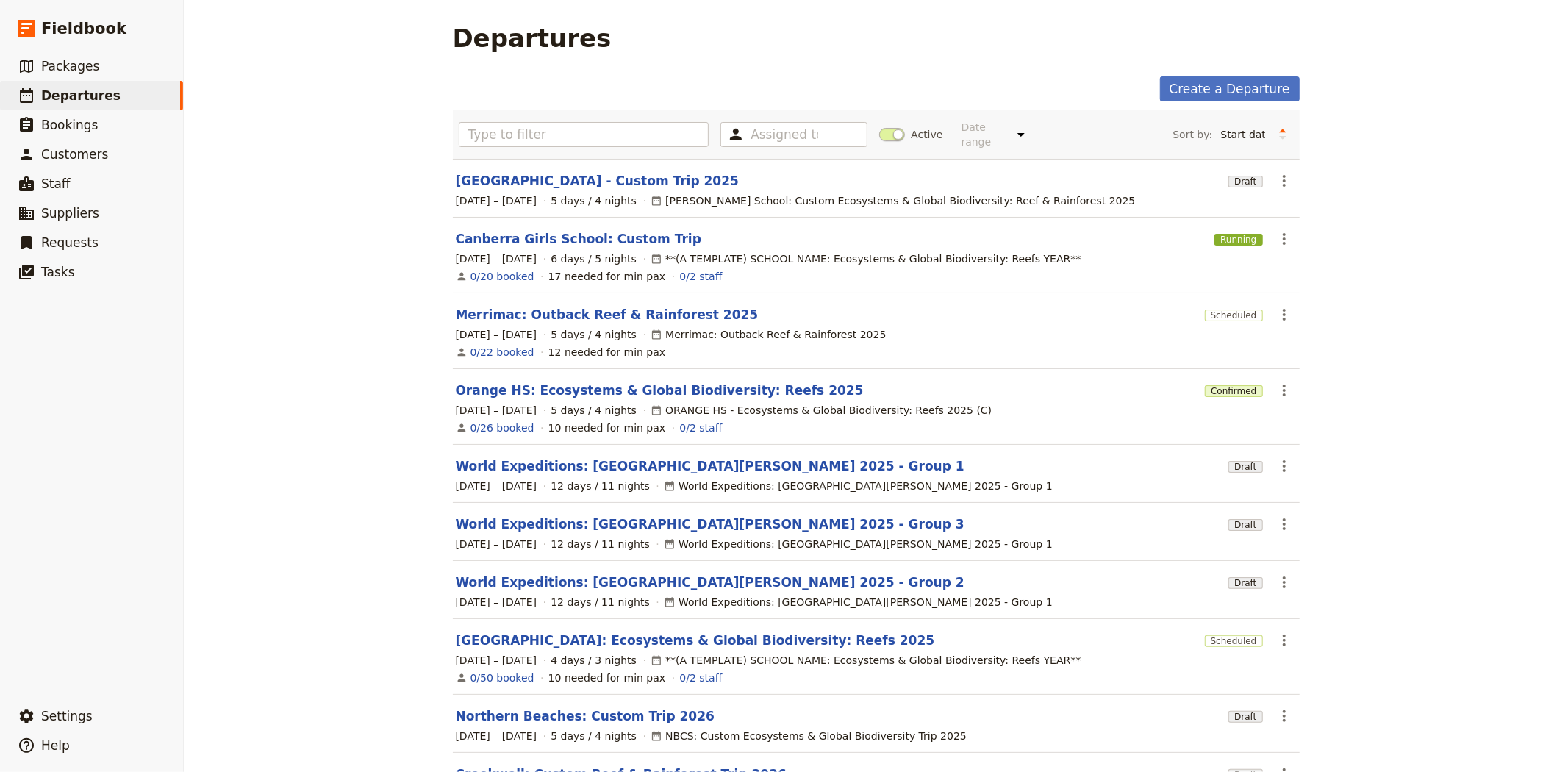
click at [879, 129] on span at bounding box center [892, 135] width 26 height 13
click at [879, 127] on input "Active" at bounding box center [879, 127] width 0 height 0
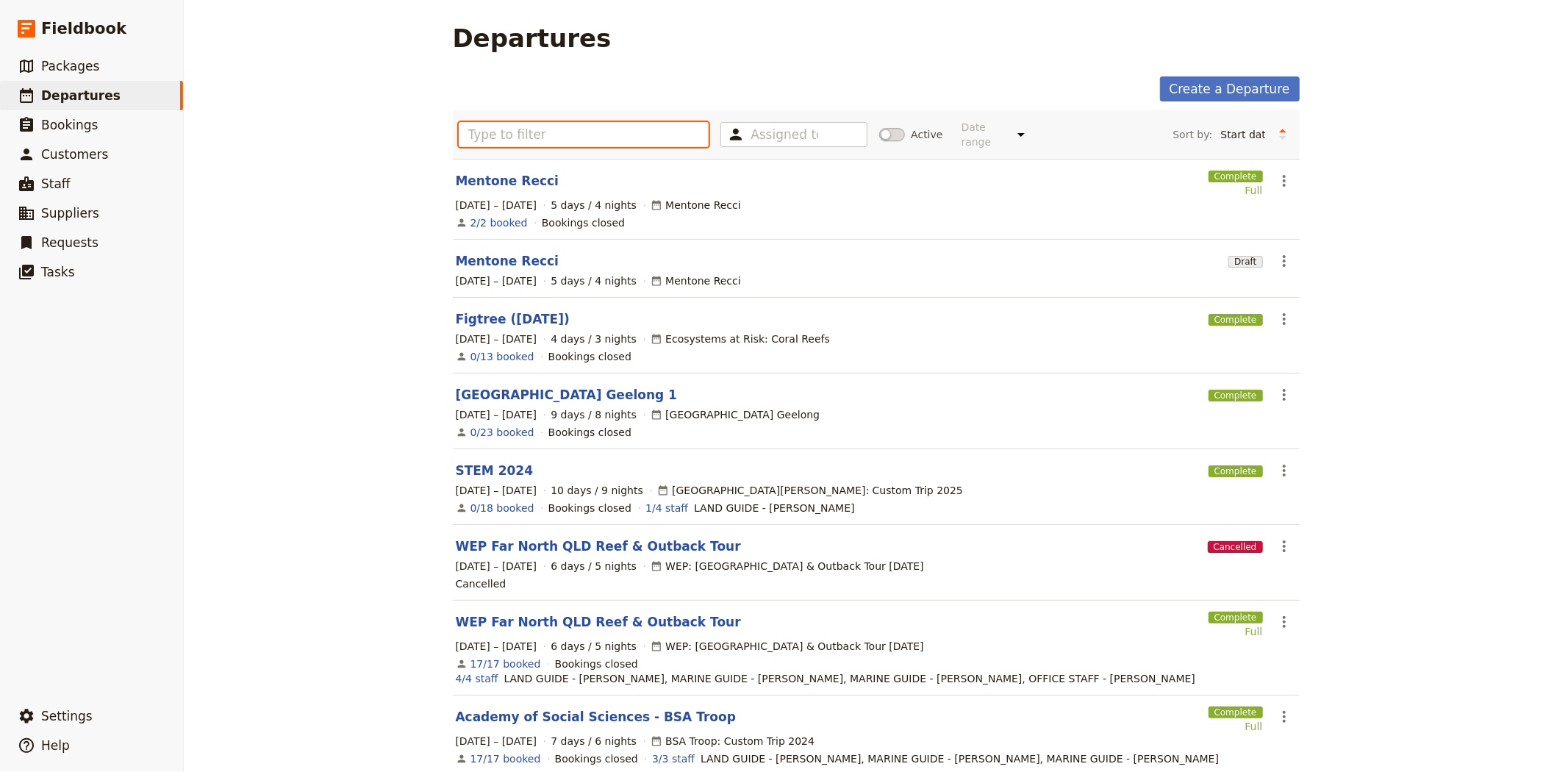
click at [649, 127] on input "text" at bounding box center [584, 134] width 251 height 25
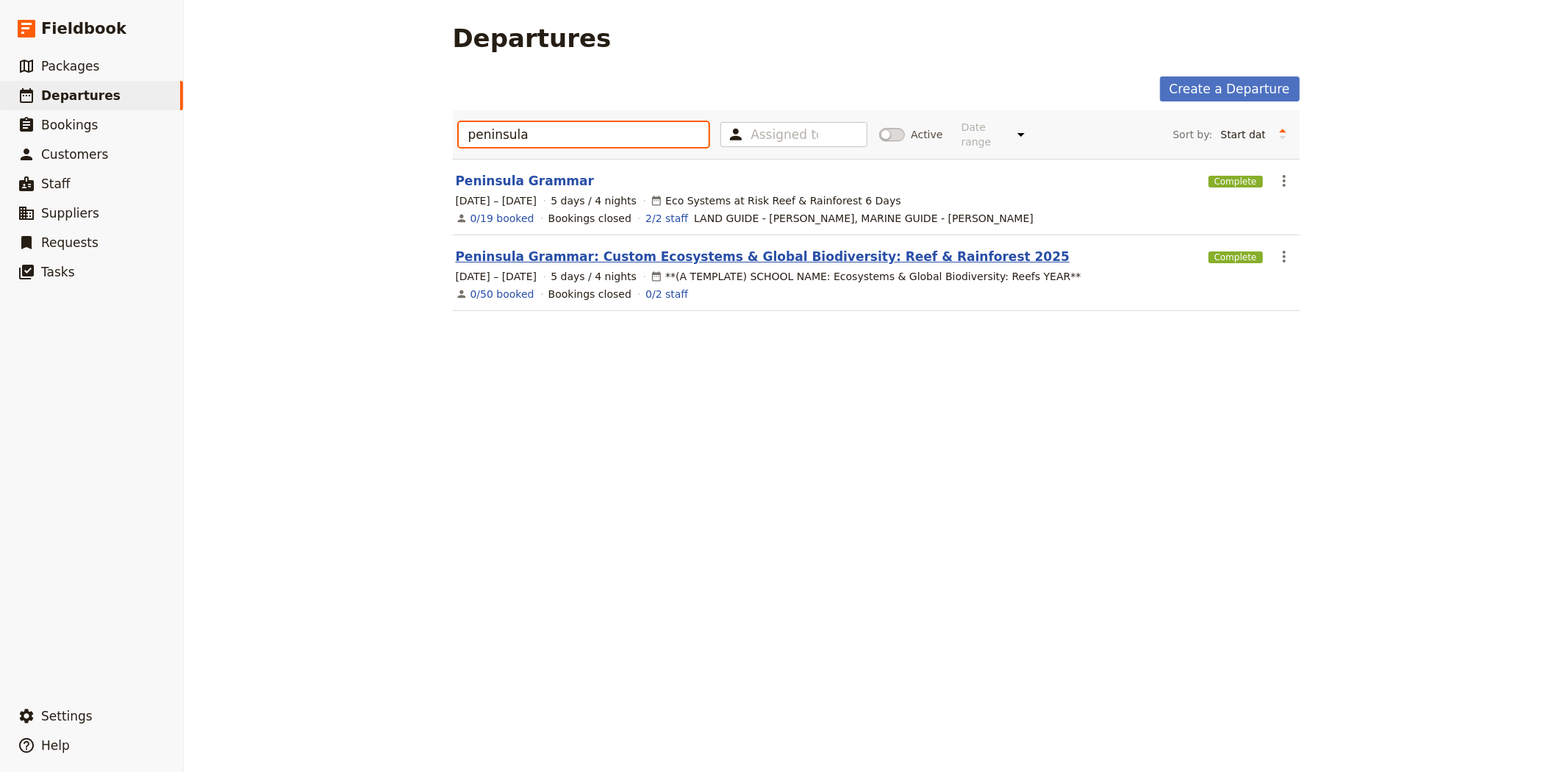
type input "peninsula"
click at [574, 247] on link "Peninsula Grammar: Custom Ecosystems & Global Biodiversity: Reef & Rainforest 2…" at bounding box center [763, 256] width 615 height 17
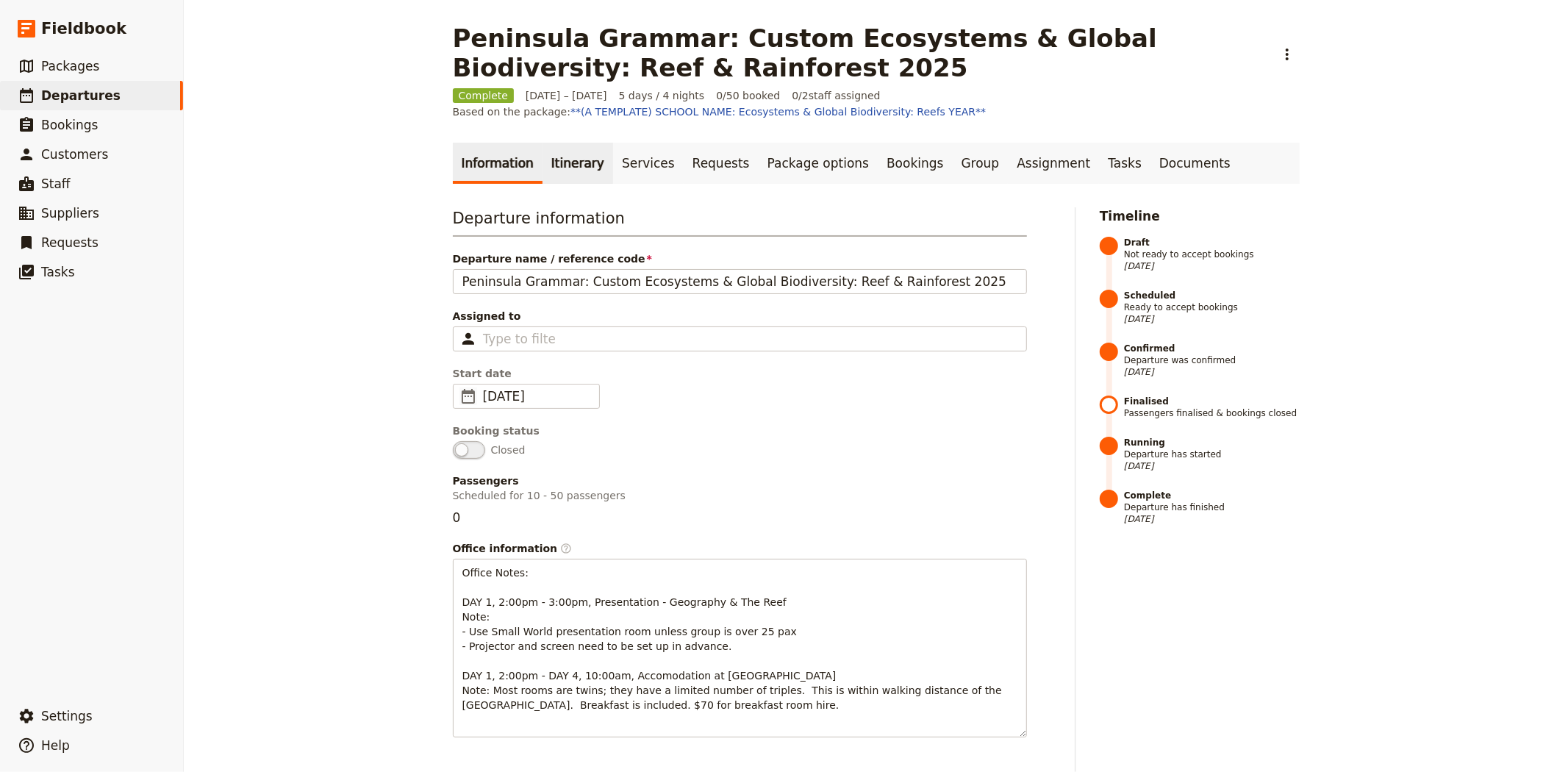
click at [556, 164] on link "Itinerary" at bounding box center [577, 163] width 71 height 41
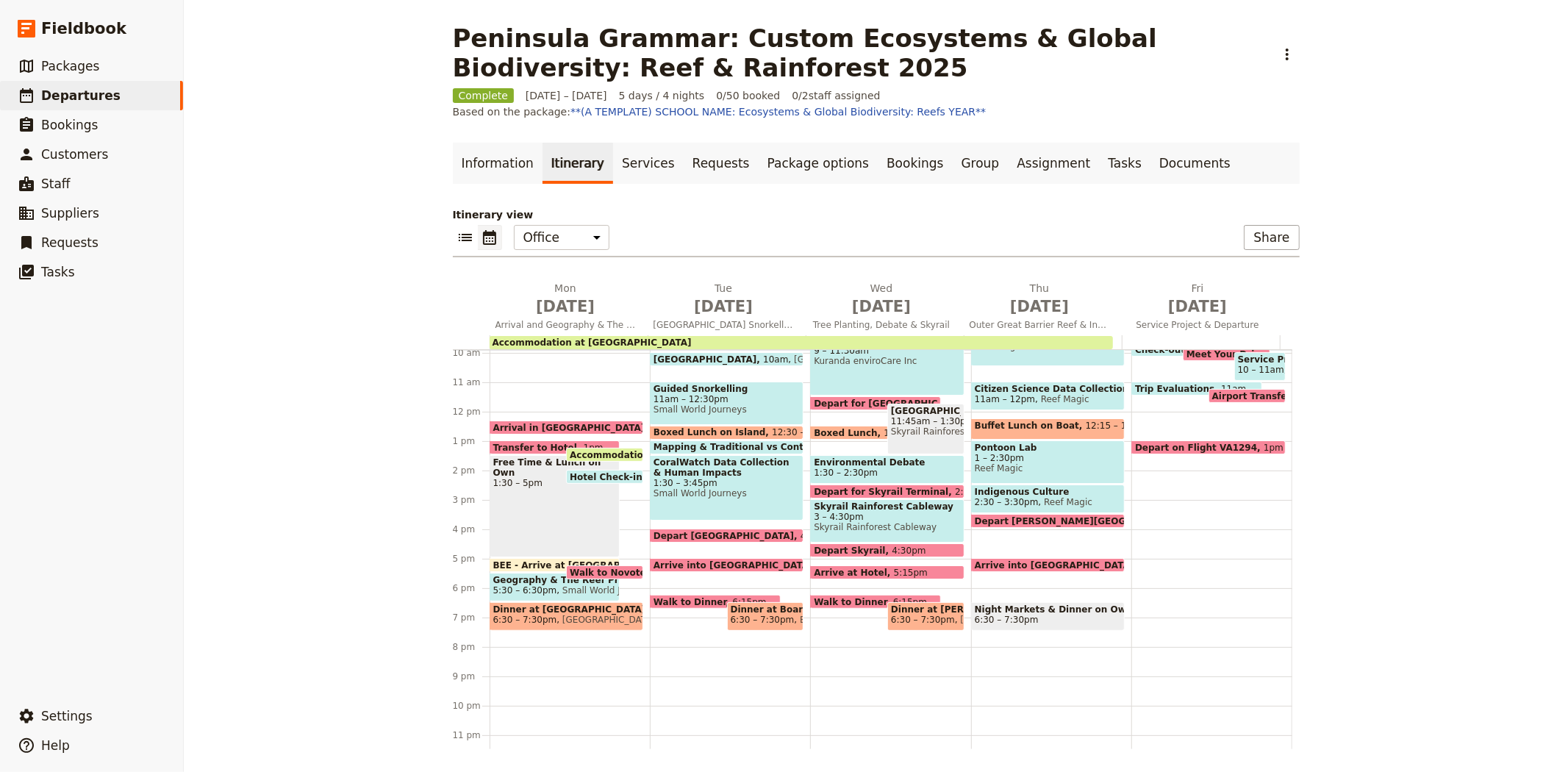
scroll to position [306, 0]
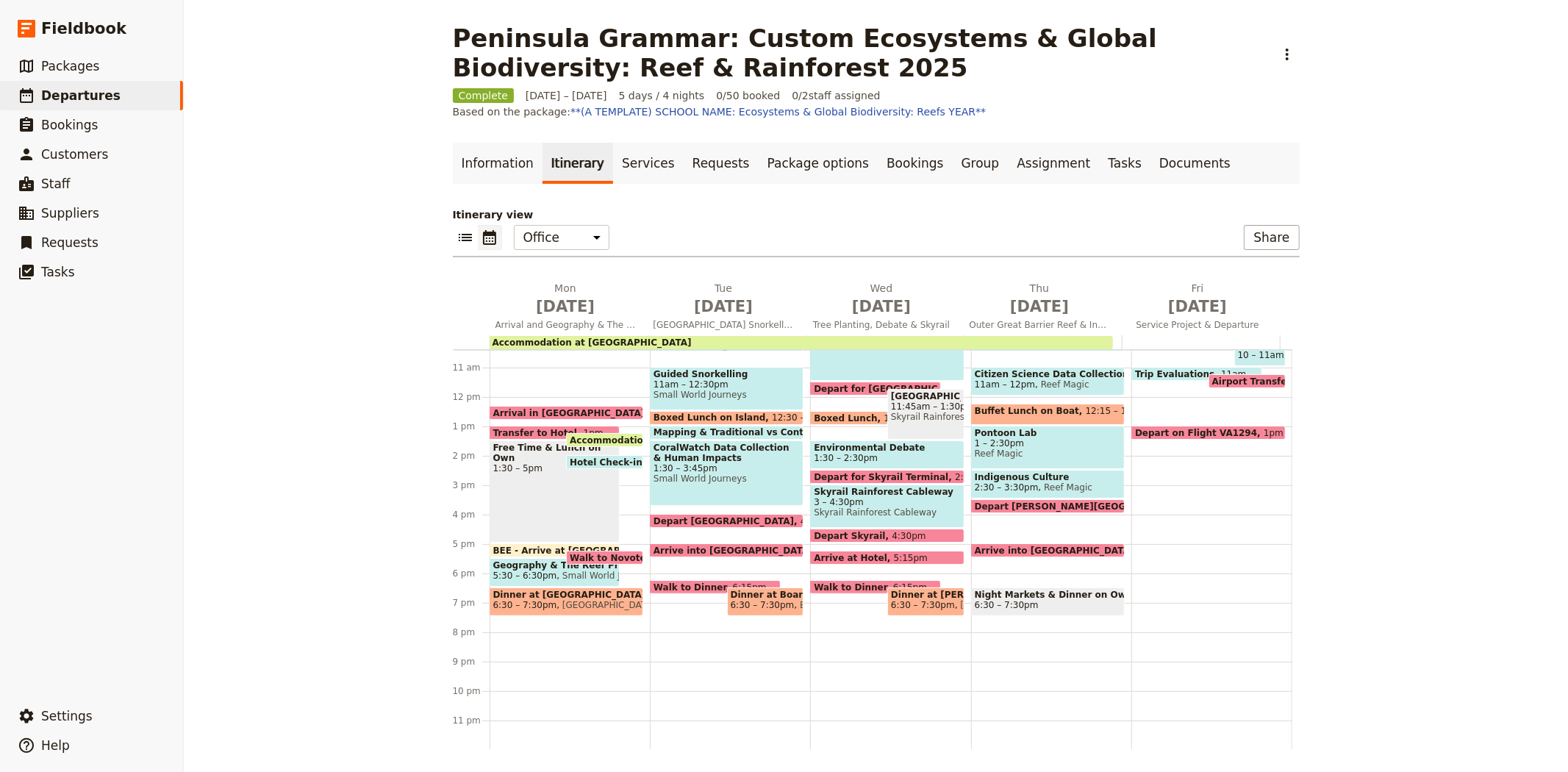
click at [528, 428] on span "Transfer to Hotel" at bounding box center [539, 432] width 91 height 9
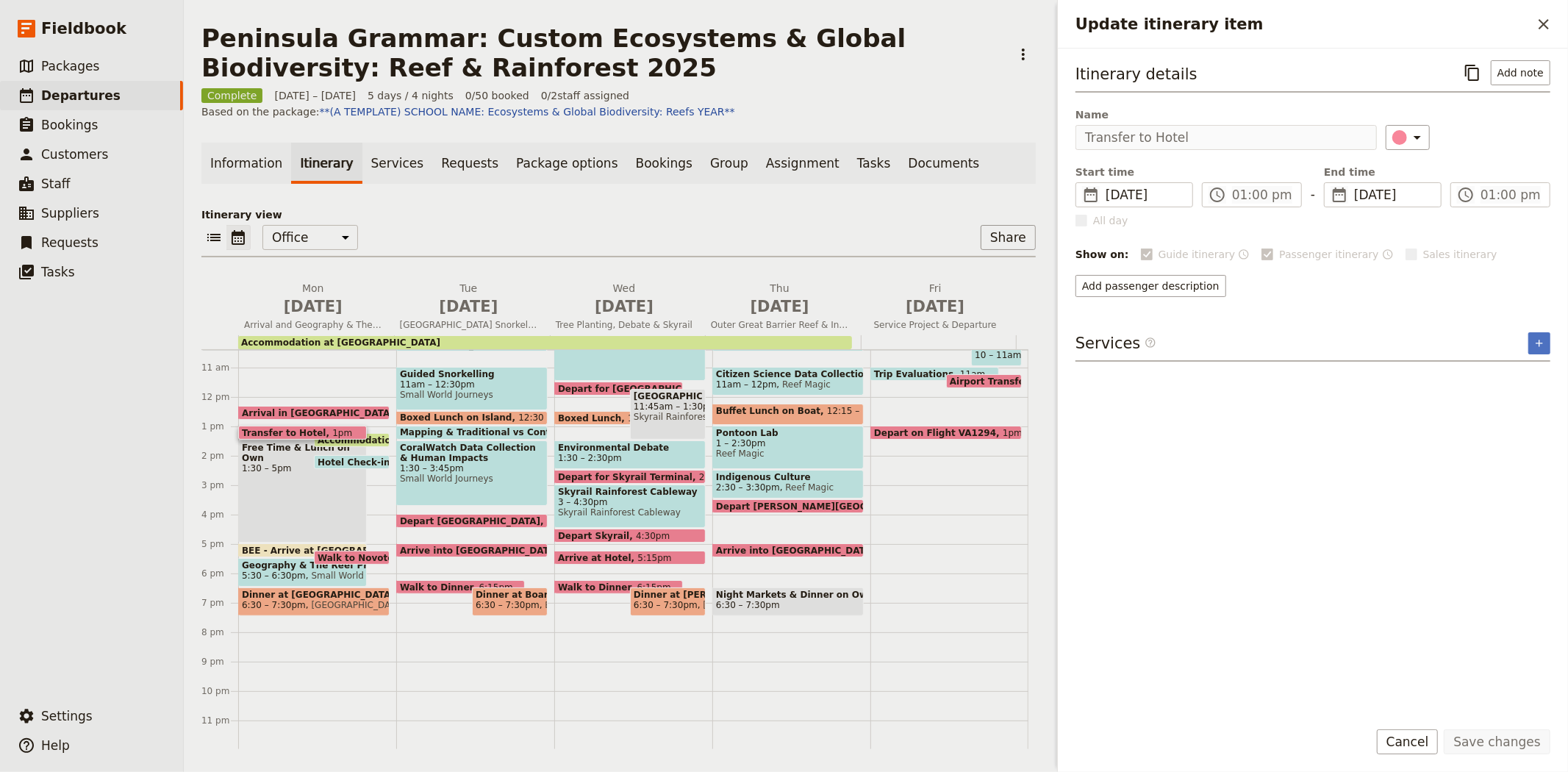
click at [367, 435] on span "Accommodation at Heritage Hotel Cairns" at bounding box center [420, 440] width 206 height 9
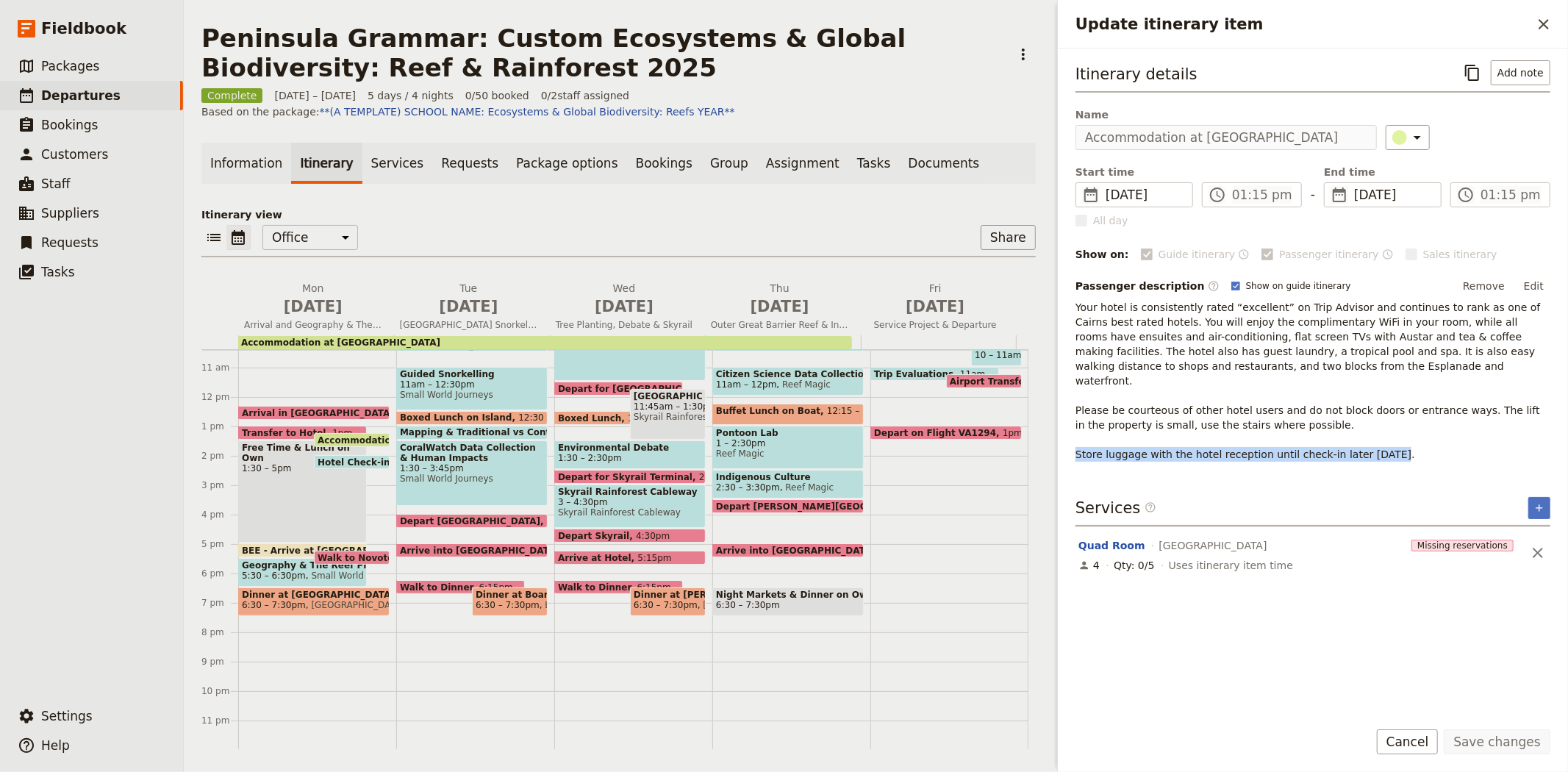
drag, startPoint x: 1376, startPoint y: 442, endPoint x: 1075, endPoint y: 436, distance: 301.1
click at [1075, 436] on p "Your hotel is consistently rated “excellent” on Trip Advisor and continues to r…" at bounding box center [1312, 380] width 474 height 162
copy span "Store luggage with the hotel reception until check-in later today."
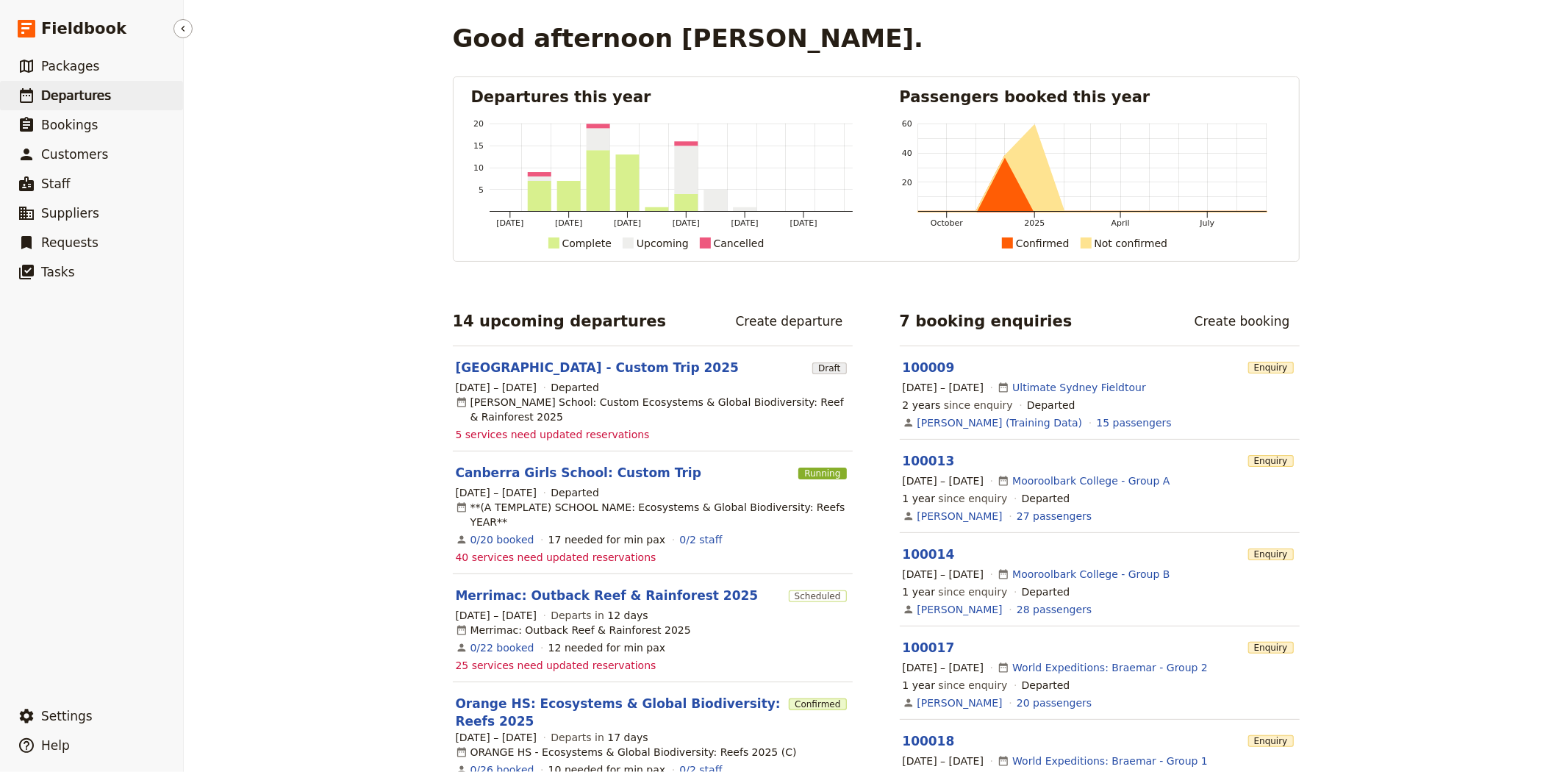
click at [84, 89] on span "Departures" at bounding box center [76, 95] width 70 height 15
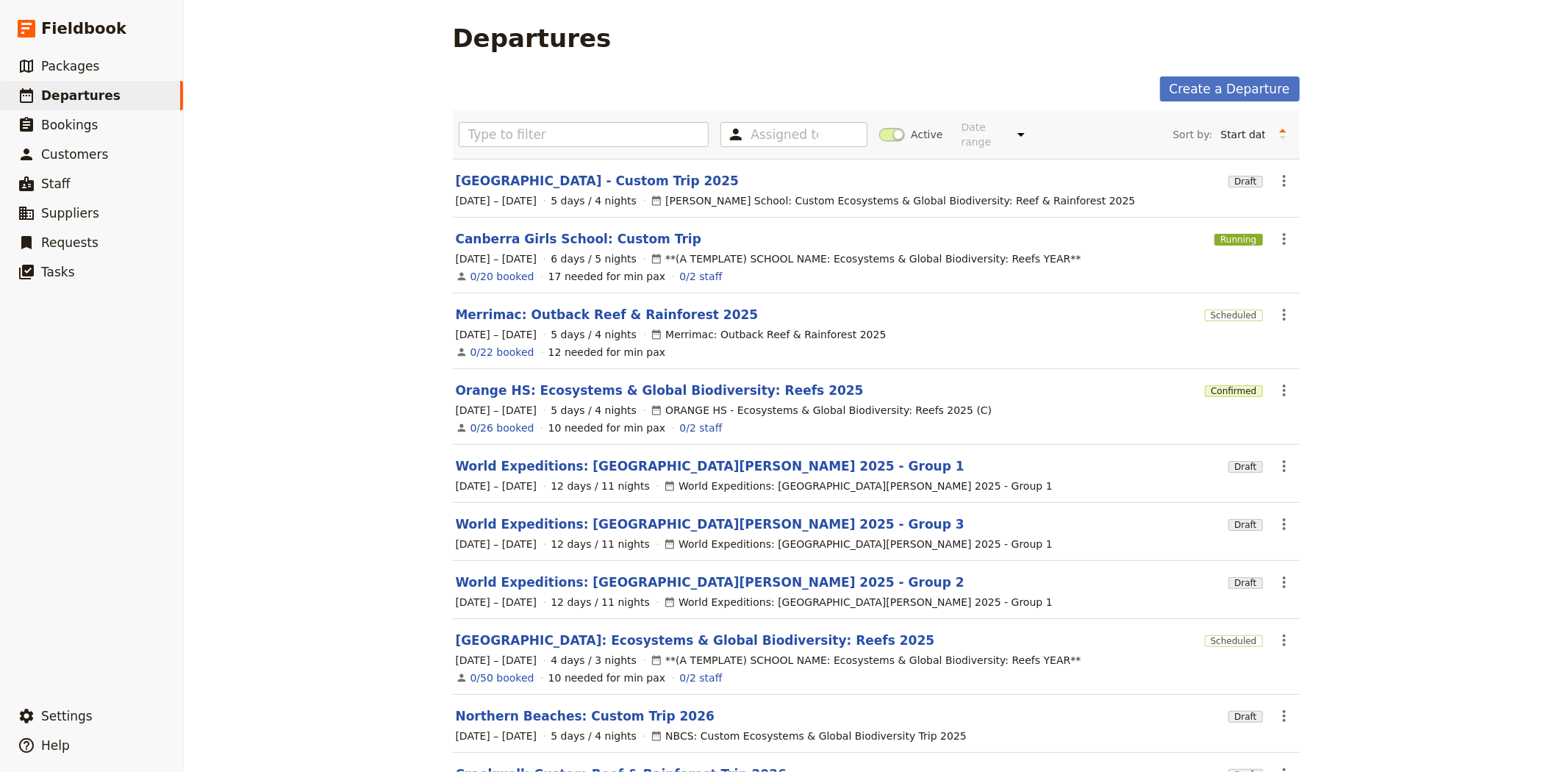
click at [887, 128] on span at bounding box center [892, 135] width 26 height 13
click at [879, 127] on input "Active" at bounding box center [879, 127] width 0 height 0
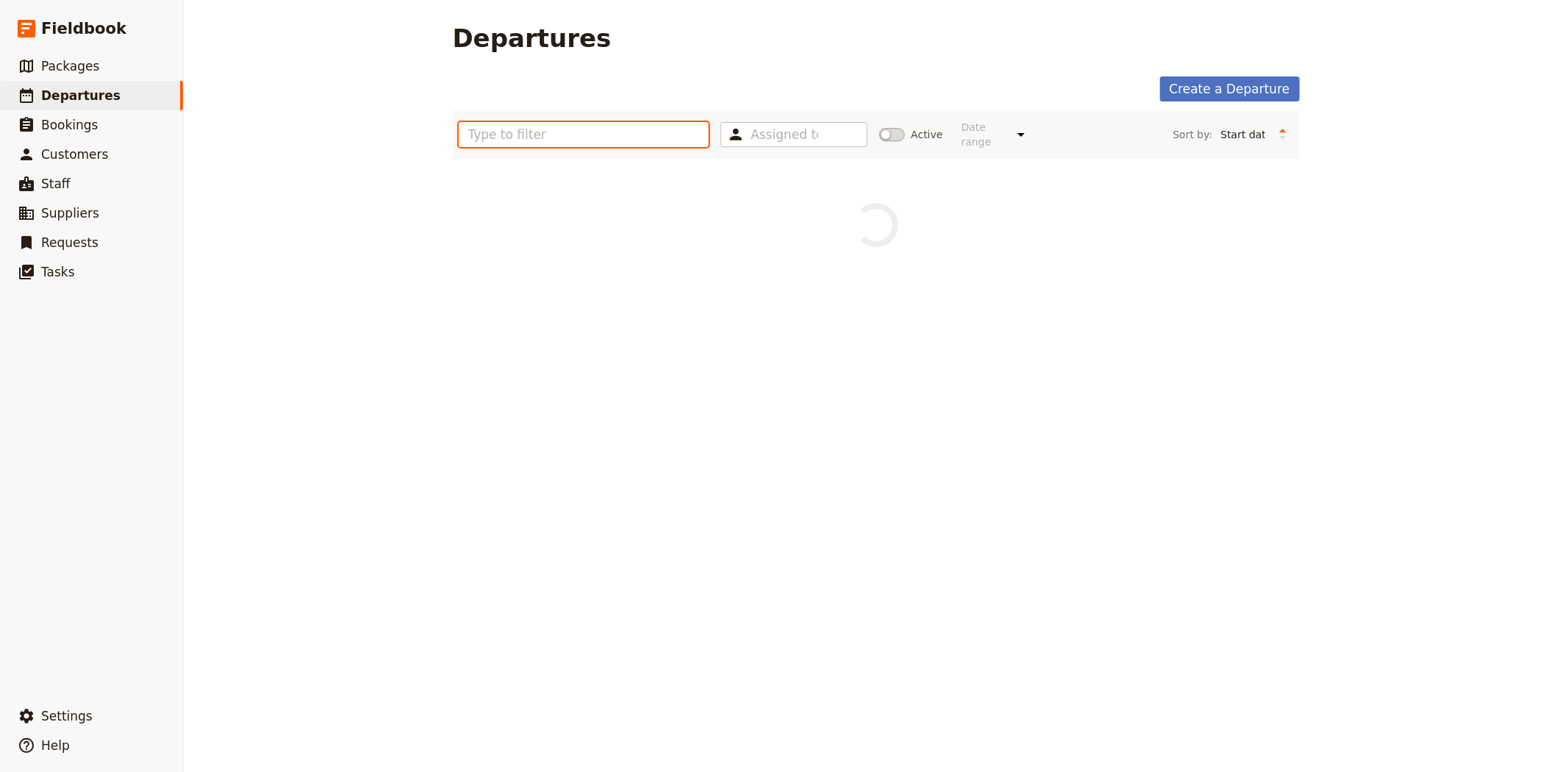
click at [647, 129] on input "text" at bounding box center [584, 134] width 251 height 25
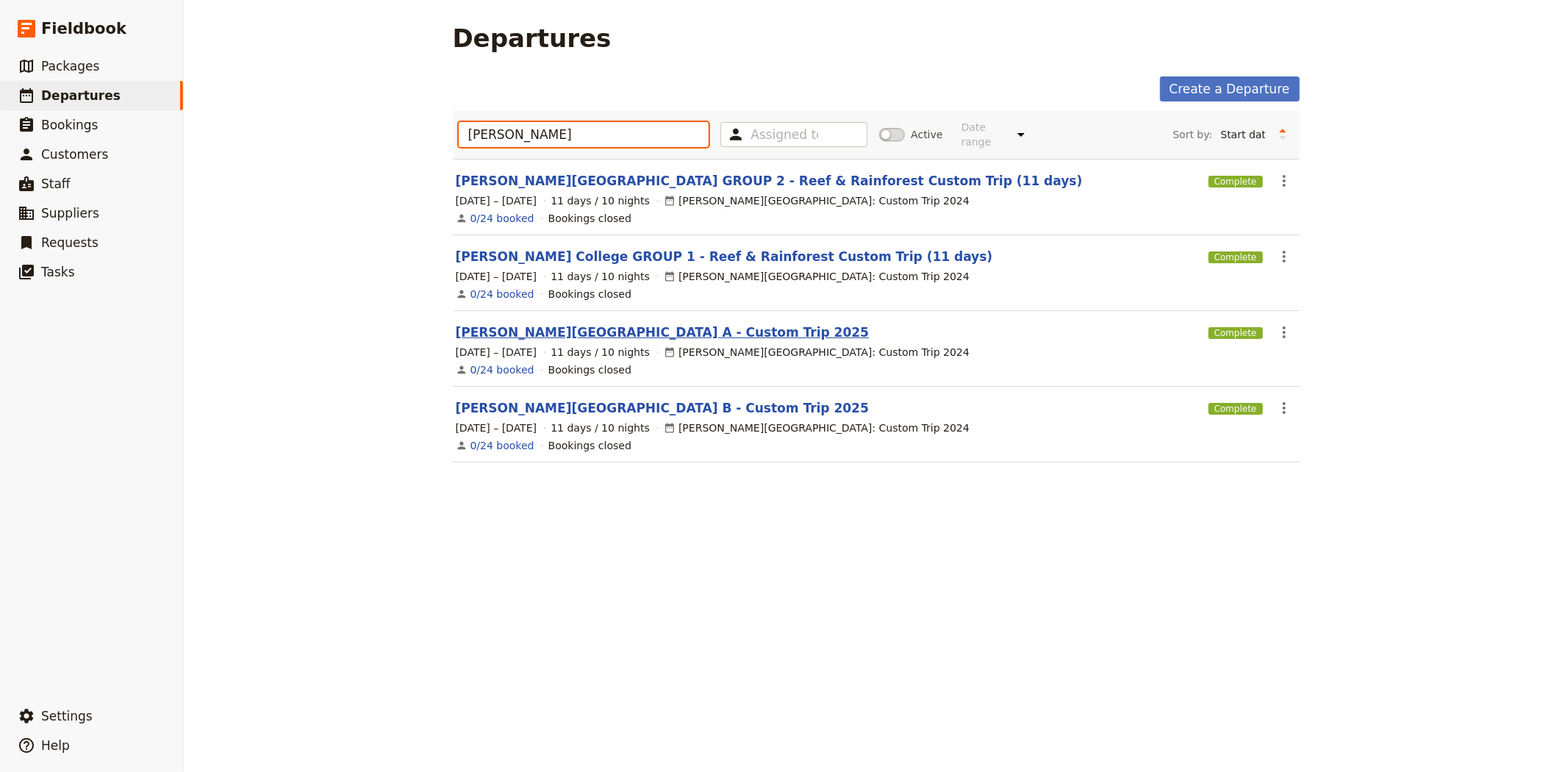
type input "[PERSON_NAME]"
click at [593, 323] on link "[PERSON_NAME][GEOGRAPHIC_DATA] A - Custom Trip 2025" at bounding box center [663, 332] width 414 height 17
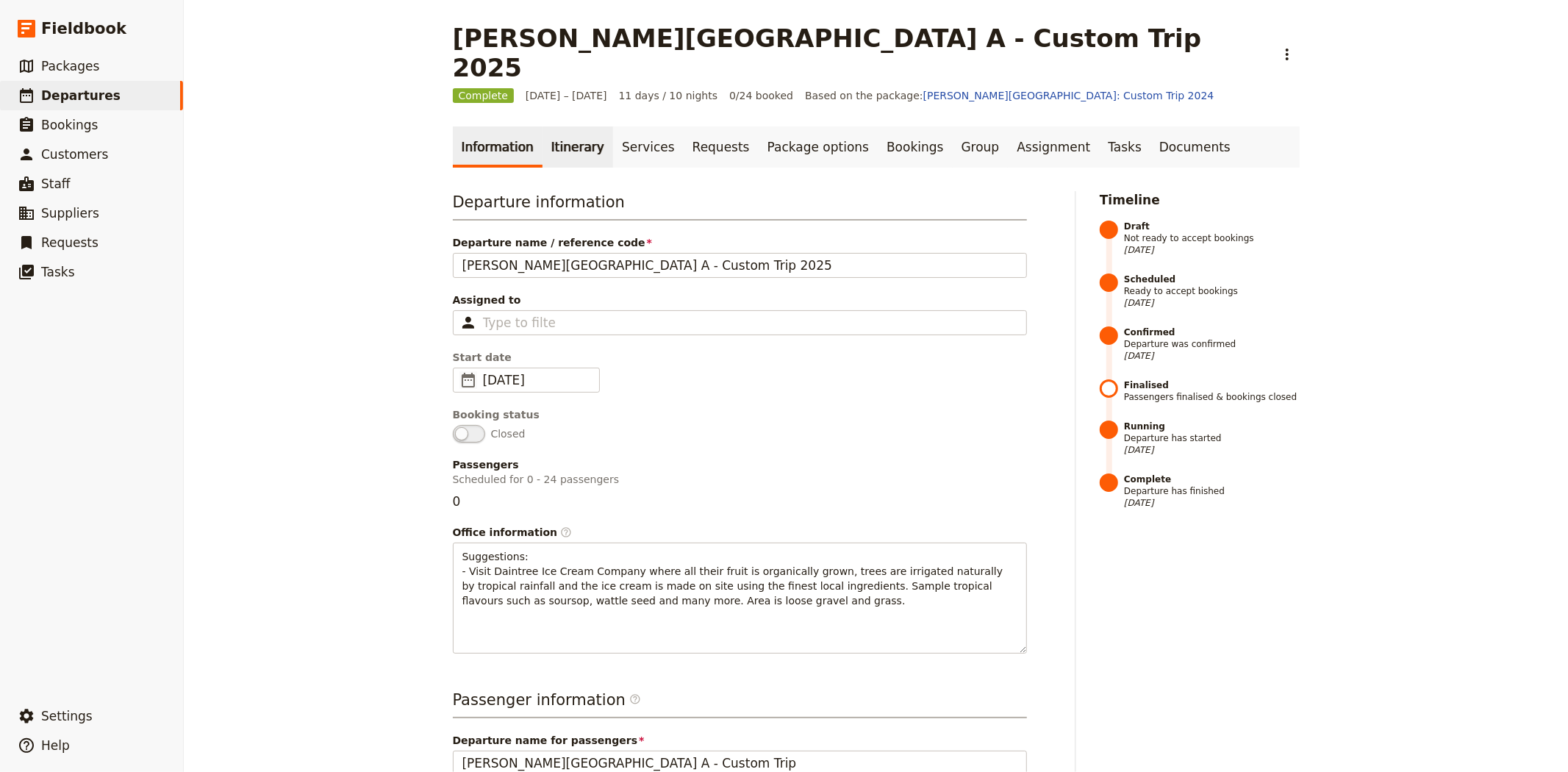
click at [577, 126] on link "Itinerary" at bounding box center [577, 147] width 71 height 41
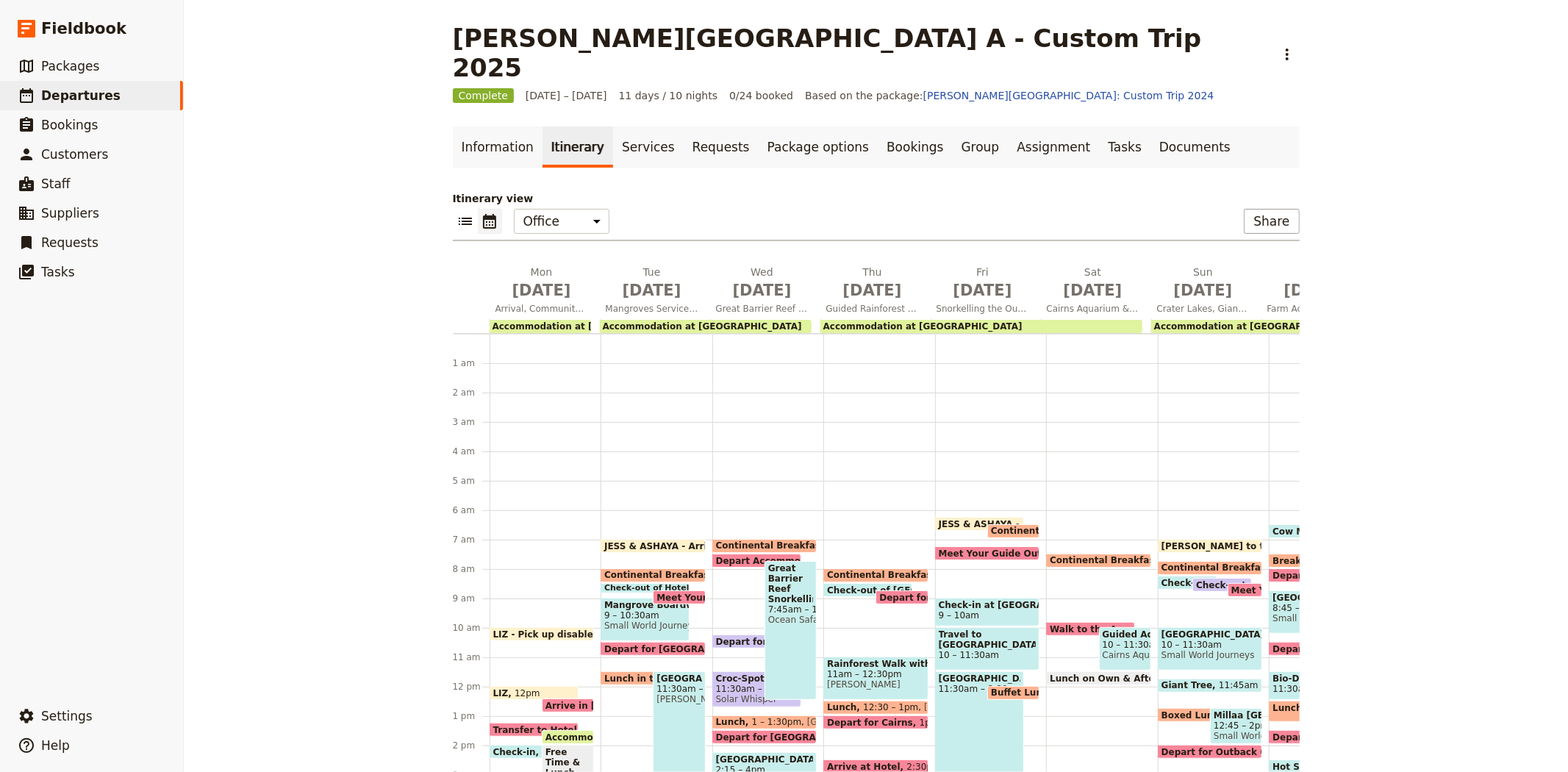
scroll to position [169, 0]
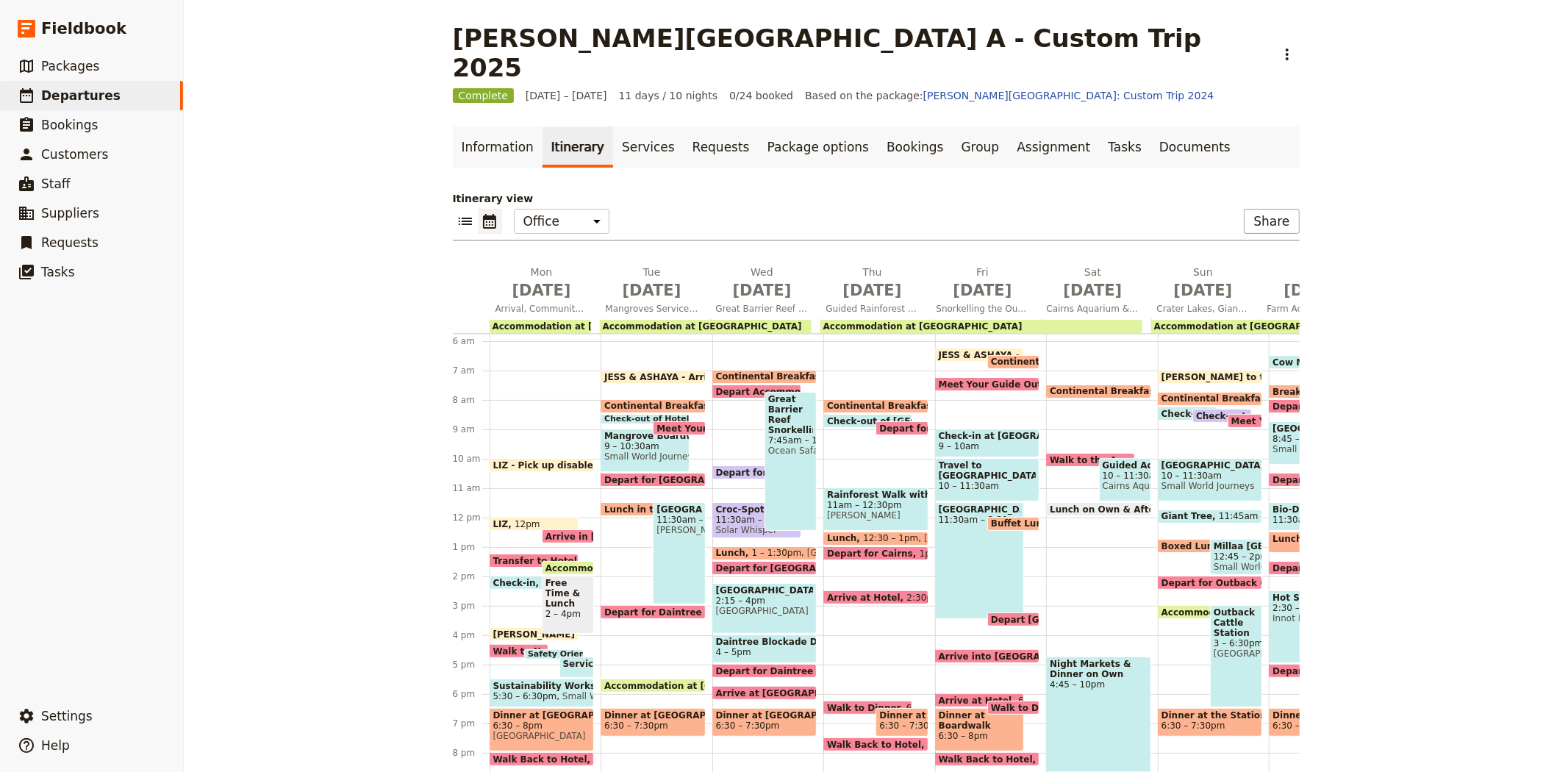
click at [1088, 505] on span "Lunch on Own & Afternoon Free Time" at bounding box center [1146, 509] width 192 height 9
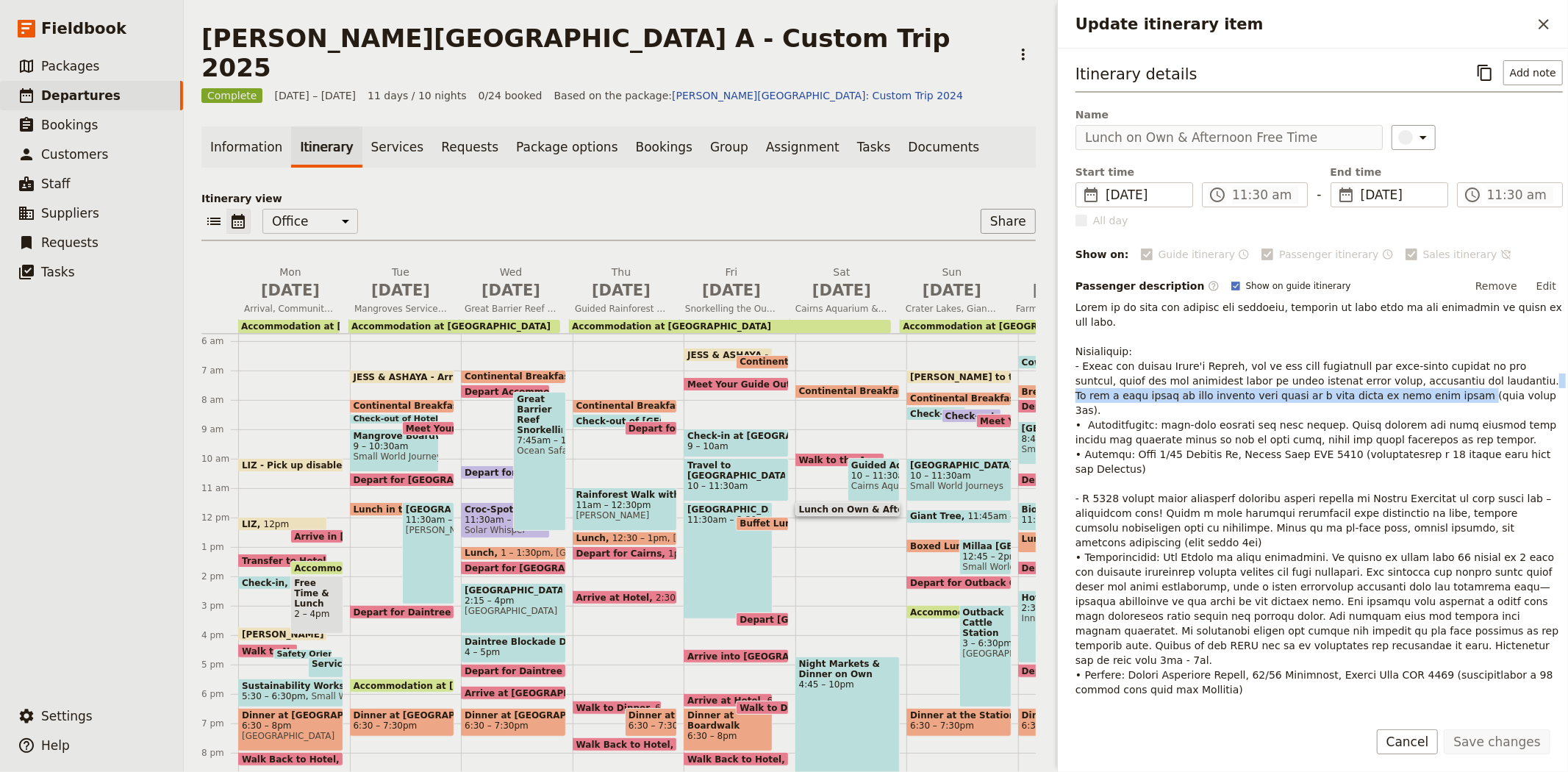
drag, startPoint x: 1345, startPoint y: 381, endPoint x: 1453, endPoint y: 365, distance: 109.2
click at [1453, 365] on span "Update itinerary item" at bounding box center [1320, 704] width 490 height 806
copy span "It has a wide array of food options that makes it a good place to pick your lun…"
click at [881, 47] on div "[PERSON_NAME][GEOGRAPHIC_DATA] A - Custom Trip 2025 ​" at bounding box center [618, 53] width 834 height 59
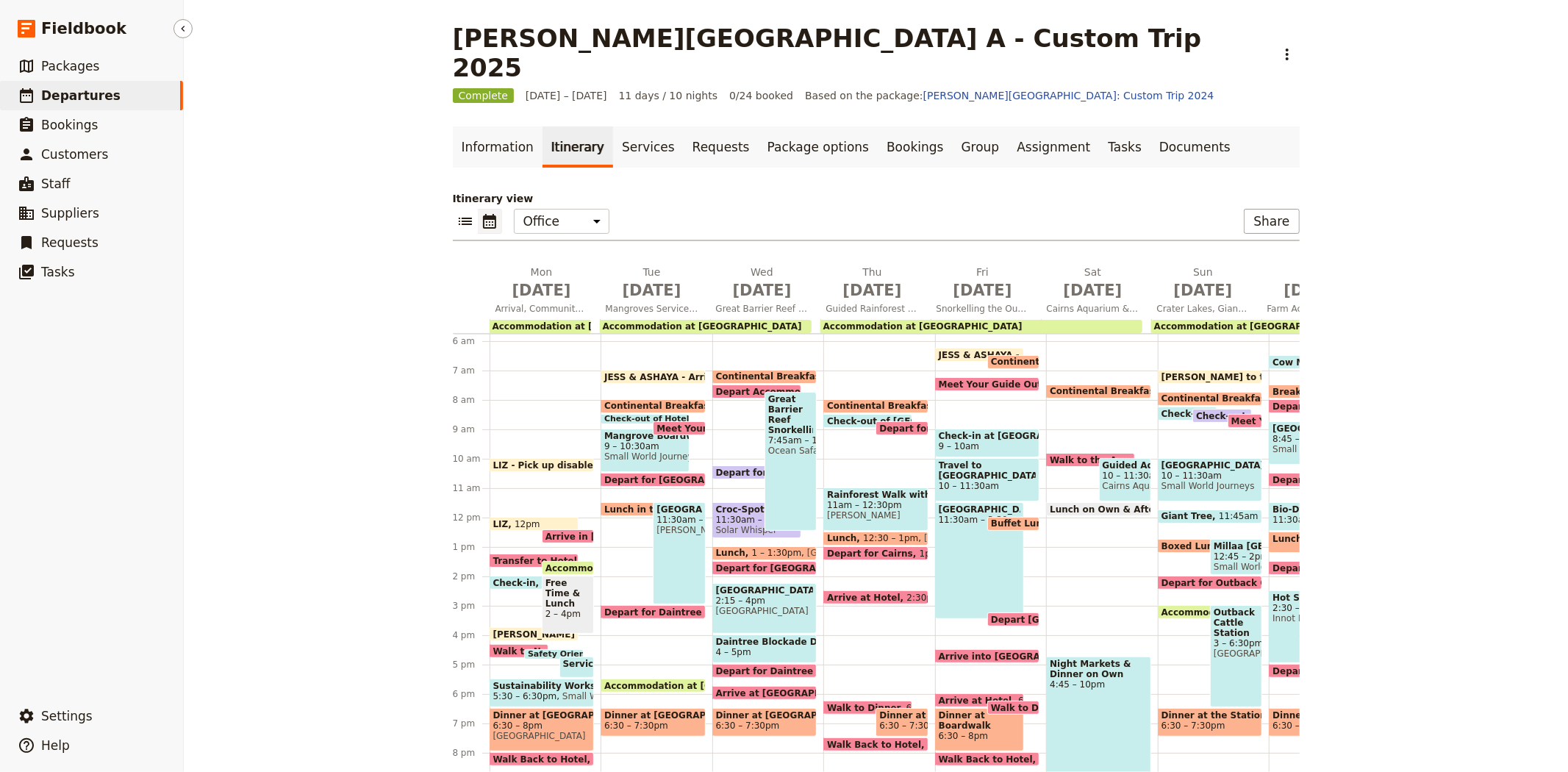
click at [76, 92] on span "Departures" at bounding box center [81, 95] width 80 height 15
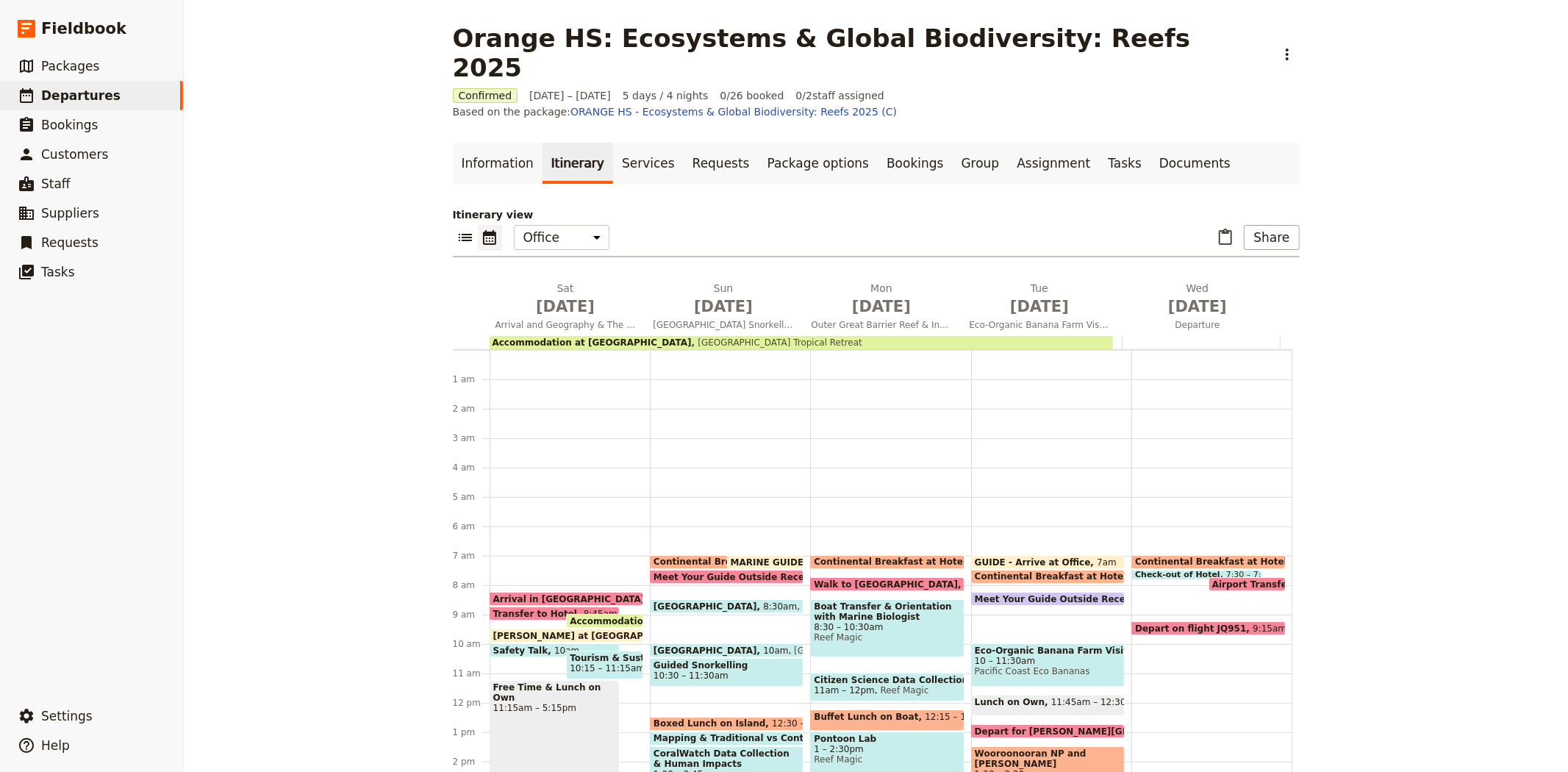
scroll to position [191, 0]
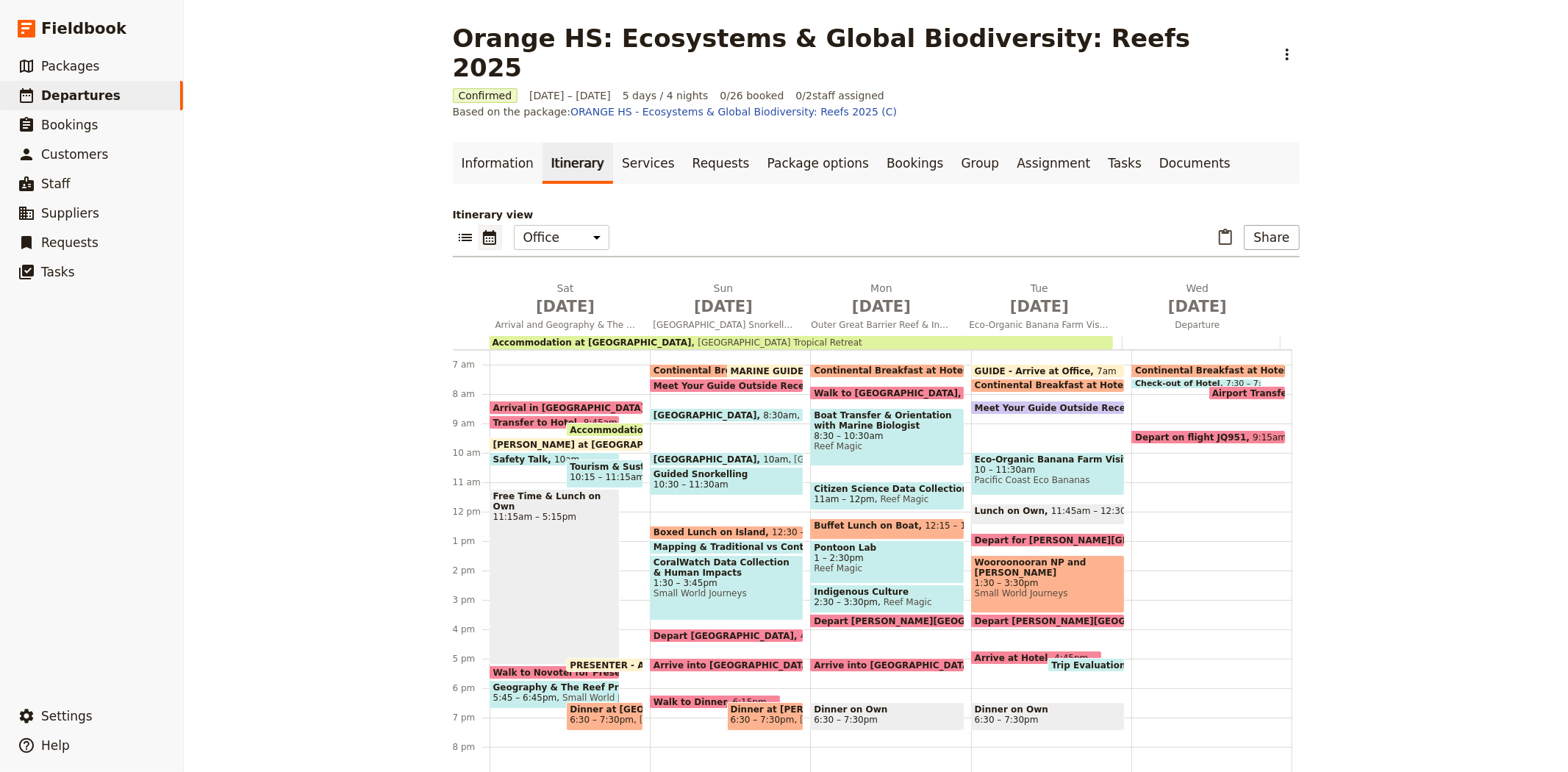
click at [538, 668] on span "Walk to Novotel for Presentation & Dinner" at bounding box center [602, 672] width 216 height 9
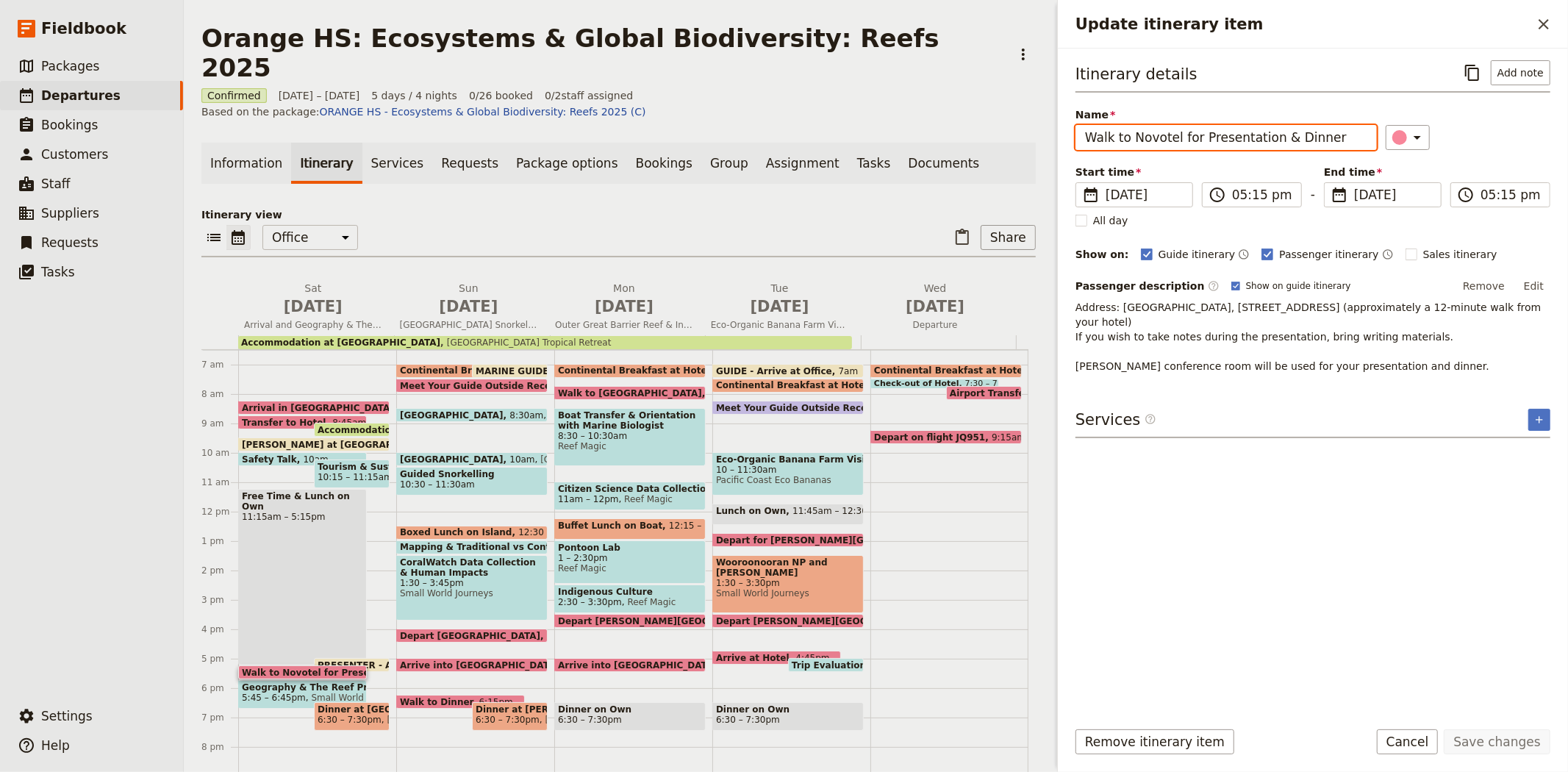
drag, startPoint x: 1082, startPoint y: 135, endPoint x: 1269, endPoint y: 133, distance: 187.0
click at [1269, 133] on input "Walk to Novotel for Presentation & Dinner" at bounding box center [1225, 136] width 301 height 25
click at [1539, 30] on icon "Close drawer" at bounding box center [1543, 24] width 17 height 17
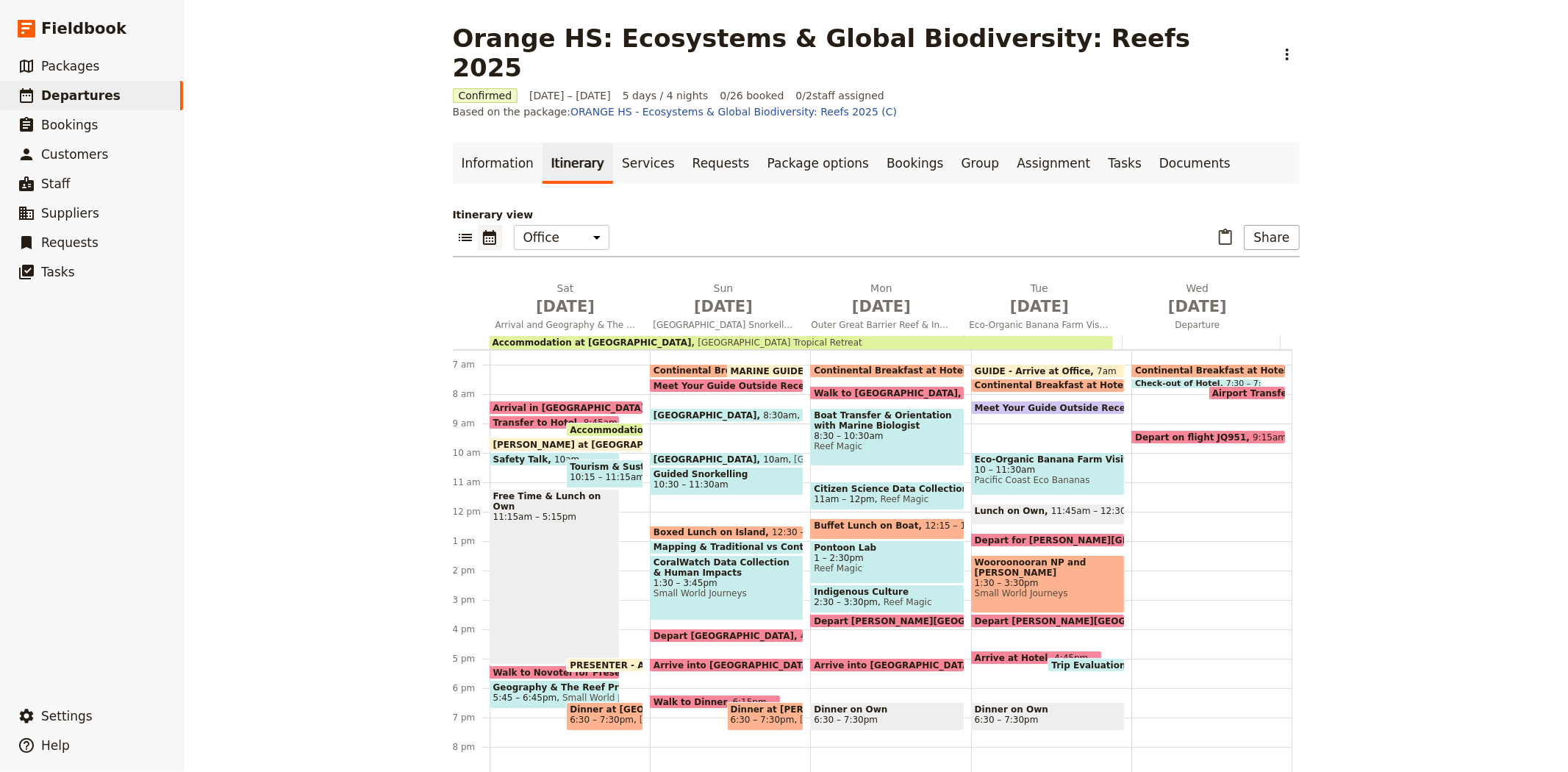
click at [637, 397] on div "Arrival in Cairns 8:15am Transfer to Hotel 8:45am Accommodation at Bay Village …" at bounding box center [570, 511] width 160 height 705
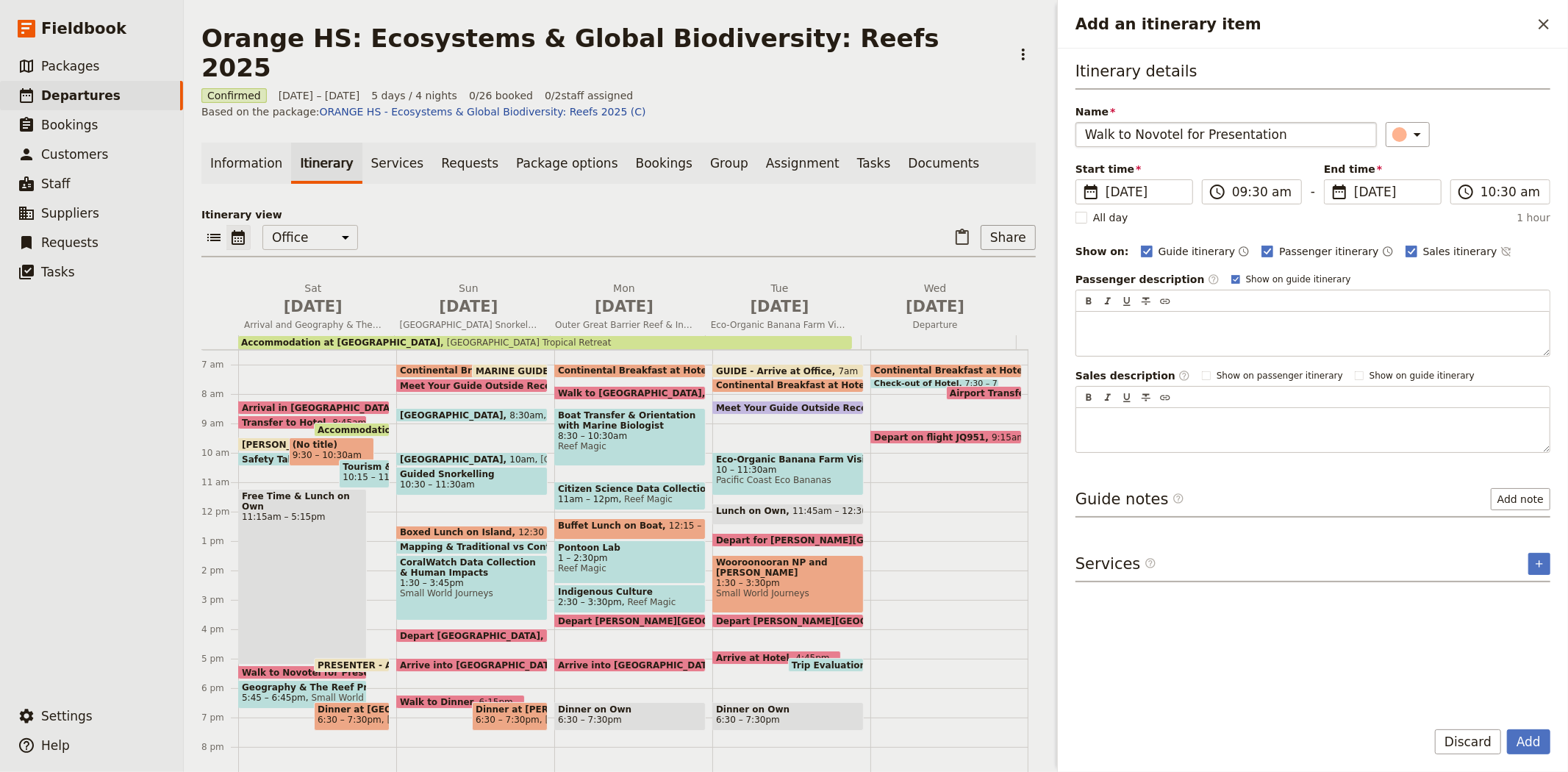
click at [1157, 131] on input "Walk to Novotel for Presentation" at bounding box center [1225, 134] width 301 height 25
type input "Walk to Cairns Museum for Presentation"
click at [1409, 137] on icon "Add an itinerary item" at bounding box center [1417, 134] width 17 height 17
click at [1399, 225] on div "button" at bounding box center [1407, 218] width 15 height 15
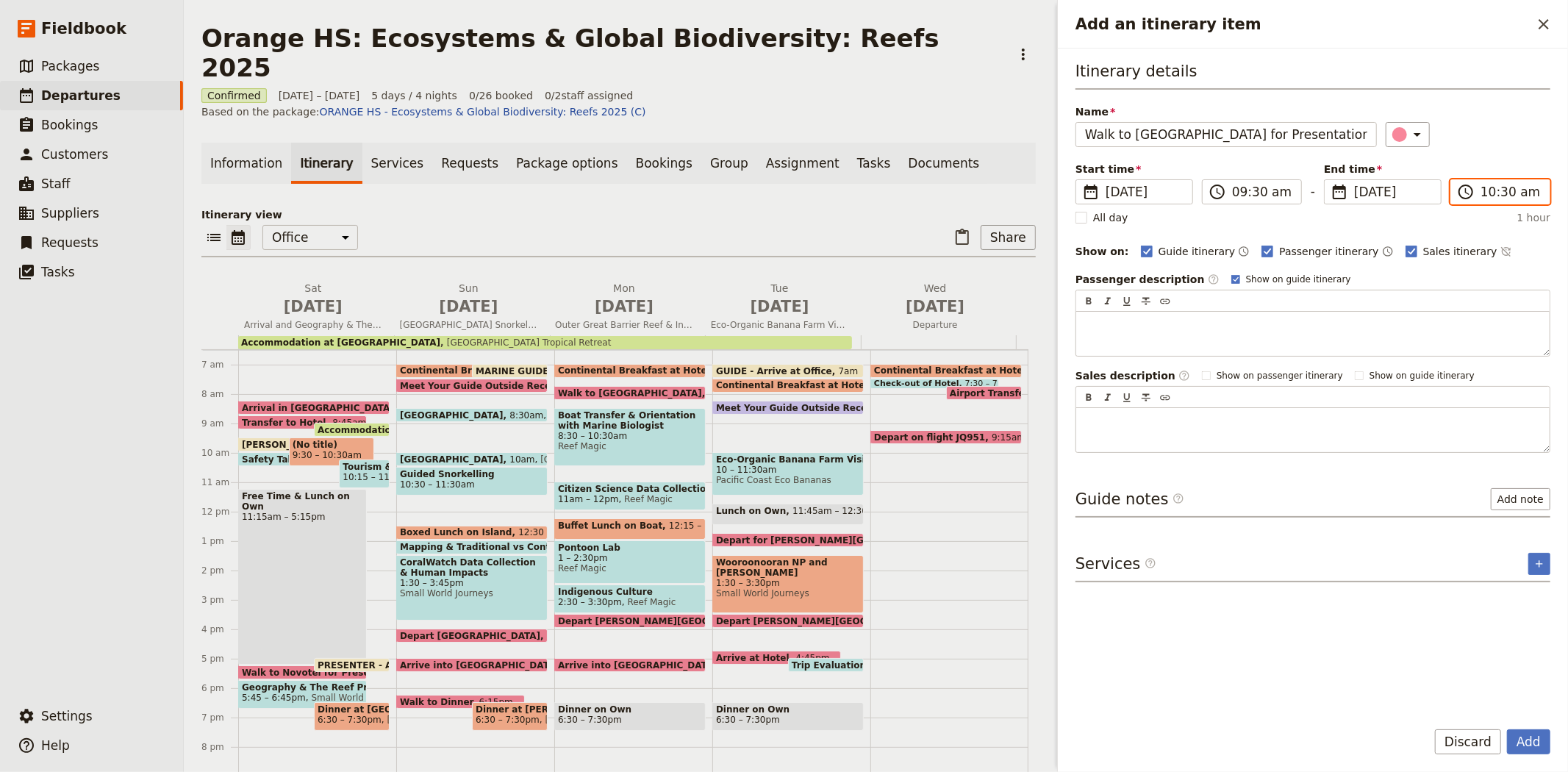
click at [1498, 191] on input "10:30 am" at bounding box center [1510, 191] width 60 height 17
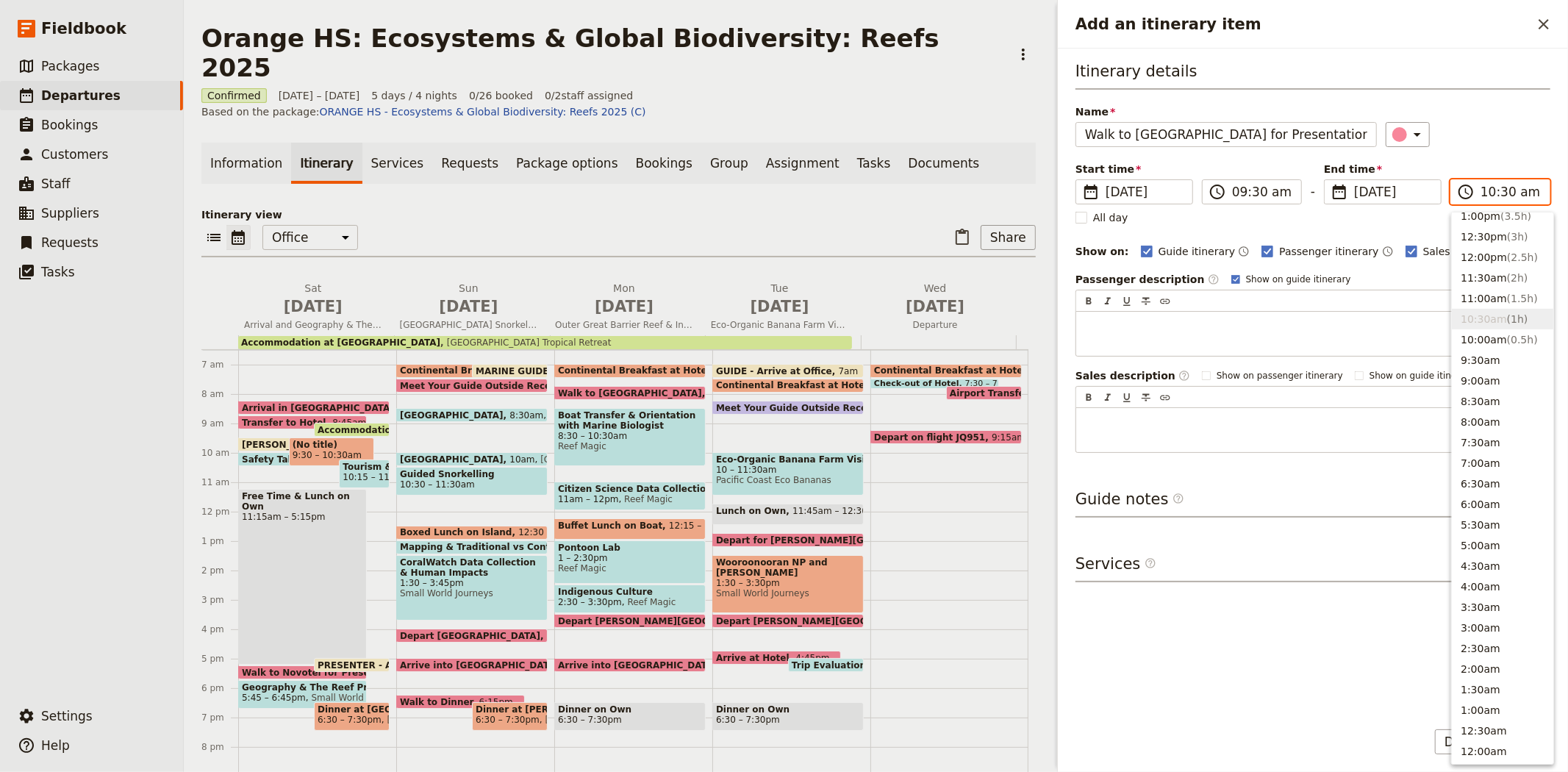
scroll to position [436, 0]
click at [1496, 368] on button "9:30am" at bounding box center [1502, 365] width 102 height 20
type input "09:30 am"
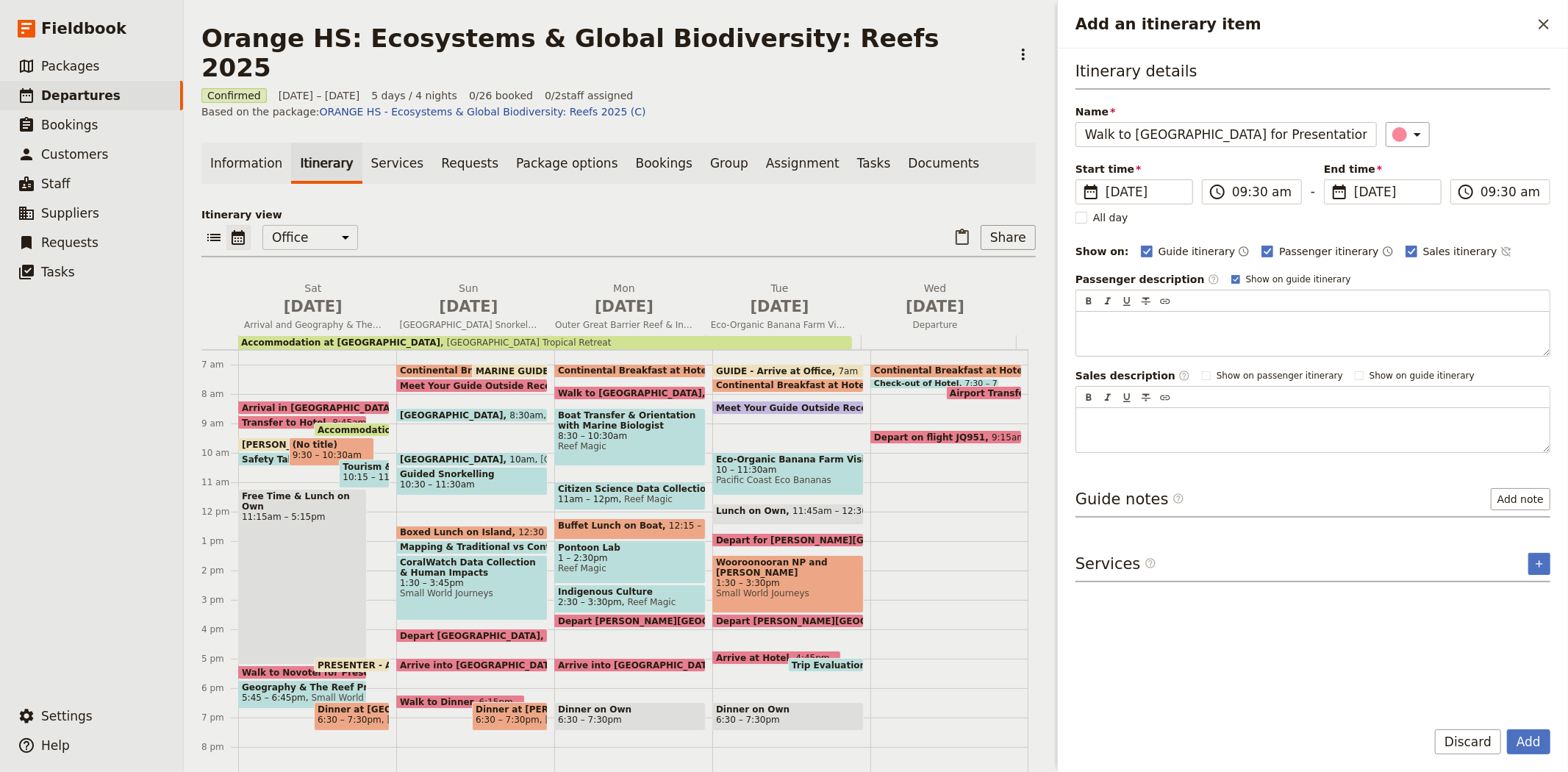
click at [1473, 133] on div "​" at bounding box center [1468, 134] width 166 height 25
click at [1409, 240] on div "Itinerary details Name Walk to Cairns Museum for Presentation ​ Start time ​ 18…" at bounding box center [1312, 256] width 474 height 393
click at [1423, 247] on span "Sales itinerary" at bounding box center [1460, 251] width 74 height 15
click at [1406, 244] on input "Sales itinerary" at bounding box center [1405, 244] width 1 height 1
checkbox input "false"
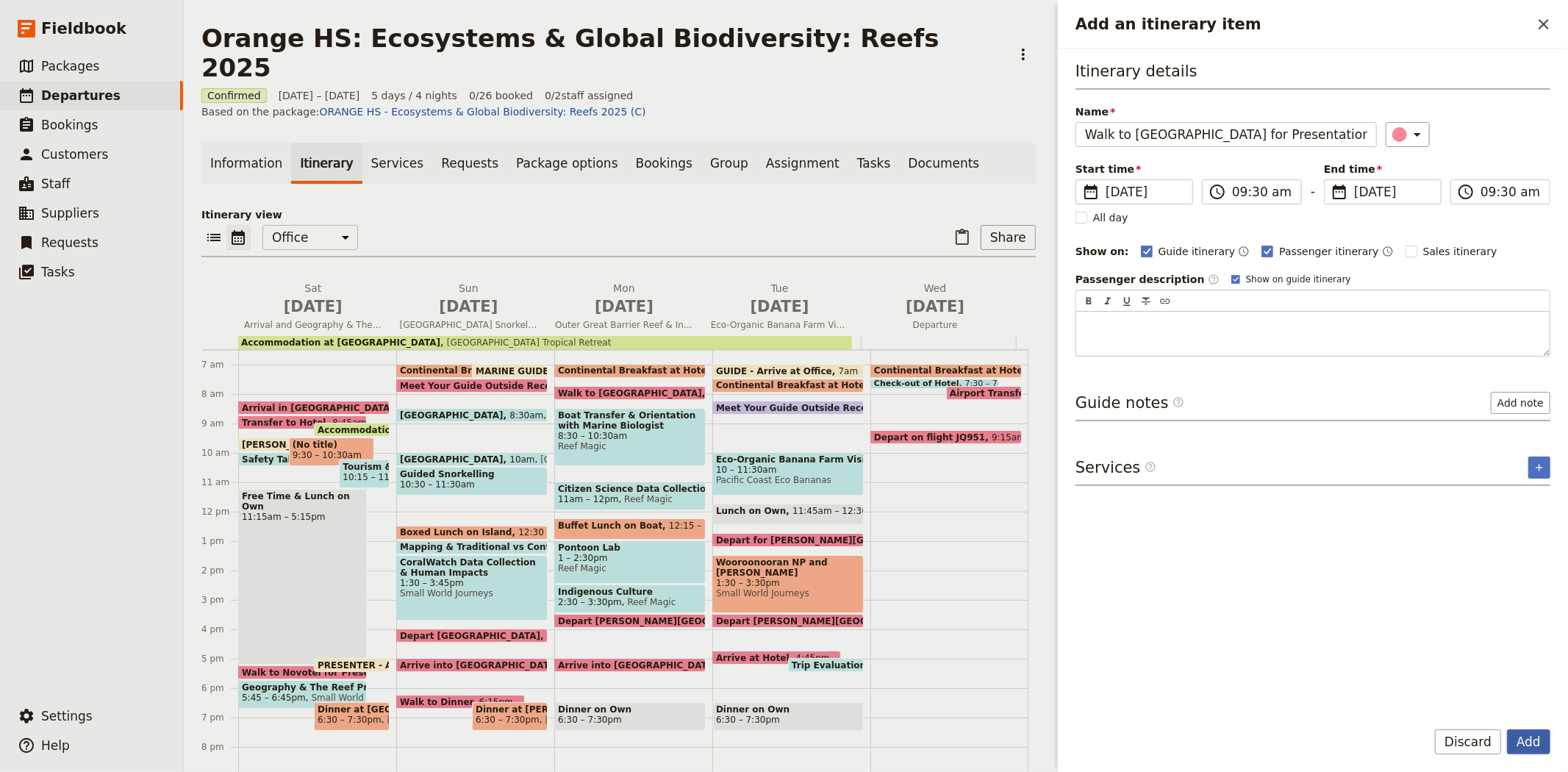
click at [1517, 743] on button "Add" at bounding box center [1528, 741] width 43 height 25
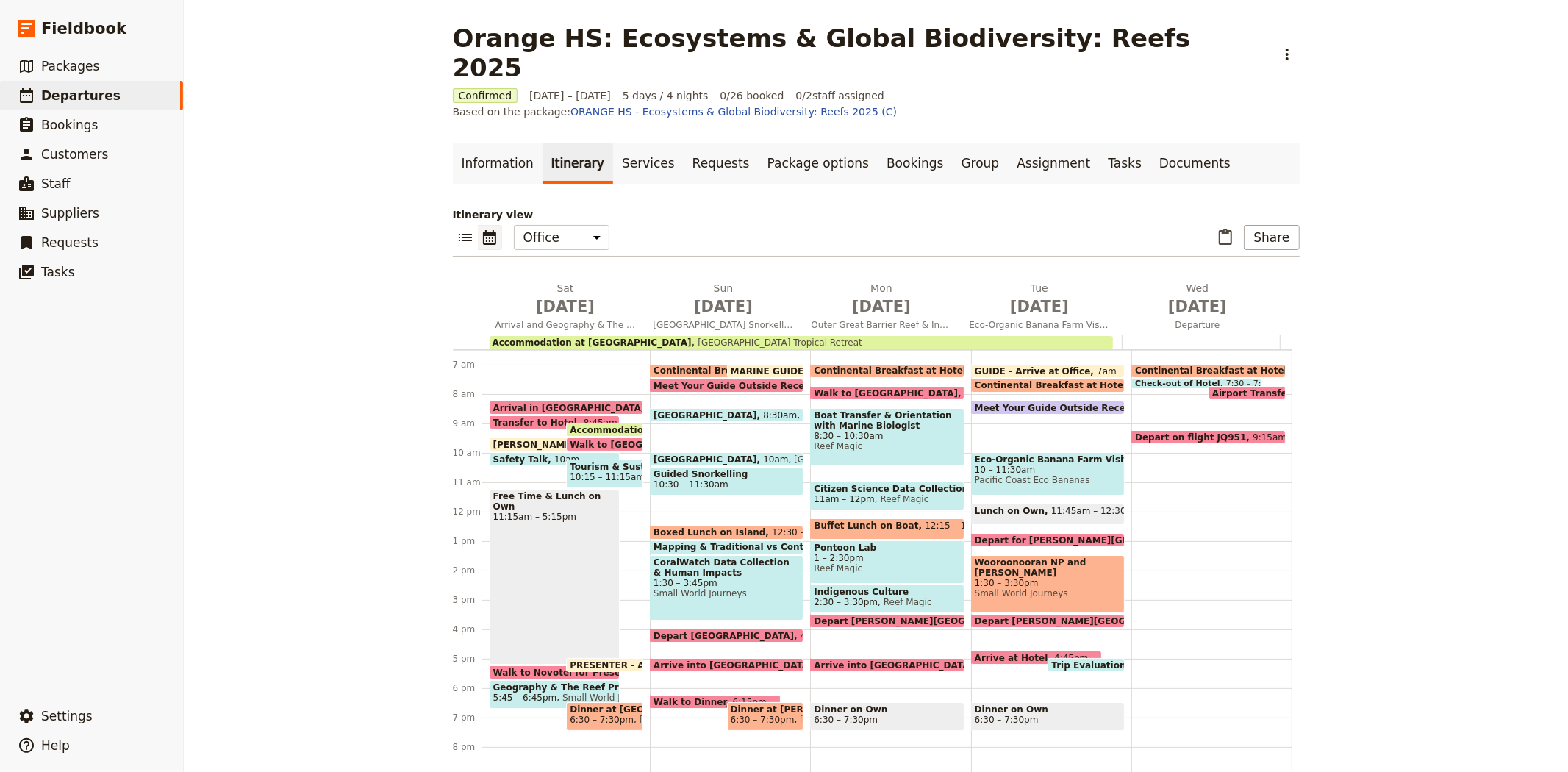
click at [519, 665] on div "Walk to Novotel for Presentation & Dinner 5:15pm" at bounding box center [555, 671] width 131 height 14
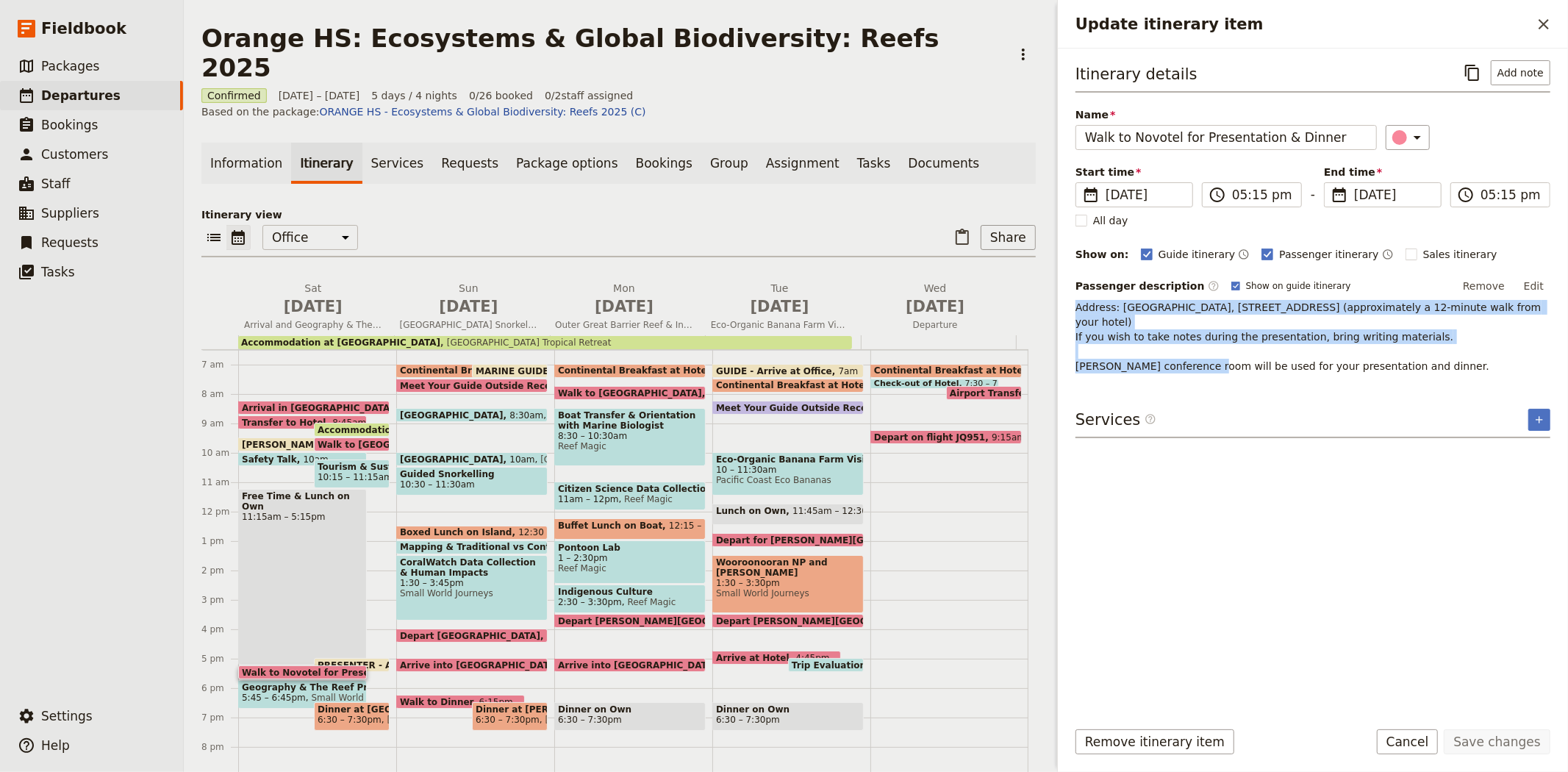
drag, startPoint x: 1078, startPoint y: 309, endPoint x: 1419, endPoint y: 345, distance: 342.9
click at [1419, 345] on p "Address: Novotel Cairns Oasis Resort, 122 Lake St, Cairns City QLD 4870 (approx…" at bounding box center [1312, 336] width 474 height 73
copy span "Address: Novotel Cairns Oasis Resort, 122 Lake St, Cairns City QLD 4870 (approx…"
click at [346, 440] on span "Walk to Cairns Museum for Presentation" at bounding box center [435, 444] width 235 height 9
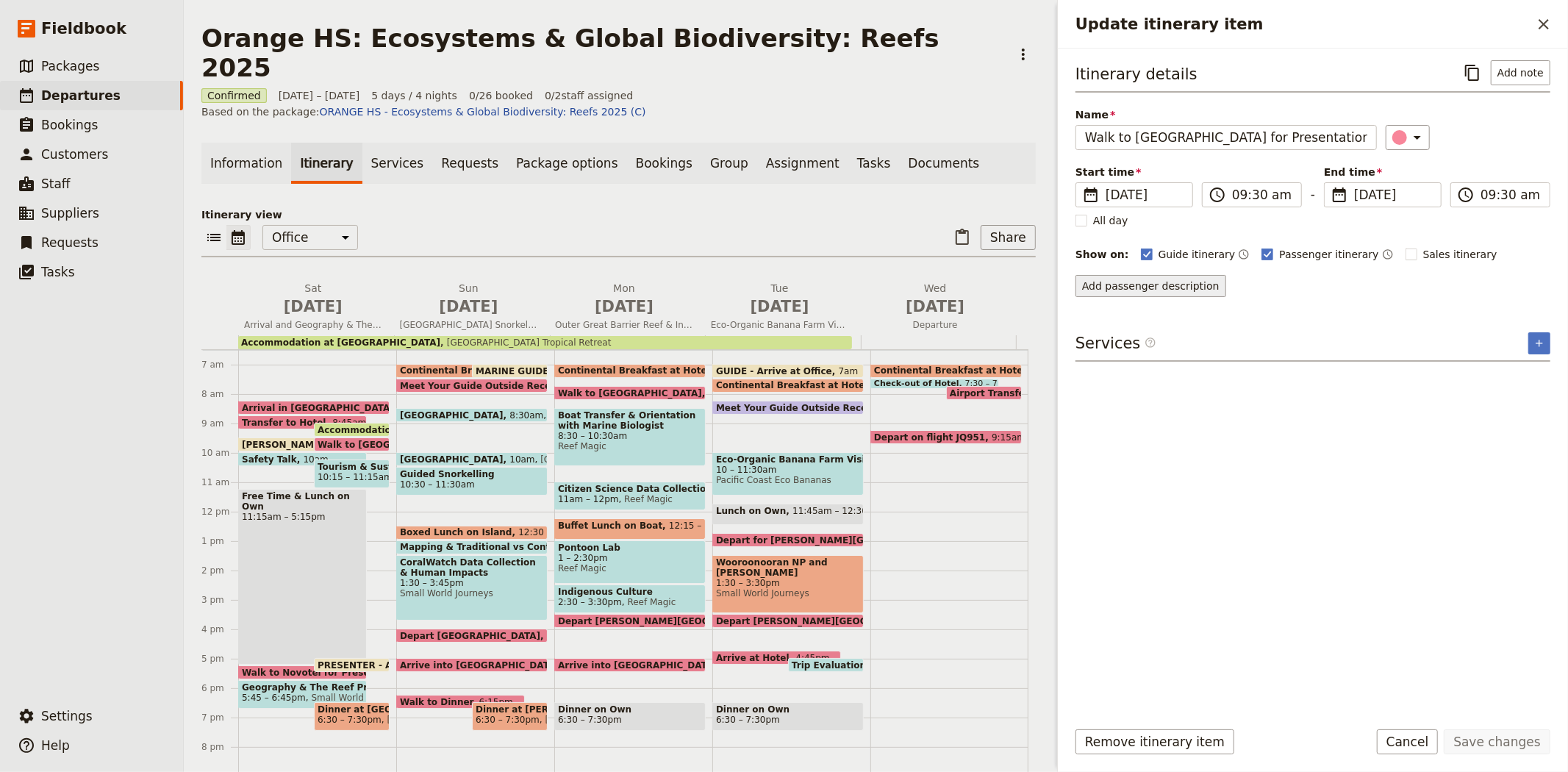
click at [1123, 284] on button "Add passenger description" at bounding box center [1150, 286] width 151 height 22
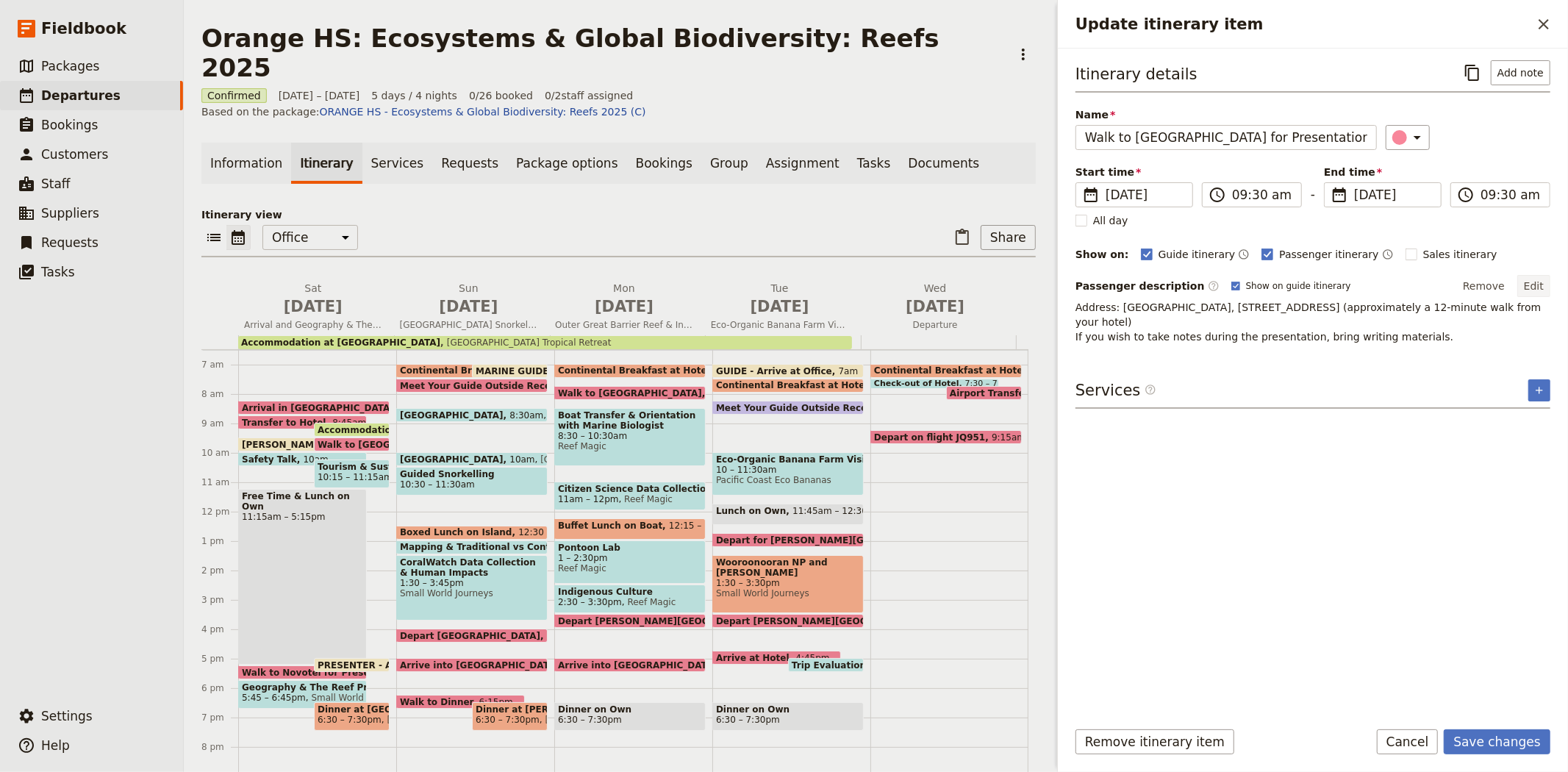
click at [1530, 289] on button "Edit" at bounding box center [1534, 286] width 33 height 22
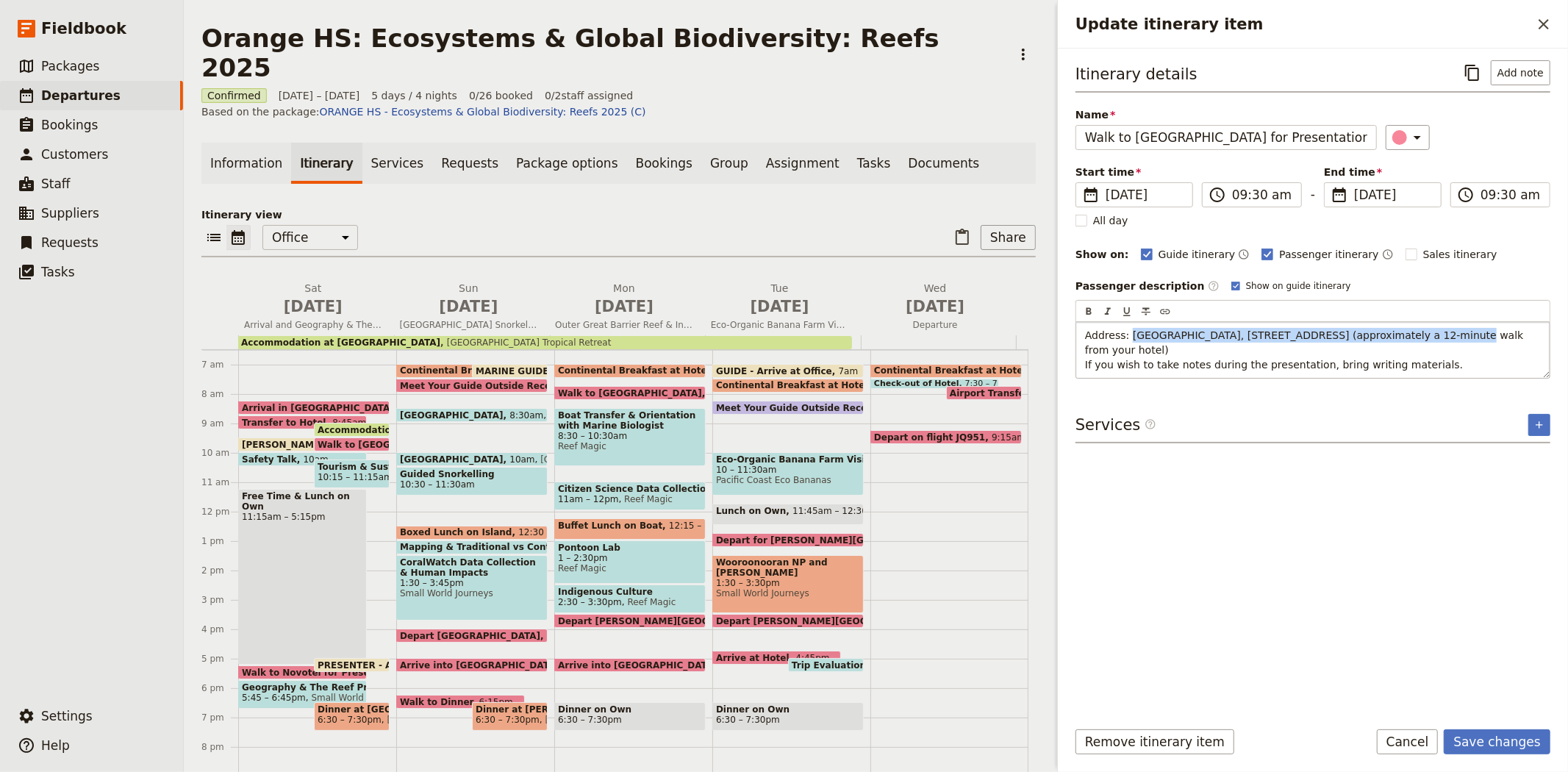
drag, startPoint x: 1410, startPoint y: 336, endPoint x: 1127, endPoint y: 334, distance: 283.0
click at [1127, 334] on span "Address: Novotel Cairns Oasis Resort, 122 Lake St, Cairns City QLD 4870 (approx…" at bounding box center [1306, 350] width 441 height 41
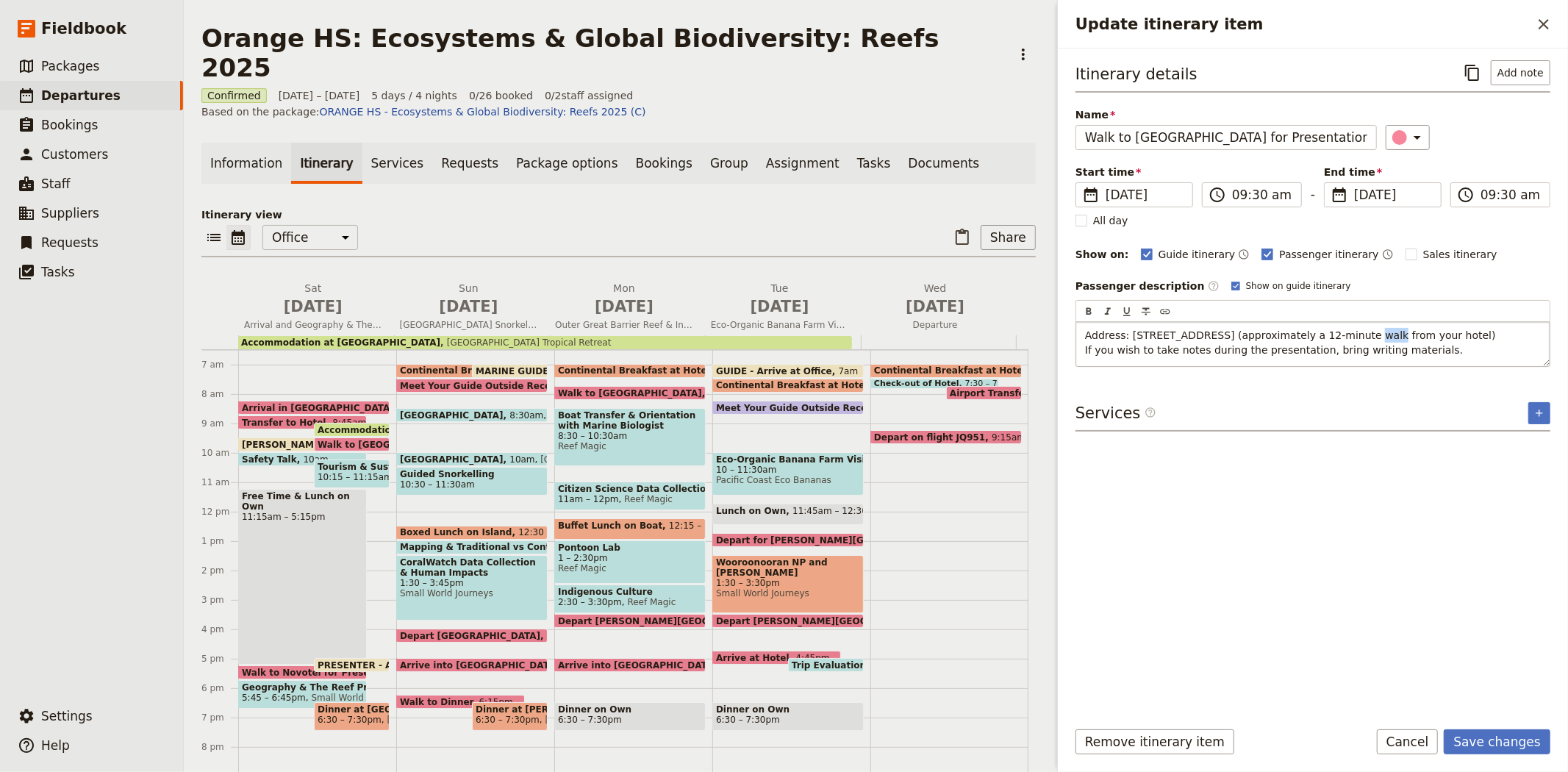
drag, startPoint x: 1326, startPoint y: 336, endPoint x: 1342, endPoint y: 335, distance: 16.0
click at [1342, 335] on span "Address: 93/105 Lake St, Cairns City (approximately a 12-minute walk from your …" at bounding box center [1290, 343] width 411 height 27
click at [1487, 730] on button "Save changes" at bounding box center [1497, 741] width 106 height 25
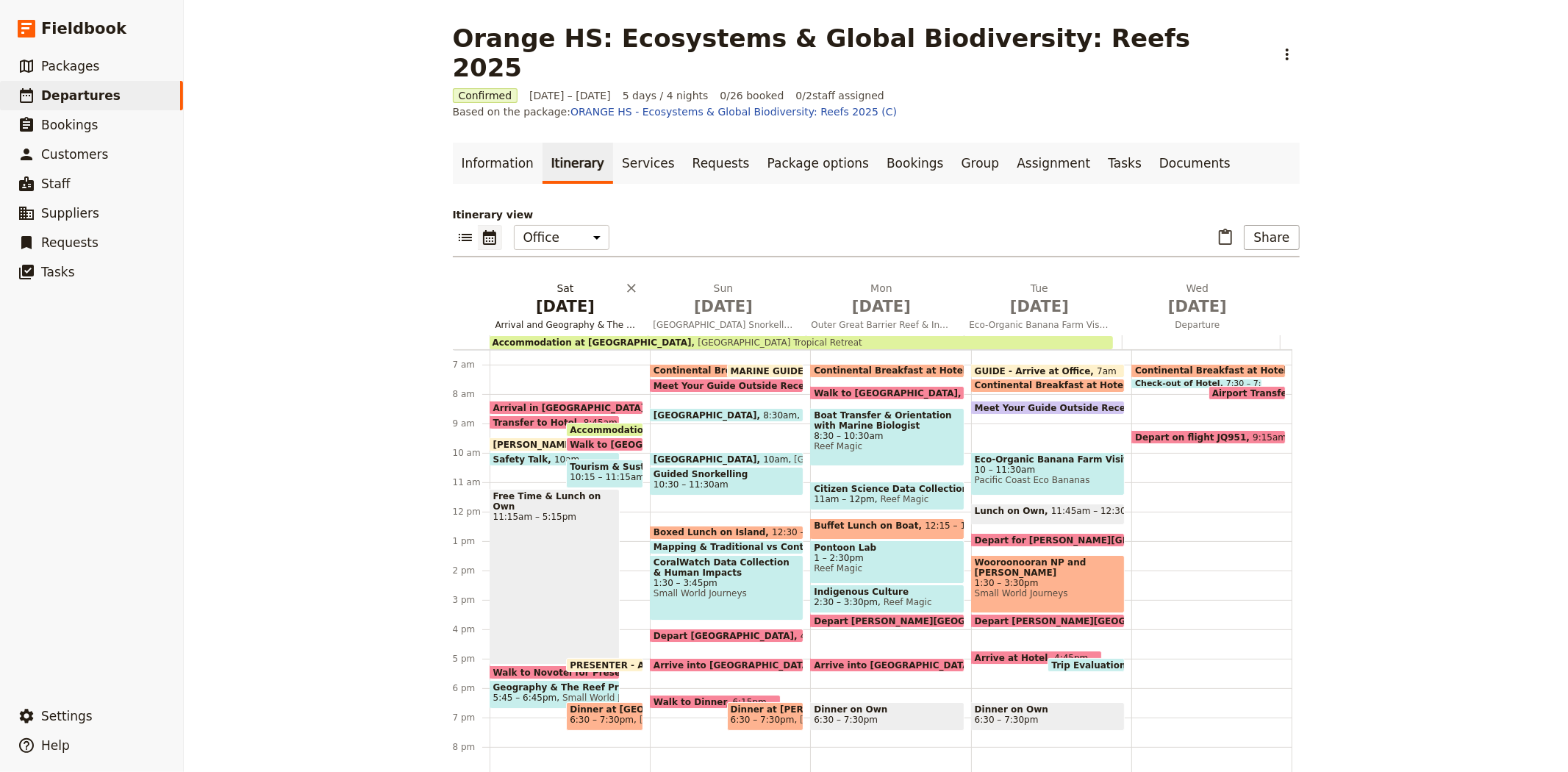
click at [556, 296] on span "Oct 18" at bounding box center [565, 307] width 140 height 22
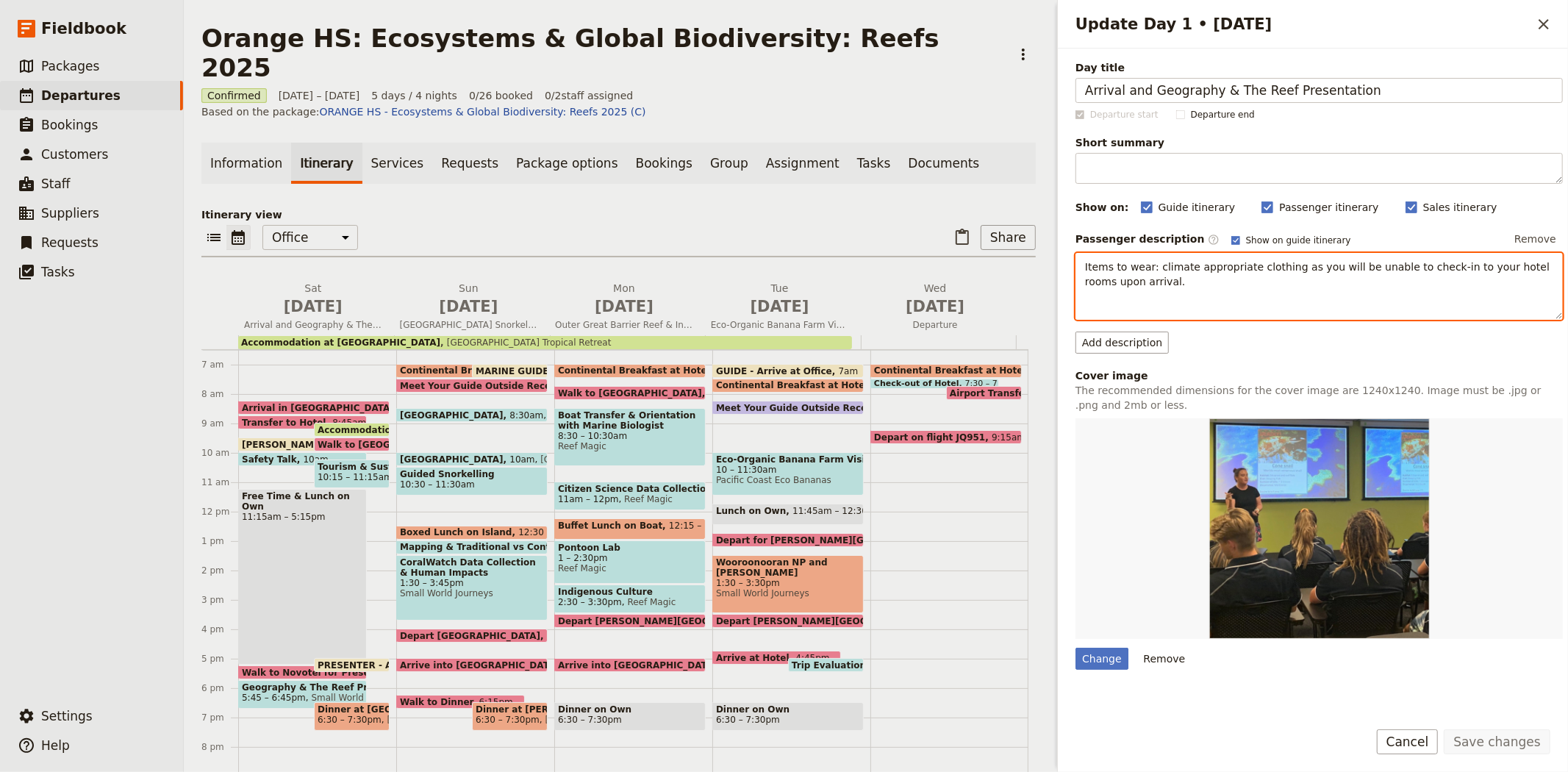
click at [1141, 303] on div "Items to wear: climate appropriate clothing as you will be unable to check-in t…" at bounding box center [1319, 286] width 487 height 67
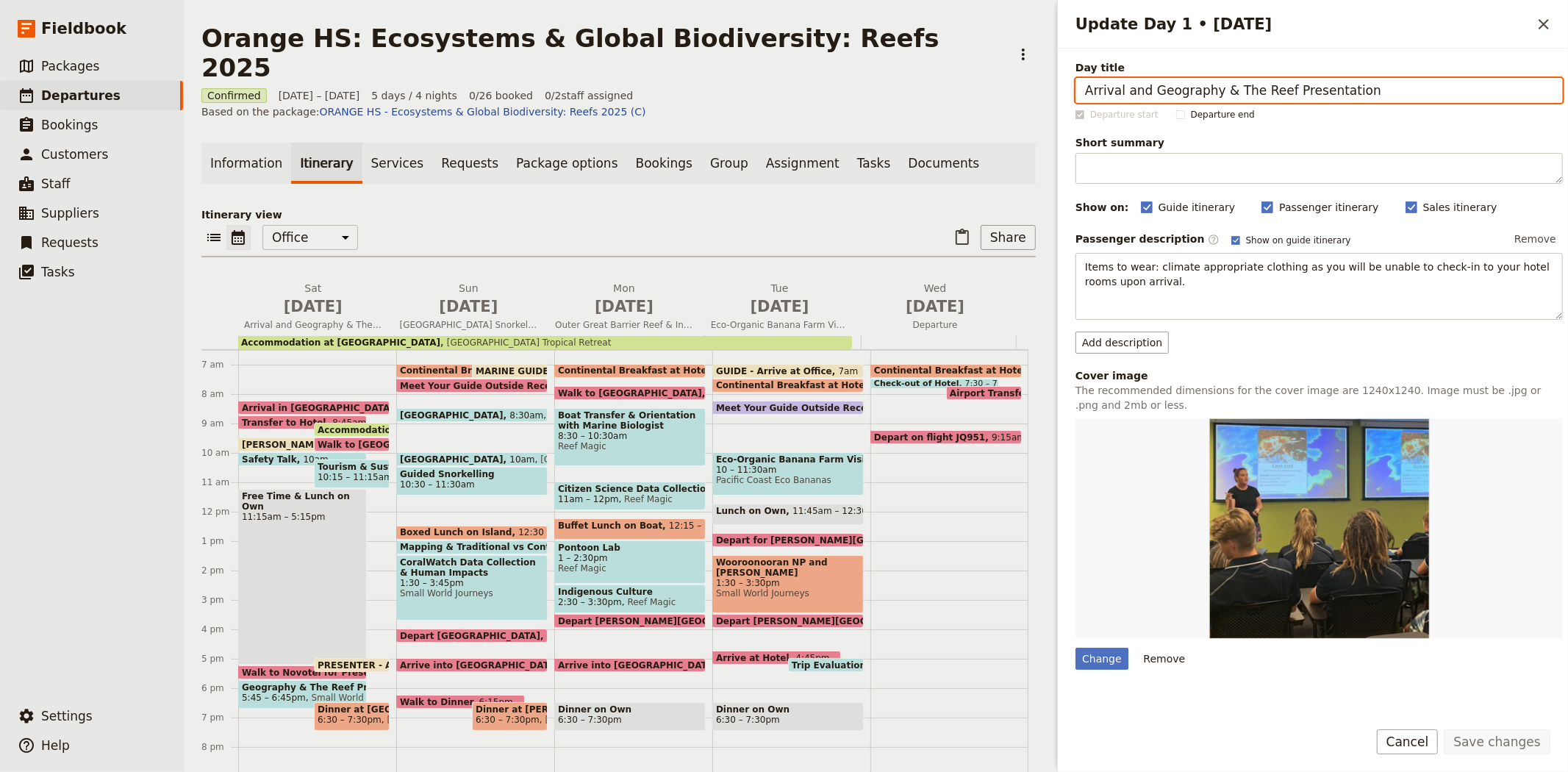
click at [1149, 89] on input "Arrival and Geography & The Reef Presentation" at bounding box center [1319, 90] width 487 height 25
type input "Arrival, Tourism & Sustainability, Free Time and Geography & The Reef Presentat…"
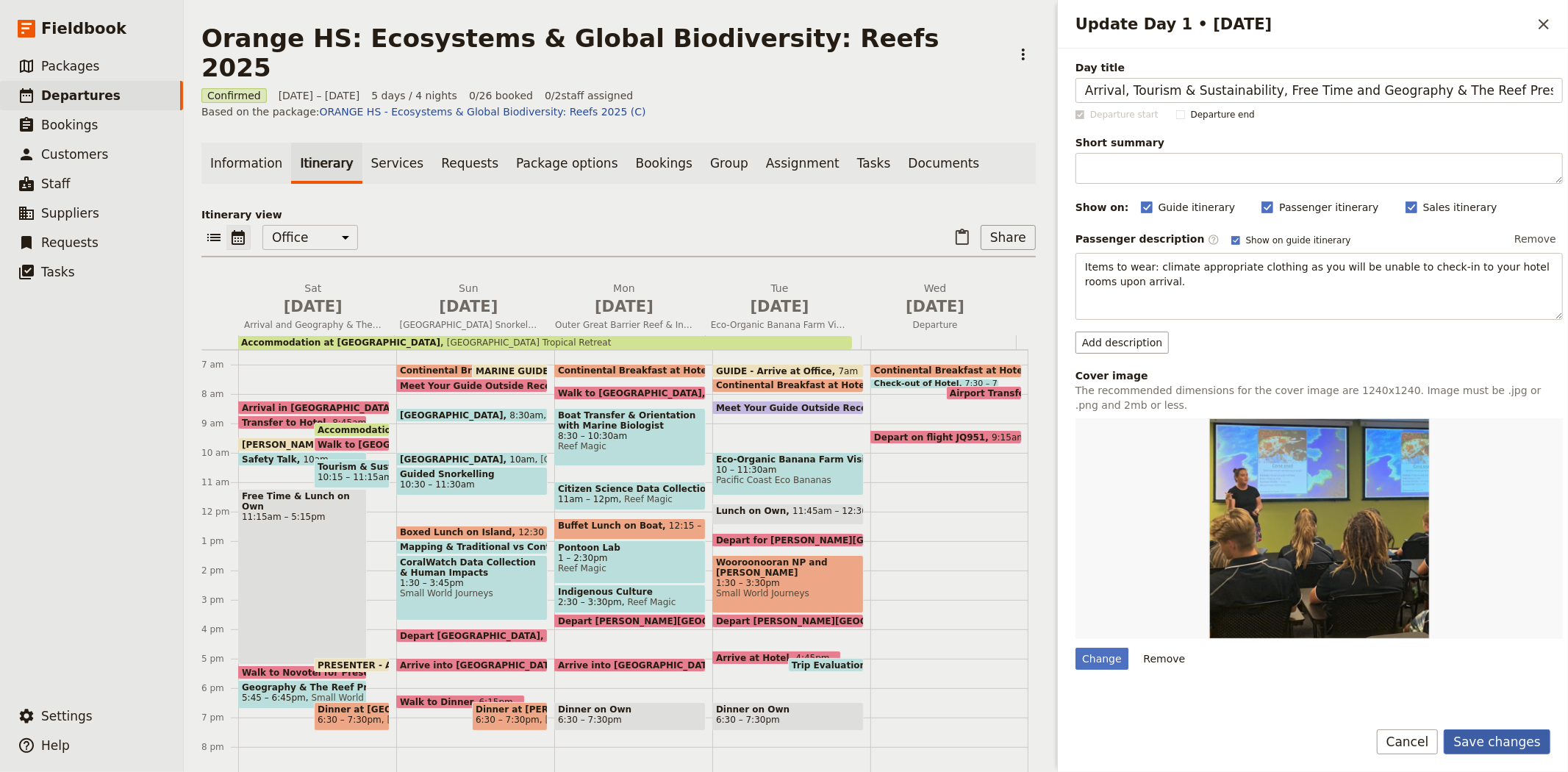
click at [1487, 752] on button "Save changes" at bounding box center [1497, 741] width 106 height 25
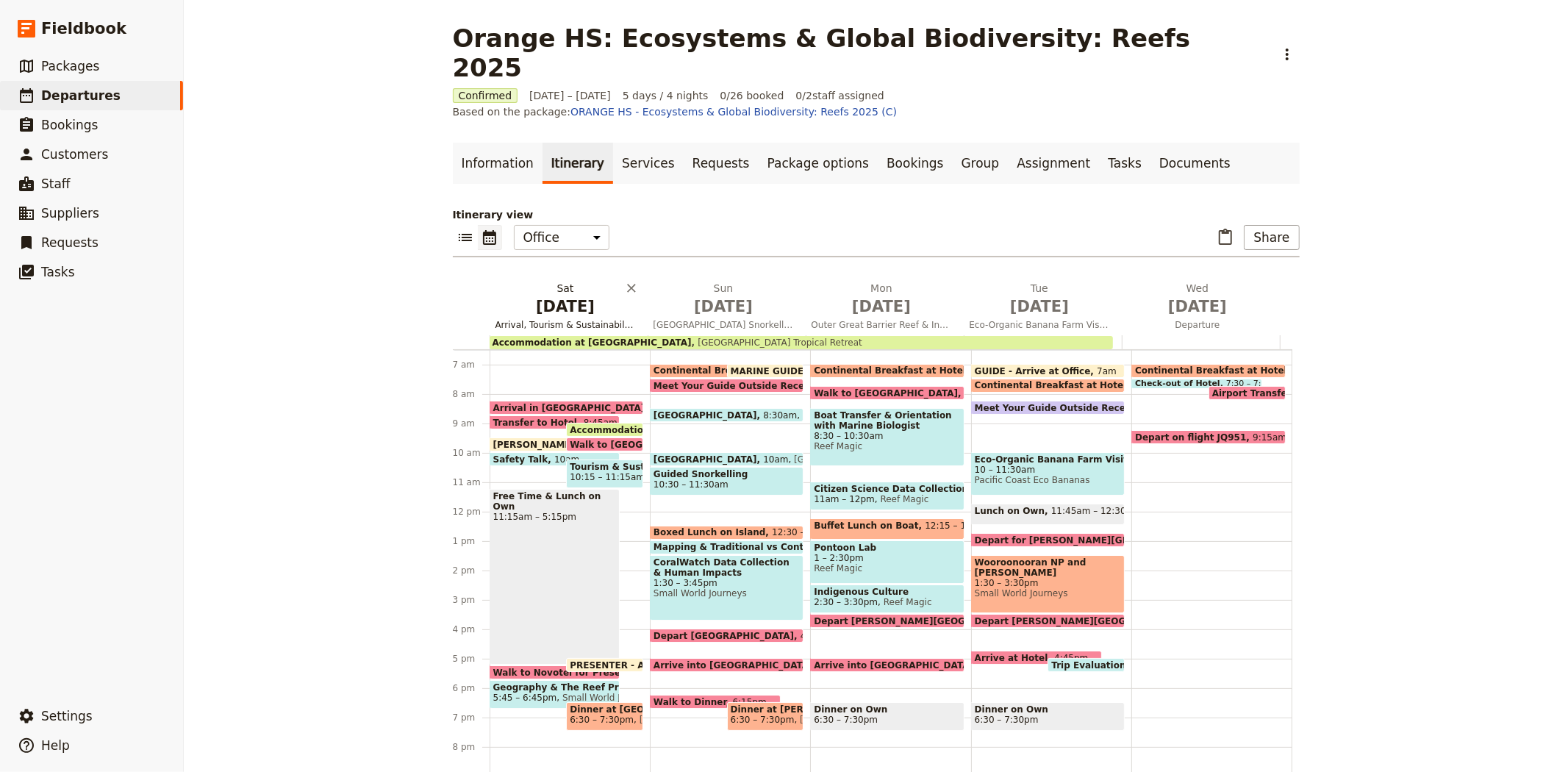
click at [541, 296] on span "Oct 18" at bounding box center [565, 307] width 140 height 22
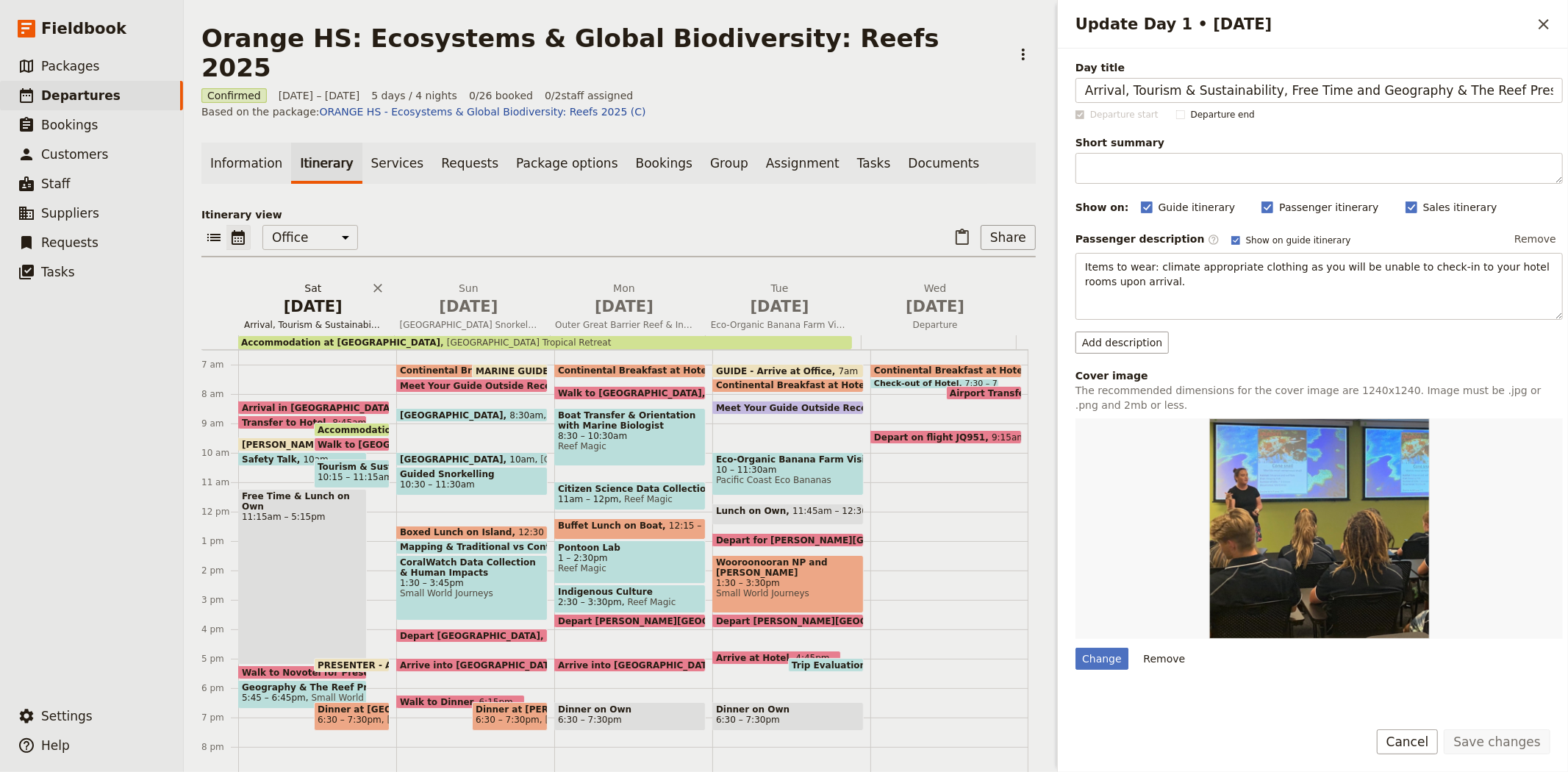
scroll to position [0, 3]
click at [1542, 30] on icon "Close drawer" at bounding box center [1543, 24] width 17 height 17
